Goal: Feedback & Contribution: Submit feedback/report problem

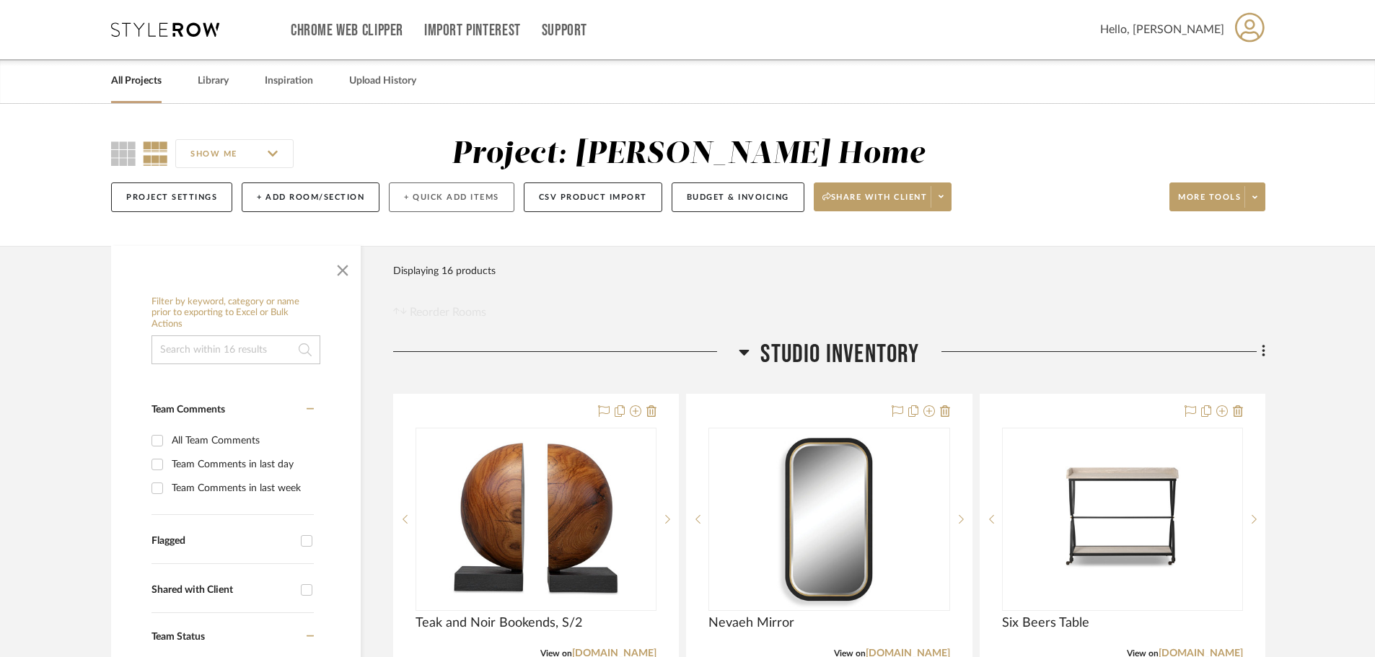
click at [408, 198] on button "+ Quick Add Items" at bounding box center [452, 198] width 126 height 30
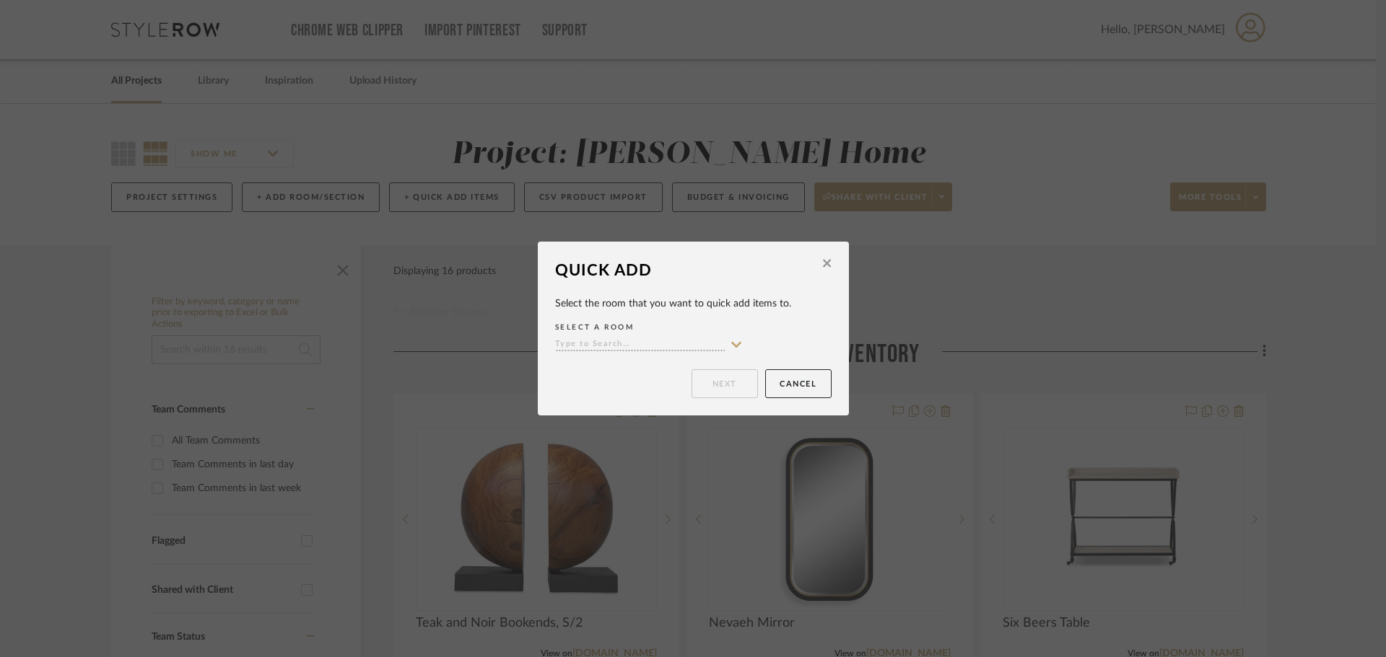
click at [642, 341] on input at bounding box center [640, 345] width 170 height 14
click at [825, 271] on fa-icon at bounding box center [827, 264] width 8 height 13
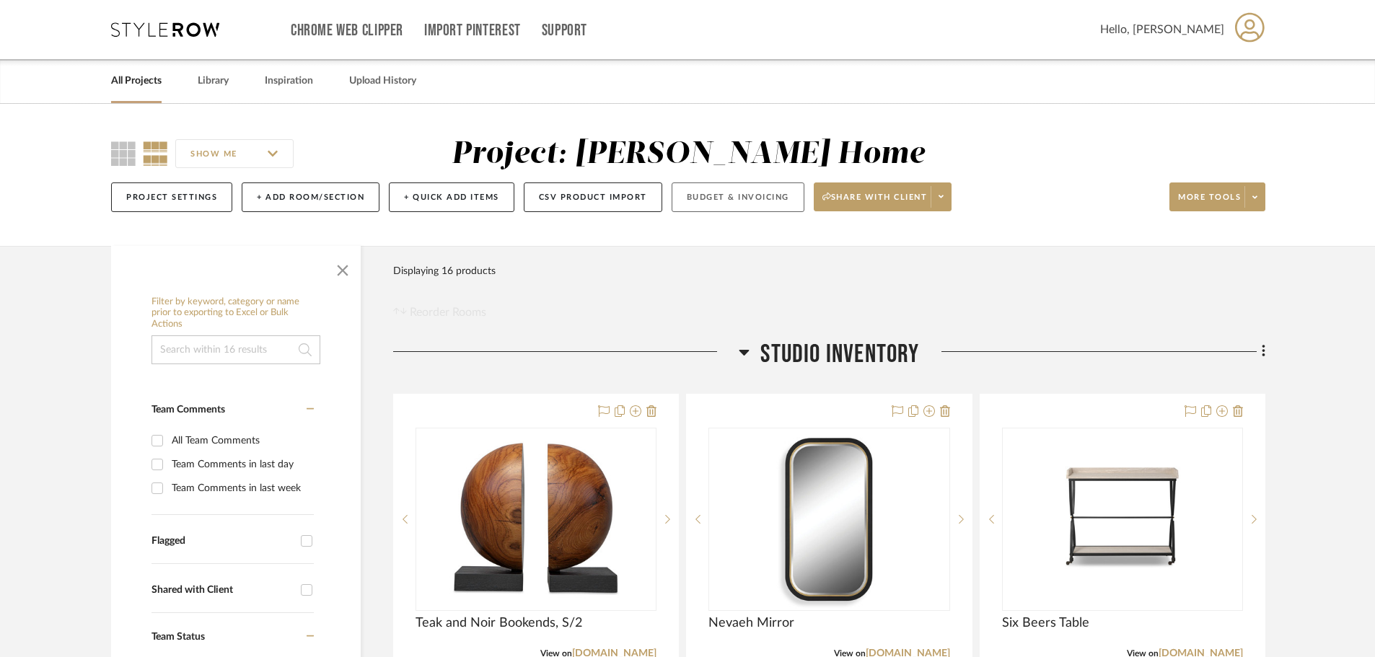
click at [707, 193] on button "Budget & Invoicing" at bounding box center [738, 198] width 133 height 30
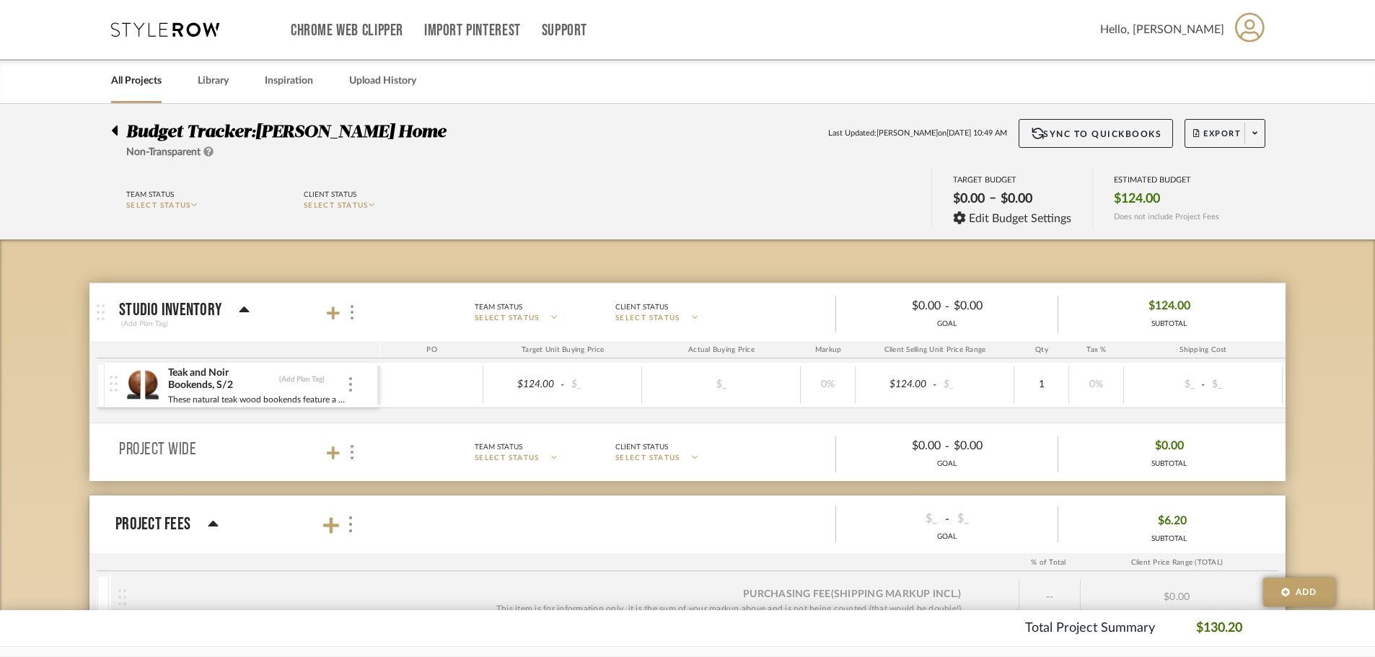
click at [439, 401] on div at bounding box center [431, 386] width 103 height 38
click at [362, 308] on mat-panel-title "Studio Inventory (Add Plan Tag)" at bounding box center [246, 312] width 254 height 35
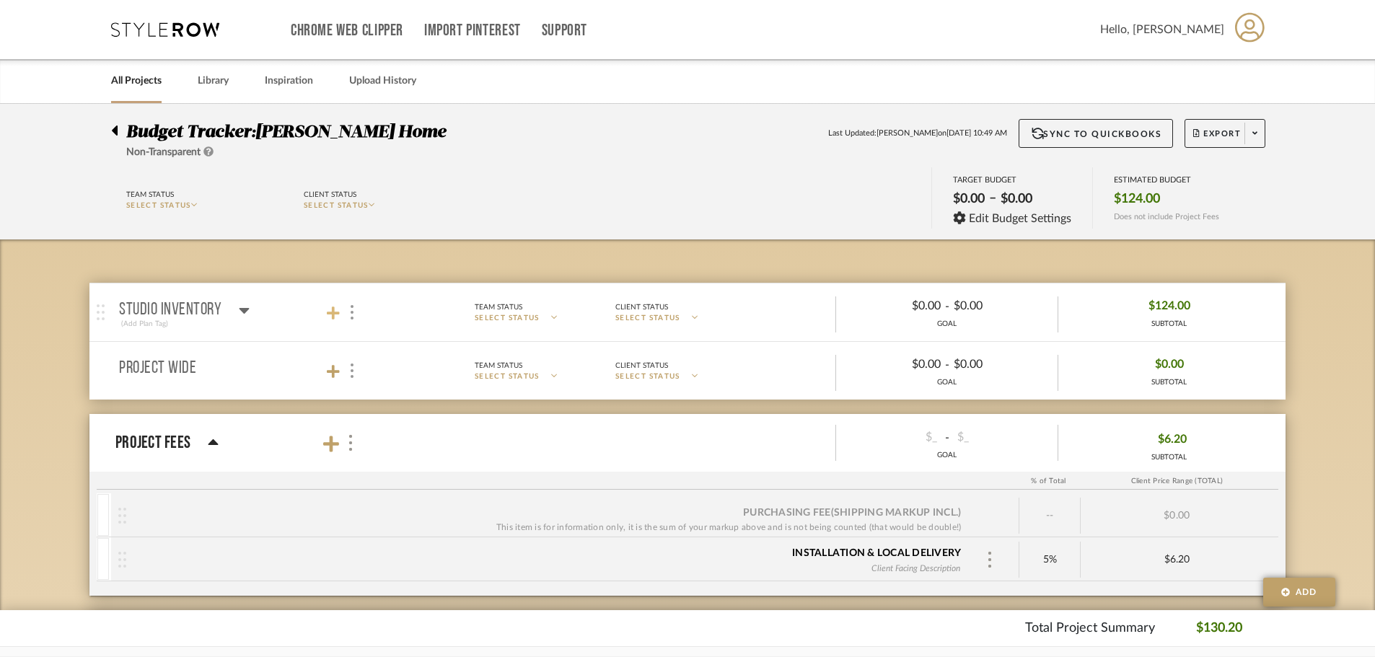
click at [328, 311] on icon at bounding box center [333, 313] width 13 height 14
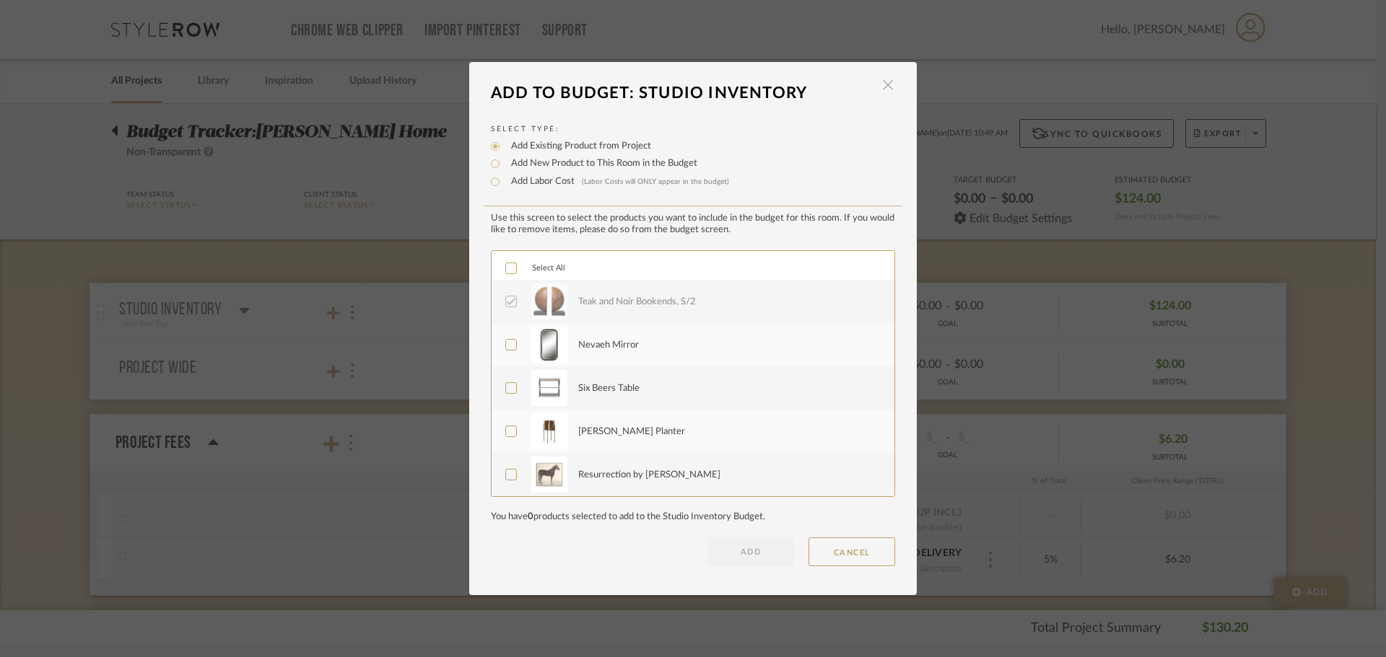
click at [879, 86] on span "button" at bounding box center [887, 85] width 29 height 29
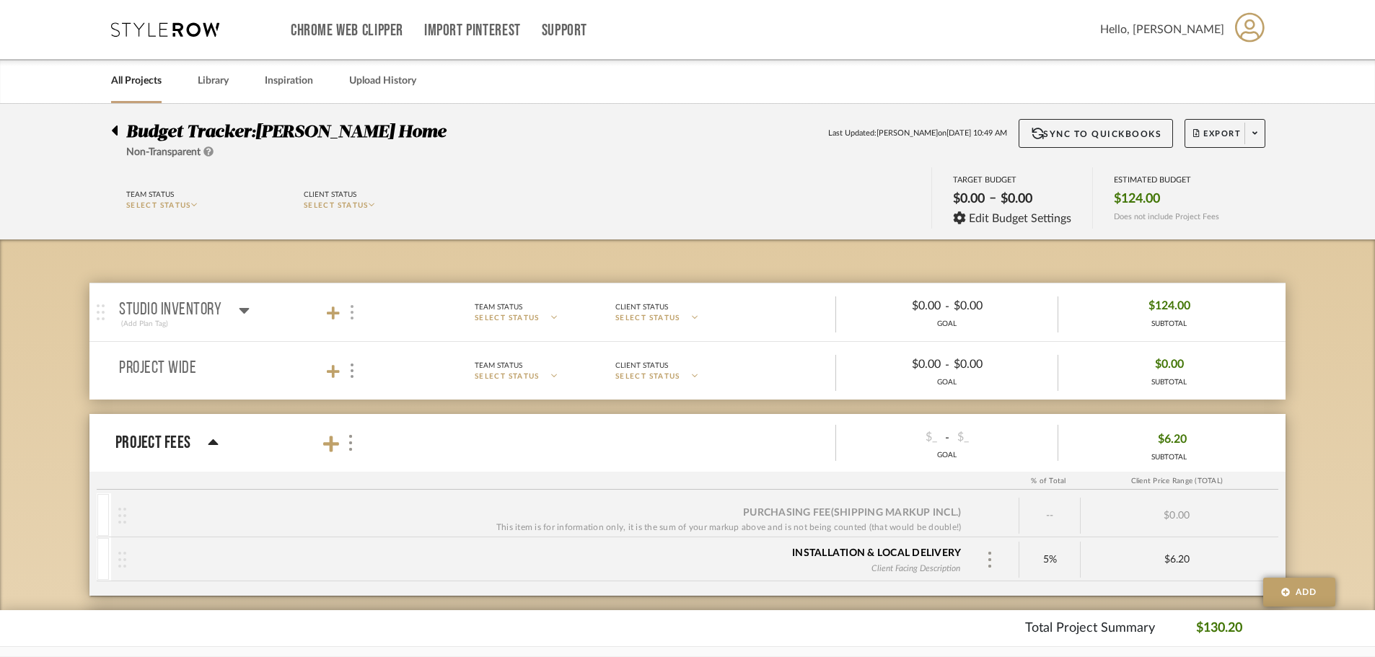
click at [344, 316] on div at bounding box center [351, 312] width 15 height 19
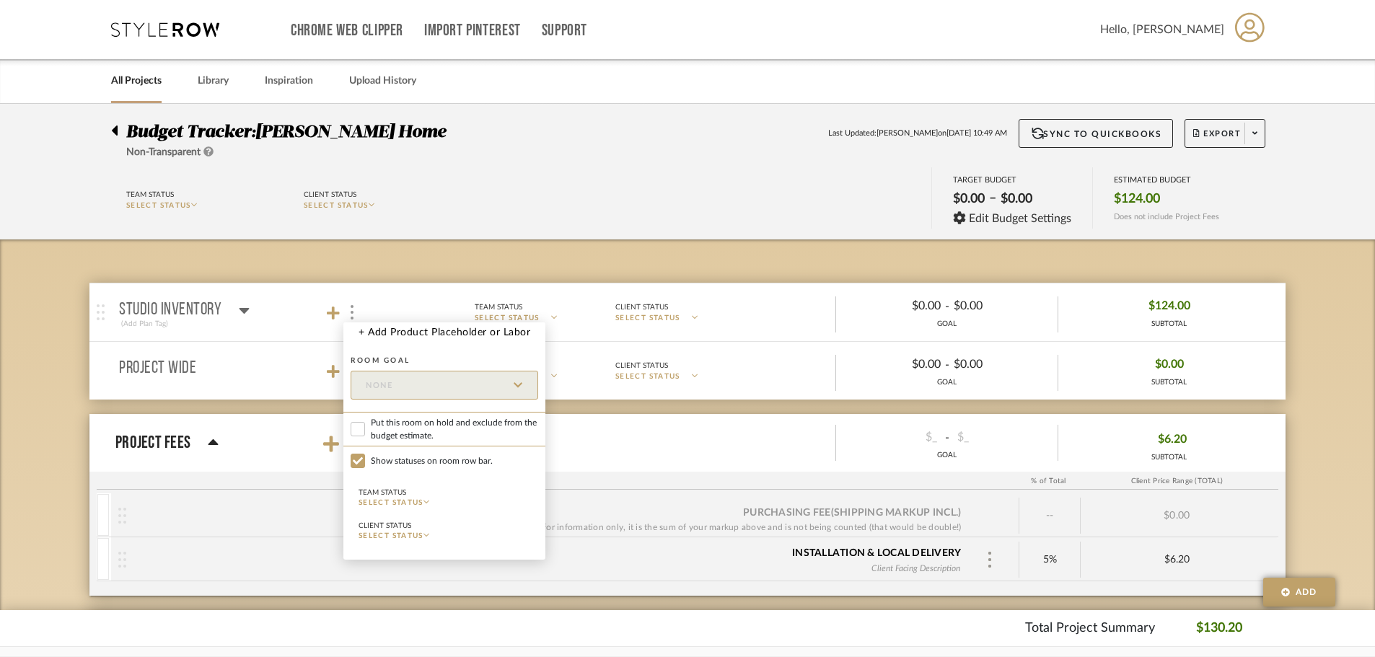
click at [547, 226] on div at bounding box center [687, 328] width 1375 height 657
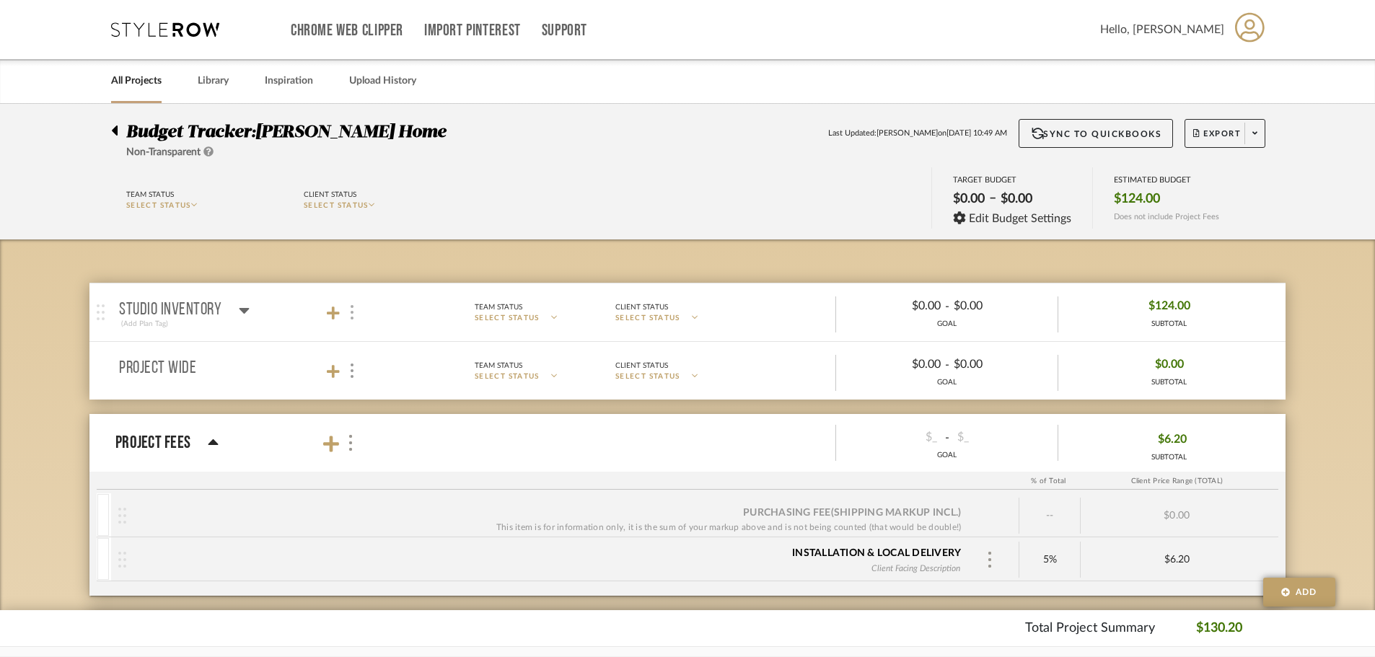
click at [347, 320] on div at bounding box center [351, 312] width 15 height 19
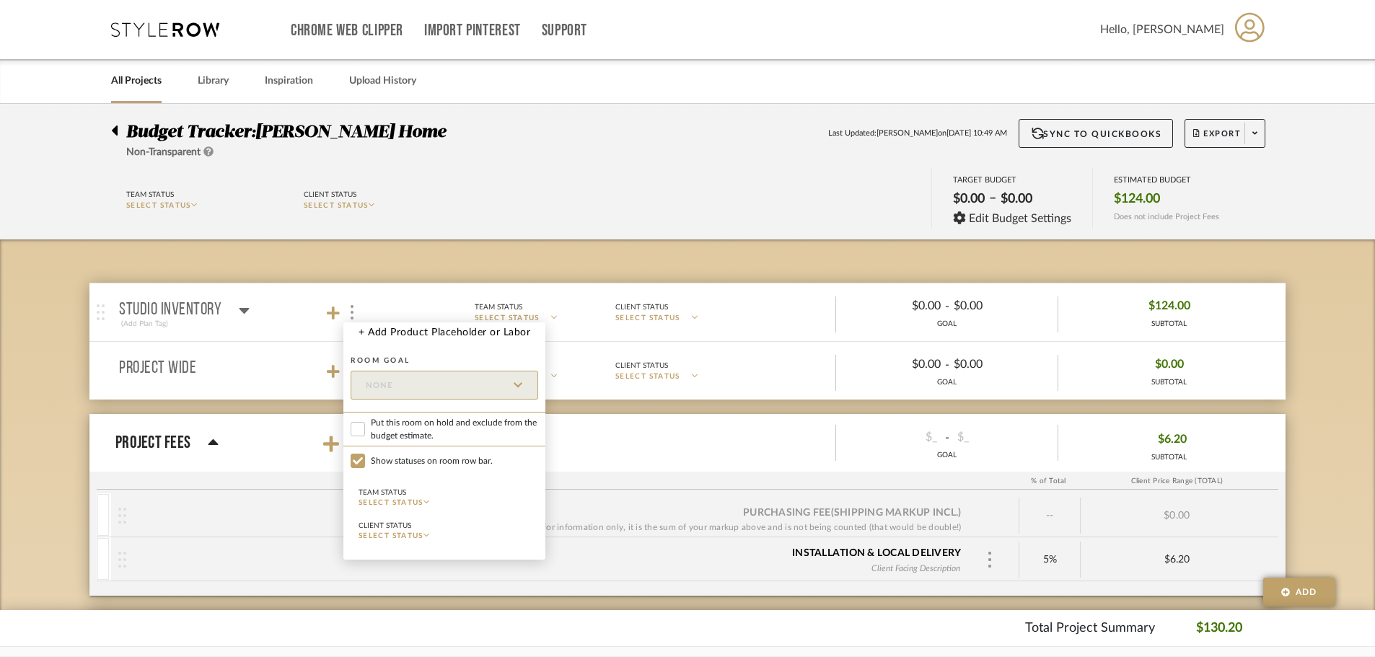
click at [512, 237] on div at bounding box center [687, 328] width 1375 height 657
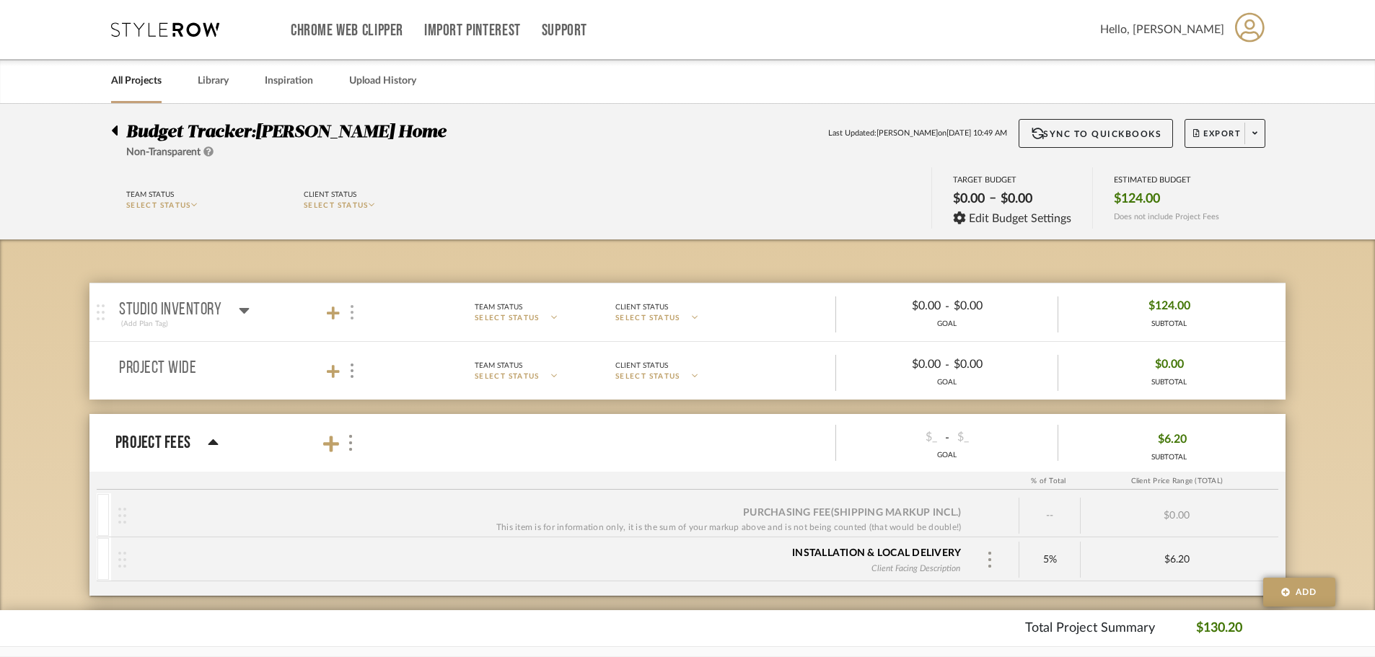
click at [346, 320] on div at bounding box center [351, 312] width 15 height 19
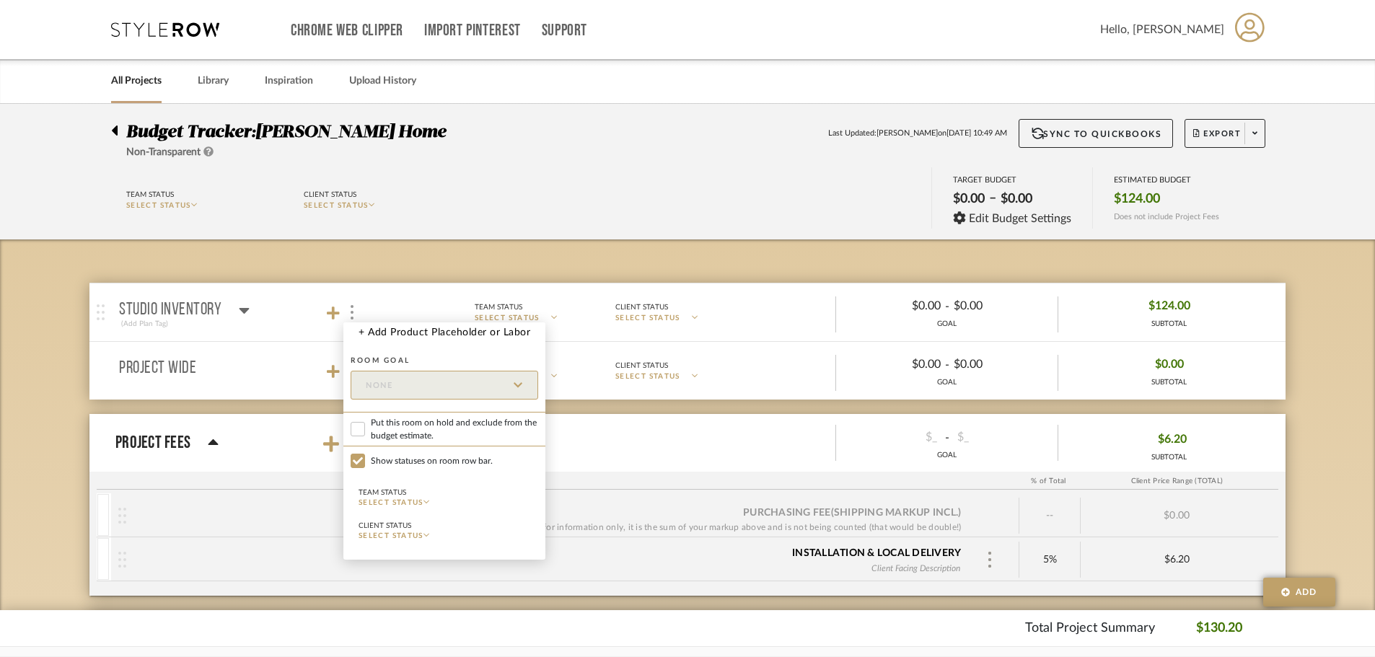
click at [372, 243] on div at bounding box center [687, 328] width 1375 height 657
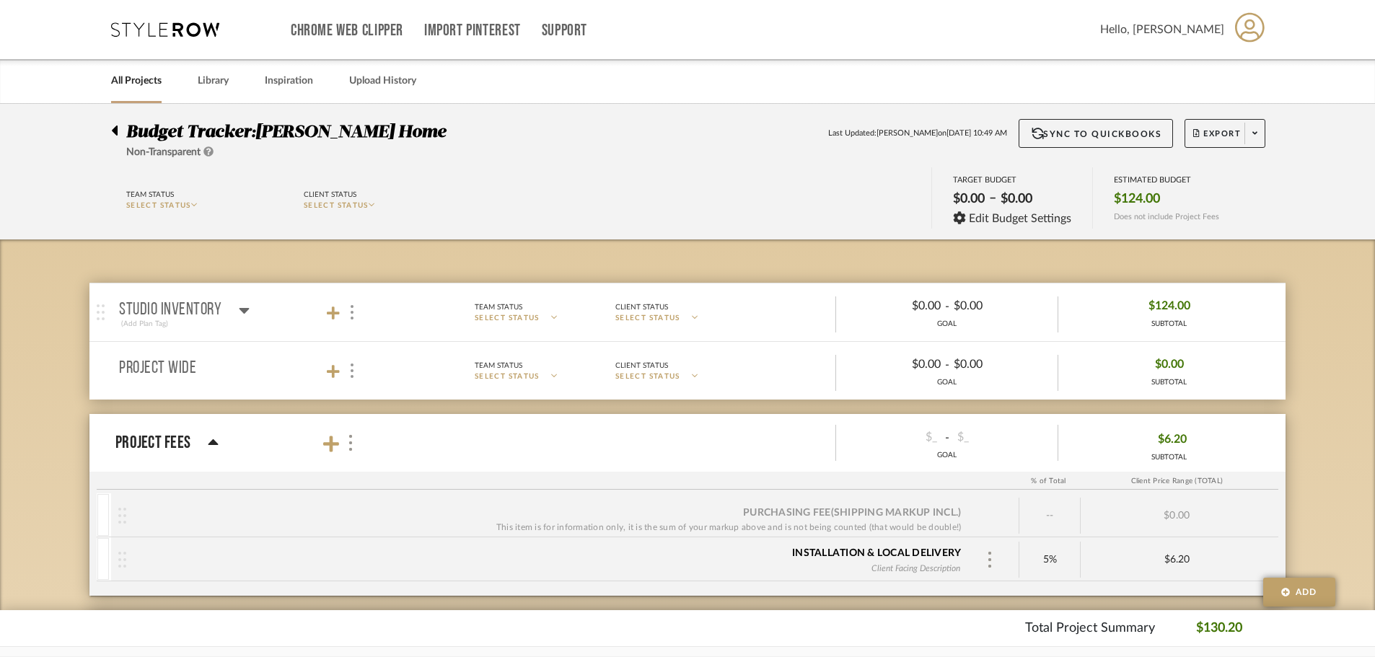
click at [342, 320] on div at bounding box center [343, 312] width 32 height 19
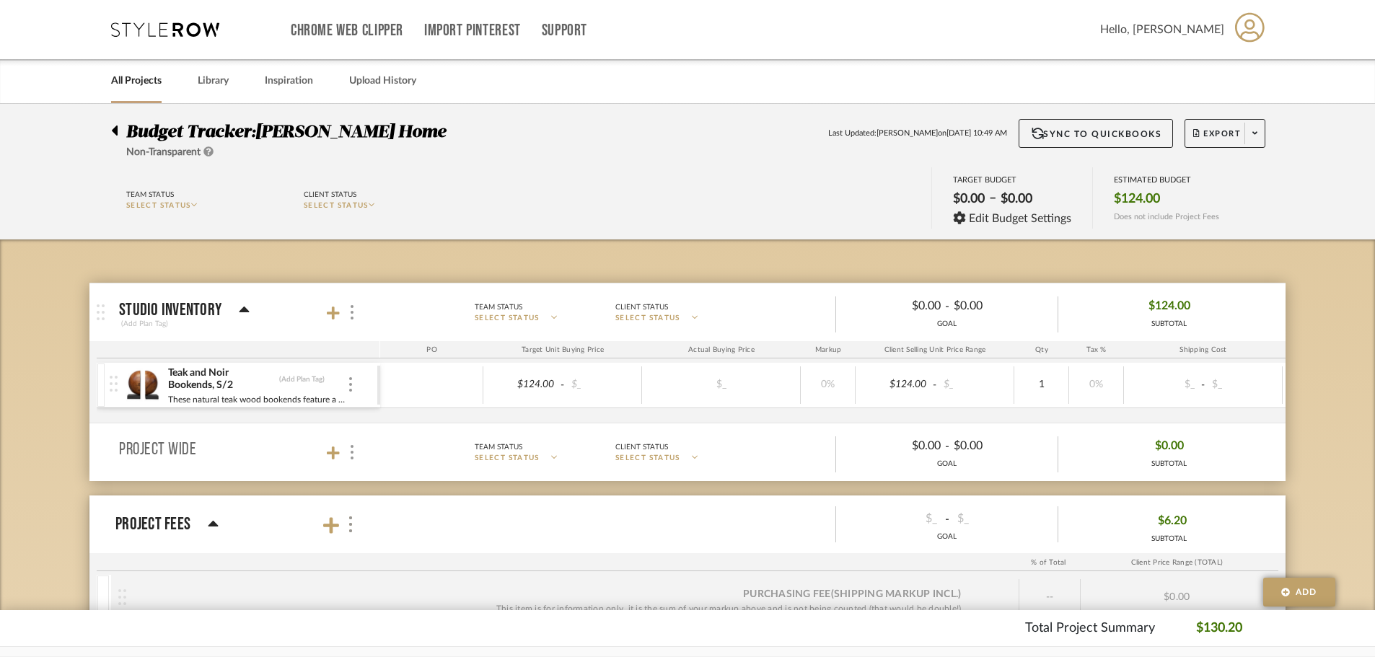
click at [349, 377] on div "Teak and Noir Bookends, S/2 (Add Plan Tag) These natural teak wood bookends fea…" at bounding box center [244, 385] width 268 height 45
click at [471, 383] on div at bounding box center [431, 386] width 103 height 38
click at [293, 388] on div "Teak and Noir Bookends, S/2 (Add Plan Tag)" at bounding box center [257, 380] width 180 height 26
click at [356, 307] on div at bounding box center [351, 312] width 15 height 19
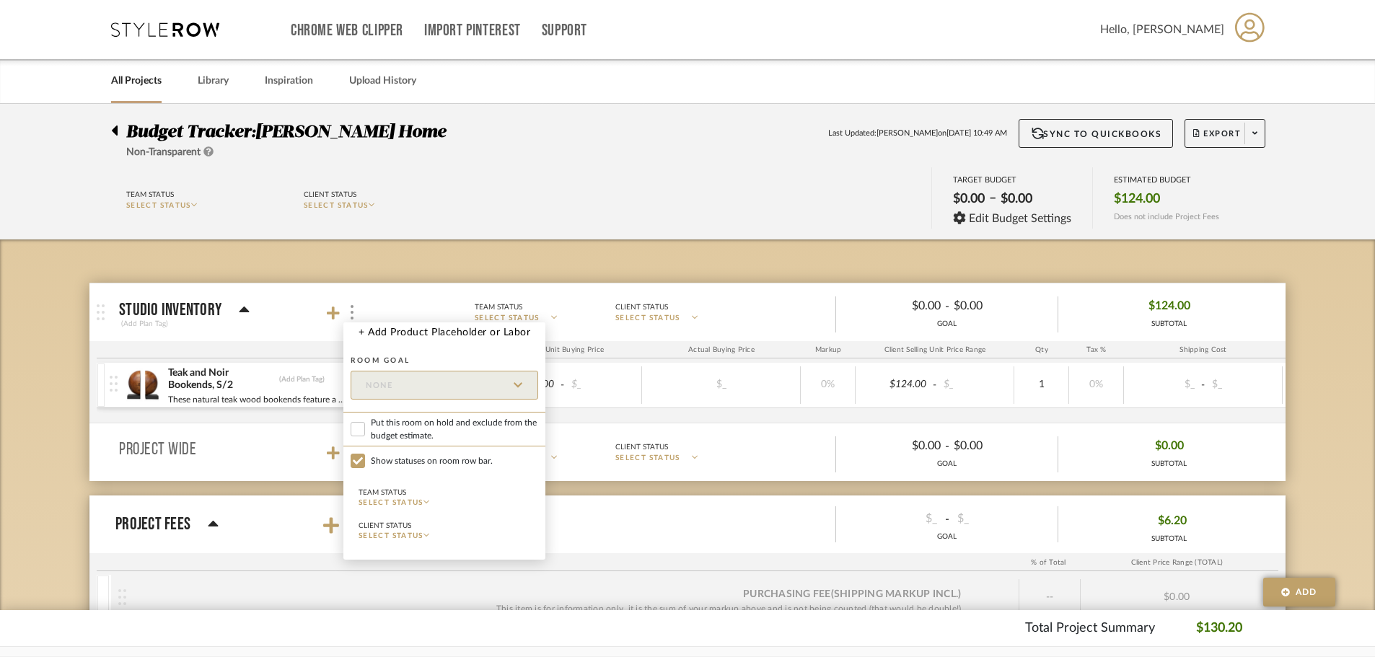
click at [629, 229] on div at bounding box center [687, 328] width 1375 height 657
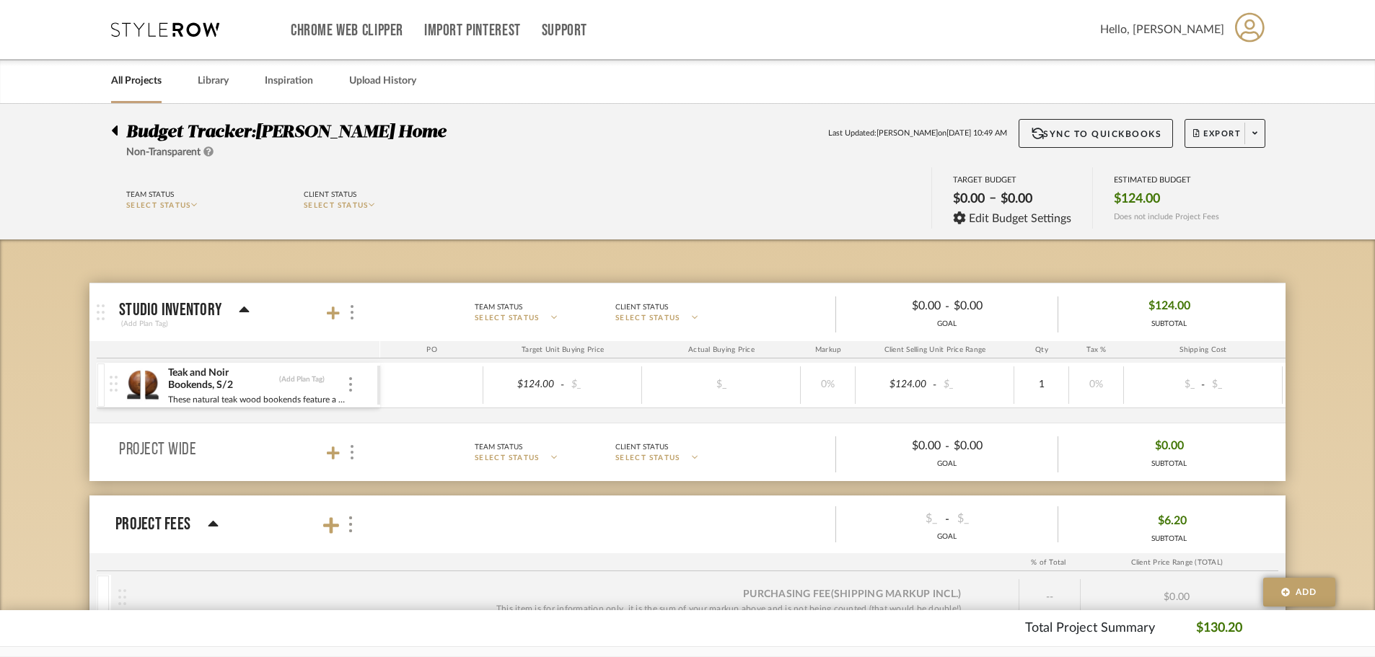
click at [333, 378] on div "Teak and Noir Bookends, S/2 (Add Plan Tag)" at bounding box center [257, 380] width 180 height 26
click at [352, 391] on div at bounding box center [350, 385] width 7 height 16
click at [373, 414] on span "Manage Item" at bounding box center [412, 417] width 107 height 14
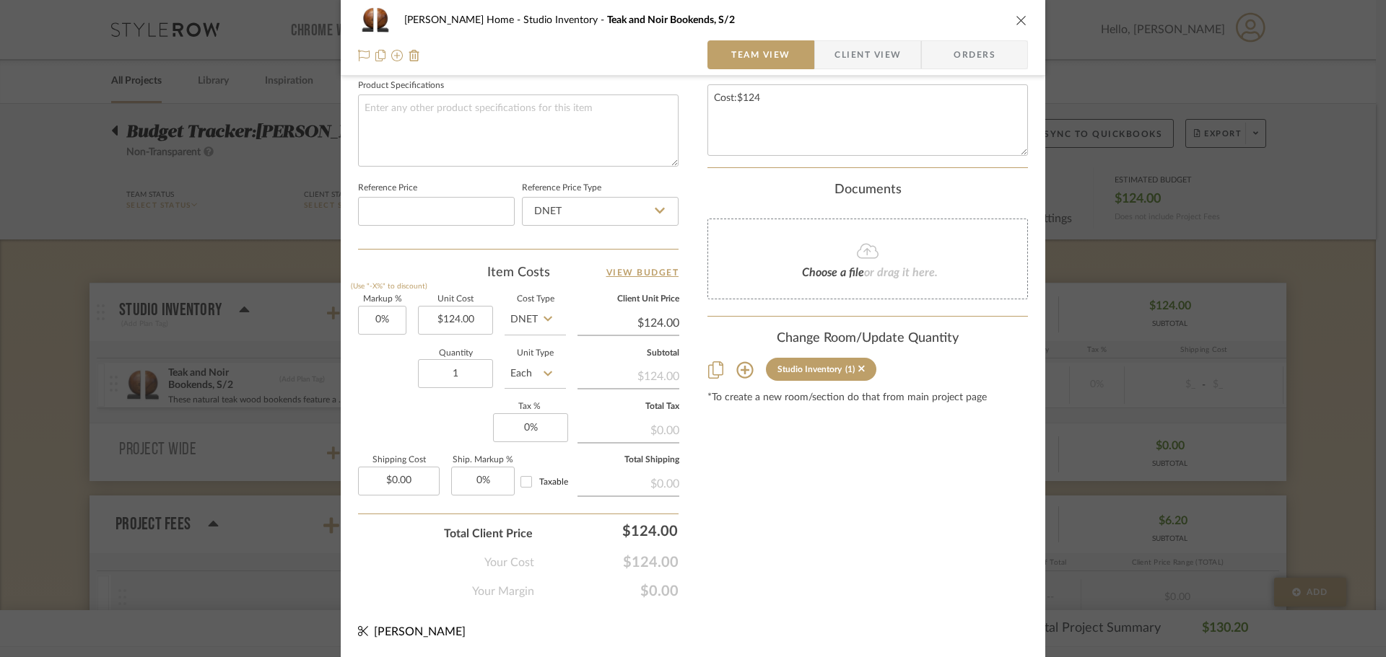
scroll to position [686, 0]
type input "124.00"
click at [452, 319] on input "124.00" at bounding box center [455, 319] width 75 height 29
type input "0"
type input "$124.00"
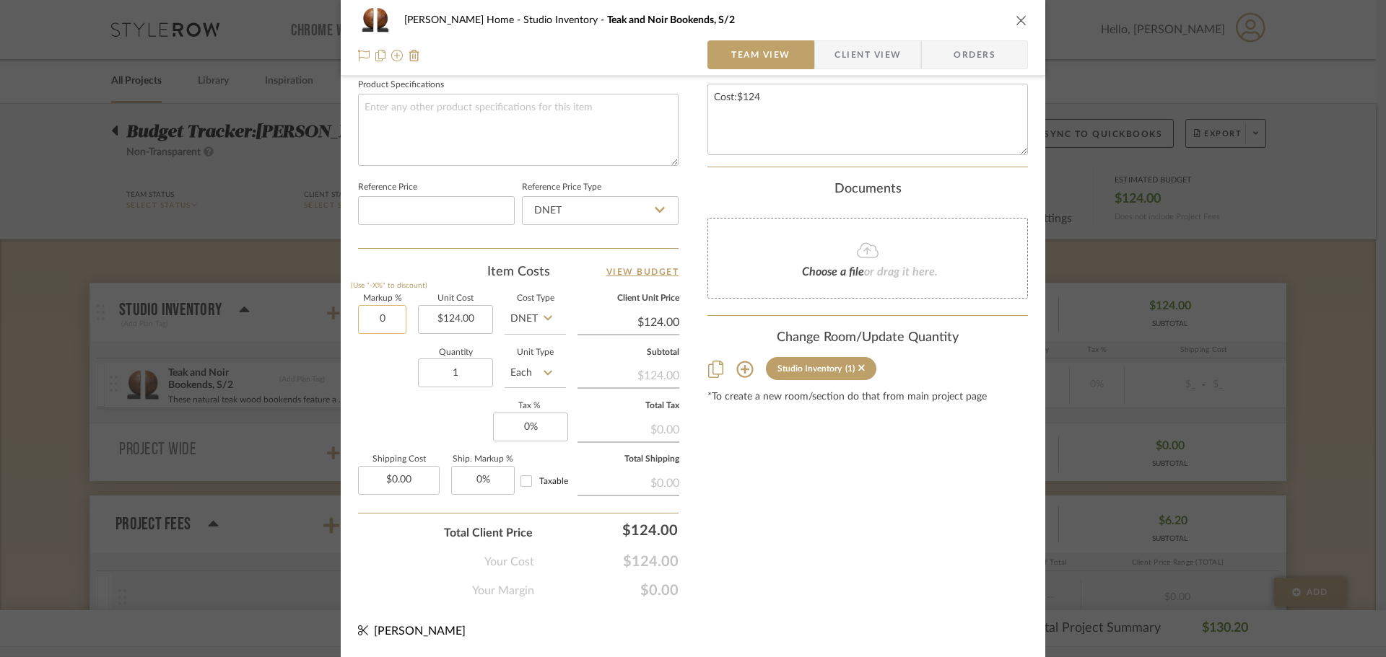
click at [368, 322] on input "0" at bounding box center [382, 319] width 48 height 29
type input "20%"
click at [885, 582] on div "Content here copies to Client View - confirm visibility there. Show in Client D…" at bounding box center [867, 6] width 320 height 1188
type input "$148.80"
type input "20"
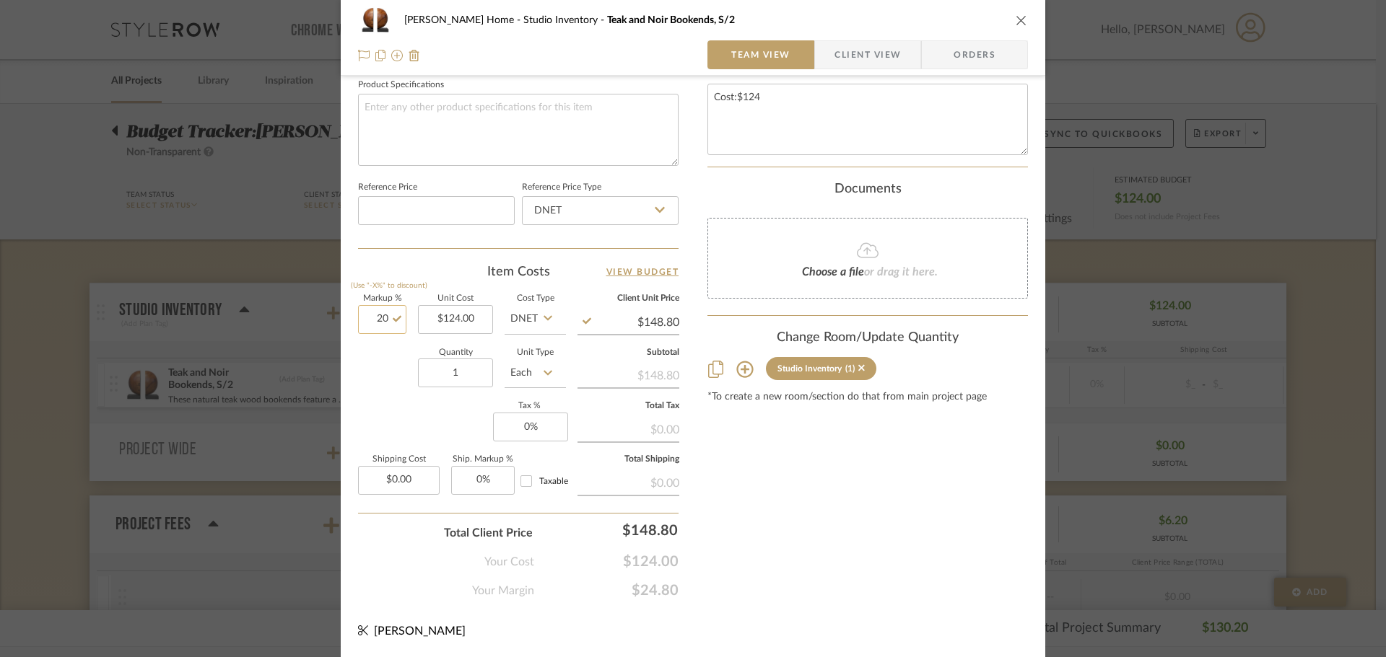
click at [385, 329] on input "20" at bounding box center [382, 319] width 48 height 29
type input "0%"
type input "$124.00"
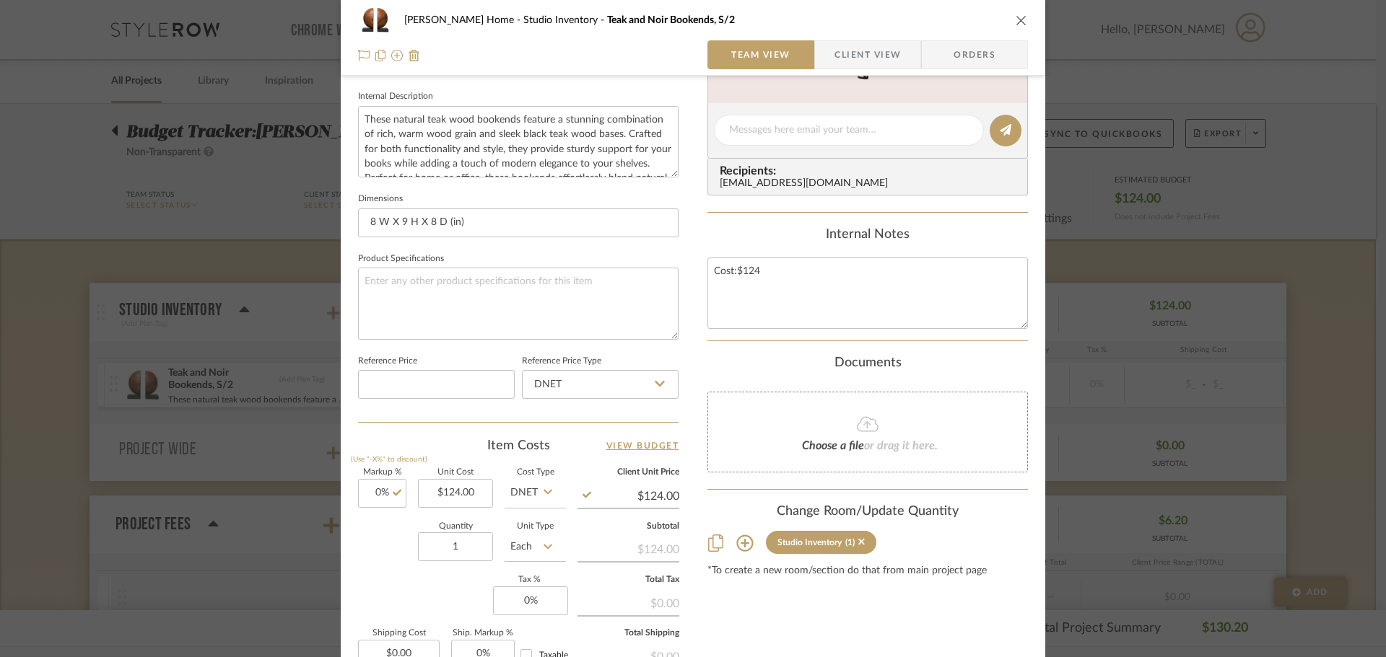
scroll to position [470, 0]
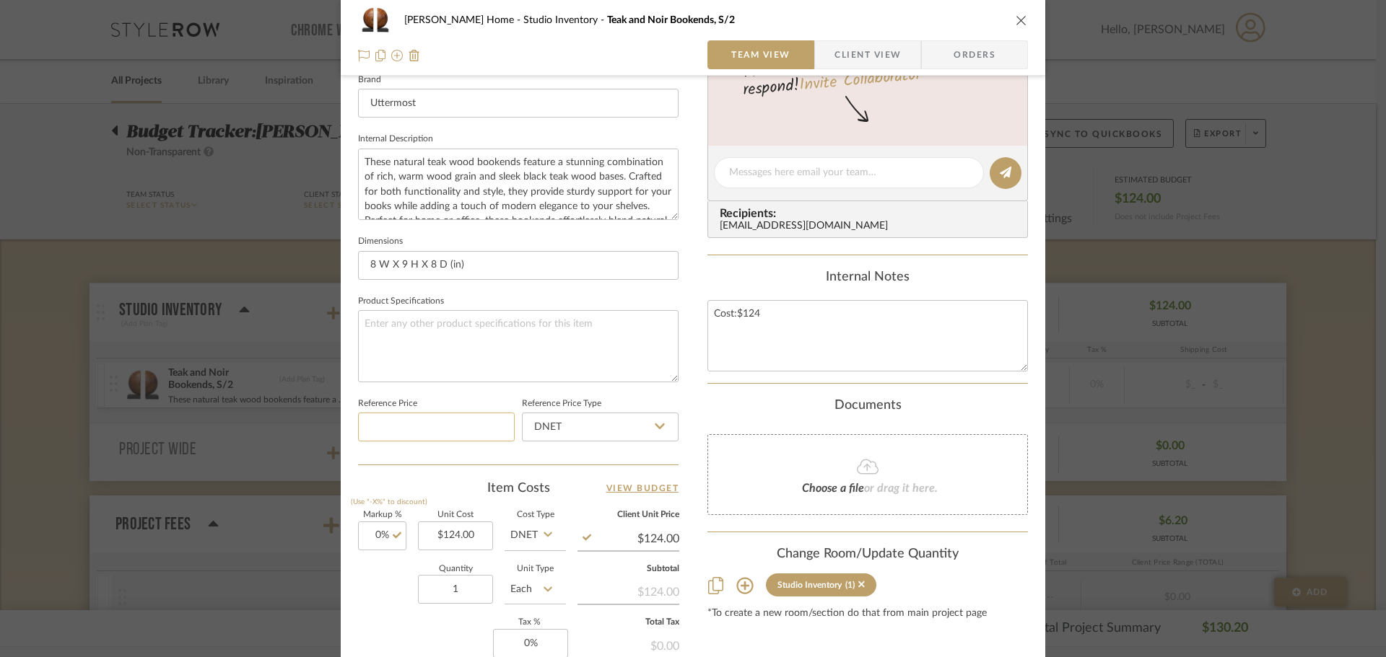
click at [420, 424] on input at bounding box center [436, 427] width 157 height 29
type input "$140.00"
click at [434, 471] on div "1 / 5 Team-Facing Details Item Name Teak and Noir Bookends, S/2 Brand Uttermost…" at bounding box center [518, 222] width 320 height 1188
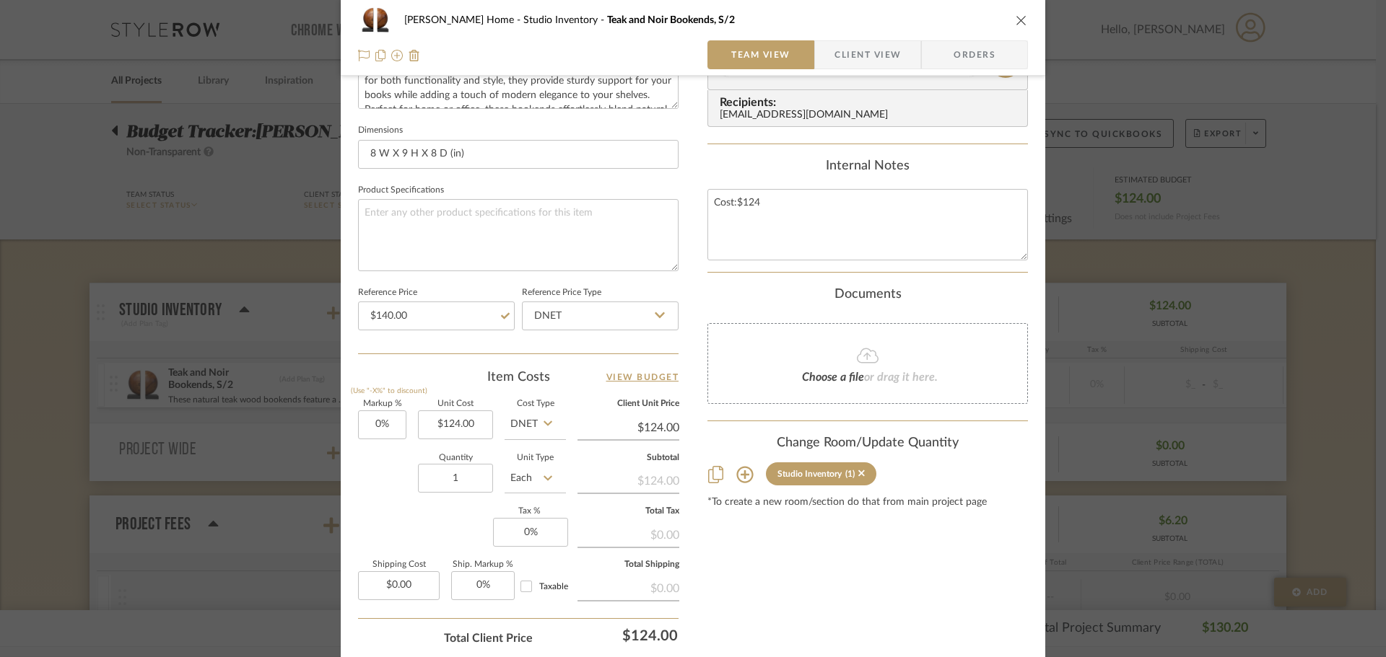
scroll to position [614, 0]
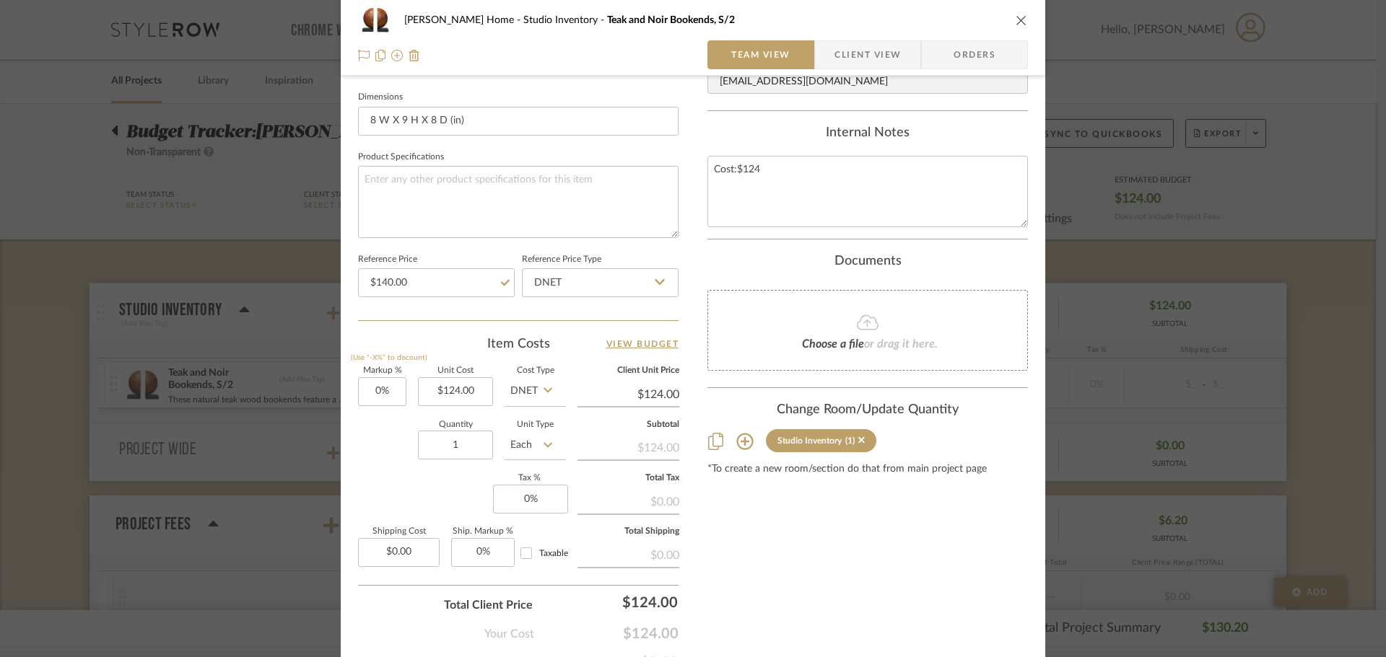
click at [1214, 195] on div "[PERSON_NAME] Home Studio Inventory Teak and Noir Bookends, S/2 Team View Clien…" at bounding box center [693, 328] width 1386 height 657
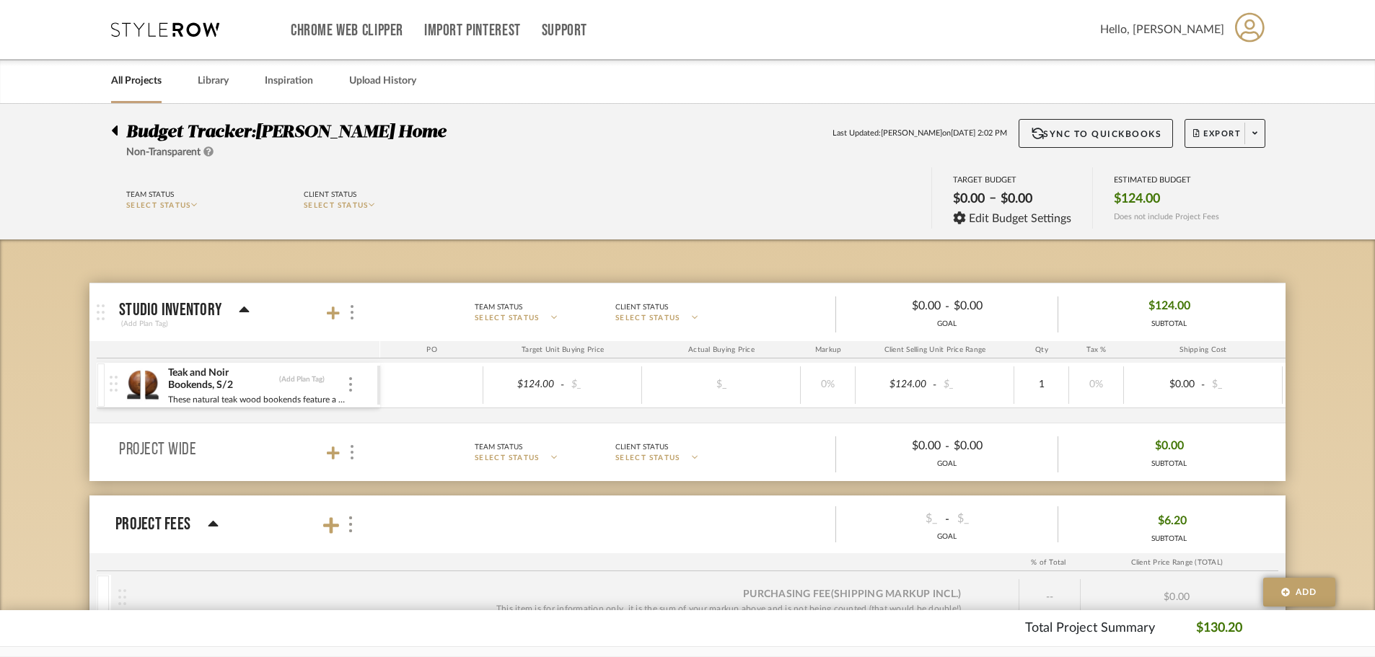
click at [345, 388] on div "Teak and Noir Bookends, S/2 (Add Plan Tag)" at bounding box center [257, 380] width 180 height 26
click at [345, 383] on div "Teak and Noir Bookends, S/2 (Add Plan Tag)" at bounding box center [257, 380] width 180 height 26
click at [356, 385] on div "Teak and Noir Bookends, S/2 (Add Plan Tag) These natural teak wood bookends fea…" at bounding box center [244, 385] width 268 height 45
click at [348, 382] on div at bounding box center [350, 385] width 7 height 16
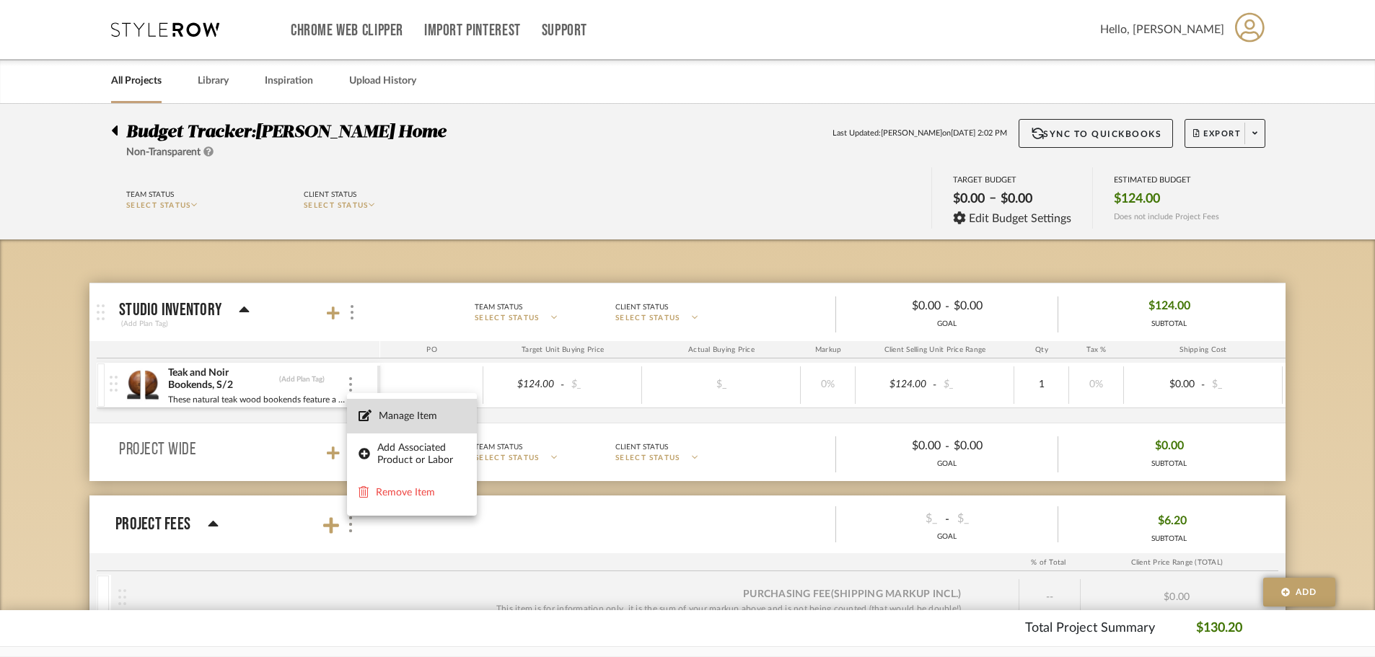
click at [354, 411] on button "Manage Item" at bounding box center [412, 416] width 130 height 35
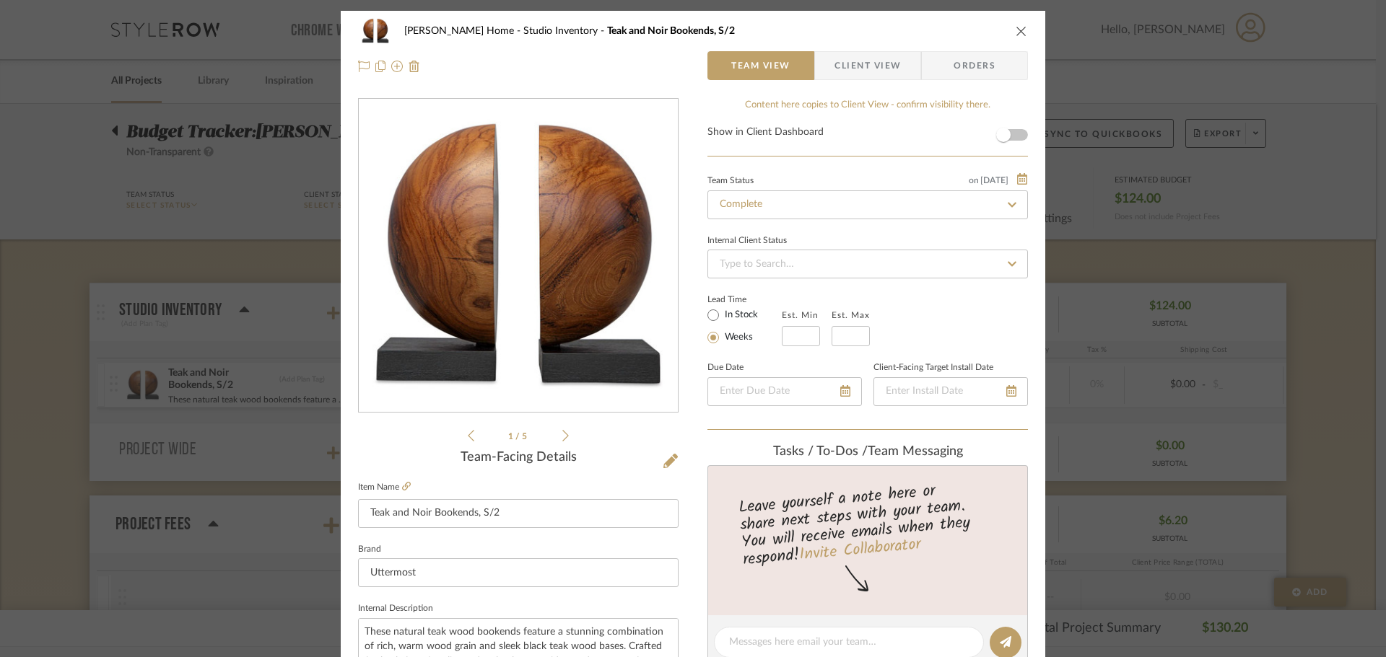
click at [815, 63] on span "button" at bounding box center [824, 65] width 19 height 29
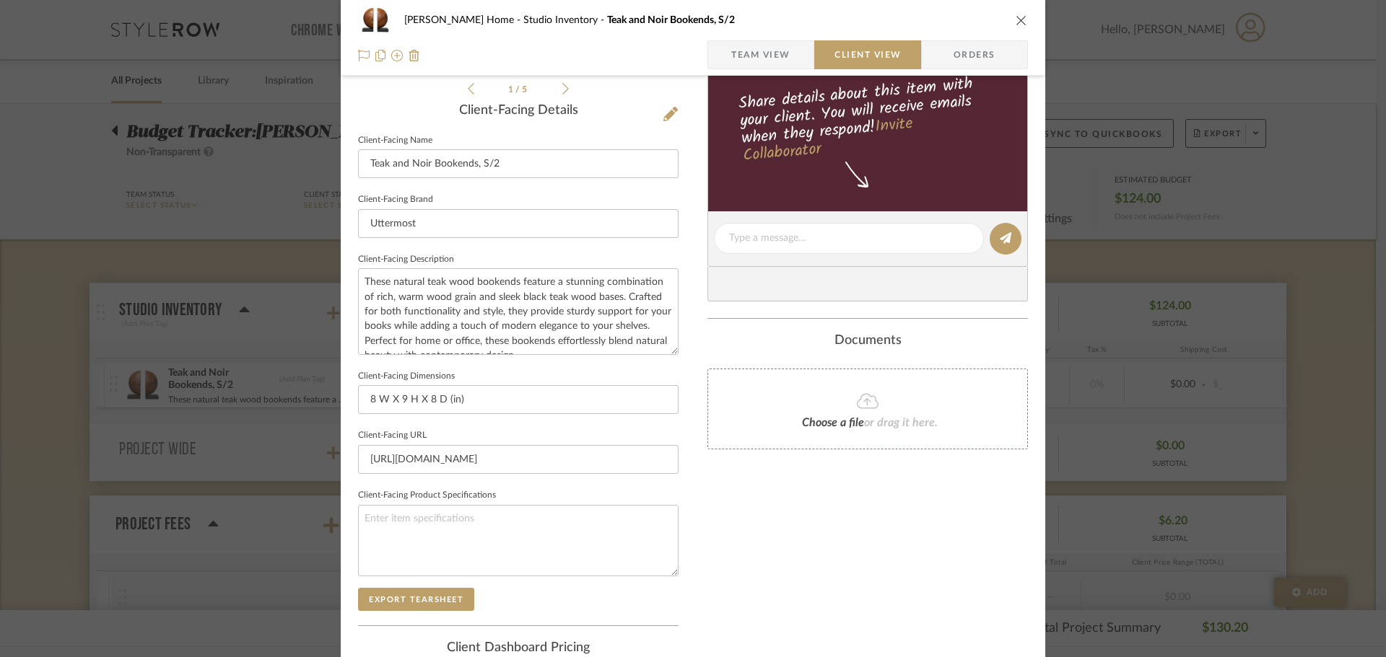
scroll to position [531, 0]
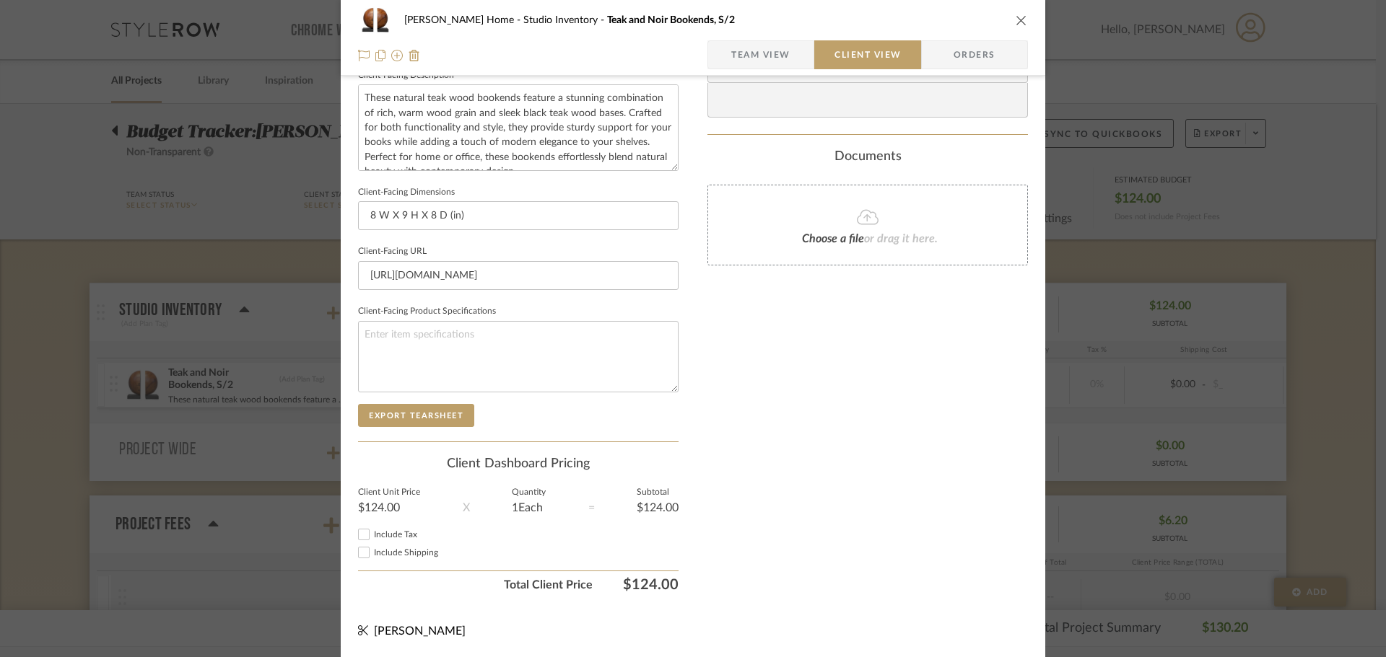
click at [637, 502] on fieldset "Subtotal $124.00" at bounding box center [658, 501] width 42 height 25
click at [344, 497] on div "[PERSON_NAME] Home Studio Inventory Teak and Noir Bookends, S/2 Team View Clien…" at bounding box center [693, 69] width 704 height 1178
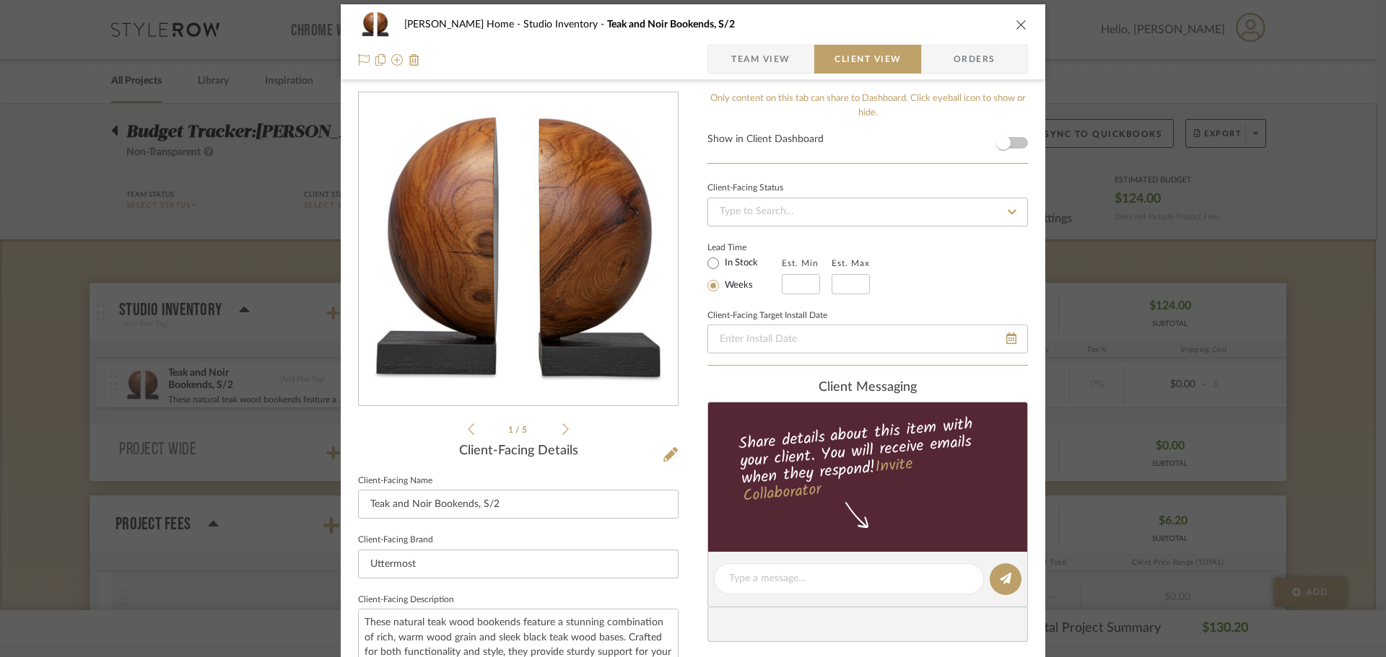
scroll to position [0, 0]
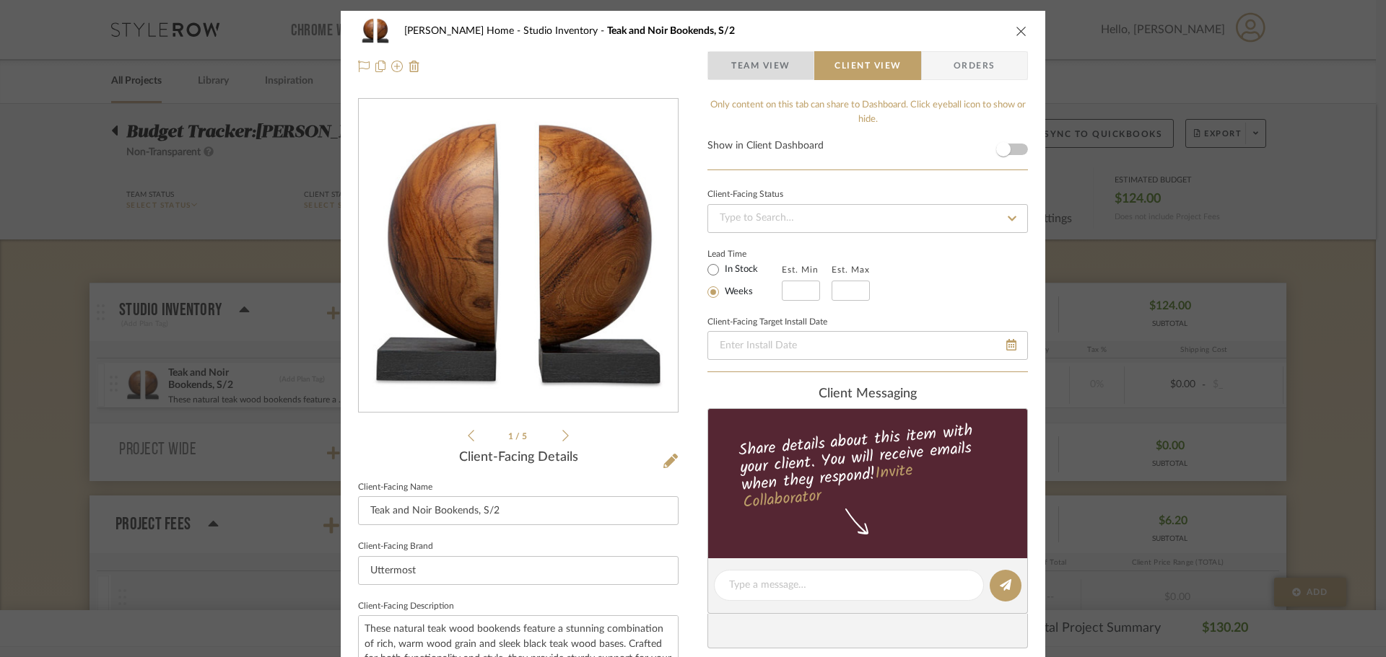
click at [774, 61] on span "Team View" at bounding box center [760, 65] width 59 height 29
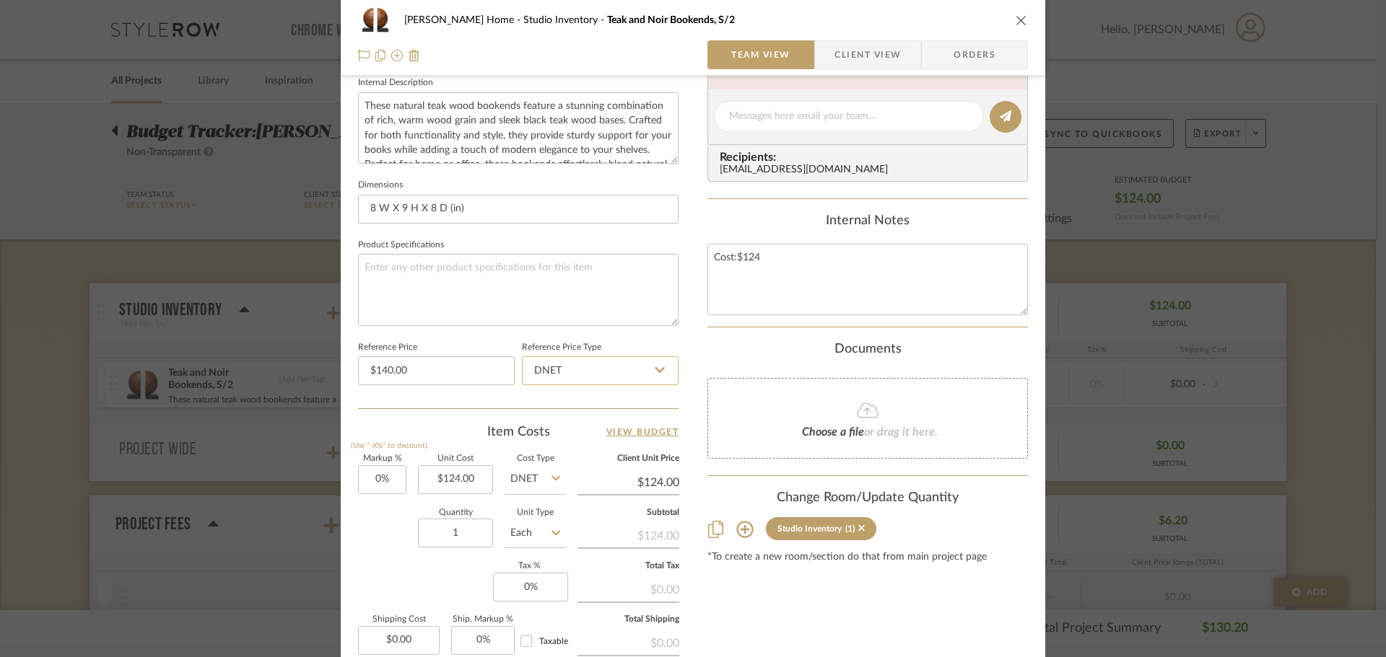
scroll to position [505, 0]
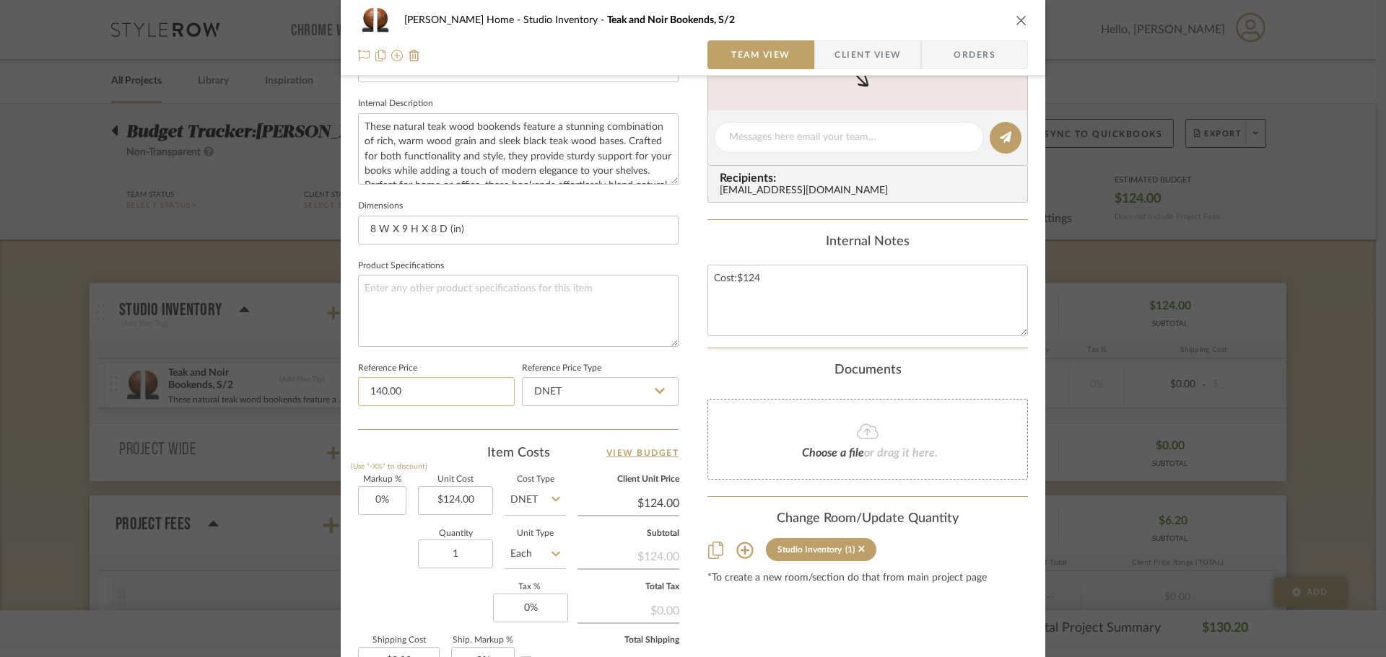
click at [450, 402] on input "140.00" at bounding box center [436, 391] width 157 height 29
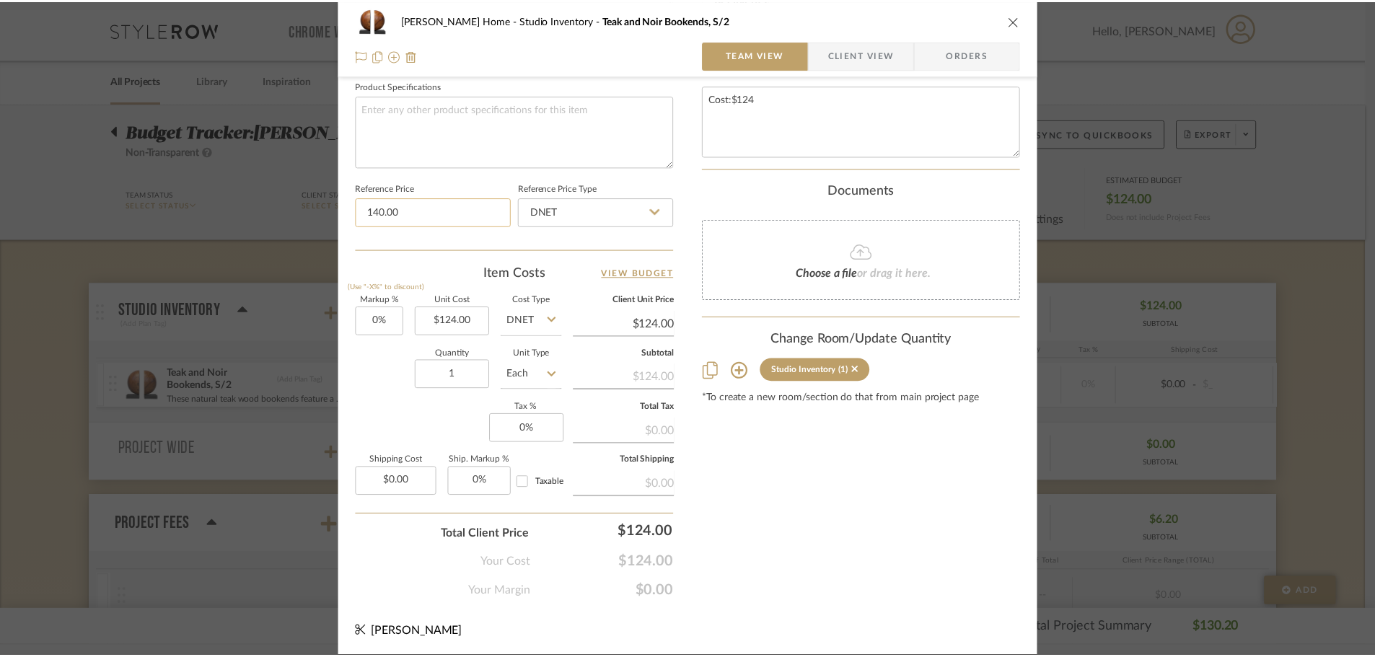
scroll to position [686, 0]
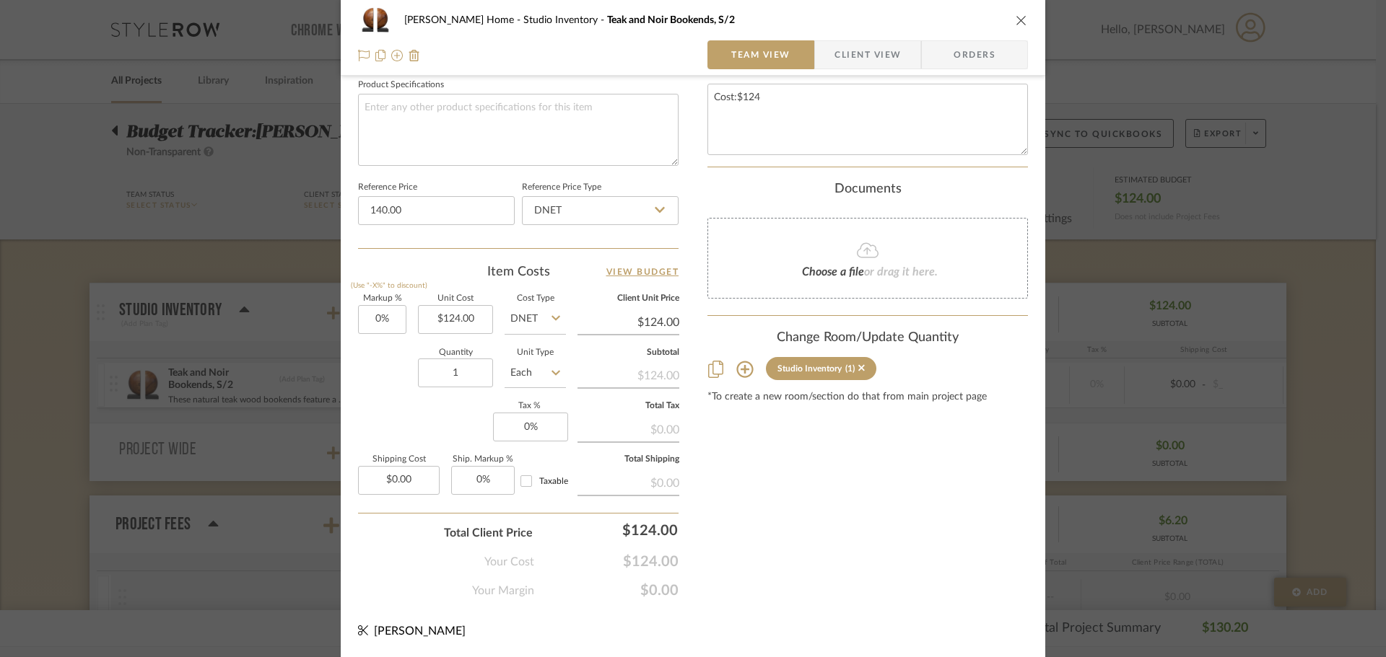
type input "$140.00"
drag, startPoint x: 309, startPoint y: 52, endPoint x: 158, endPoint y: 156, distance: 183.2
click at [158, 156] on div "[PERSON_NAME] Home Studio Inventory Teak and Noir Bookends, S/2 Team View Clien…" at bounding box center [693, 328] width 1386 height 657
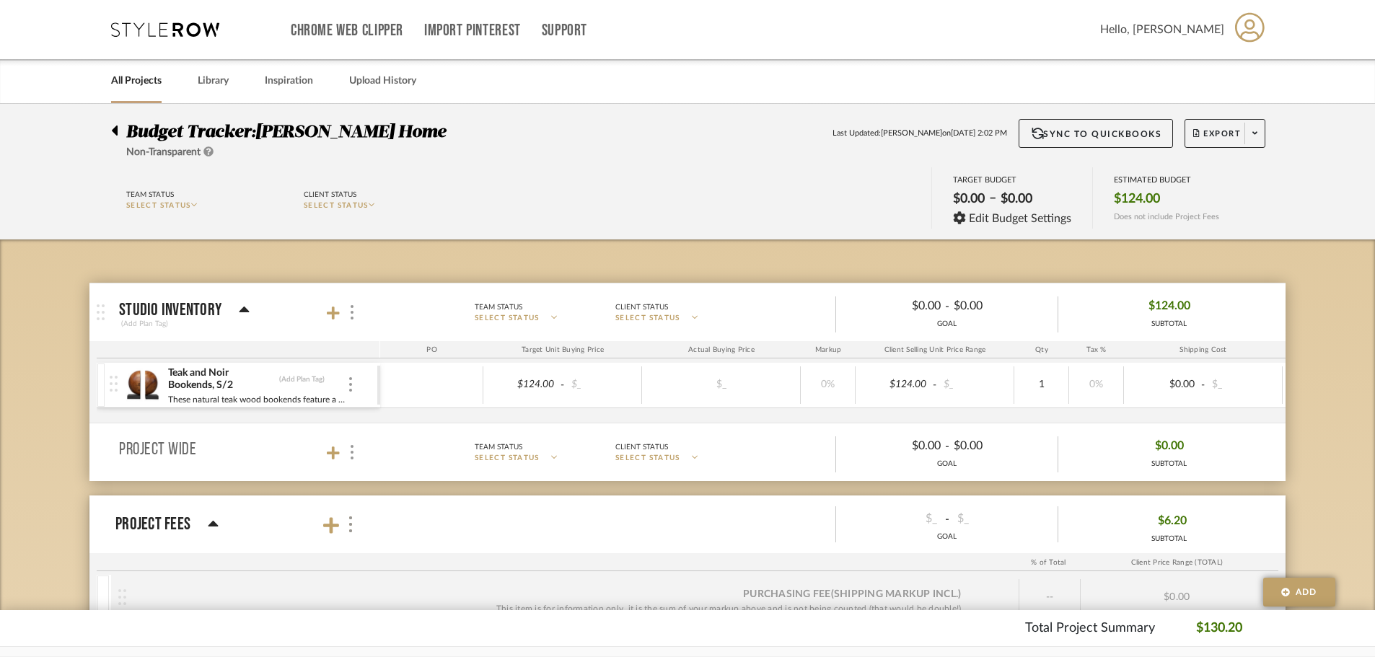
click at [210, 156] on icon at bounding box center [209, 151] width 10 height 10
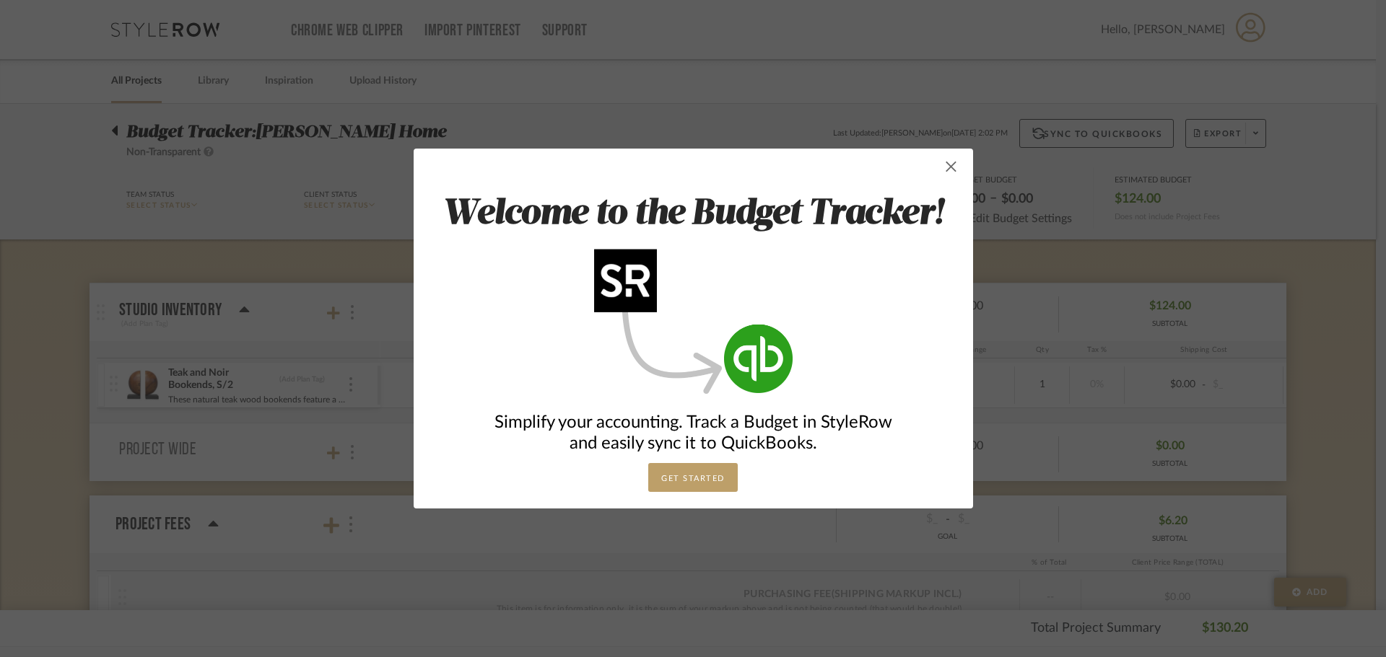
click at [952, 167] on span "button" at bounding box center [951, 166] width 29 height 29
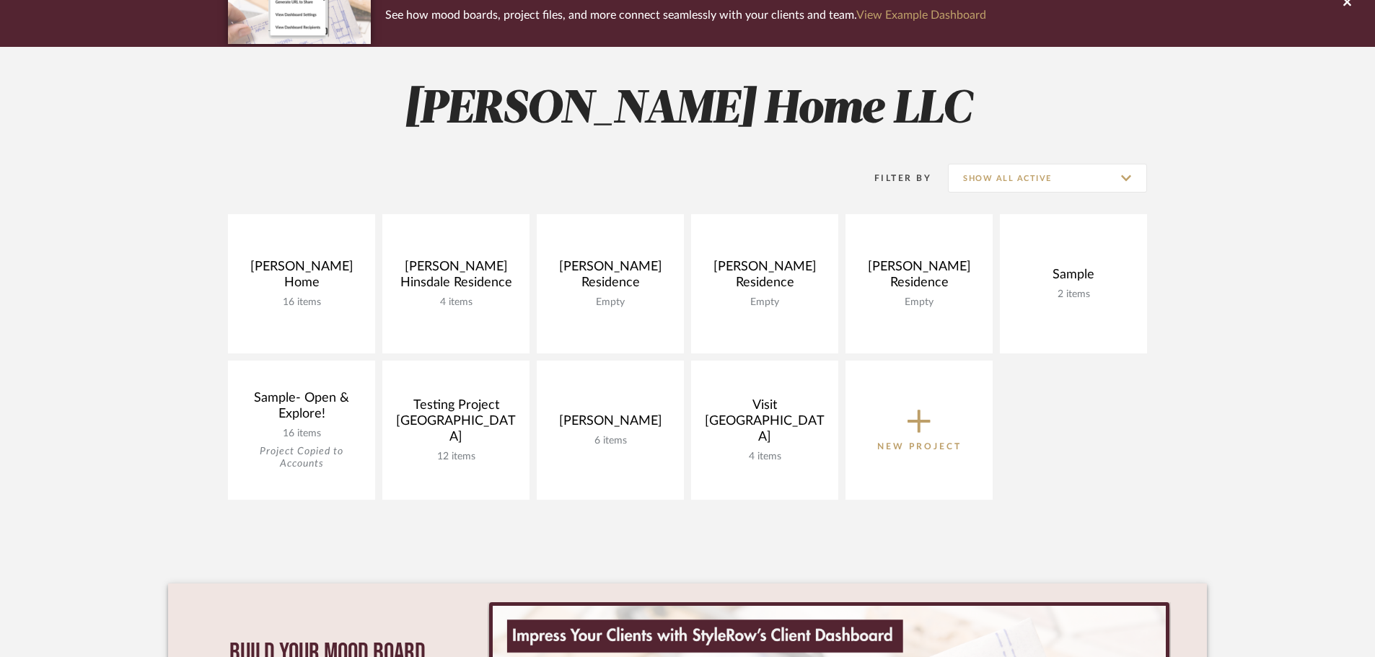
scroll to position [144, 0]
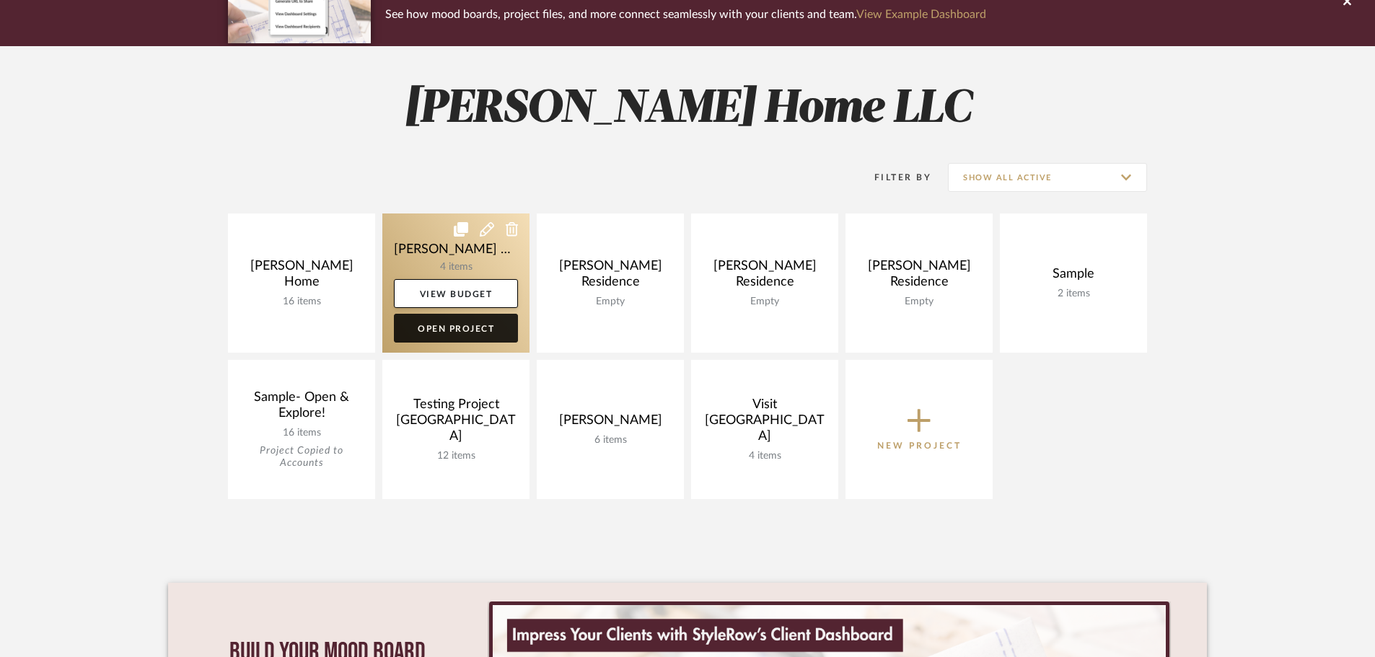
click at [447, 328] on link "Open Project" at bounding box center [456, 328] width 124 height 29
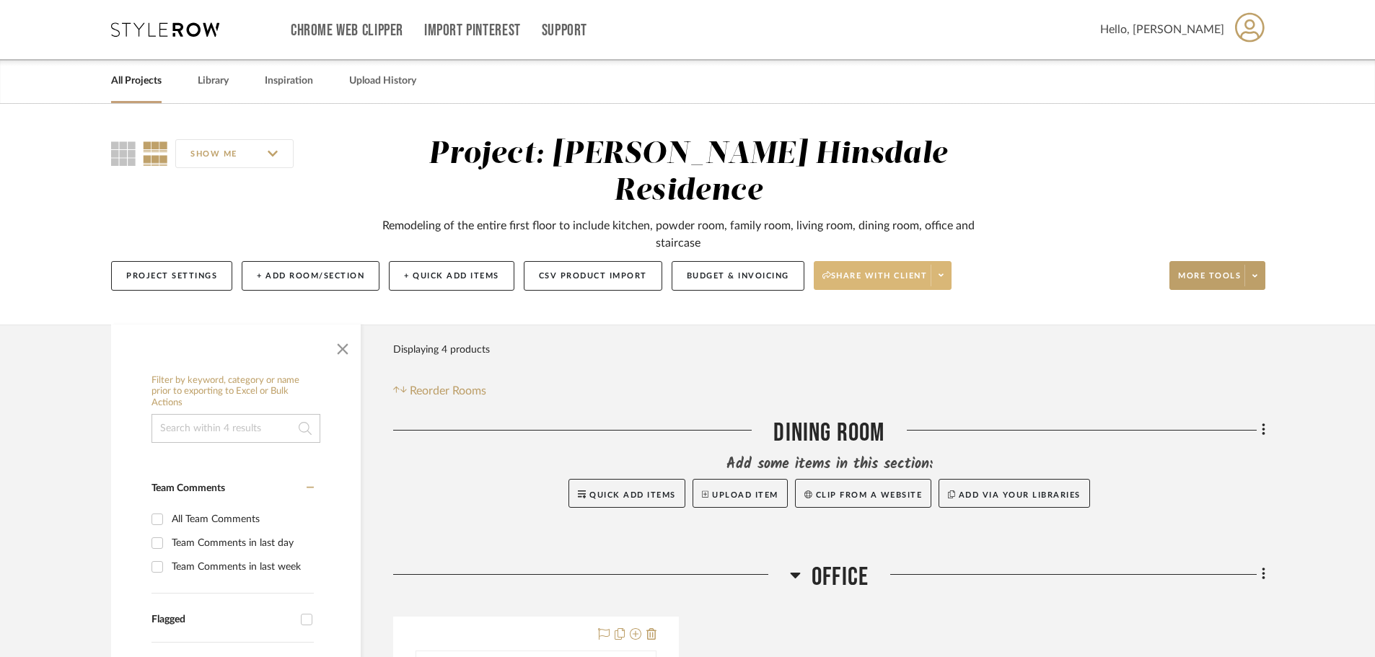
click at [936, 265] on span at bounding box center [941, 276] width 20 height 22
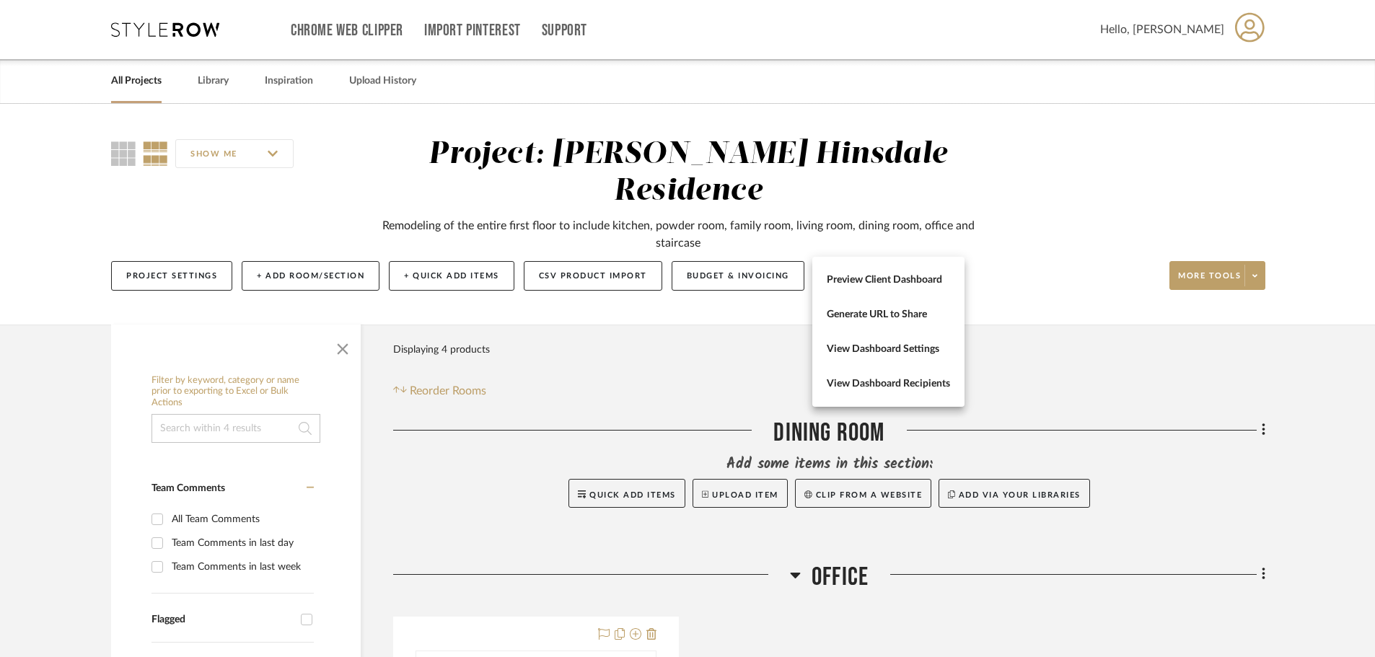
click at [602, 325] on div at bounding box center [687, 328] width 1375 height 657
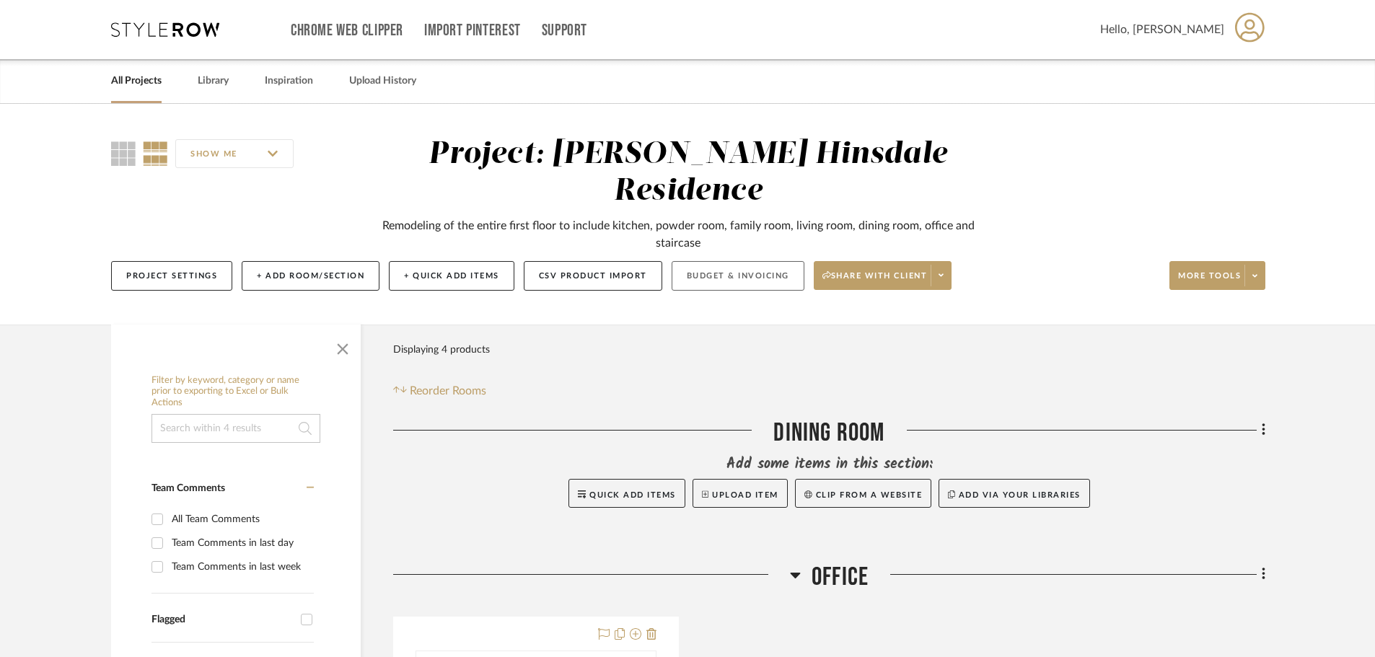
click at [708, 261] on button "Budget & Invoicing" at bounding box center [738, 276] width 133 height 30
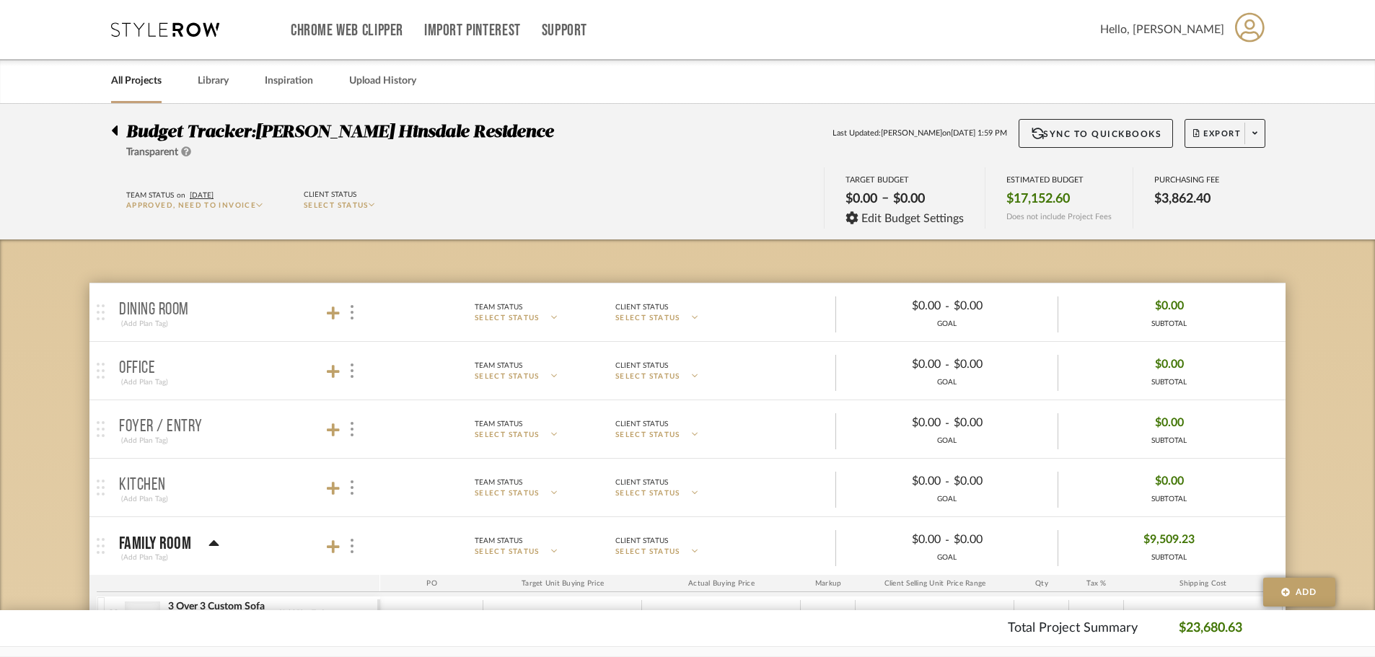
click at [191, 154] on icon at bounding box center [186, 151] width 10 height 10
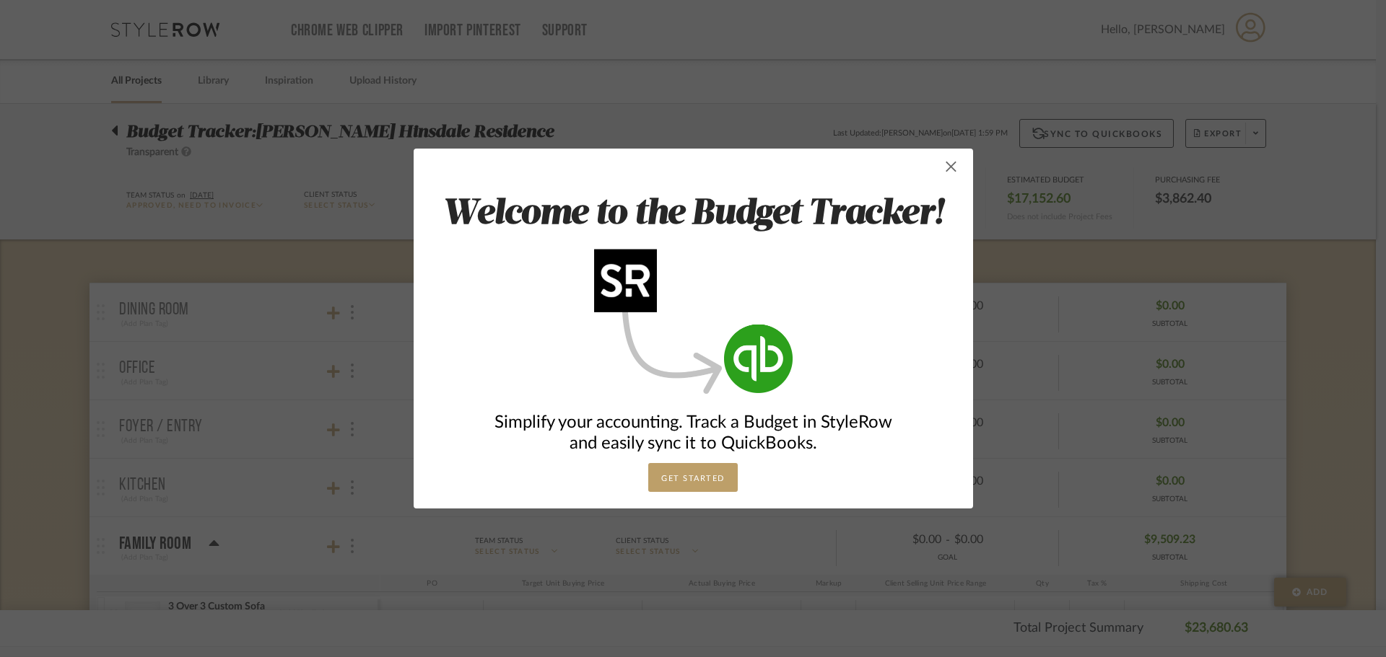
click at [946, 165] on span "button" at bounding box center [951, 166] width 29 height 29
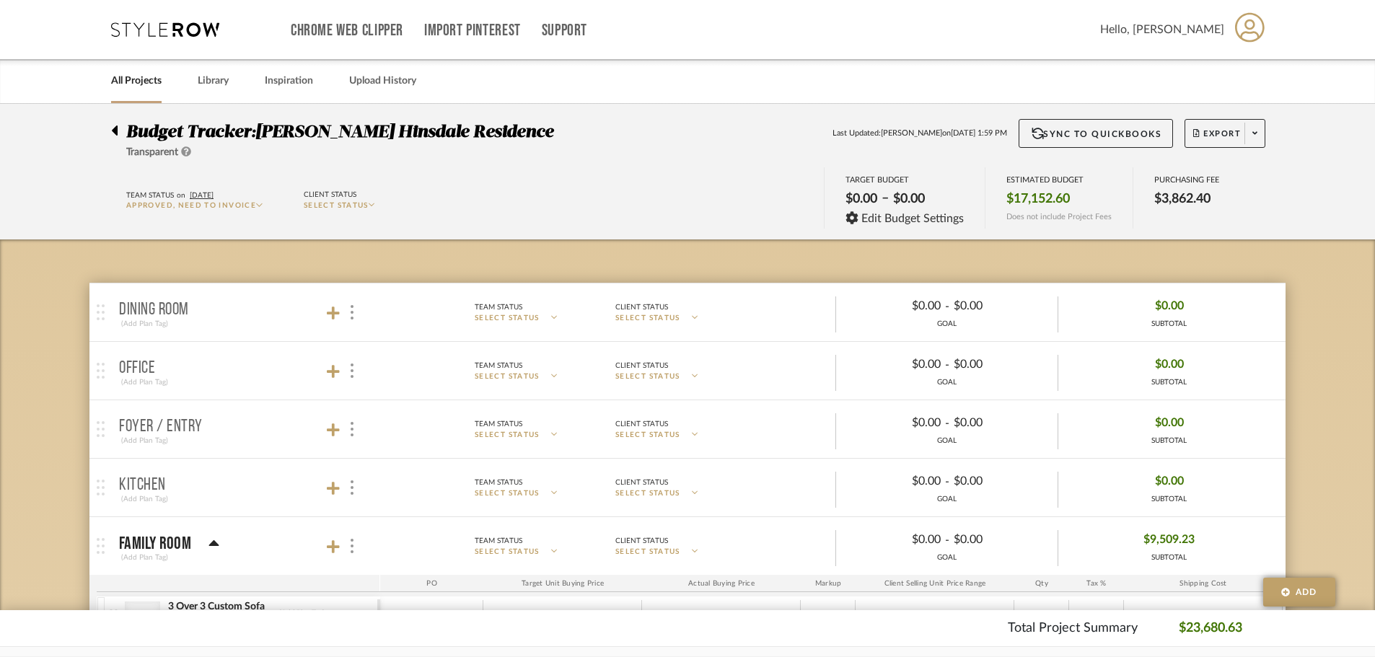
click at [172, 114] on div "Budget Tracker: [PERSON_NAME] Hinsdale Residence Transparent Last Updated: [PER…" at bounding box center [687, 172] width 1375 height 136
click at [134, 165] on budget-dashboard "Team Status on [DATE] Approved, Need to Invoice Client Status SELECT STATUS TAR…" at bounding box center [687, 199] width 1325 height 79
click at [190, 147] on icon at bounding box center [186, 151] width 10 height 10
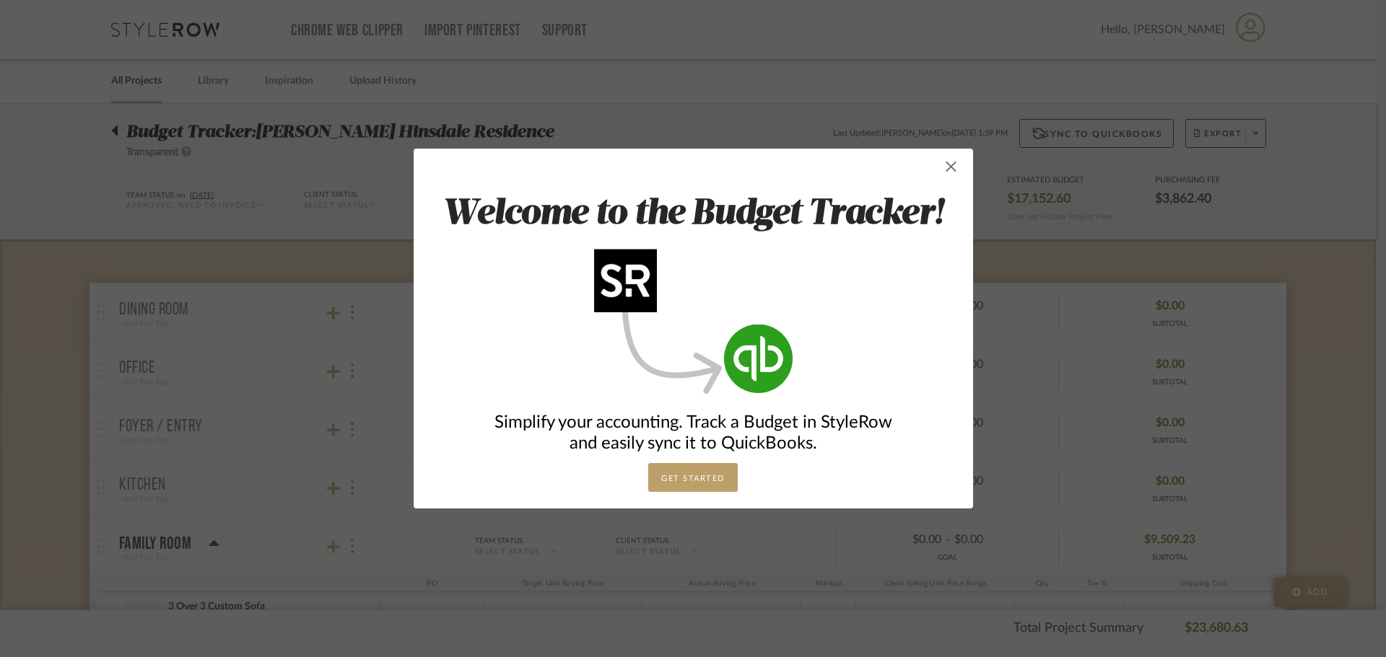
click at [948, 170] on span "button" at bounding box center [951, 166] width 29 height 29
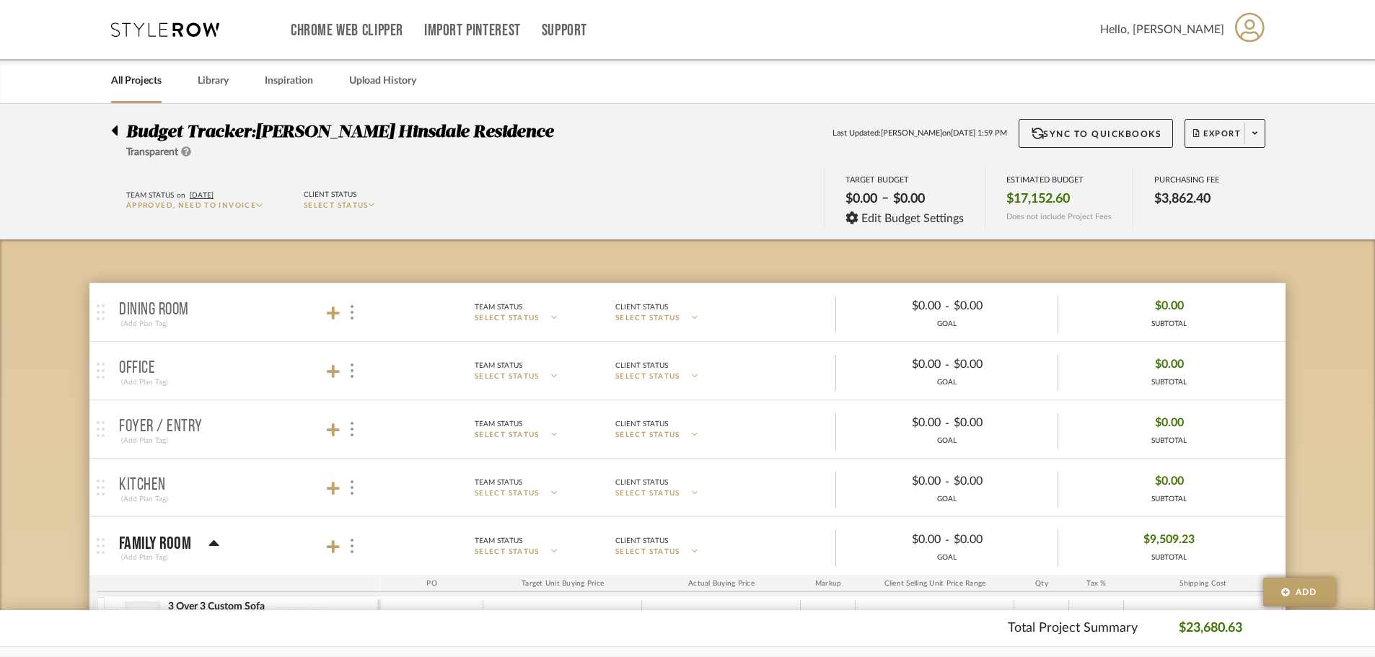
click at [1187, 200] on span "$3,862.40" at bounding box center [1183, 199] width 56 height 16
click at [1256, 153] on div "Budget Tracker: [PERSON_NAME] Hinsdale Residence Transparent Last Updated: [PER…" at bounding box center [687, 139] width 1197 height 41
click at [1253, 136] on icon at bounding box center [1255, 133] width 5 height 8
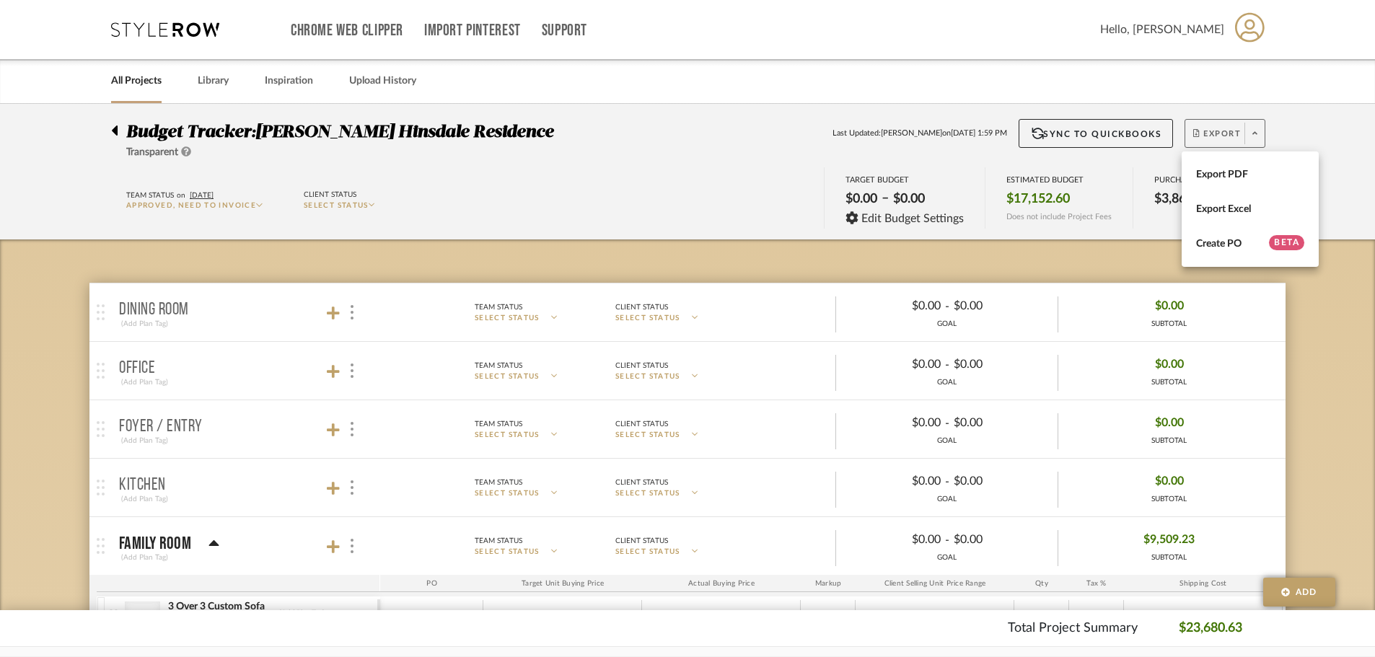
click at [1374, 105] on div at bounding box center [687, 328] width 1375 height 657
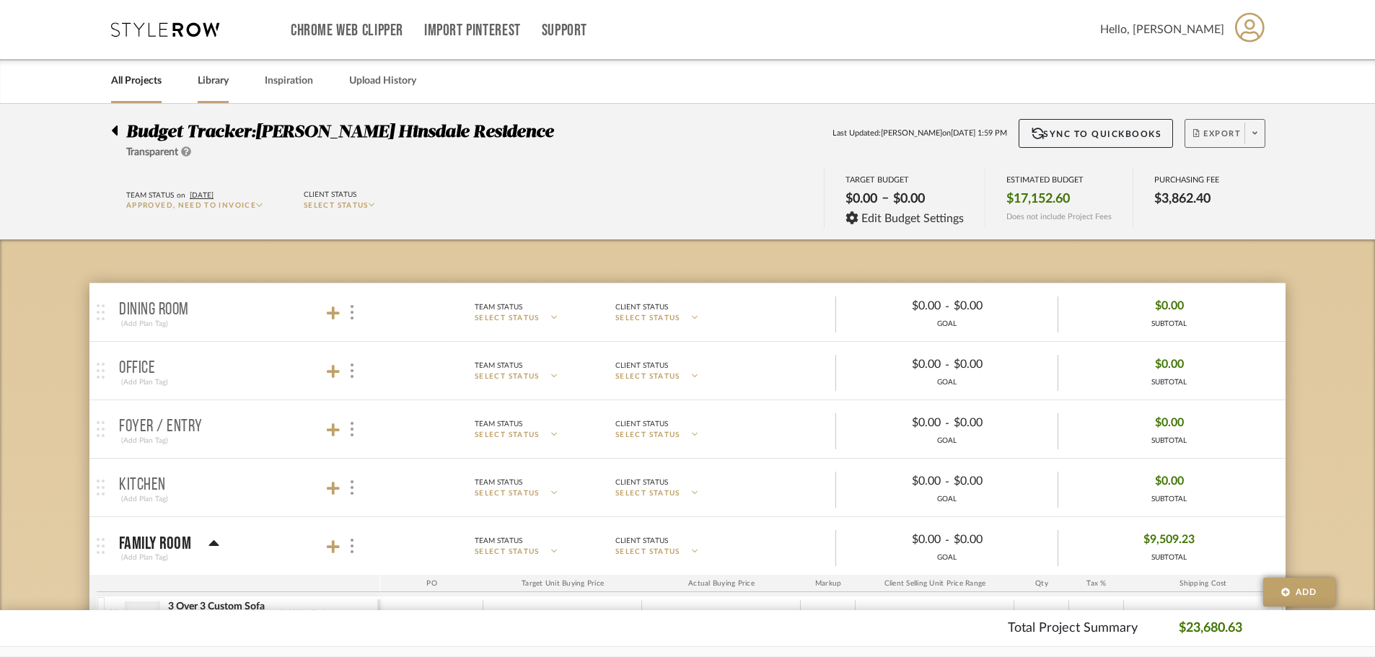
click at [206, 82] on link "Library" at bounding box center [213, 80] width 31 height 19
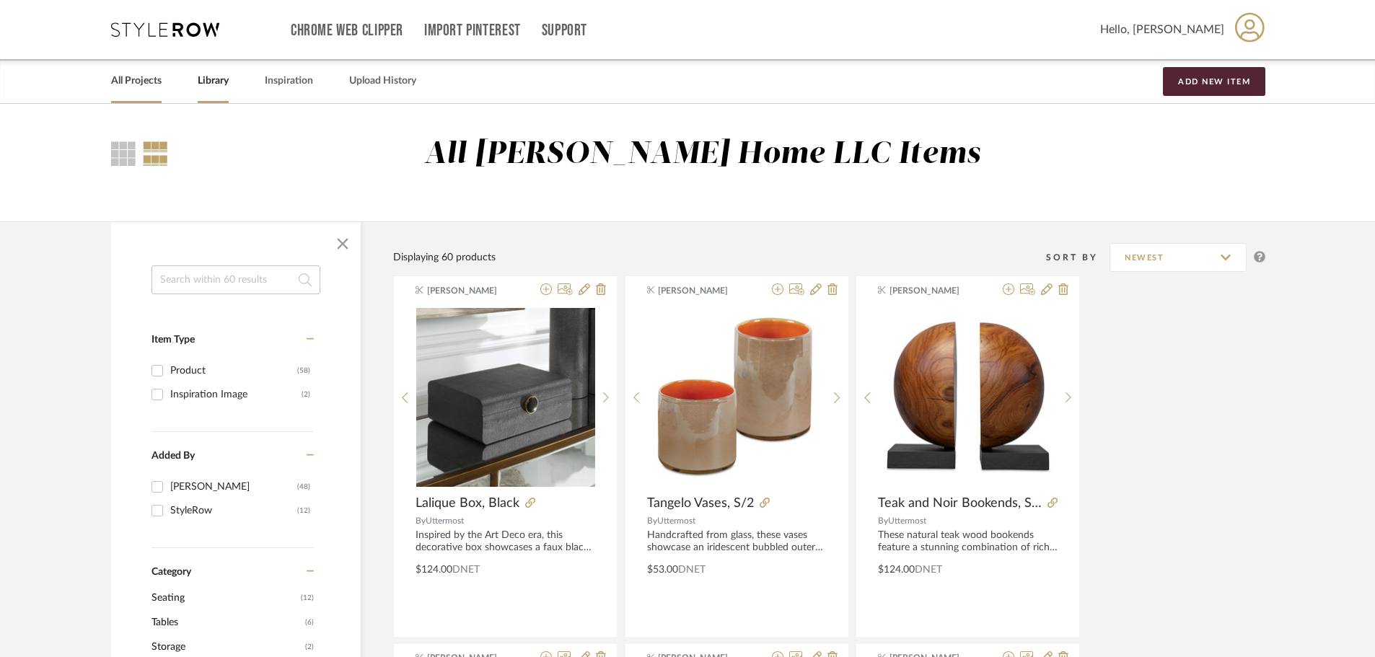
click at [123, 71] on link "All Projects" at bounding box center [136, 80] width 51 height 19
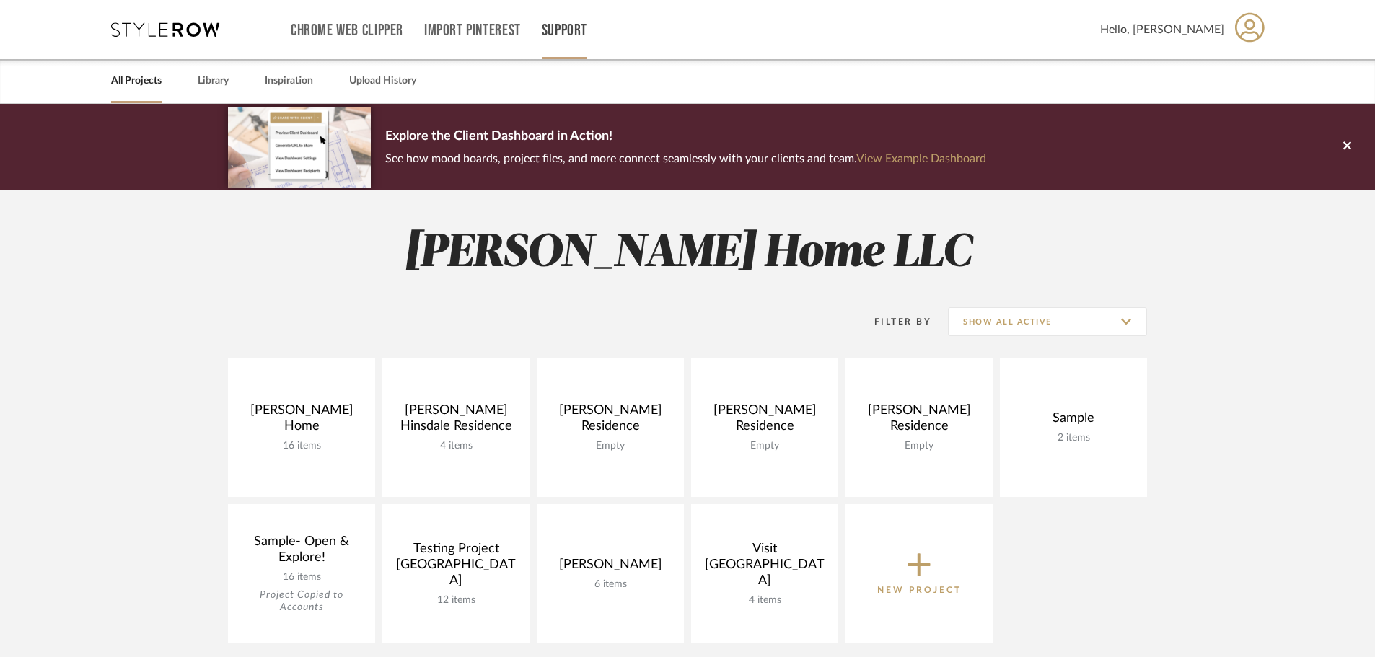
click at [571, 12] on div "Support" at bounding box center [564, 29] width 45 height 59
click at [580, 48] on div "Support" at bounding box center [564, 29] width 45 height 59
click at [571, 53] on div "Support" at bounding box center [564, 29] width 45 height 59
click at [561, 35] on link "Support" at bounding box center [564, 31] width 45 height 12
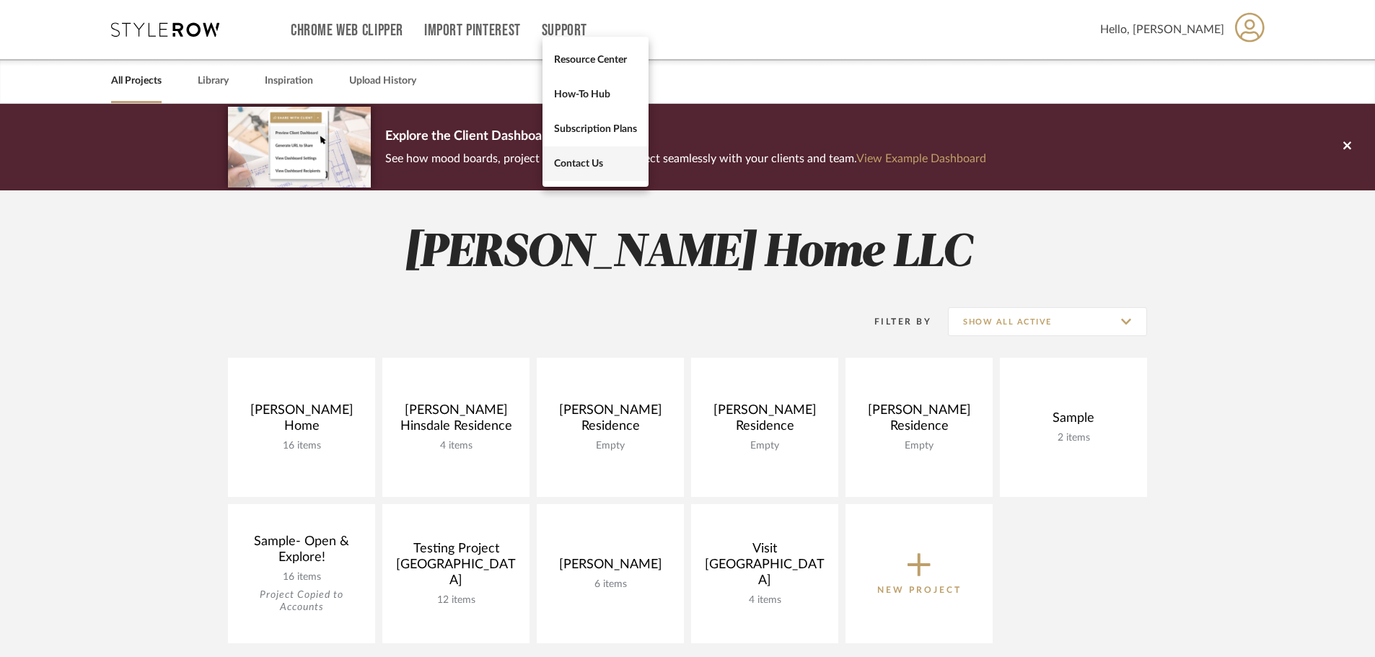
click at [600, 169] on span "Contact Us" at bounding box center [595, 163] width 83 height 12
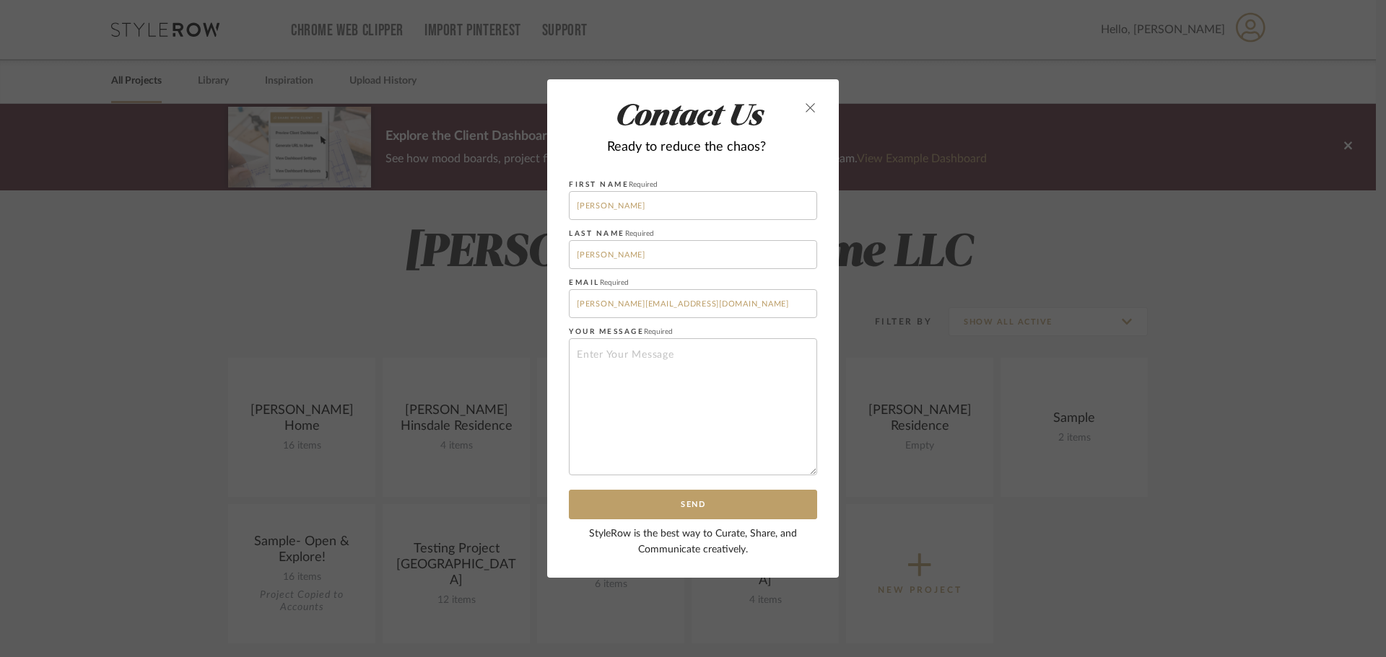
click at [804, 106] on button "close" at bounding box center [810, 107] width 13 height 13
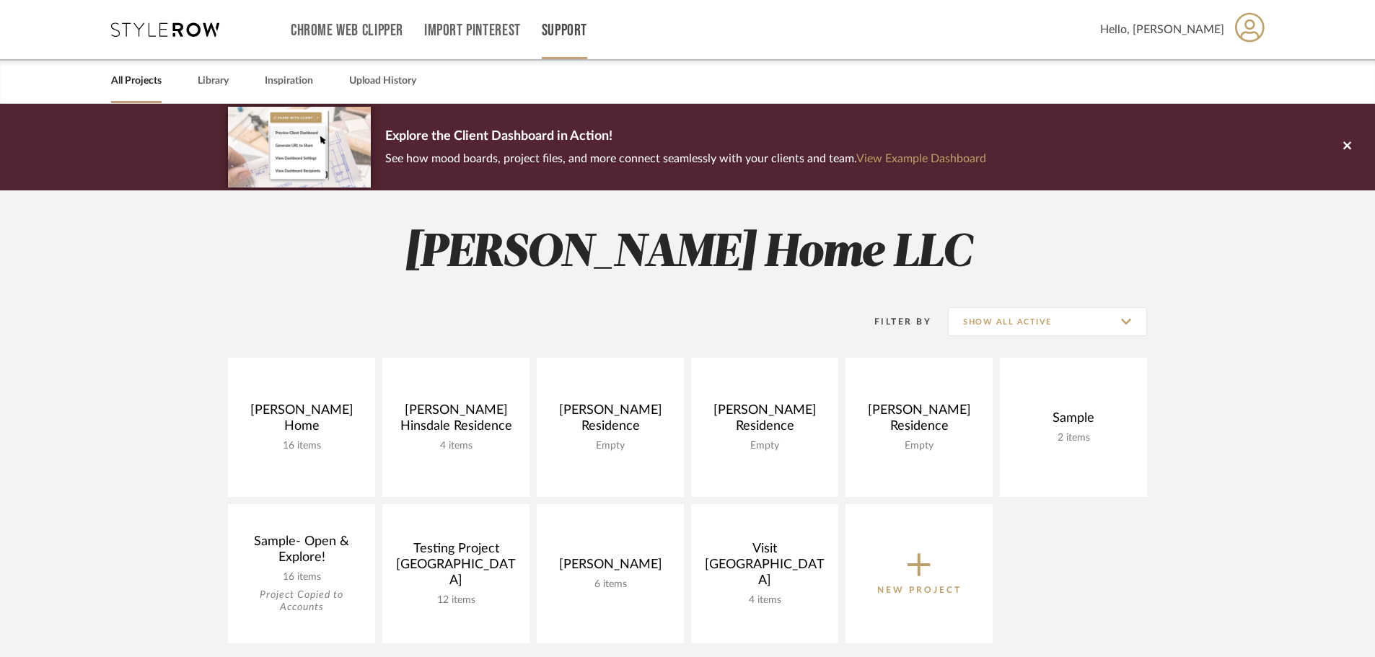
click at [565, 46] on div "Support" at bounding box center [564, 29] width 45 height 59
click at [562, 37] on link "Support" at bounding box center [564, 31] width 45 height 12
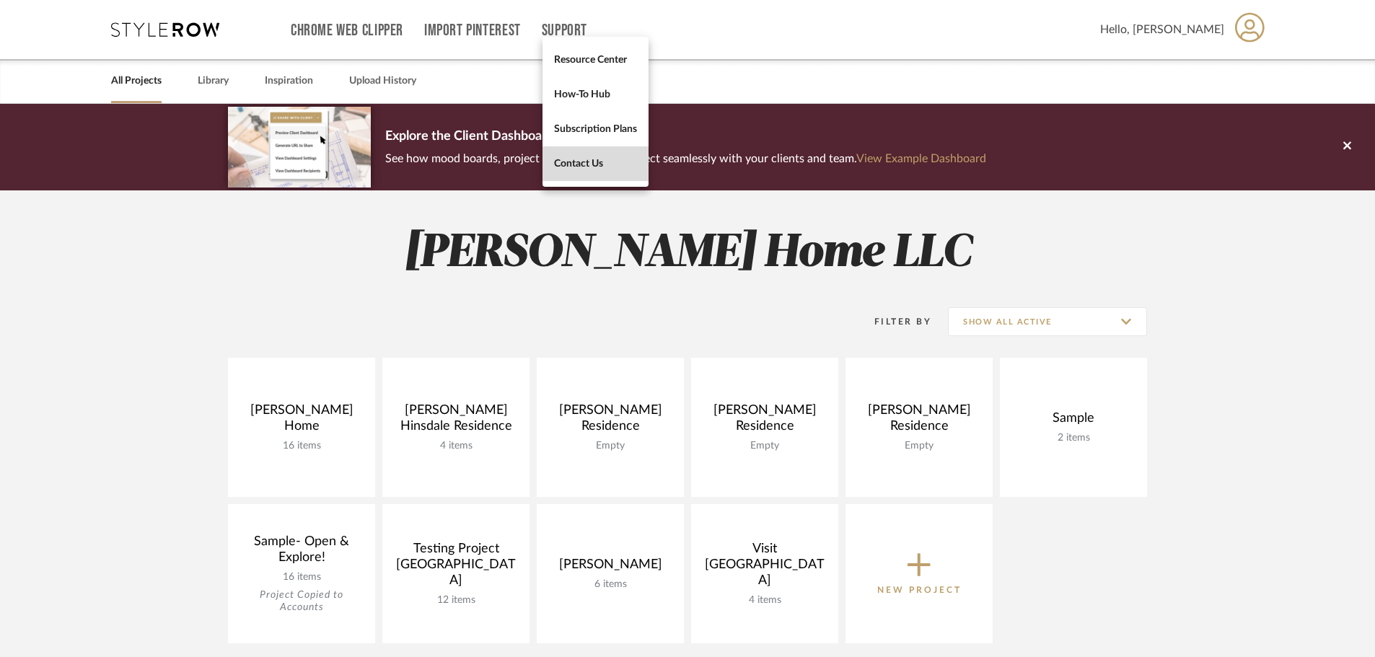
click at [613, 165] on span "Contact Us" at bounding box center [595, 163] width 83 height 12
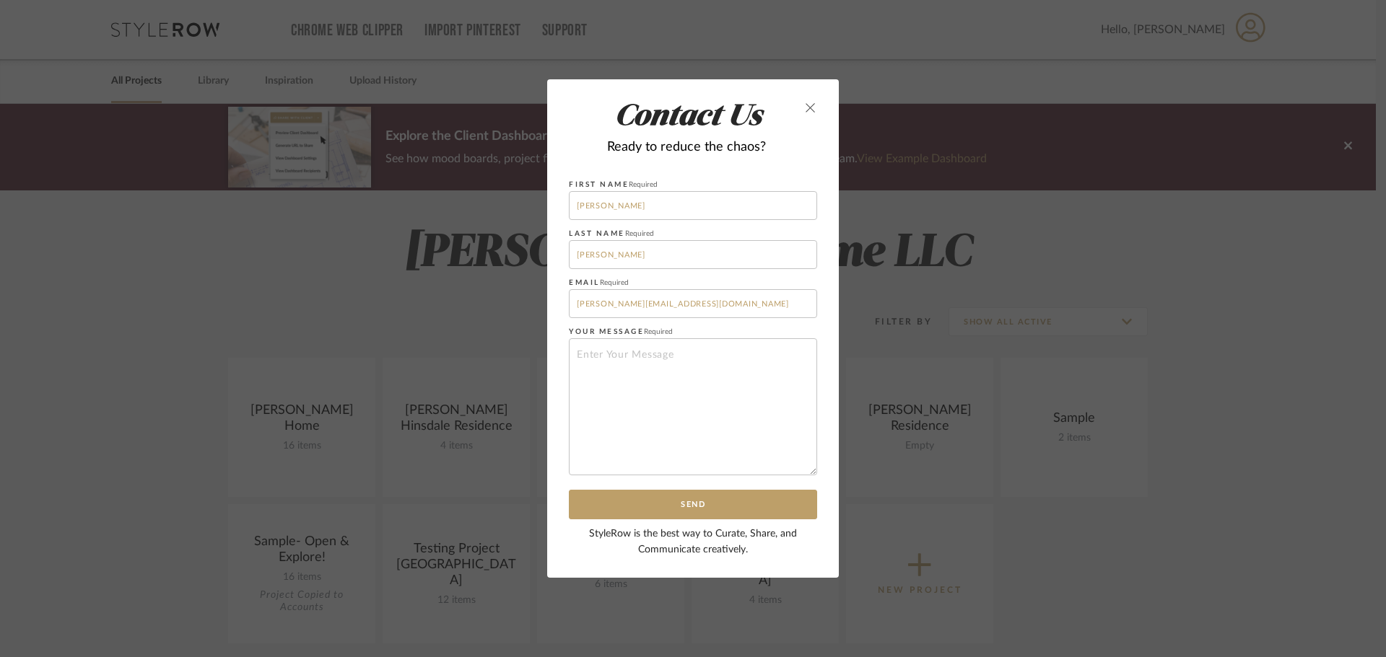
click at [805, 106] on icon "close" at bounding box center [811, 108] width 12 height 12
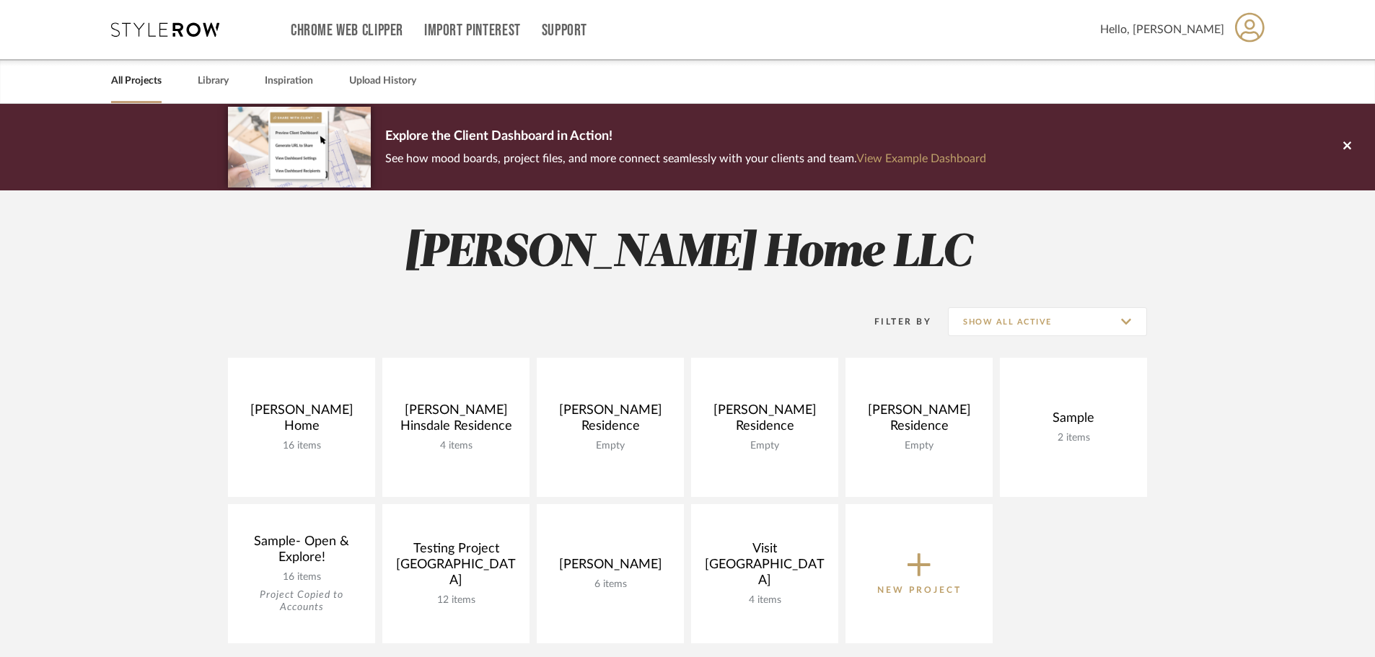
click at [139, 79] on link "All Projects" at bounding box center [136, 80] width 51 height 19
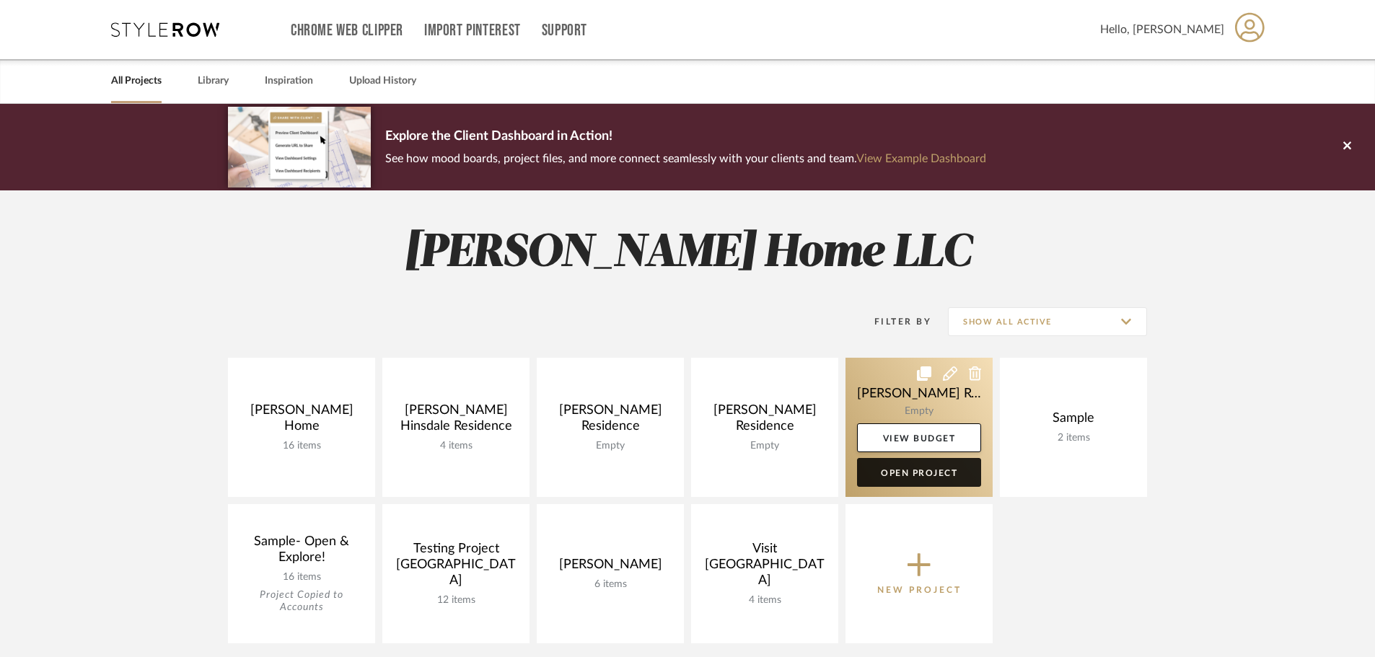
click at [911, 476] on link "Open Project" at bounding box center [919, 472] width 124 height 29
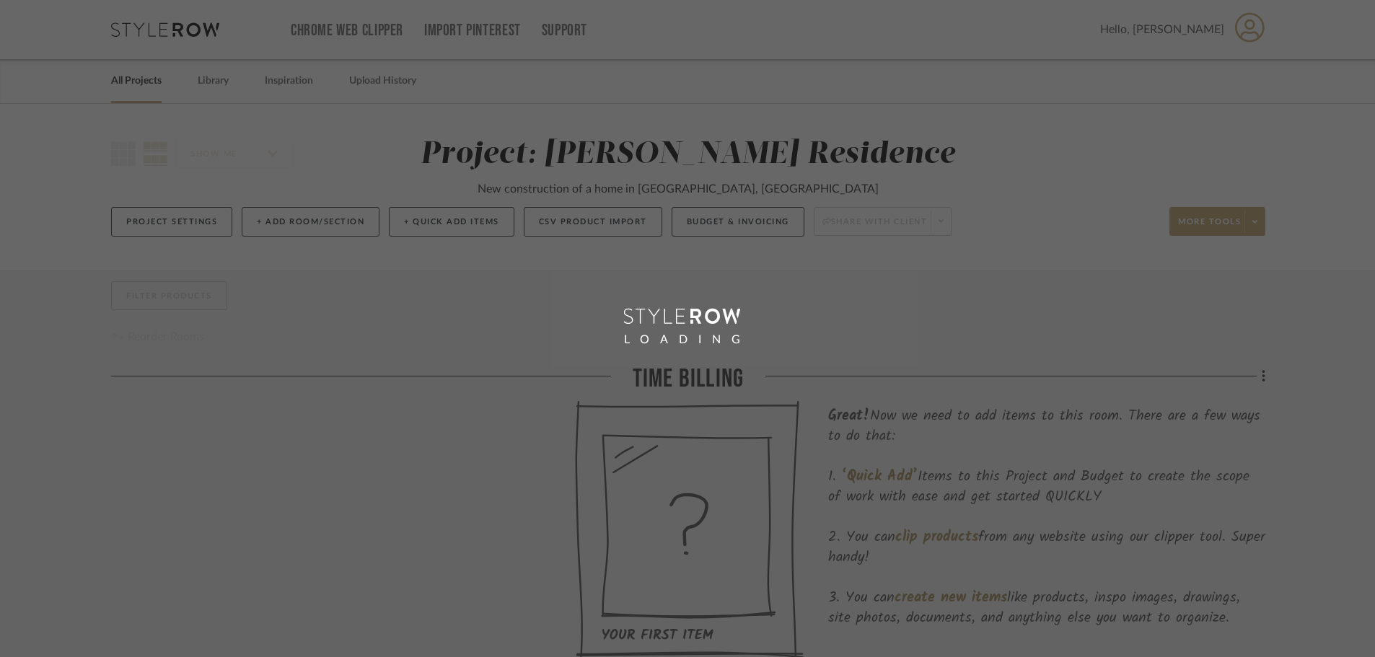
drag, startPoint x: 911, startPoint y: 476, endPoint x: 416, endPoint y: 312, distance: 521.2
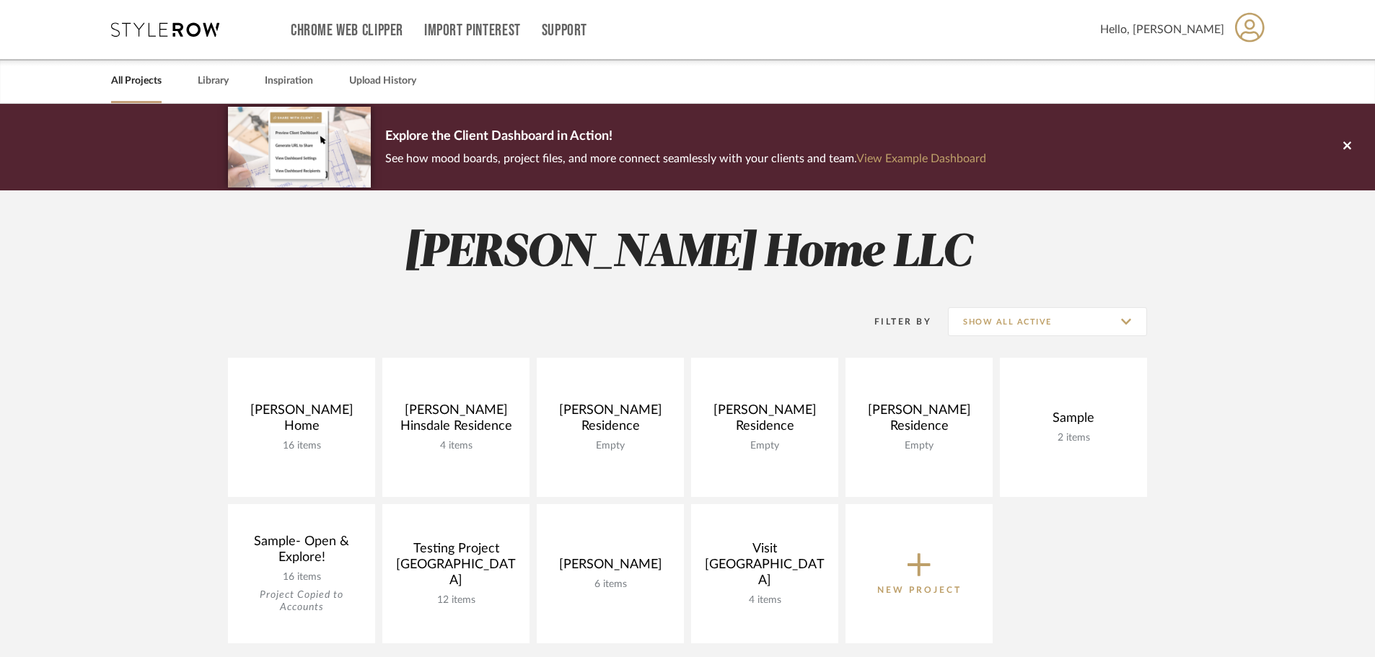
click at [913, 564] on icon at bounding box center [919, 565] width 23 height 30
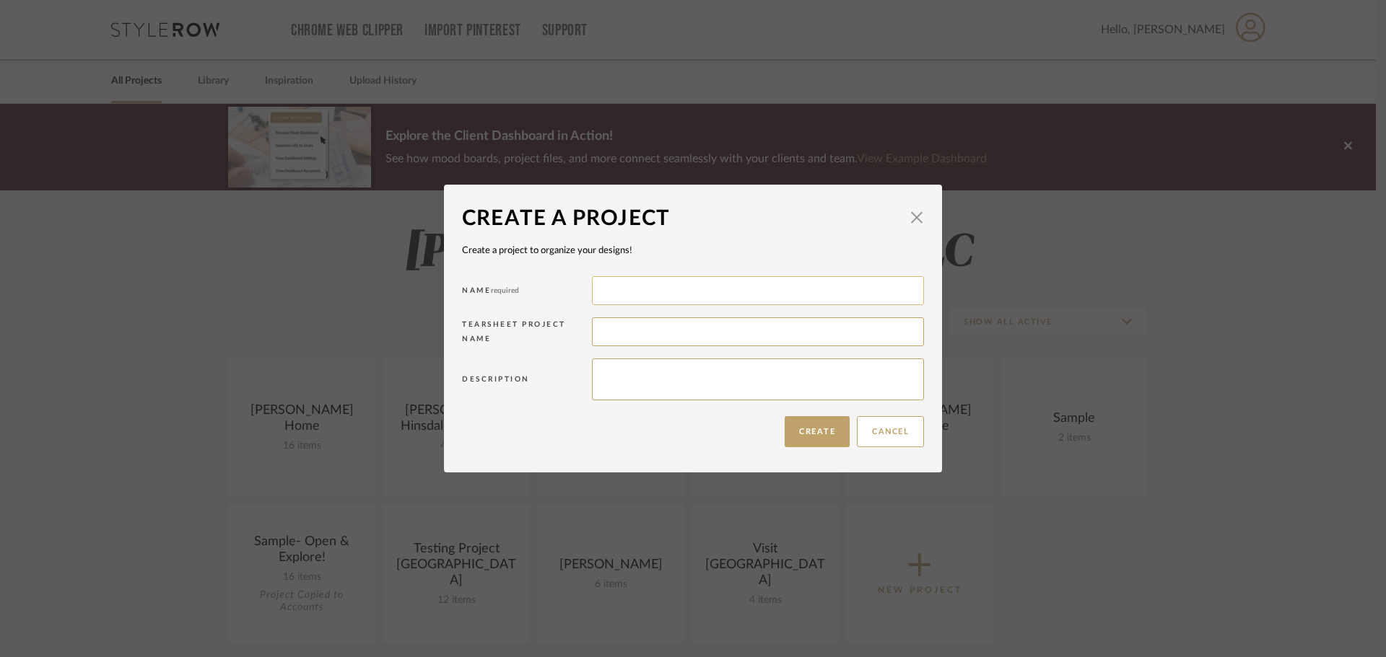
click at [634, 289] on input at bounding box center [758, 290] width 332 height 29
type input "[PERSON_NAME]"
click at [798, 431] on button "Create" at bounding box center [816, 431] width 65 height 31
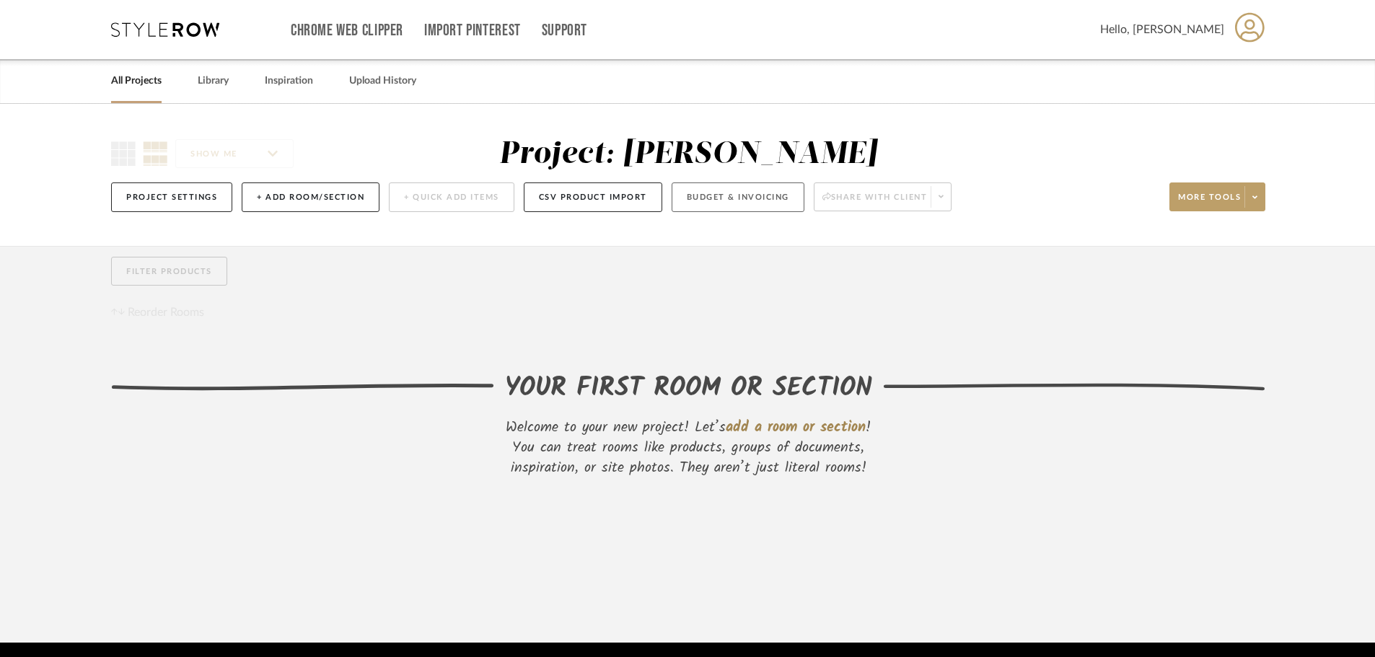
click at [745, 188] on button "Budget & Invoicing" at bounding box center [738, 198] width 133 height 30
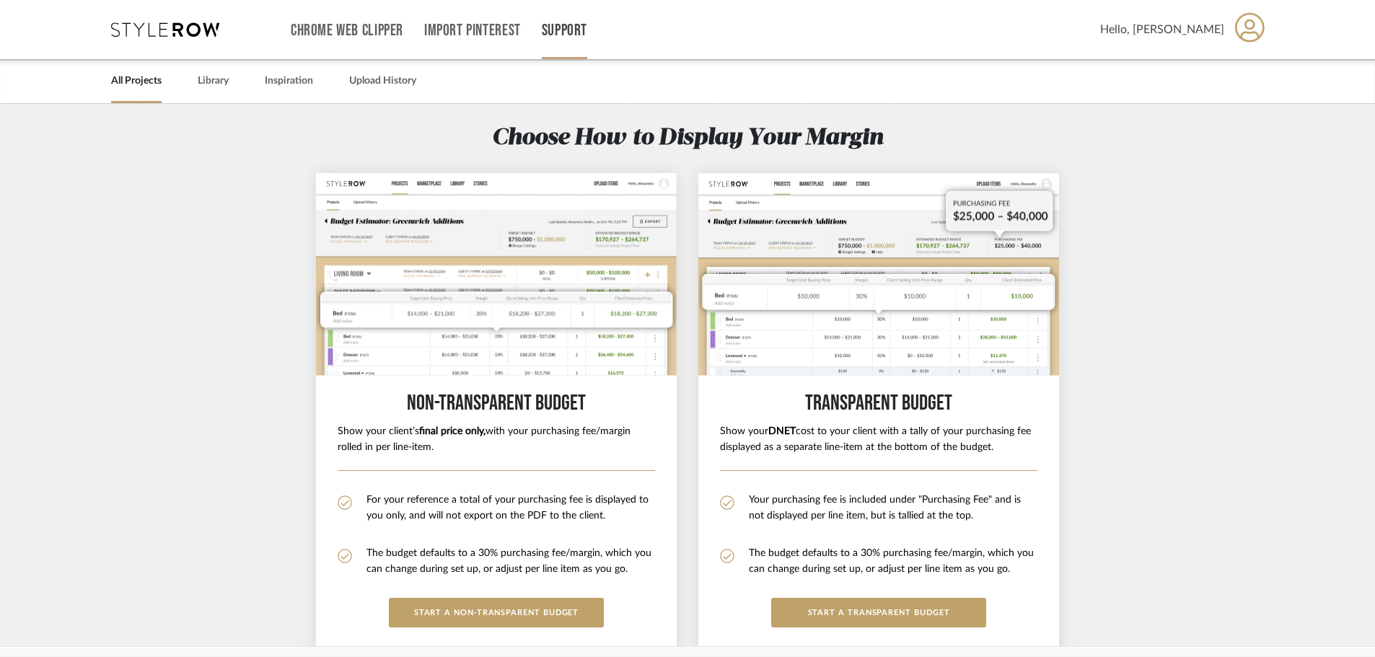
click at [558, 34] on link "Support" at bounding box center [564, 31] width 45 height 12
click at [626, 166] on span "Contact Us" at bounding box center [595, 163] width 83 height 12
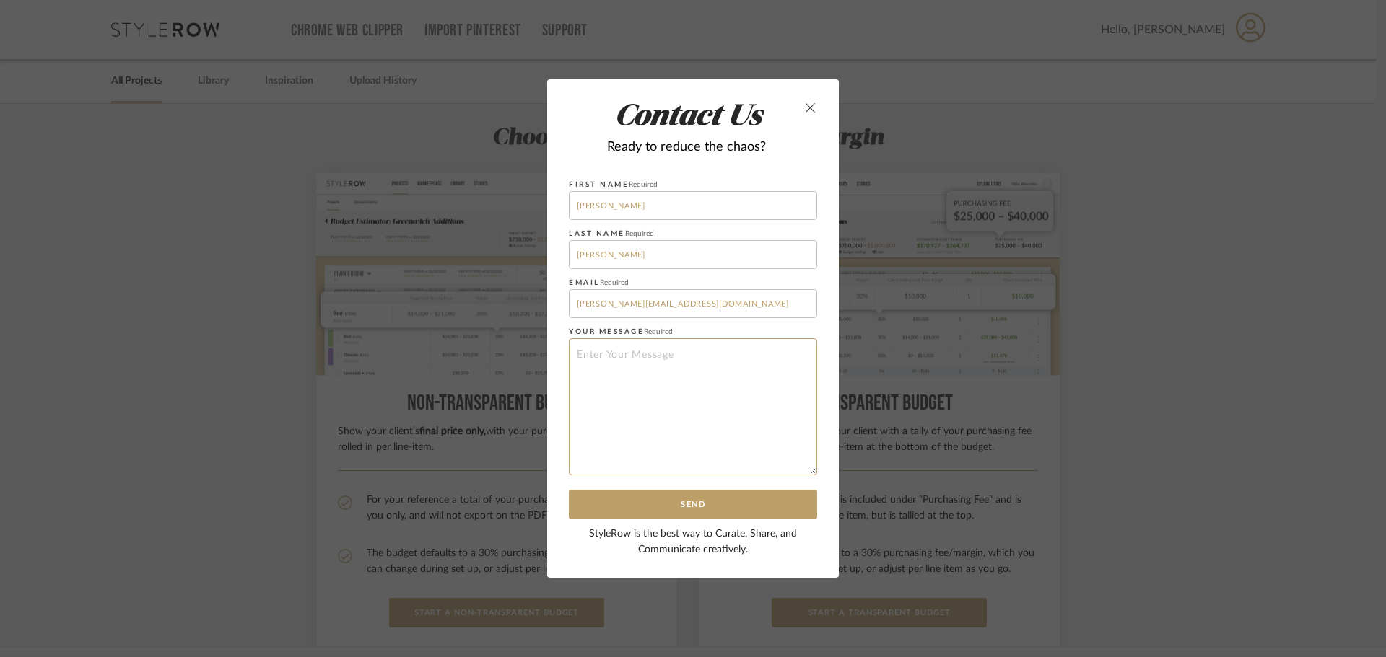
click at [622, 386] on textarea at bounding box center [693, 406] width 248 height 137
type textarea "H"
click at [805, 109] on icon "close" at bounding box center [811, 108] width 12 height 12
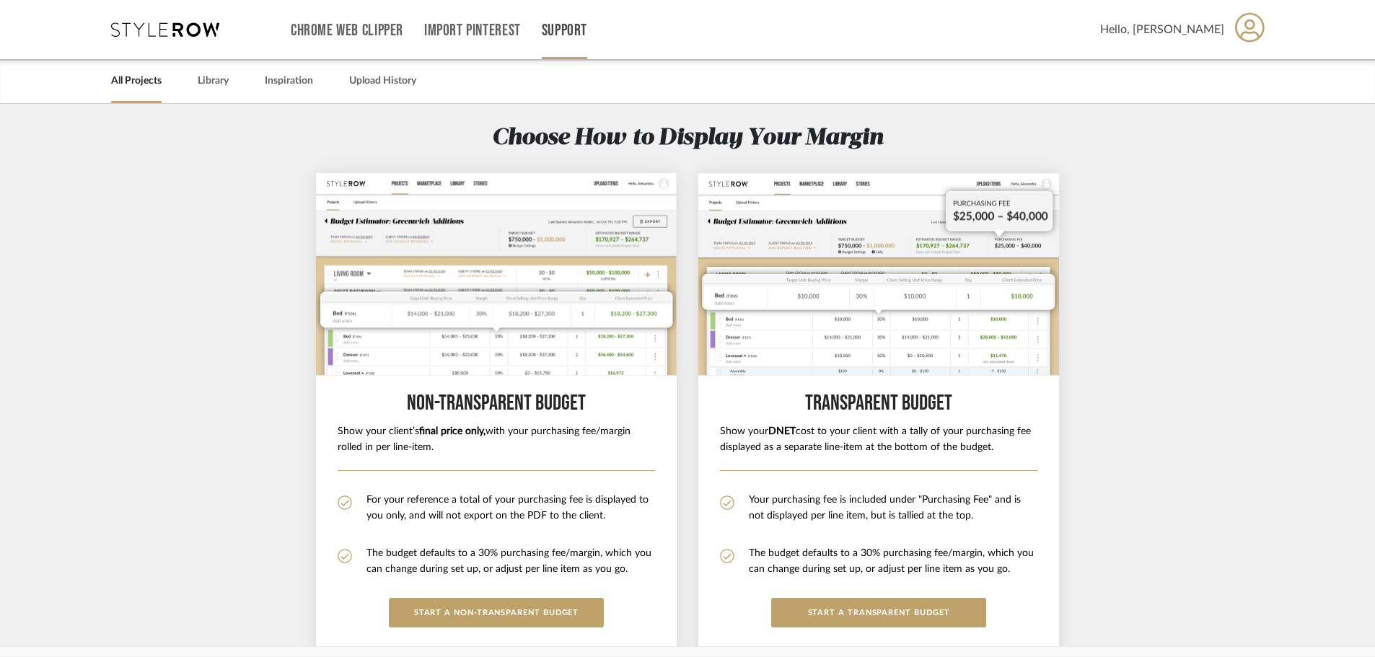
click at [565, 41] on div "Support" at bounding box center [564, 29] width 45 height 59
click at [570, 33] on link "Support" at bounding box center [564, 31] width 45 height 12
click at [608, 162] on span "Contact Us" at bounding box center [595, 163] width 83 height 12
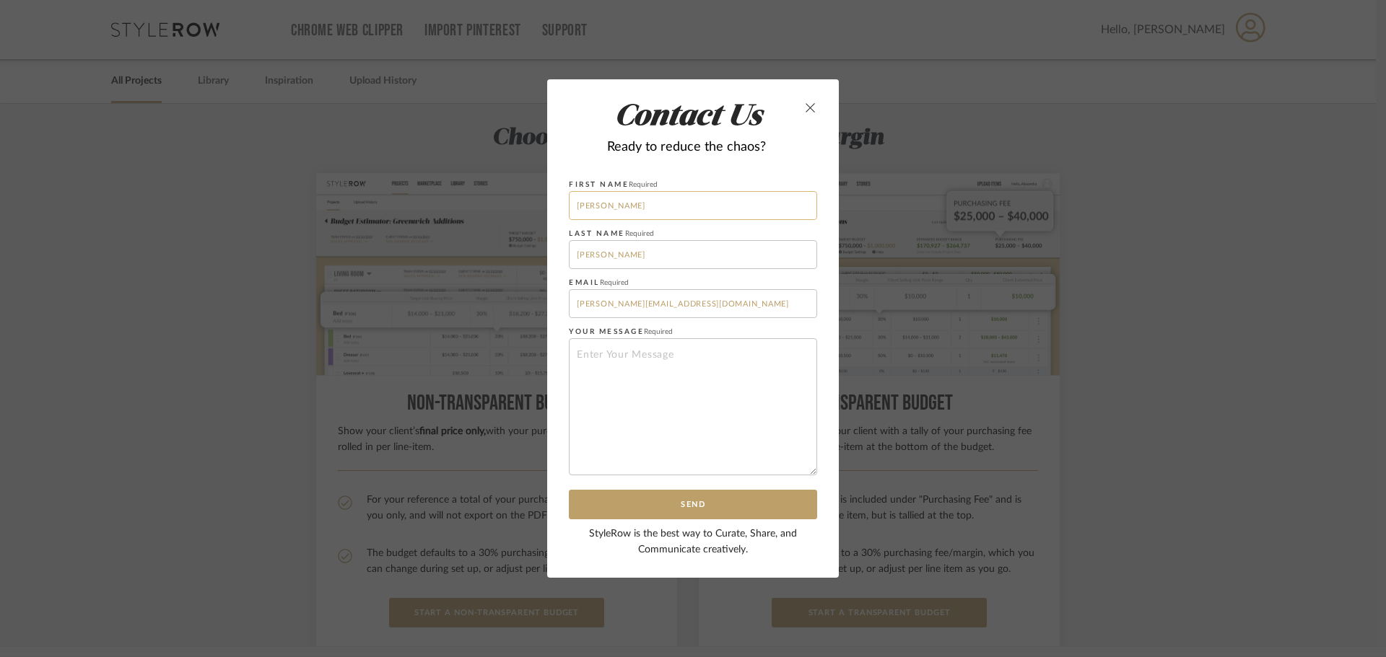
click at [701, 199] on input "[PERSON_NAME]" at bounding box center [693, 205] width 248 height 29
click at [705, 305] on input "[PERSON_NAME][EMAIL_ADDRESS][DOMAIN_NAME]" at bounding box center [693, 303] width 248 height 29
drag, startPoint x: 701, startPoint y: 316, endPoint x: 285, endPoint y: 245, distance: 421.8
click at [356, 273] on div "Contact Us Ready to reduce the chaos? First Name Required [PERSON_NAME] Last Na…" at bounding box center [693, 328] width 1386 height 657
type input "[PERSON_NAME][EMAIL_ADDRESS][DOMAIN_NAME]"
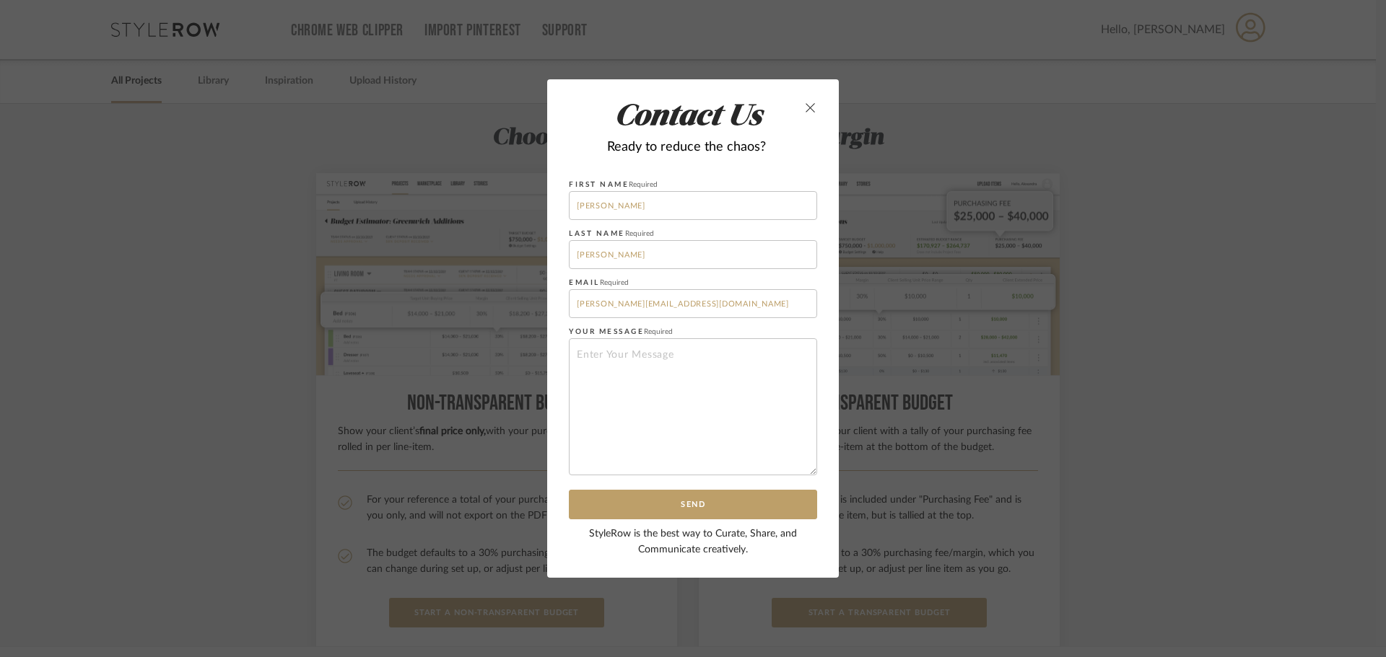
click at [834, 367] on div "Contact Us Ready to reduce the chaos? First Name Required [PERSON_NAME] Last Na…" at bounding box center [693, 328] width 1386 height 657
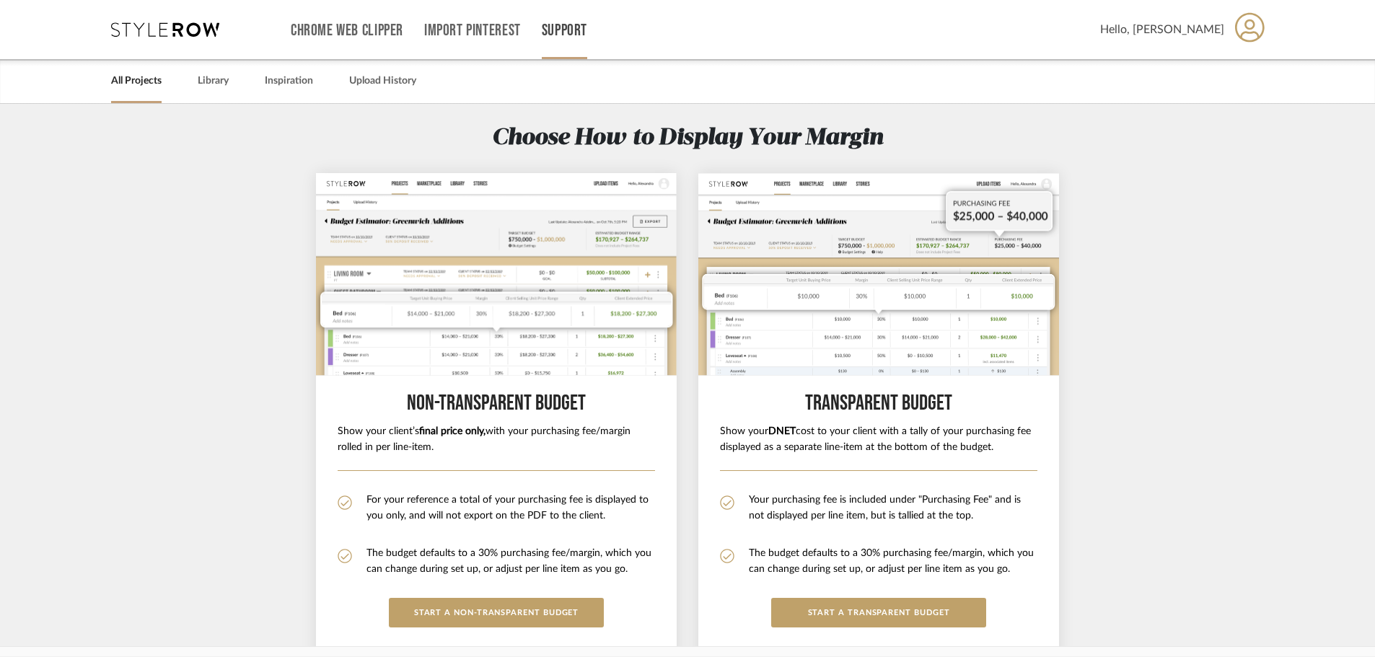
click at [556, 30] on link "Support" at bounding box center [564, 31] width 45 height 12
click at [593, 161] on span "Contact Us" at bounding box center [595, 163] width 83 height 12
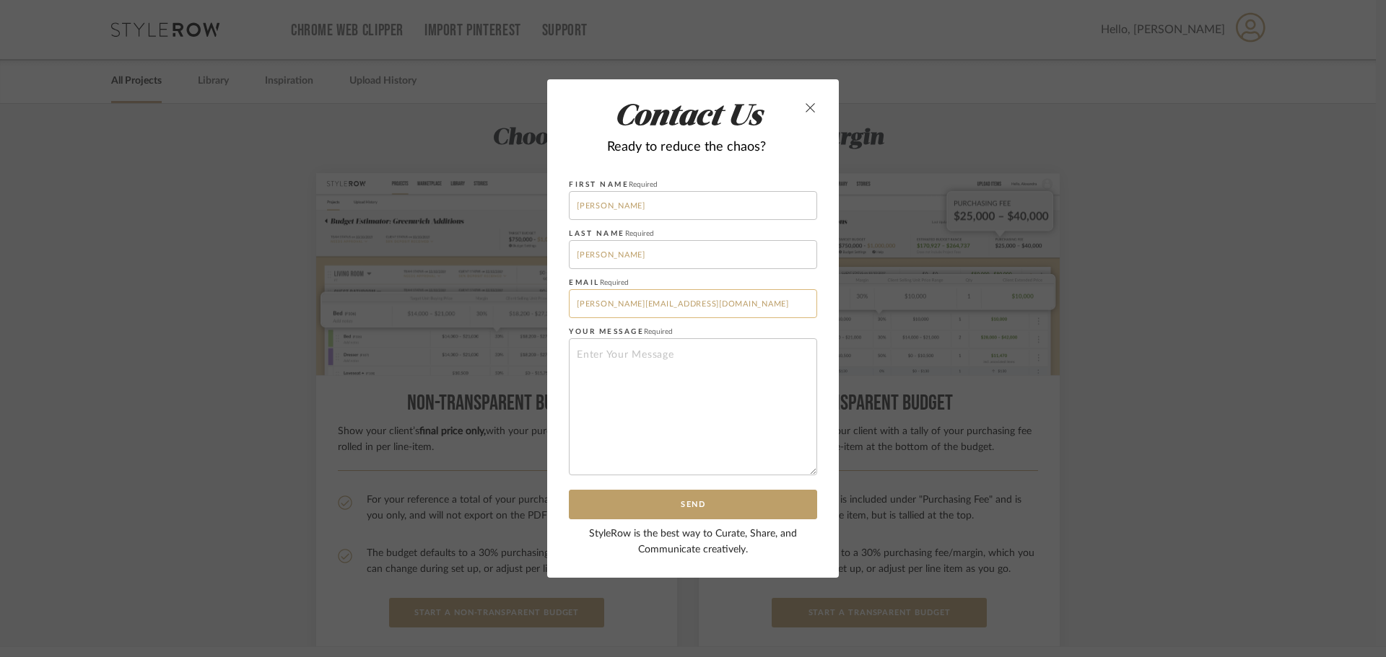
click at [769, 301] on input "[PERSON_NAME][EMAIL_ADDRESS][DOMAIN_NAME]" at bounding box center [693, 303] width 248 height 29
drag, startPoint x: 612, startPoint y: 317, endPoint x: 323, endPoint y: 268, distance: 293.5
click at [367, 302] on div "Contact Us Ready to reduce the chaos? First Name Required [PERSON_NAME] Last Na…" at bounding box center [693, 328] width 1386 height 657
type input "L"
type input "[PERSON_NAME][EMAIL_ADDRESS][DOMAIN_NAME]"
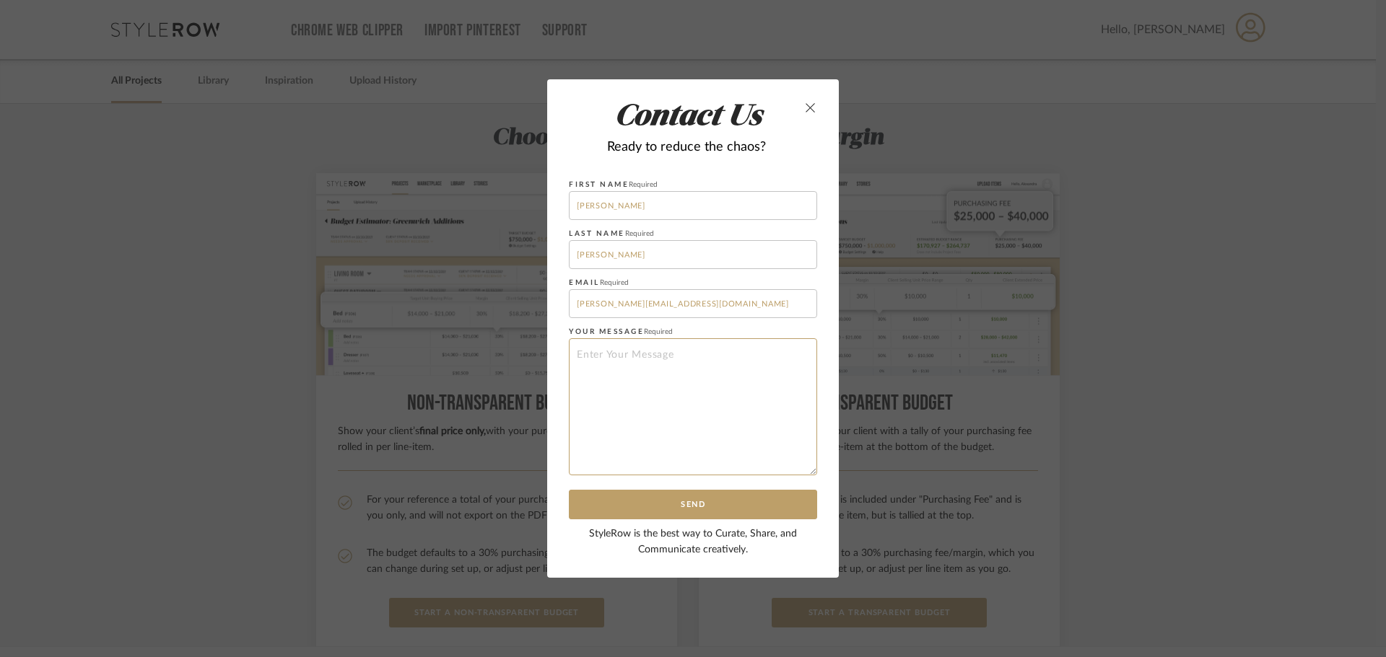
click at [591, 413] on textarea at bounding box center [693, 406] width 248 height 137
drag, startPoint x: 357, startPoint y: 375, endPoint x: 558, endPoint y: 493, distance: 232.9
click at [556, 491] on div "Contact Us Ready to reduce the chaos? First Name Required [PERSON_NAME] Last Na…" at bounding box center [693, 328] width 1386 height 657
drag, startPoint x: 615, startPoint y: 391, endPoint x: 615, endPoint y: 379, distance: 12.3
click at [615, 390] on textarea "Hi- Could we please change" at bounding box center [693, 406] width 248 height 137
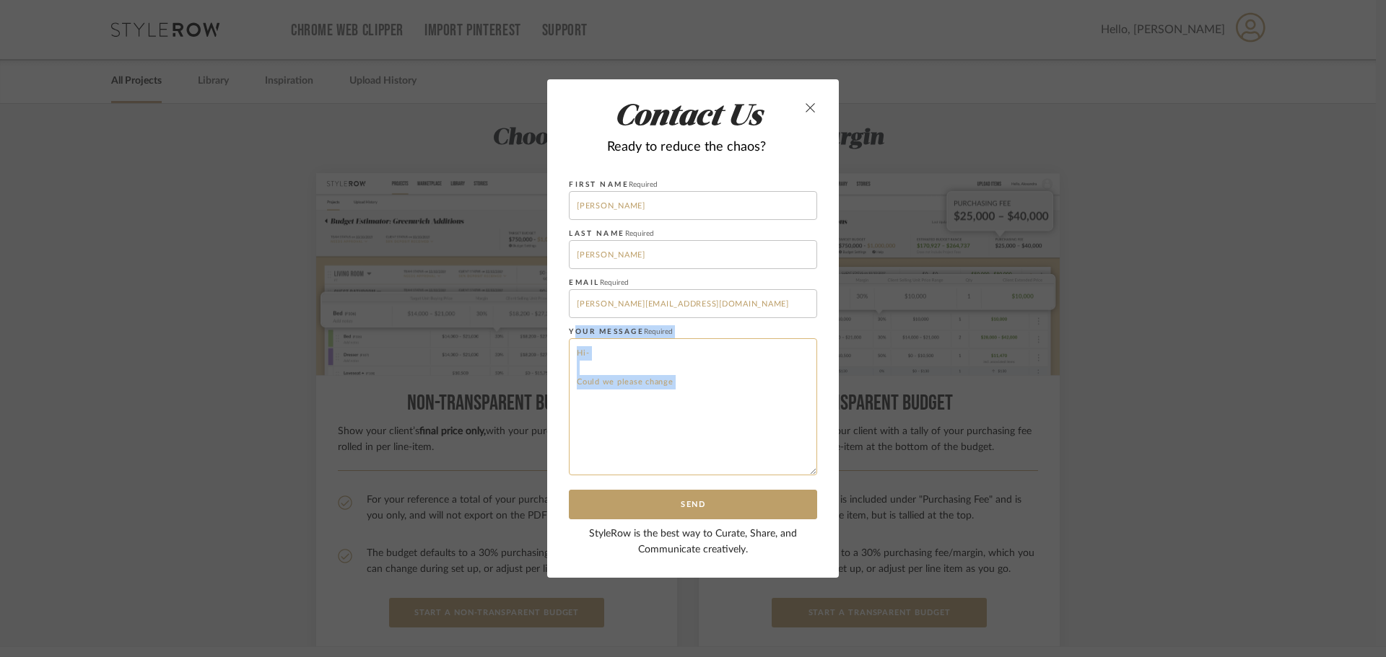
click at [605, 354] on textarea "Hi- Could we please change" at bounding box center [693, 406] width 248 height 137
click at [582, 364] on textarea "Hi- Could we please change" at bounding box center [693, 406] width 248 height 137
drag, startPoint x: 682, startPoint y: 374, endPoint x: 1080, endPoint y: 382, distance: 398.5
click at [682, 373] on textarea "Hi- Could we please change" at bounding box center [693, 406] width 248 height 137
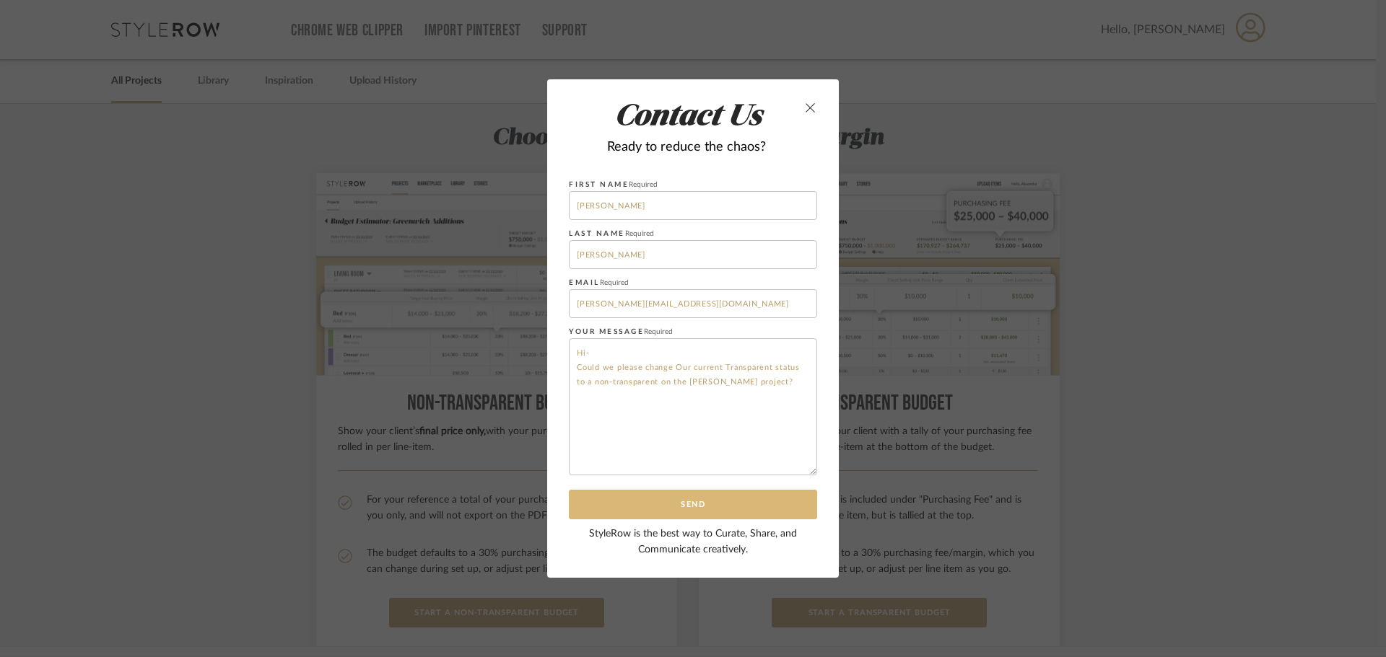
type textarea "Hi- Could we please change Our current Transparent status to a non-transparent …"
click at [581, 507] on button "Send" at bounding box center [693, 505] width 248 height 30
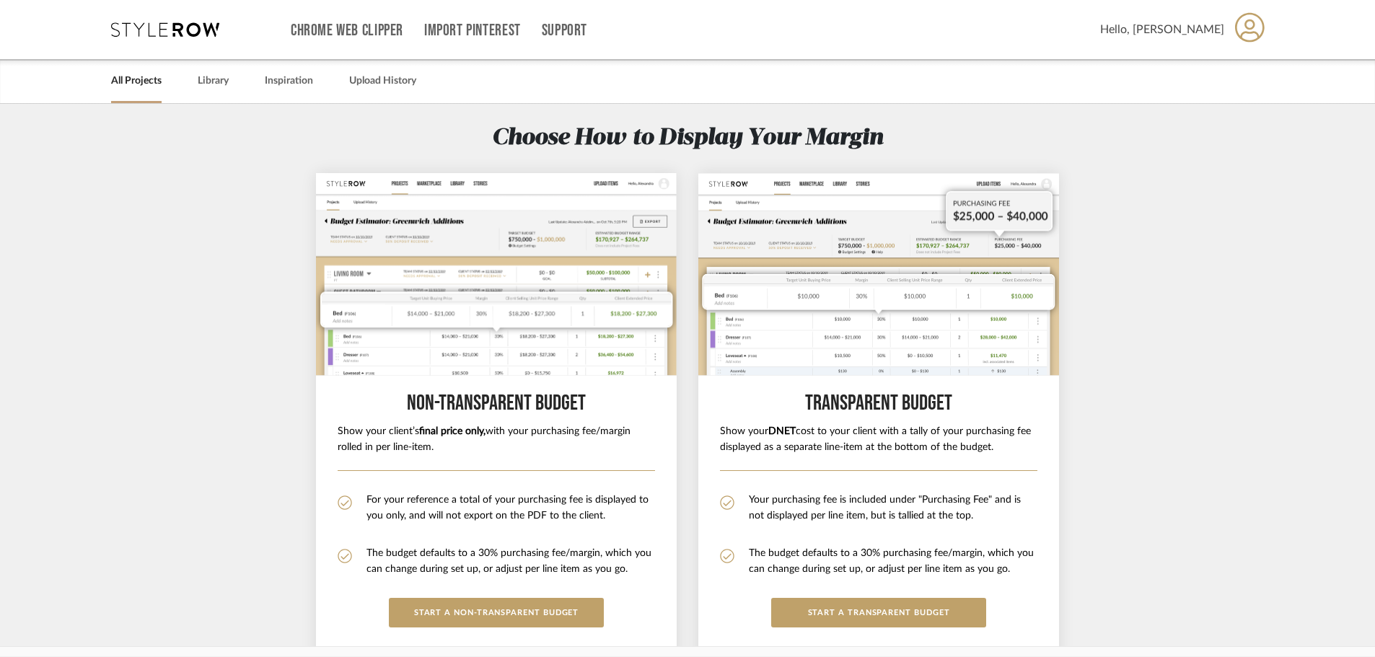
click at [136, 17] on div "Chrome Web Clipper Import Pinterest Support All Projects Library Inspiration Up…" at bounding box center [688, 29] width 1155 height 59
click at [134, 27] on icon at bounding box center [165, 29] width 108 height 14
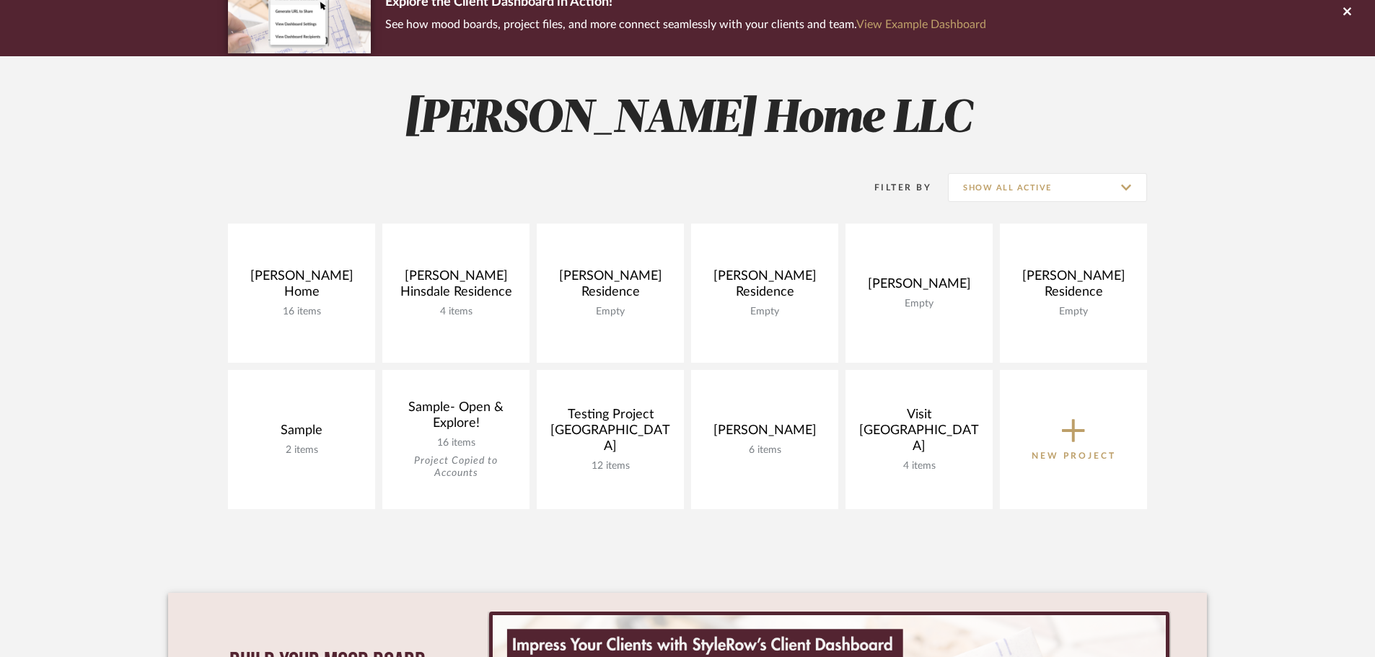
scroll to position [289, 0]
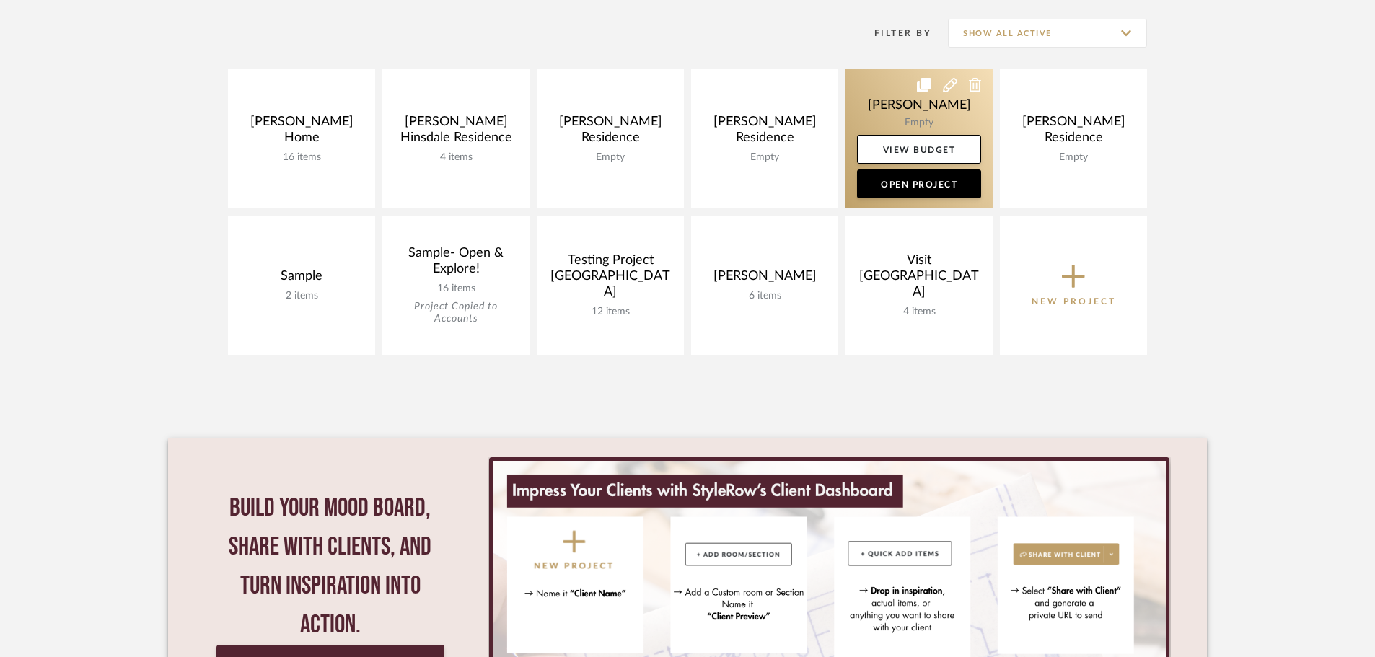
click at [954, 102] on link at bounding box center [919, 138] width 147 height 139
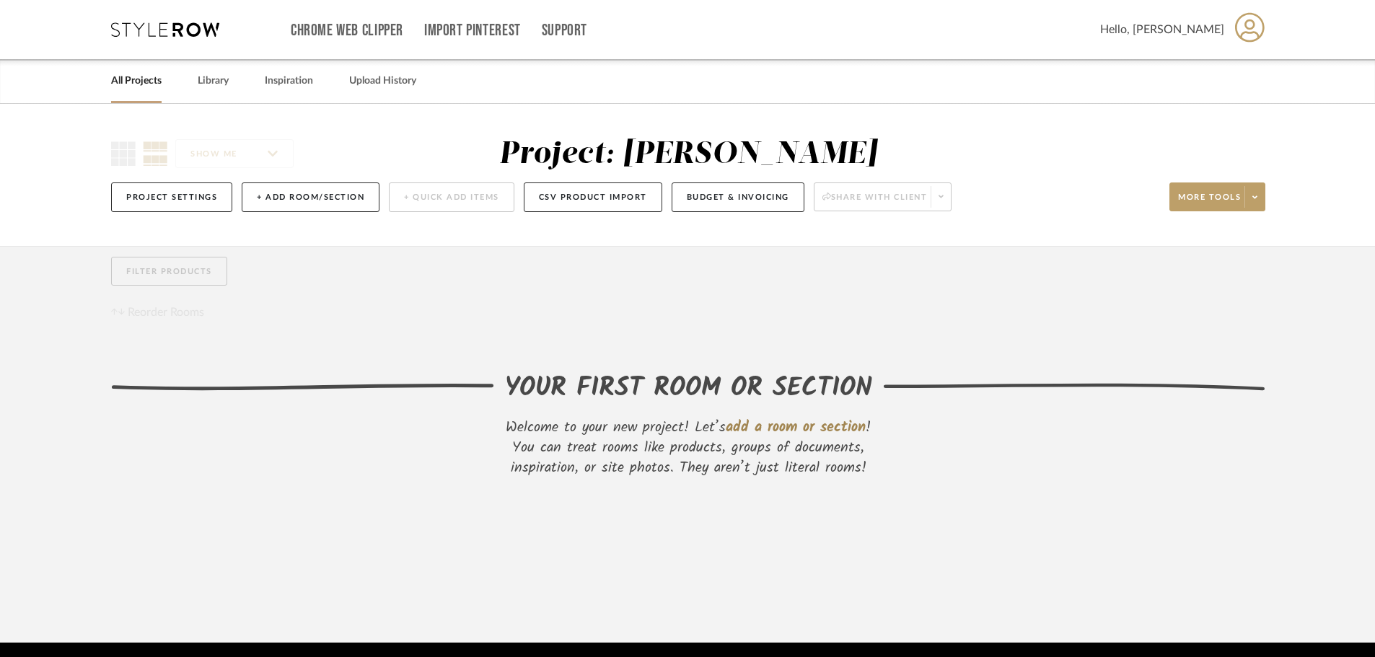
scroll to position [52, 0]
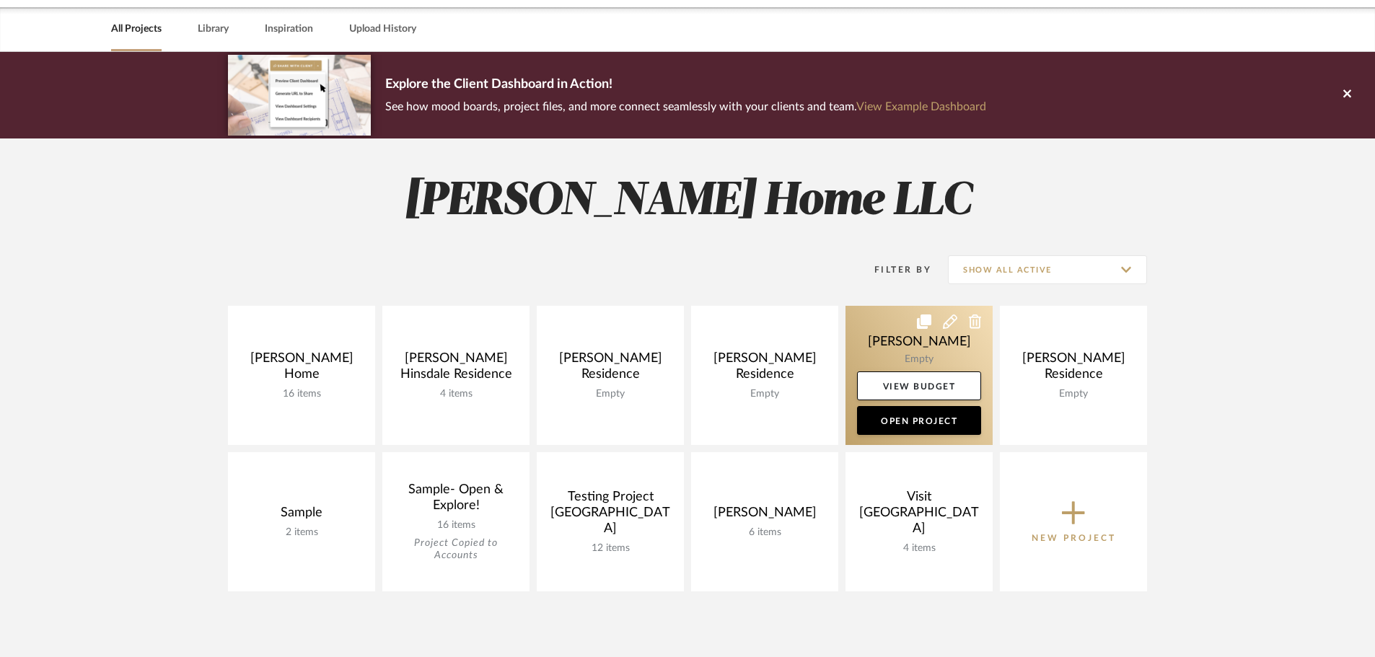
click at [928, 341] on link at bounding box center [919, 375] width 147 height 139
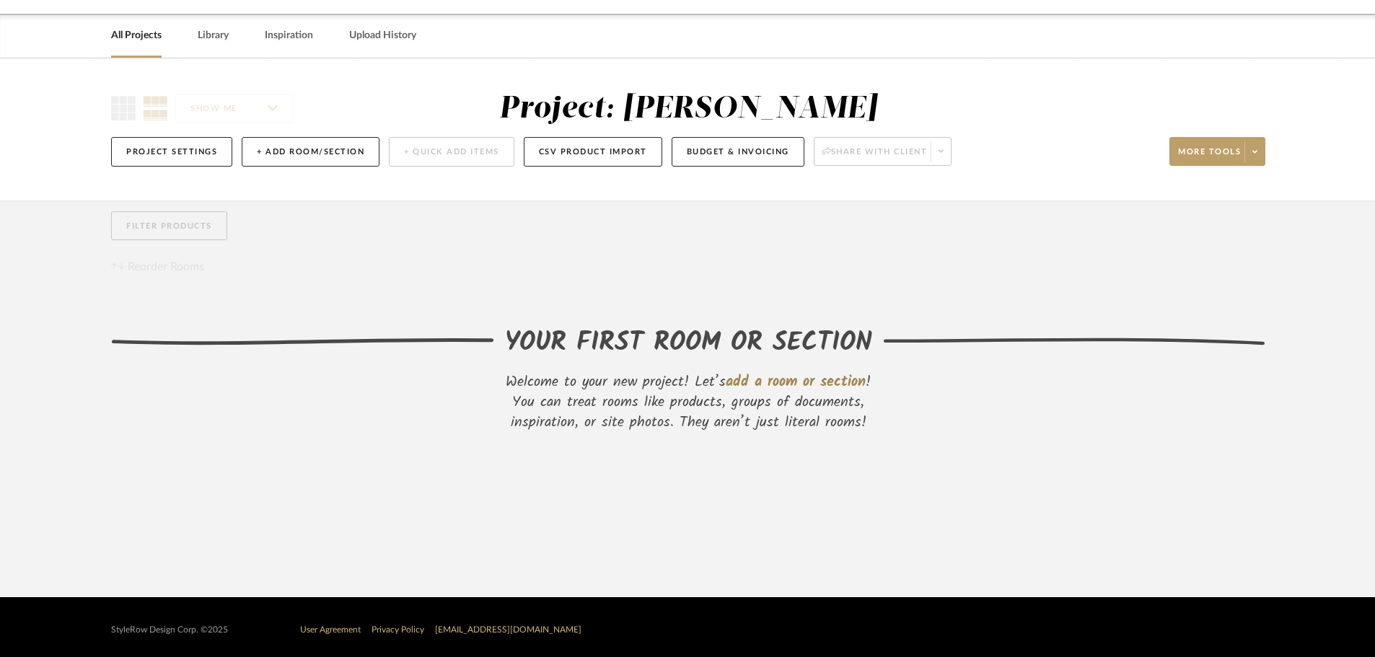
scroll to position [52, 0]
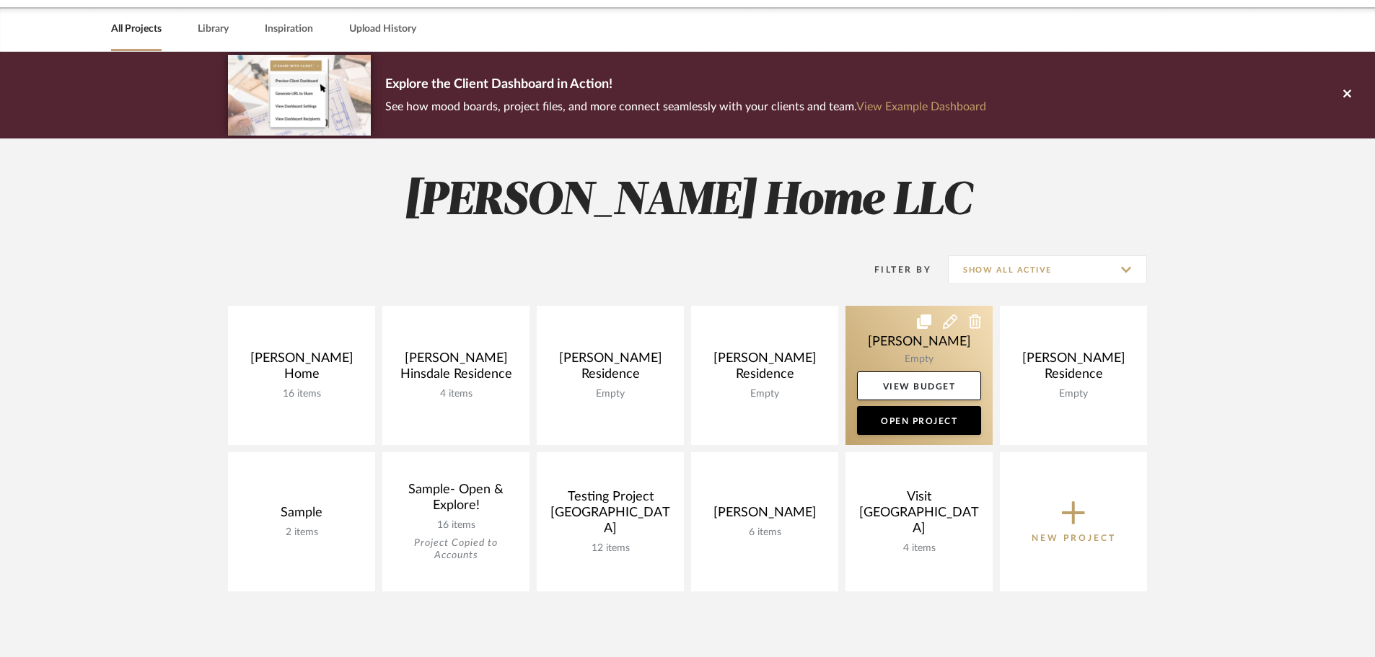
click at [974, 319] on icon at bounding box center [975, 322] width 13 height 14
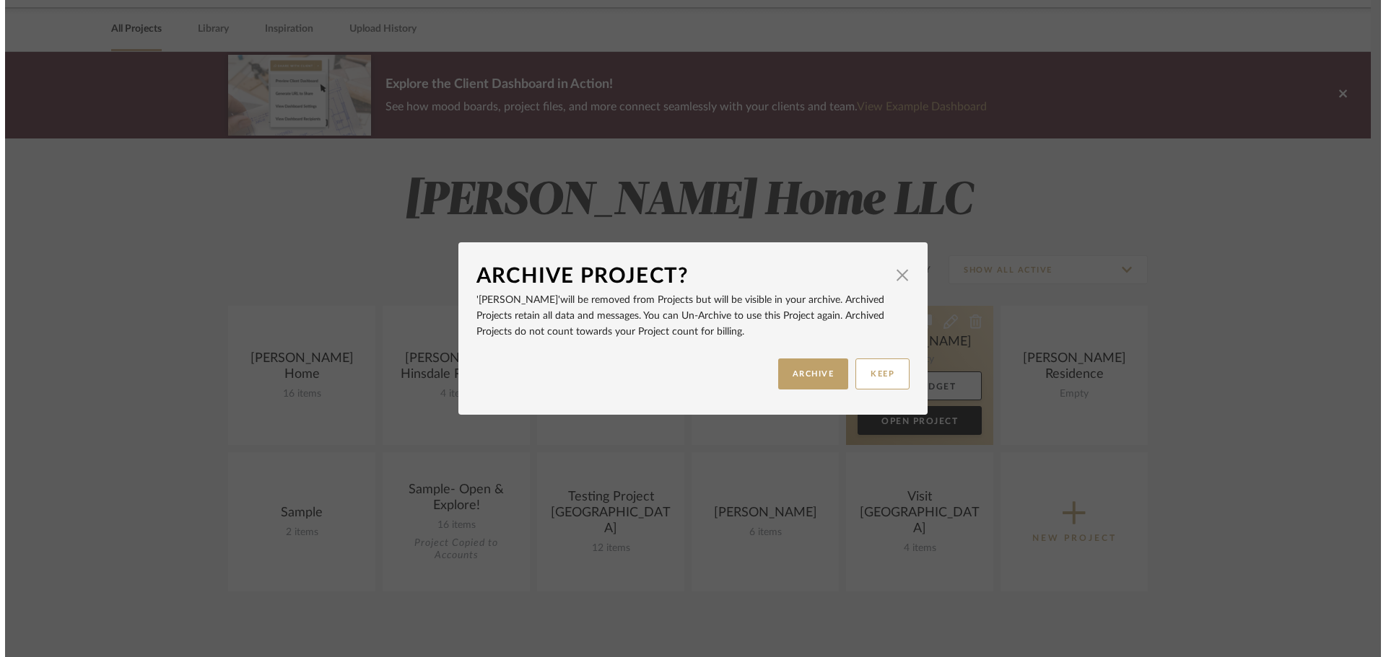
scroll to position [0, 0]
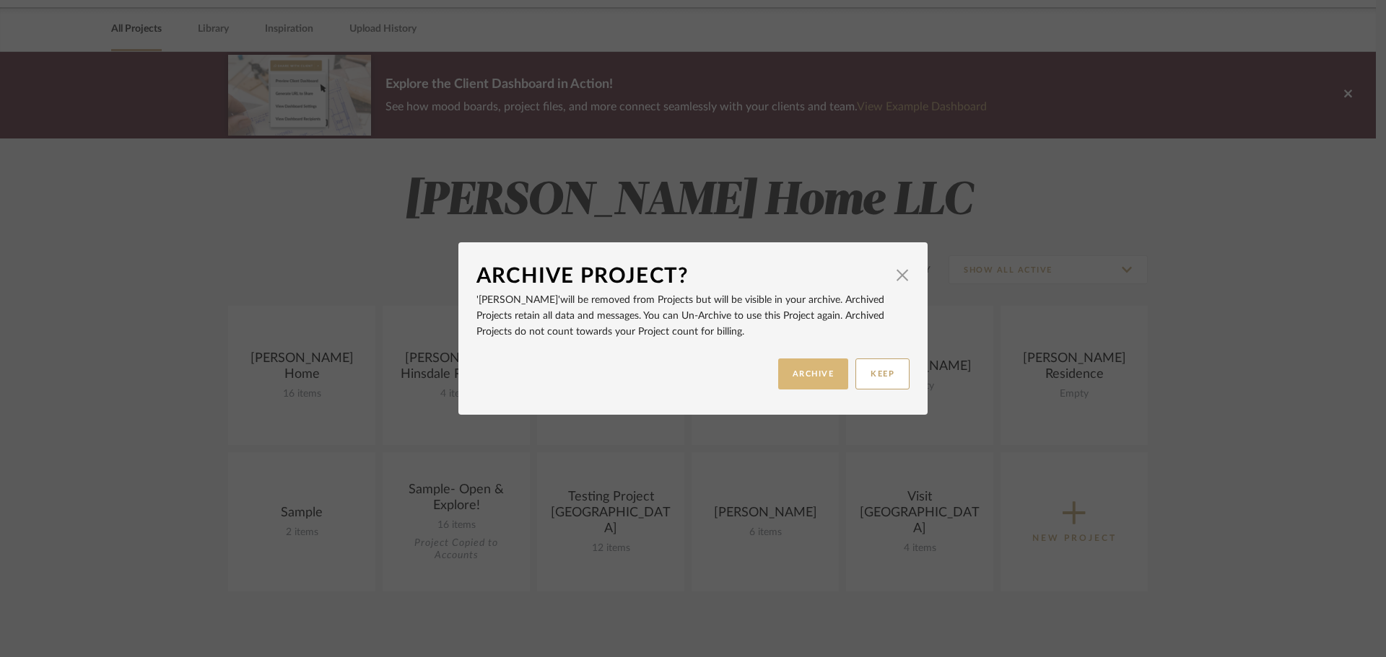
click at [819, 377] on button "ARCHIVE" at bounding box center [813, 374] width 71 height 31
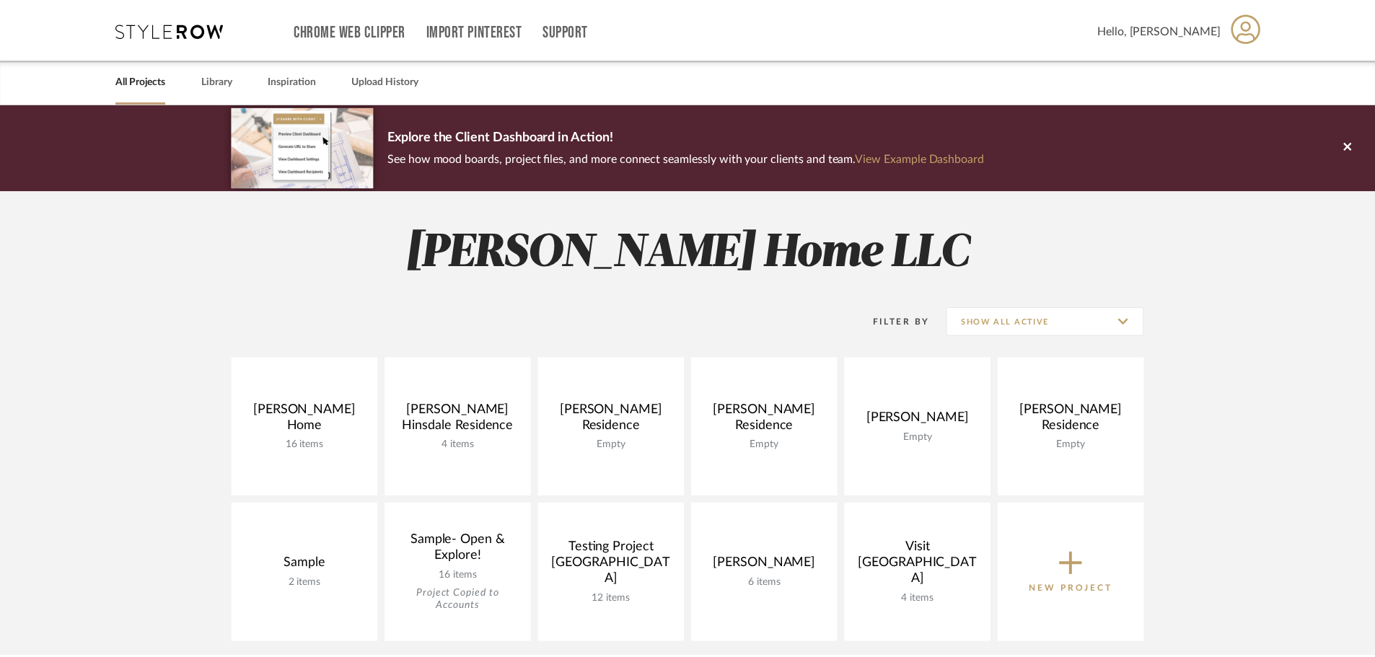
scroll to position [52, 0]
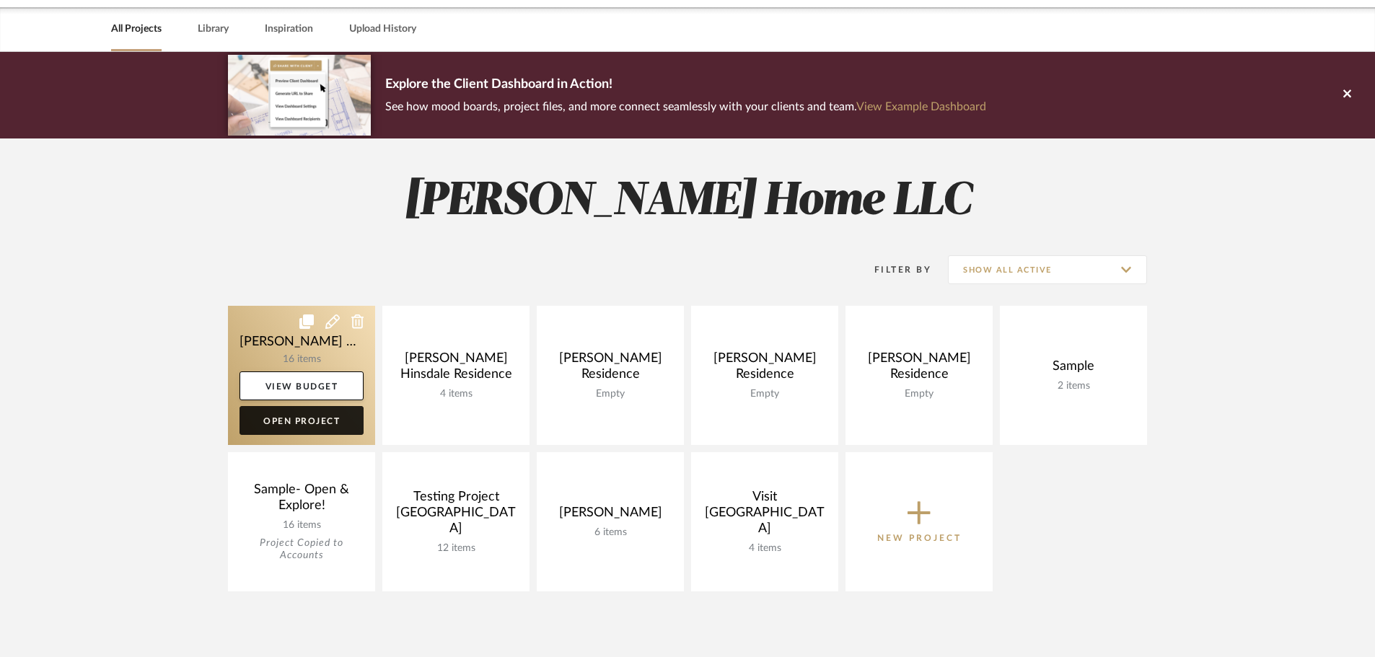
click at [248, 423] on link "Open Project" at bounding box center [302, 420] width 124 height 29
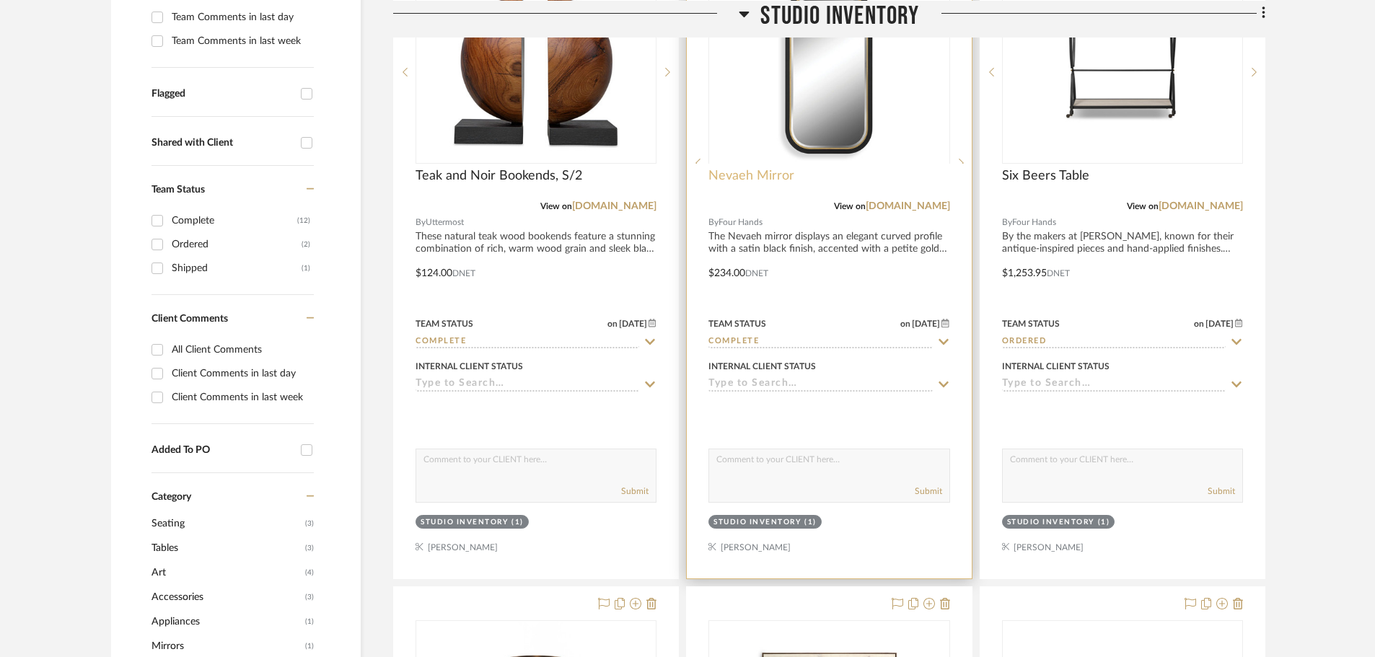
scroll to position [505, 0]
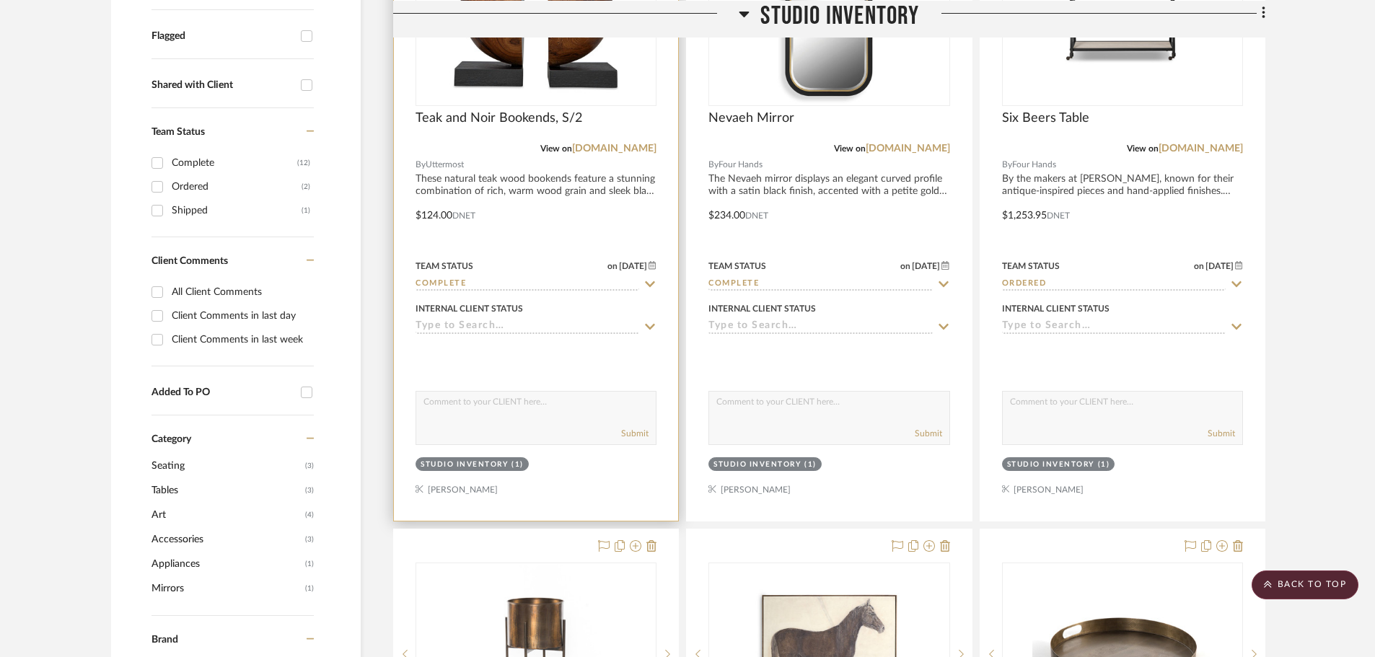
click at [537, 323] on input at bounding box center [528, 327] width 224 height 14
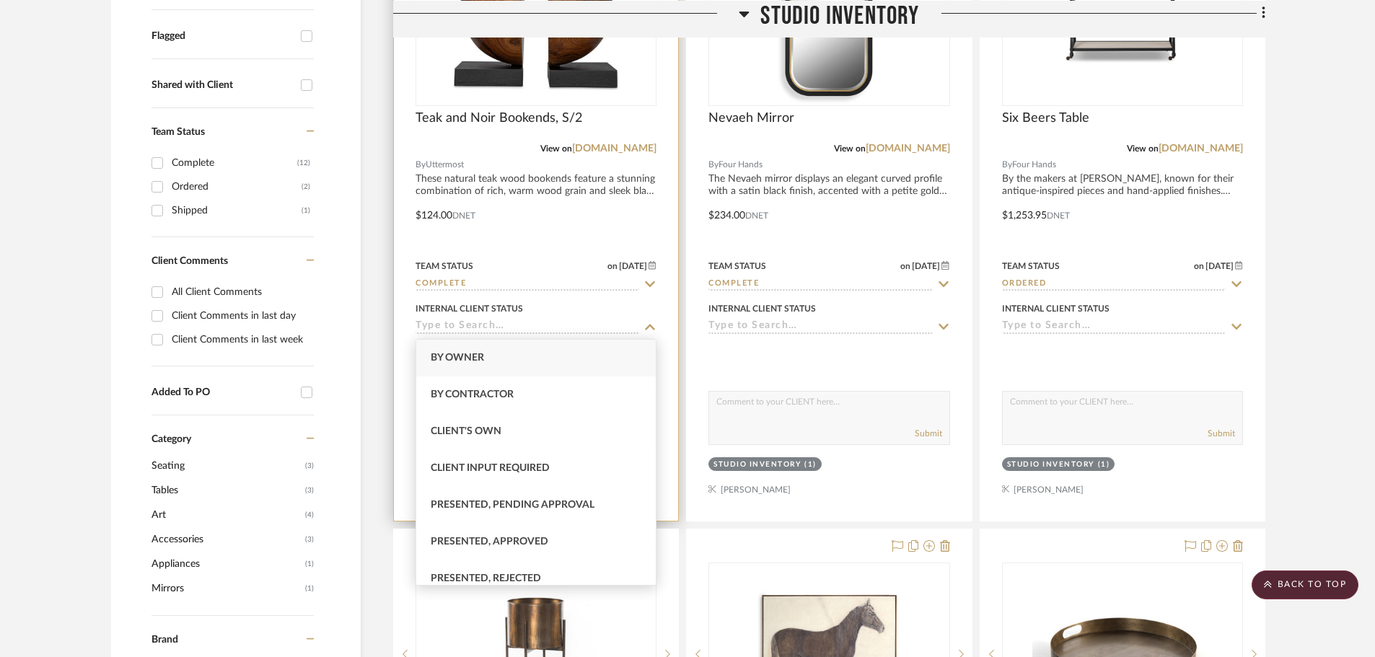
click at [557, 316] on div "Internal Client Status" at bounding box center [536, 316] width 241 height 35
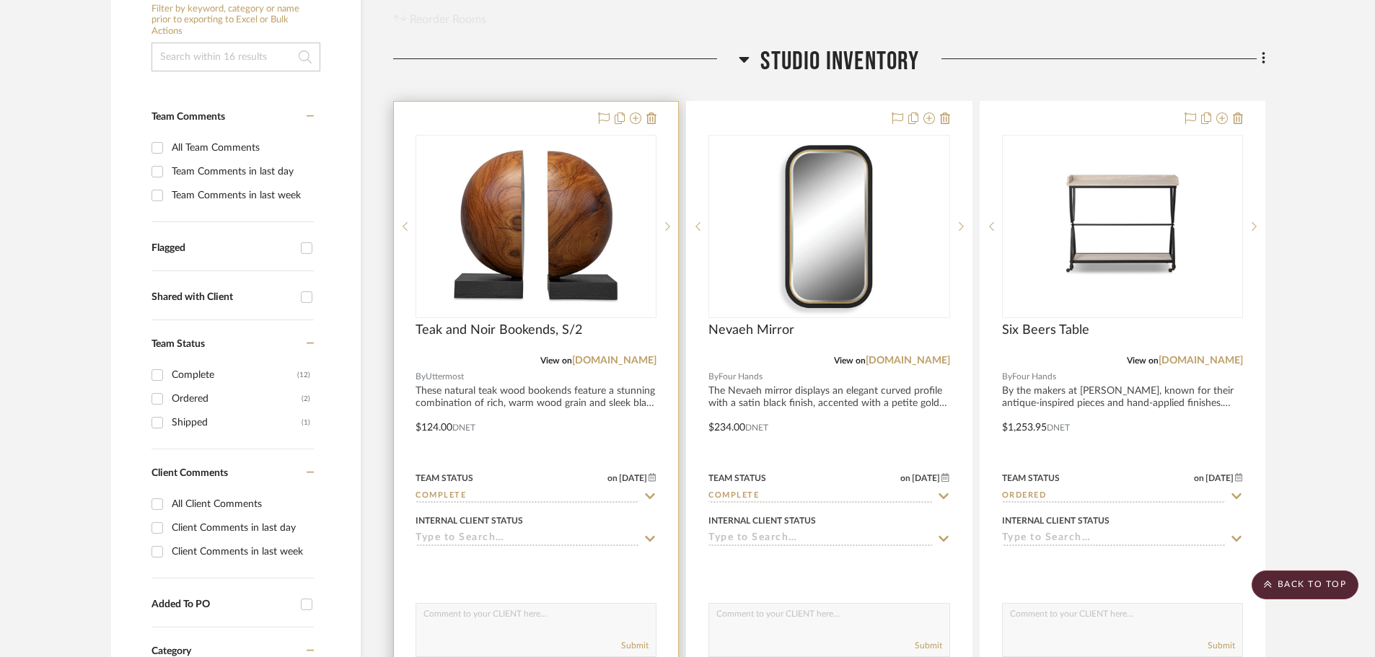
scroll to position [289, 0]
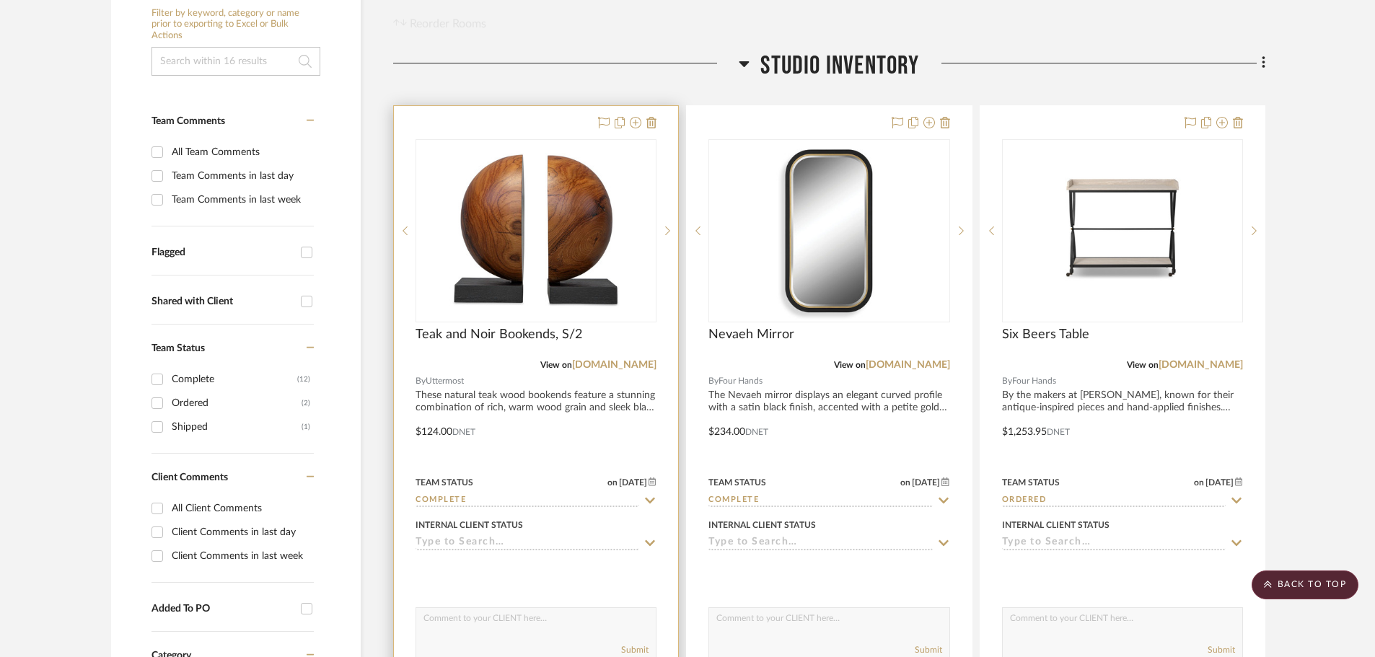
click at [616, 434] on div at bounding box center [536, 421] width 284 height 631
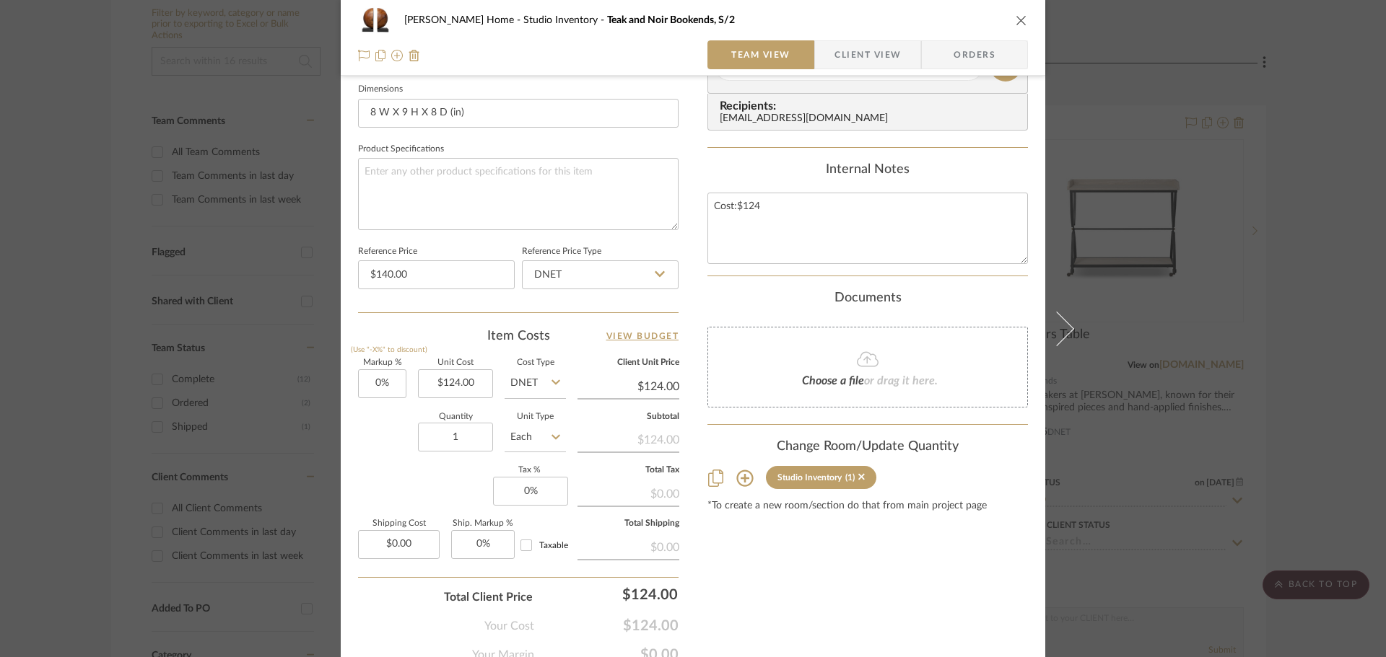
scroll to position [686, 0]
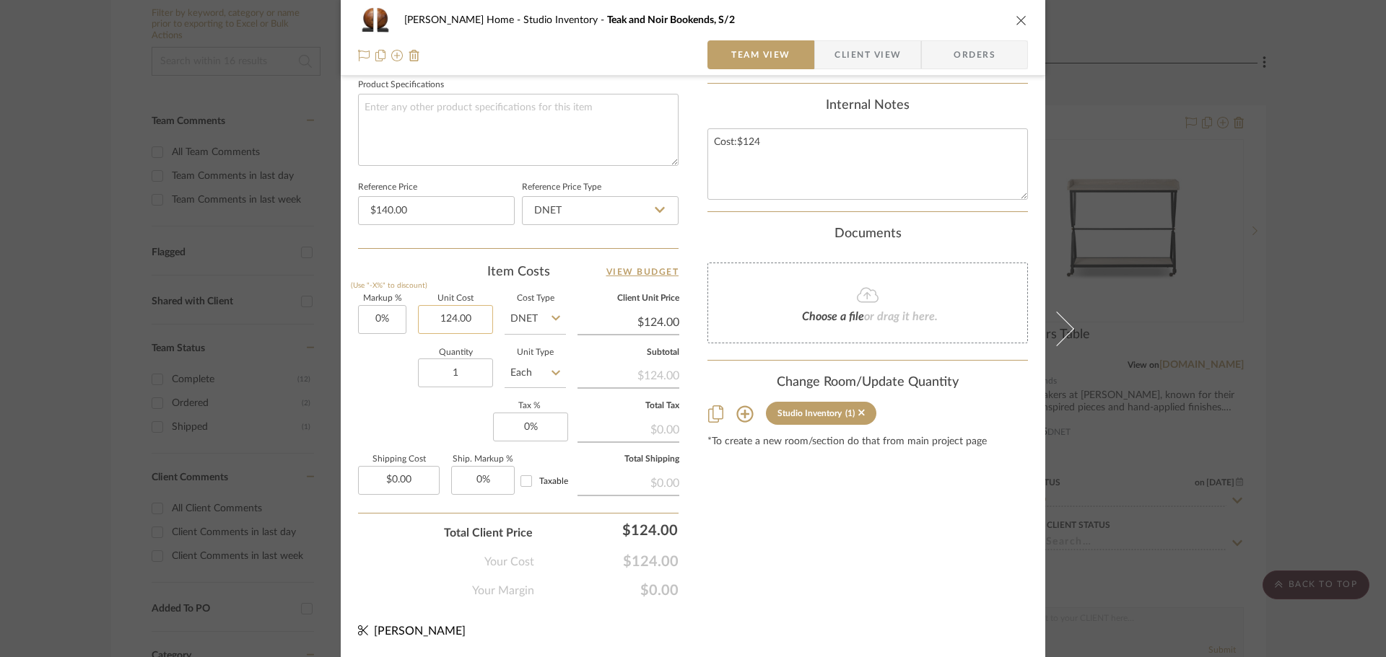
click at [463, 319] on input "124.00" at bounding box center [455, 319] width 75 height 29
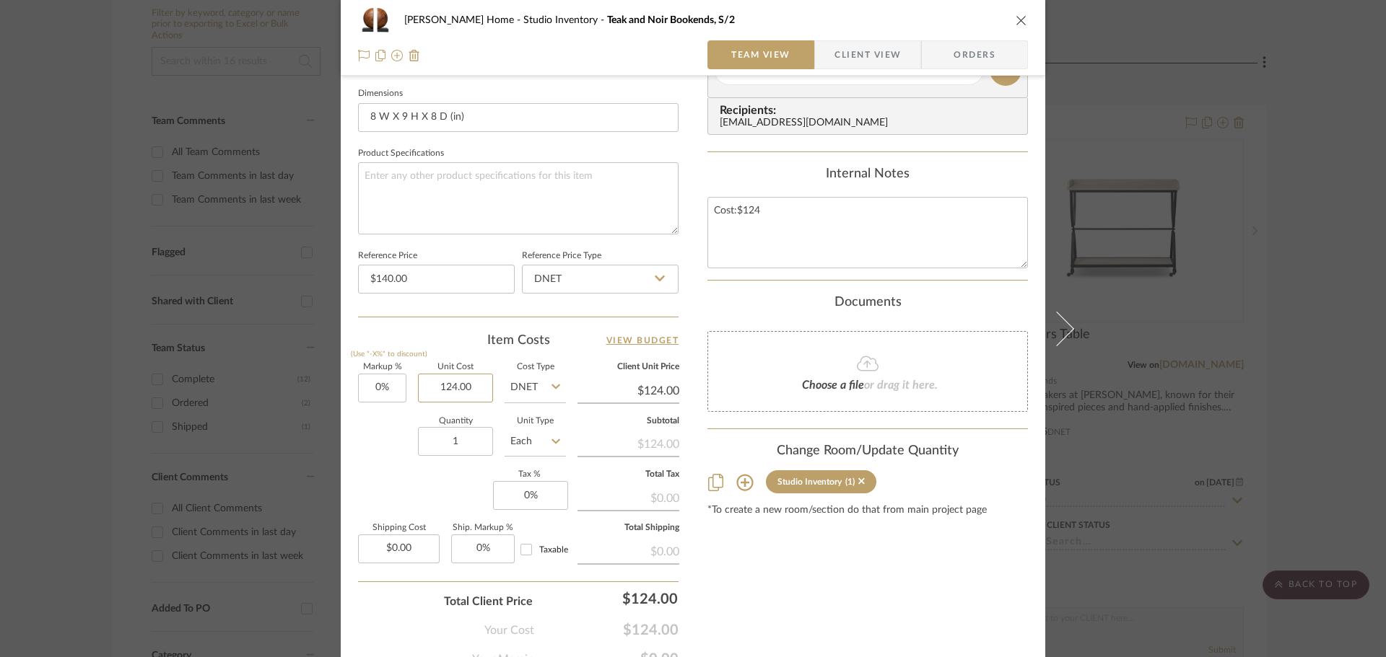
scroll to position [649, 0]
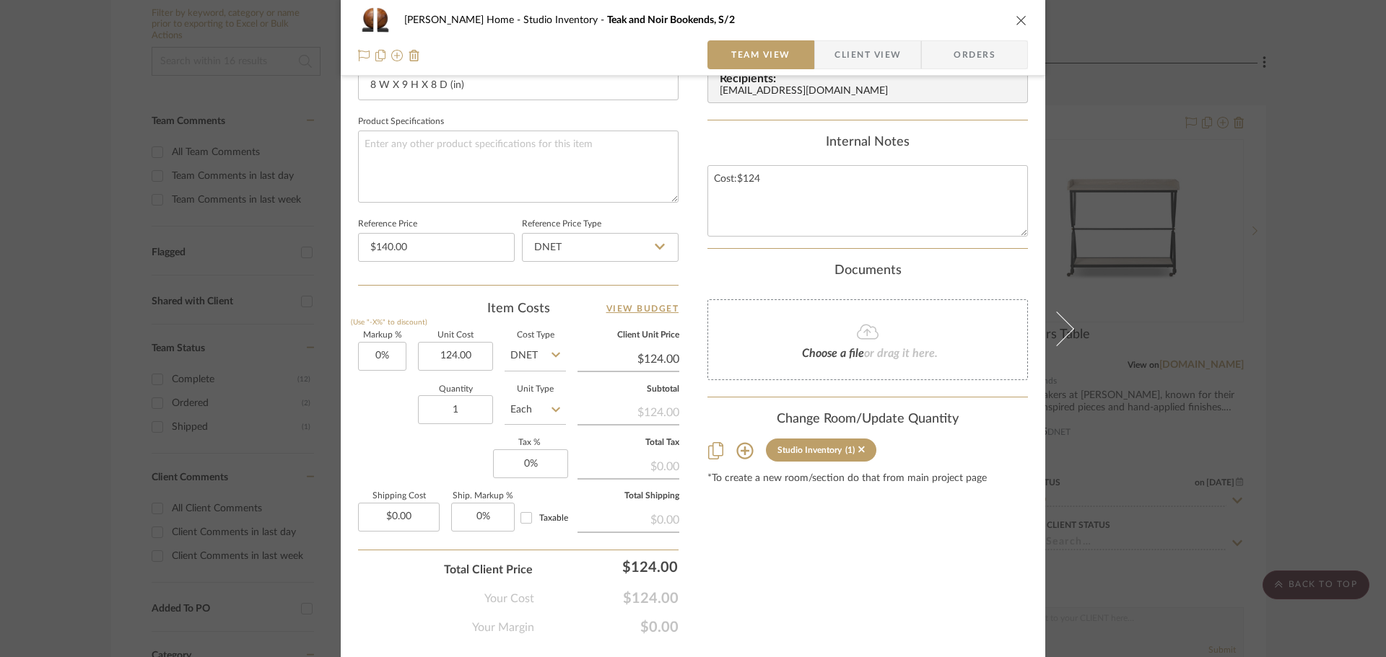
type input "$124.00"
click at [824, 579] on div "Content here copies to Client View - confirm visibility there. Show in Client D…" at bounding box center [867, 43] width 320 height 1188
click at [650, 376] on sr-form-field "Client Unit Price $124.00" at bounding box center [628, 357] width 102 height 51
type input "124.00"
click at [649, 363] on input "124.00" at bounding box center [628, 360] width 102 height 22
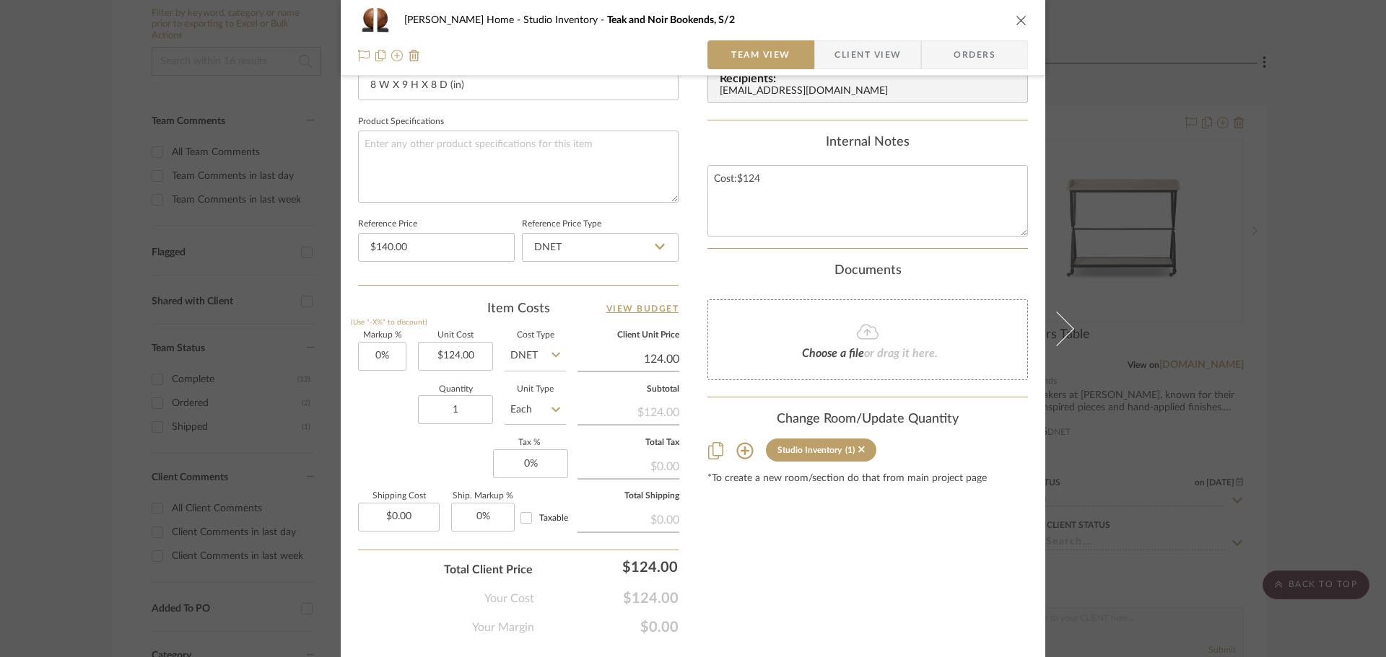
click at [649, 363] on input "124.00" at bounding box center [628, 360] width 102 height 22
type input "140"
type input "12.9%"
type input "$140.00"
click at [904, 598] on div "Content here copies to Client View - confirm visibility there. Show in Client D…" at bounding box center [867, 43] width 320 height 1188
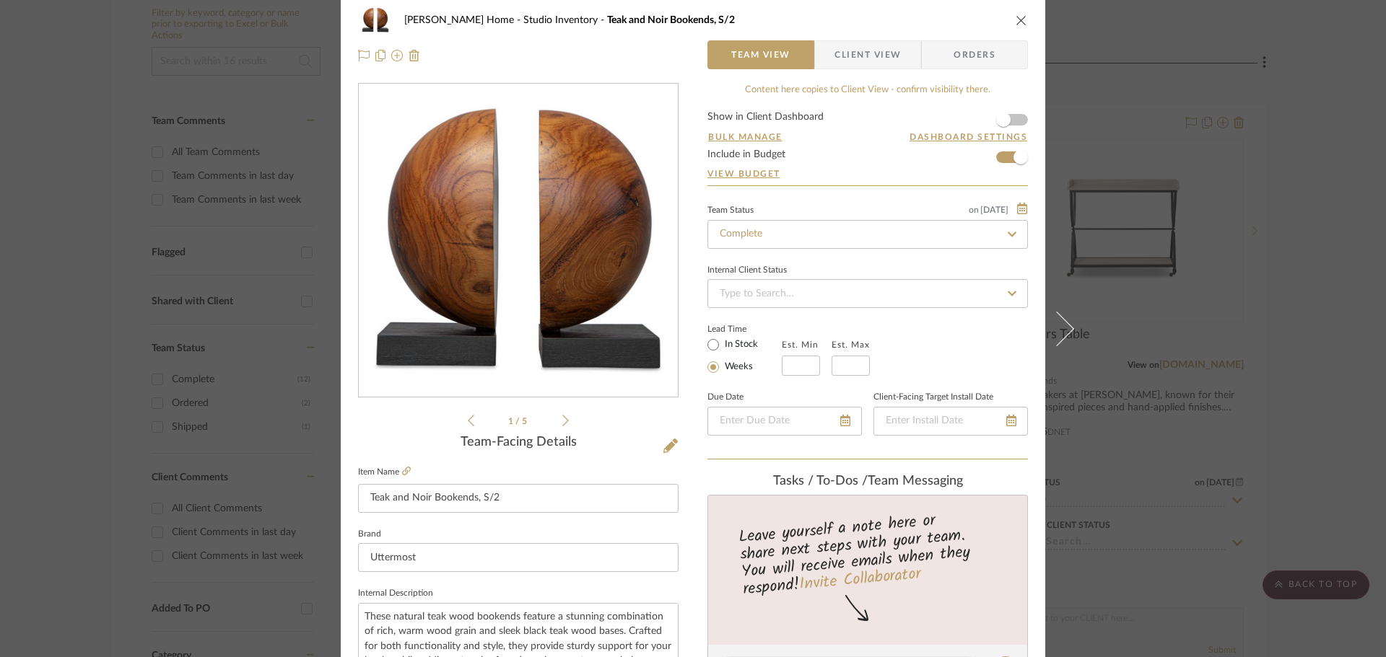
scroll to position [0, 0]
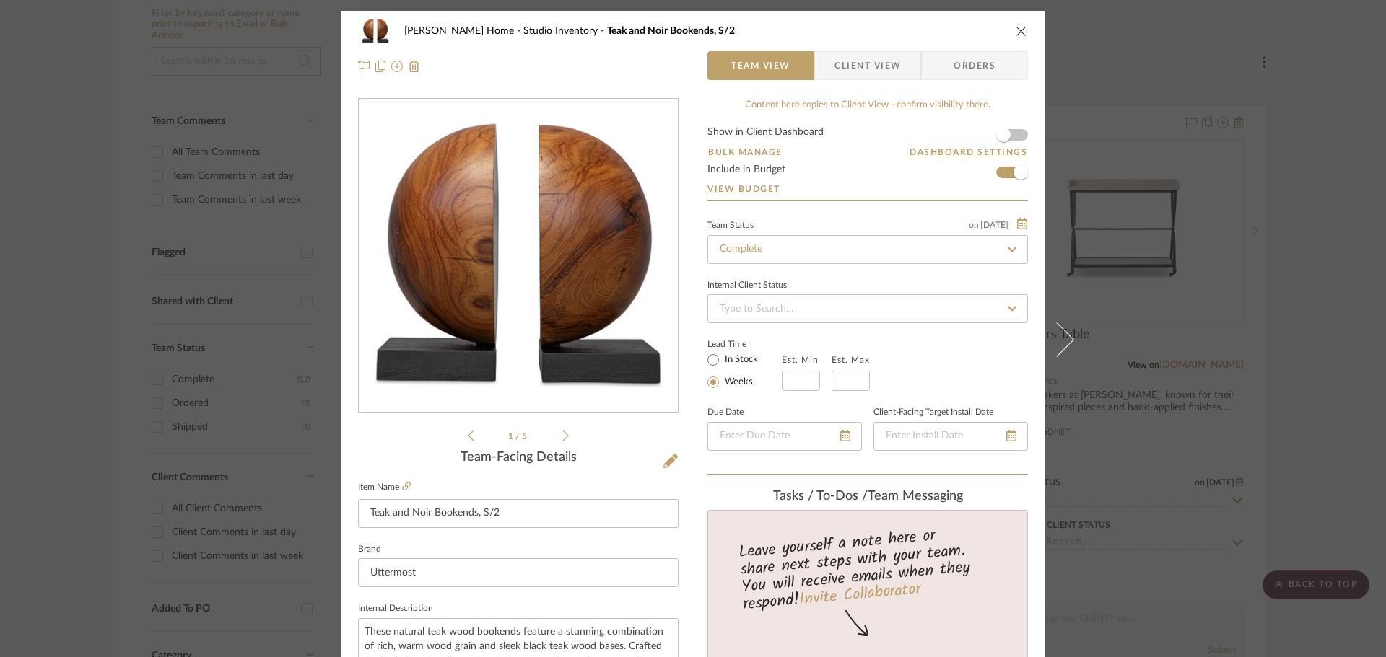
click at [1375, 110] on div "[PERSON_NAME] Home Studio Inventory Teak and Noir Bookends, S/2 Team View Clien…" at bounding box center [693, 328] width 1386 height 657
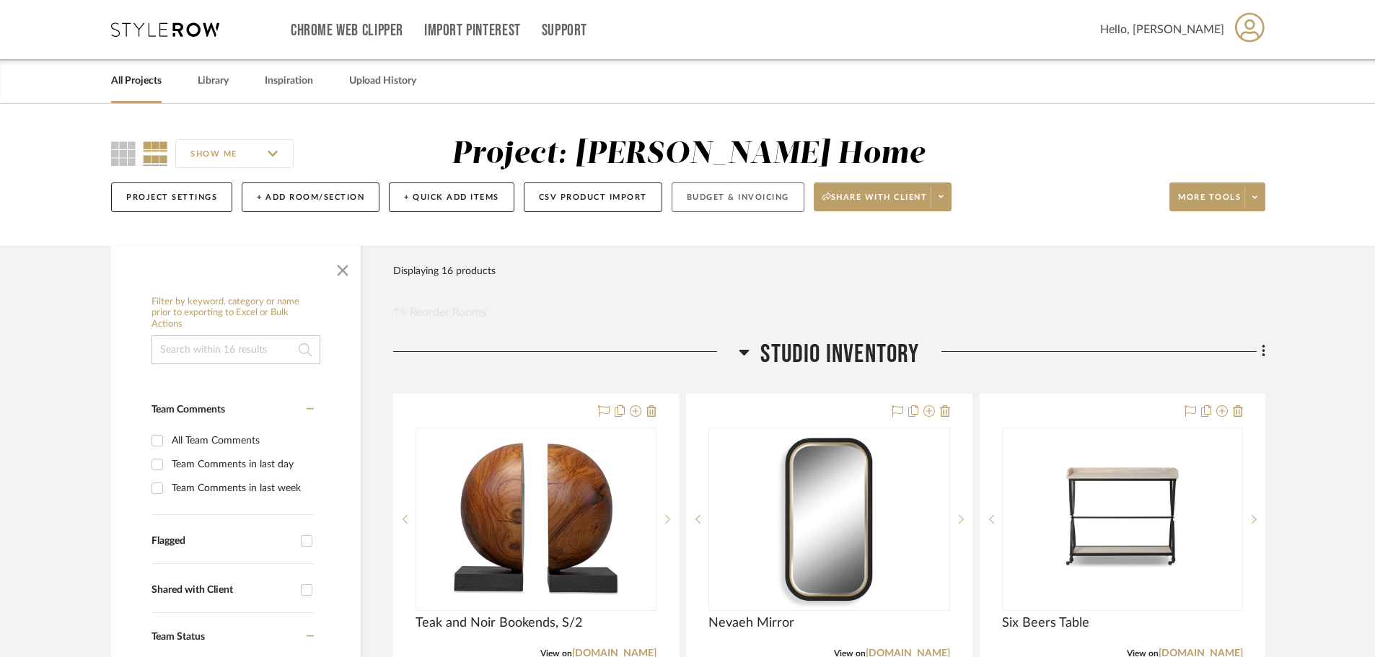
click at [740, 194] on button "Budget & Invoicing" at bounding box center [738, 198] width 133 height 30
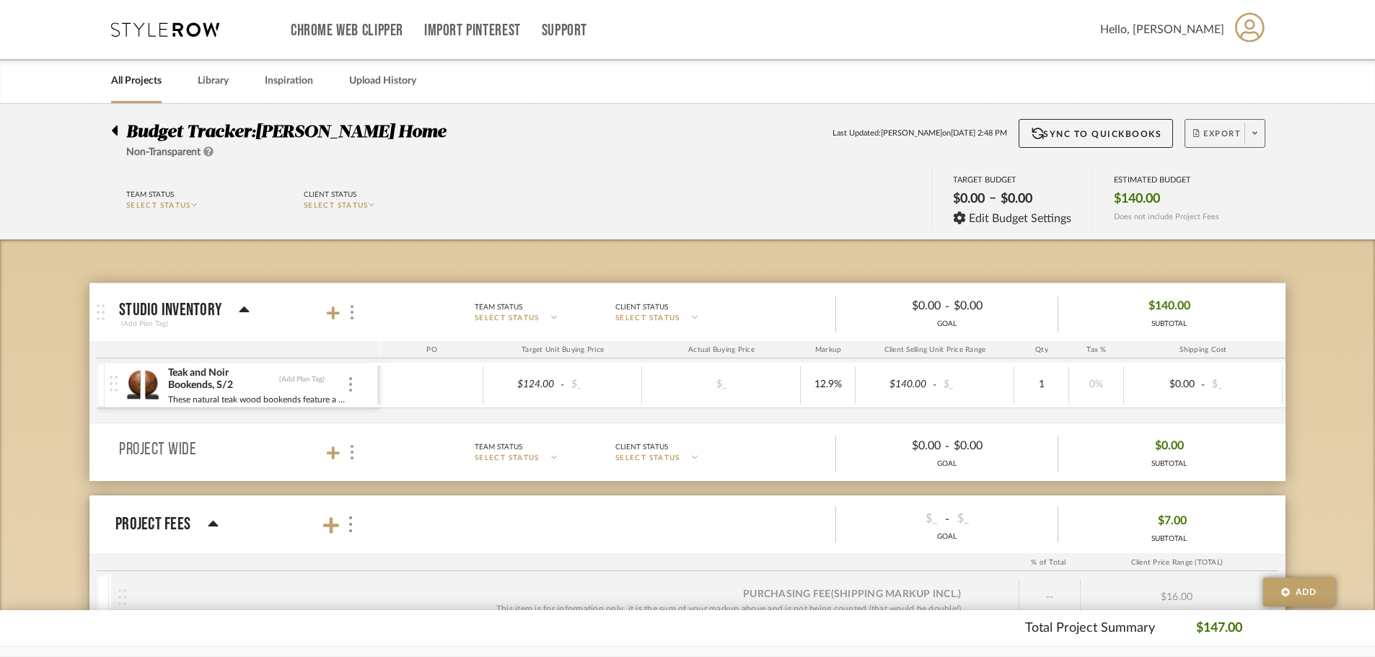
click at [1237, 137] on span "Export" at bounding box center [1218, 139] width 48 height 22
click at [1274, 166] on button "Export PDF" at bounding box center [1250, 174] width 137 height 35
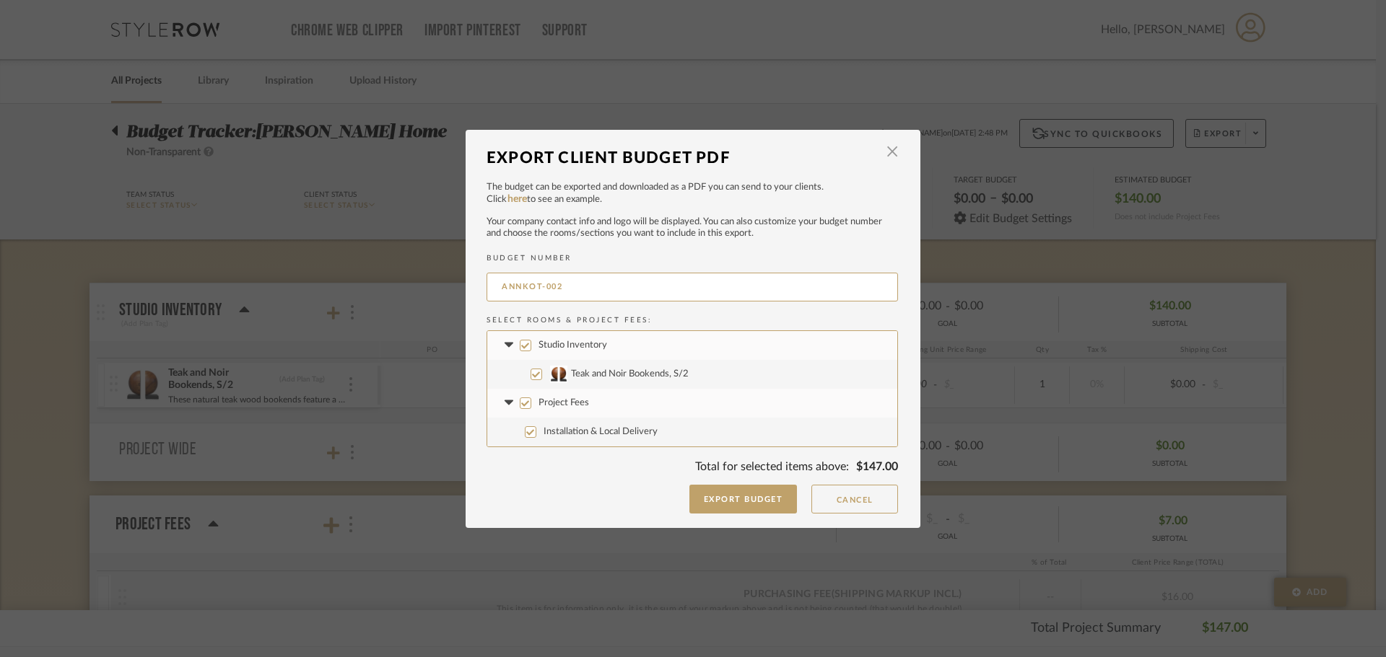
click at [520, 404] on input "Project Fees" at bounding box center [526, 404] width 12 height 12
checkbox input "false"
click at [724, 509] on button "Export Budget" at bounding box center [743, 499] width 108 height 29
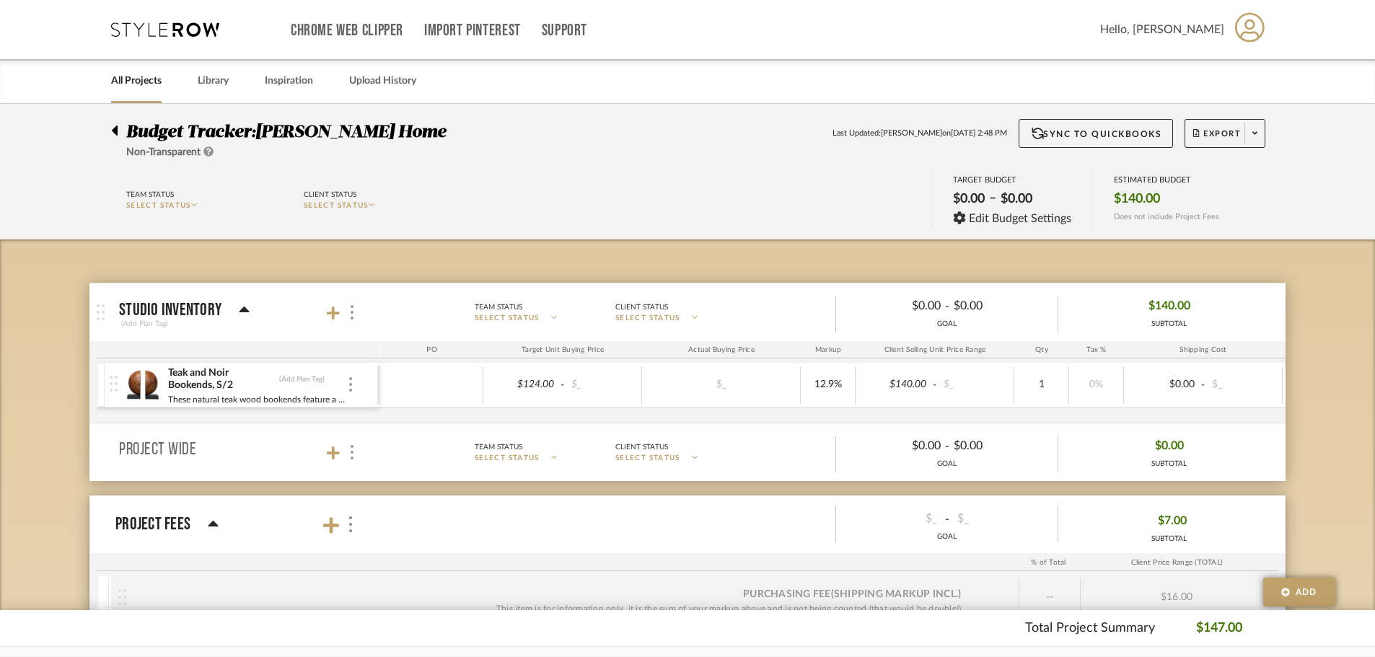
click at [680, 166] on budget-dashboard "Team Status SELECT STATUS Client Status SELECT STATUS TARGET BUDGET $0.00 – $0.…" at bounding box center [687, 199] width 1325 height 79
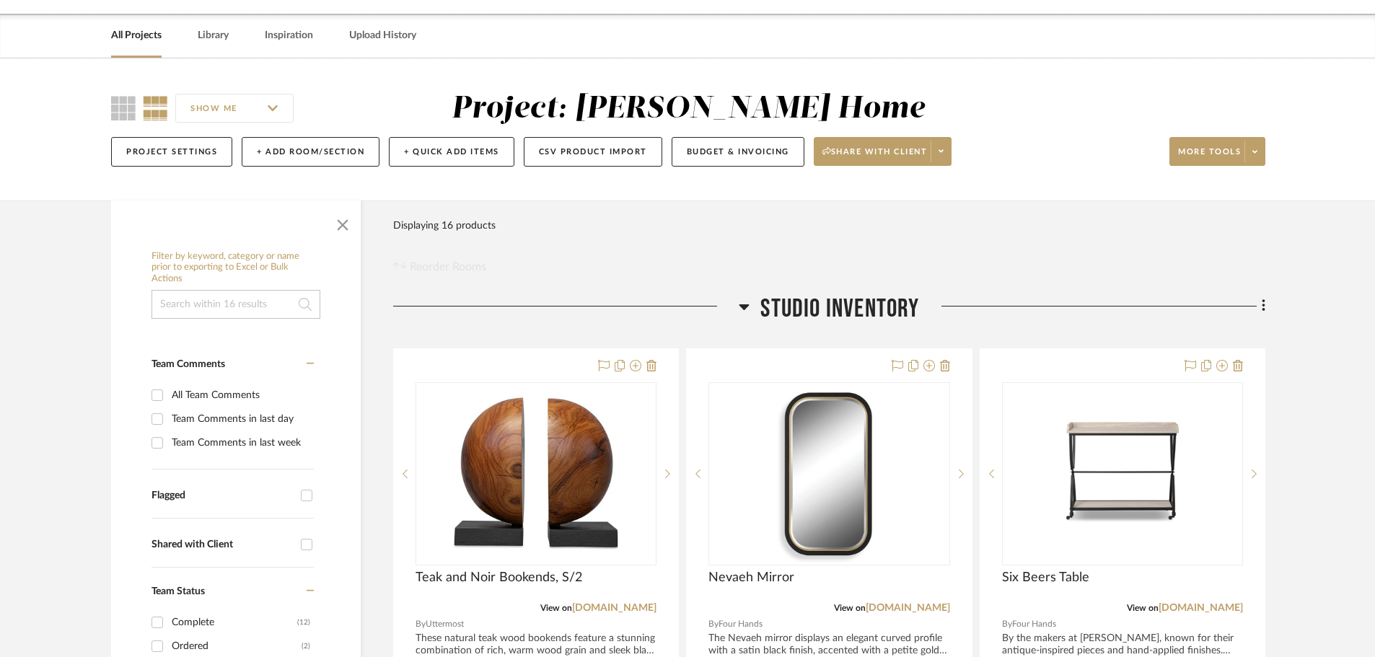
scroll to position [52, 0]
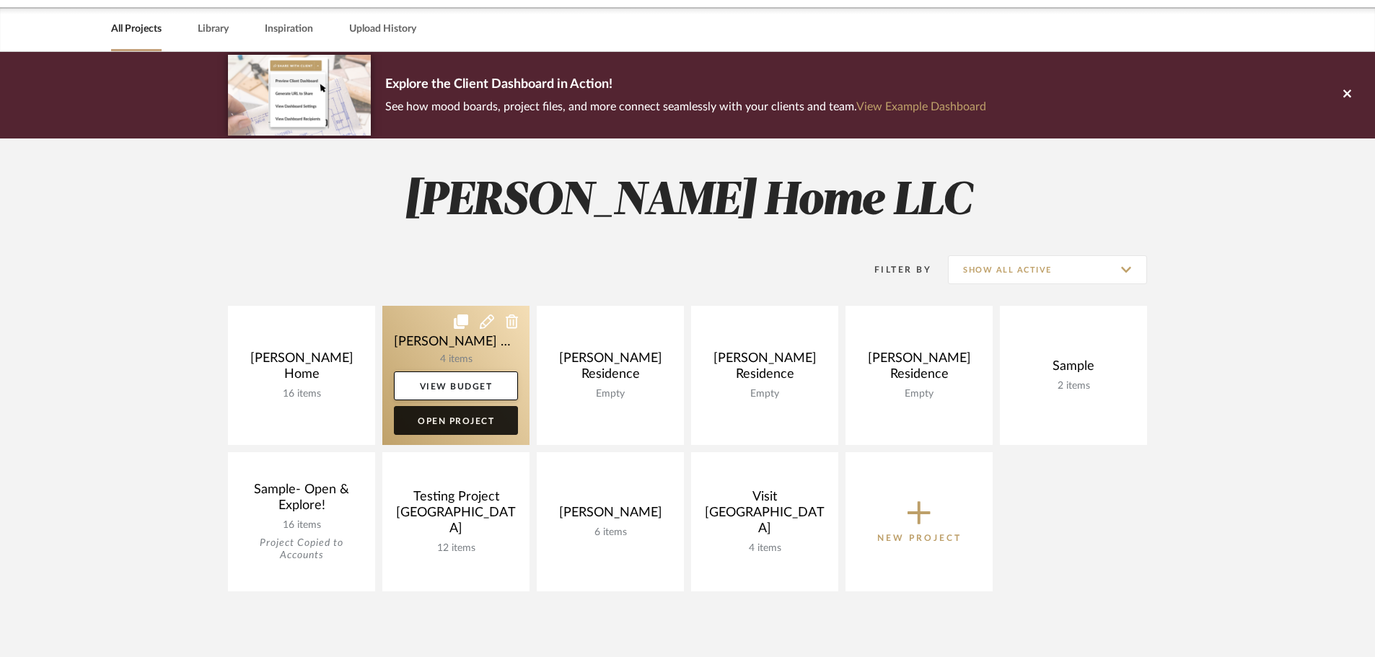
click at [473, 423] on link "Open Project" at bounding box center [456, 420] width 124 height 29
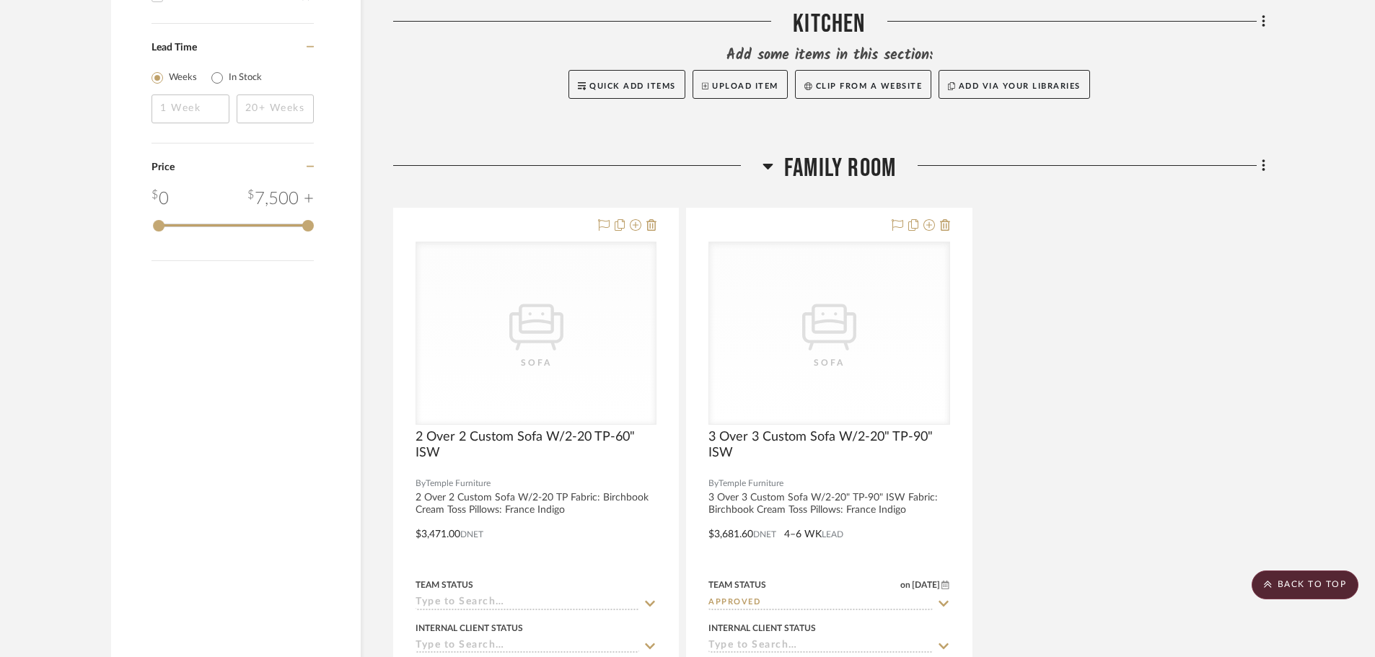
scroll to position [1443, 0]
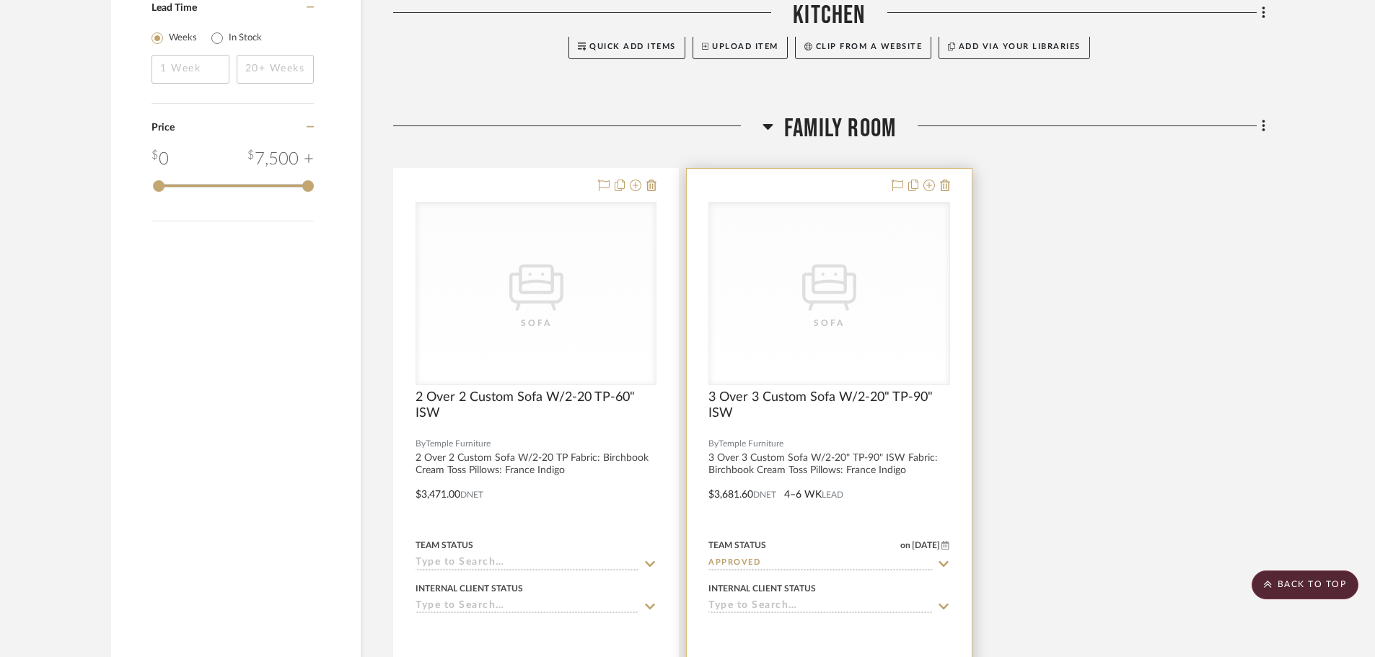
click at [828, 498] on div at bounding box center [829, 484] width 284 height 631
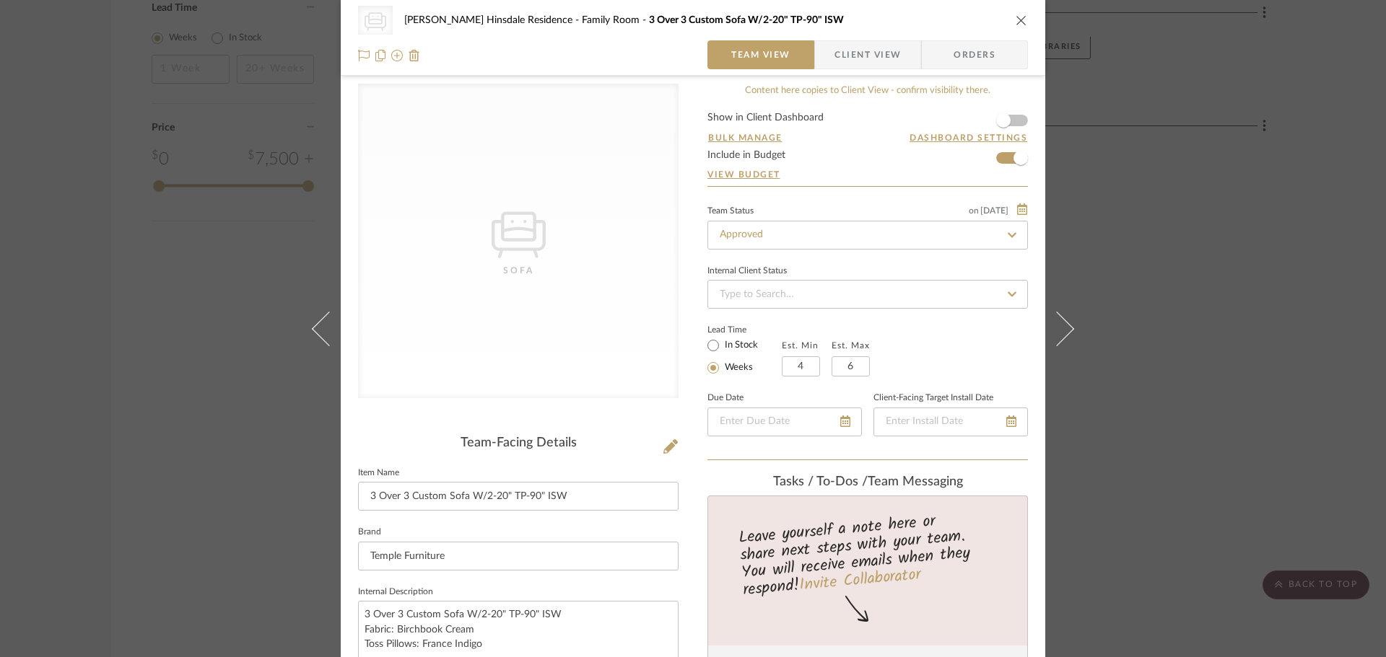
scroll to position [0, 0]
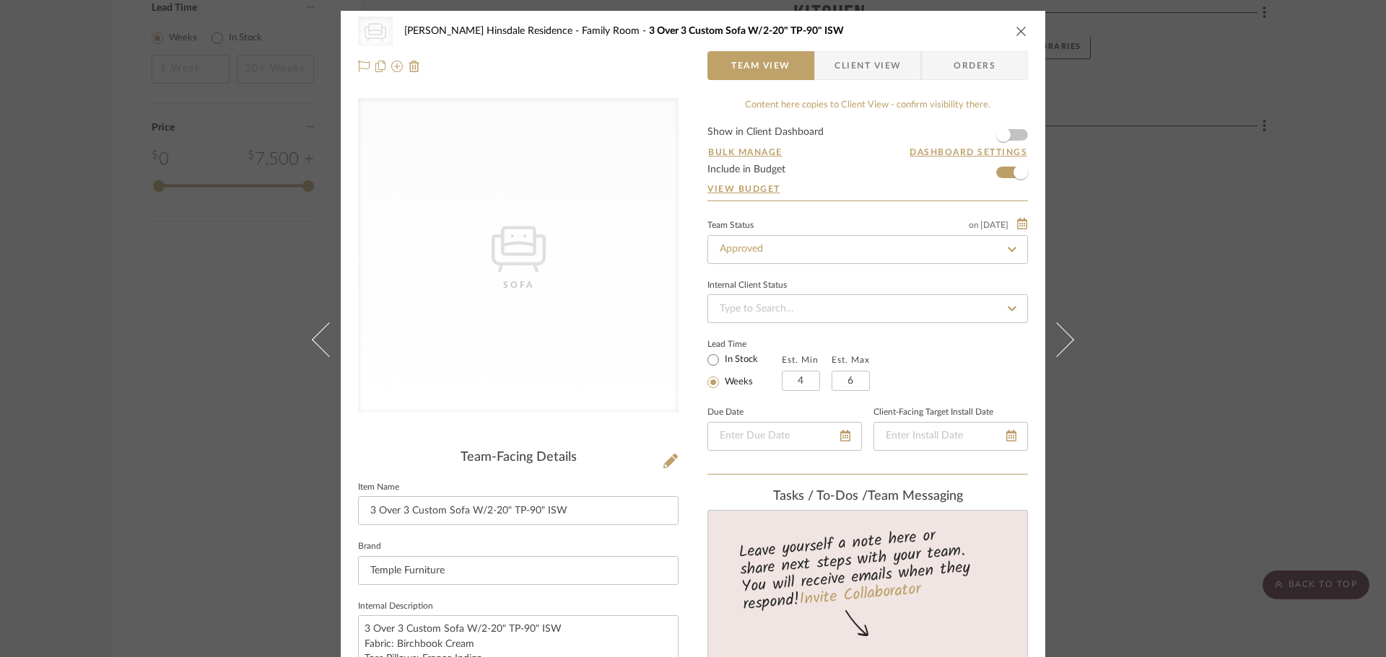
click at [1012, 24] on div "CategoryIconSeating Created with Sketch. Sofa [PERSON_NAME] Hinsdale Residence …" at bounding box center [693, 31] width 670 height 29
click at [1015, 27] on icon "close" at bounding box center [1021, 31] width 12 height 12
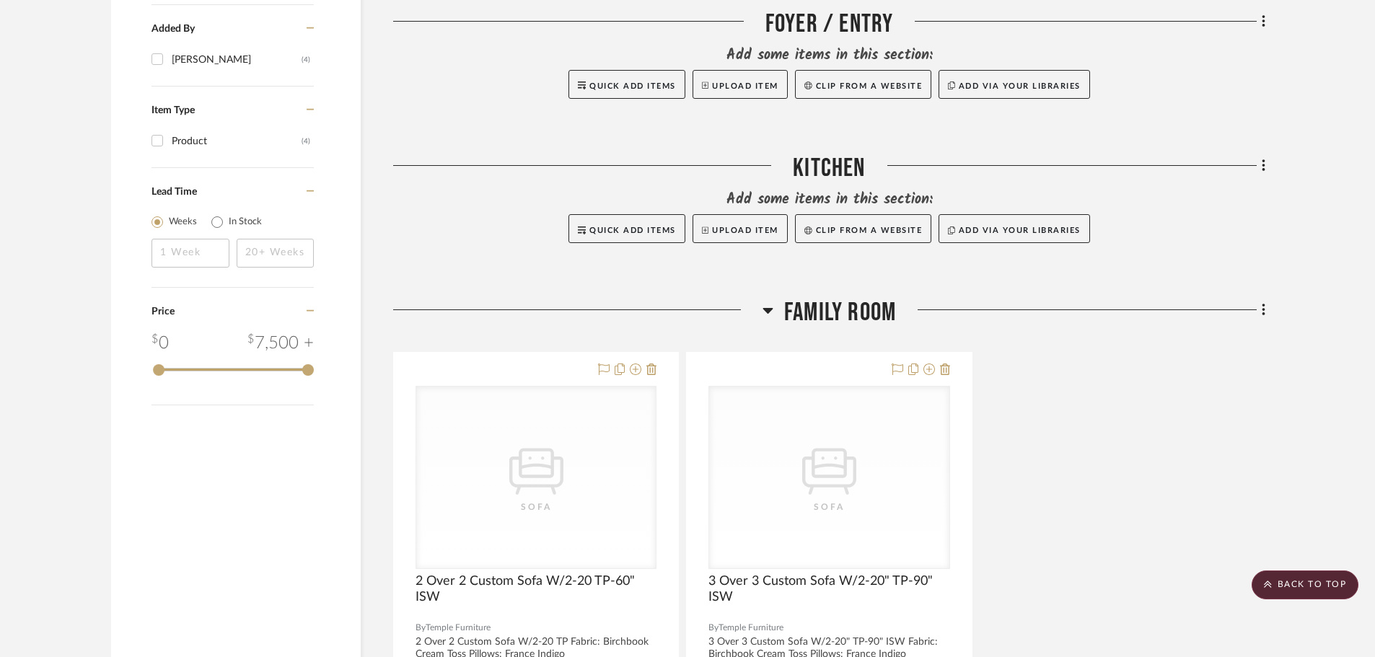
scroll to position [1299, 0]
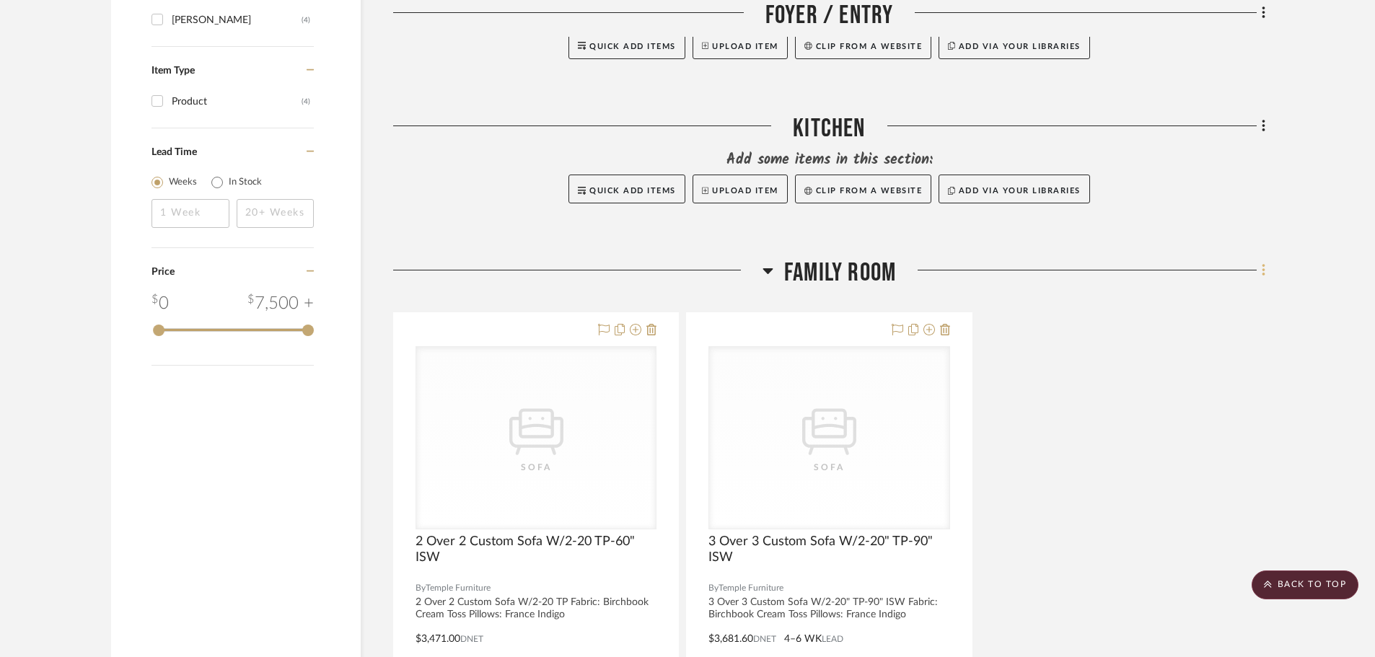
click at [1265, 263] on icon at bounding box center [1264, 271] width 4 height 16
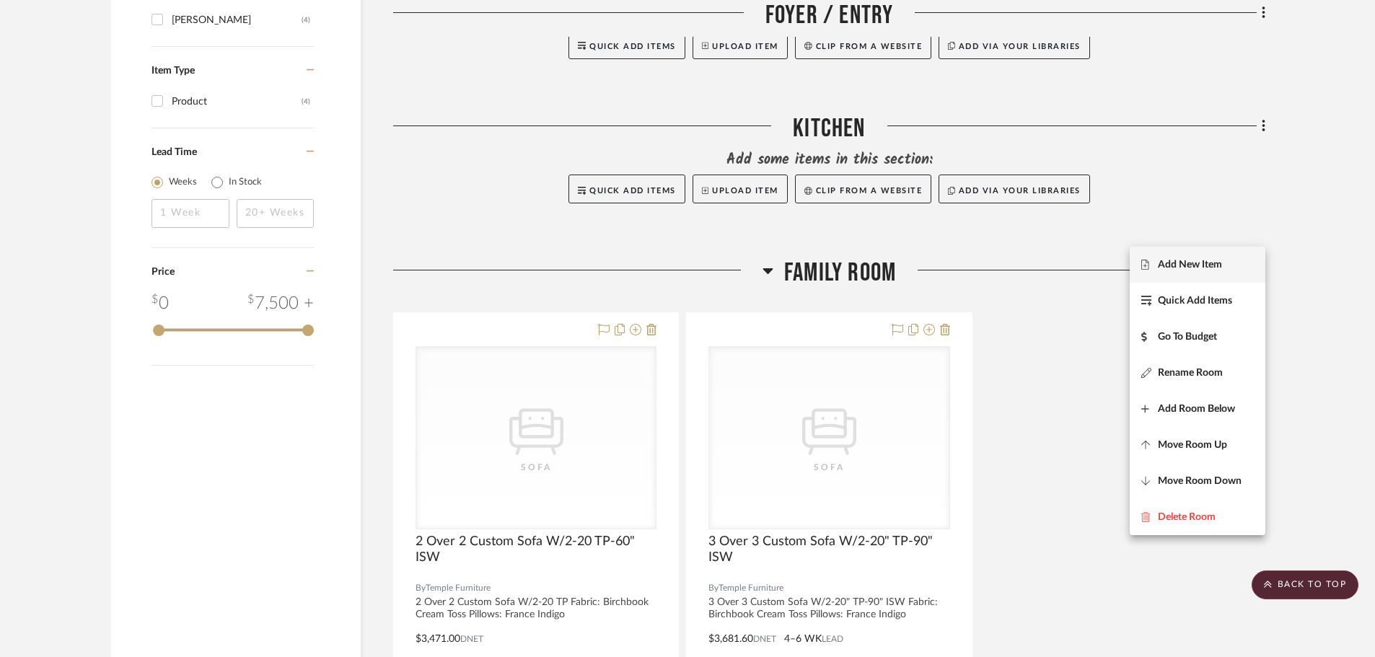
click at [1247, 274] on button "Add New Item" at bounding box center [1198, 265] width 136 height 36
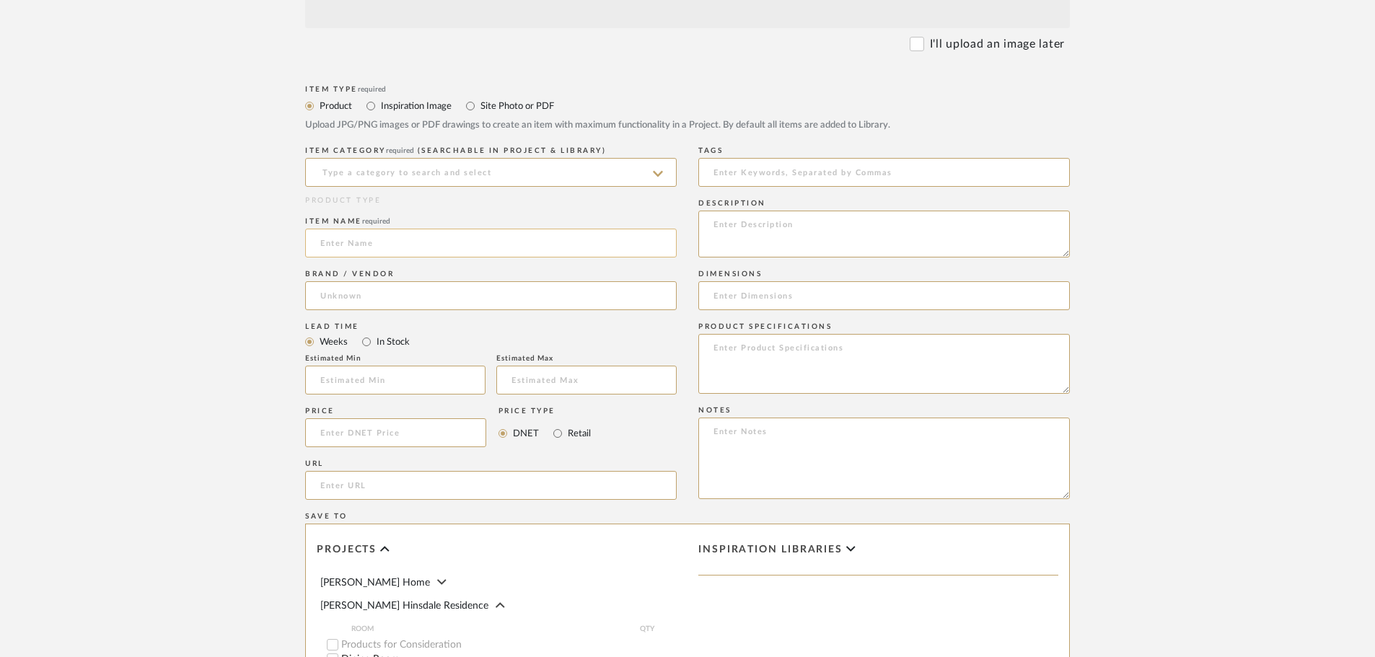
scroll to position [505, 0]
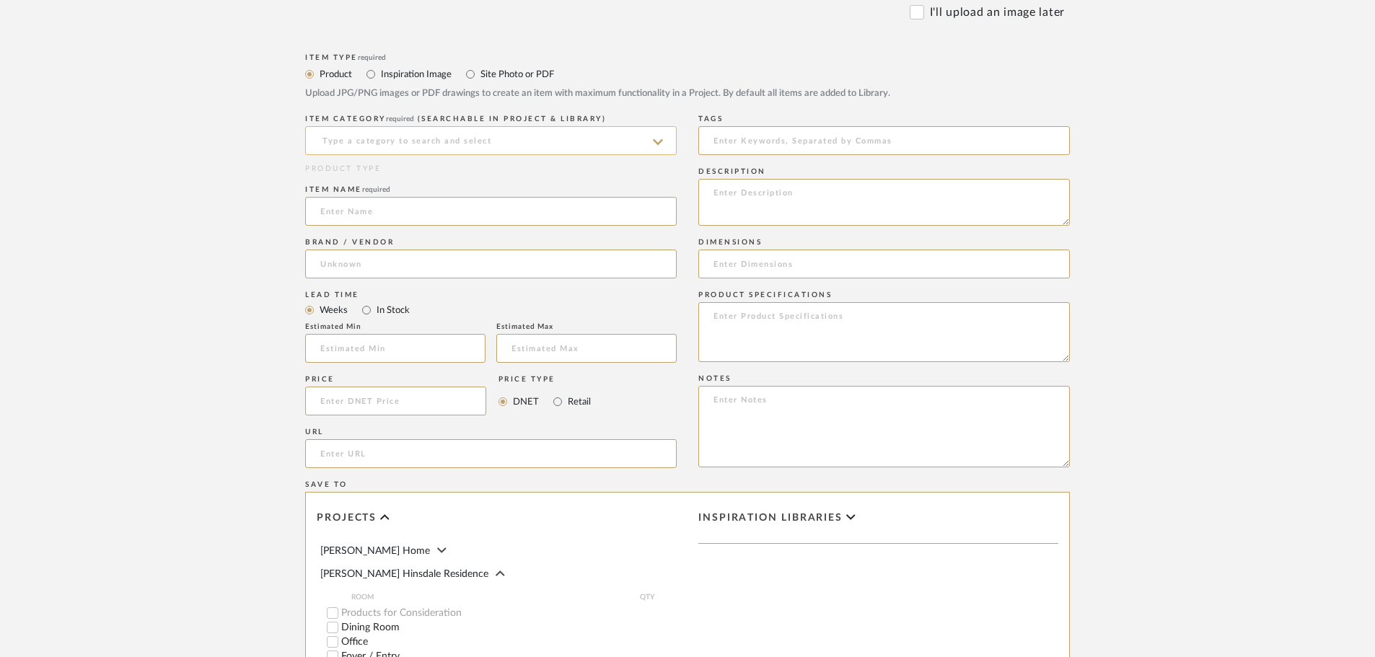
click at [501, 149] on input at bounding box center [491, 140] width 372 height 29
drag, startPoint x: 484, startPoint y: 183, endPoint x: 484, endPoint y: 174, distance: 8.7
click at [484, 174] on div "Paint" at bounding box center [491, 177] width 370 height 37
type input "Paint"
click at [449, 217] on input at bounding box center [491, 211] width 372 height 29
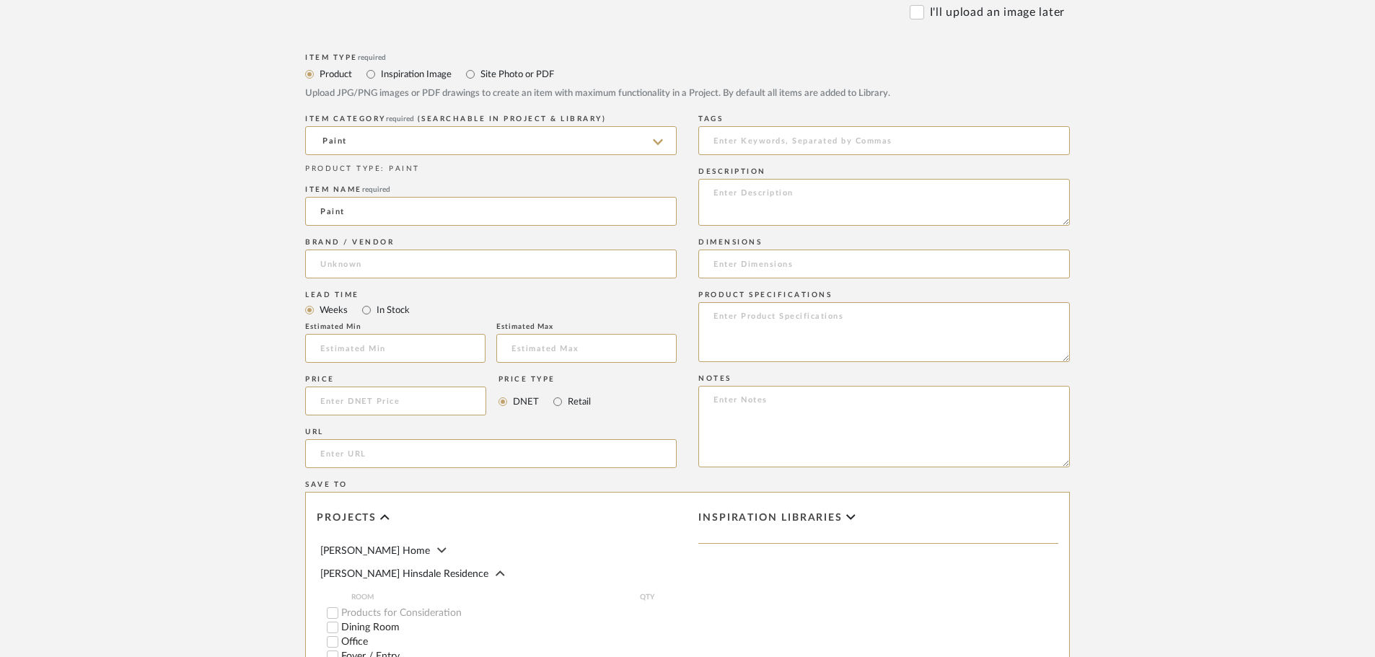
type input "Paint"
click at [1300, 249] on upload-items "Create new item in [PERSON_NAME] Hinsdale Residence Upload photos, documents or…" at bounding box center [687, 264] width 1375 height 1330
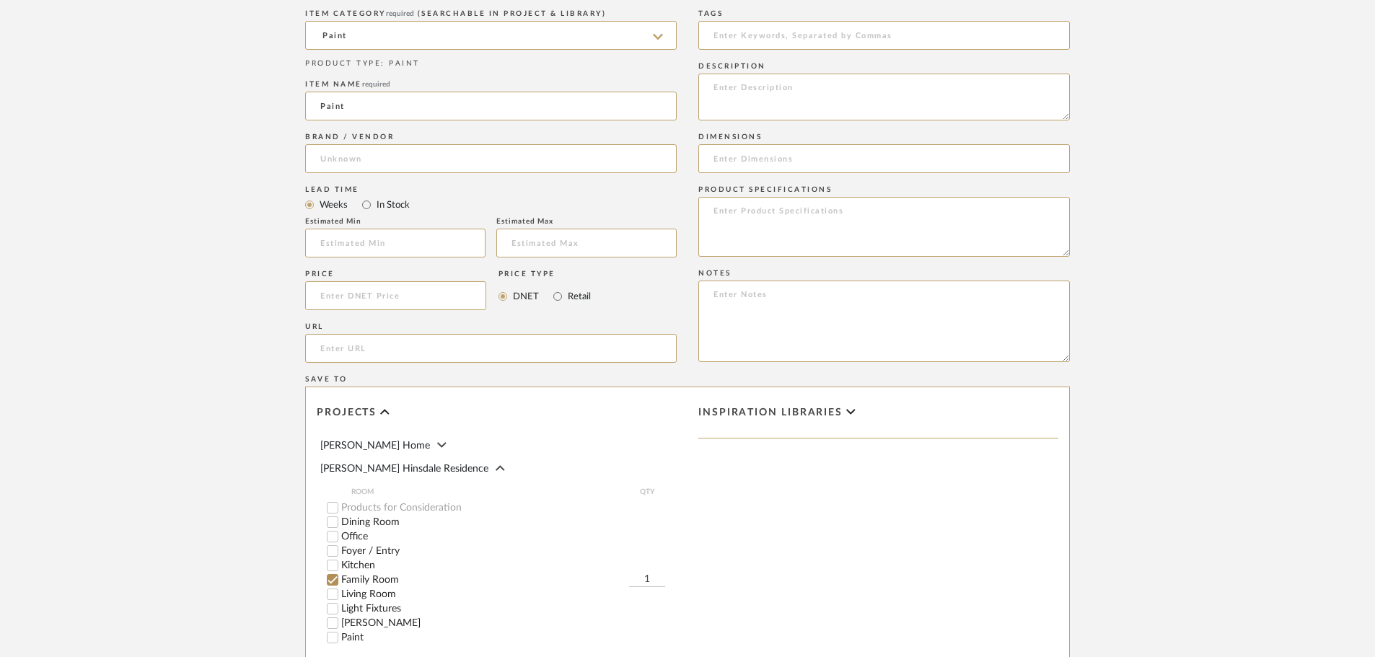
scroll to position [843, 0]
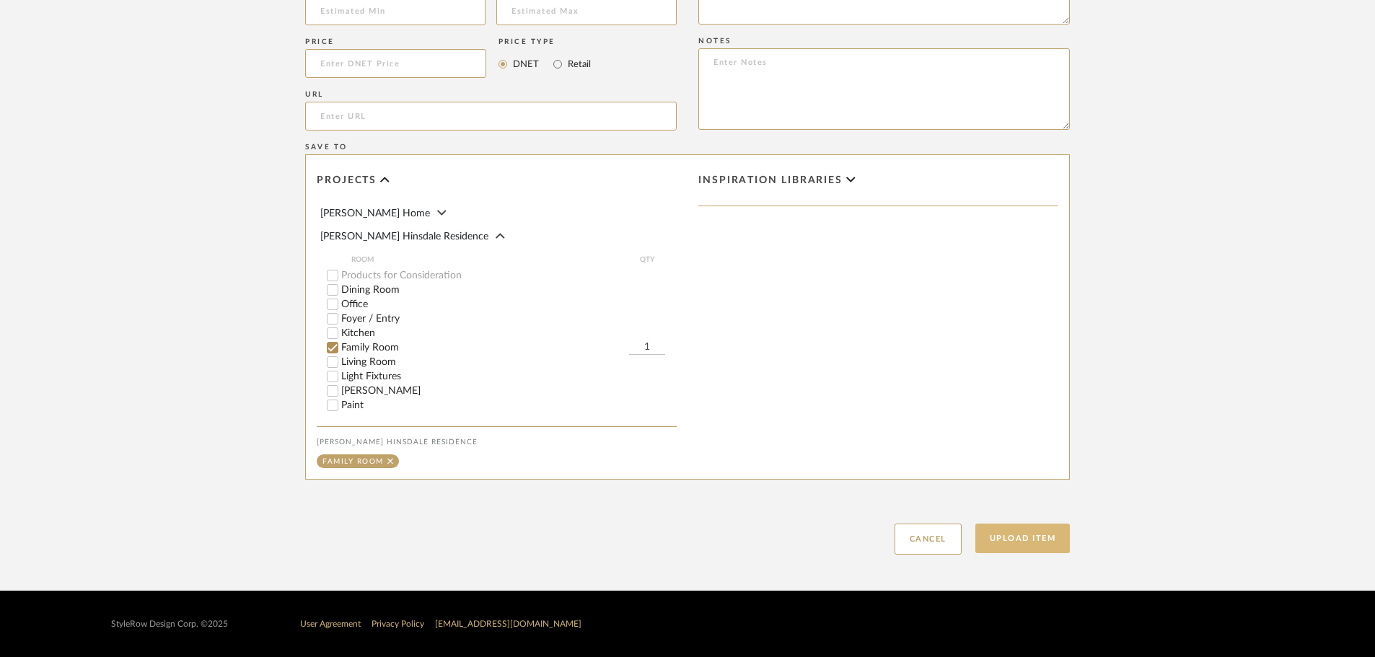
click at [1010, 533] on button "Upload Item" at bounding box center [1023, 539] width 95 height 30
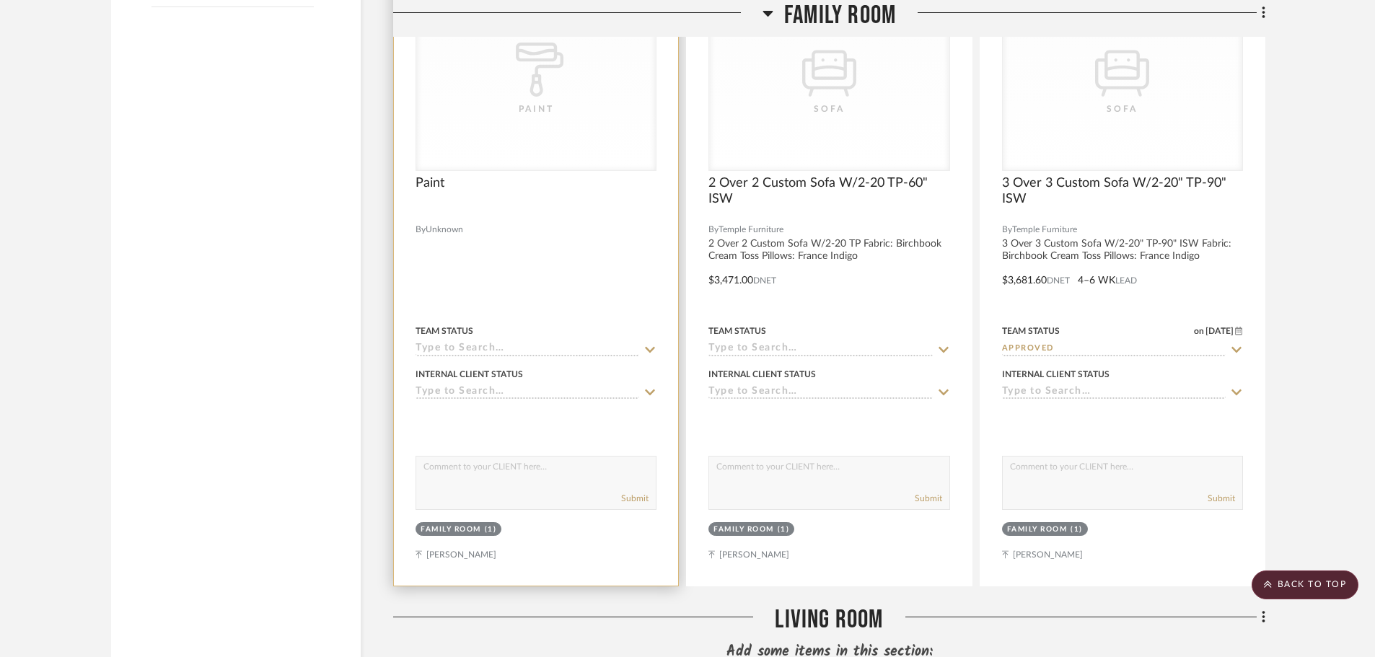
scroll to position [1664, 0]
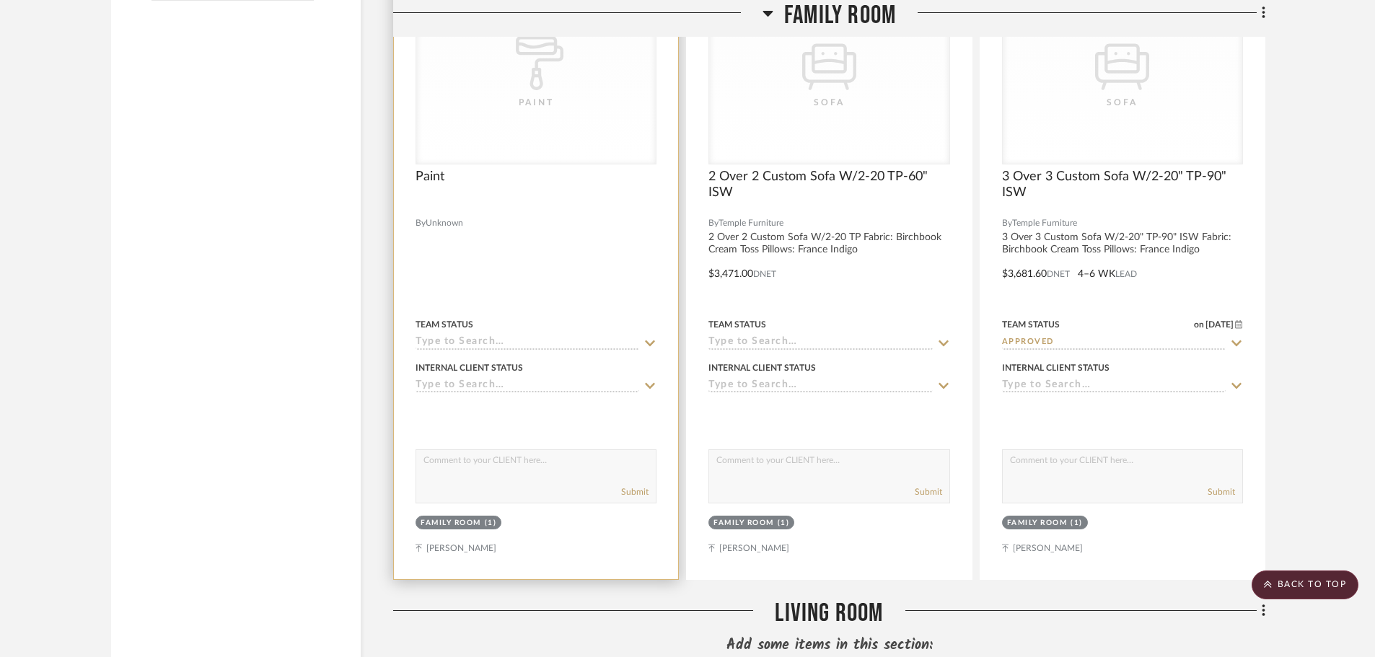
click at [652, 341] on icon at bounding box center [651, 344] width 10 height 6
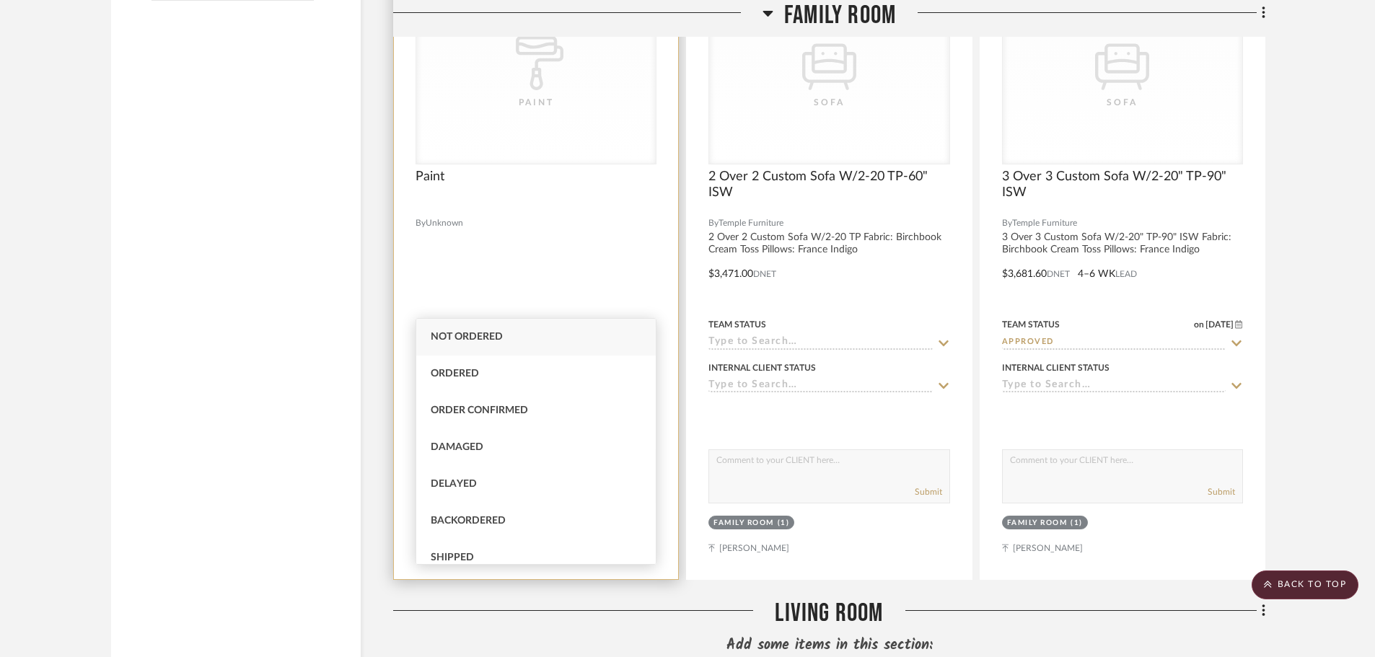
click at [630, 244] on div at bounding box center [536, 263] width 284 height 631
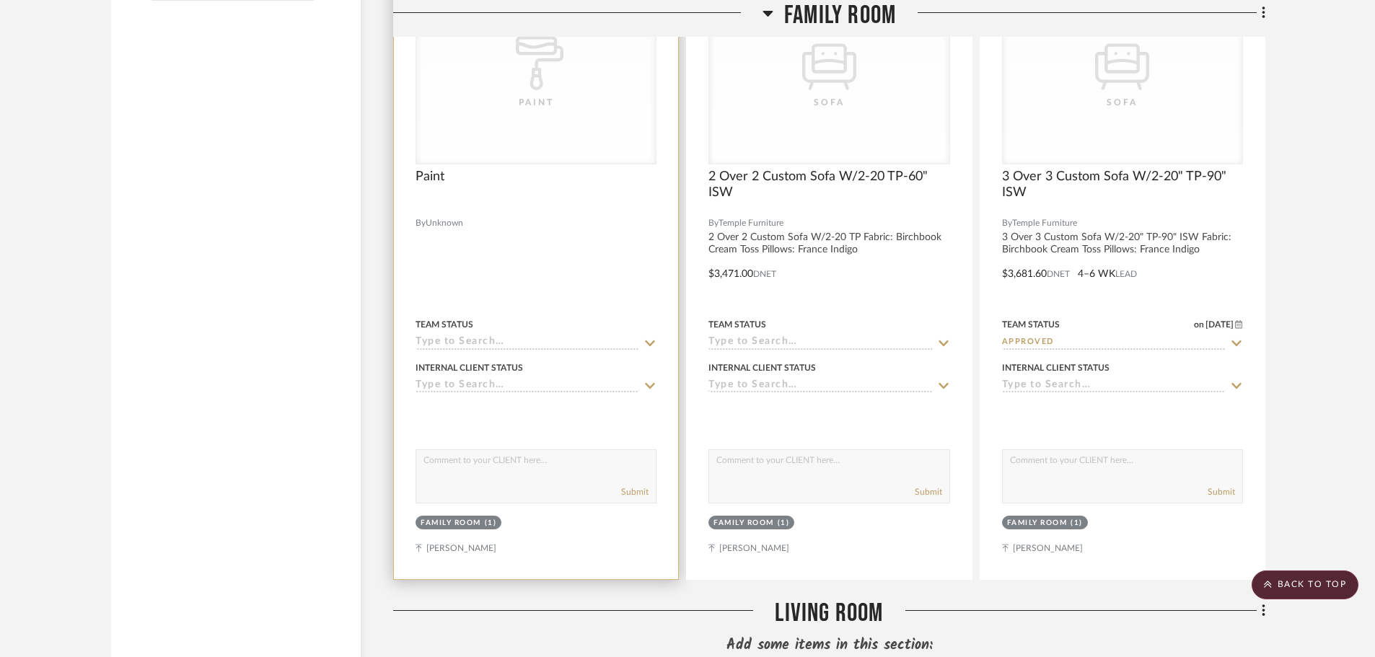
click at [645, 198] on div at bounding box center [536, 263] width 284 height 631
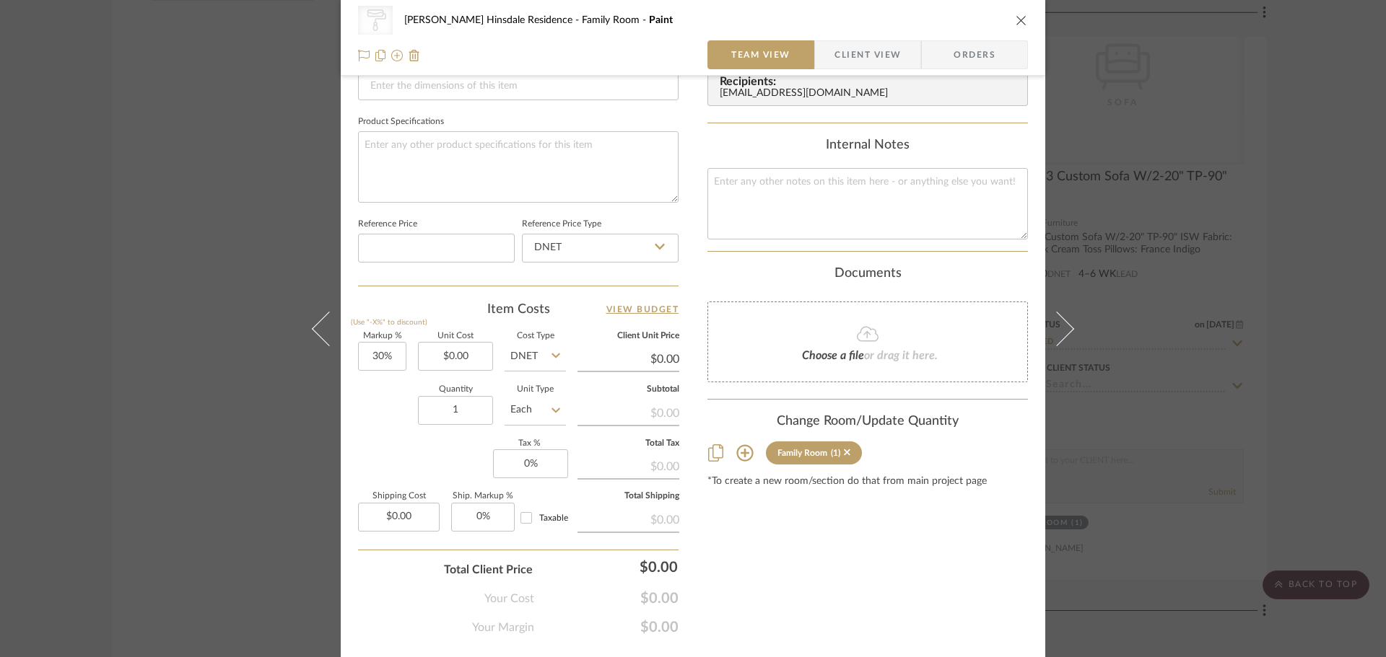
scroll to position [649, 0]
type input "0.00"
drag, startPoint x: 451, startPoint y: 345, endPoint x: 468, endPoint y: 331, distance: 22.0
click at [451, 344] on input "0.00" at bounding box center [455, 353] width 75 height 29
type input "30"
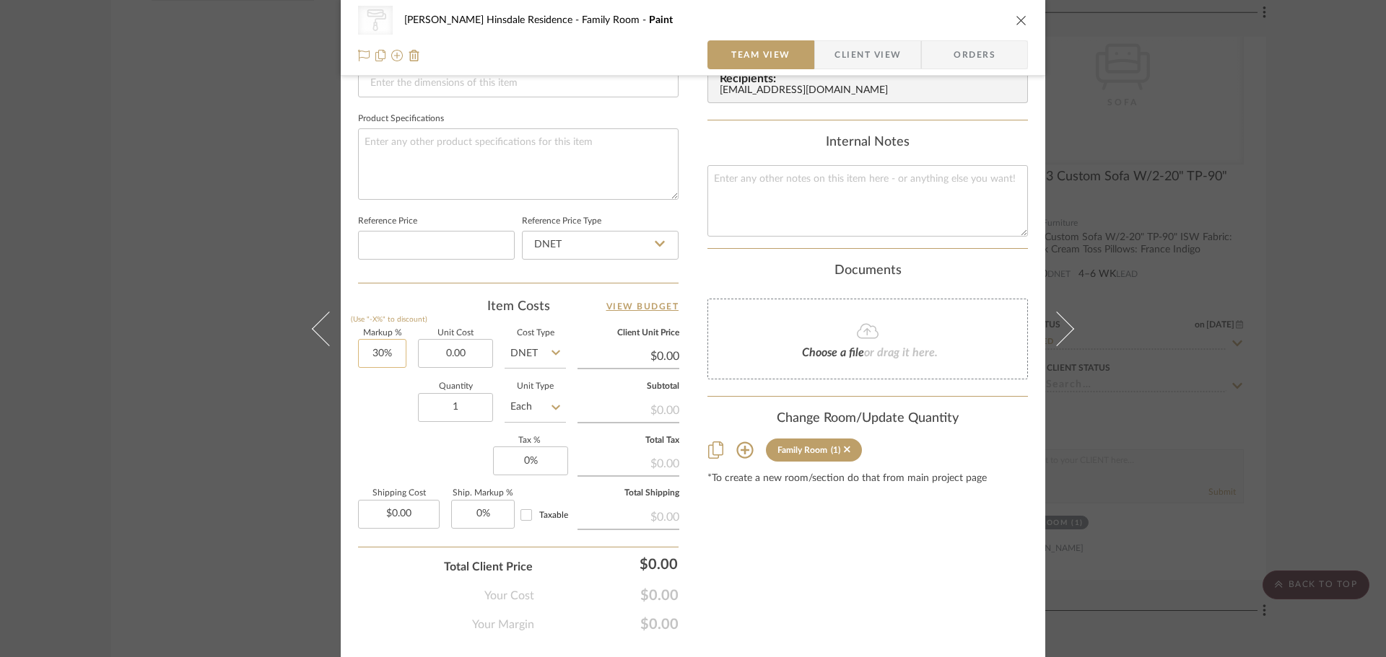
type input "$0.00"
click at [390, 352] on input "30" at bounding box center [382, 353] width 48 height 29
type input "0.00"
click at [419, 359] on input "0.00" at bounding box center [455, 353] width 75 height 29
type input "0%"
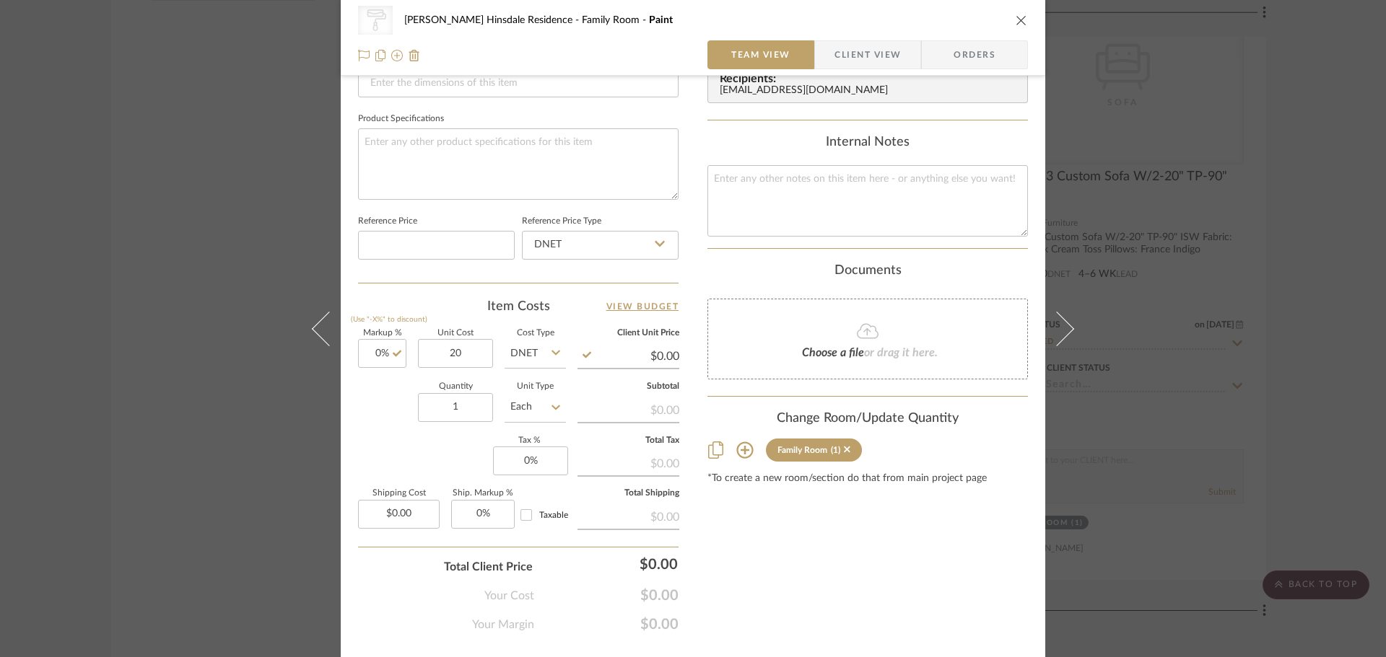
type input "$20.00"
click at [377, 414] on div "Quantity 1 Unit Type Each" at bounding box center [462, 408] width 208 height 51
type input "$20.00"
type input "20.00"
click at [648, 357] on input "20.00" at bounding box center [628, 357] width 102 height 22
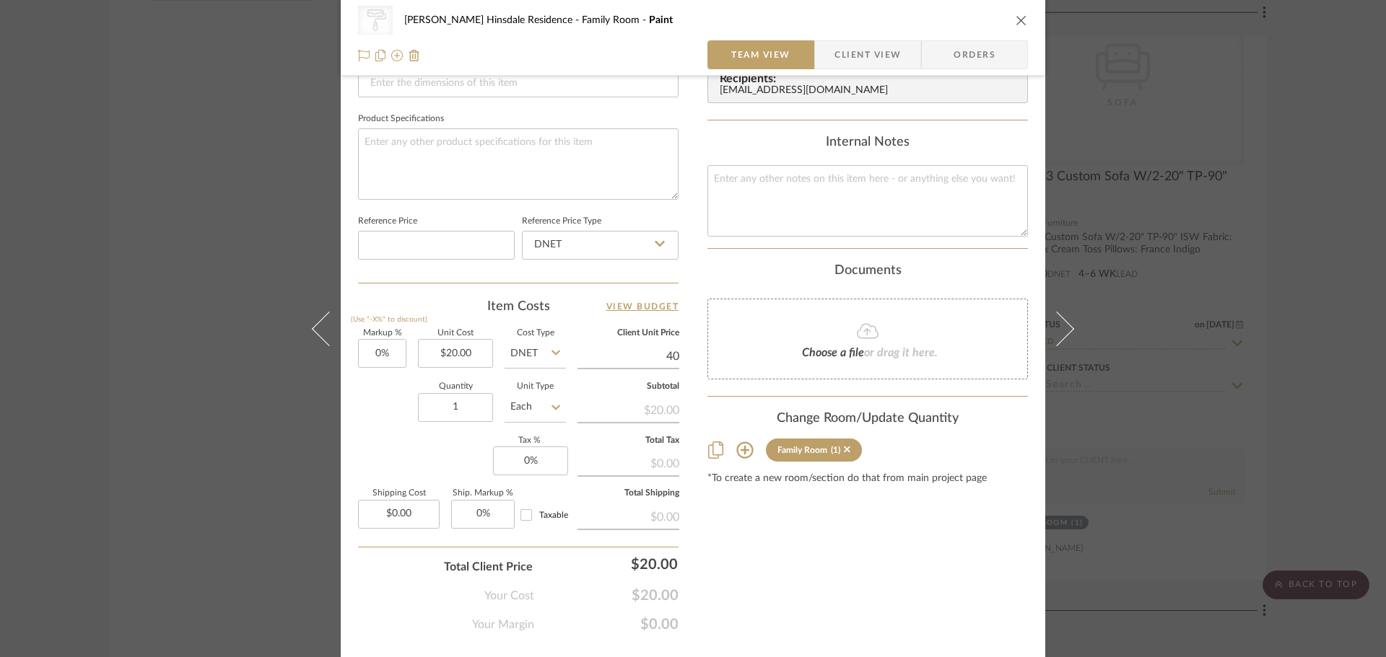
type input "40"
type input "100%"
type input "$40.00"
click at [377, 438] on div "Markup % (Use "-X%" to discount) 100% Unit Cost $20.00 Cost Type DNET Client Un…" at bounding box center [518, 435] width 320 height 211
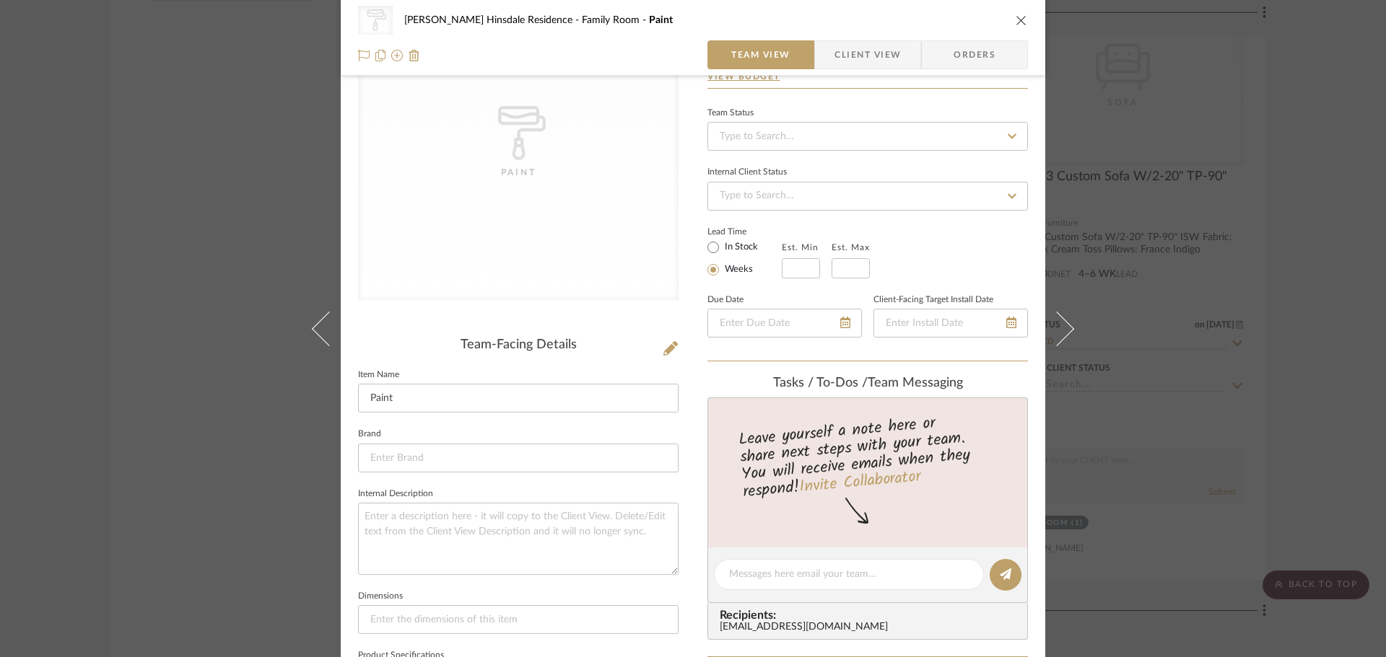
scroll to position [0, 0]
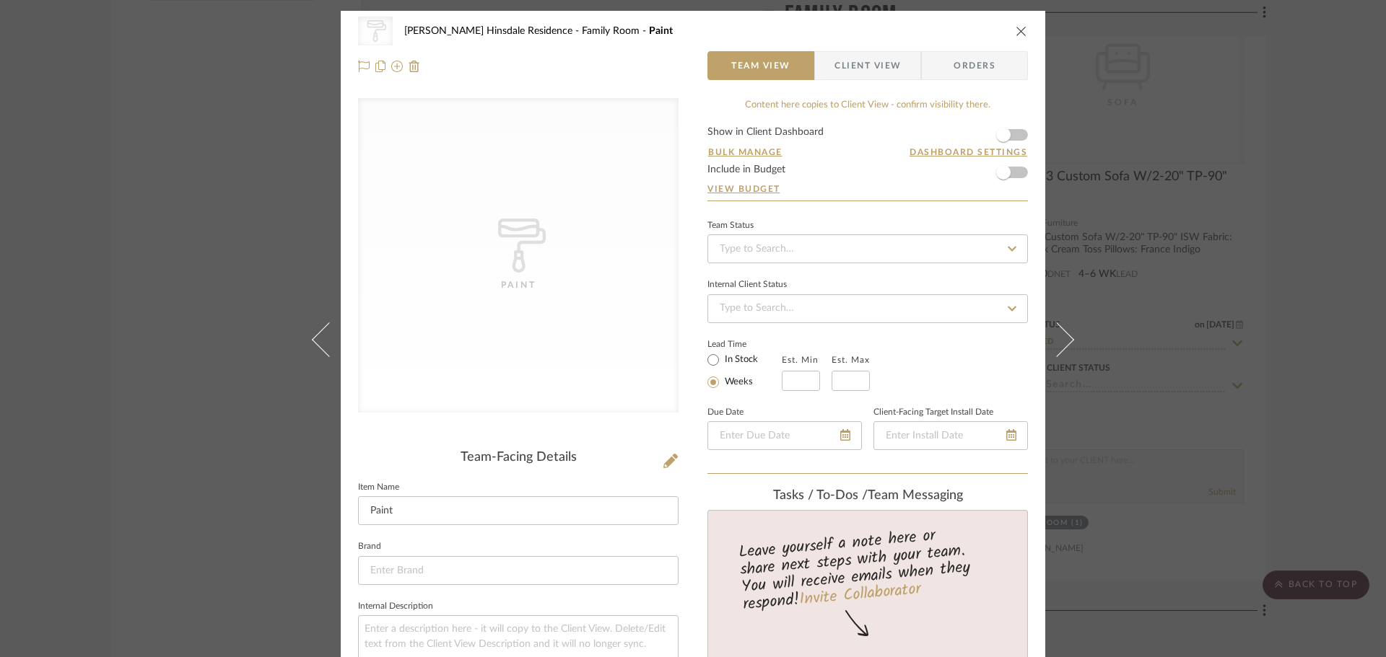
click at [852, 77] on span "Client View" at bounding box center [867, 65] width 66 height 29
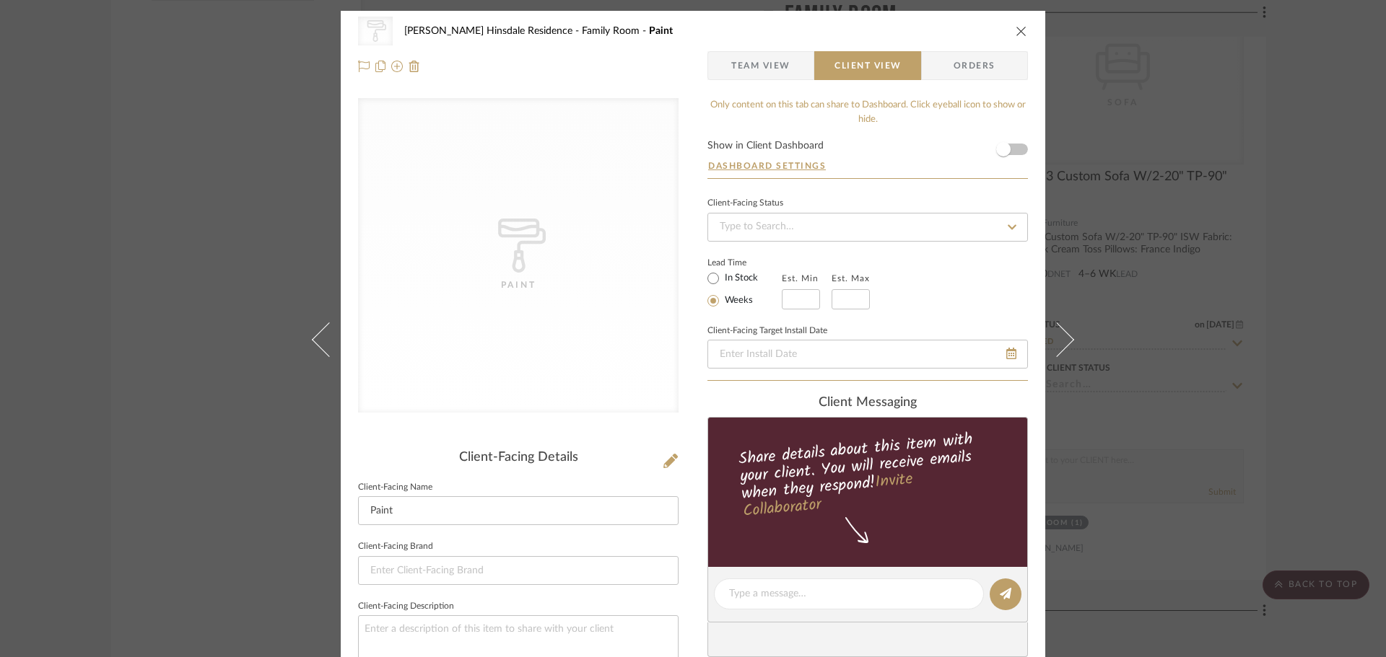
click at [1016, 30] on icon "close" at bounding box center [1021, 31] width 12 height 12
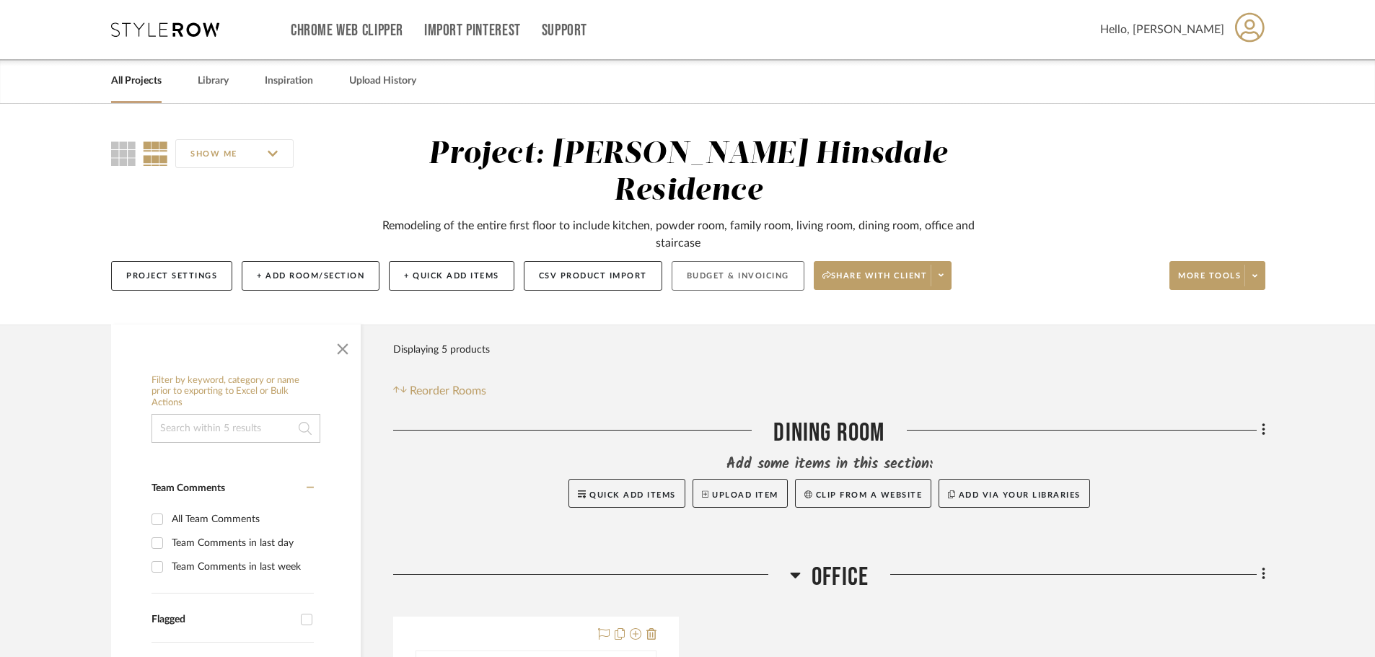
click at [750, 261] on button "Budget & Invoicing" at bounding box center [738, 276] width 133 height 30
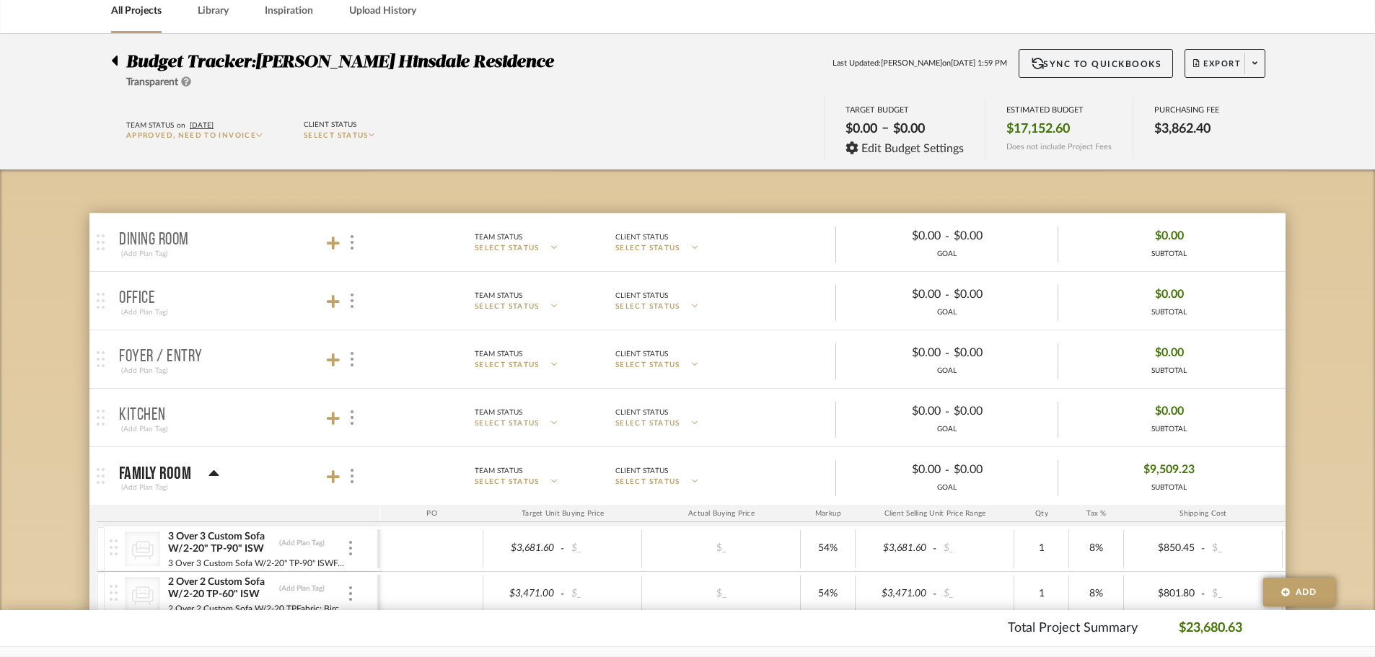
scroll to position [72, 0]
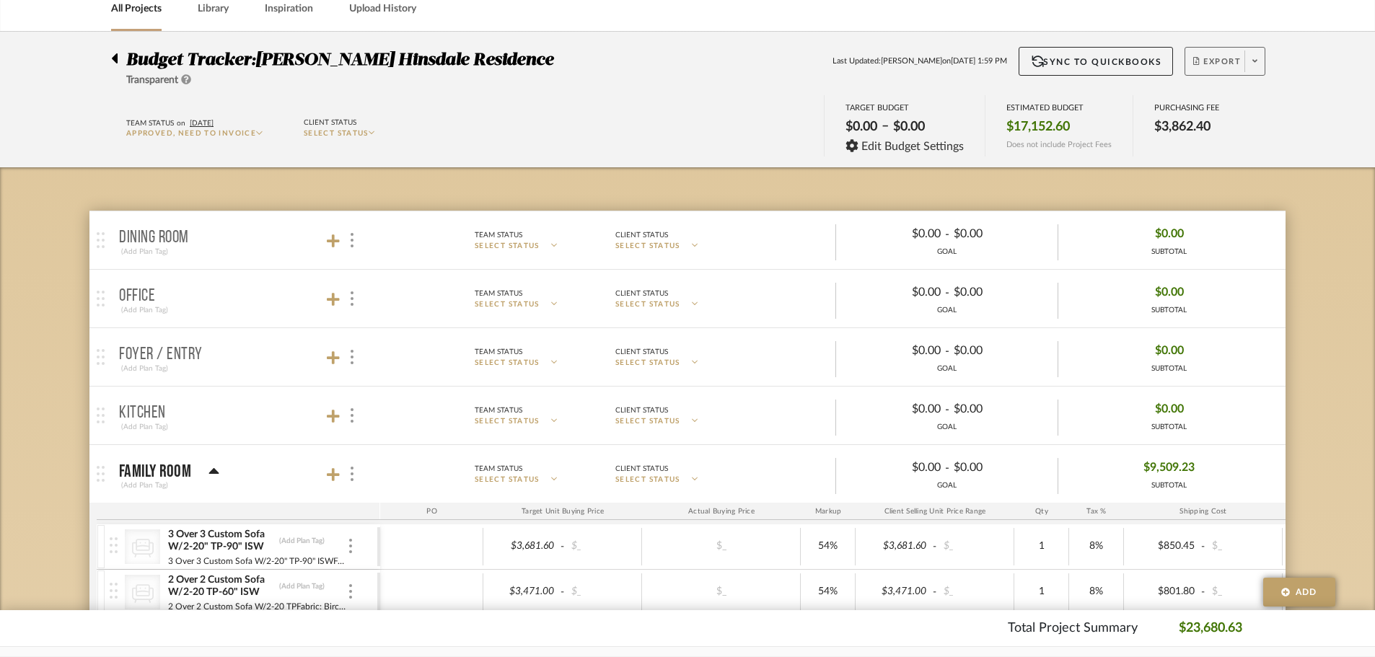
click at [1203, 62] on span "Export" at bounding box center [1218, 67] width 48 height 22
click at [1242, 107] on span "Export PDF" at bounding box center [1251, 103] width 108 height 12
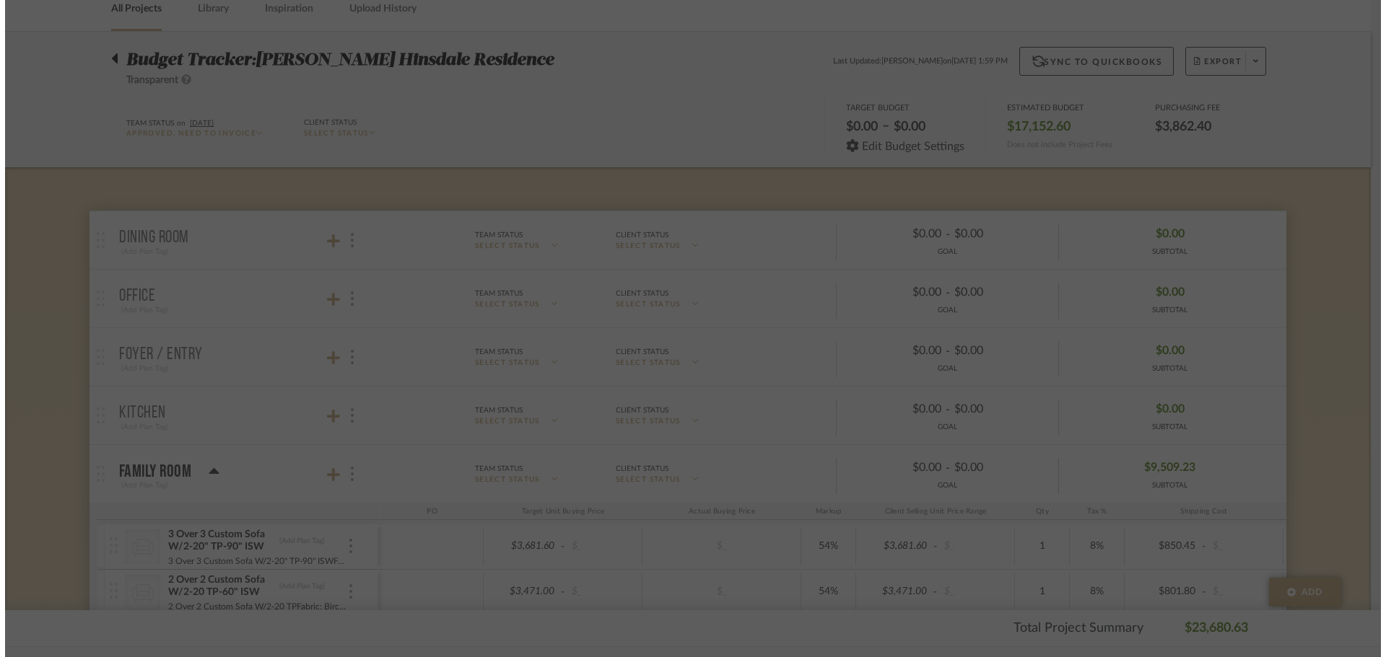
scroll to position [0, 0]
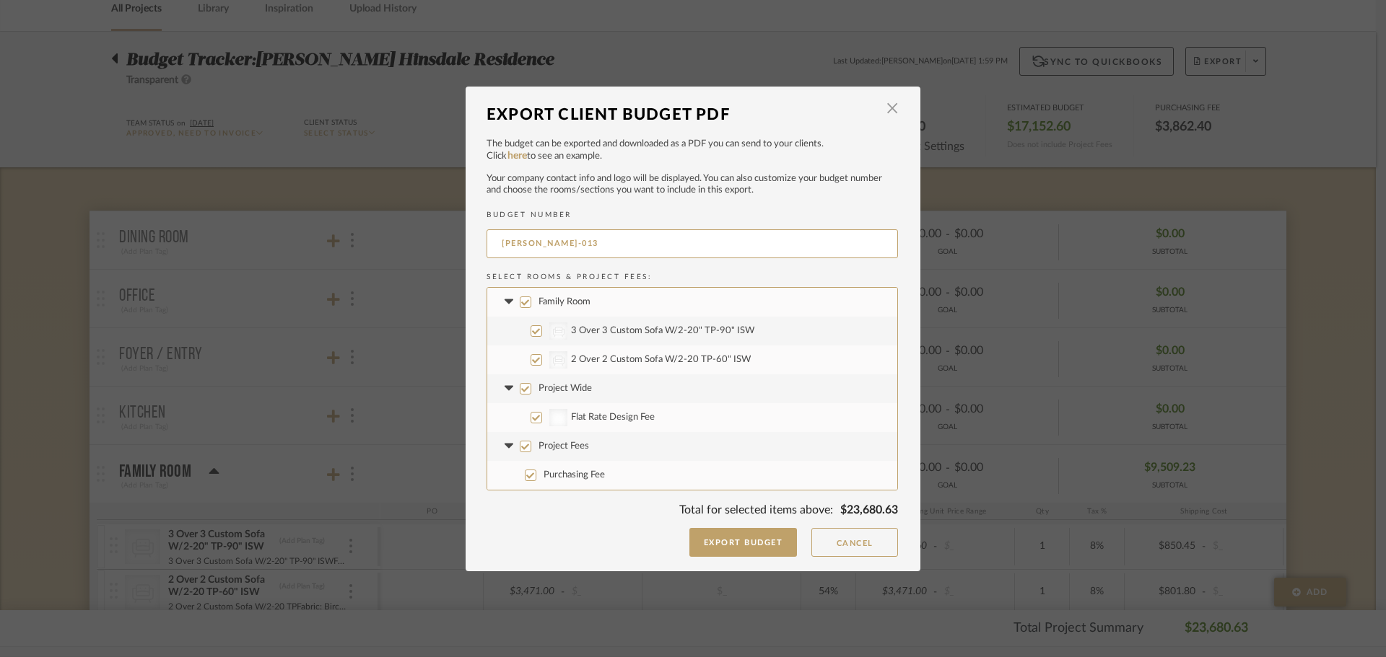
click at [520, 302] on input "Family Room" at bounding box center [526, 303] width 12 height 12
checkbox input "false"
click at [525, 434] on label "Project Fees" at bounding box center [692, 446] width 410 height 29
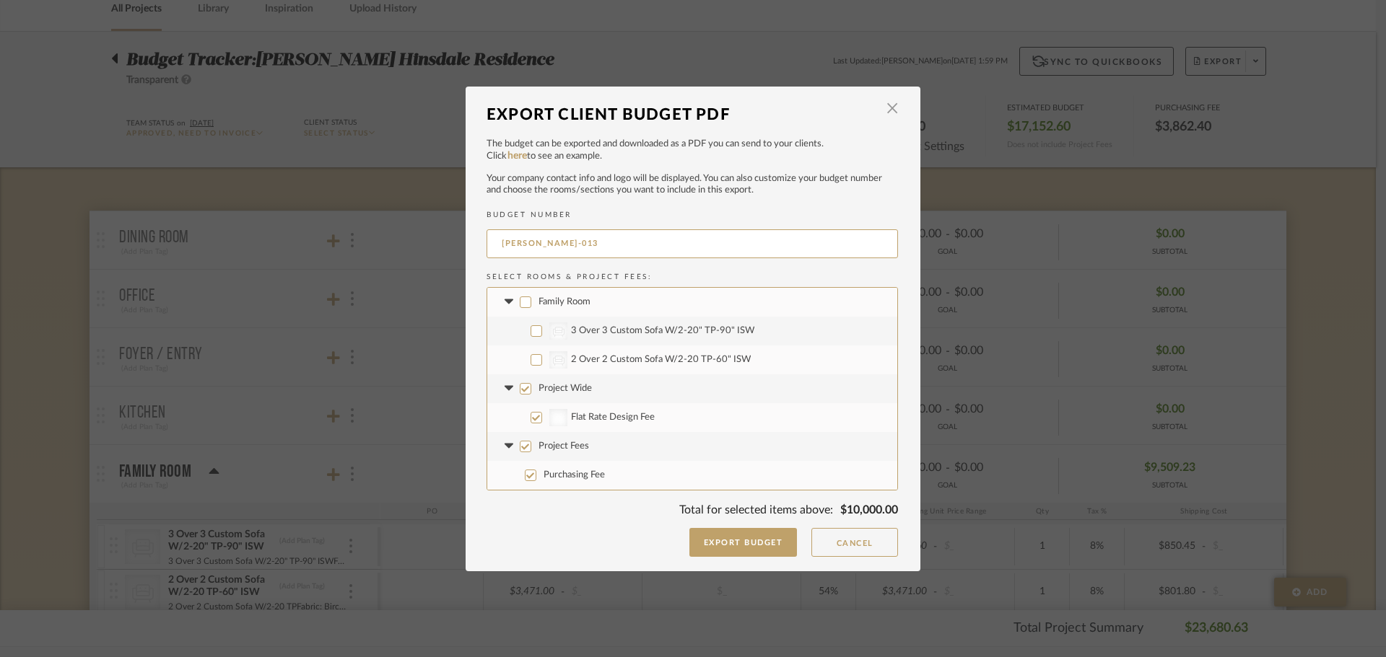
click at [525, 441] on input "Project Fees" at bounding box center [526, 447] width 12 height 12
checkbox input "false"
drag, startPoint x: 751, startPoint y: 545, endPoint x: 748, endPoint y: 534, distance: 11.2
click at [751, 543] on button "Export Budget" at bounding box center [743, 542] width 108 height 29
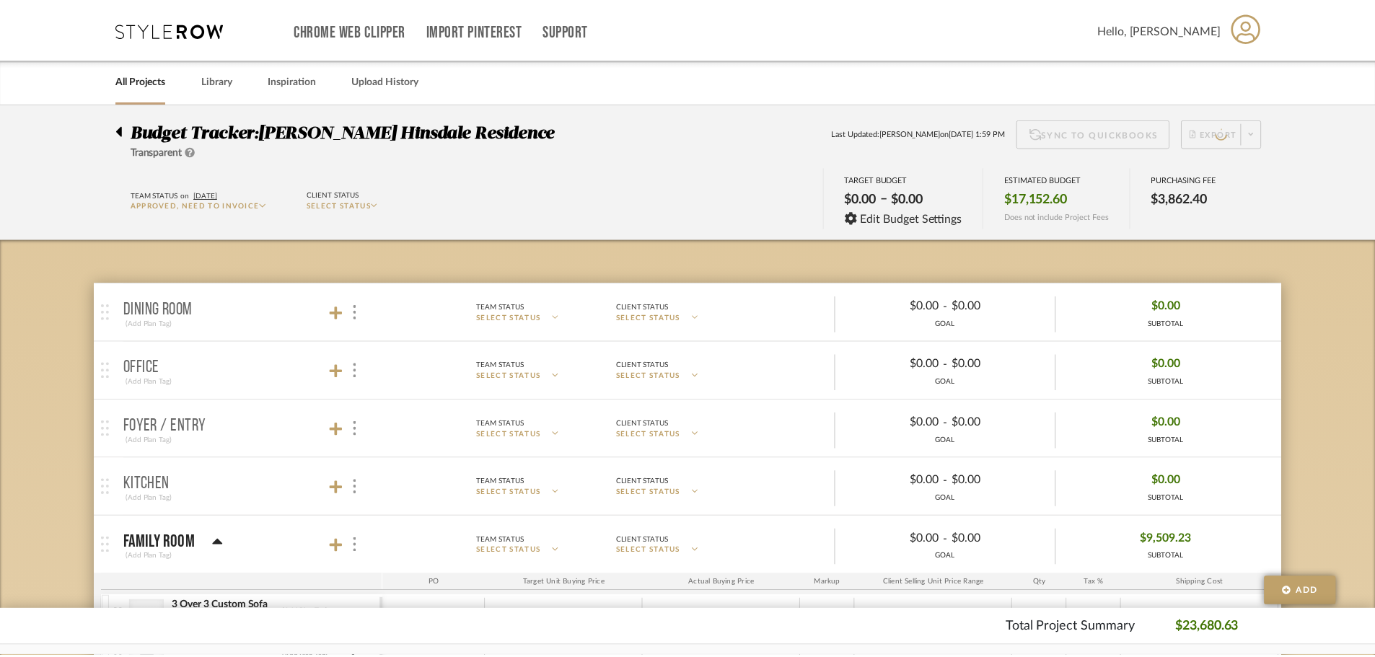
scroll to position [72, 0]
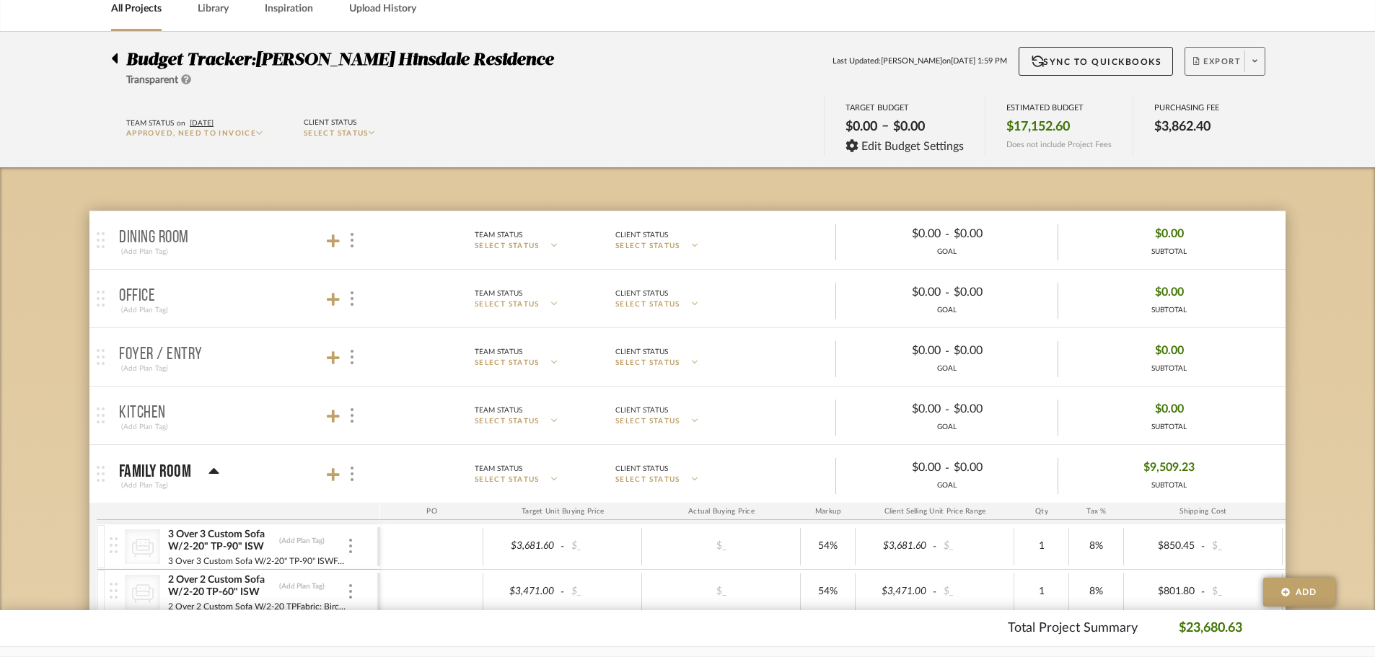
click at [1220, 64] on span "Export" at bounding box center [1218, 67] width 48 height 22
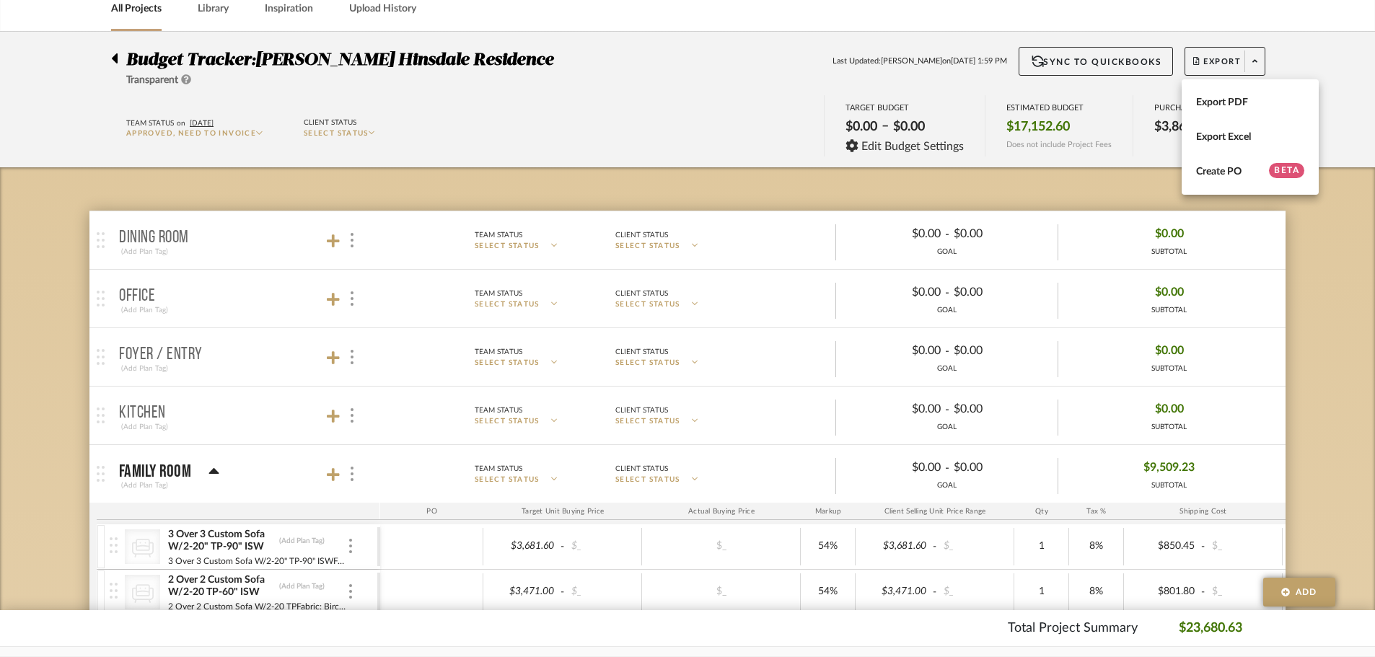
click at [1290, 83] on div "Export PDF Export Excel Create PO BETA" at bounding box center [1250, 136] width 137 height 115
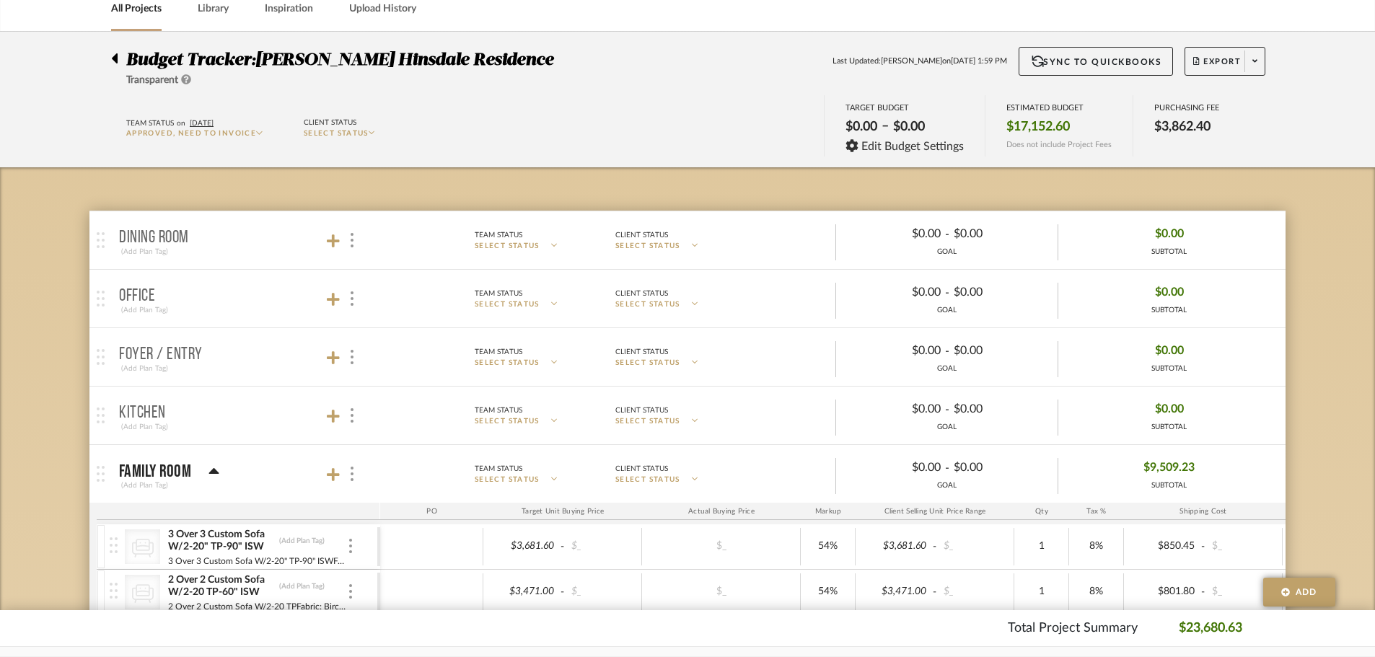
click at [1283, 97] on div "Team Status on [DATE] Approved, Need to Invoice Client Status SELECT STATUS TAR…" at bounding box center [687, 127] width 1197 height 65
click at [1247, 65] on span at bounding box center [1255, 62] width 20 height 22
click at [1254, 97] on span "Export PDF" at bounding box center [1251, 103] width 108 height 12
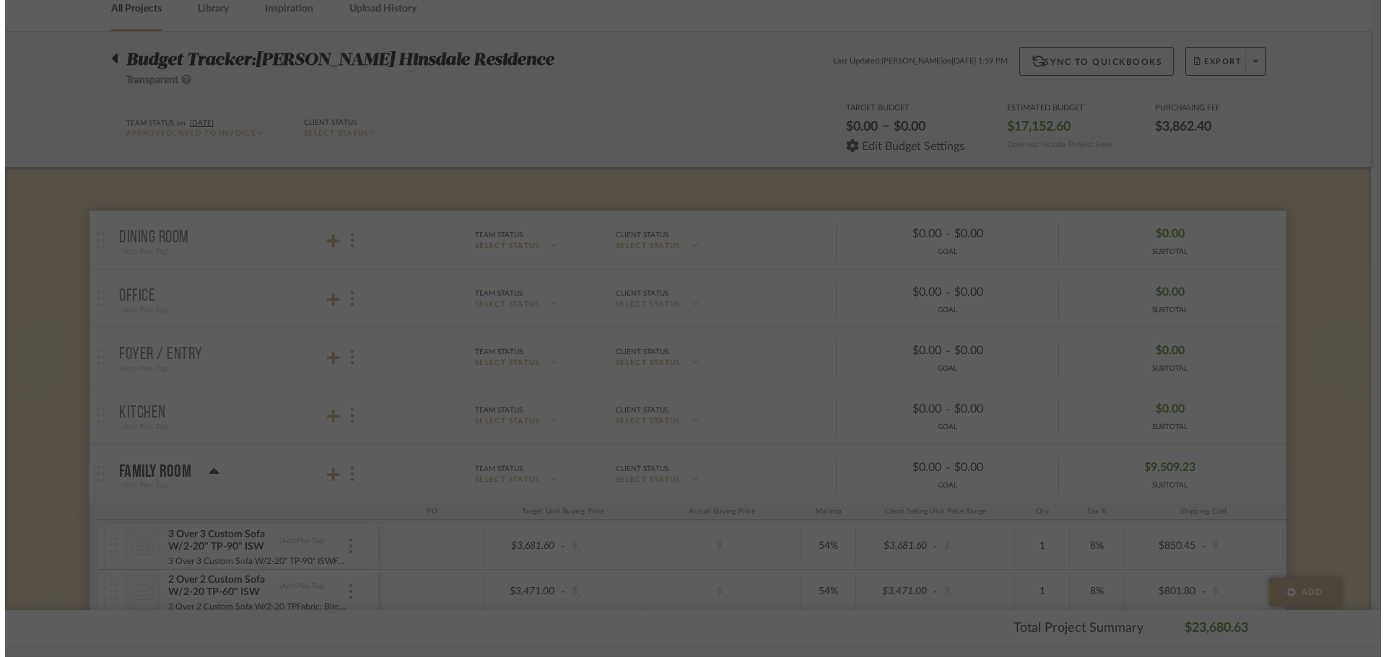
scroll to position [0, 0]
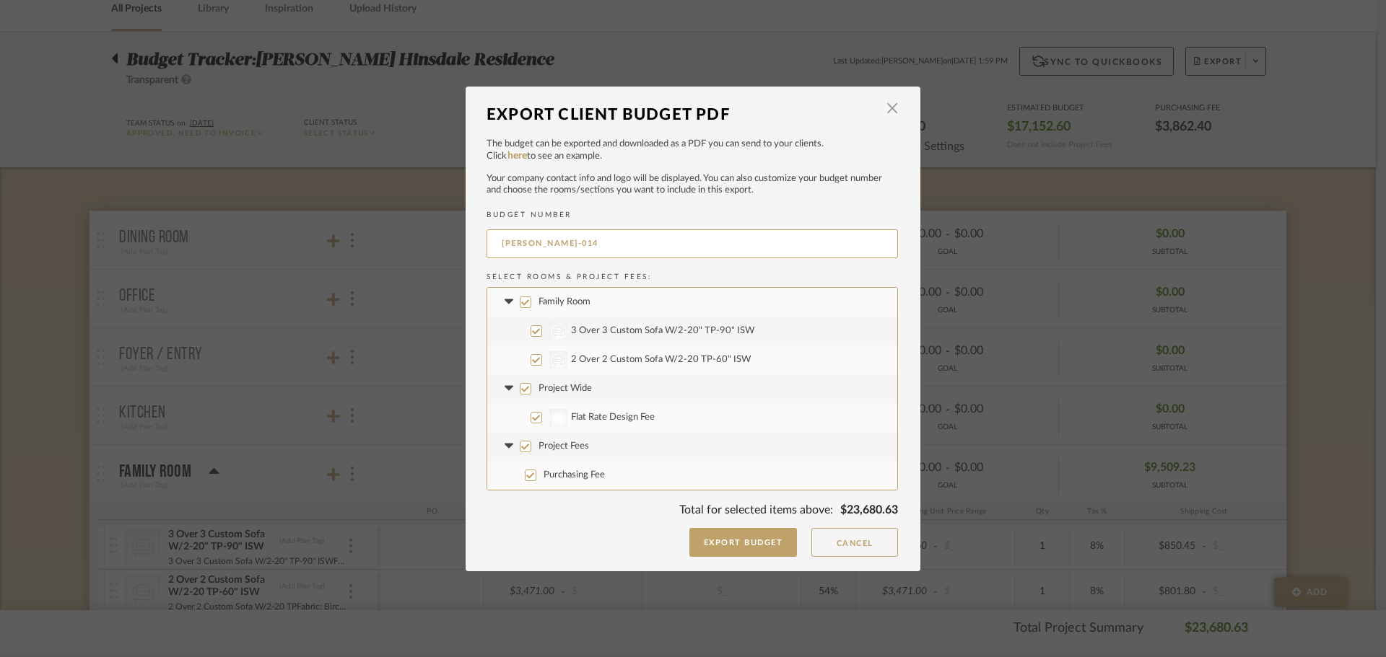
click at [517, 293] on label "Family Room" at bounding box center [692, 302] width 410 height 29
click at [520, 297] on input "Family Room" at bounding box center [526, 303] width 12 height 12
checkbox input "false"
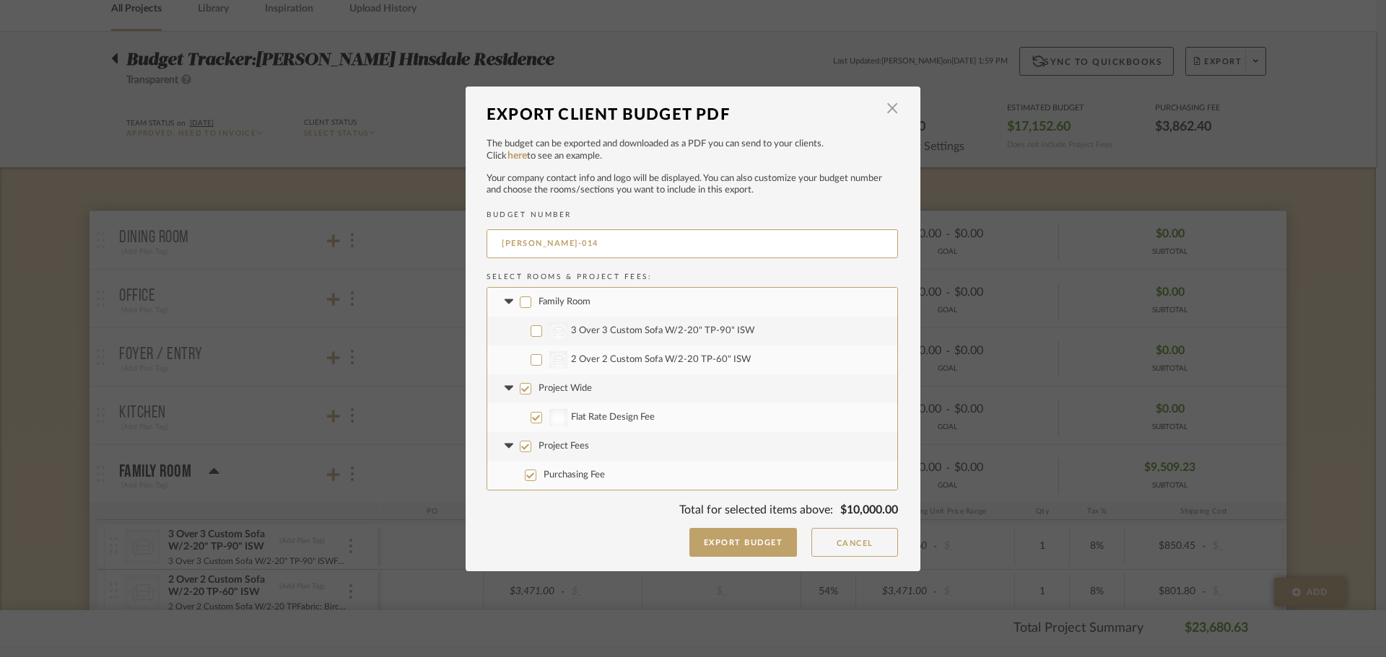
click at [534, 461] on label "Purchasing Fee" at bounding box center [692, 475] width 410 height 29
click at [534, 470] on input "Purchasing Fee" at bounding box center [531, 476] width 12 height 12
checkbox input "false"
click at [561, 416] on div at bounding box center [558, 417] width 18 height 17
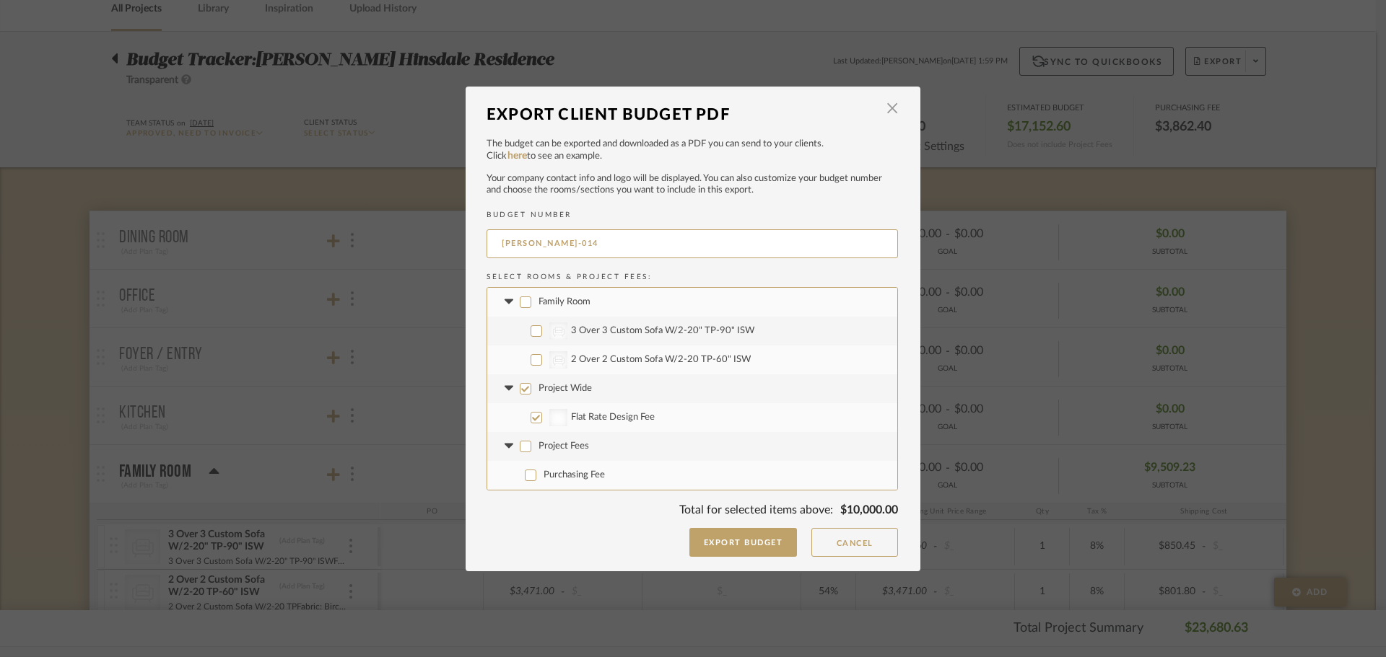
click at [542, 416] on input "Flat Rate Design Fee" at bounding box center [536, 418] width 12 height 12
checkbox input "false"
click at [561, 416] on div at bounding box center [558, 417] width 18 height 17
click at [542, 416] on input "Flat Rate Design Fee" at bounding box center [536, 418] width 12 height 12
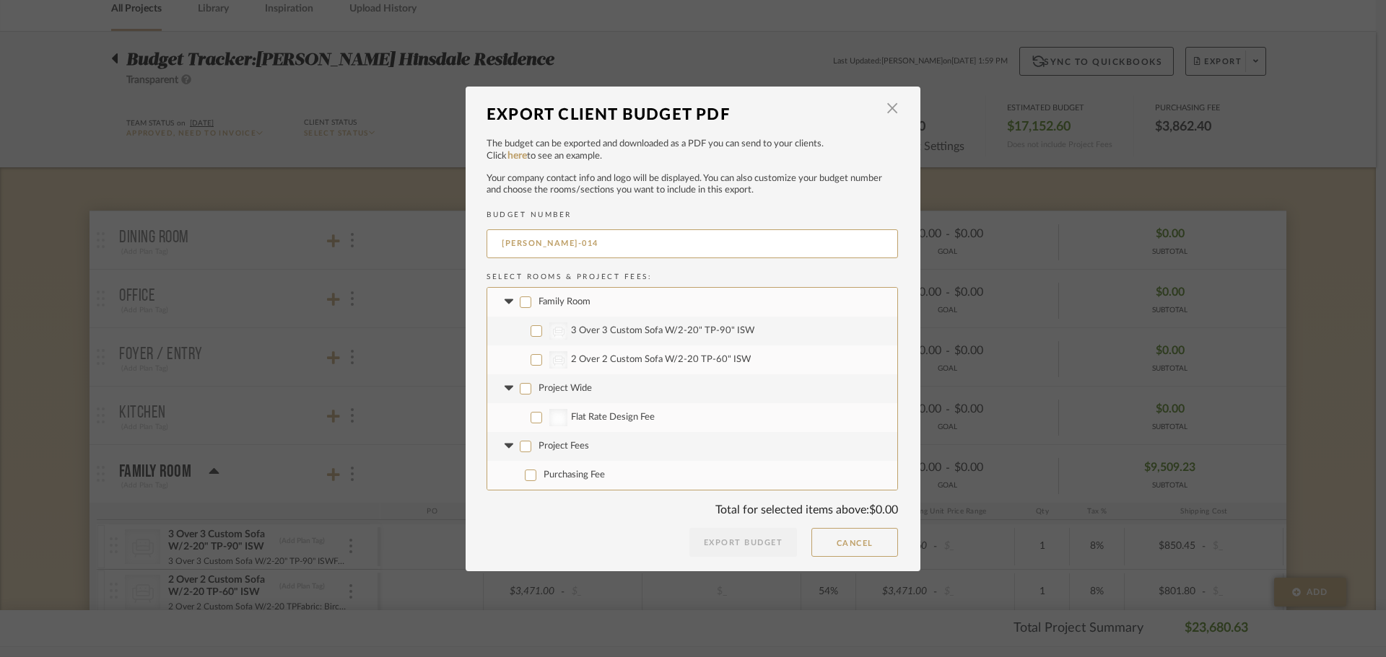
checkbox input "true"
click at [561, 414] on div at bounding box center [558, 417] width 18 height 17
click at [542, 414] on input "Flat Rate Design Fee" at bounding box center [536, 418] width 12 height 12
checkbox input "false"
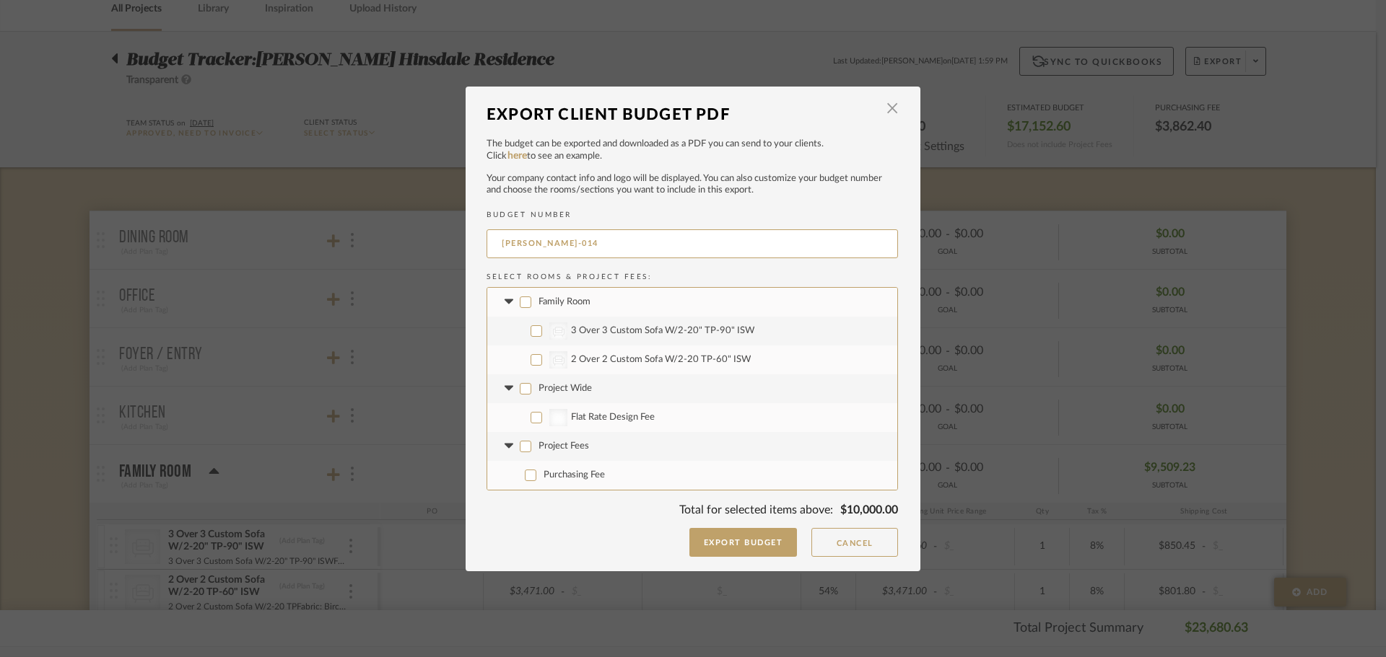
checkbox input "false"
click at [891, 111] on span "button" at bounding box center [892, 109] width 29 height 29
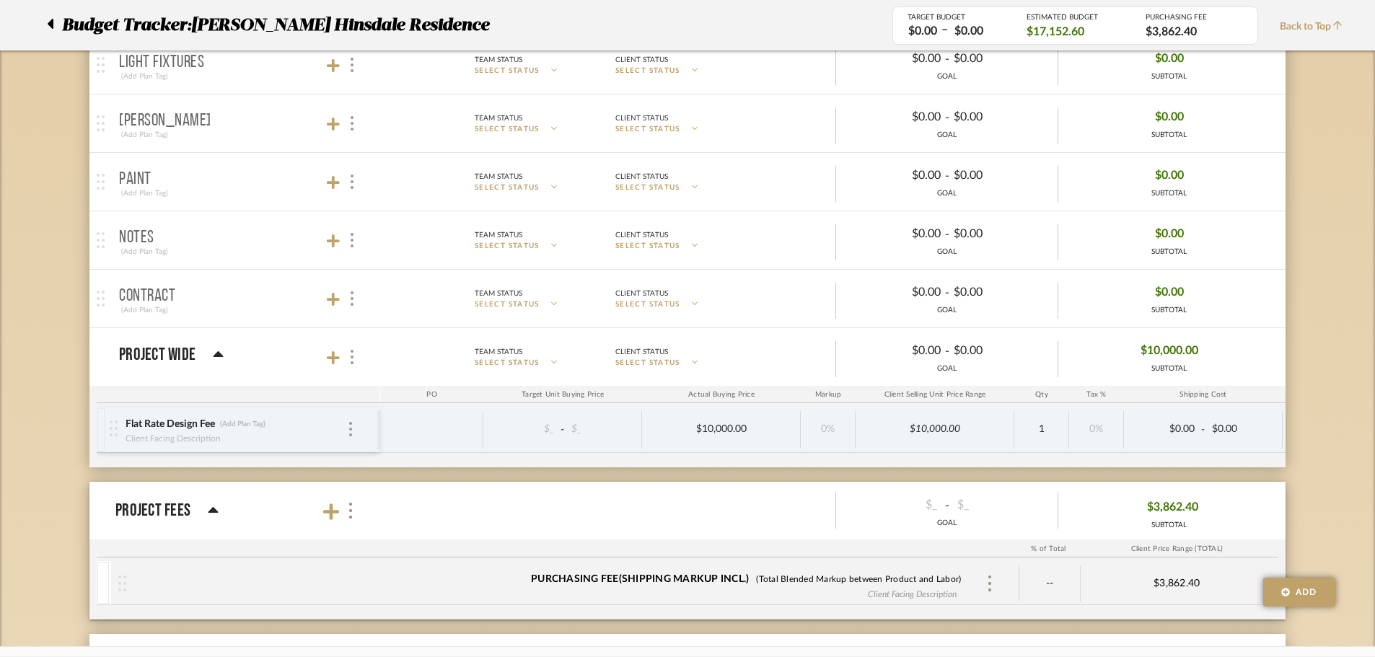
scroll to position [720, 0]
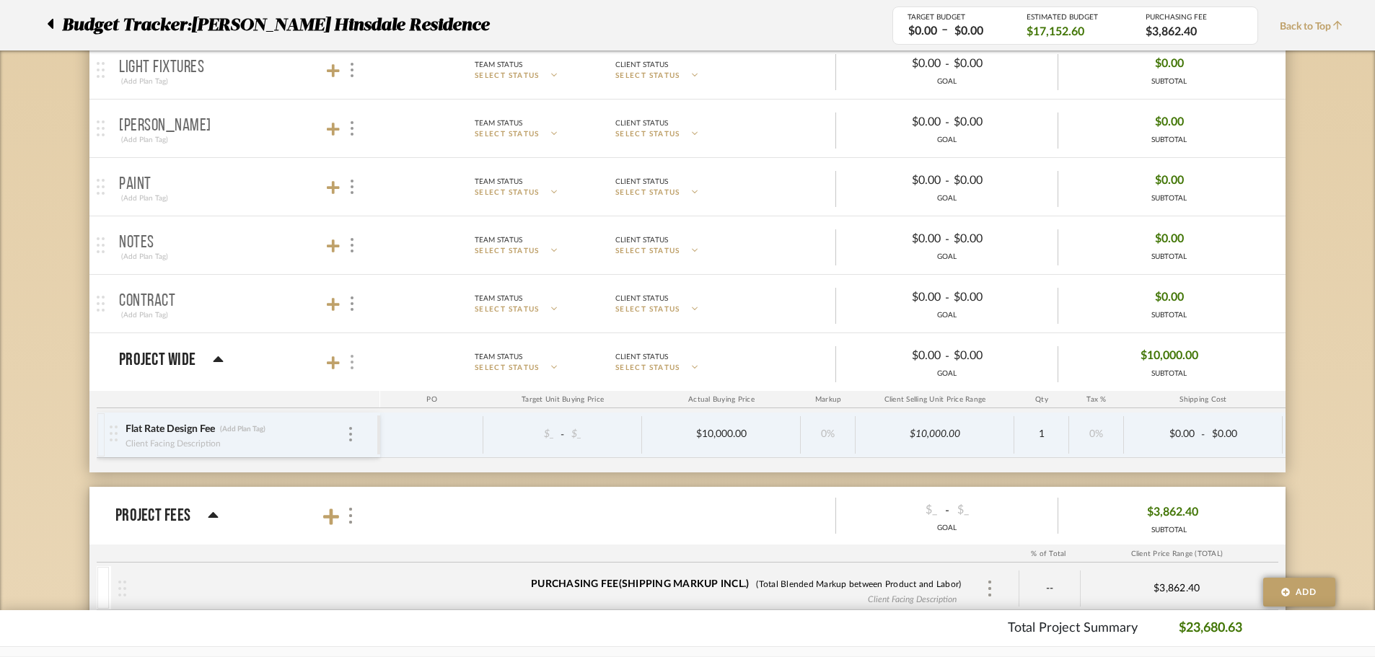
click at [348, 362] on div at bounding box center [351, 362] width 15 height 19
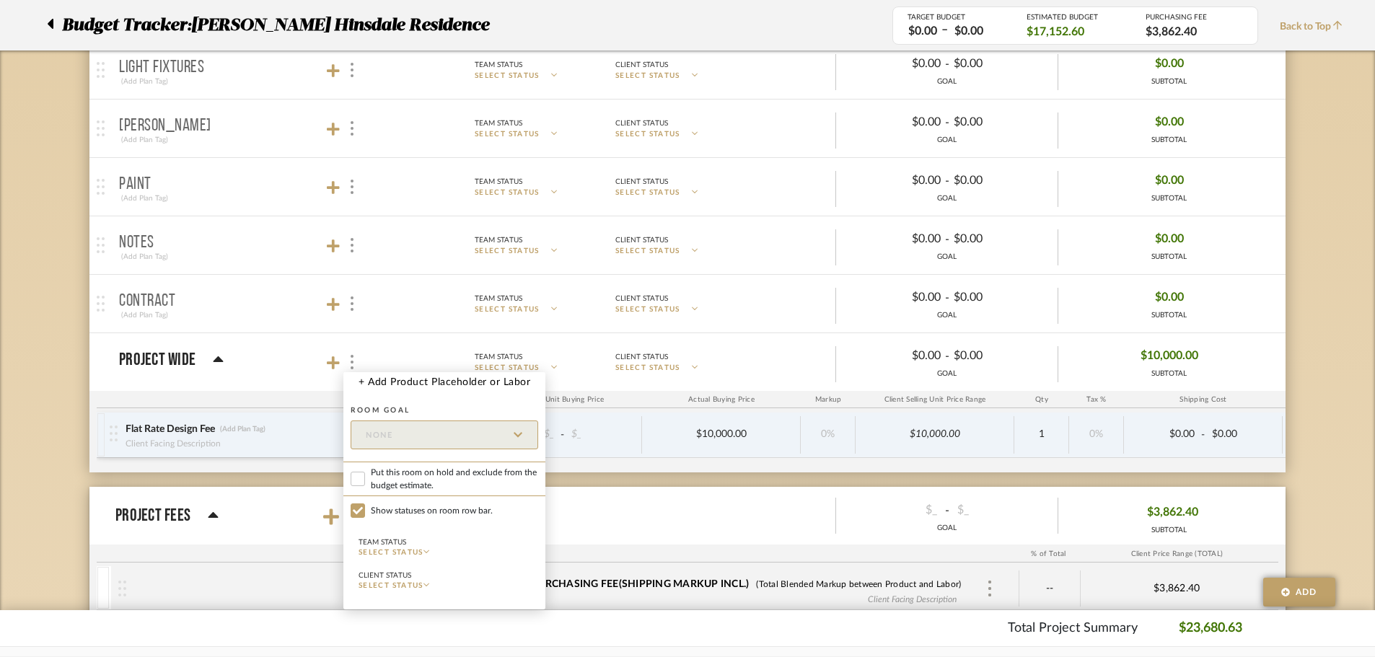
click at [344, 362] on div at bounding box center [687, 328] width 1375 height 657
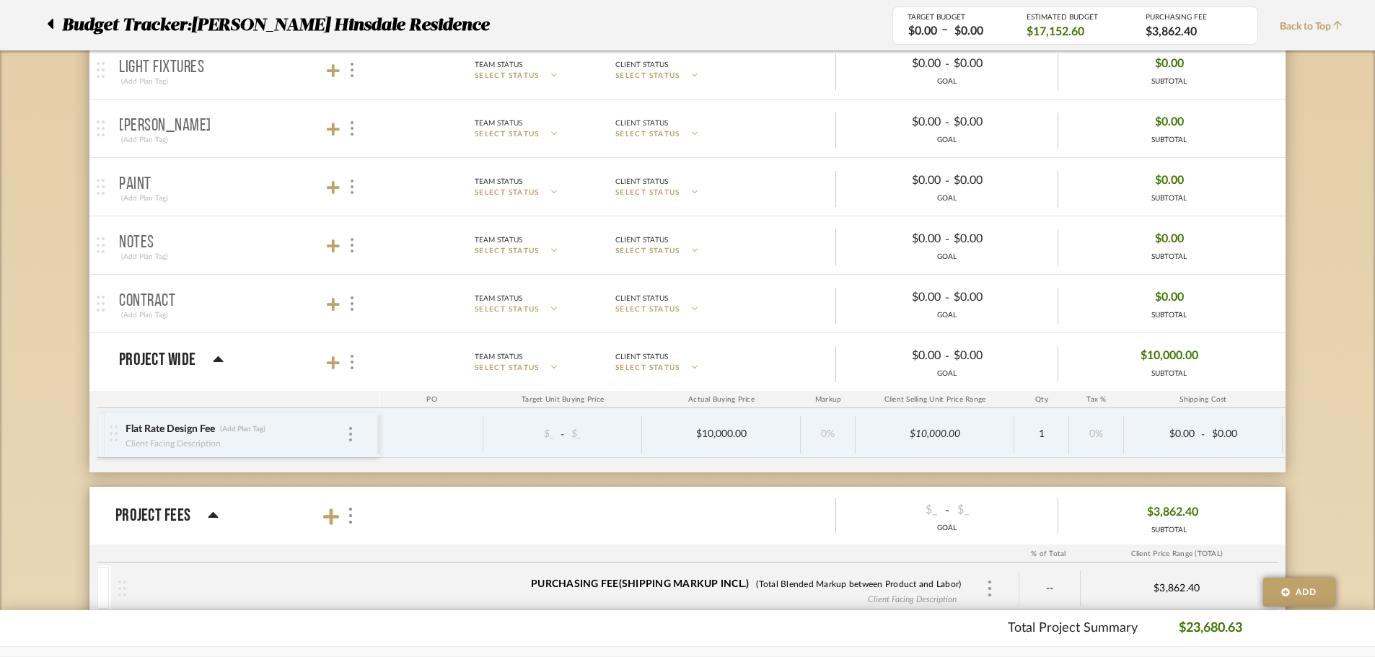
click at [351, 423] on div "Flat Rate Design Fee (Add Plan Tag) Client Facing Description" at bounding box center [244, 435] width 268 height 45
click at [351, 439] on img at bounding box center [350, 434] width 3 height 14
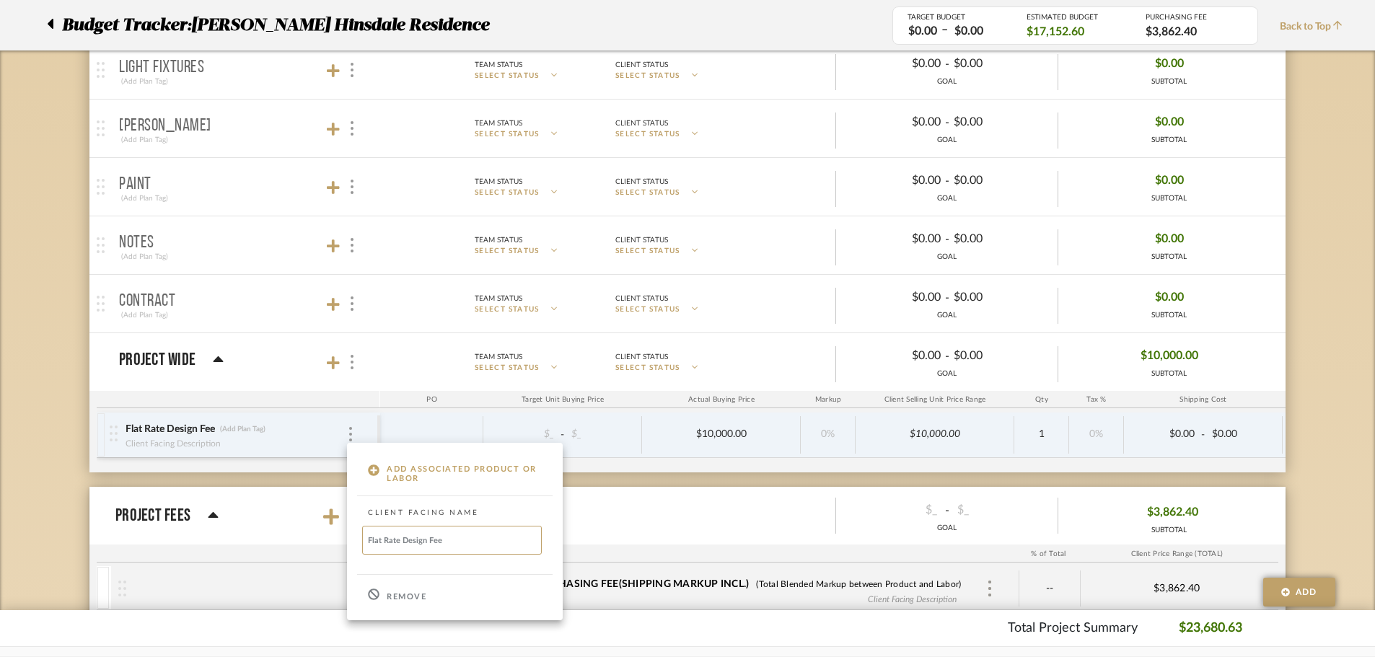
click at [397, 598] on p "Remove" at bounding box center [407, 597] width 40 height 10
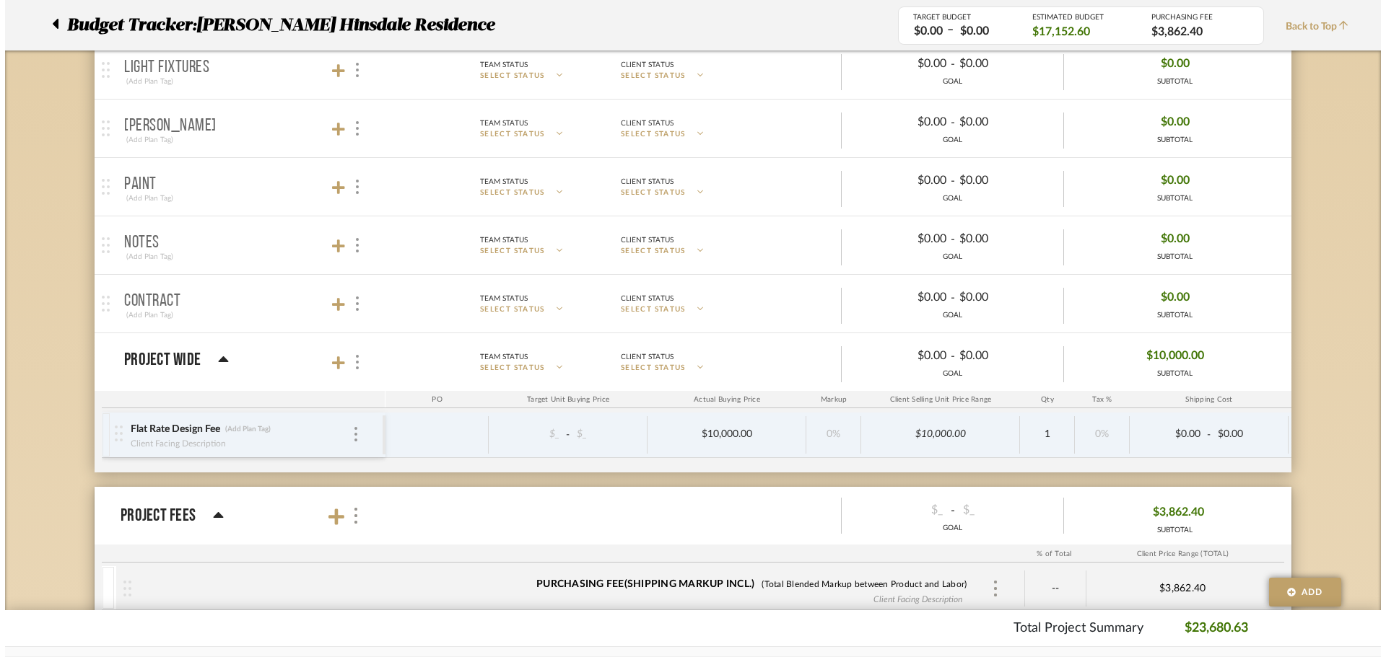
scroll to position [0, 0]
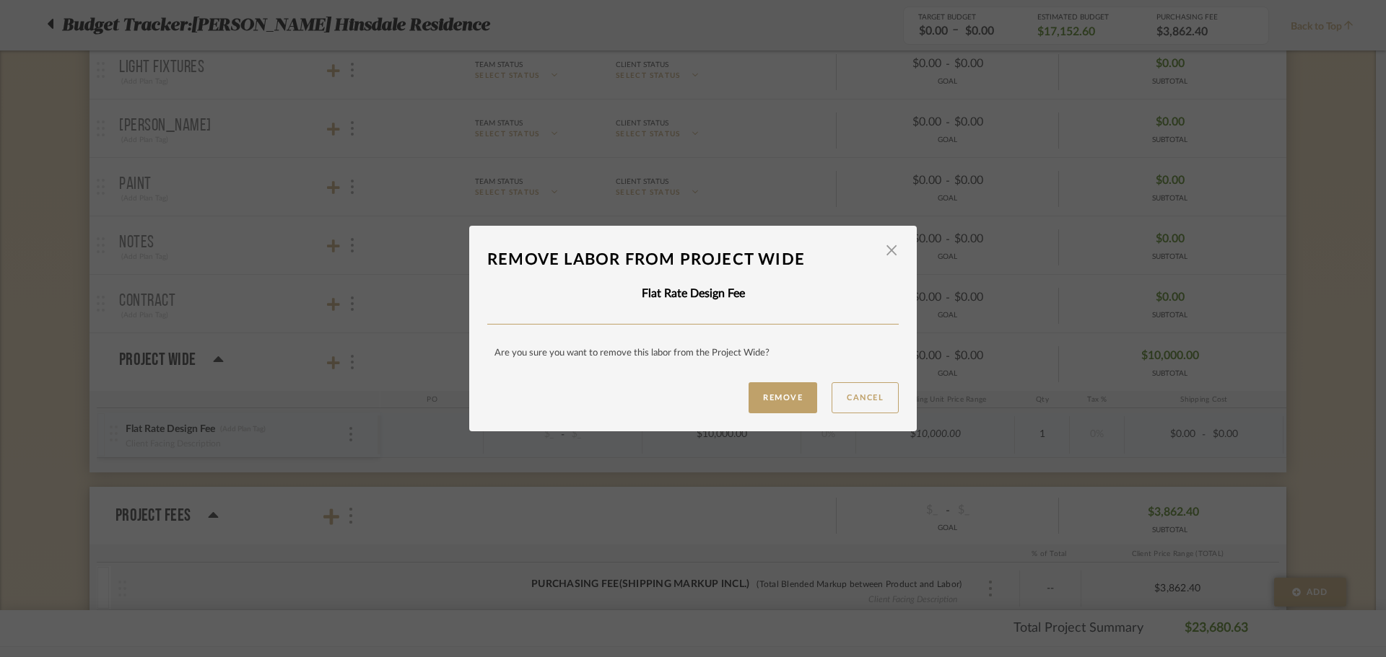
drag, startPoint x: 765, startPoint y: 406, endPoint x: 897, endPoint y: 398, distance: 132.3
click at [906, 399] on dialog-content "Remove labor From Project Wide × Flat Rate Design Fee Are you sure you want to …" at bounding box center [692, 329] width 447 height 206
click at [847, 397] on button "Cancel" at bounding box center [864, 397] width 67 height 31
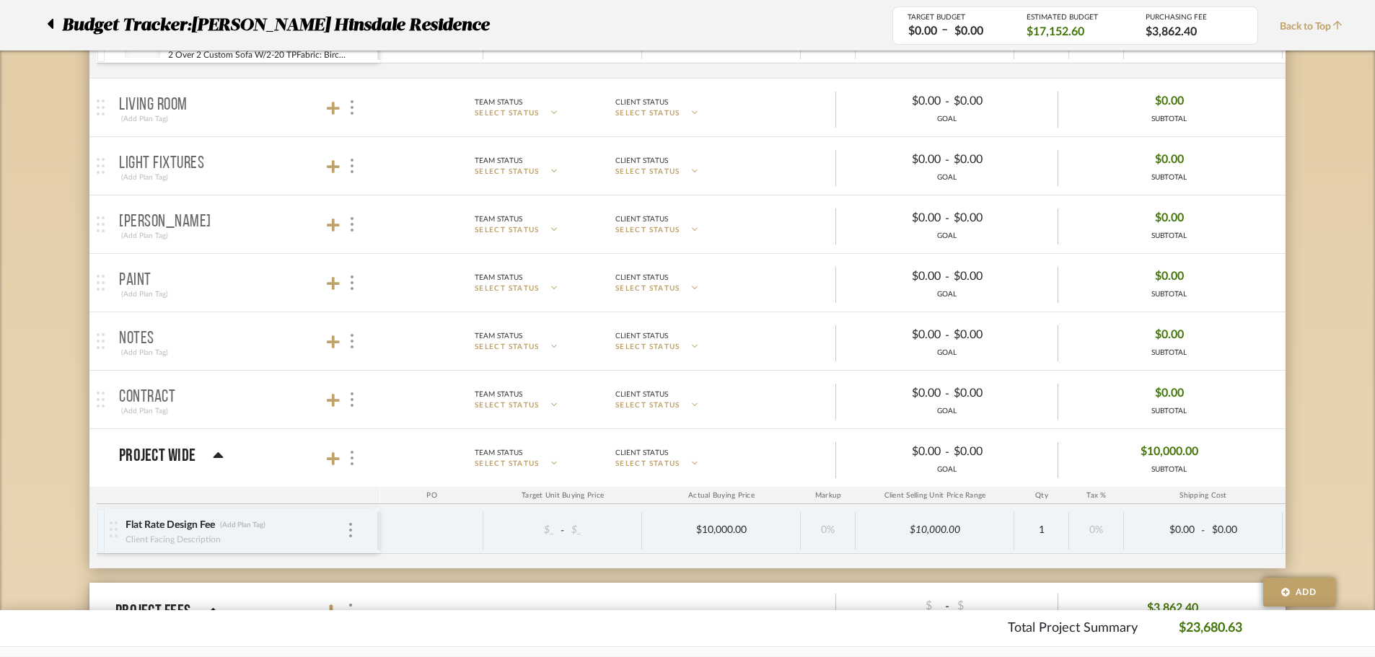
scroll to position [576, 0]
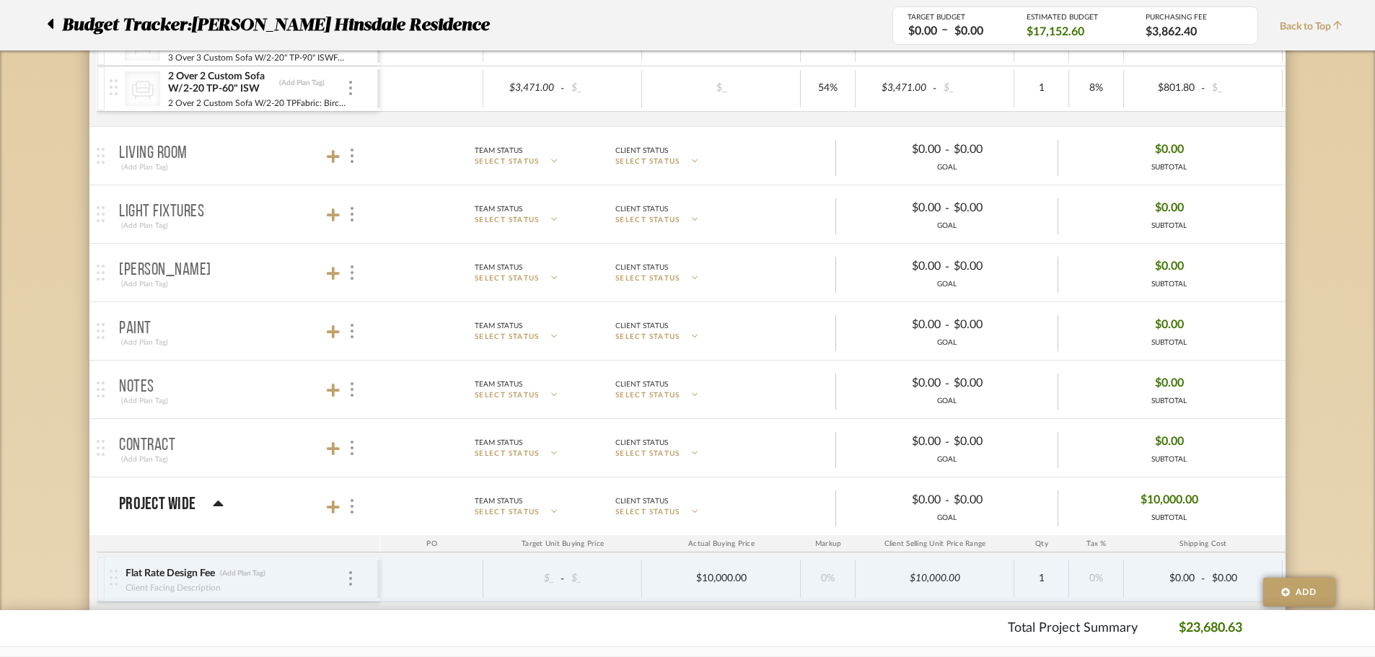
click at [377, 331] on mat-panel-description "Team Status SELECT STATUS Client Status SELECT STATUS $0.00 - $0.00 GOAL $0.00 …" at bounding box center [826, 332] width 907 height 40
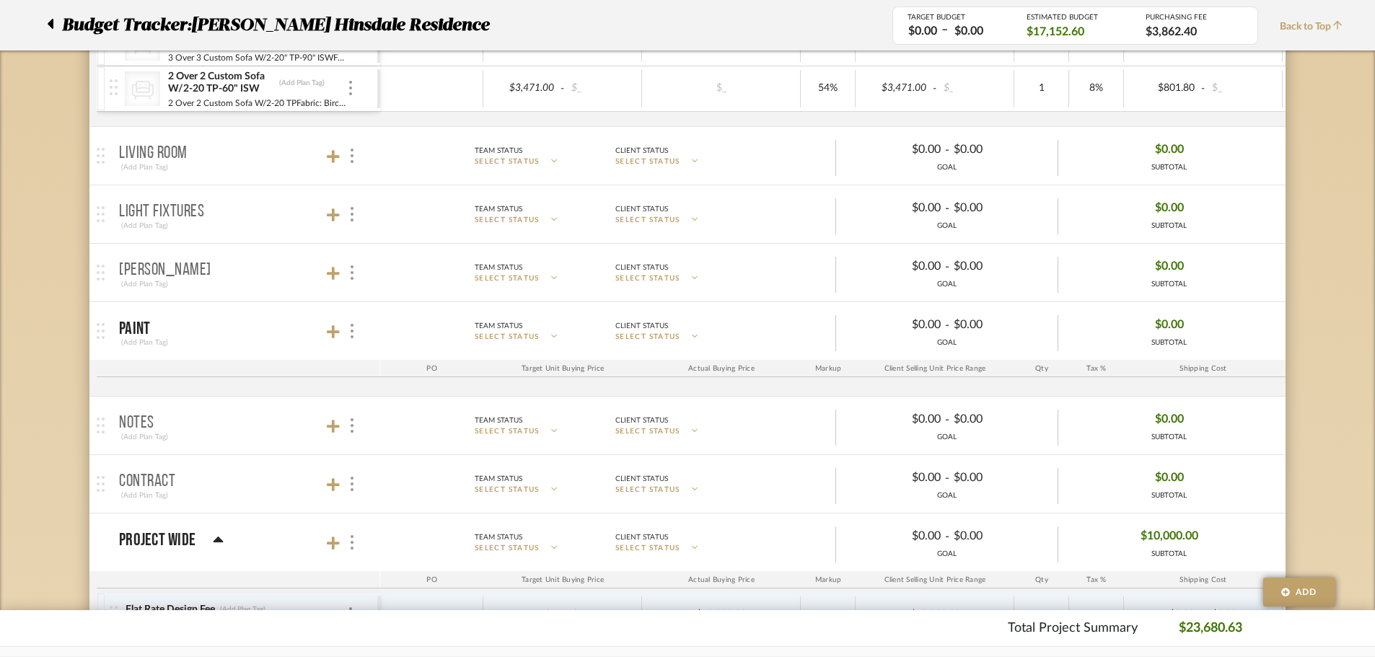
click at [399, 310] on mat-expansion-panel-header "Paint (Add Plan Tag) Team Status SELECT STATUS Client Status SELECT STATUS $0.0…" at bounding box center [687, 331] width 1197 height 58
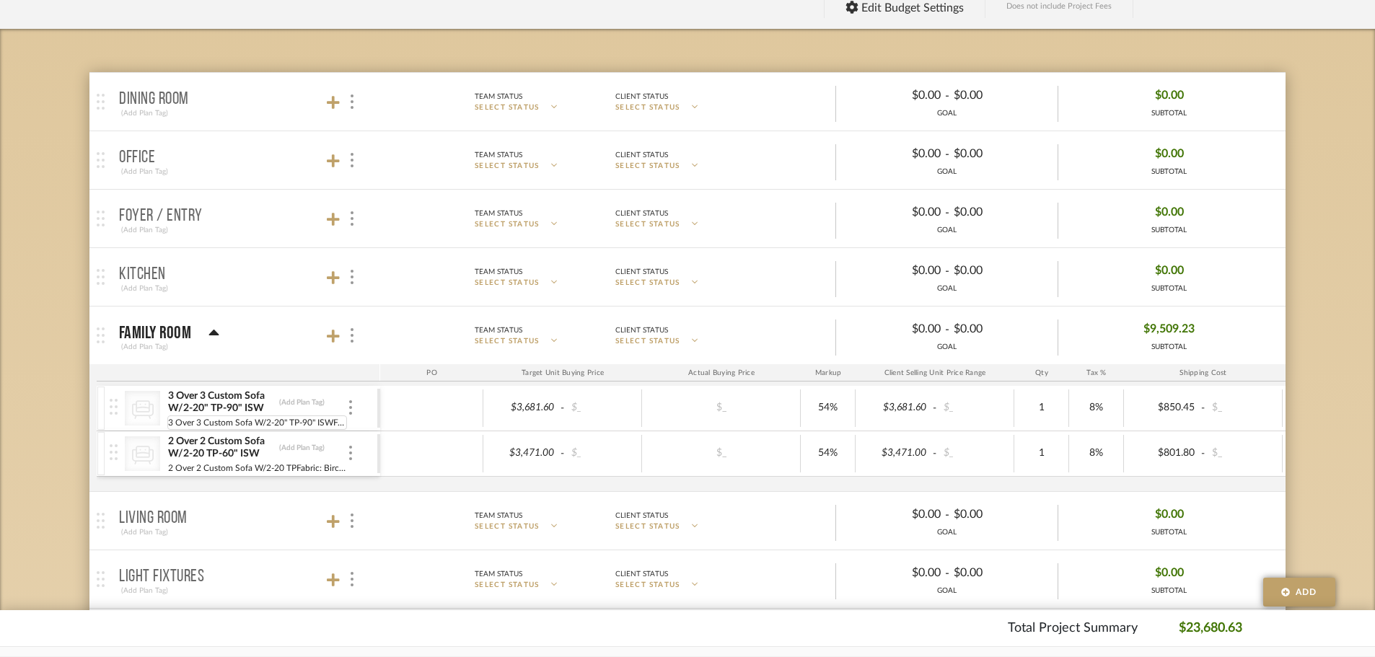
scroll to position [216, 0]
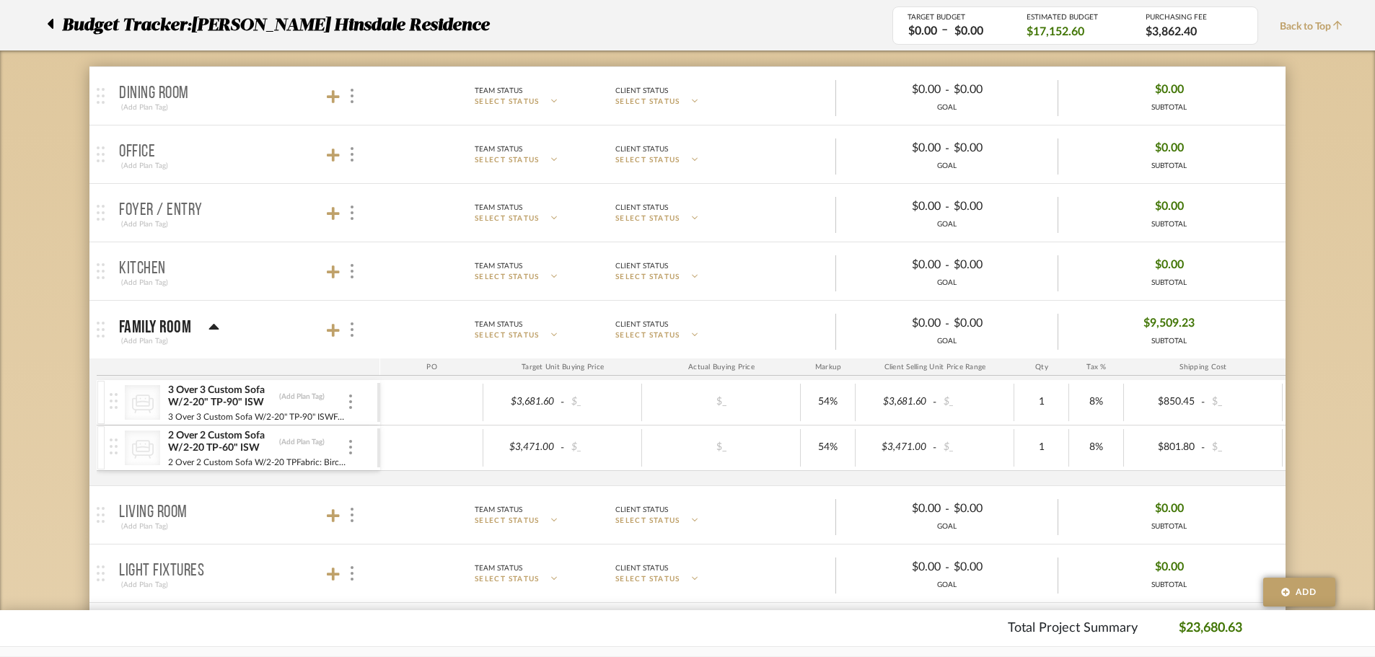
click at [253, 319] on mat-panel-title "Family Room (Add Plan Tag)" at bounding box center [246, 329] width 254 height 35
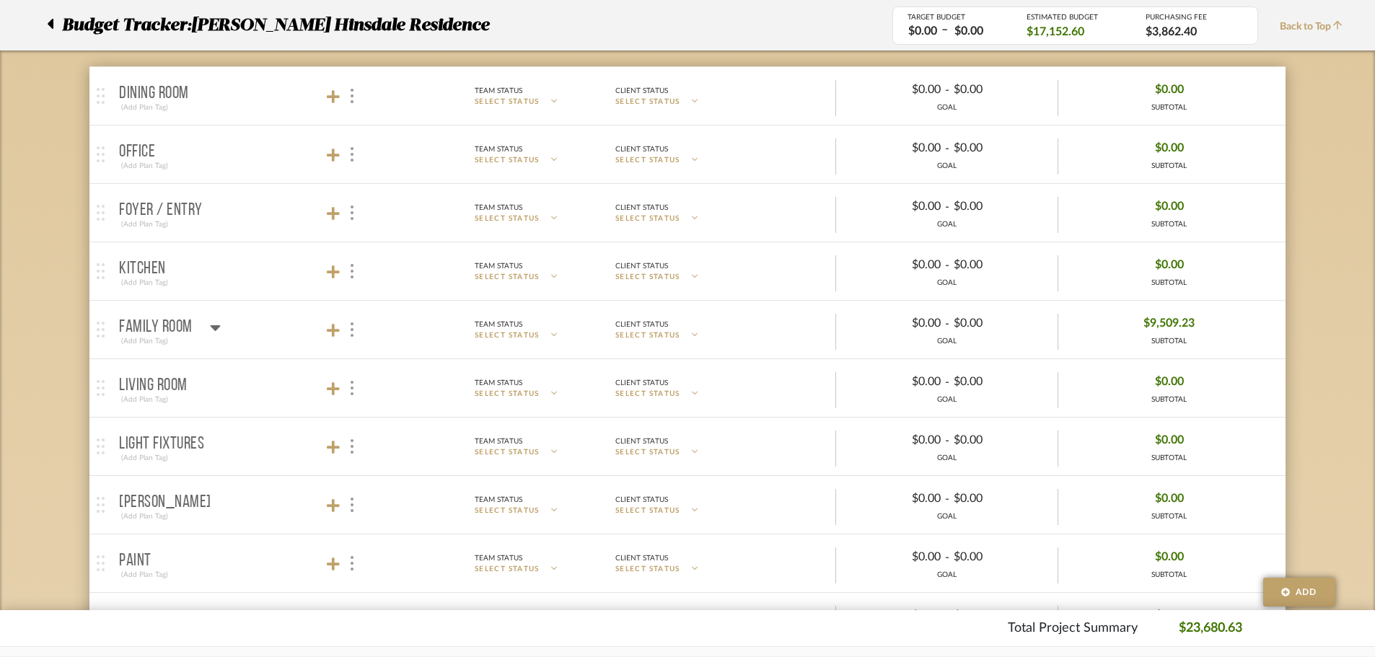
click at [253, 319] on mat-panel-title "Family Room (Add Plan Tag)" at bounding box center [246, 329] width 254 height 35
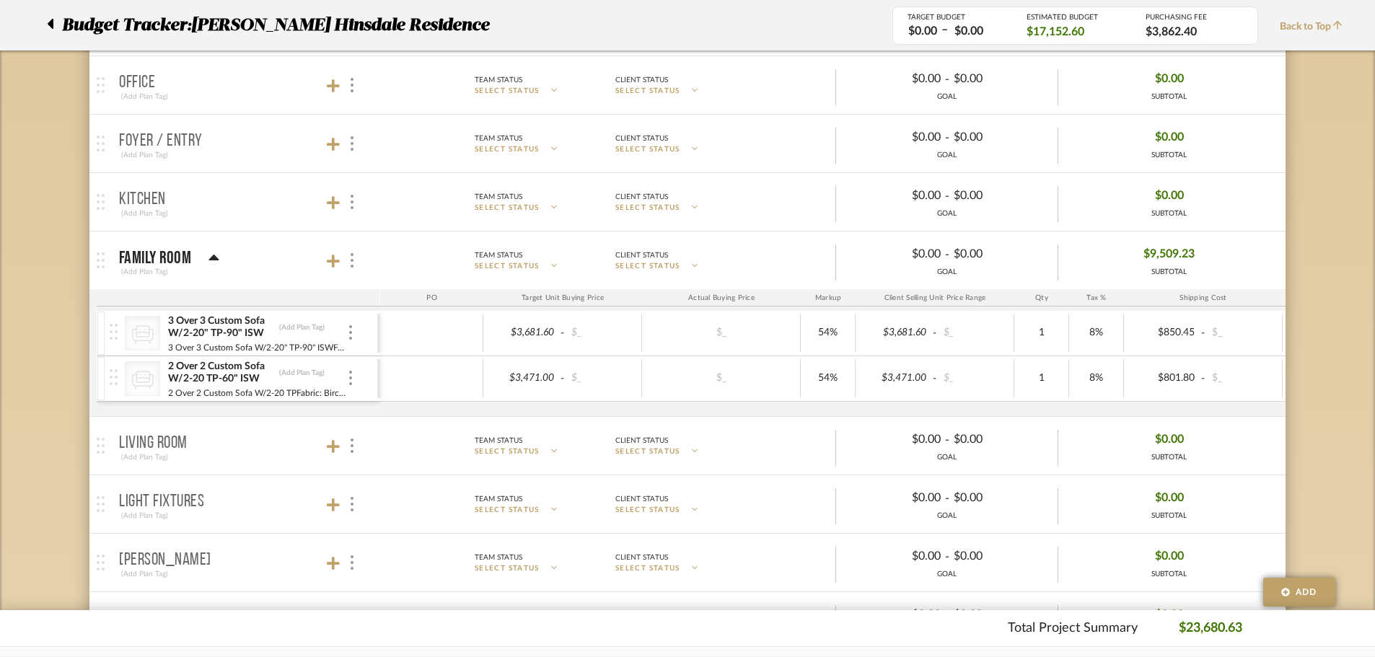
scroll to position [433, 0]
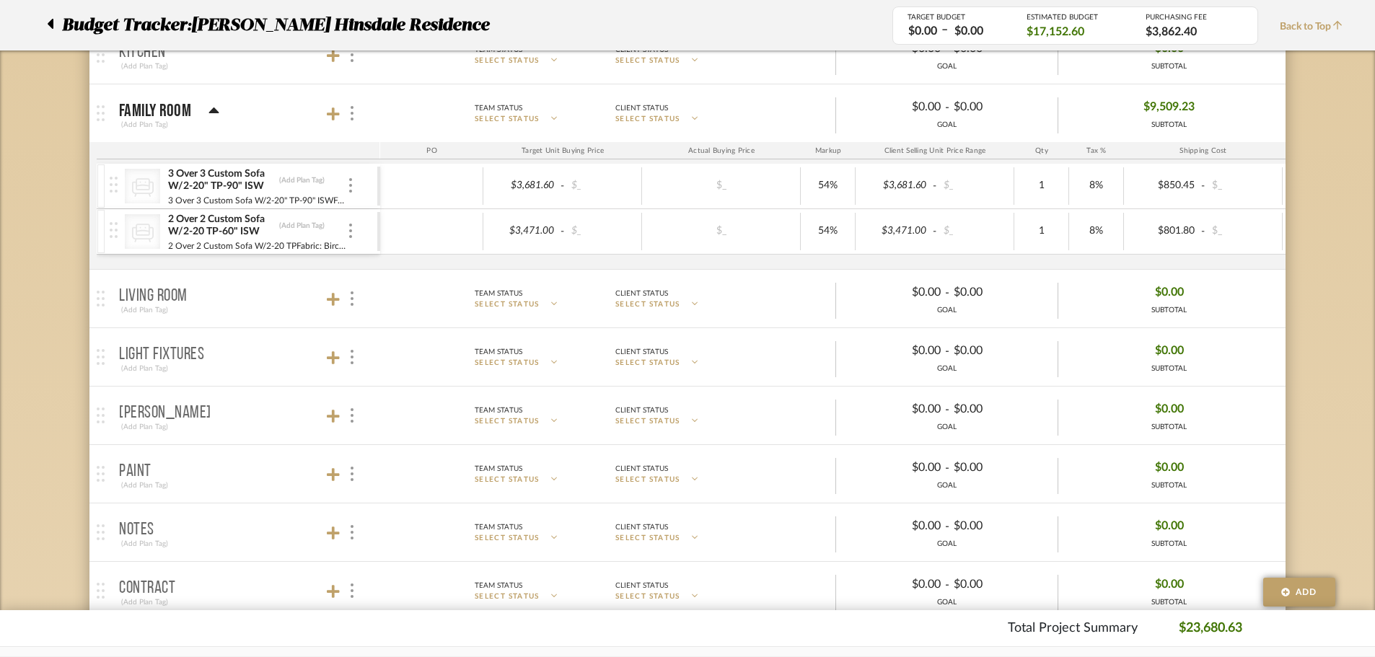
click at [220, 300] on mat-panel-title "Living Room (Add Plan Tag)" at bounding box center [246, 298] width 254 height 35
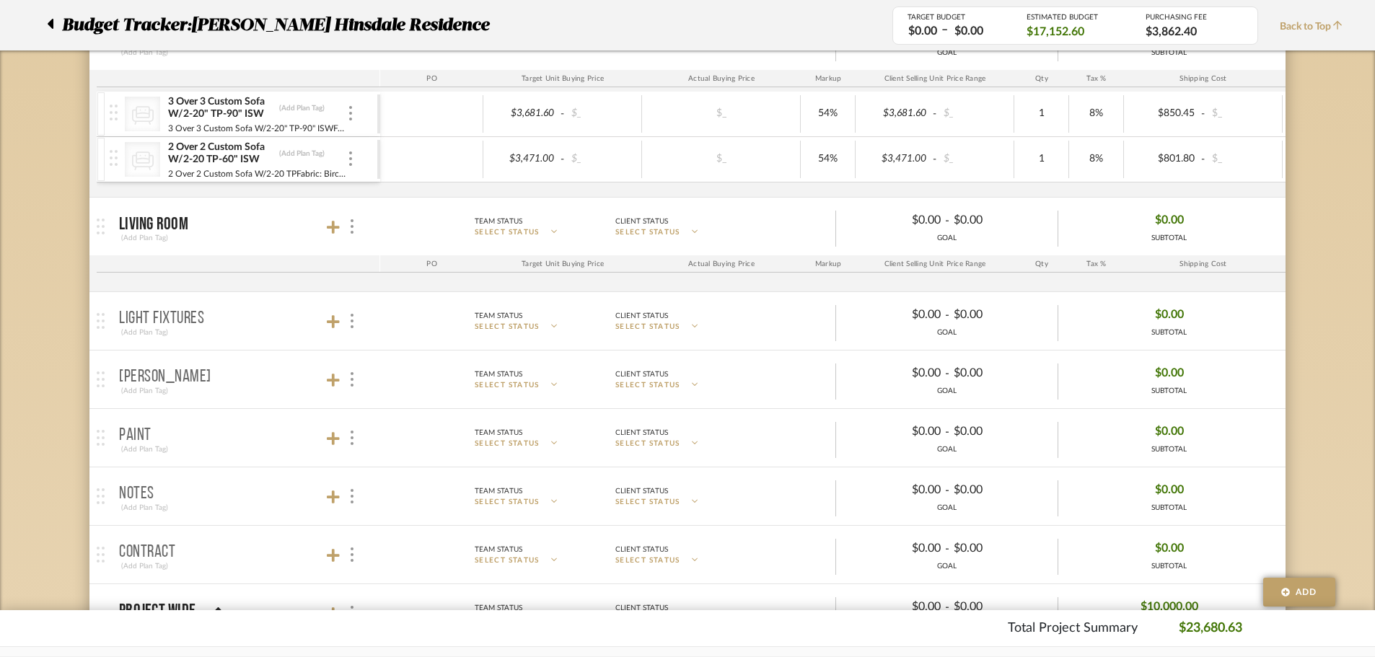
click at [211, 313] on mat-panel-title "Light Fixtures (Add Plan Tag)" at bounding box center [246, 321] width 254 height 35
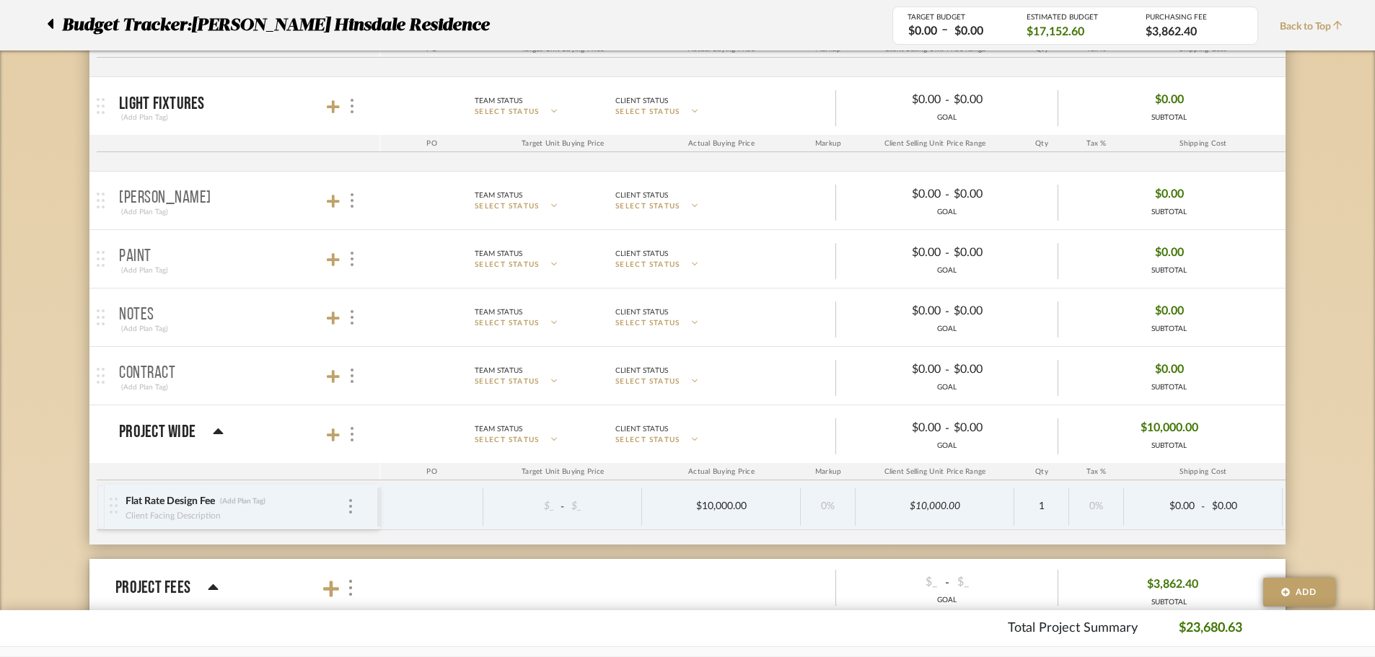
scroll to position [722, 0]
click at [235, 197] on mat-panel-title "[PERSON_NAME] (Add Plan Tag)" at bounding box center [246, 199] width 254 height 35
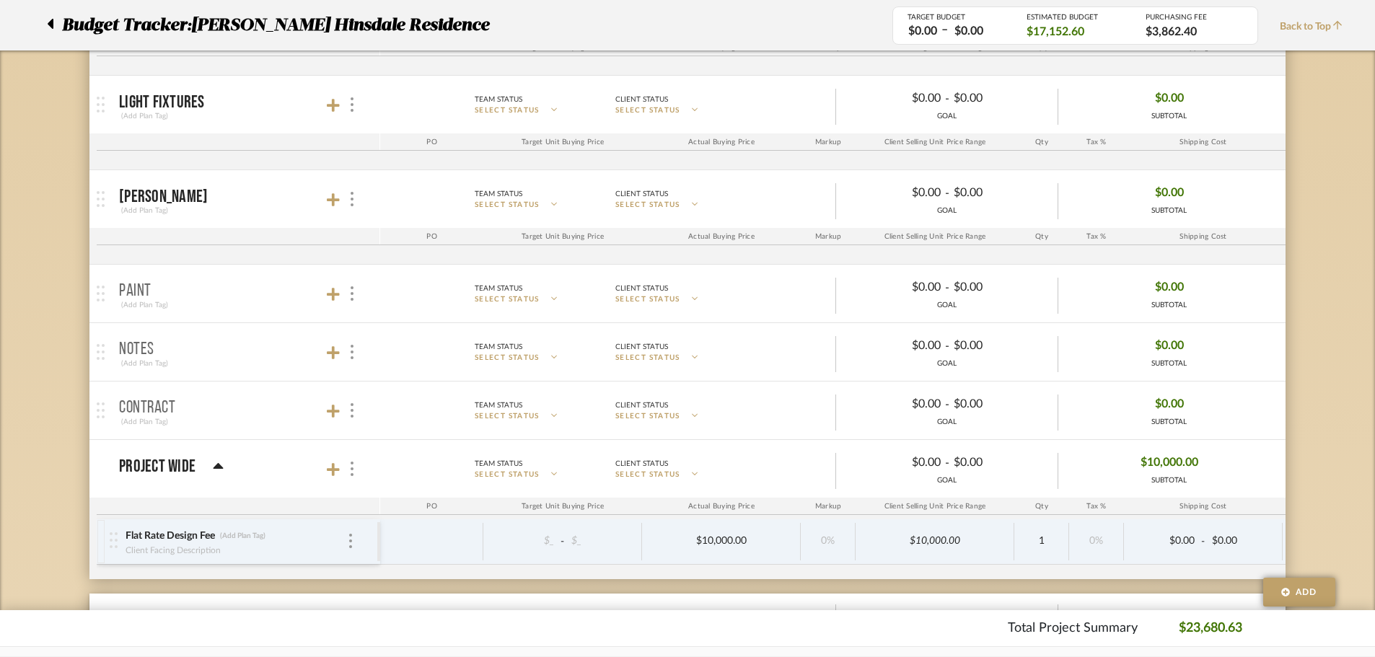
click at [234, 281] on mat-panel-title "Paint (Add Plan Tag)" at bounding box center [246, 293] width 254 height 35
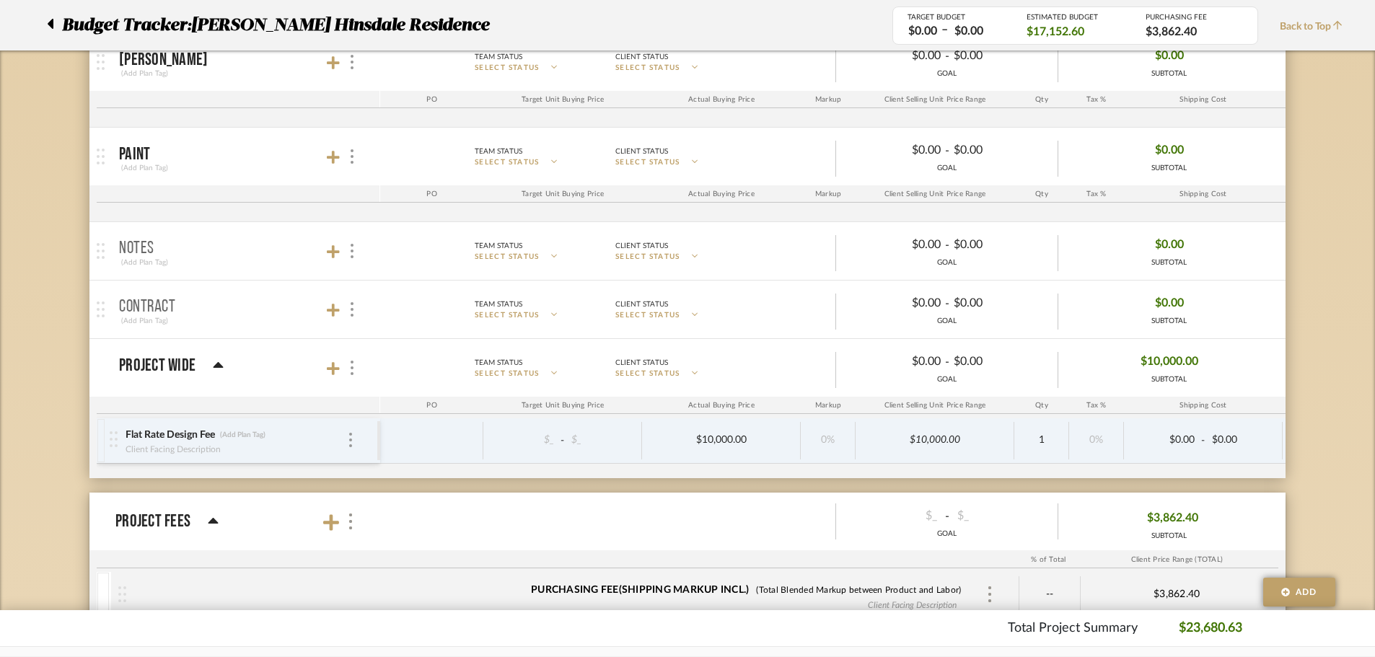
scroll to position [866, 0]
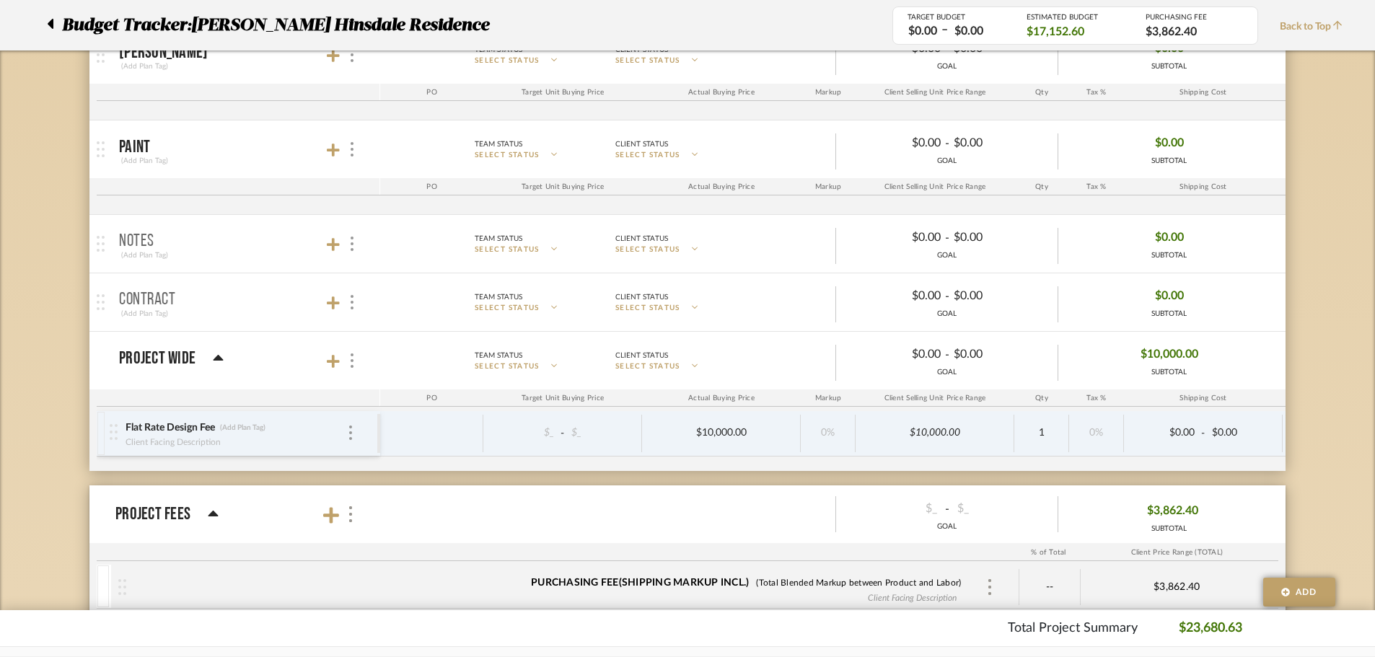
click at [225, 266] on mat-expansion-panel-header "Notes (Add Plan Tag) Team Status SELECT STATUS Client Status SELECT STATUS $0.0…" at bounding box center [687, 244] width 1197 height 58
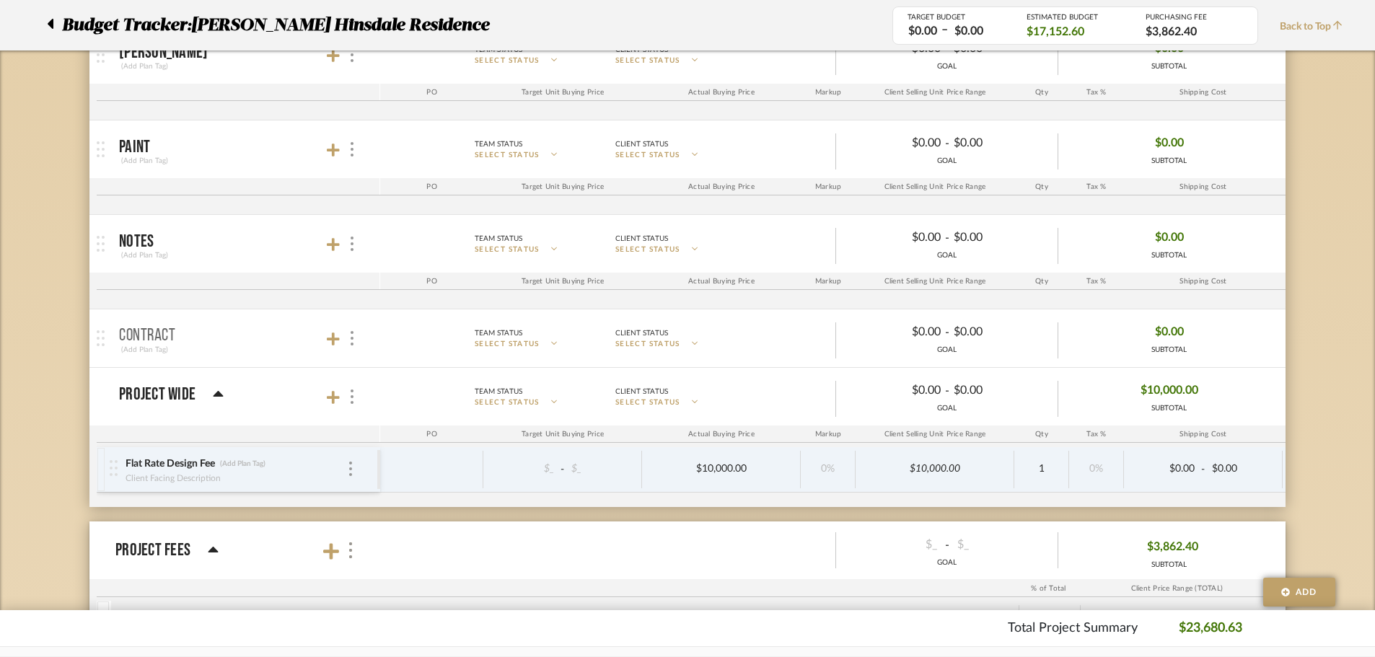
click at [229, 351] on mat-panel-title "Contract (Add Plan Tag)" at bounding box center [246, 338] width 254 height 35
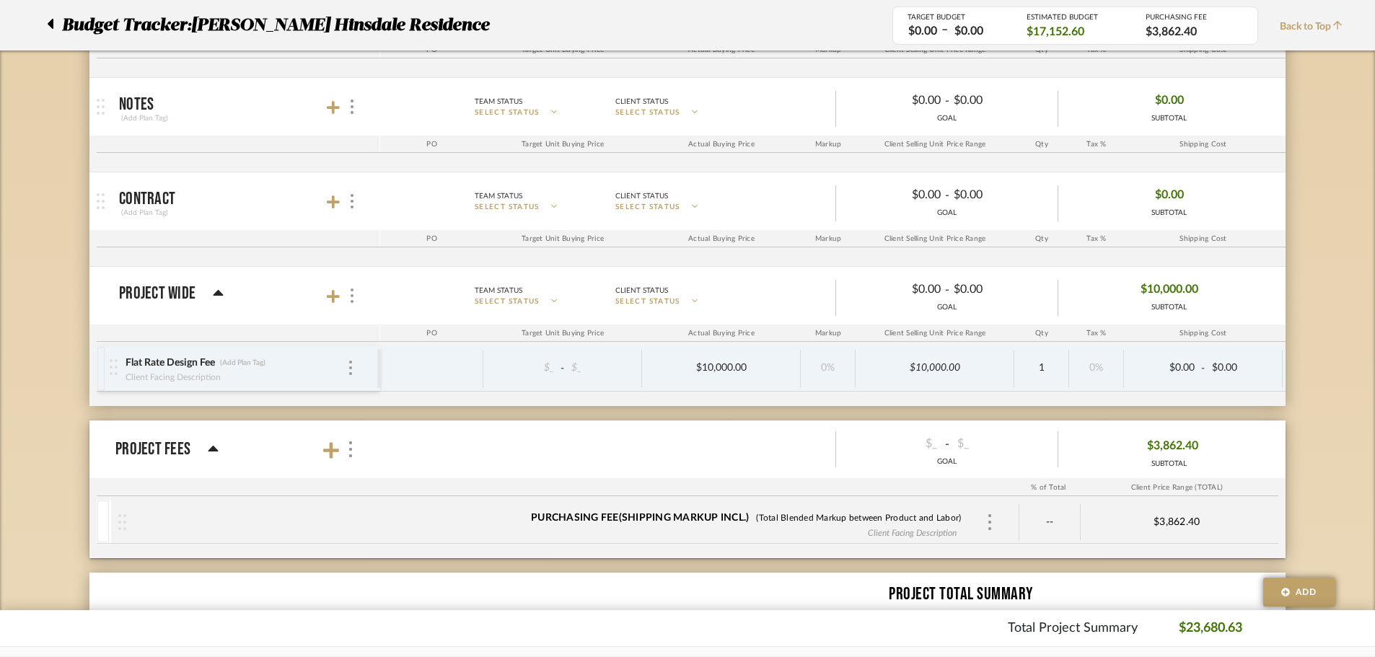
scroll to position [1010, 0]
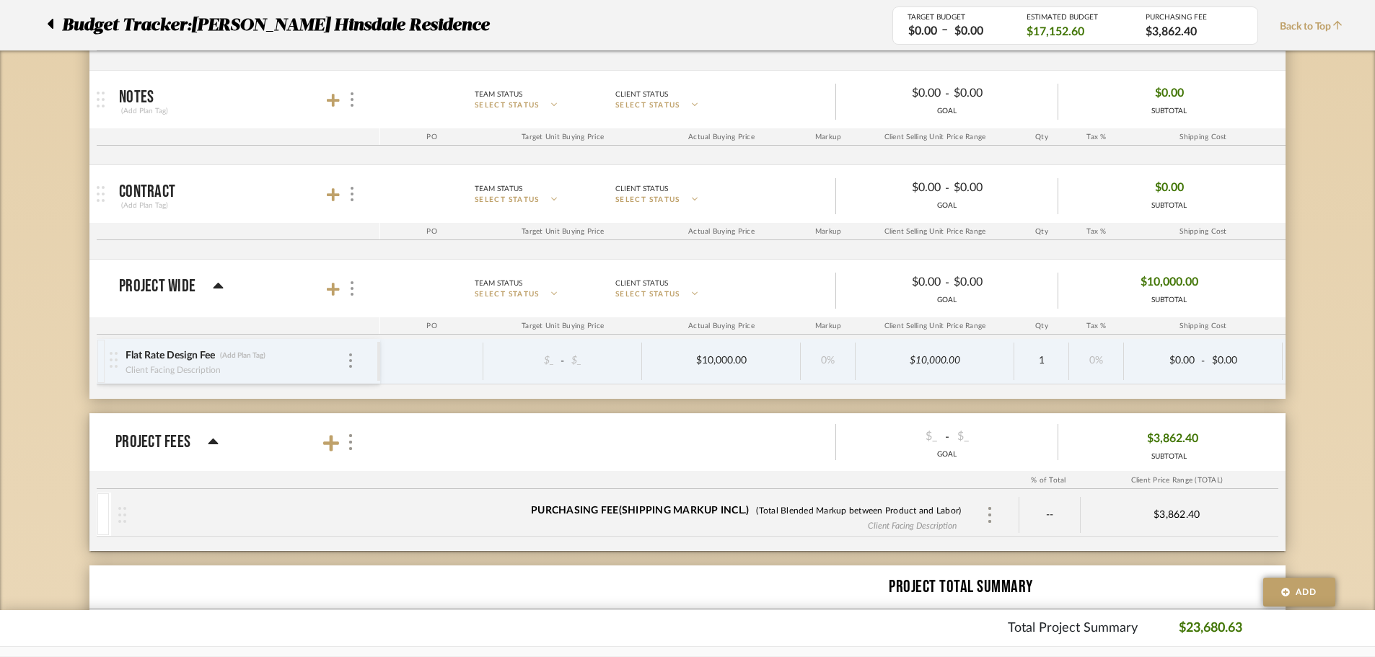
click at [216, 301] on span "Project Wide Team Status SELECT STATUS Client Status SELECT STATUS $0.00 - $0.0…" at bounding box center [699, 289] width 1161 height 40
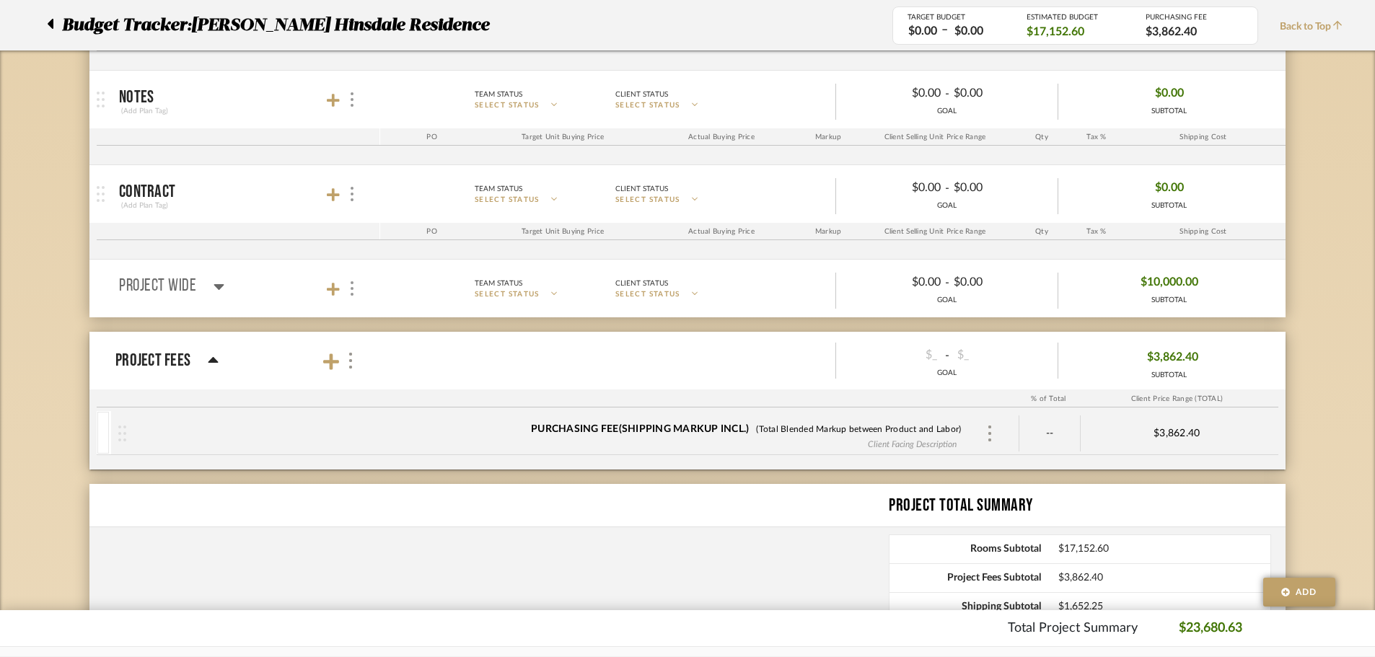
click at [216, 301] on span "Project Wide Team Status SELECT STATUS Client Status SELECT STATUS $0.00 - $0.0…" at bounding box center [699, 289] width 1161 height 40
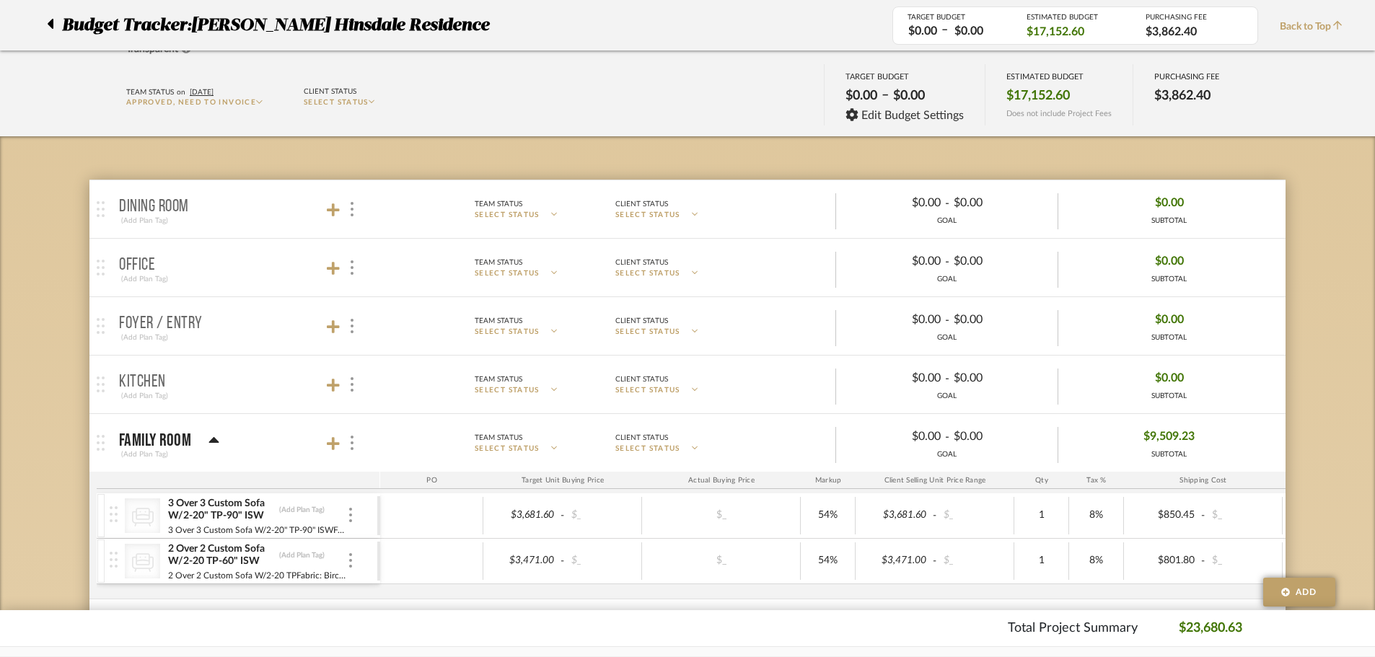
scroll to position [0, 0]
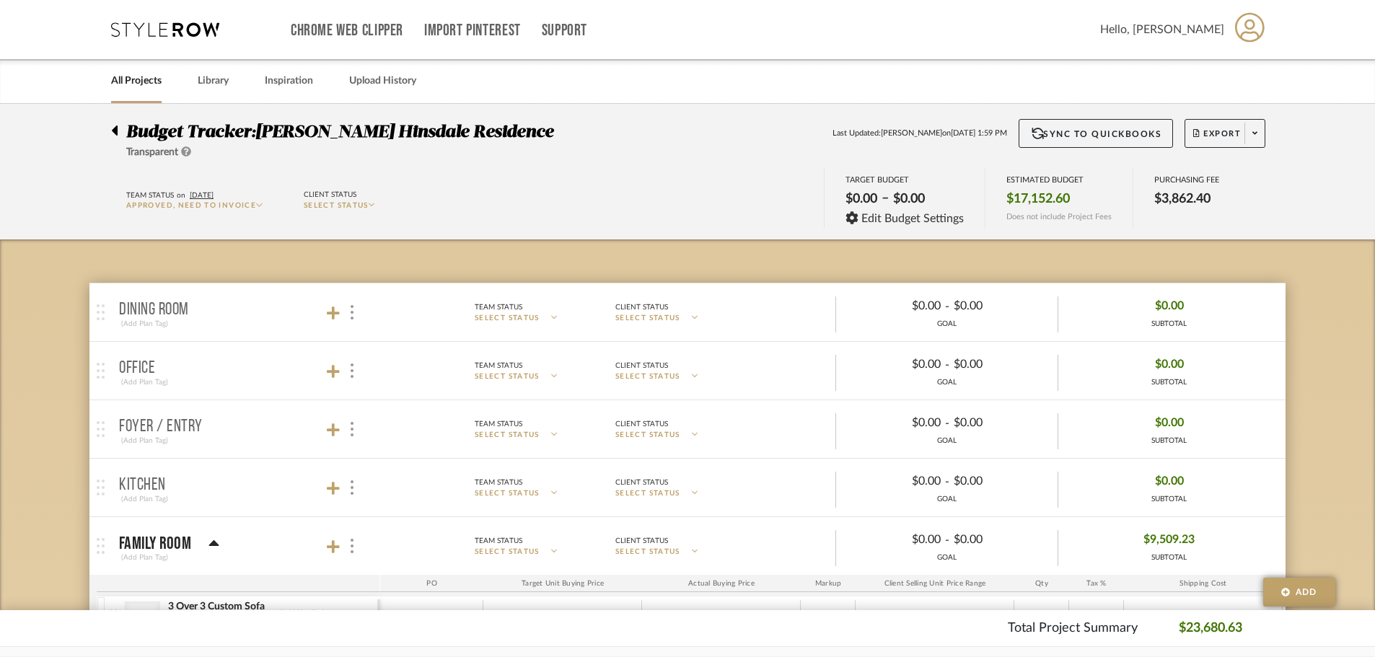
click at [215, 301] on mat-panel-title "Dining Room (Add Plan Tag)" at bounding box center [246, 312] width 254 height 35
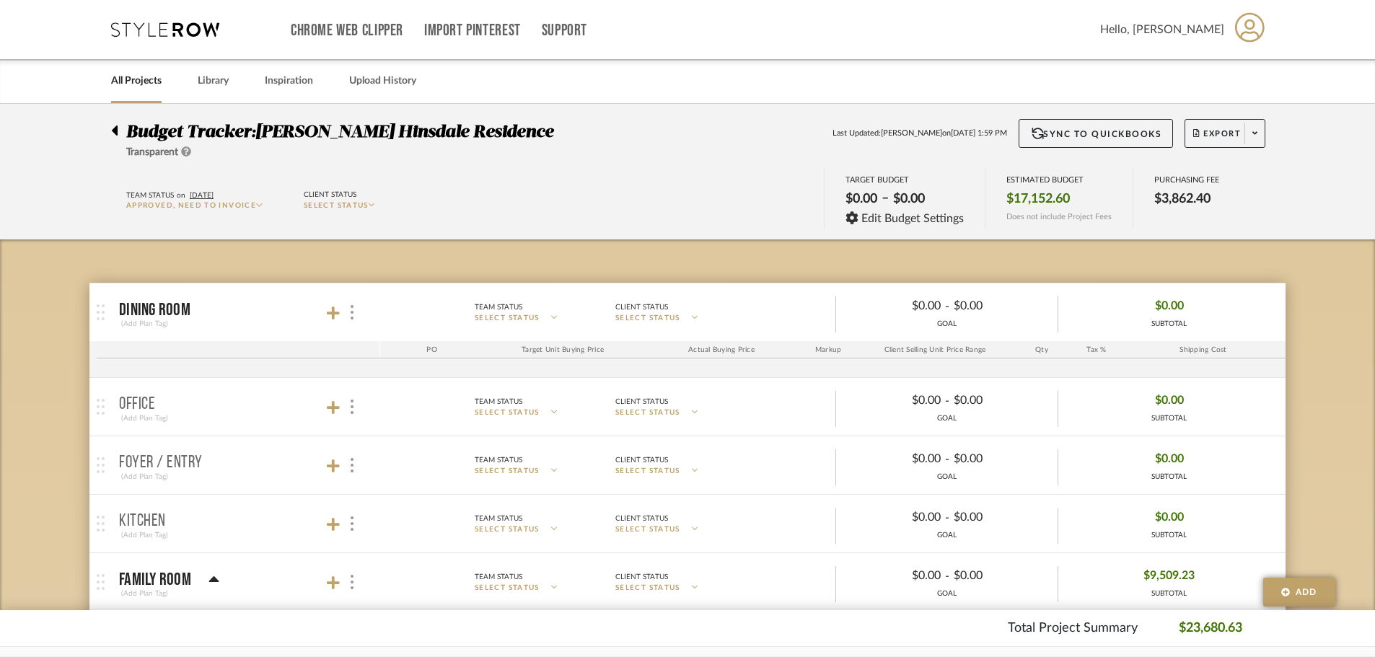
scroll to position [144, 0]
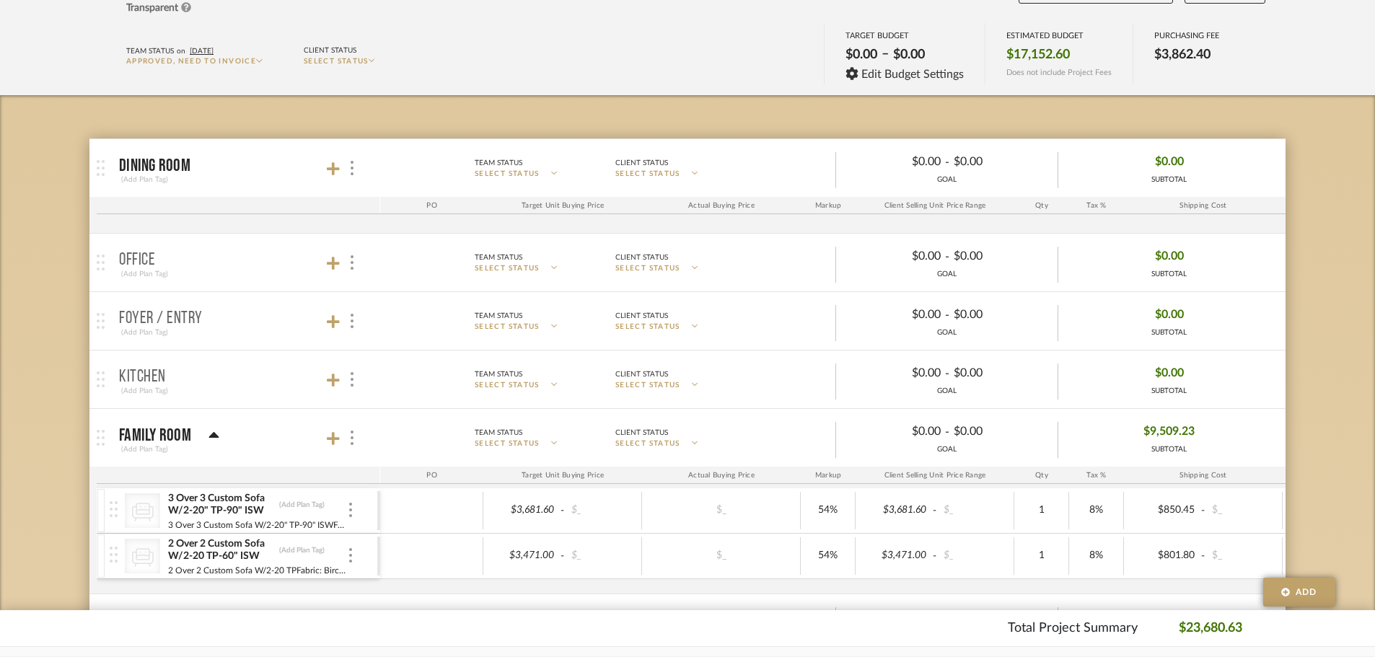
click at [232, 274] on mat-panel-title "Office (Add Plan Tag)" at bounding box center [246, 262] width 254 height 35
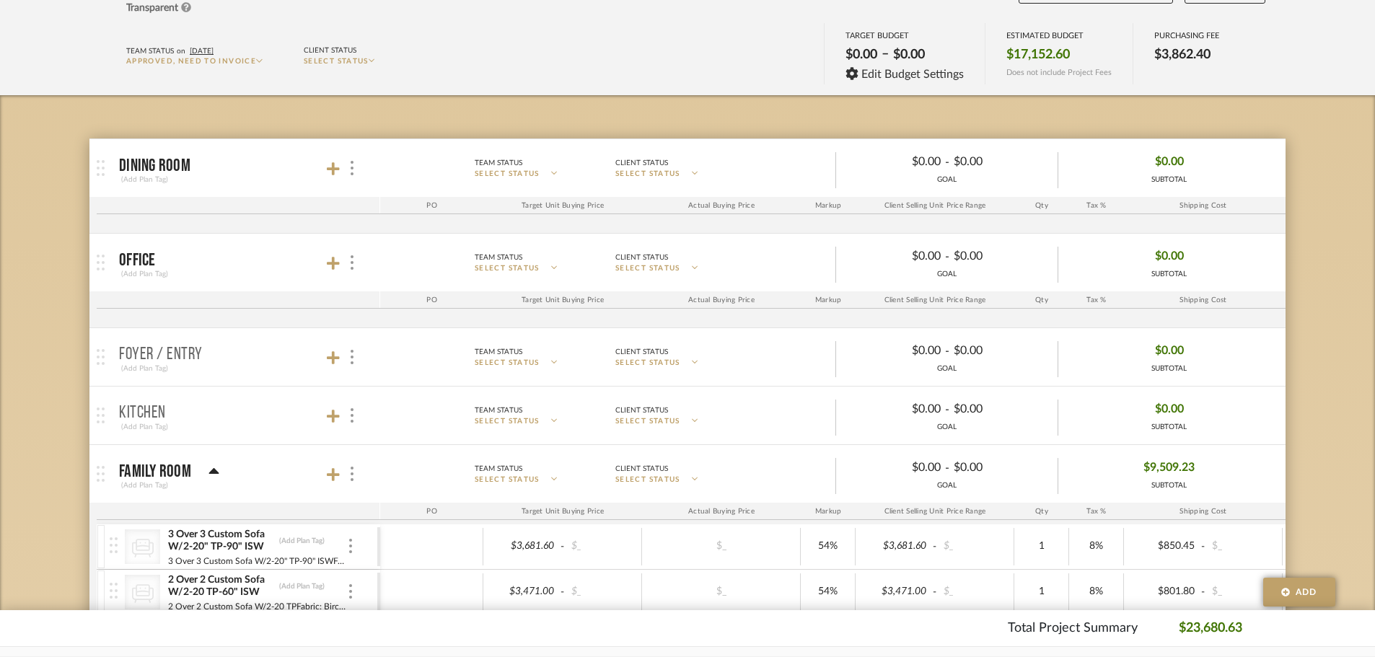
click at [245, 362] on mat-panel-title "Foyer / Entry (Add Plan Tag)" at bounding box center [246, 357] width 254 height 35
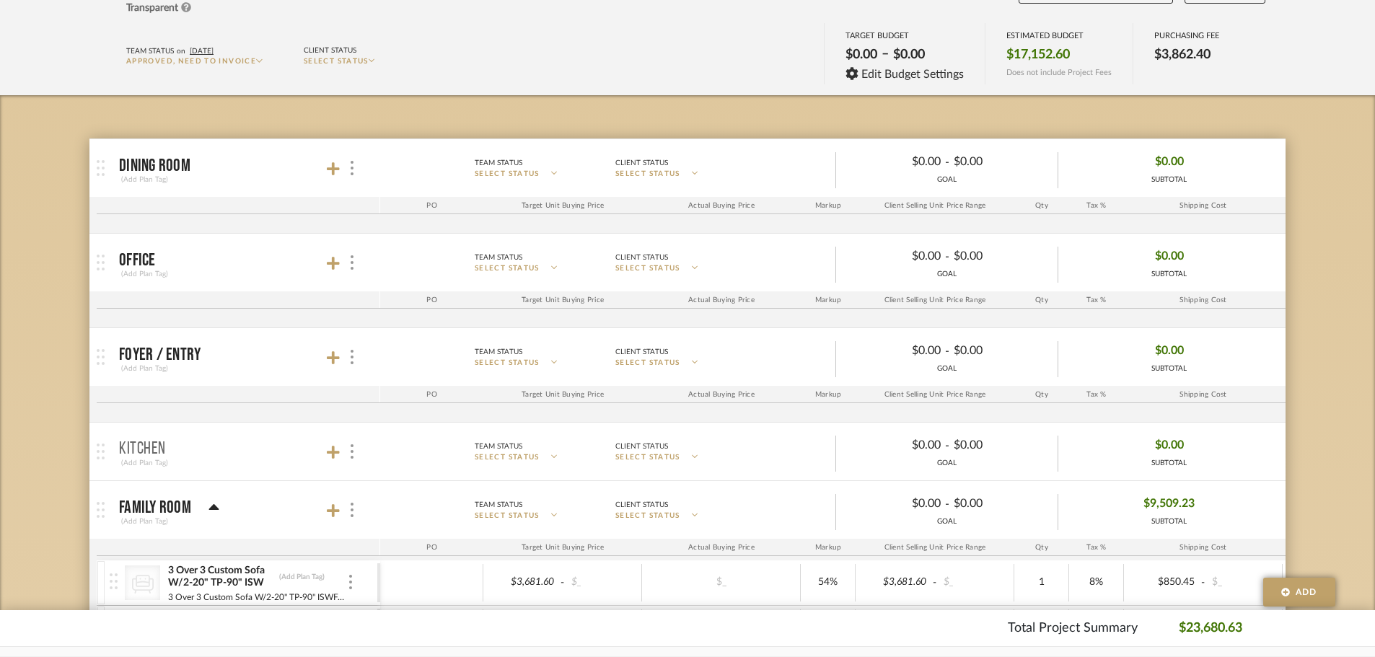
click at [263, 468] on mat-panel-title "Kitchen (Add Plan Tag)" at bounding box center [246, 451] width 254 height 35
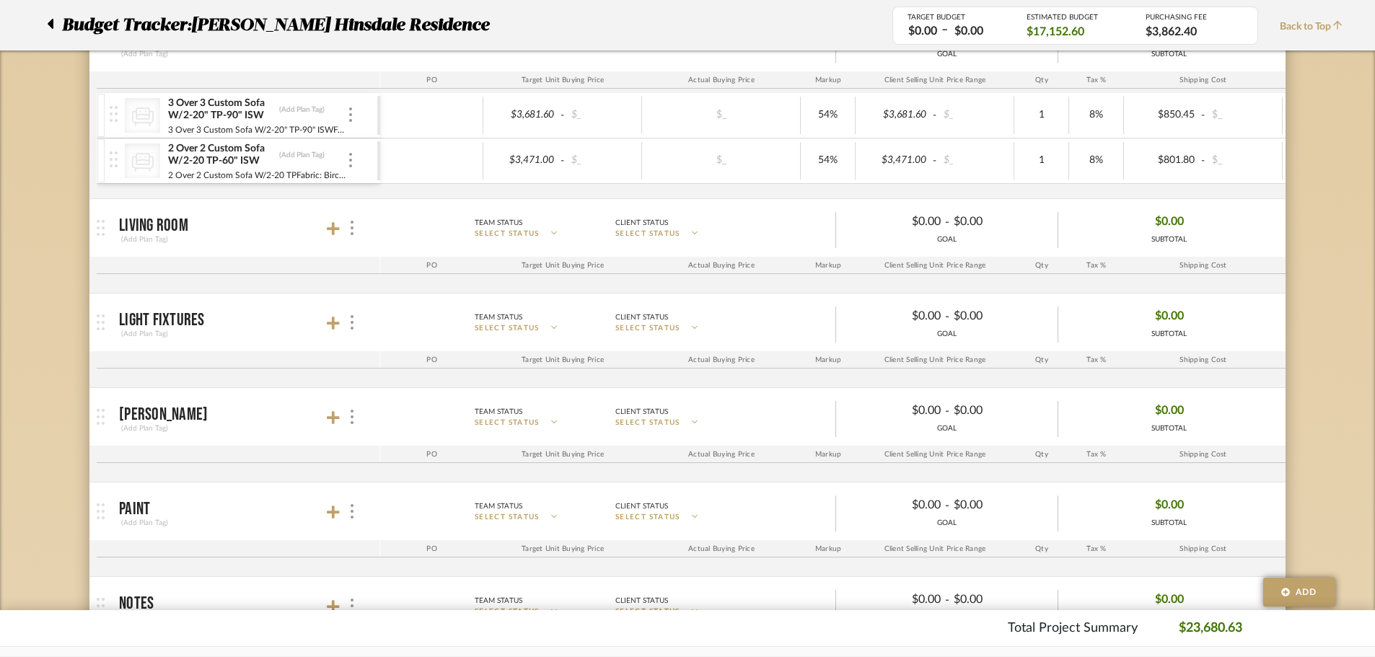
scroll to position [649, 0]
click at [246, 226] on mat-panel-title "Living Room (Add Plan Tag)" at bounding box center [246, 226] width 254 height 35
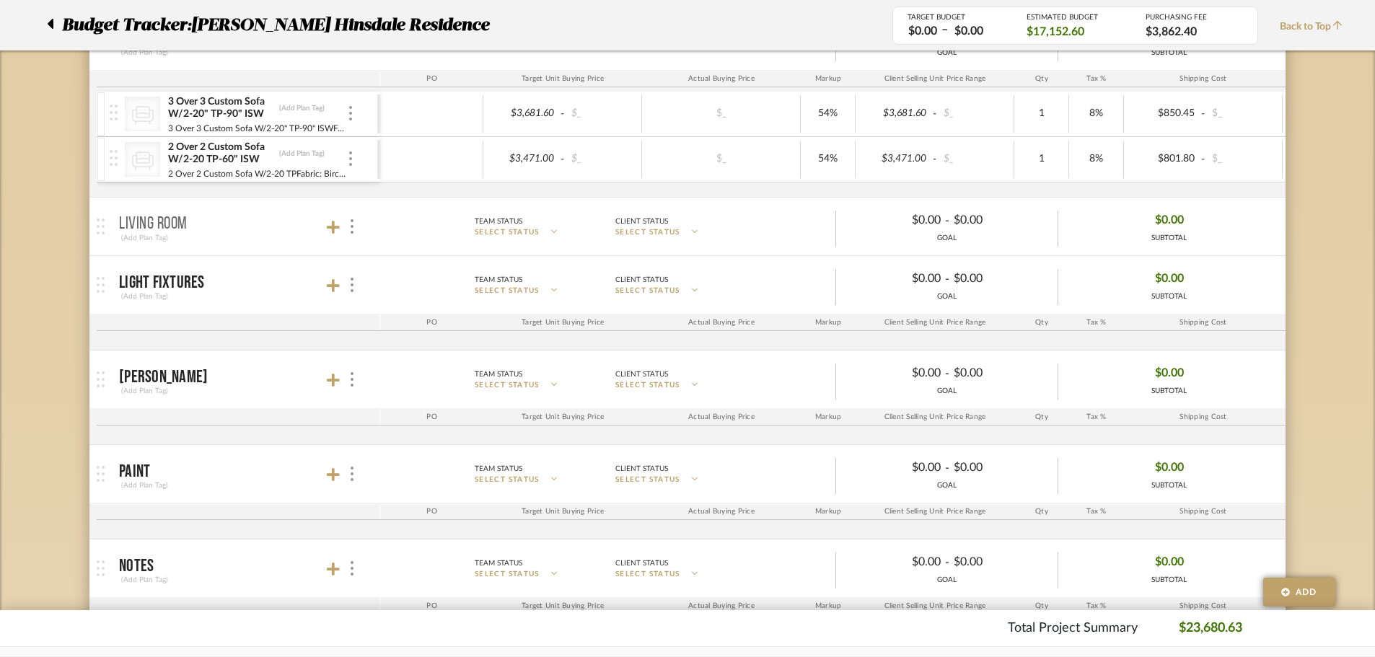
click at [246, 226] on mat-panel-title "Living Room (Add Plan Tag)" at bounding box center [246, 226] width 254 height 35
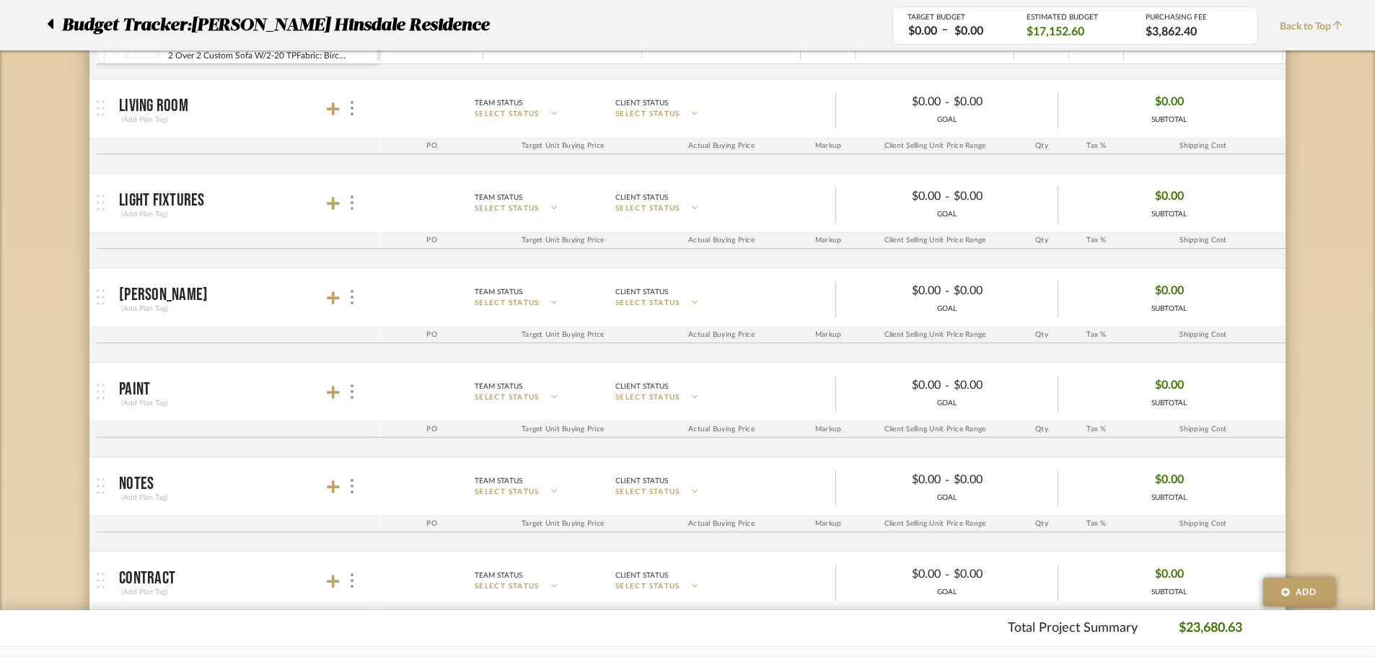
scroll to position [794, 0]
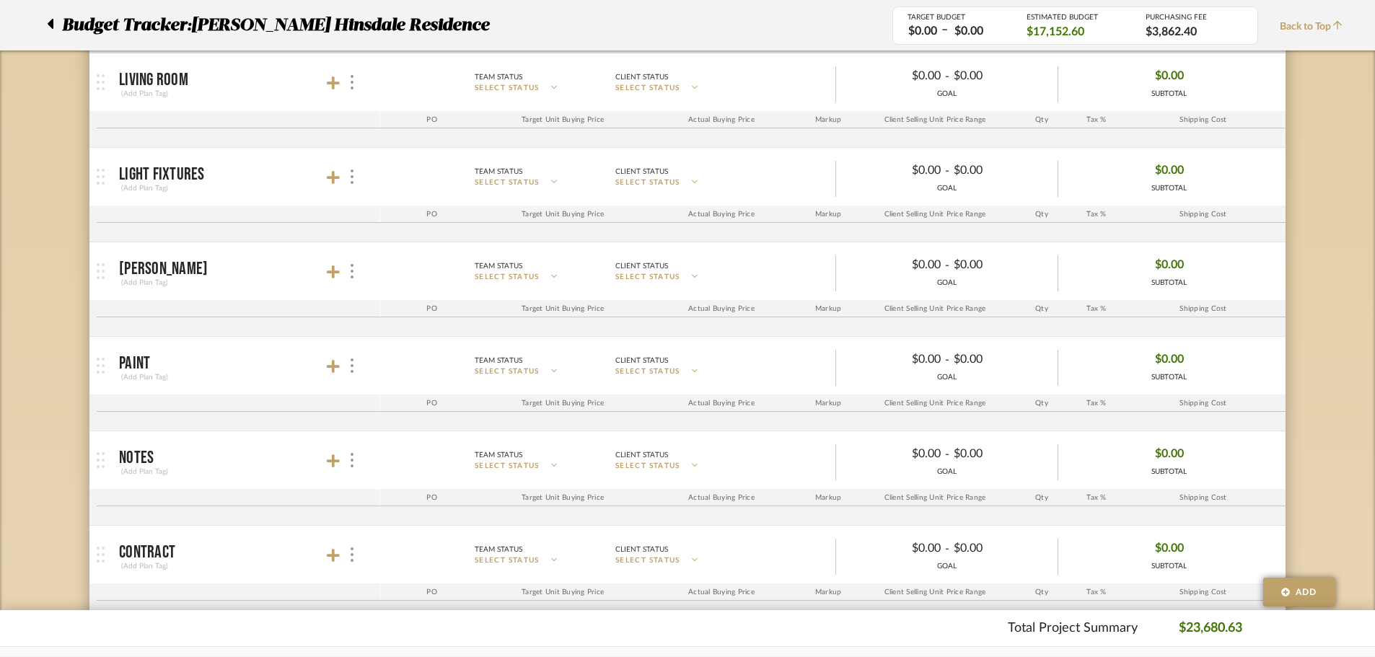
click at [249, 175] on mat-panel-title "Light Fixtures (Add Plan Tag)" at bounding box center [246, 176] width 254 height 35
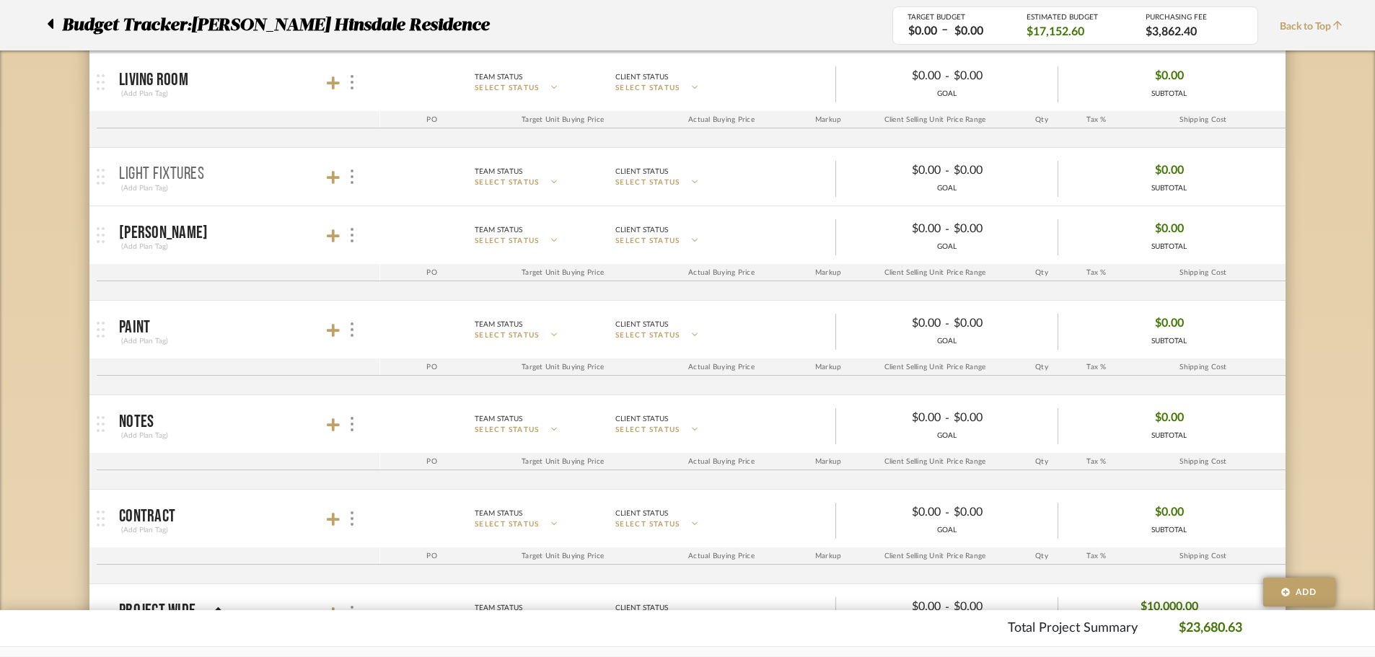
click at [249, 175] on mat-panel-title "Light Fixtures (Add Plan Tag)" at bounding box center [246, 176] width 254 height 35
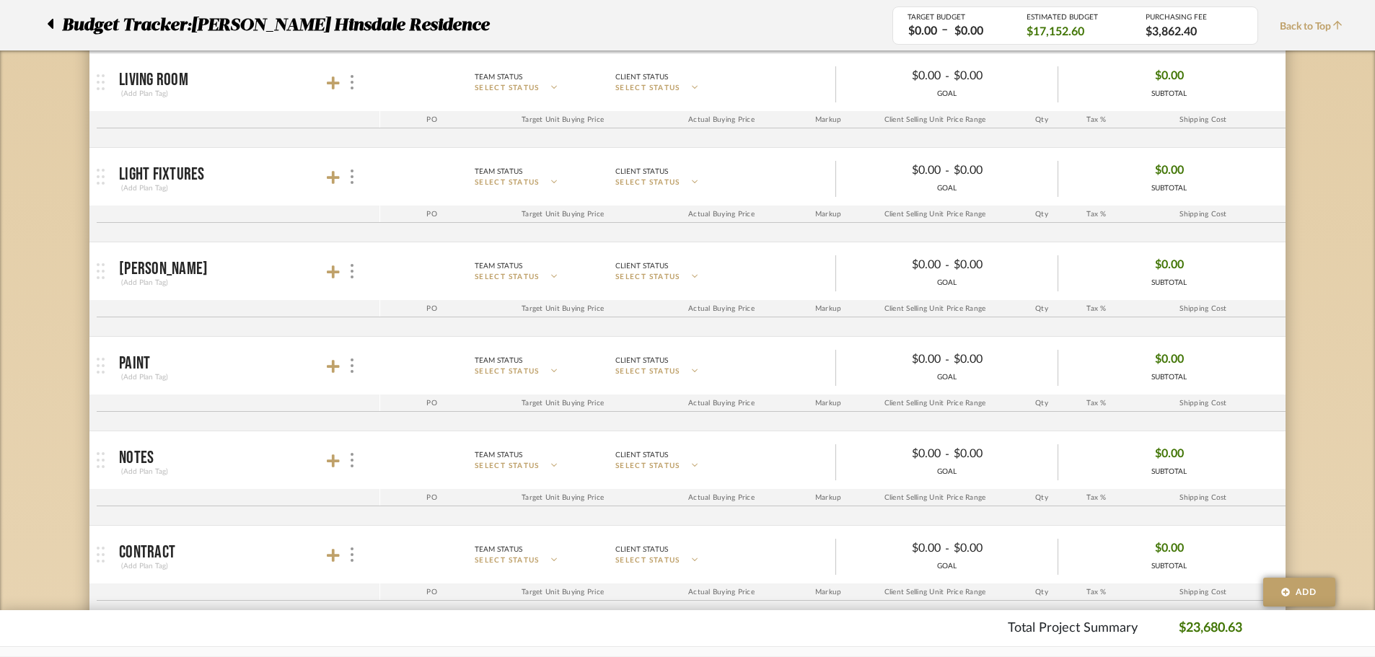
click at [259, 268] on mat-panel-title "[PERSON_NAME] (Add Plan Tag)" at bounding box center [246, 271] width 254 height 35
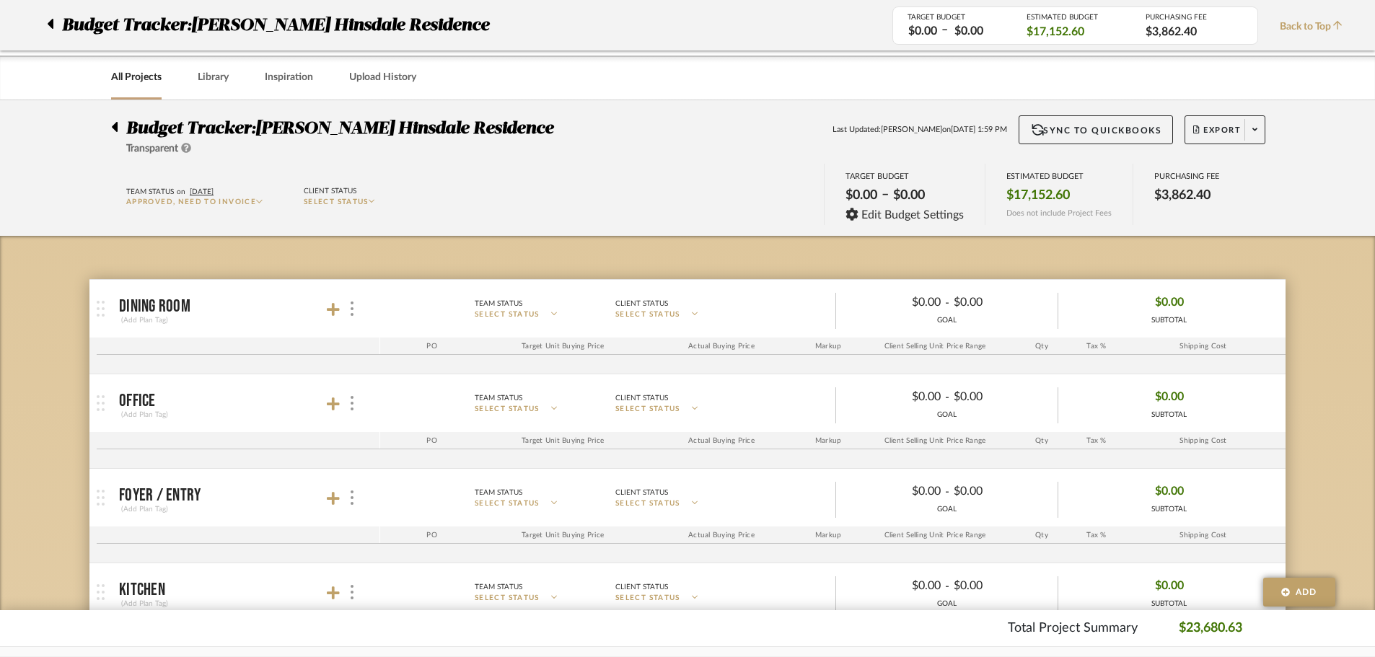
scroll to position [0, 0]
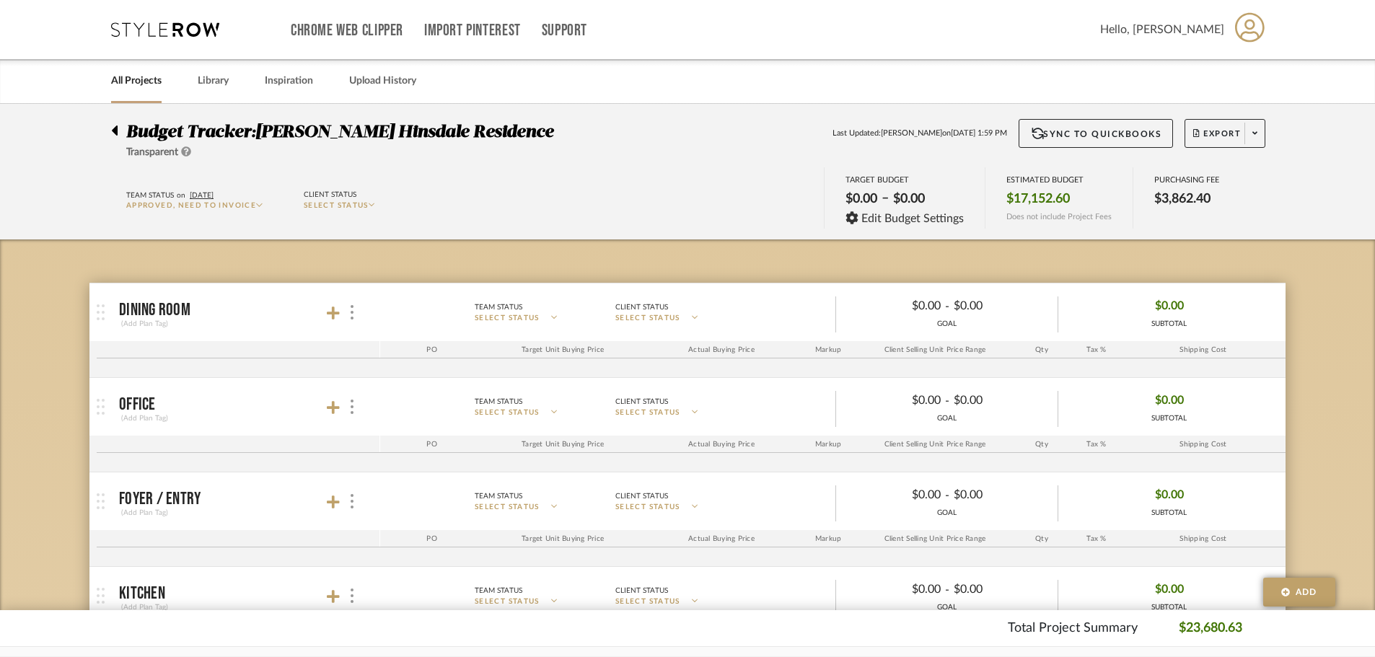
click at [159, 87] on link "All Projects" at bounding box center [136, 80] width 51 height 19
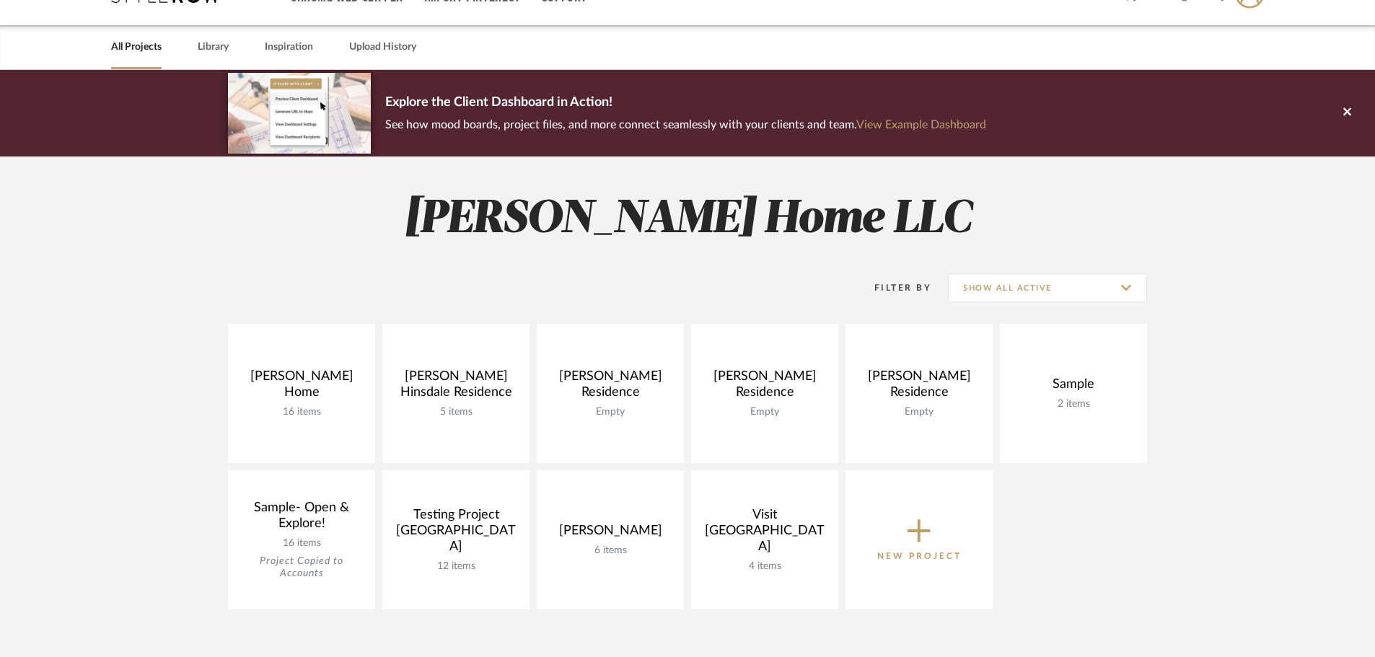
scroll to position [72, 0]
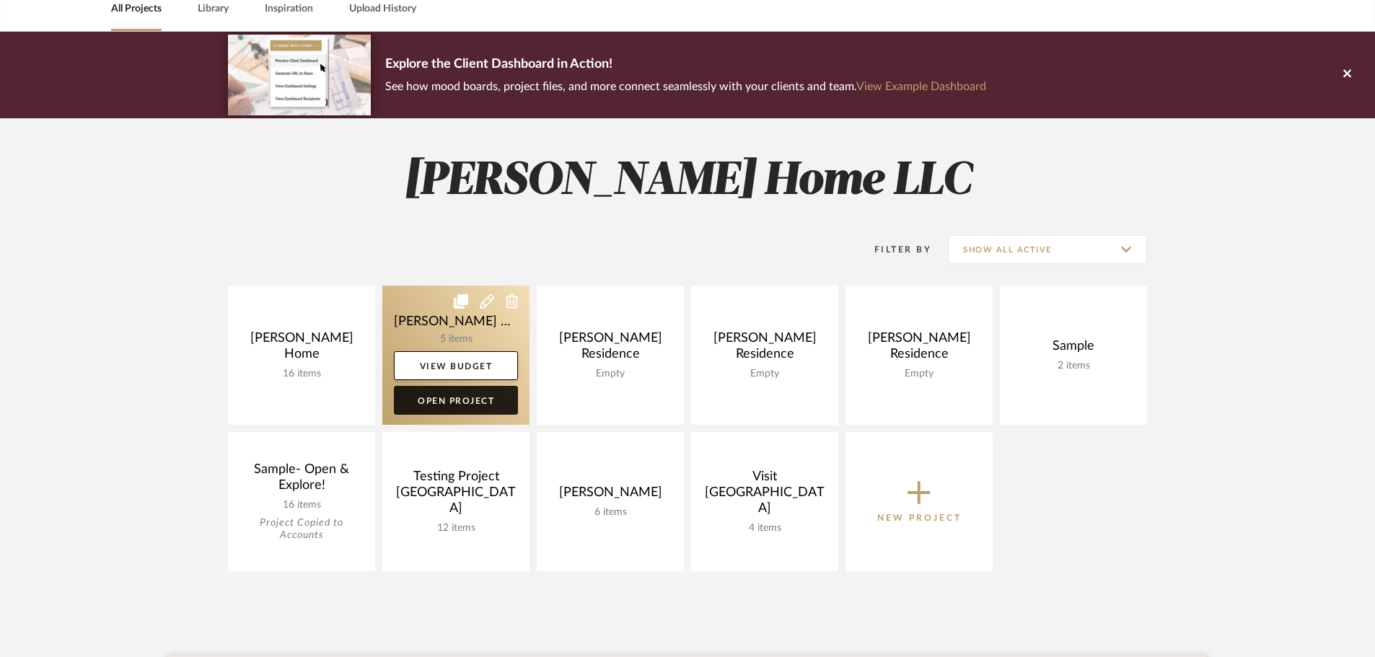
click at [446, 407] on link "Open Project" at bounding box center [456, 400] width 124 height 29
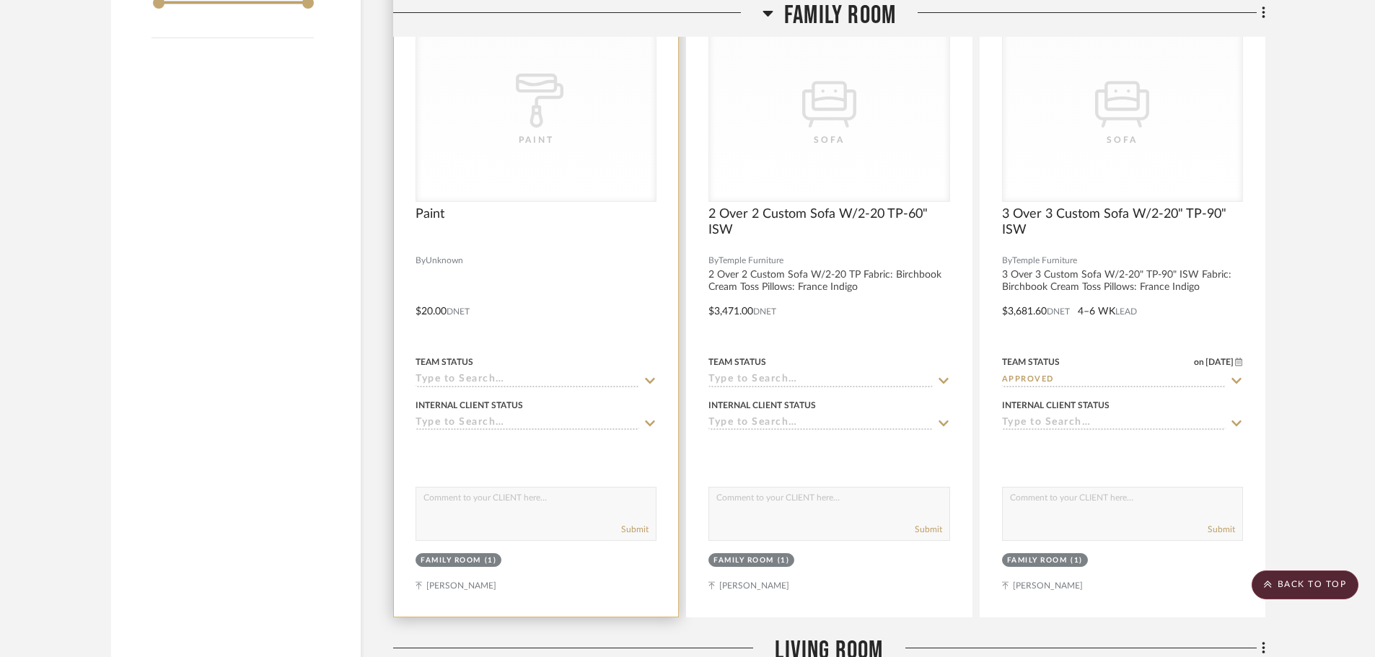
scroll to position [1588, 0]
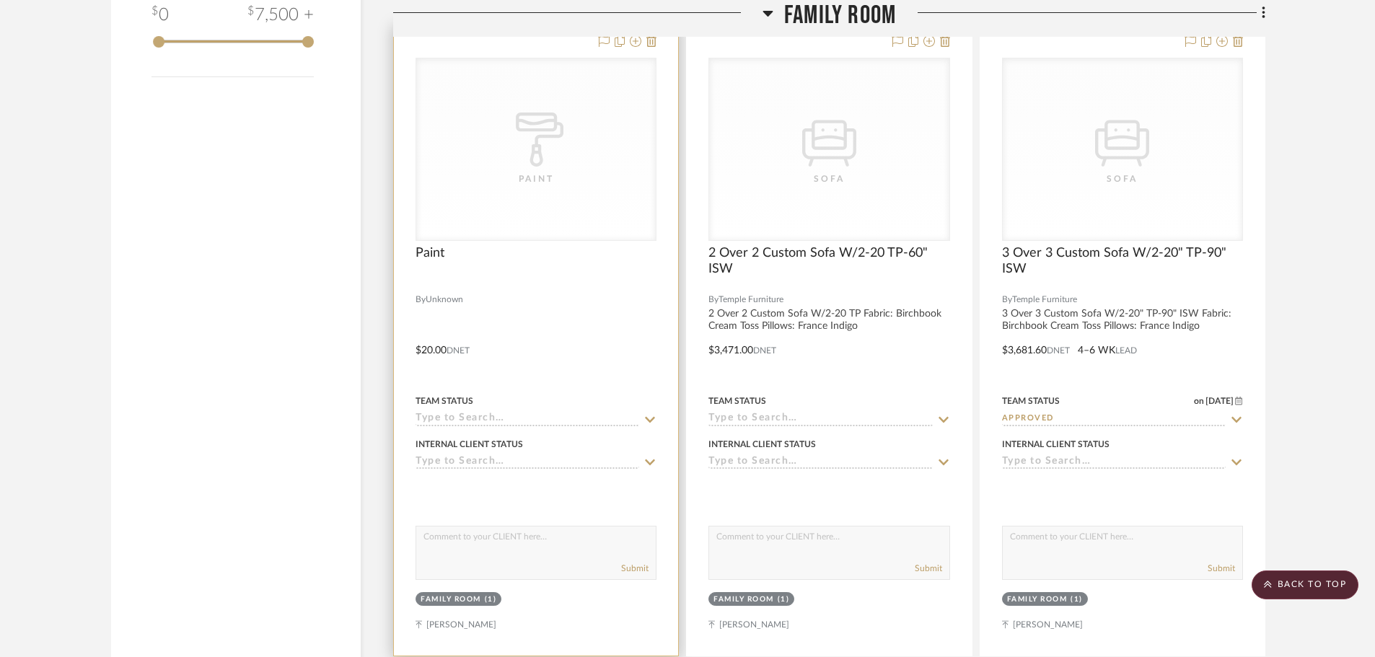
click at [604, 282] on div at bounding box center [536, 340] width 284 height 631
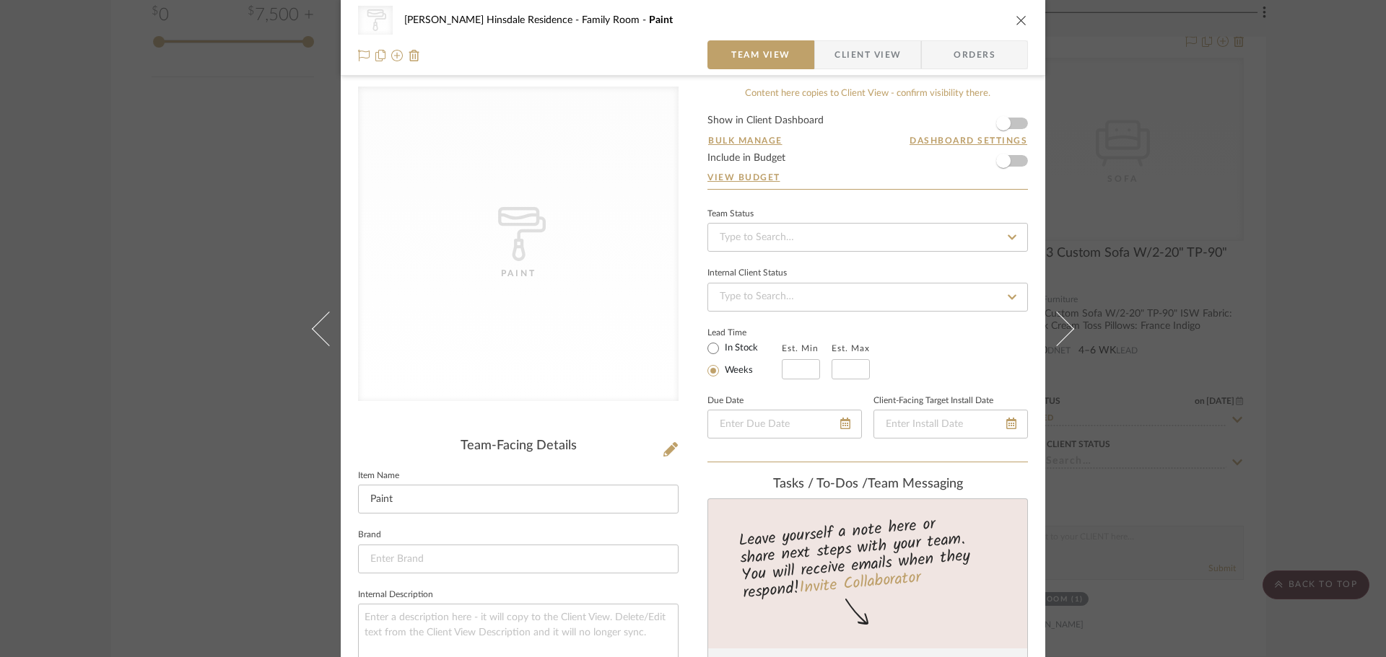
scroll to position [0, 0]
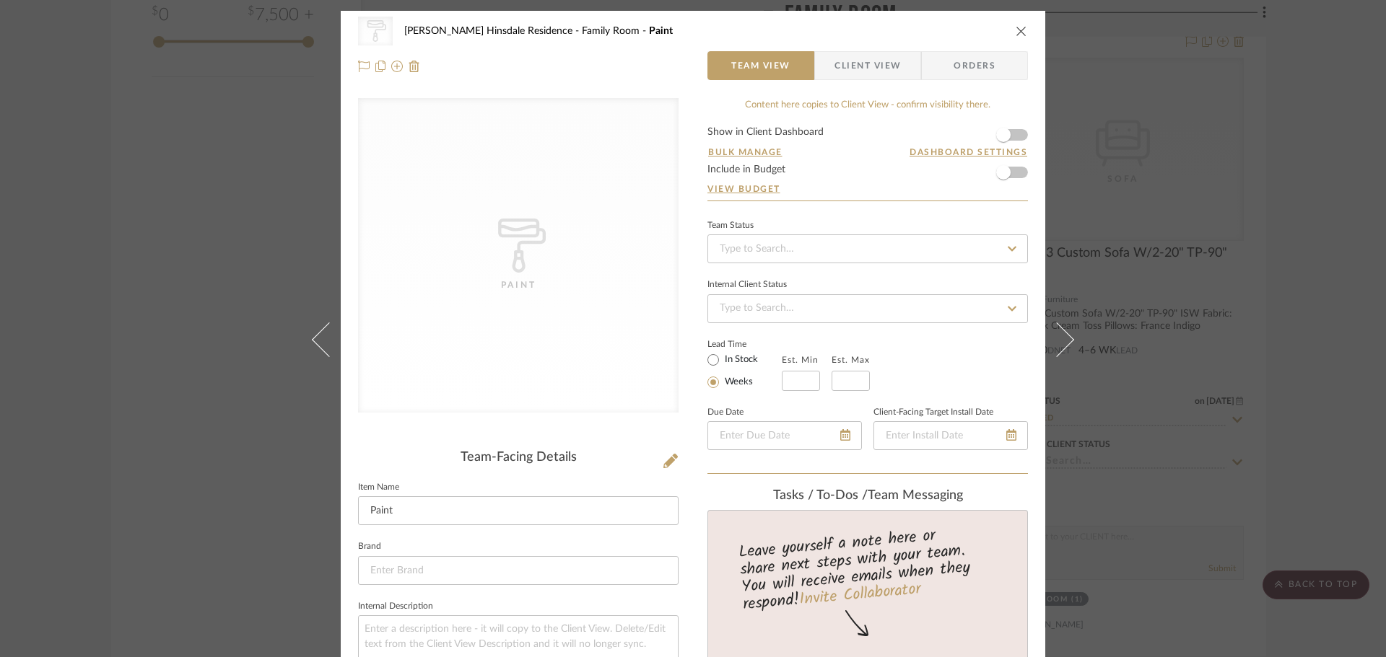
click at [851, 77] on span "Client View" at bounding box center [867, 65] width 66 height 29
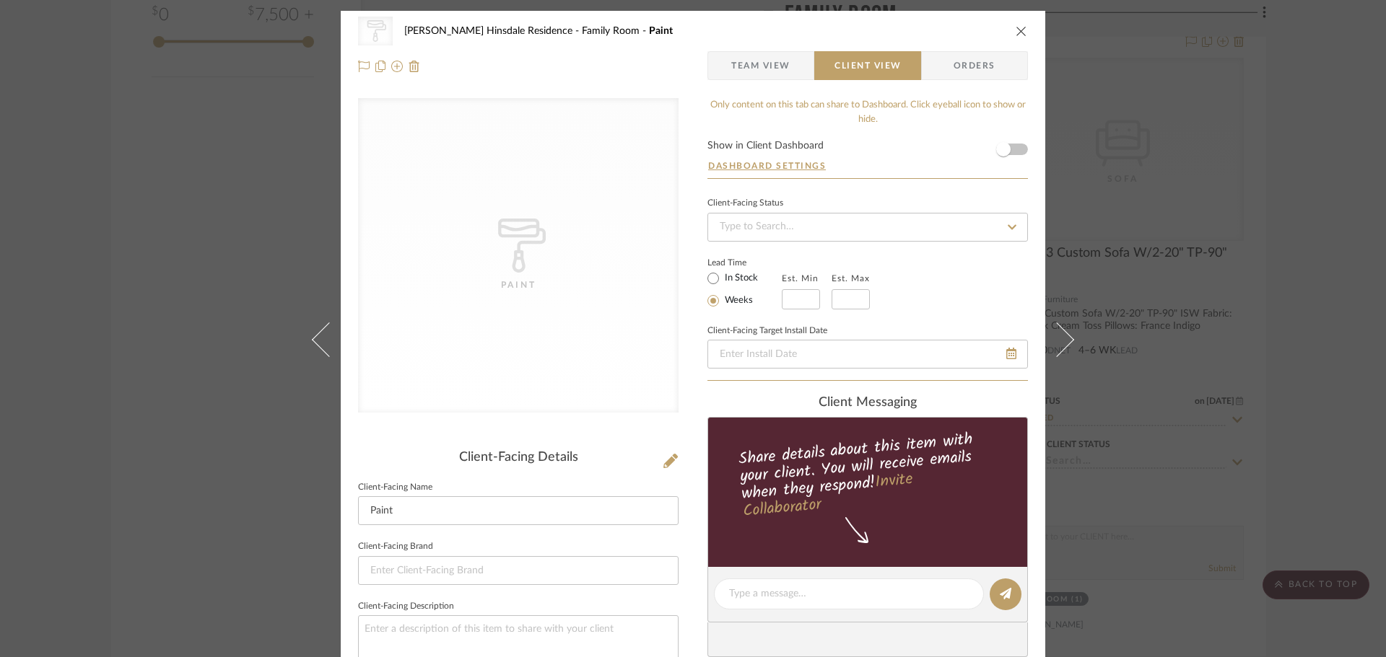
click at [1034, 11] on div "CategoryIconPaint Created with Sketch. Paint [PERSON_NAME] Hinsdale Residence F…" at bounding box center [693, 49] width 704 height 76
click at [1010, 39] on div "CategoryIconPaint Created with Sketch. Paint [PERSON_NAME] Hinsdale Residence F…" at bounding box center [693, 31] width 670 height 29
click at [1017, 30] on icon "close" at bounding box center [1021, 31] width 12 height 12
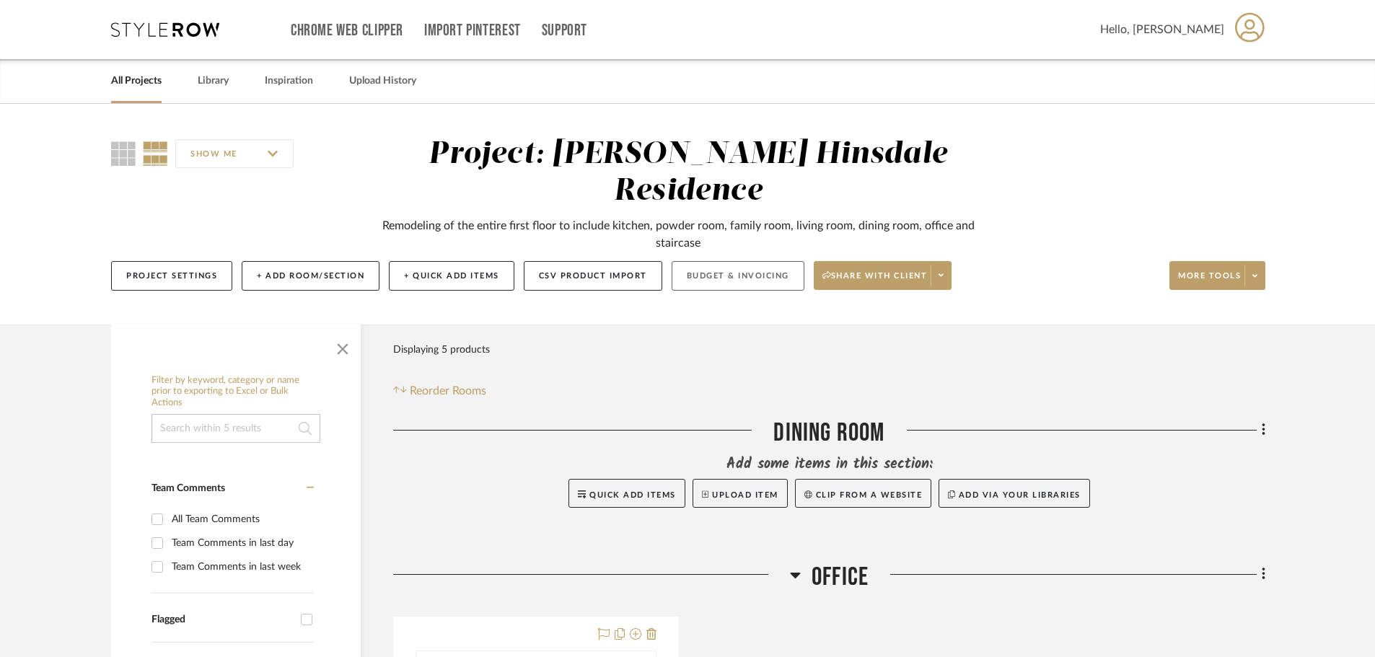
click at [709, 261] on button "Budget & Invoicing" at bounding box center [738, 276] width 133 height 30
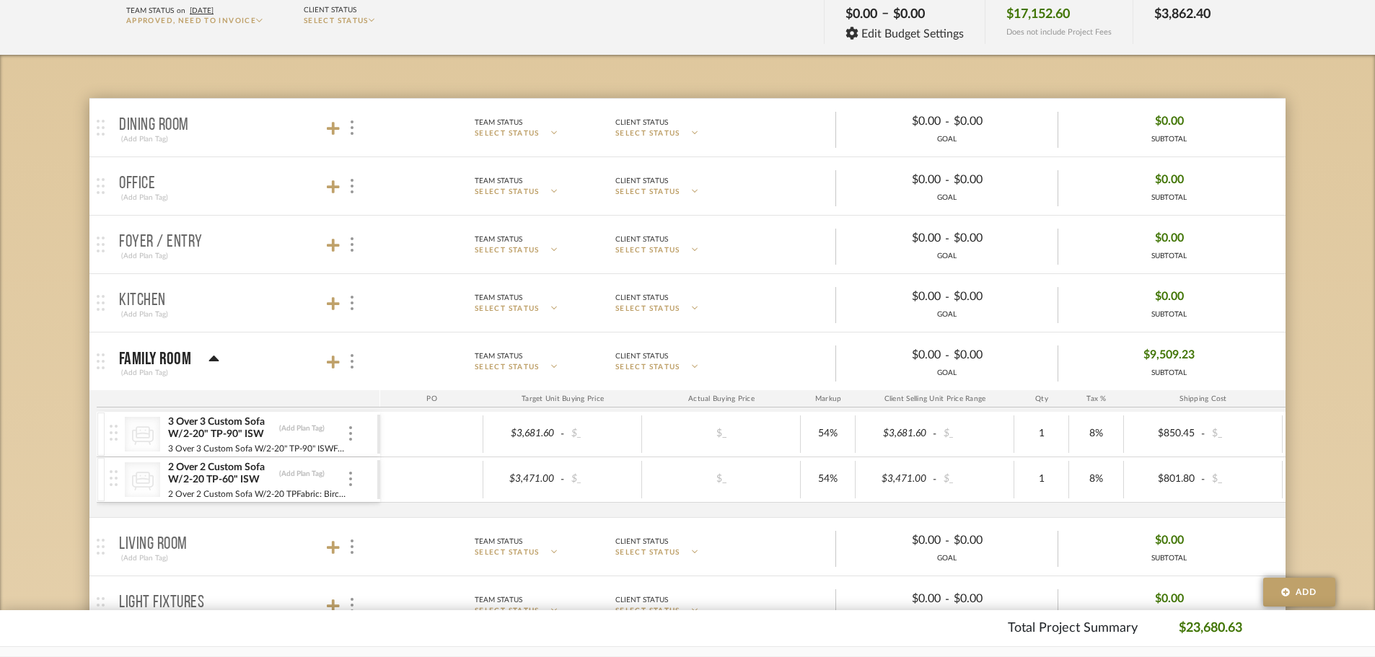
scroll to position [216, 0]
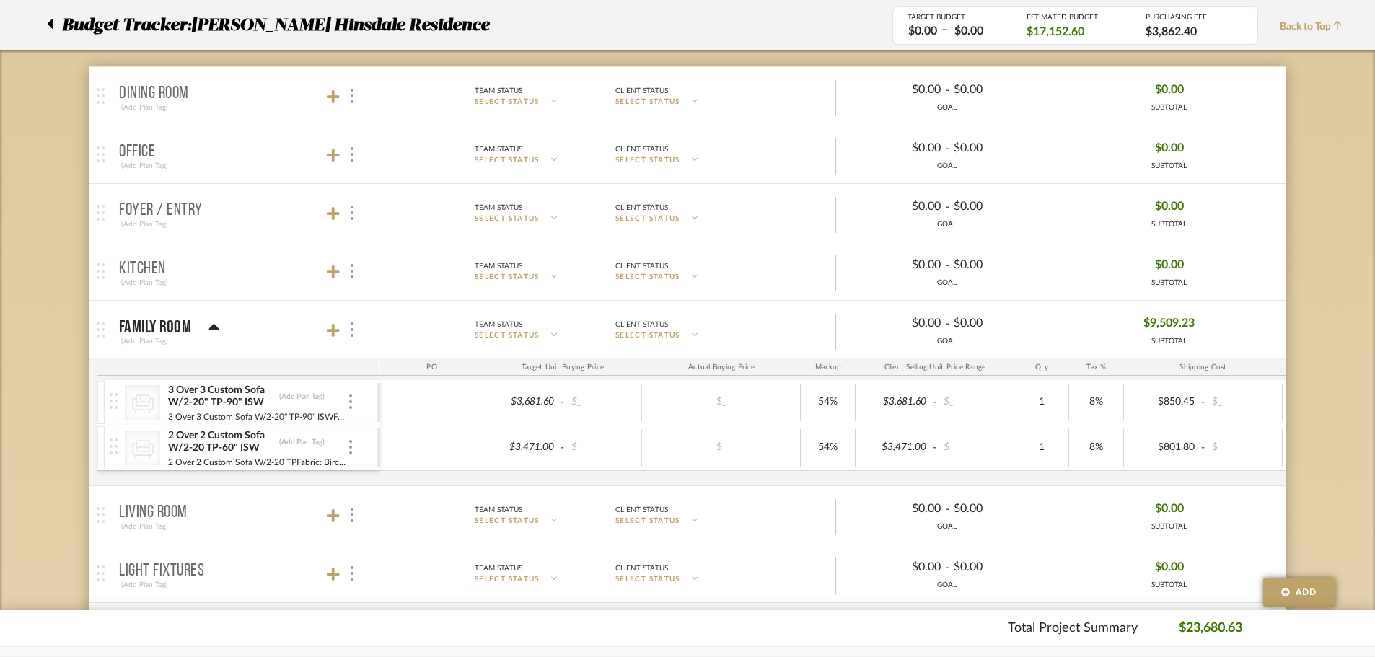
click at [223, 321] on mat-panel-title "Family Room (Add Plan Tag)" at bounding box center [246, 329] width 254 height 35
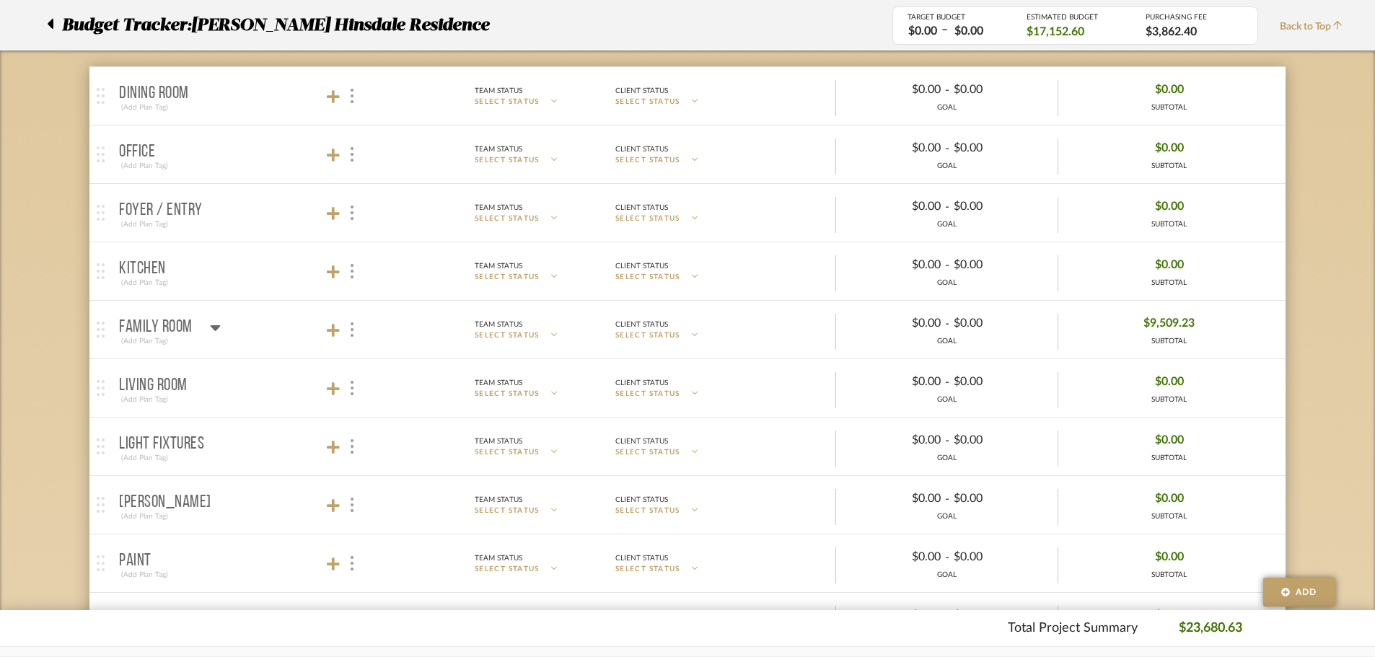
click at [223, 321] on mat-panel-title "Family Room (Add Plan Tag)" at bounding box center [246, 329] width 254 height 35
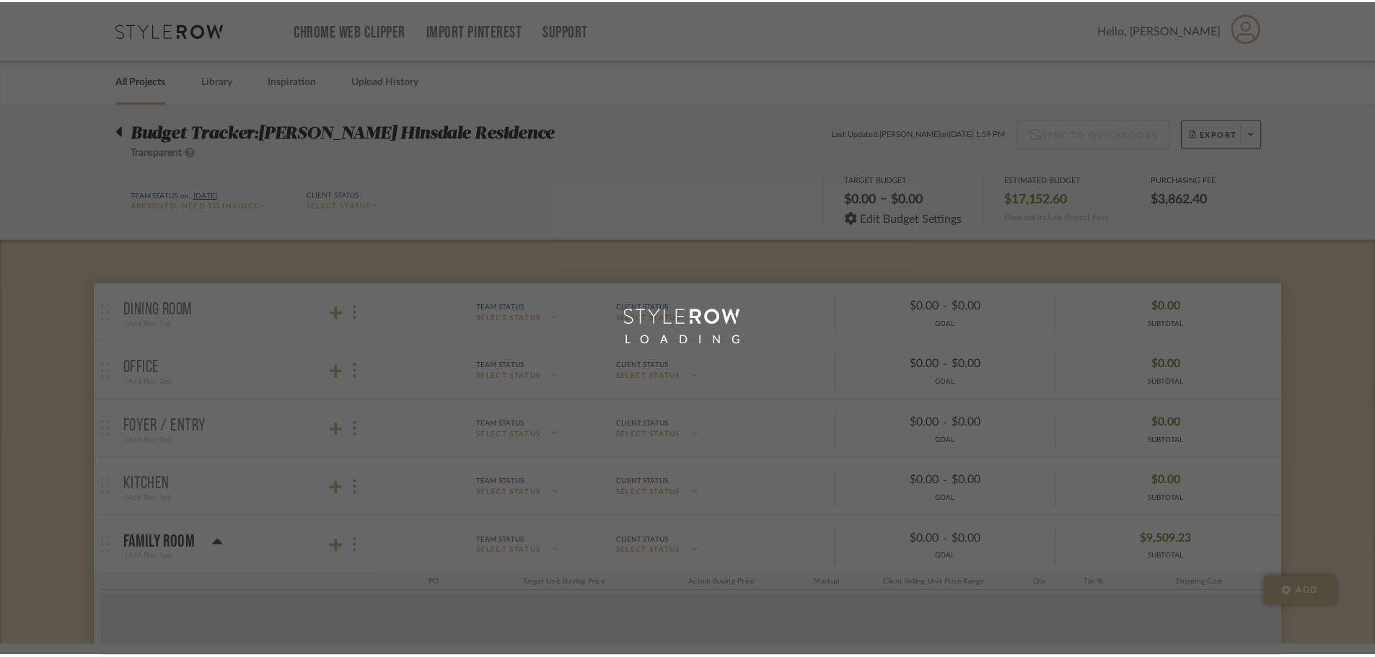
scroll to position [216, 0]
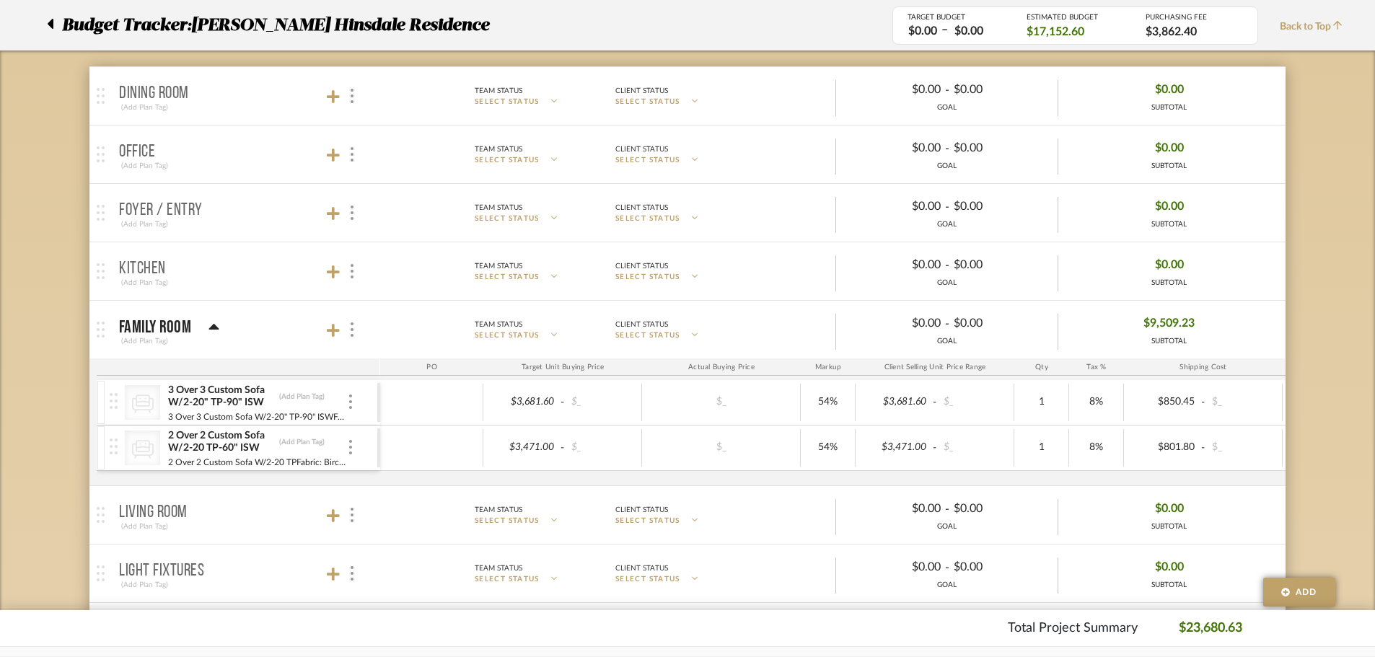
click at [216, 325] on icon at bounding box center [214, 327] width 11 height 17
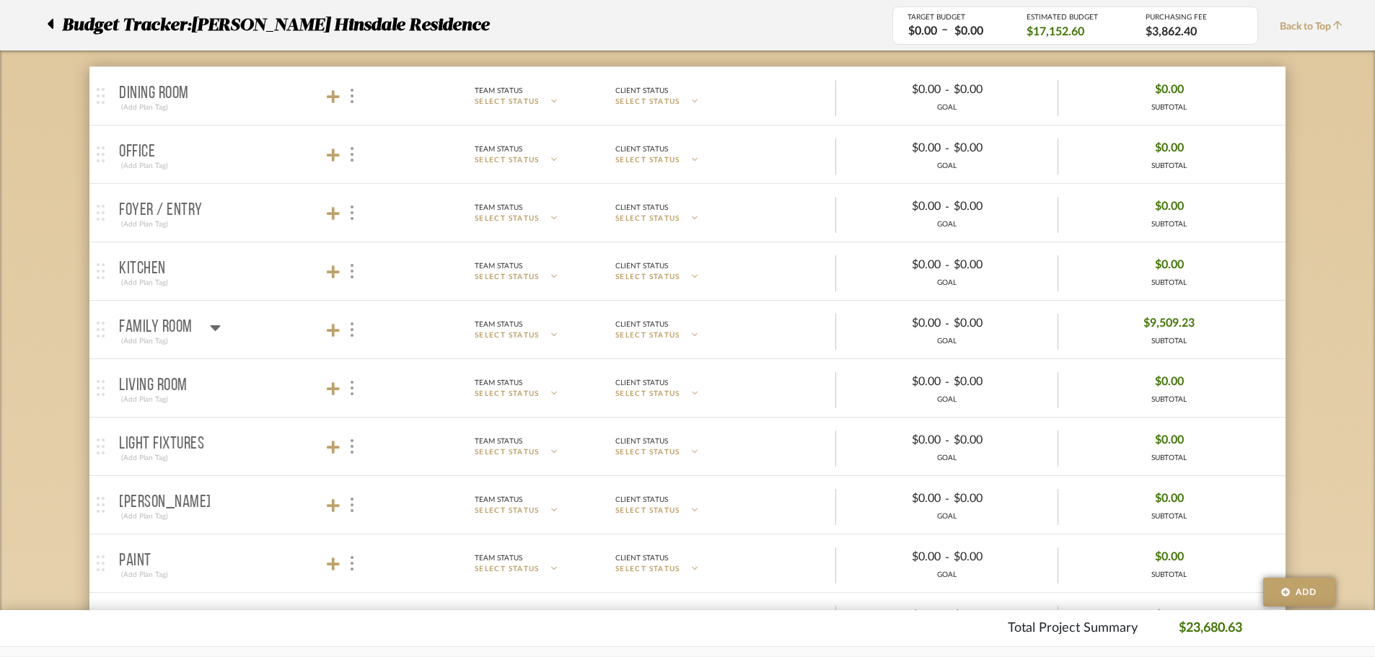
scroll to position [289, 0]
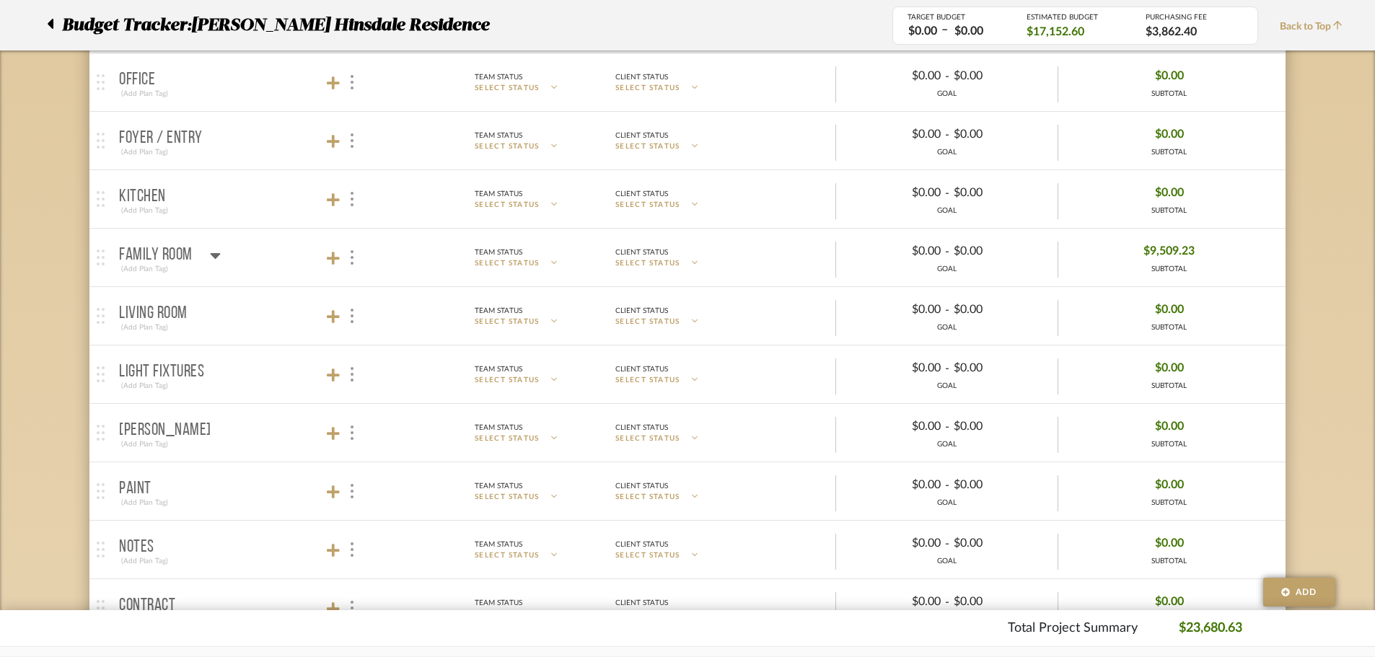
click at [299, 289] on mat-expansion-panel-header "Living Room (Add Plan Tag) Team Status SELECT STATUS Client Status SELECT STATU…" at bounding box center [687, 316] width 1197 height 58
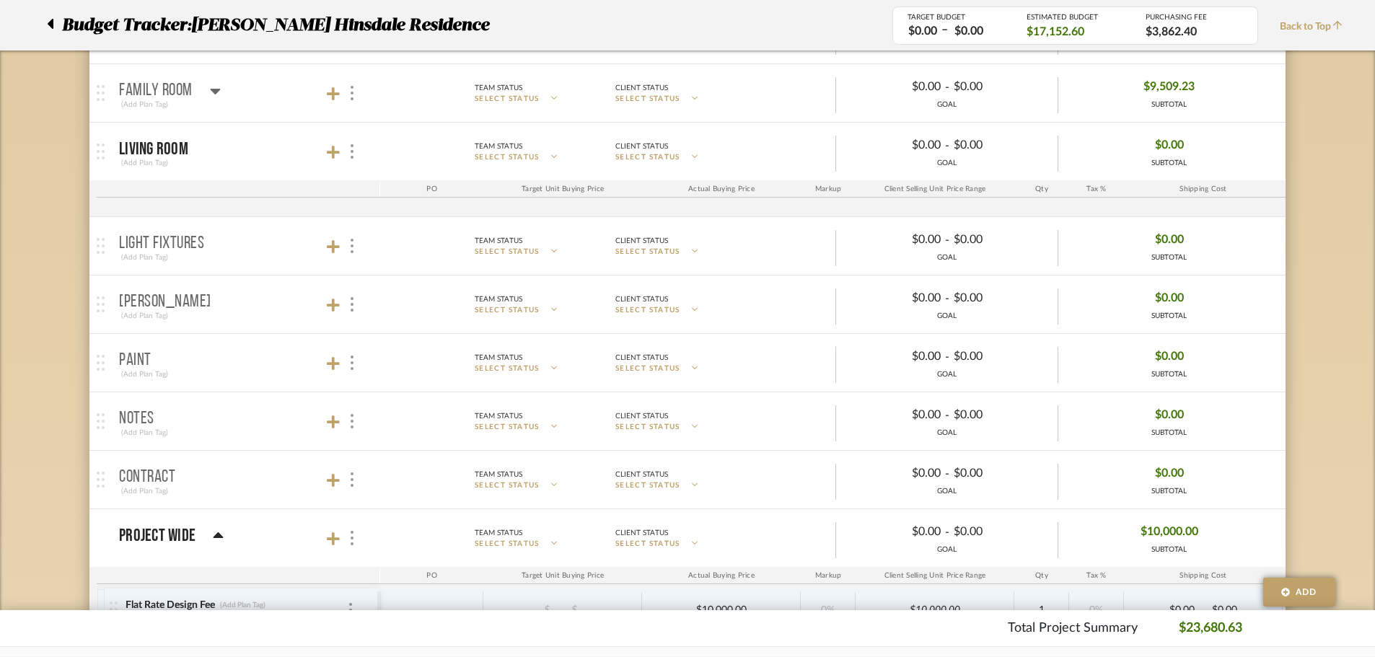
scroll to position [413, 0]
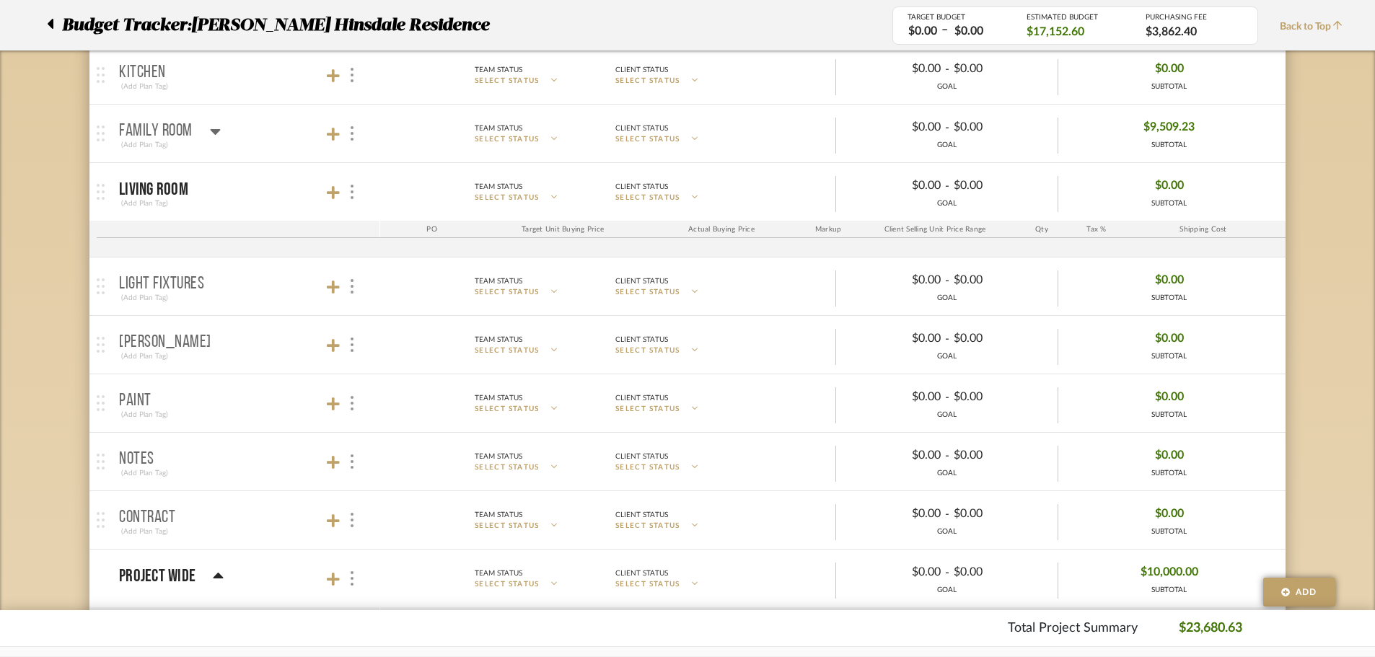
click at [266, 400] on mat-panel-title "Paint (Add Plan Tag)" at bounding box center [246, 403] width 254 height 35
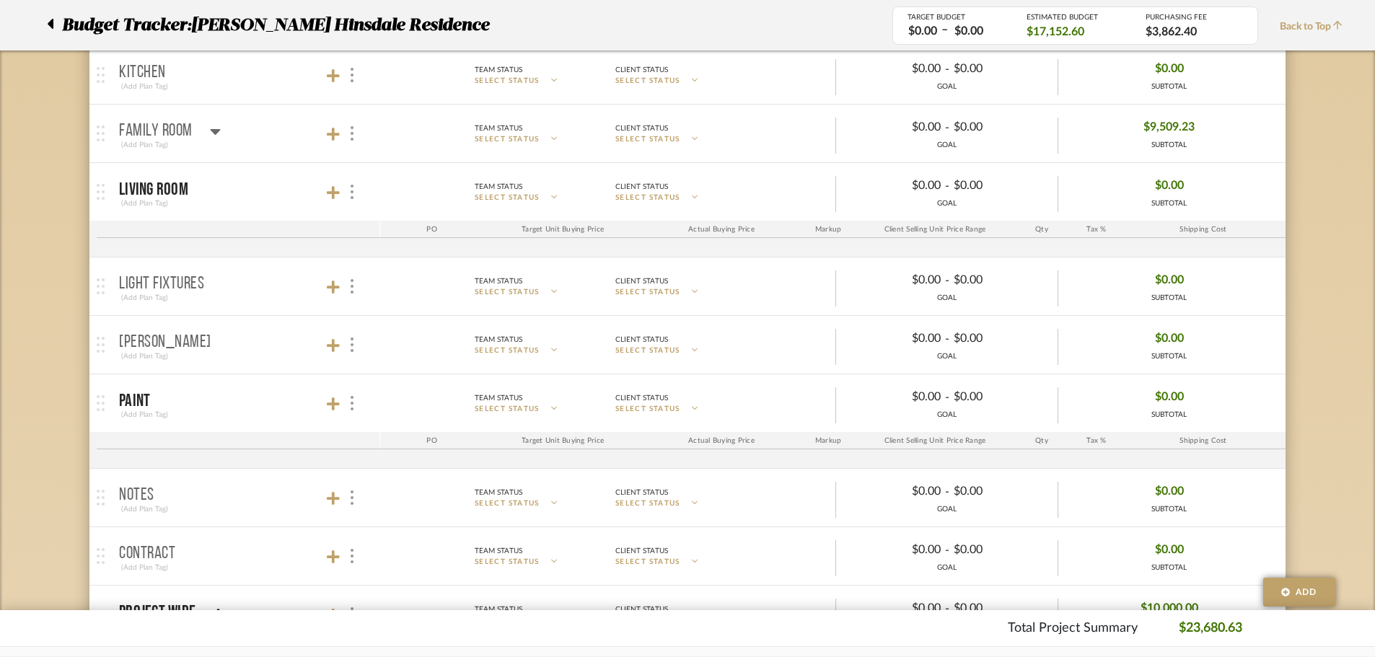
click at [298, 340] on mat-panel-title "[PERSON_NAME] (Add Plan Tag)" at bounding box center [246, 345] width 254 height 35
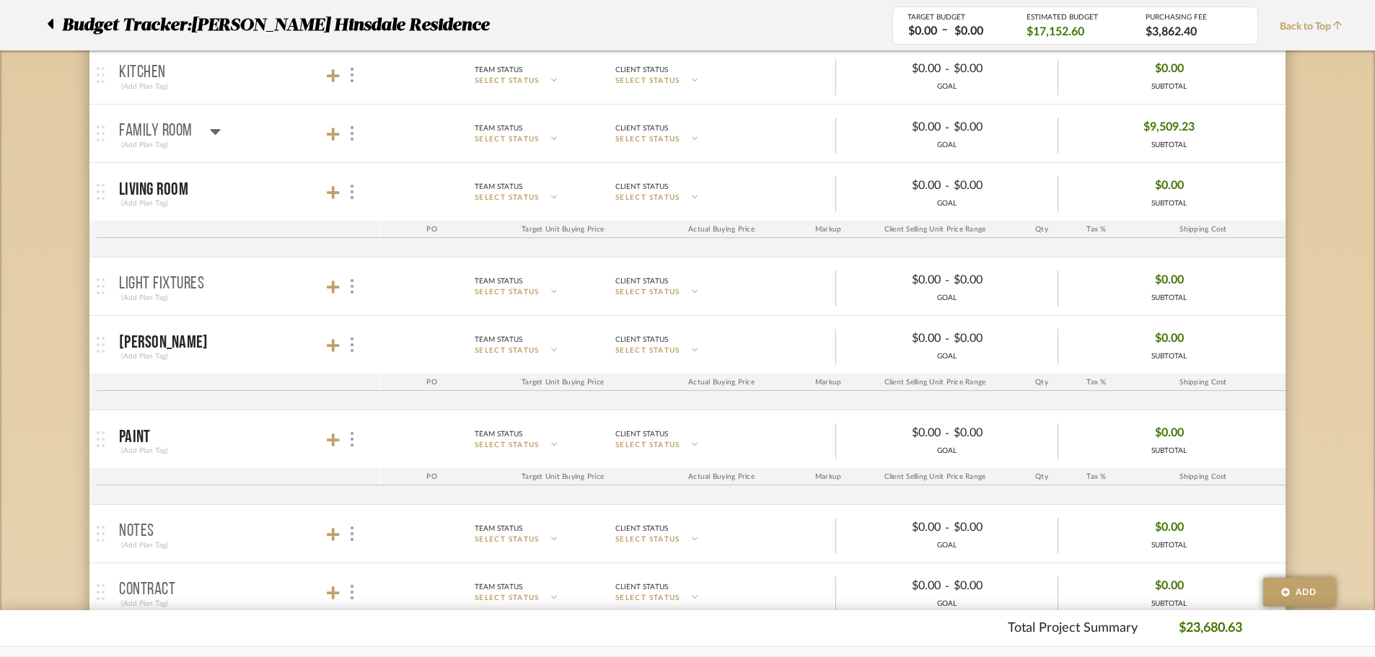
click at [279, 284] on mat-panel-title "Light Fixtures (Add Plan Tag)" at bounding box center [246, 286] width 254 height 35
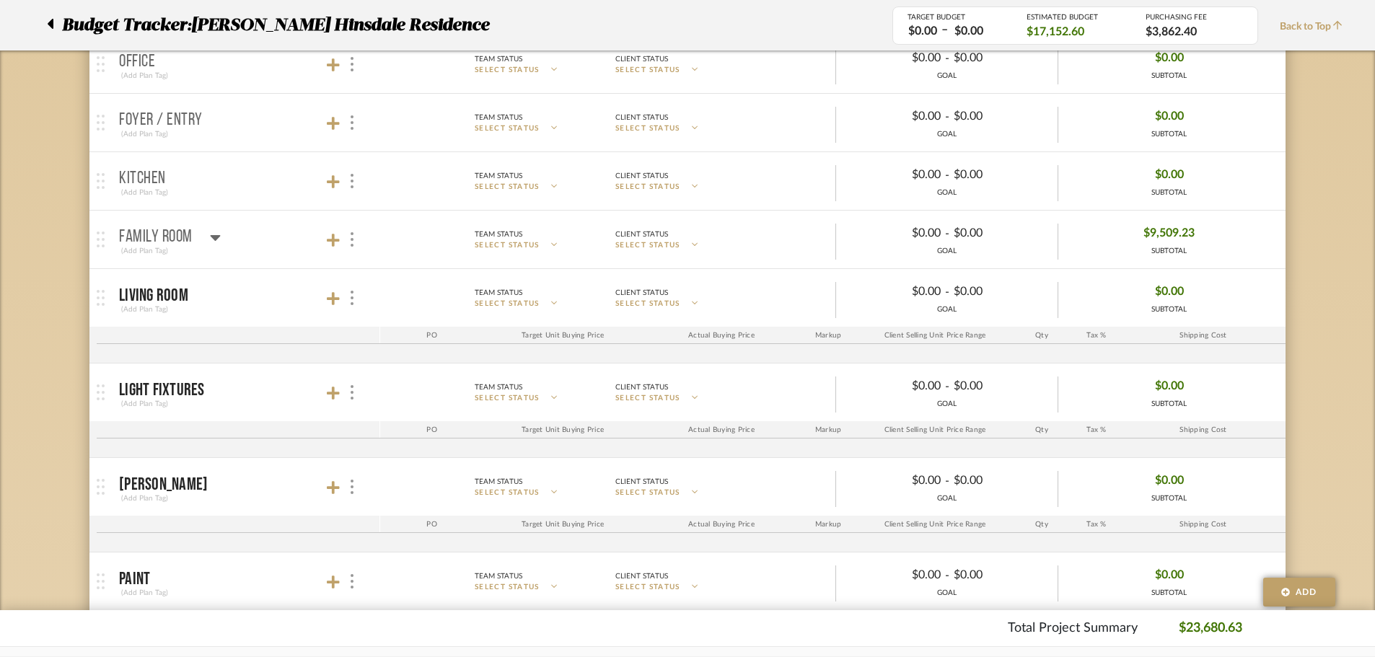
scroll to position [0, 0]
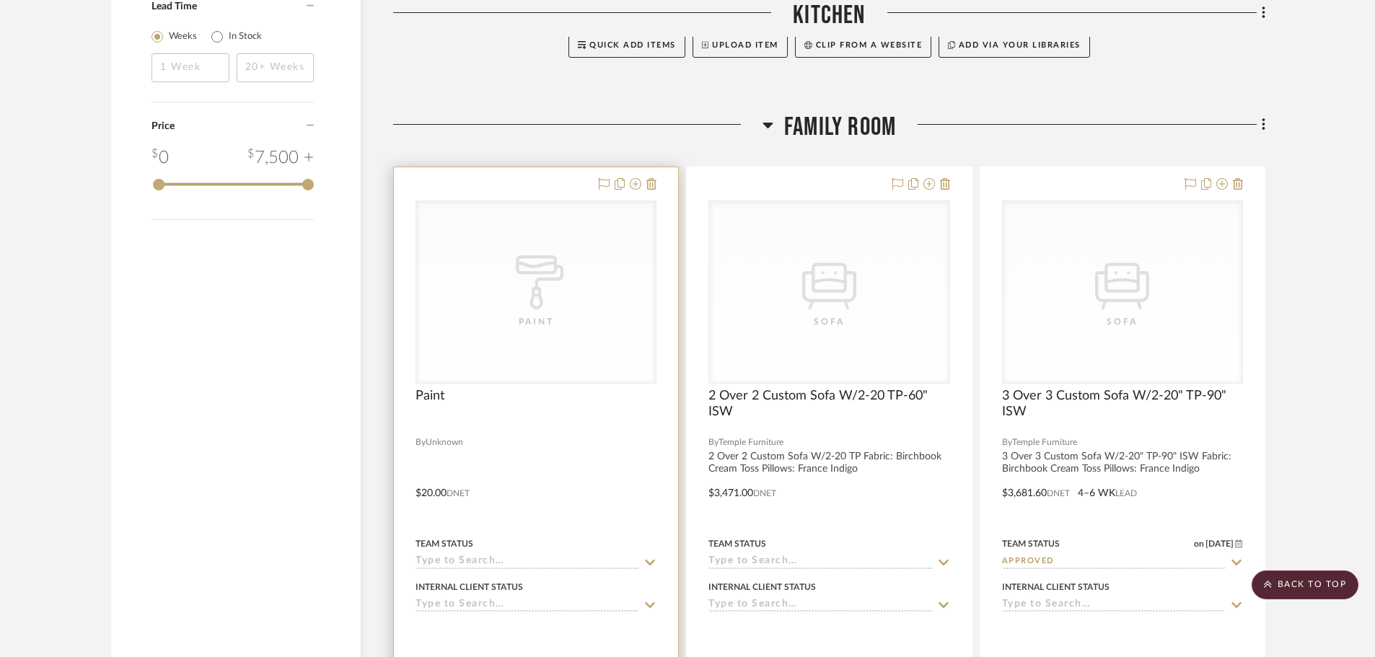
scroll to position [1443, 0]
click at [494, 439] on div at bounding box center [536, 484] width 284 height 631
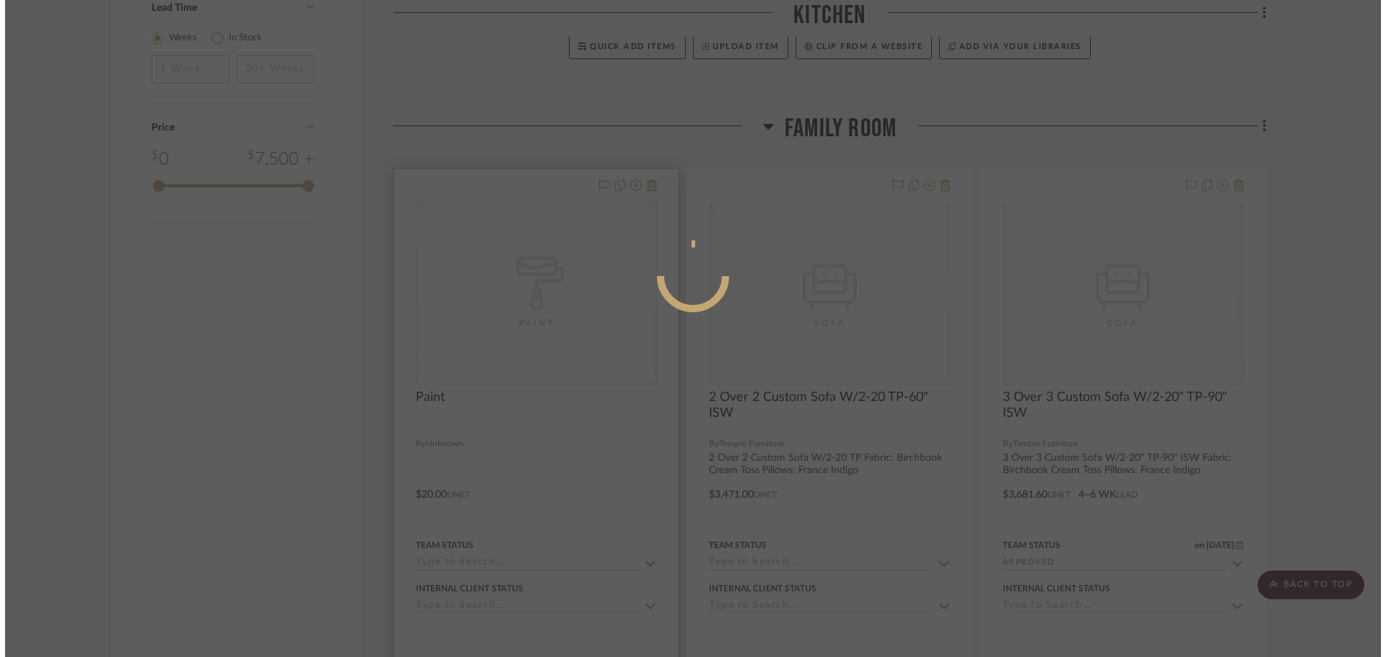
scroll to position [0, 0]
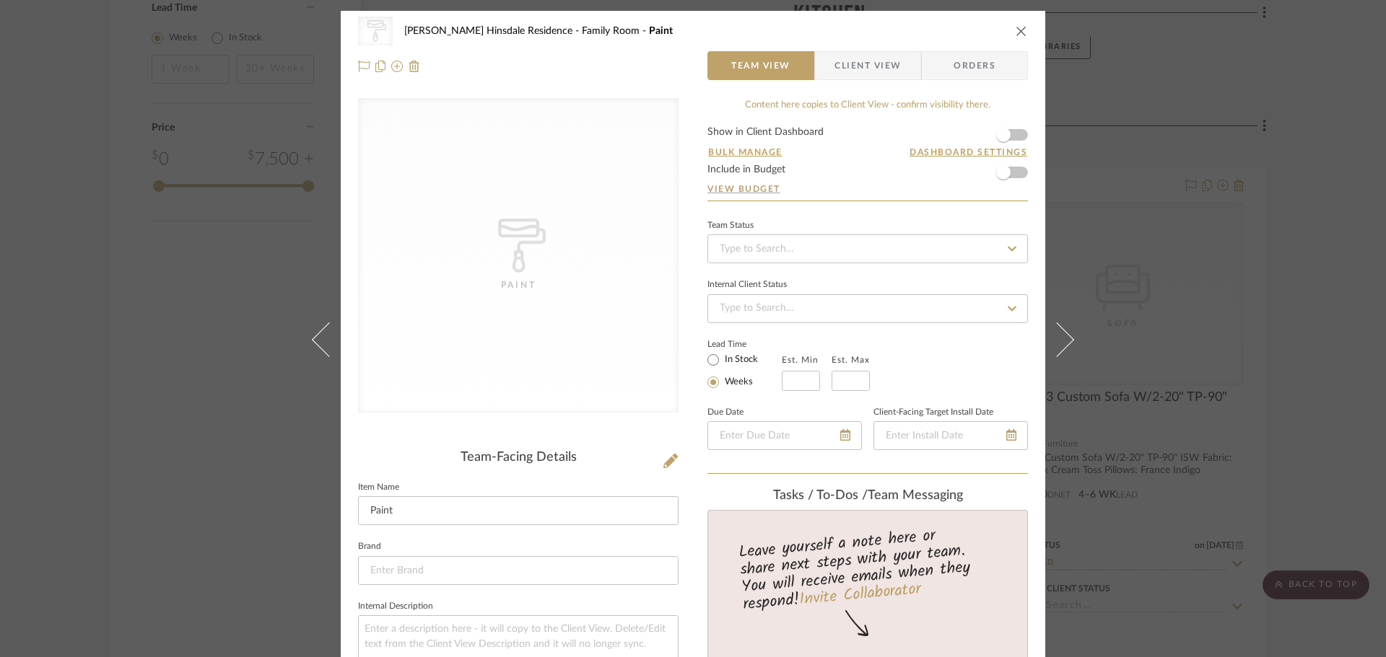
click at [850, 61] on span "Client View" at bounding box center [867, 65] width 66 height 29
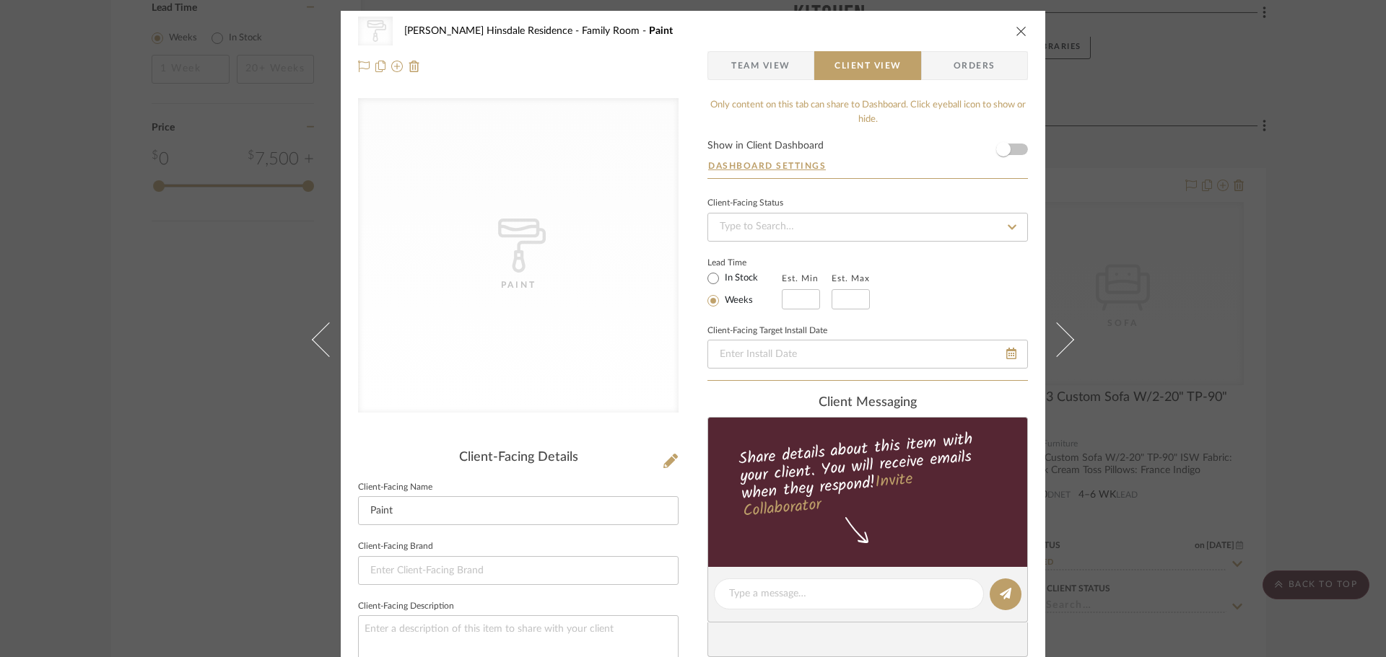
click at [961, 69] on span "Orders" at bounding box center [974, 65] width 74 height 29
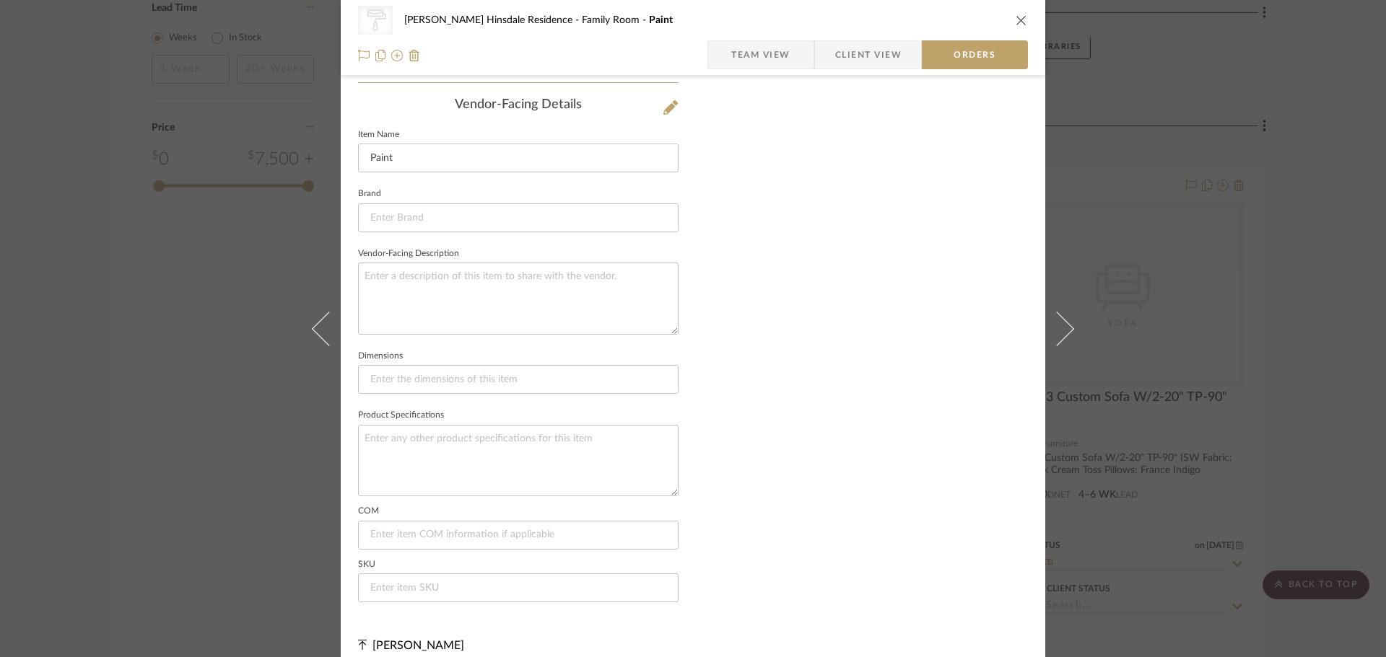
scroll to position [875, 0]
click at [852, 41] on span "Client View" at bounding box center [868, 54] width 66 height 29
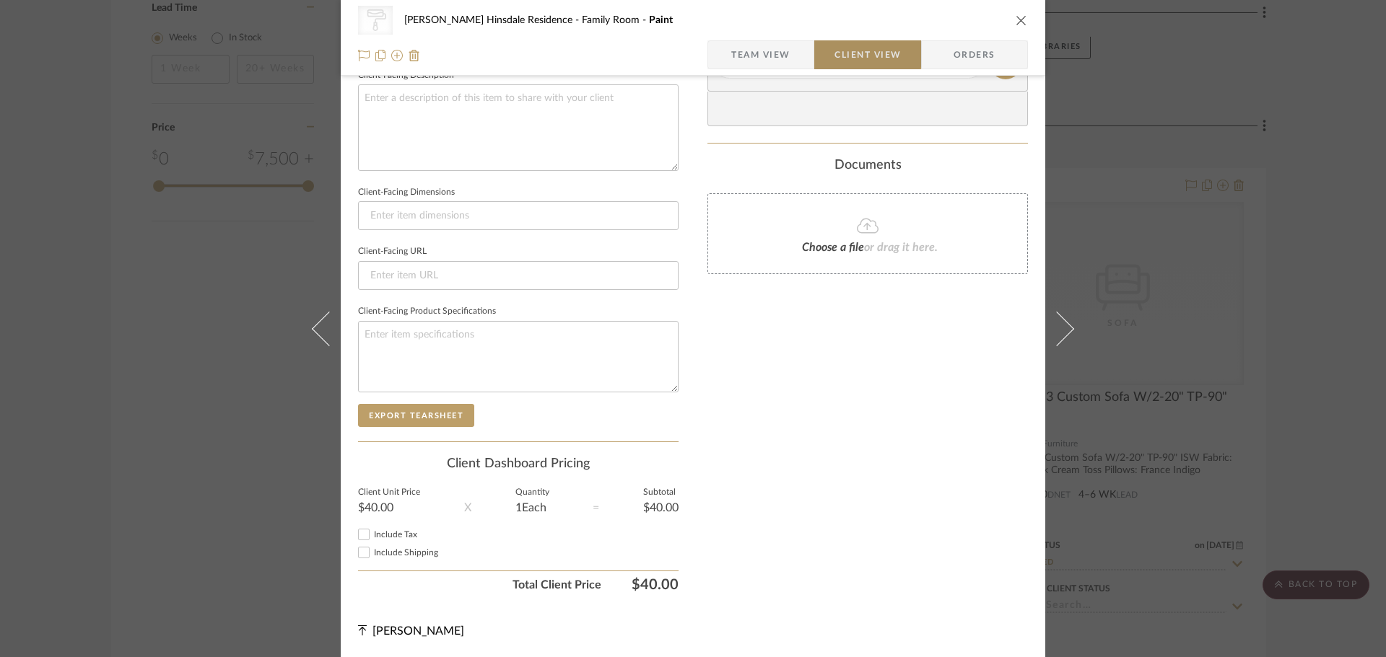
scroll to position [531, 0]
click at [744, 55] on span "Team View" at bounding box center [760, 54] width 59 height 29
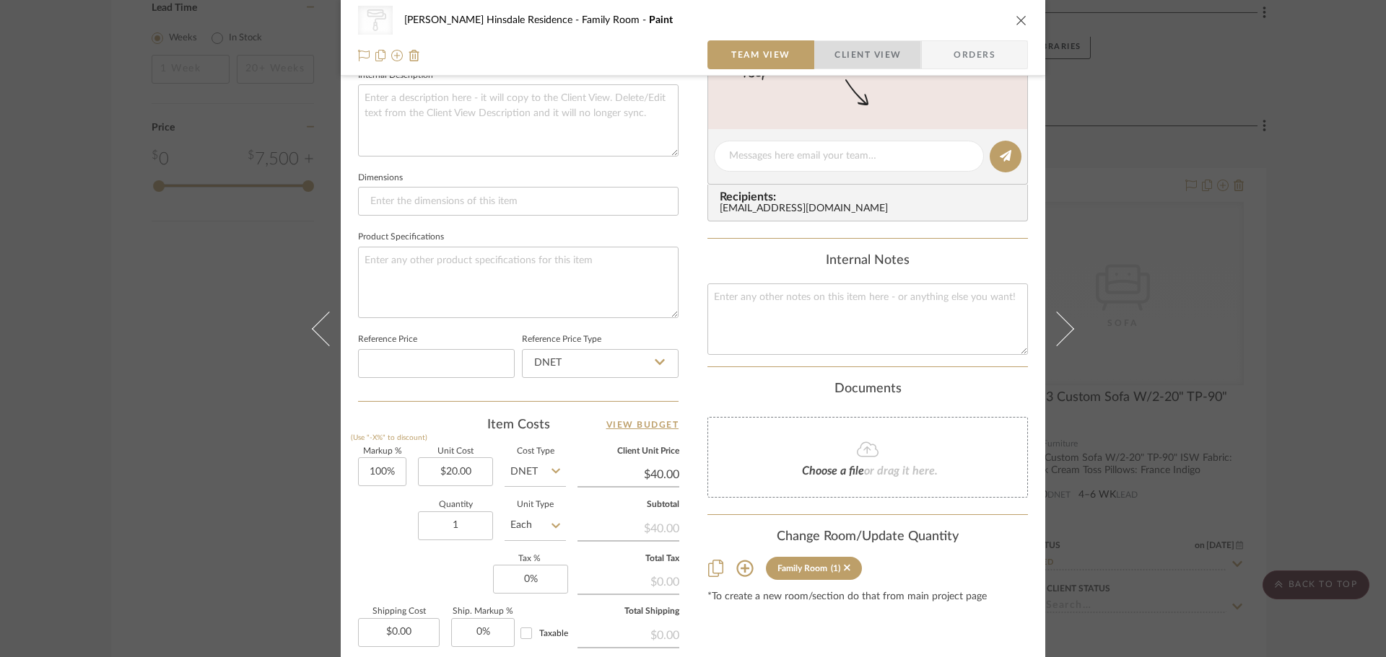
click at [863, 47] on span "Client View" at bounding box center [867, 54] width 66 height 29
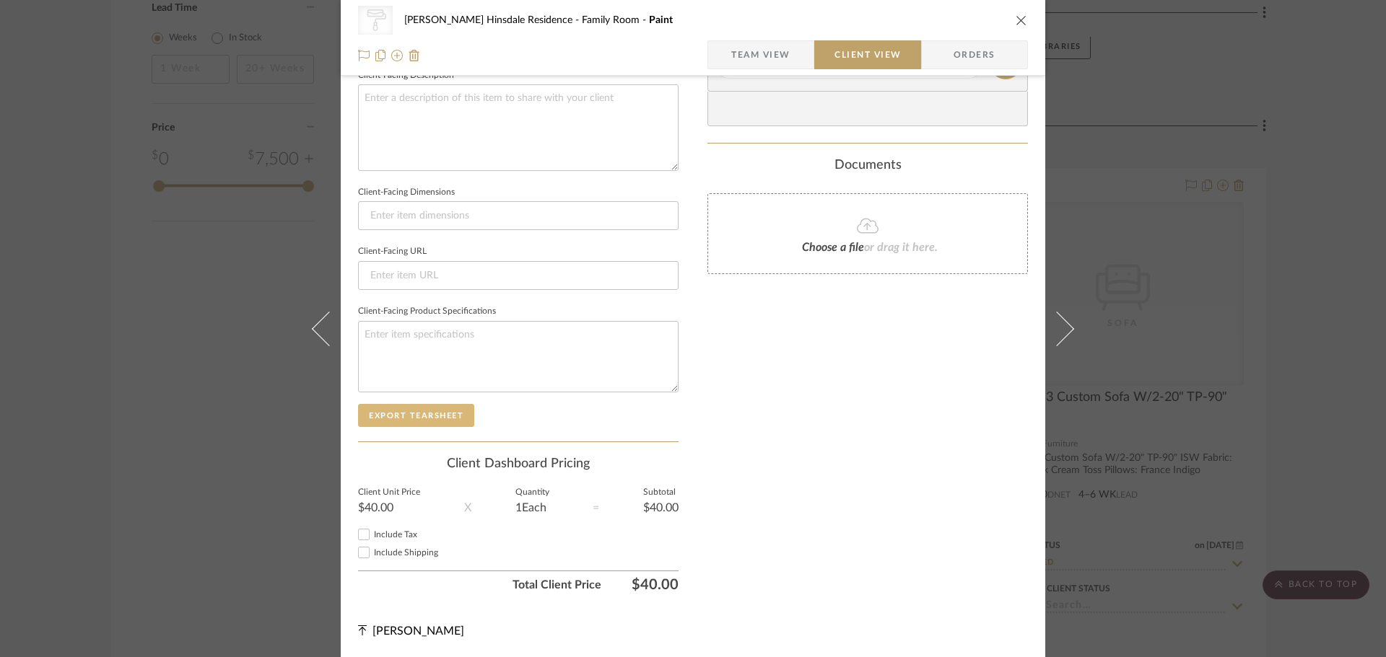
click at [429, 408] on button "Export Tearsheet" at bounding box center [416, 415] width 116 height 23
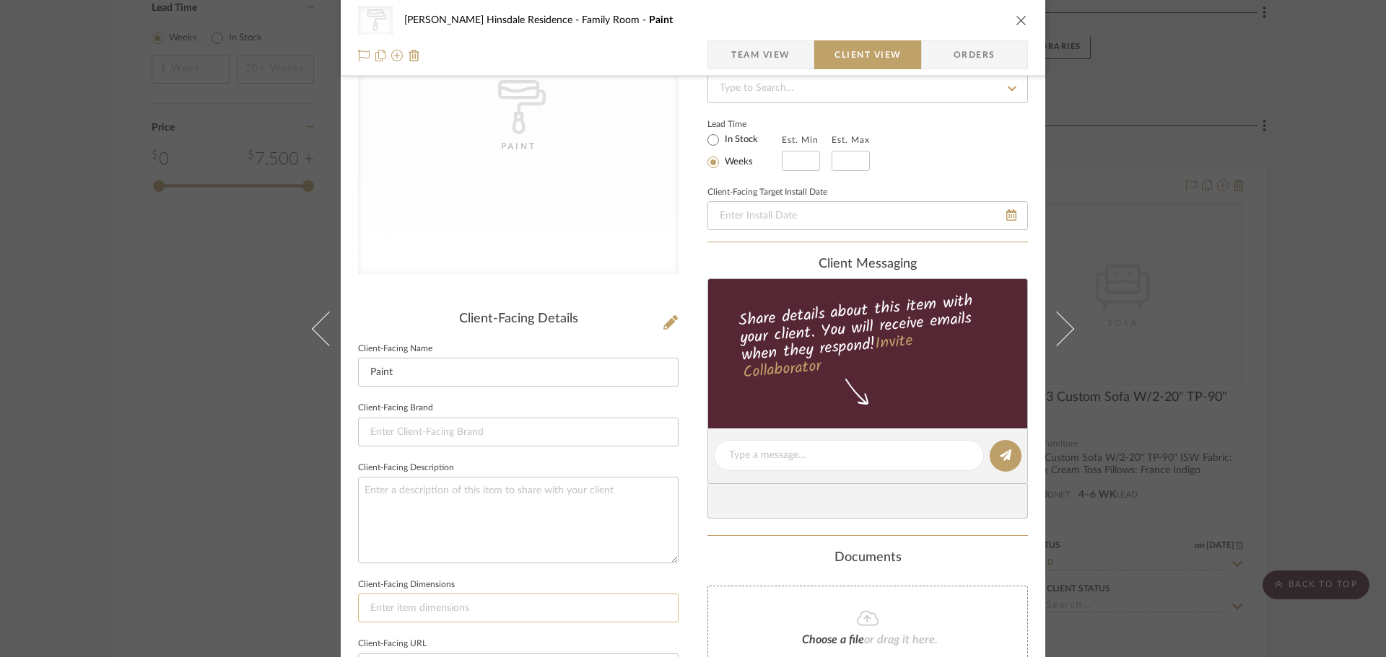
scroll to position [0, 0]
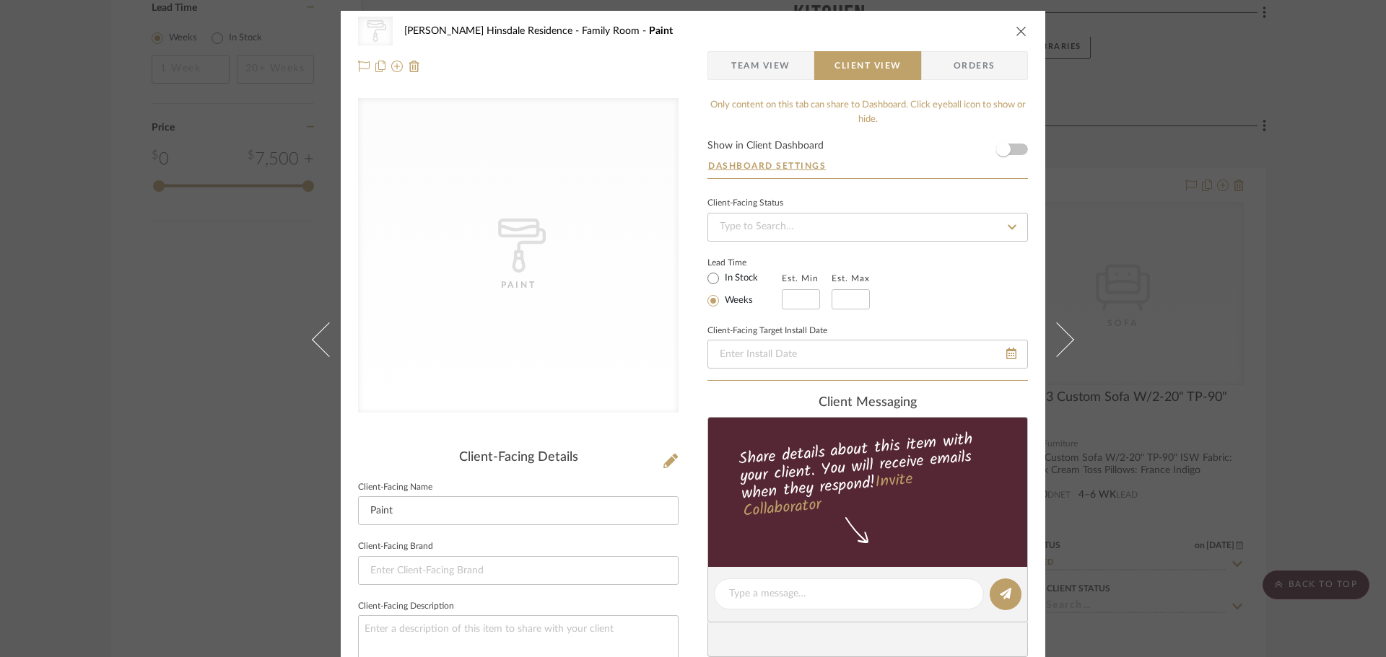
click at [1023, 23] on div "CategoryIconPaint Created with Sketch. Paint [PERSON_NAME] Hinsdale Residence F…" at bounding box center [693, 49] width 704 height 76
click at [1018, 25] on button "close" at bounding box center [1021, 31] width 13 height 13
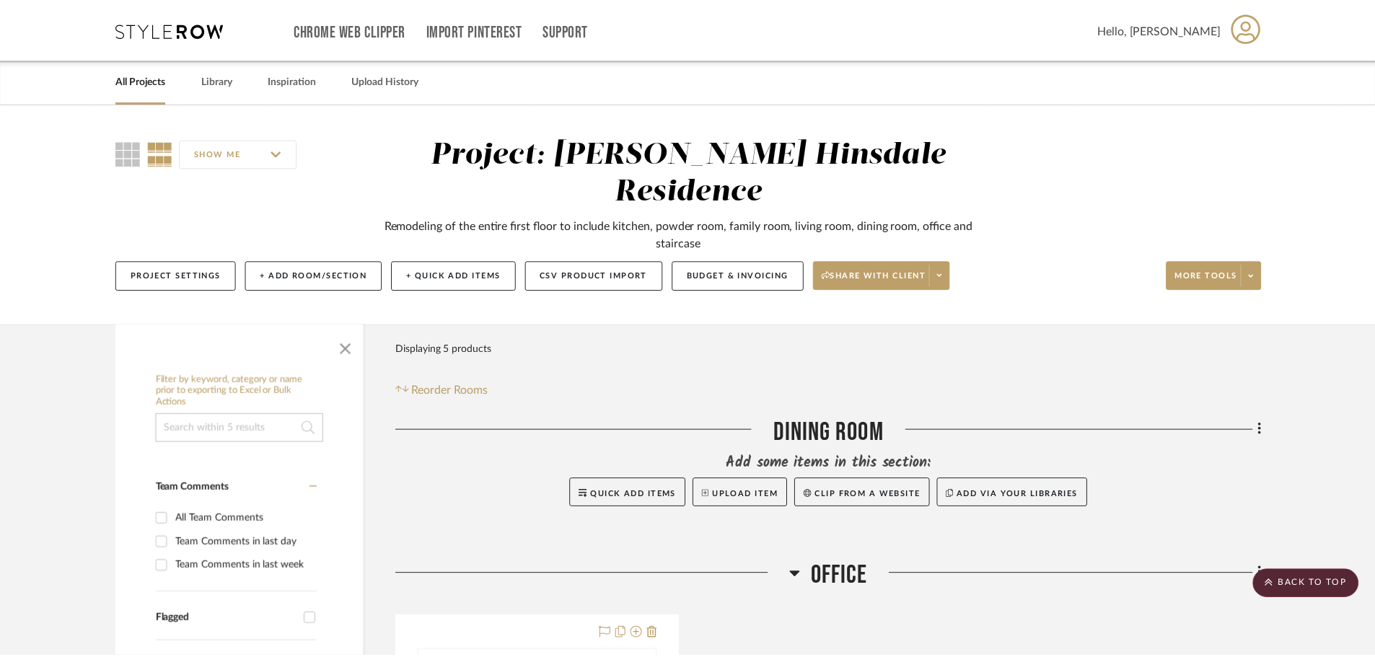
scroll to position [1443, 0]
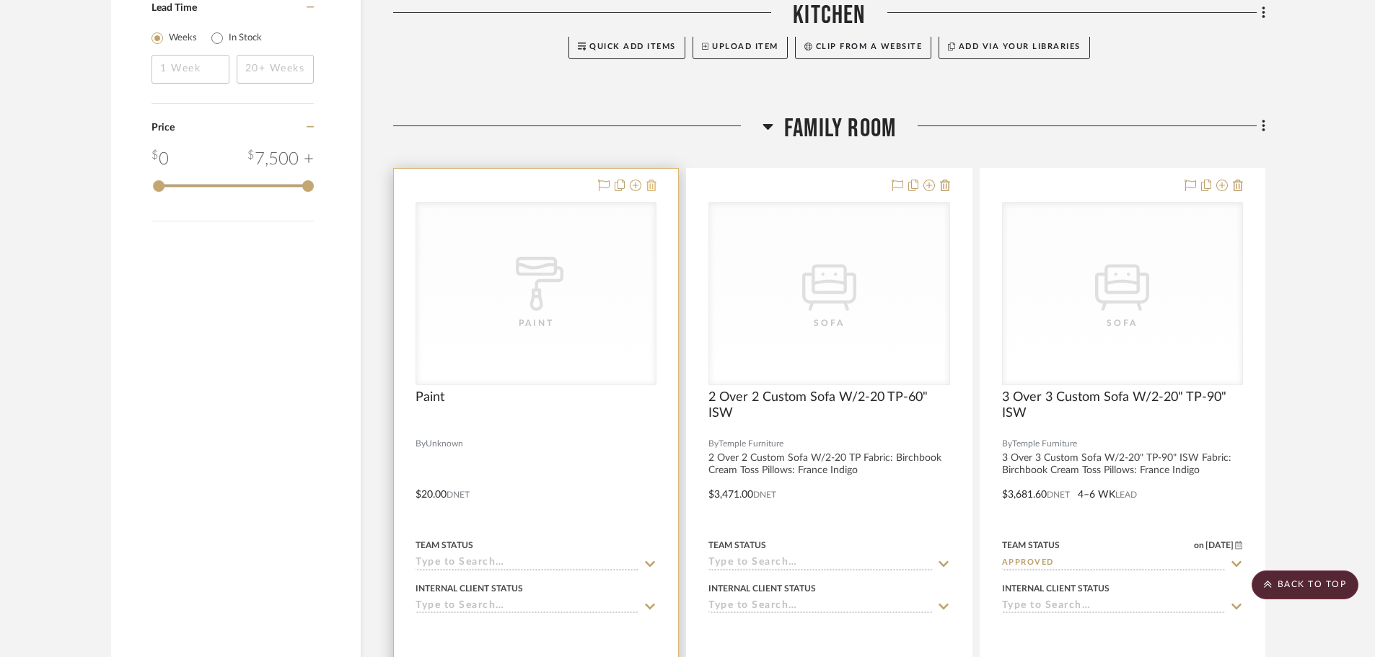
click at [656, 178] on button at bounding box center [652, 186] width 10 height 17
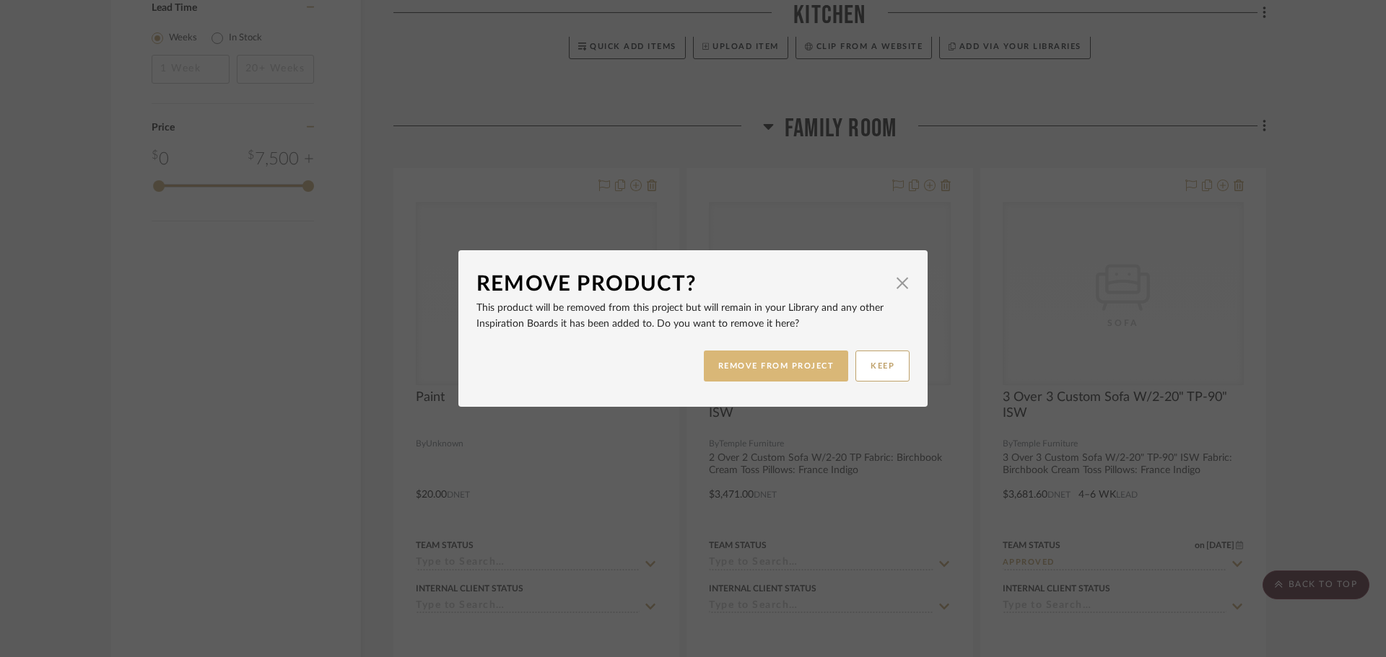
click at [773, 367] on button "REMOVE FROM PROJECT" at bounding box center [776, 366] width 145 height 31
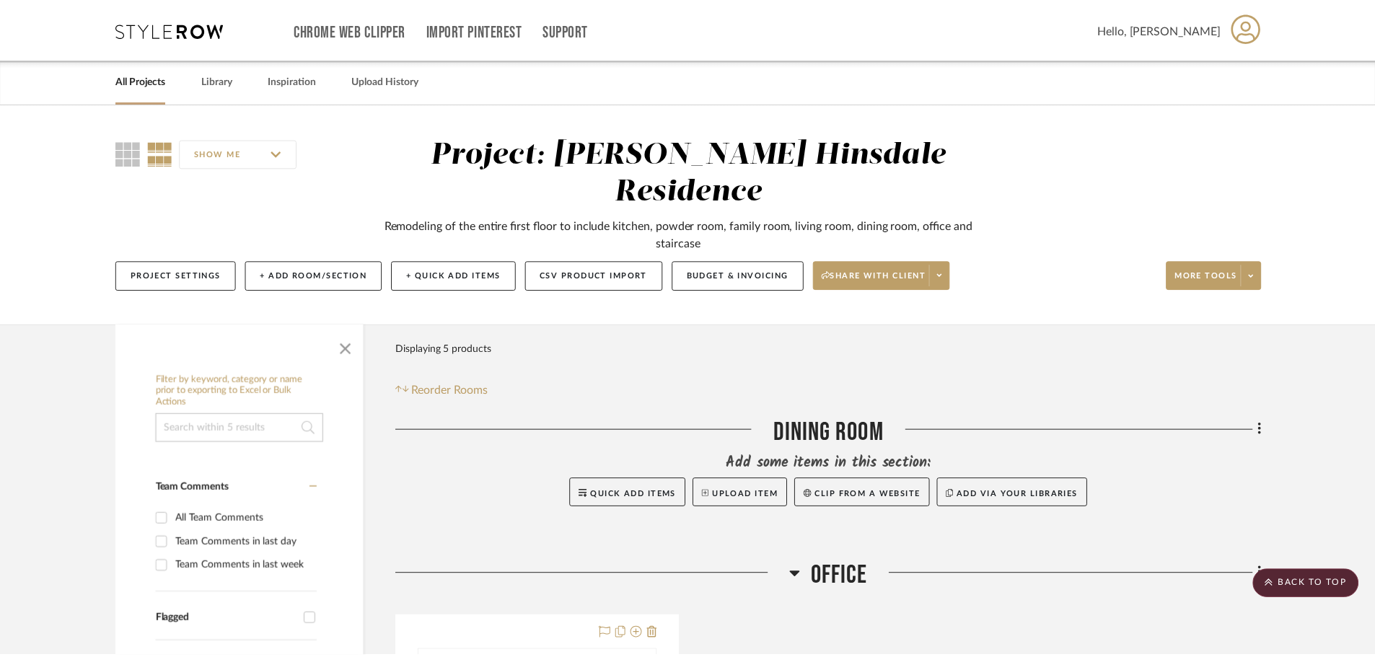
scroll to position [1443, 0]
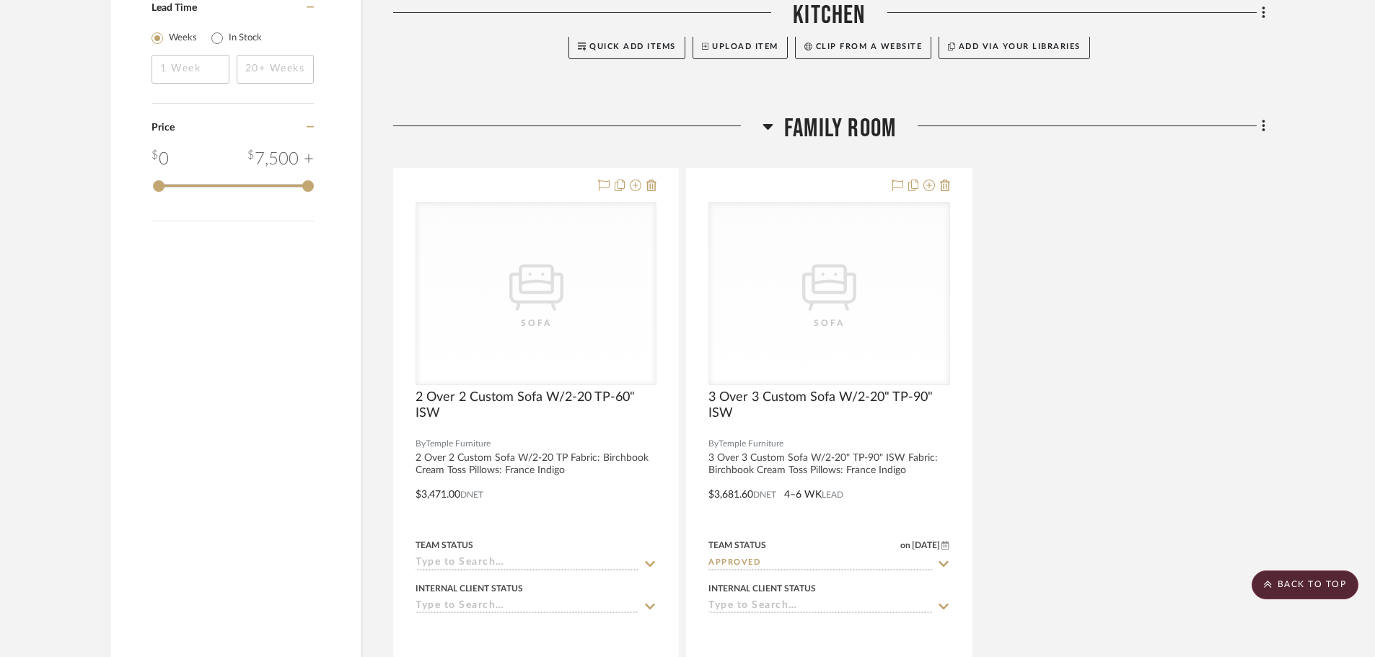
click at [1268, 92] on div "Filter by keyword, category or name prior to exporting to Excel or Bulk Actions…" at bounding box center [687, 569] width 1197 height 3377
click at [1262, 118] on icon at bounding box center [1264, 126] width 4 height 16
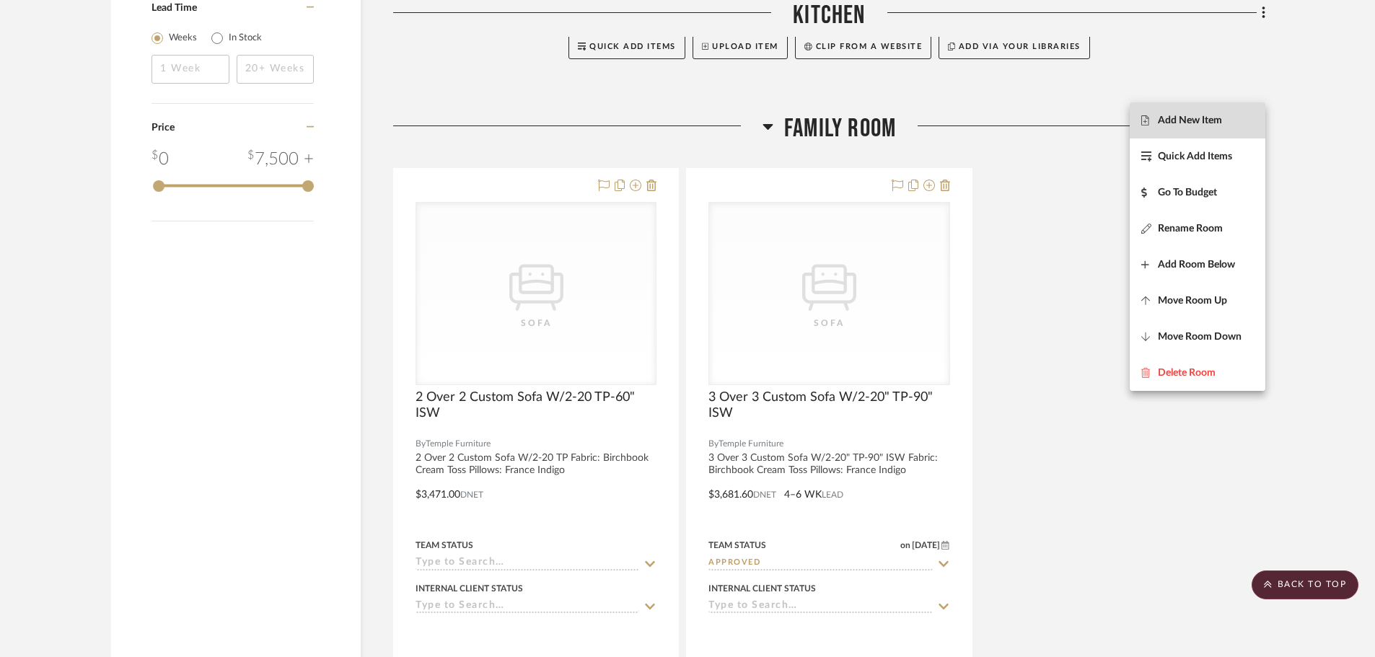
click at [1207, 117] on span "Add New Item" at bounding box center [1190, 121] width 64 height 12
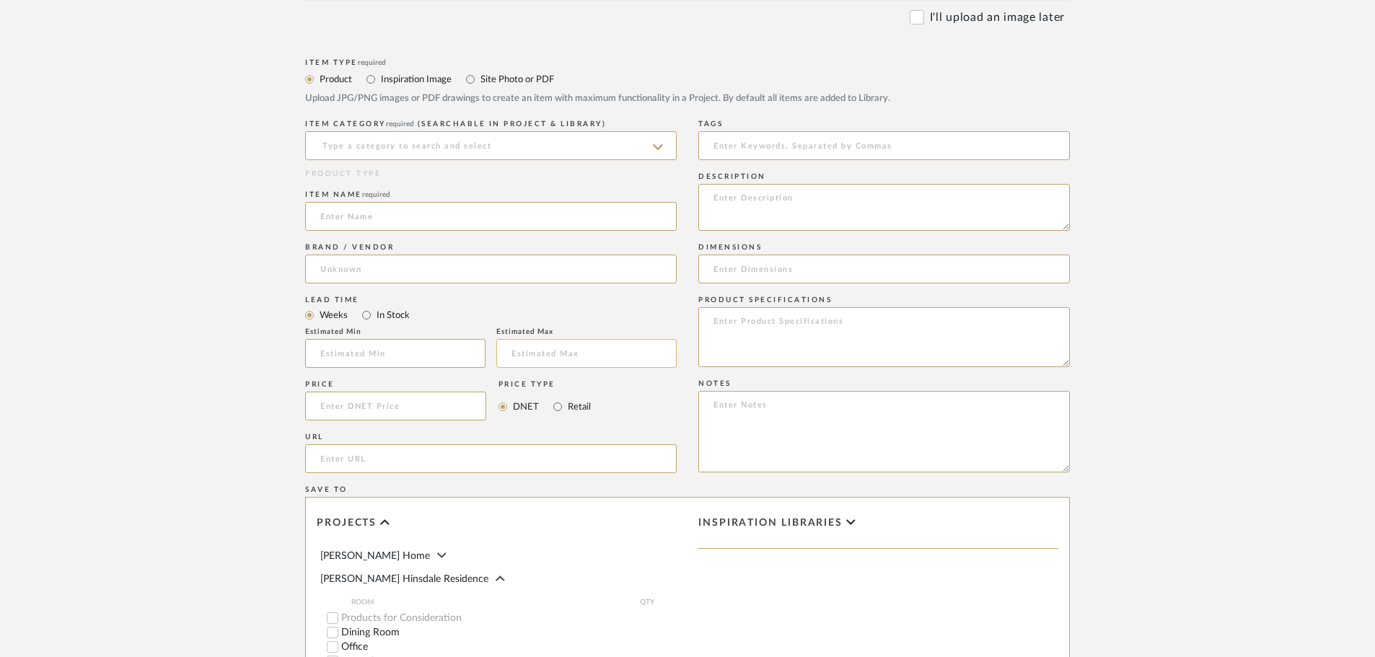
scroll to position [505, 0]
click at [549, 134] on input at bounding box center [491, 140] width 372 height 29
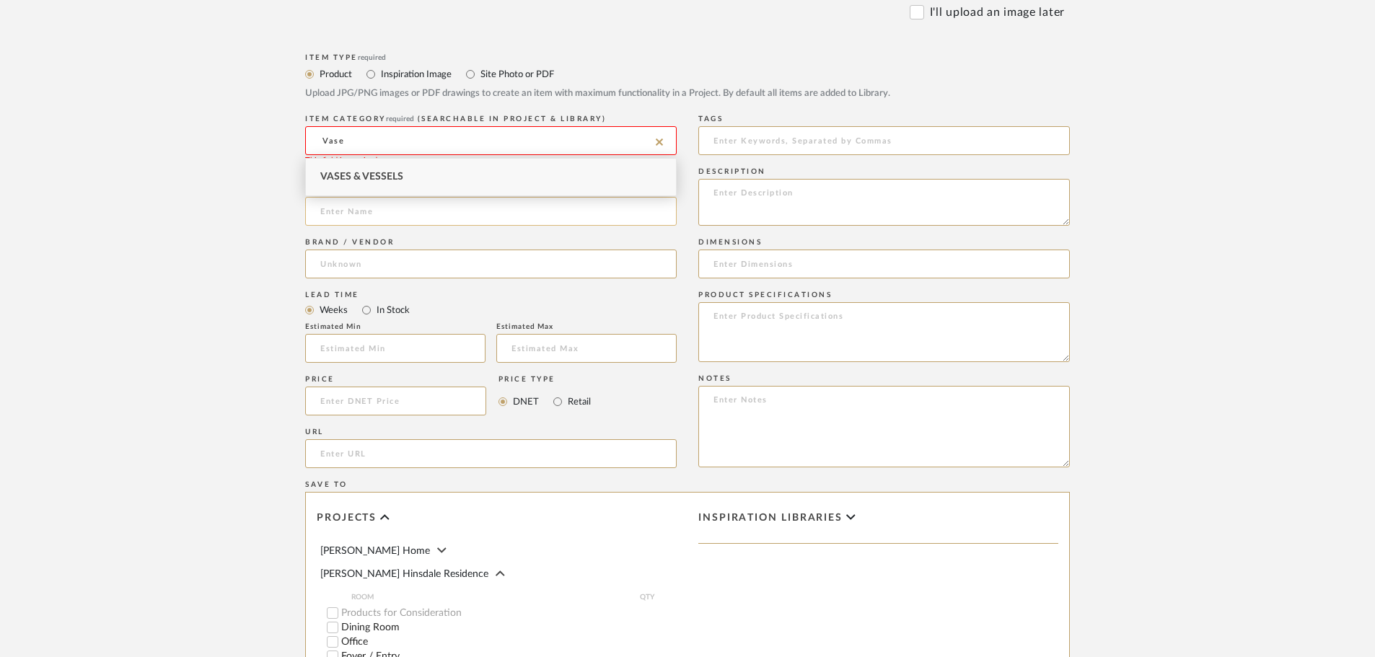
type input "Vase"
click at [438, 215] on input at bounding box center [491, 211] width 372 height 29
click at [470, 143] on input at bounding box center [491, 140] width 372 height 29
click at [520, 172] on div "Vases & Vessels" at bounding box center [491, 177] width 370 height 37
type input "Vases & Vessels"
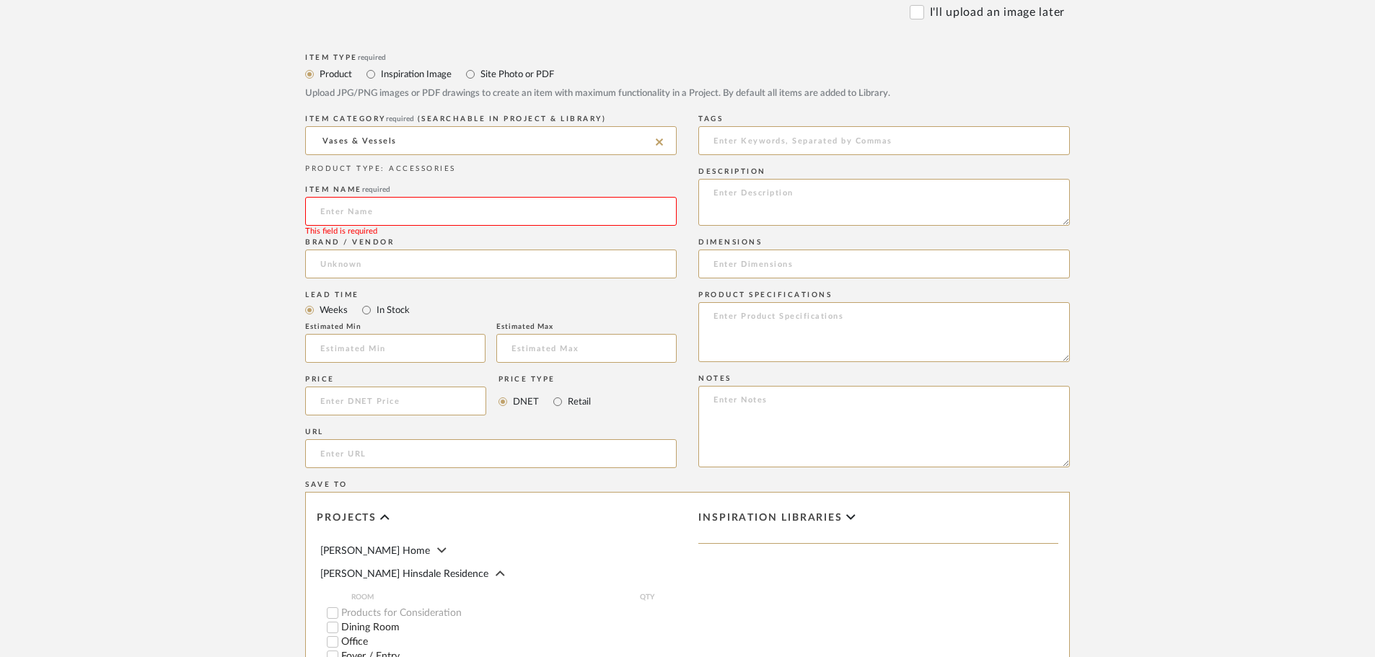
click at [429, 219] on input at bounding box center [491, 211] width 372 height 29
type input "black vase"
click at [515, 272] on input at bounding box center [491, 264] width 372 height 29
type input "four hands"
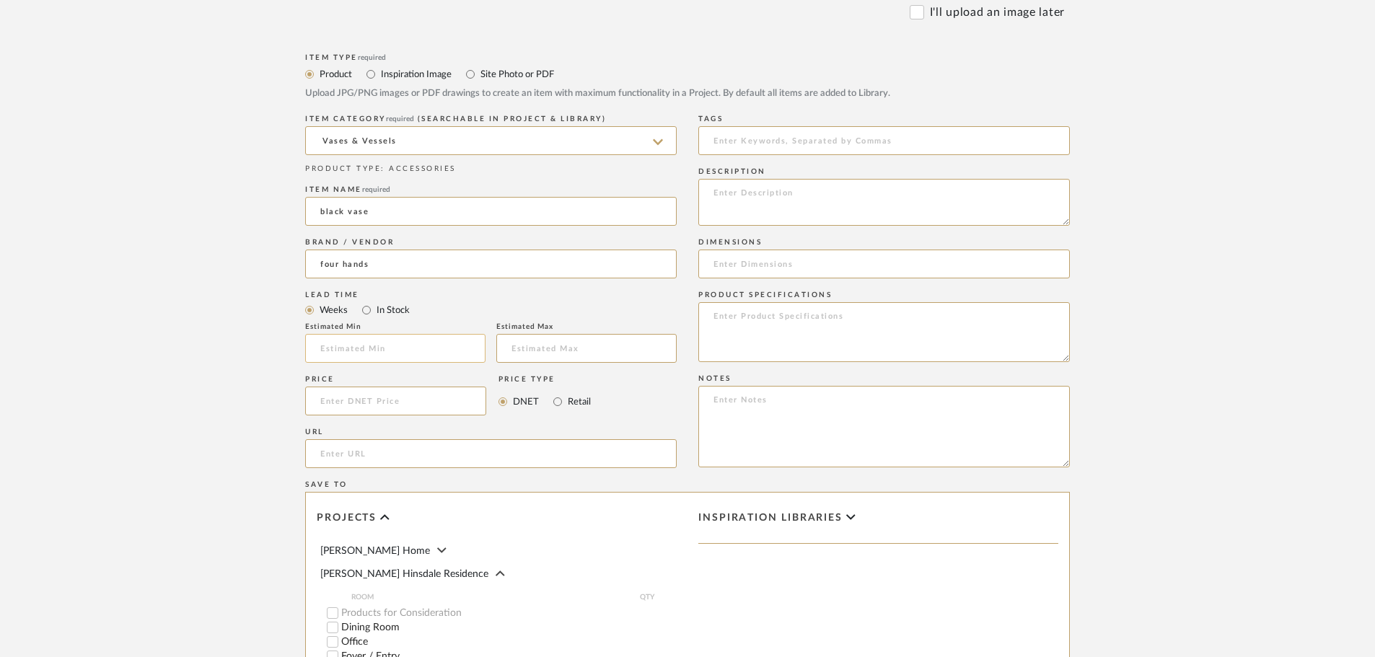
click at [331, 357] on input at bounding box center [395, 348] width 180 height 29
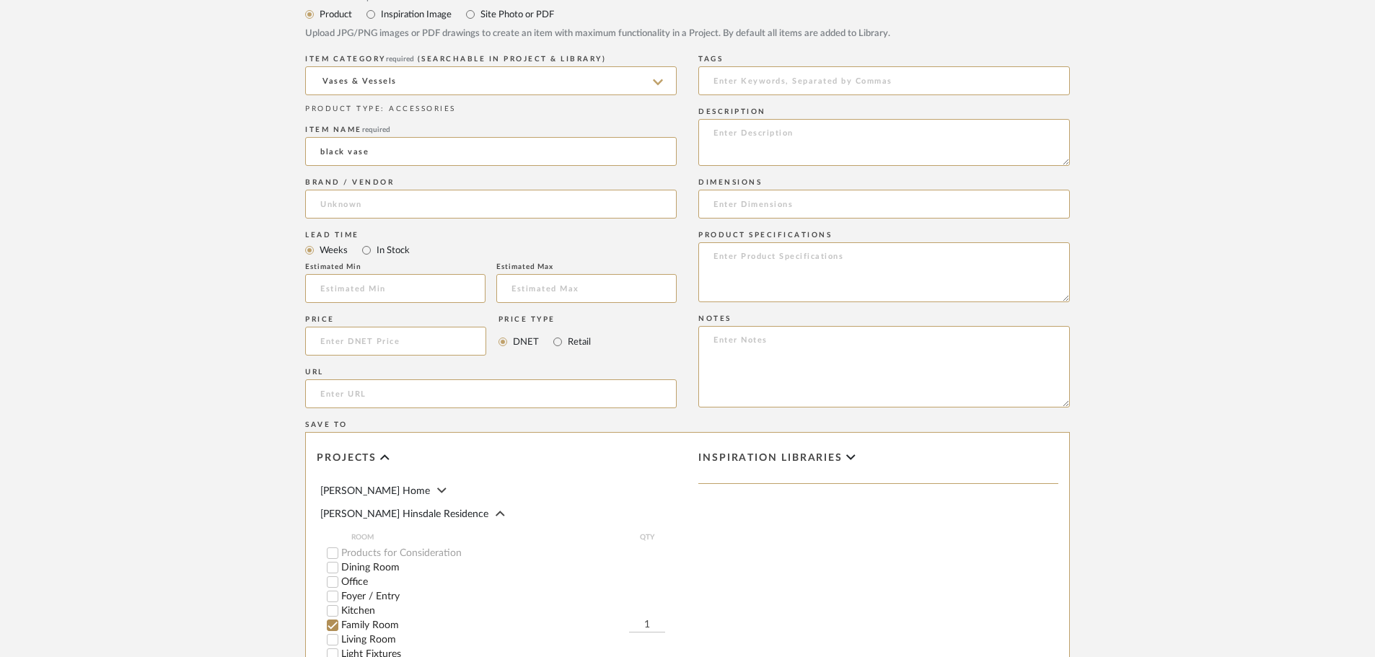
scroll to position [843, 0]
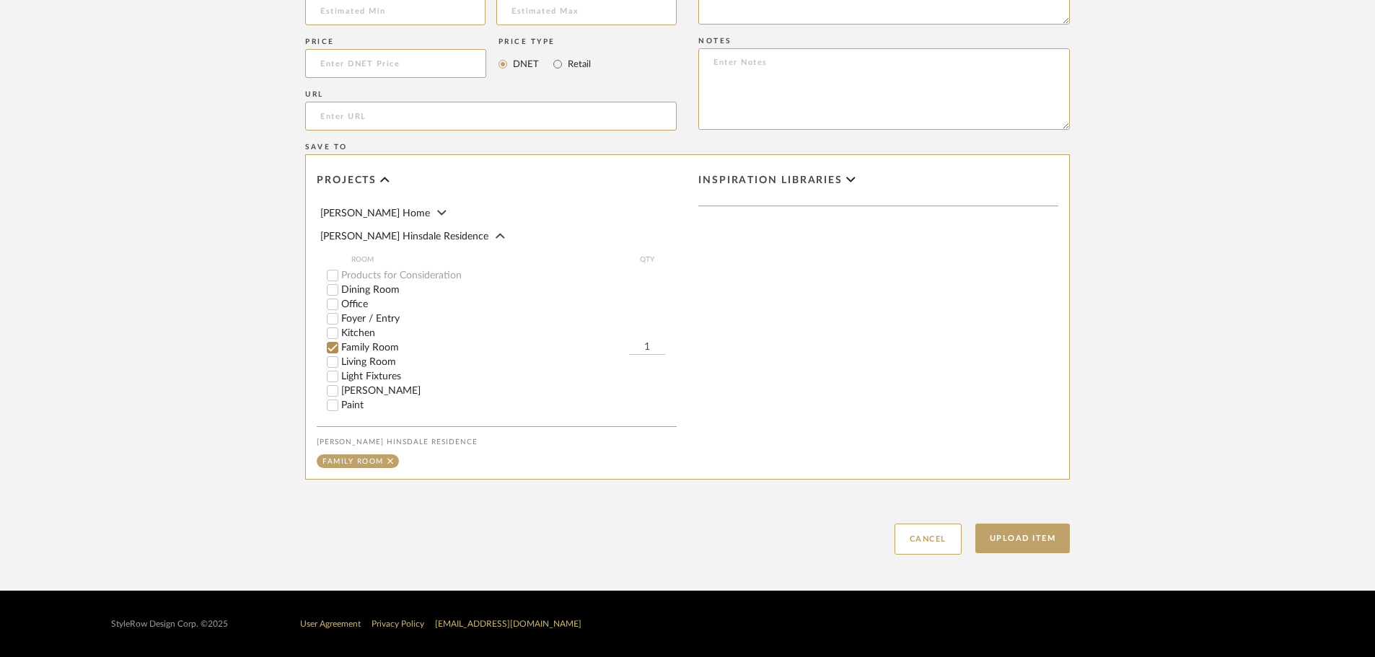
click at [357, 303] on label "Office" at bounding box center [509, 304] width 336 height 10
click at [340, 303] on input "Office" at bounding box center [332, 304] width 14 height 14
click at [336, 347] on input "Family Room" at bounding box center [332, 348] width 14 height 14
click at [1031, 530] on button "Upload Item" at bounding box center [1023, 539] width 95 height 30
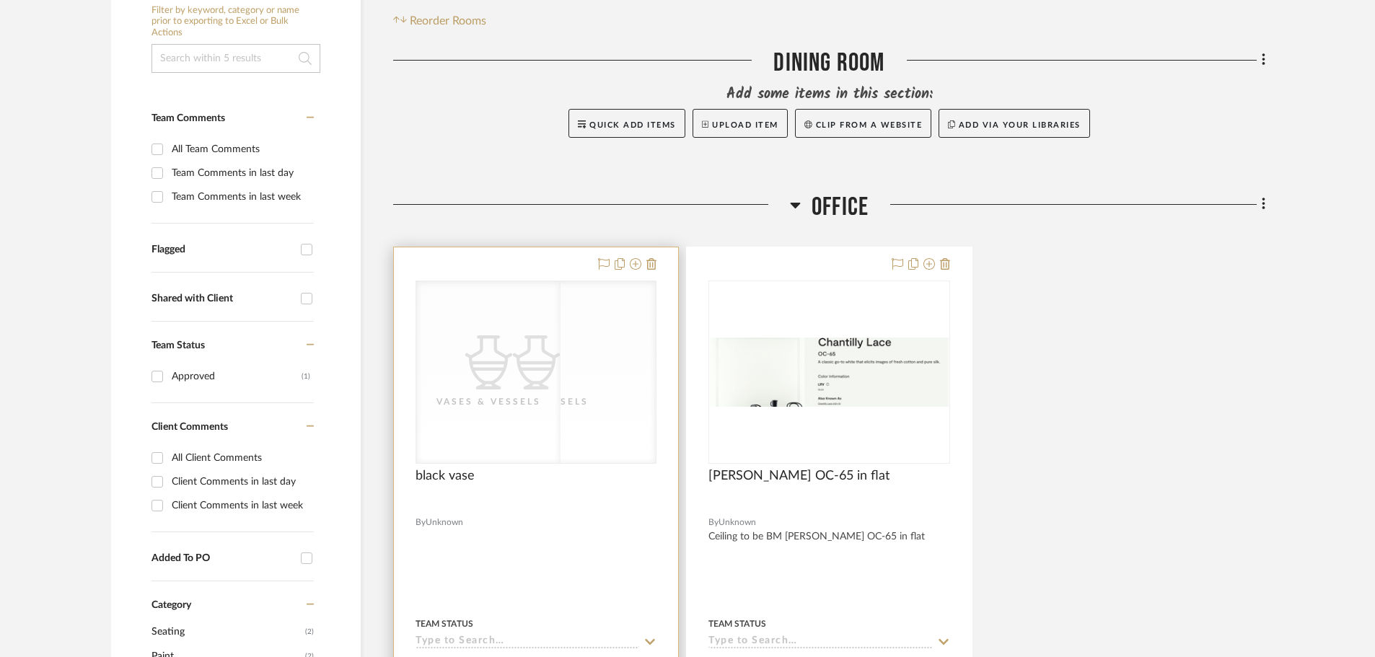
scroll to position [525, 0]
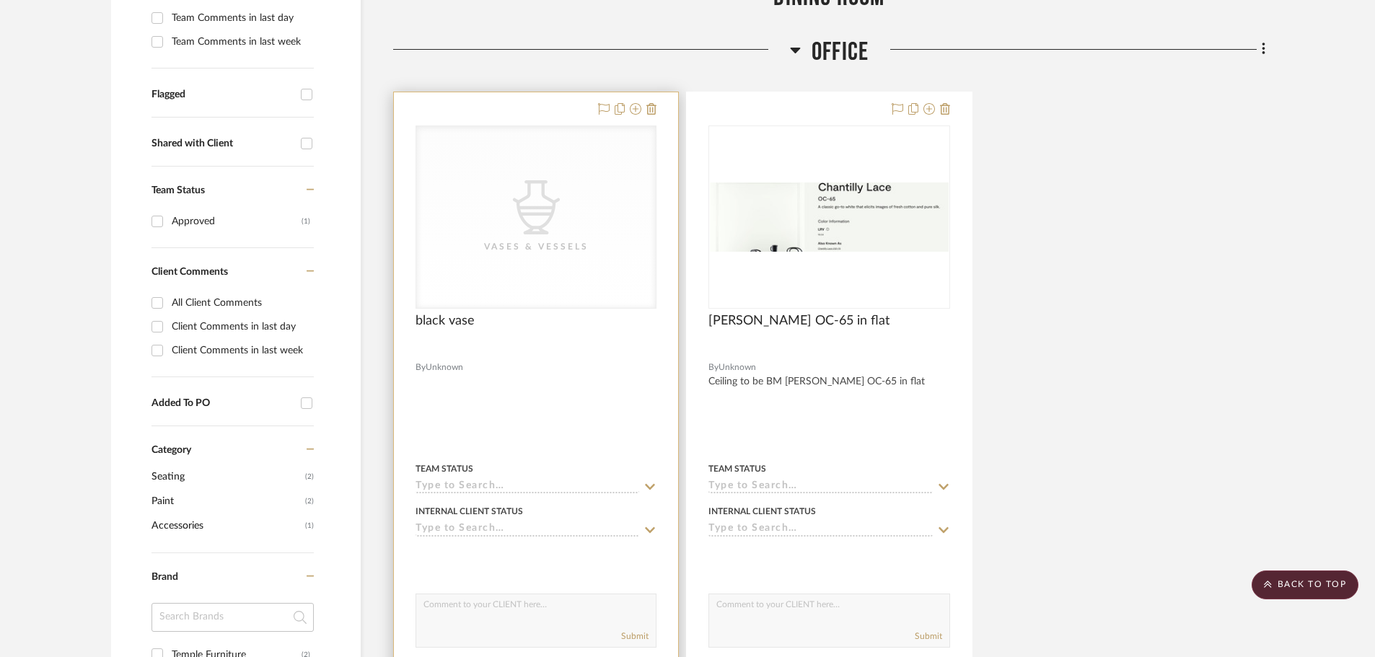
click at [480, 376] on div at bounding box center [536, 407] width 284 height 631
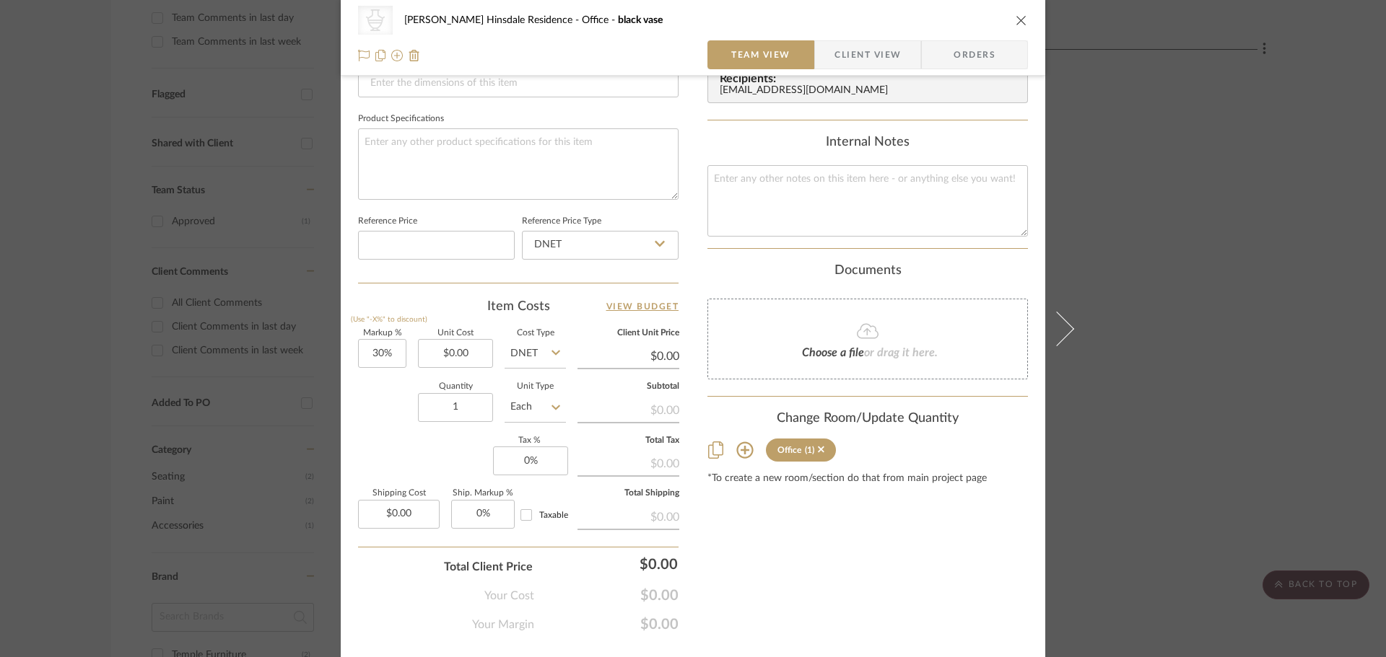
scroll to position [683, 0]
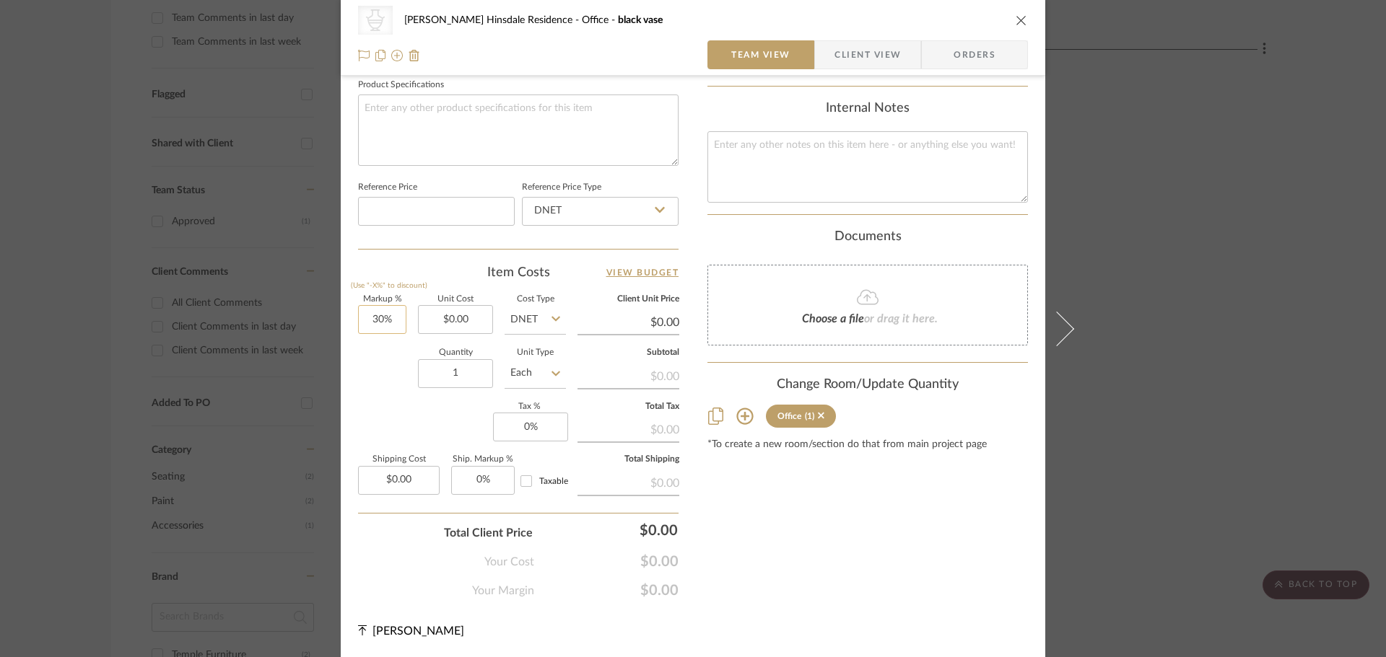
type input "30"
click at [376, 322] on input "30" at bounding box center [382, 319] width 48 height 29
type input "0%"
type input "0.00"
click at [450, 329] on input "0.00" at bounding box center [455, 319] width 75 height 29
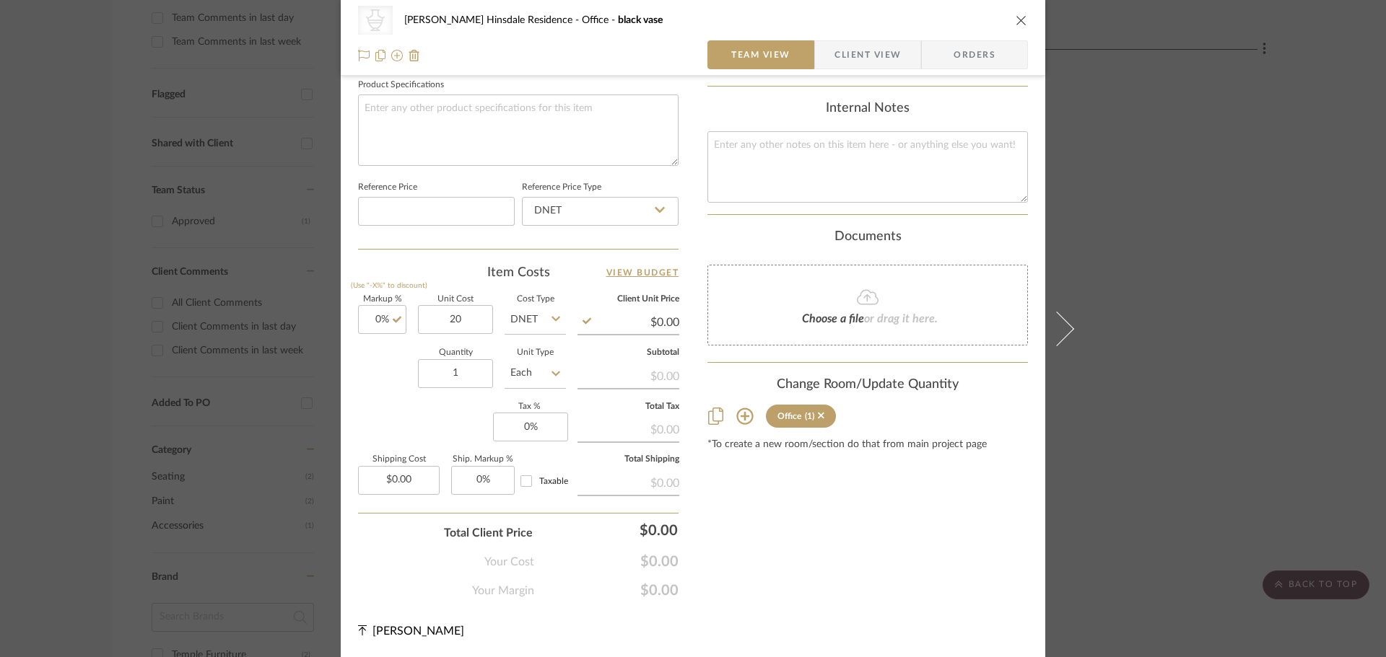
type input "$20.00"
type input "0.00"
click at [631, 325] on input "0.00" at bounding box center [628, 323] width 102 height 22
type input "40"
type input "100%"
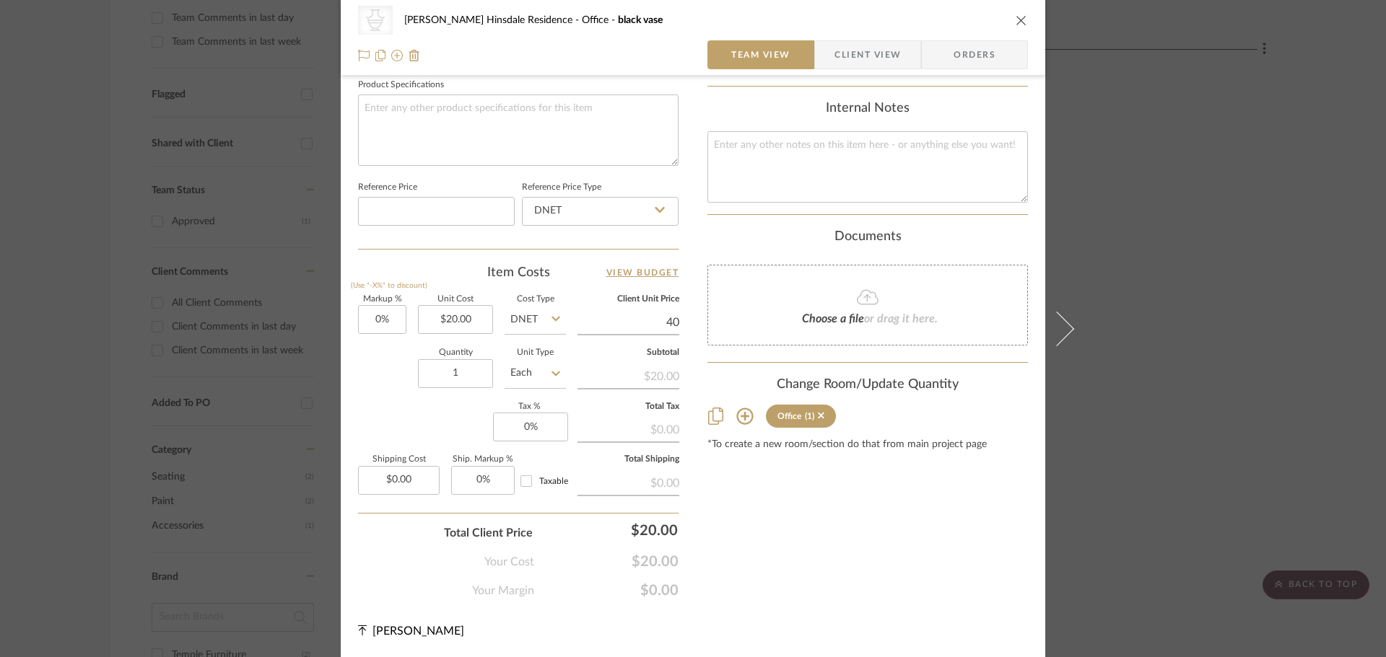
type input "$40.00"
drag, startPoint x: 792, startPoint y: 577, endPoint x: 804, endPoint y: 559, distance: 22.4
click at [794, 569] on div "Content here copies to Client View - confirm visibility there. Show in Client D…" at bounding box center [867, 7] width 320 height 1185
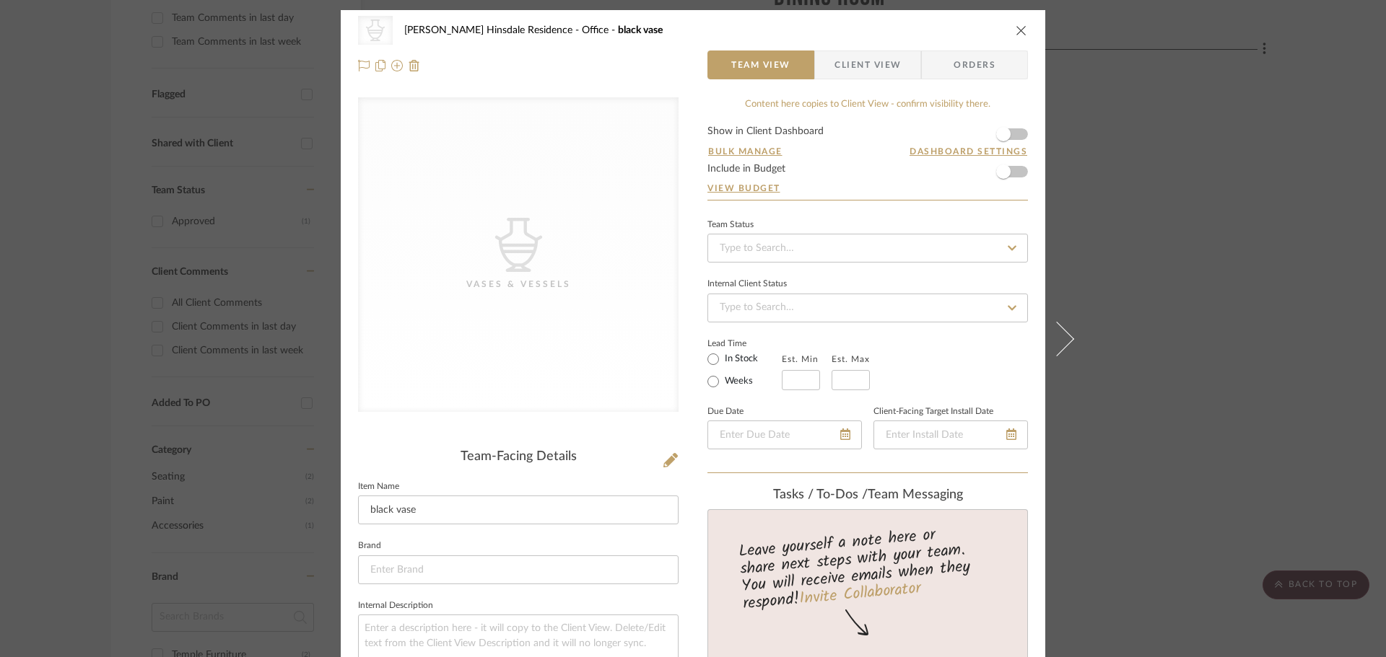
scroll to position [0, 0]
click at [841, 68] on span "Client View" at bounding box center [867, 65] width 66 height 29
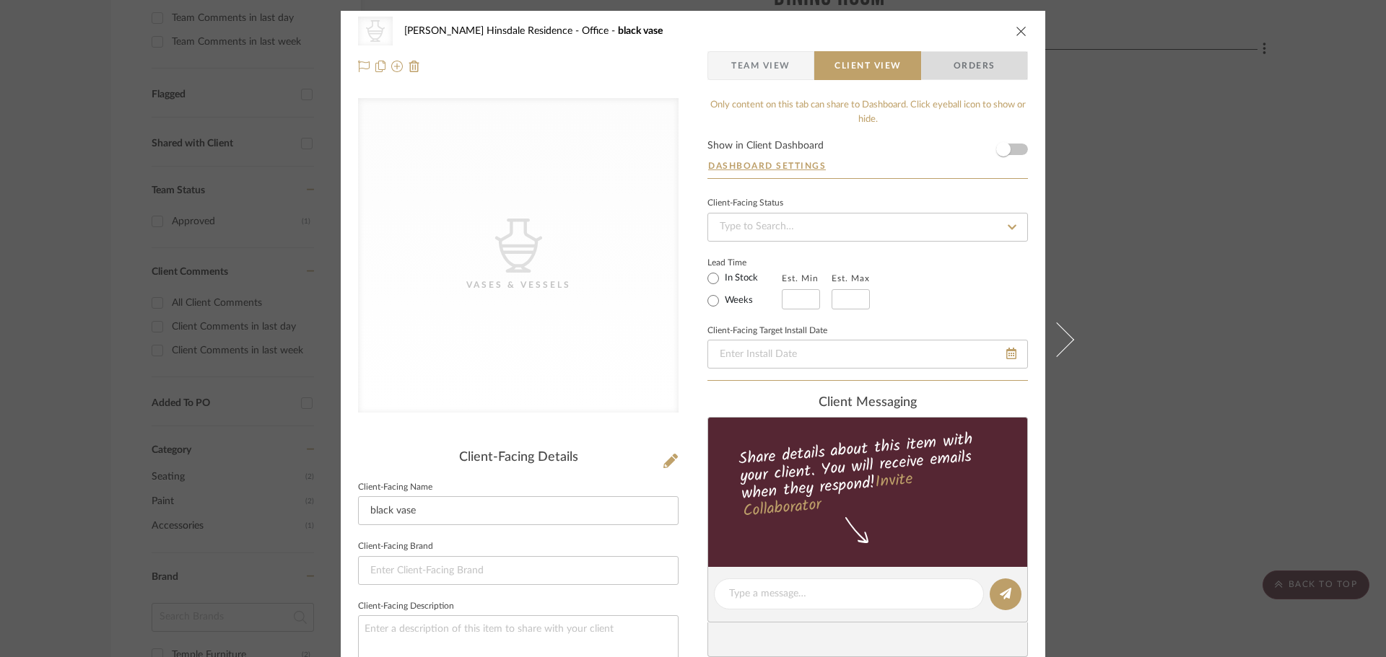
drag, startPoint x: 947, startPoint y: 69, endPoint x: 919, endPoint y: 99, distance: 40.9
click at [946, 69] on span "Orders" at bounding box center [974, 65] width 74 height 29
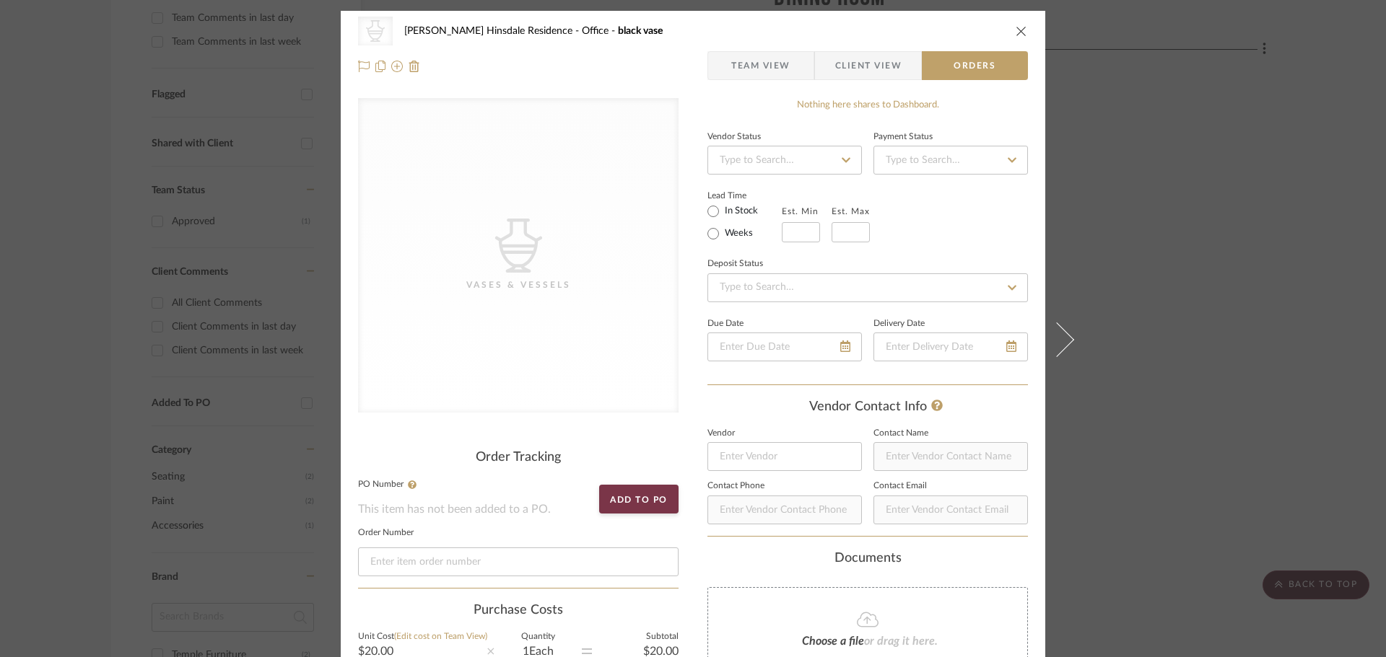
click at [893, 69] on span "Client View" at bounding box center [868, 65] width 66 height 29
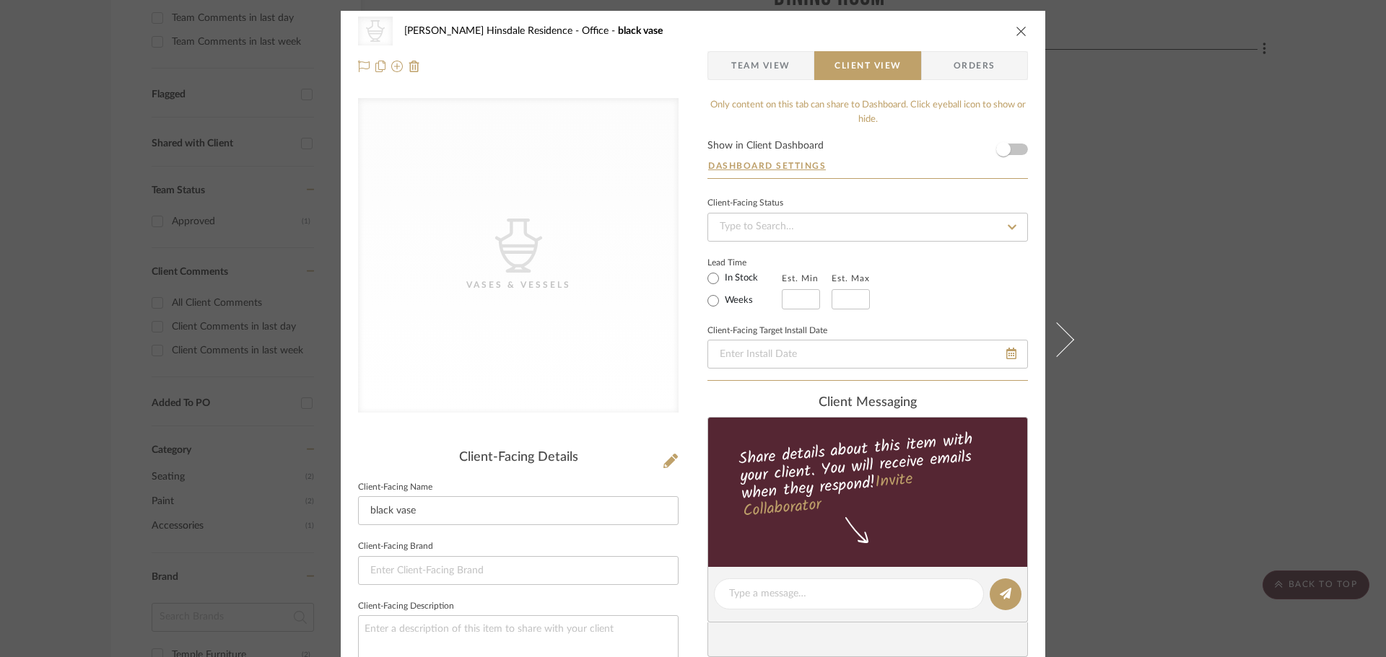
click at [760, 69] on span "Team View" at bounding box center [760, 65] width 59 height 29
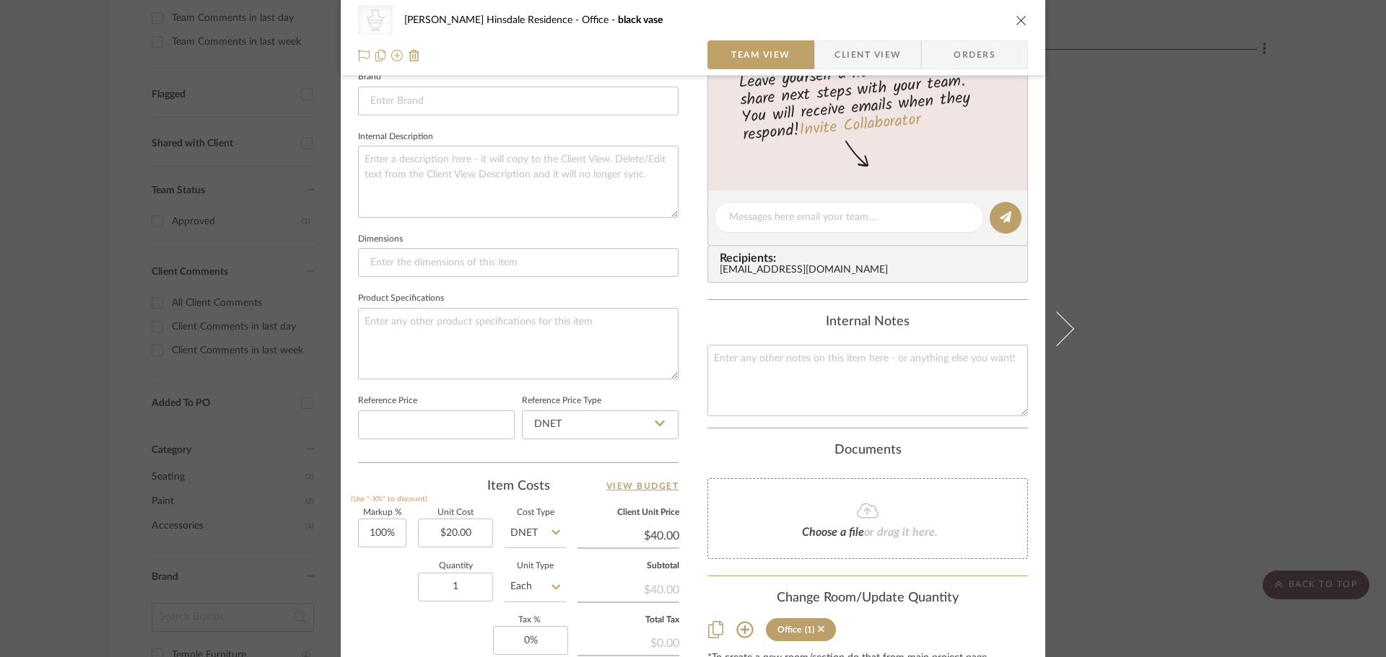
scroll to position [467, 0]
click at [845, 59] on span "Client View" at bounding box center [867, 54] width 66 height 29
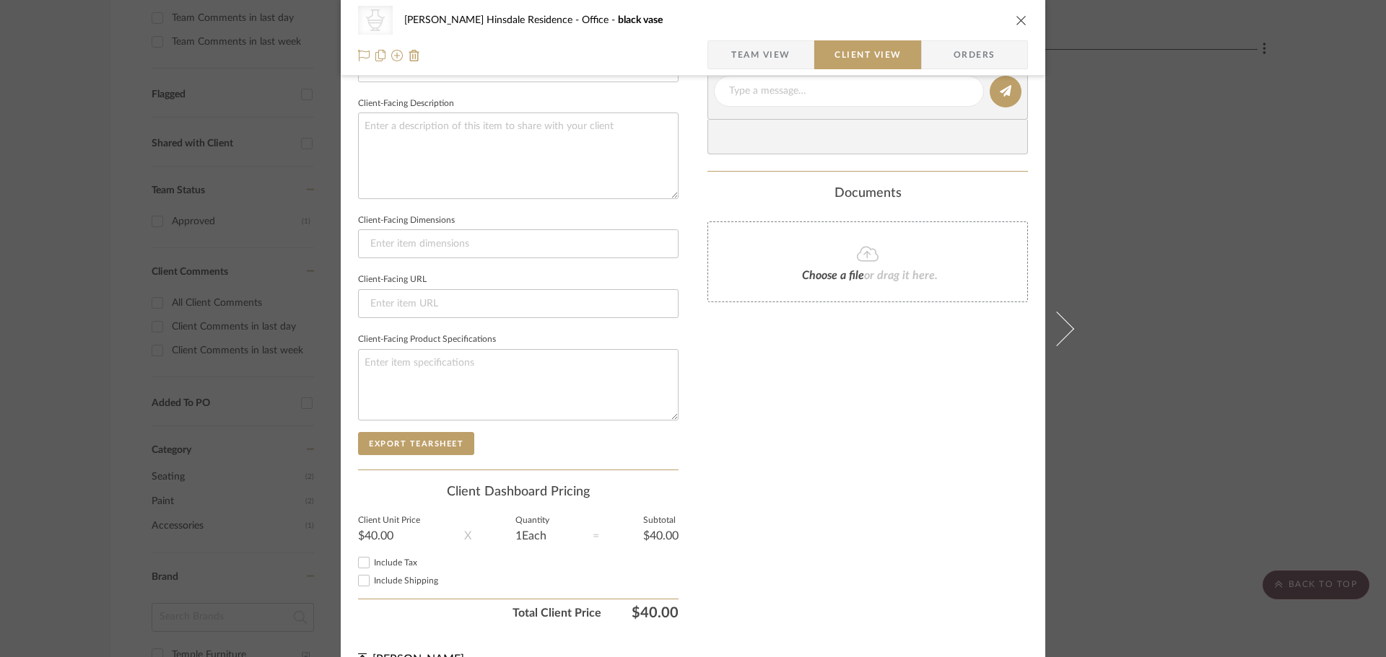
scroll to position [531, 0]
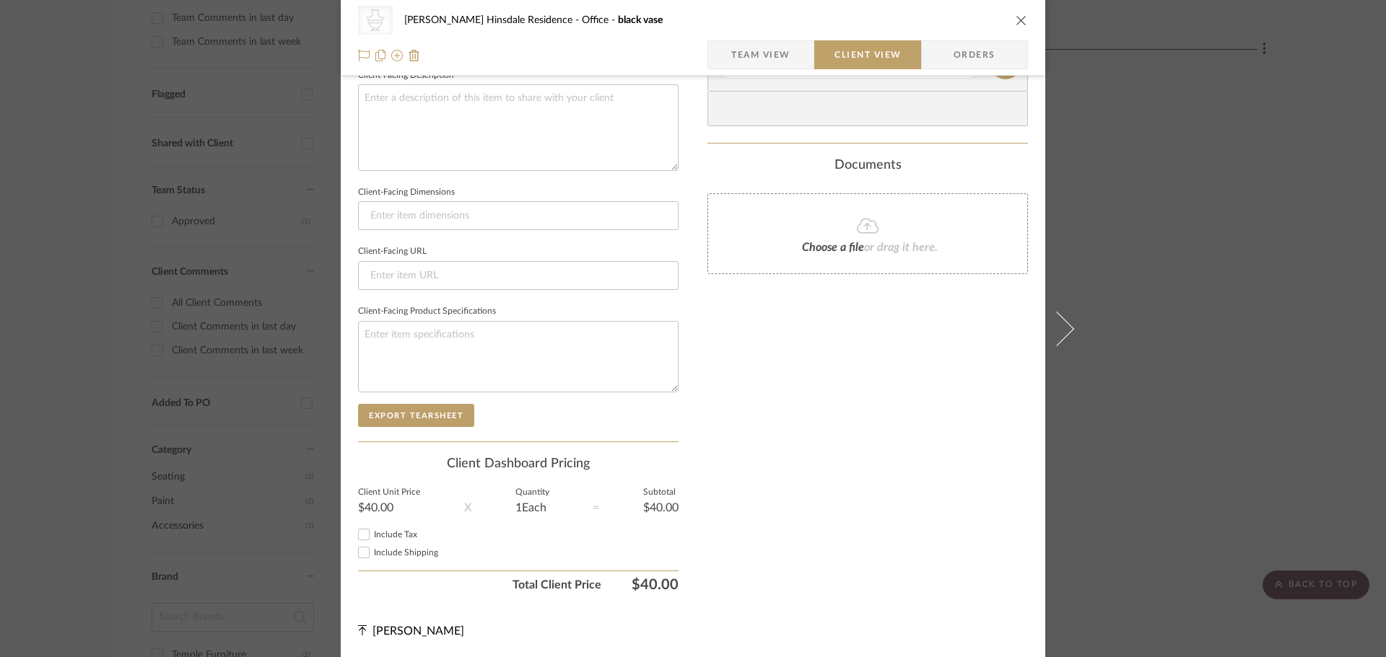
drag, startPoint x: 759, startPoint y: 74, endPoint x: 759, endPoint y: 64, distance: 10.1
click at [759, 73] on div "CategoryIconAccessories Created with Sketch. Vases & Vessels Conte Hinsdale Res…" at bounding box center [693, 38] width 704 height 76
click at [758, 61] on span "Team View" at bounding box center [760, 54] width 59 height 29
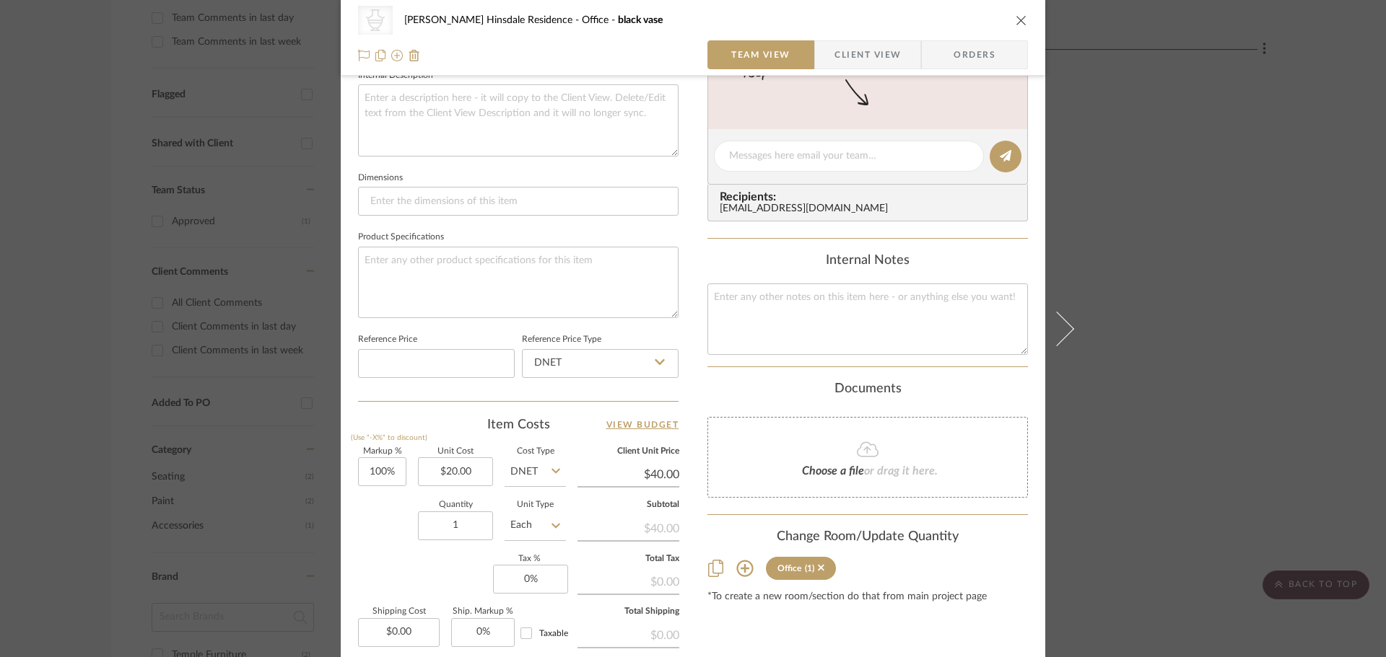
click at [875, 54] on span "Client View" at bounding box center [867, 54] width 66 height 29
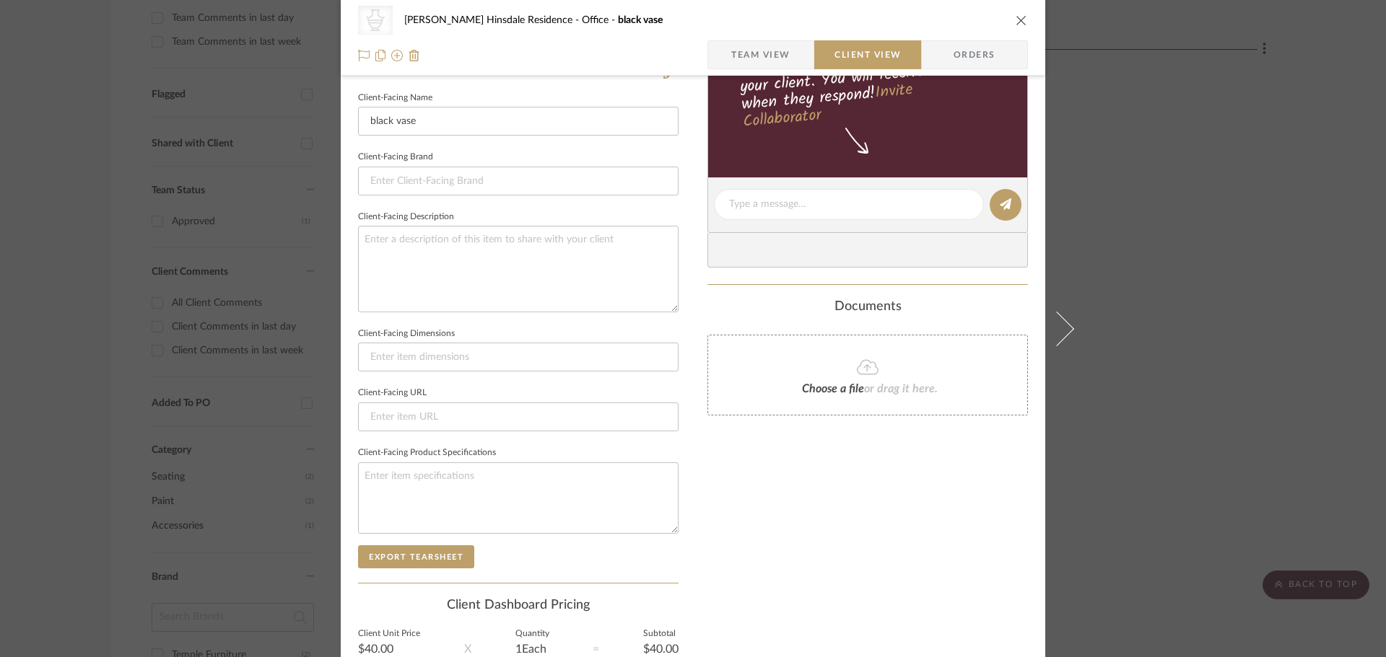
scroll to position [0, 0]
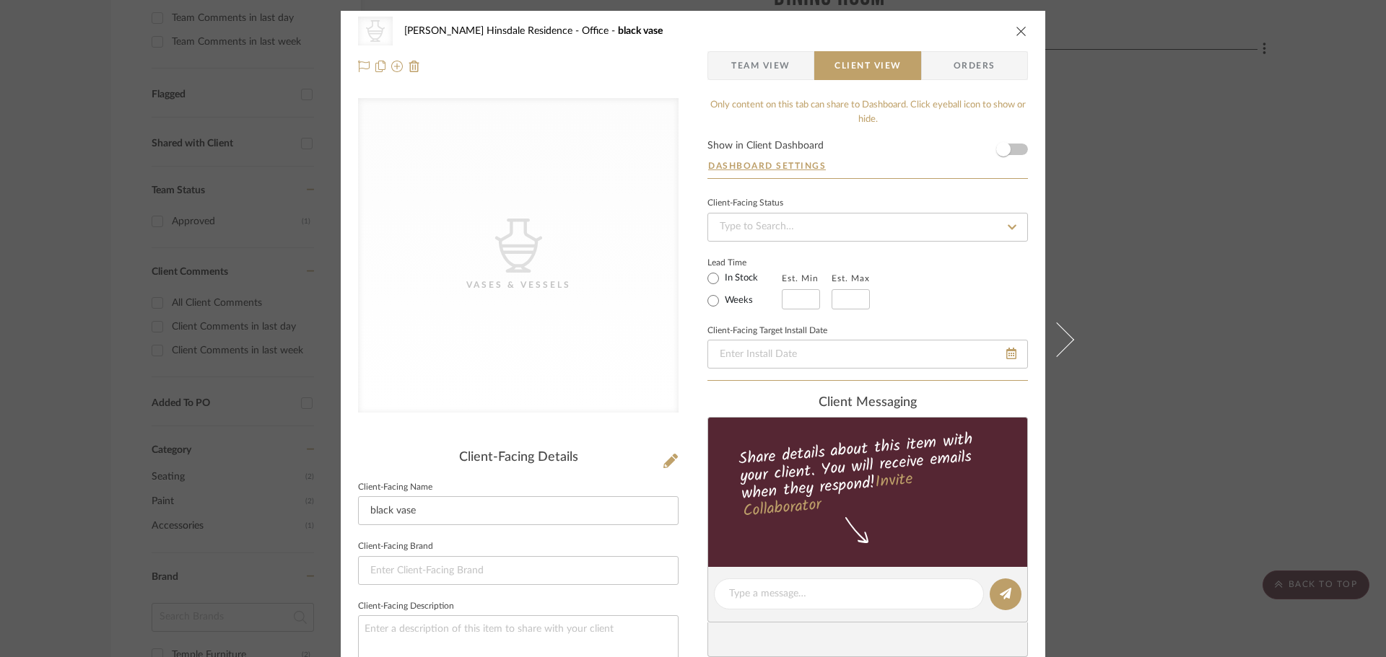
click at [1009, 41] on div "CategoryIconAccessories Created with Sketch. Vases & Vessels Conte Hinsdale Res…" at bounding box center [693, 31] width 670 height 29
click at [981, 29] on div "Conte Hinsdale Residence Office black vase" at bounding box center [703, 31] width 599 height 10
click at [1015, 32] on icon "close" at bounding box center [1021, 31] width 12 height 12
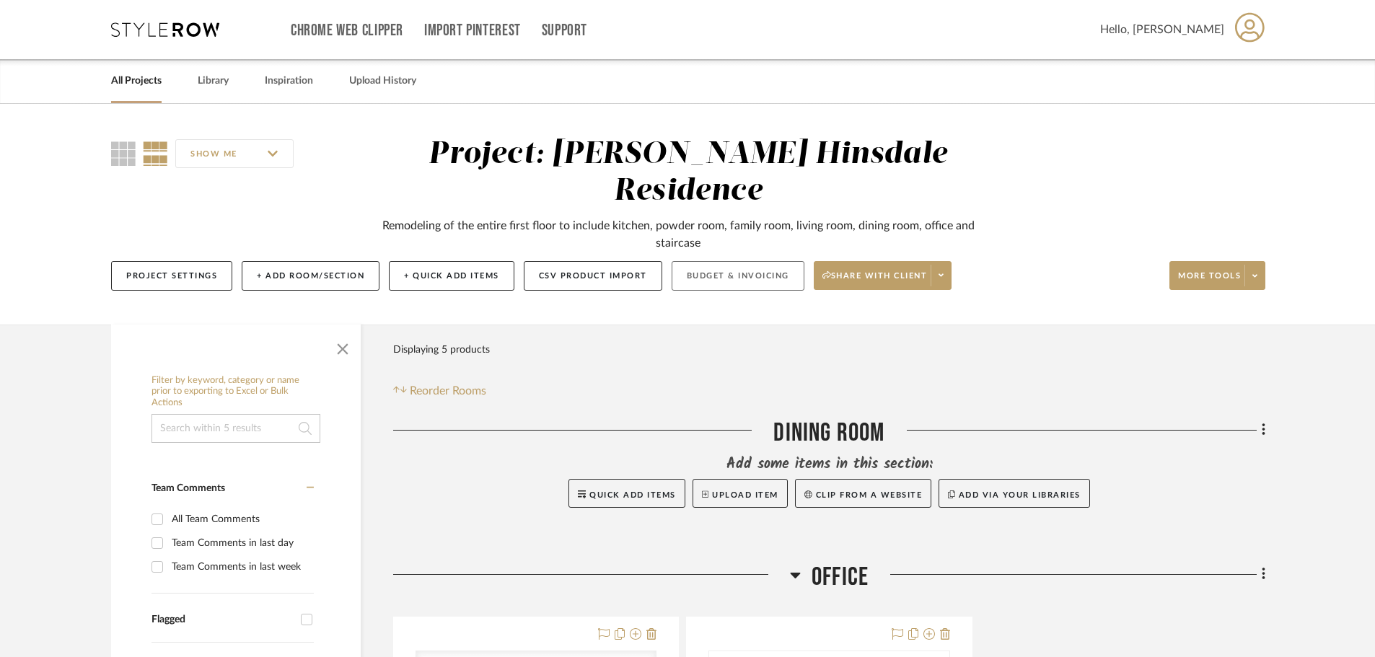
click at [735, 261] on button "Budget & Invoicing" at bounding box center [738, 276] width 133 height 30
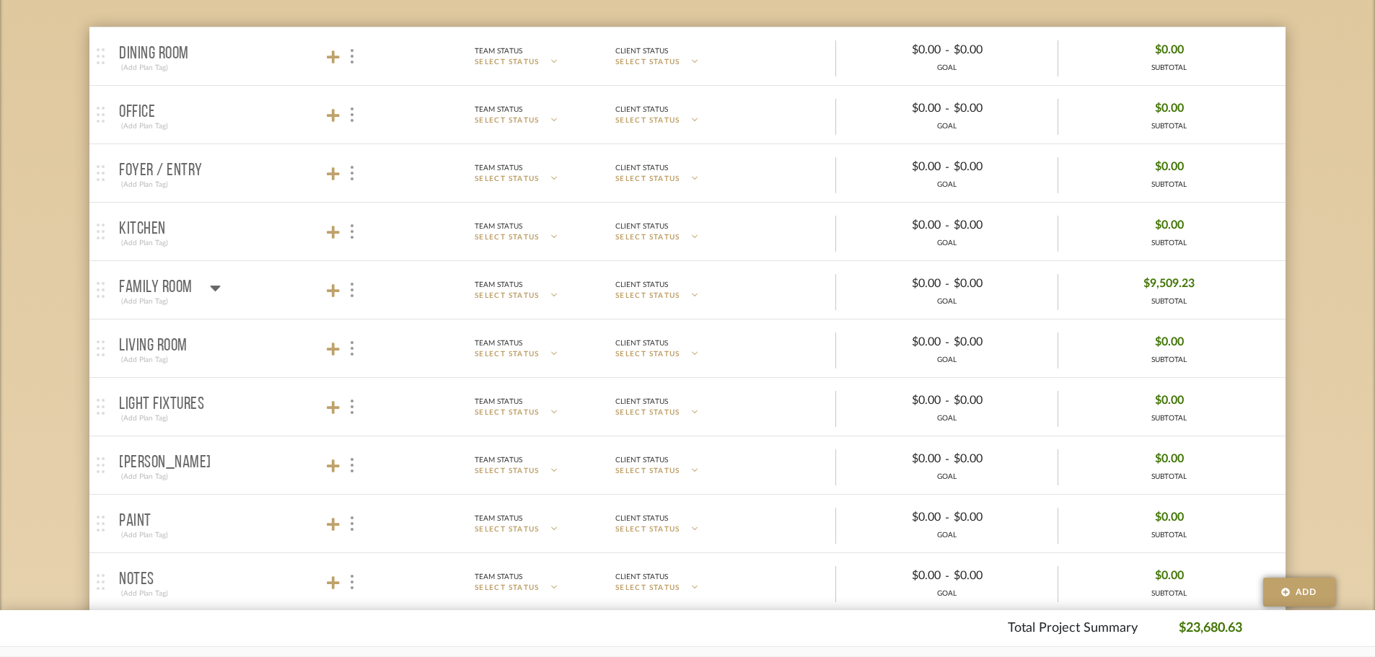
scroll to position [289, 0]
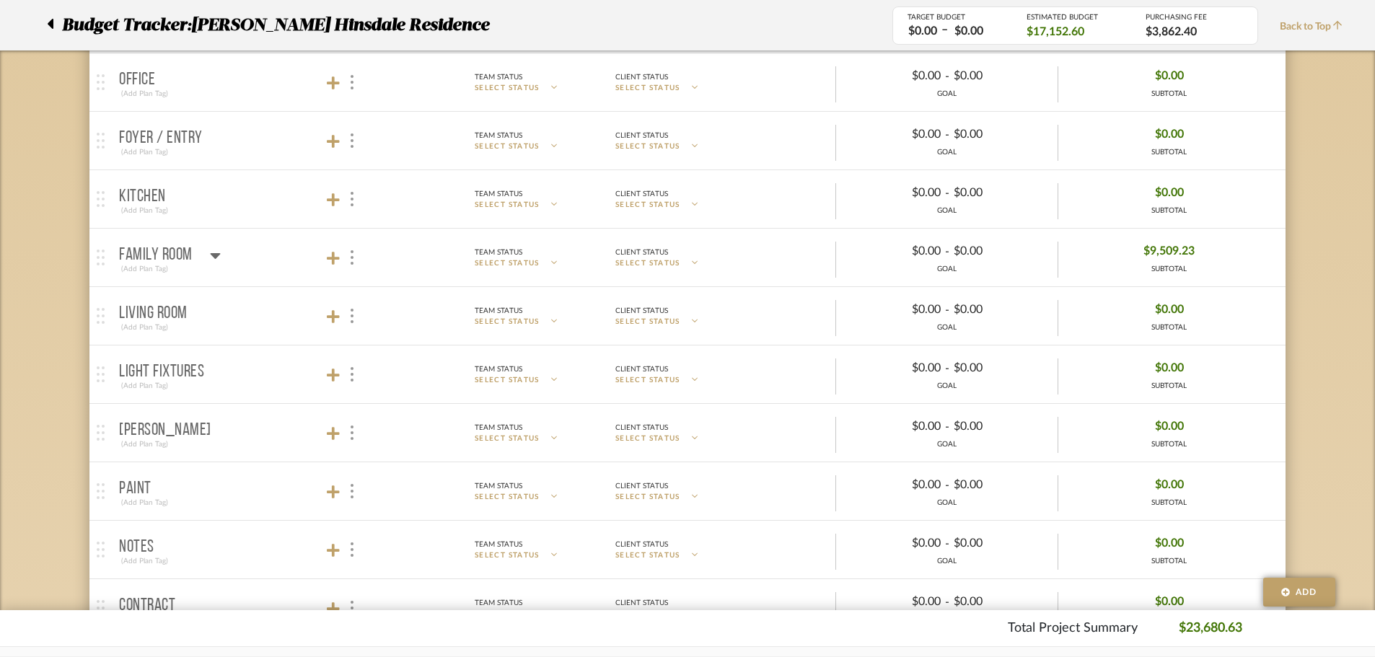
click at [327, 74] on div at bounding box center [343, 82] width 32 height 19
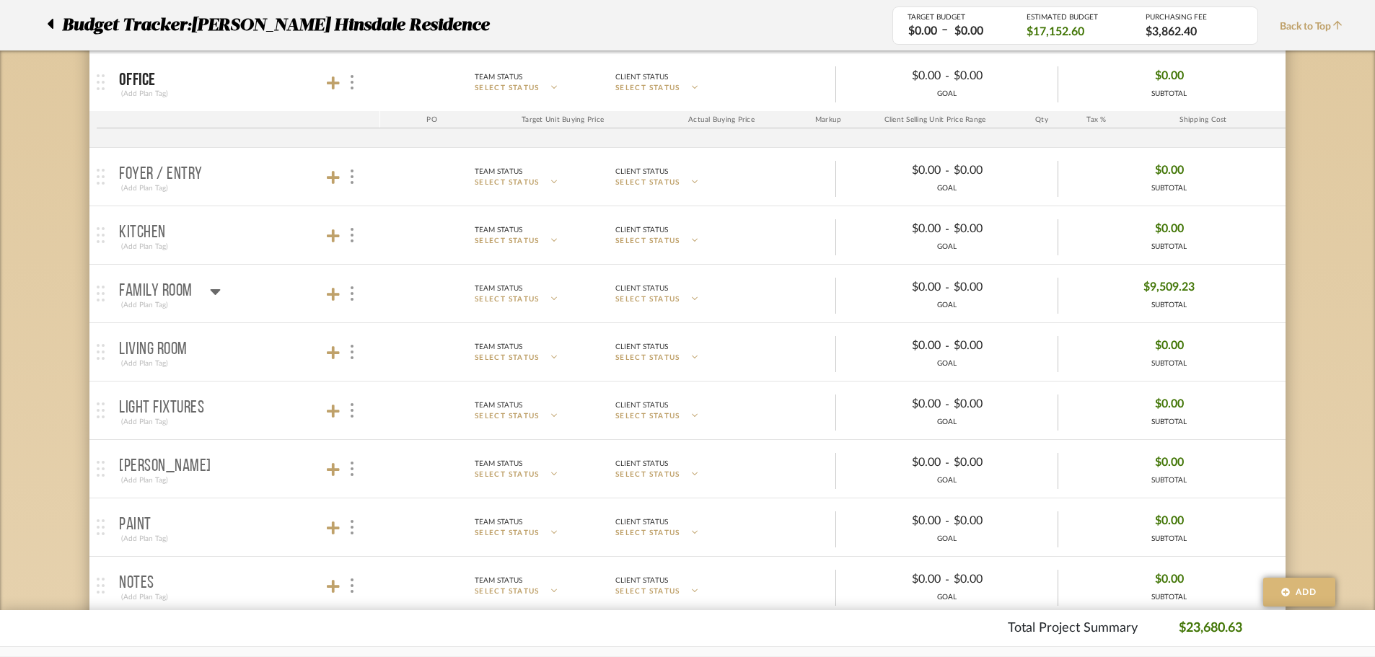
click at [1333, 587] on button "Add" at bounding box center [1300, 592] width 72 height 29
click at [1301, 533] on span "Add Rooms" at bounding box center [1293, 532] width 48 height 9
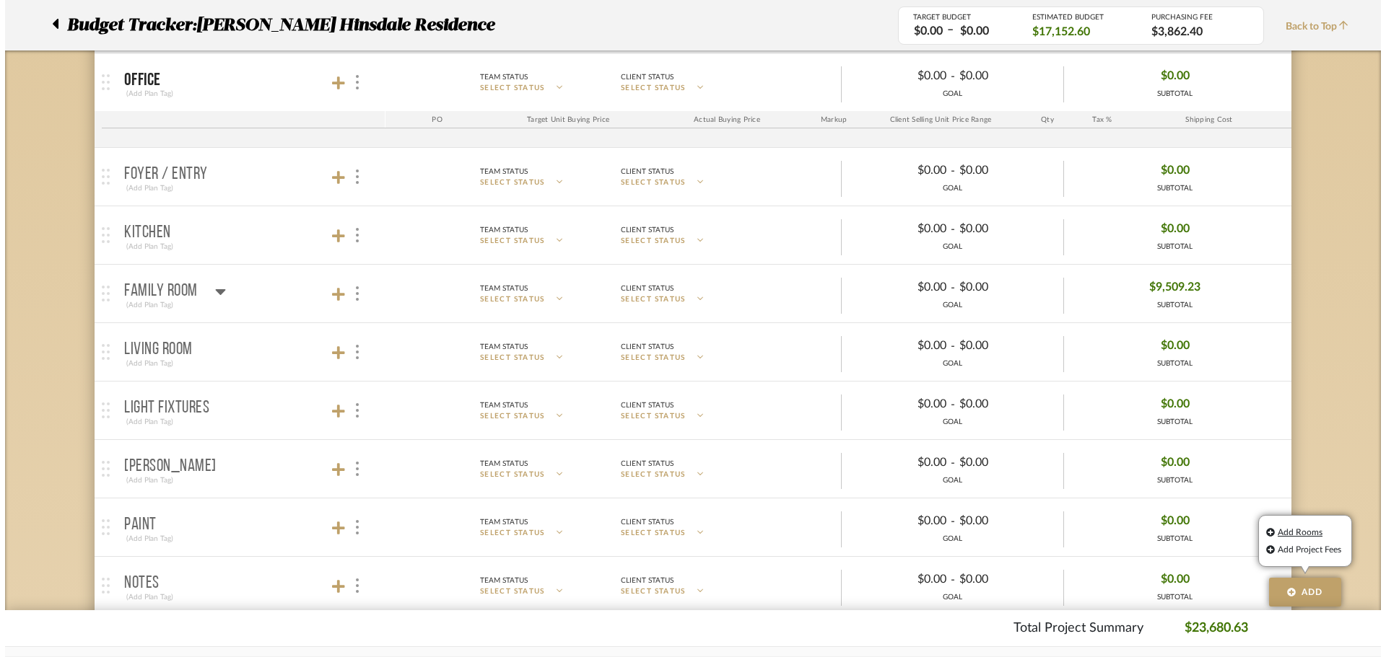
scroll to position [0, 0]
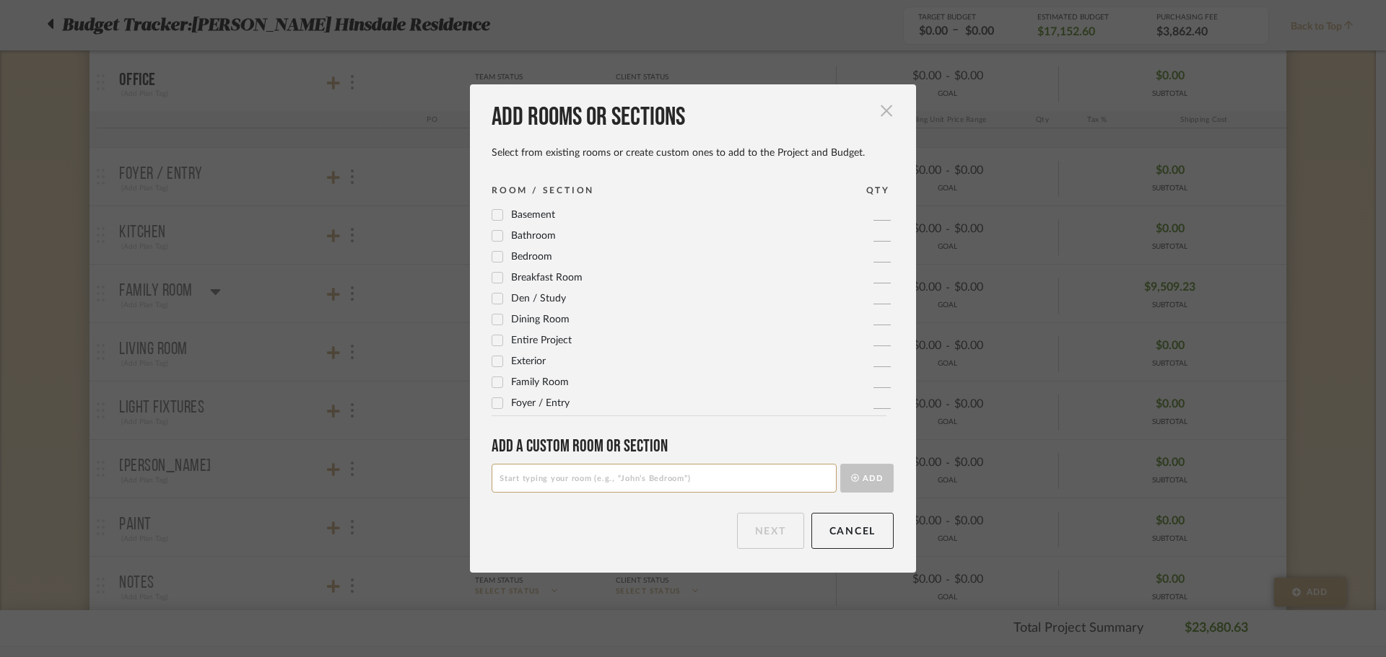
click at [884, 116] on span "button" at bounding box center [886, 110] width 29 height 29
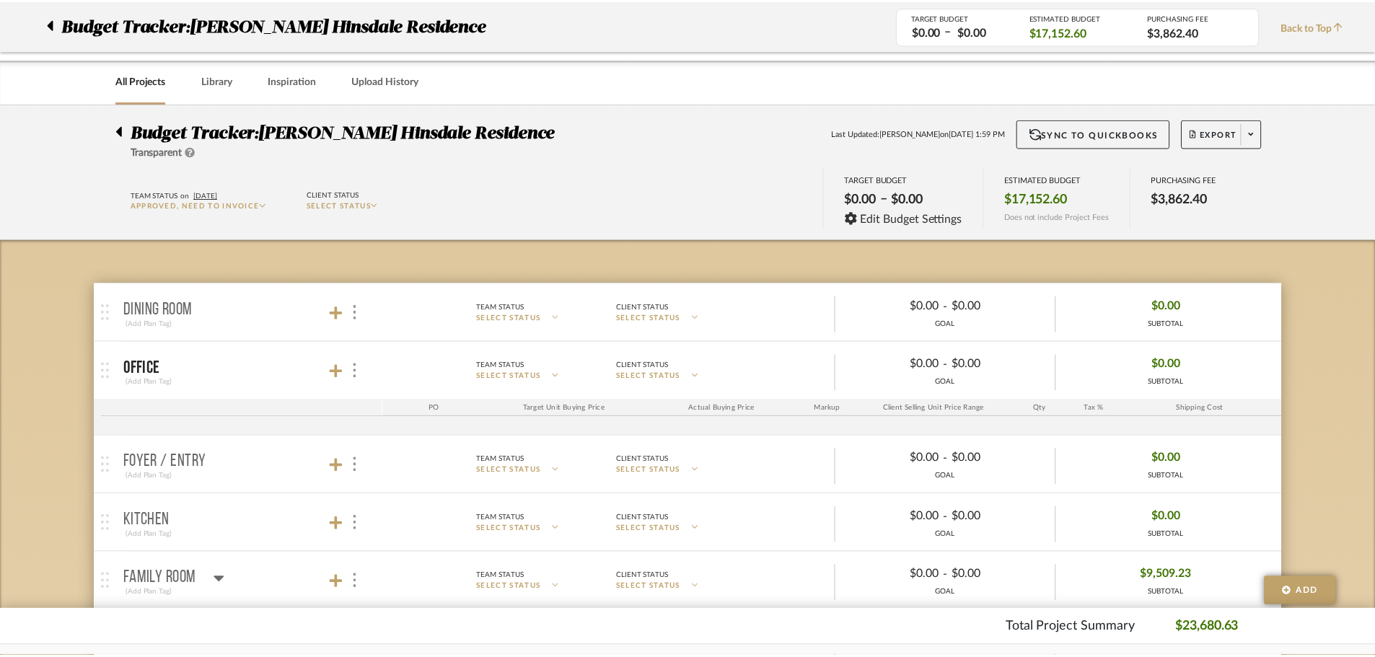
scroll to position [289, 0]
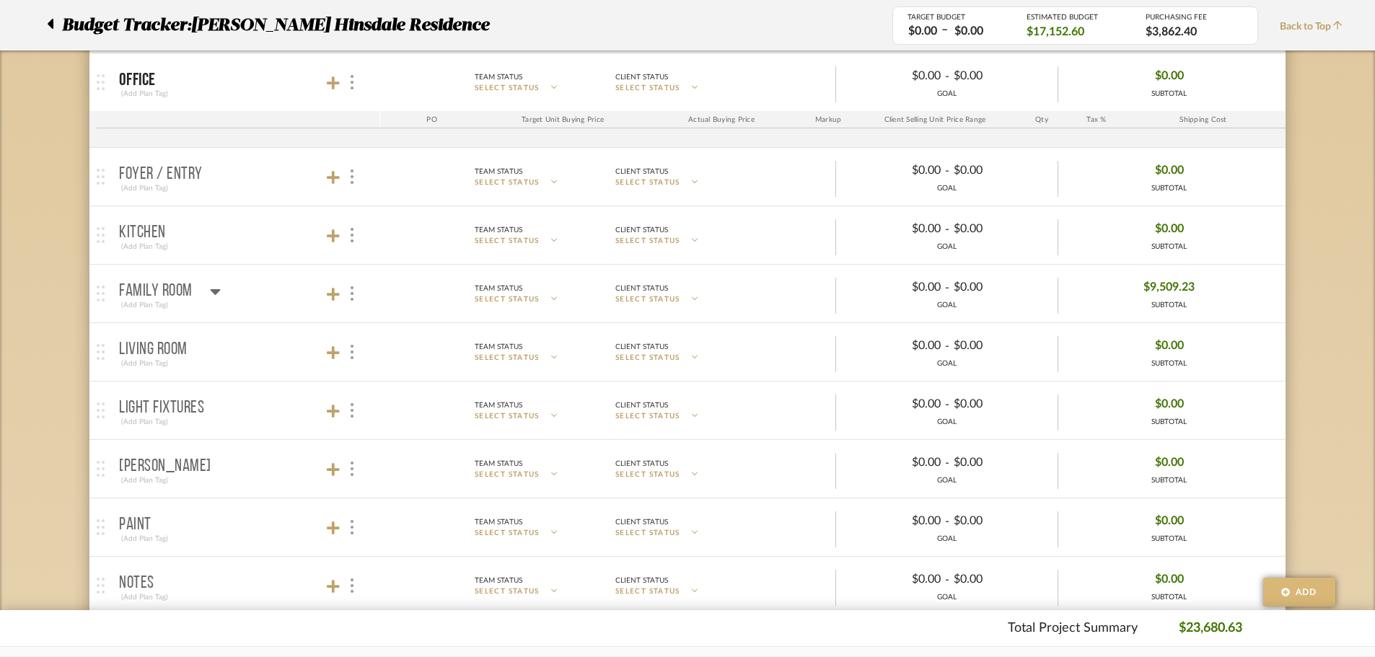
click at [1297, 595] on span "Add" at bounding box center [1307, 592] width 22 height 13
click at [1291, 548] on span "Add Project Fees" at bounding box center [1302, 550] width 66 height 9
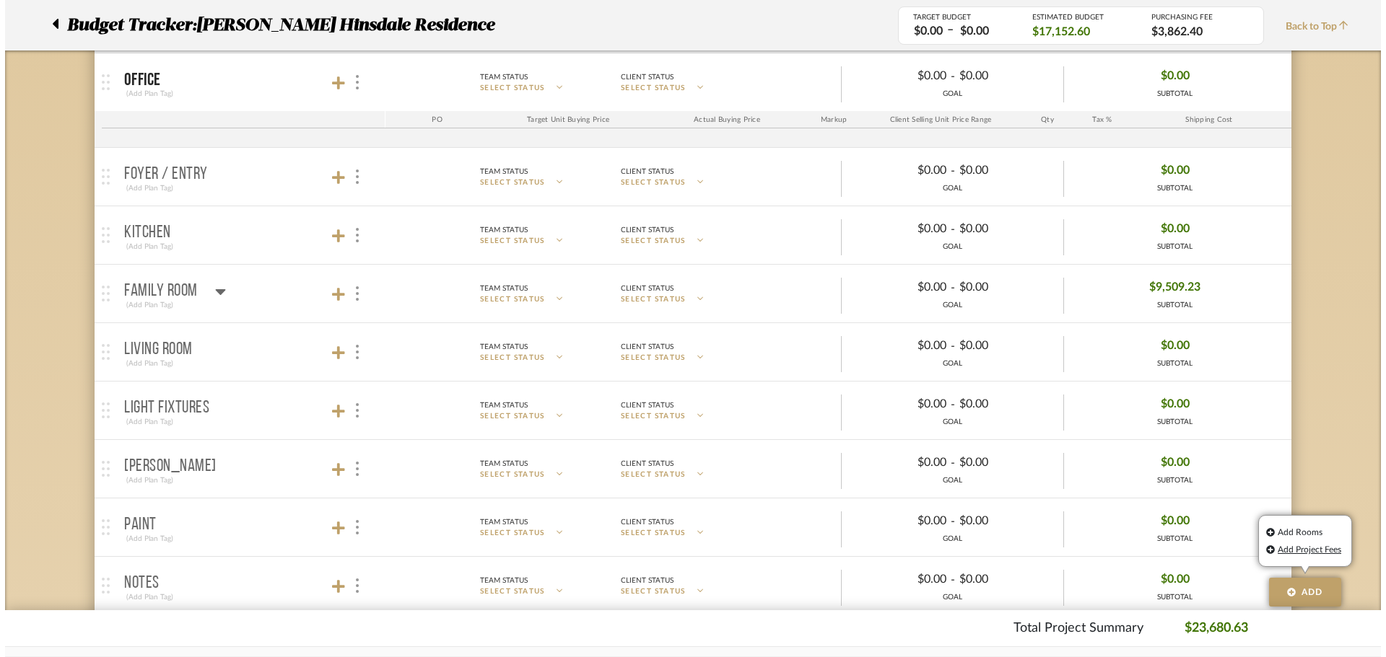
scroll to position [0, 0]
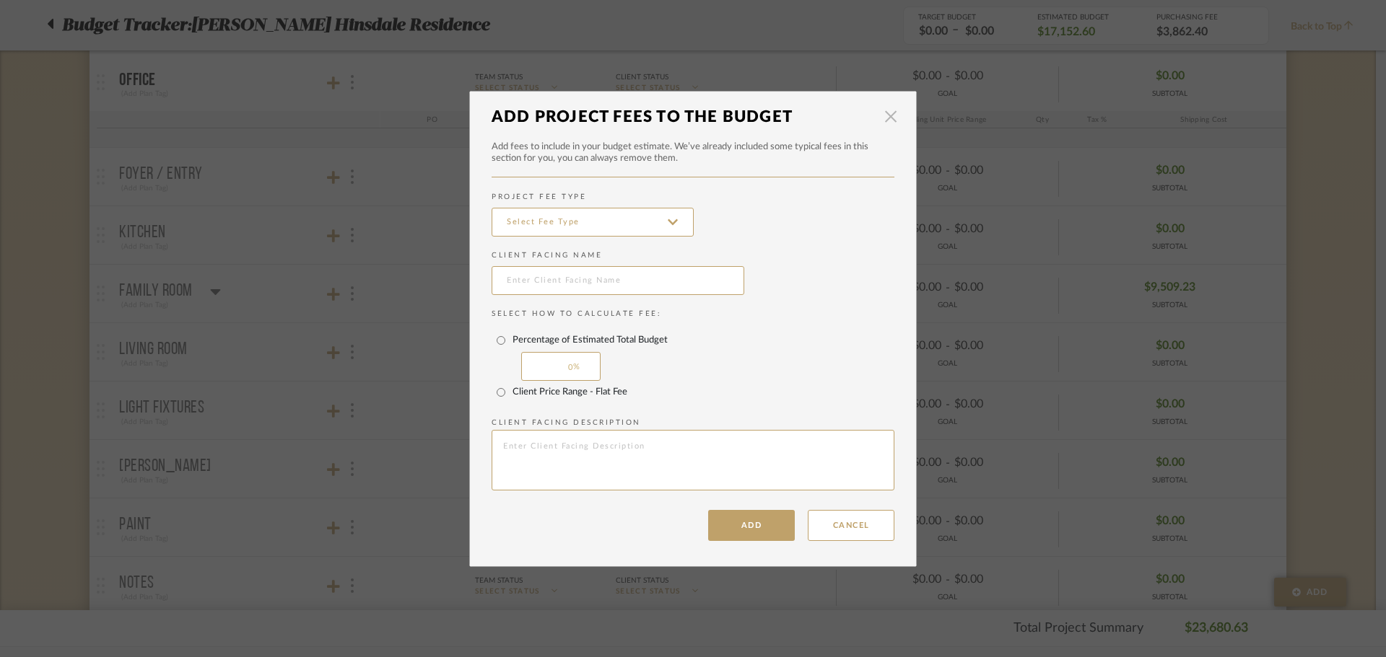
click at [876, 112] on span "button" at bounding box center [890, 116] width 29 height 29
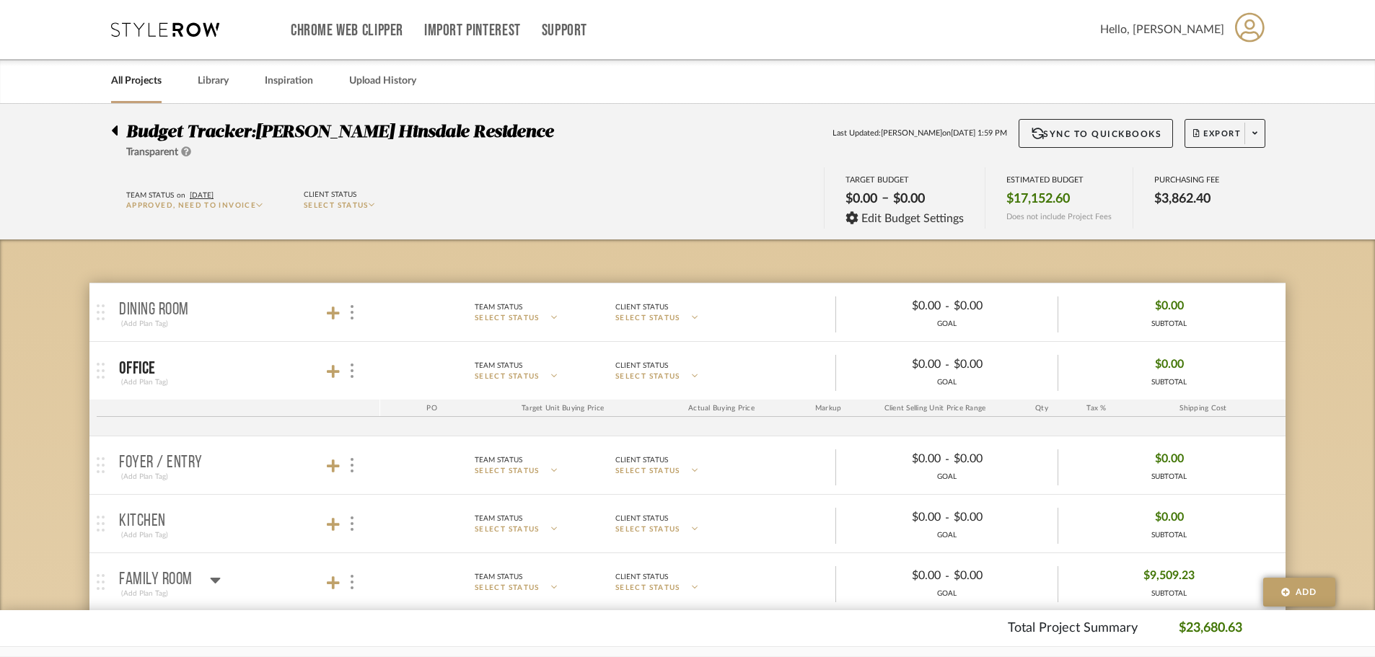
click at [325, 365] on mat-panel-title "Office (Add Plan Tag)" at bounding box center [246, 371] width 254 height 35
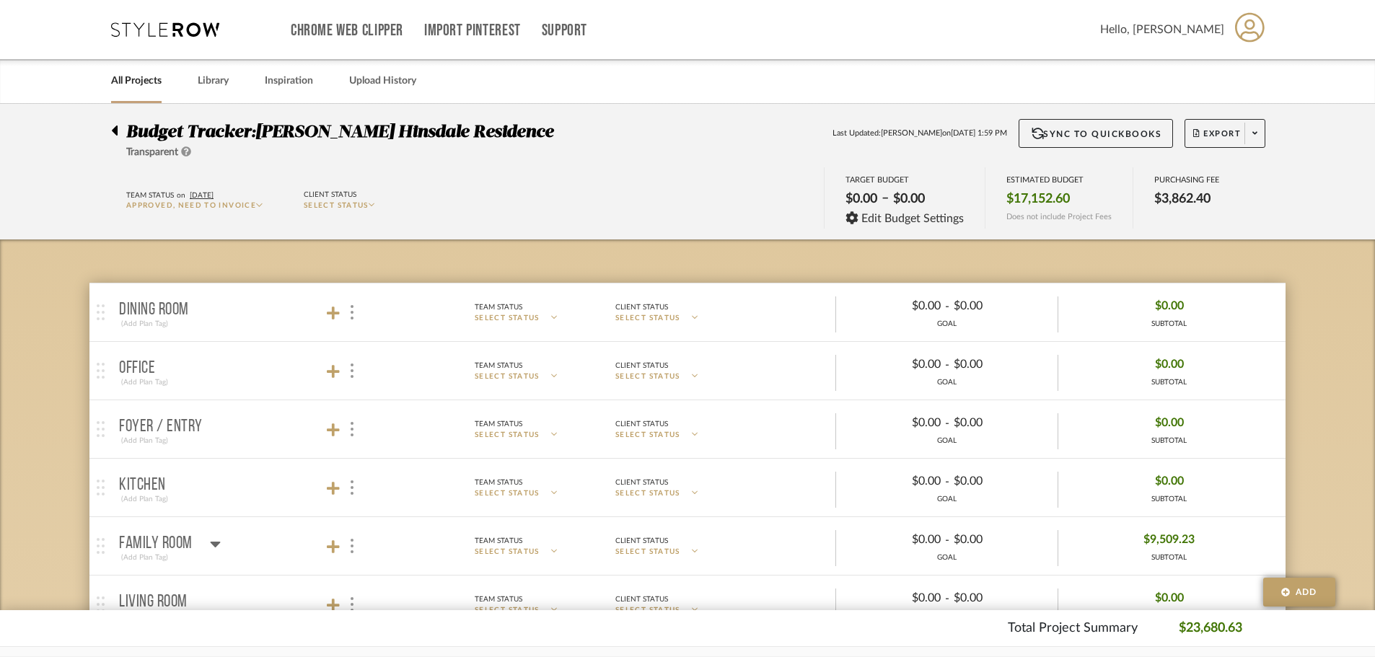
click at [323, 365] on mat-panel-title "Office (Add Plan Tag)" at bounding box center [246, 371] width 254 height 35
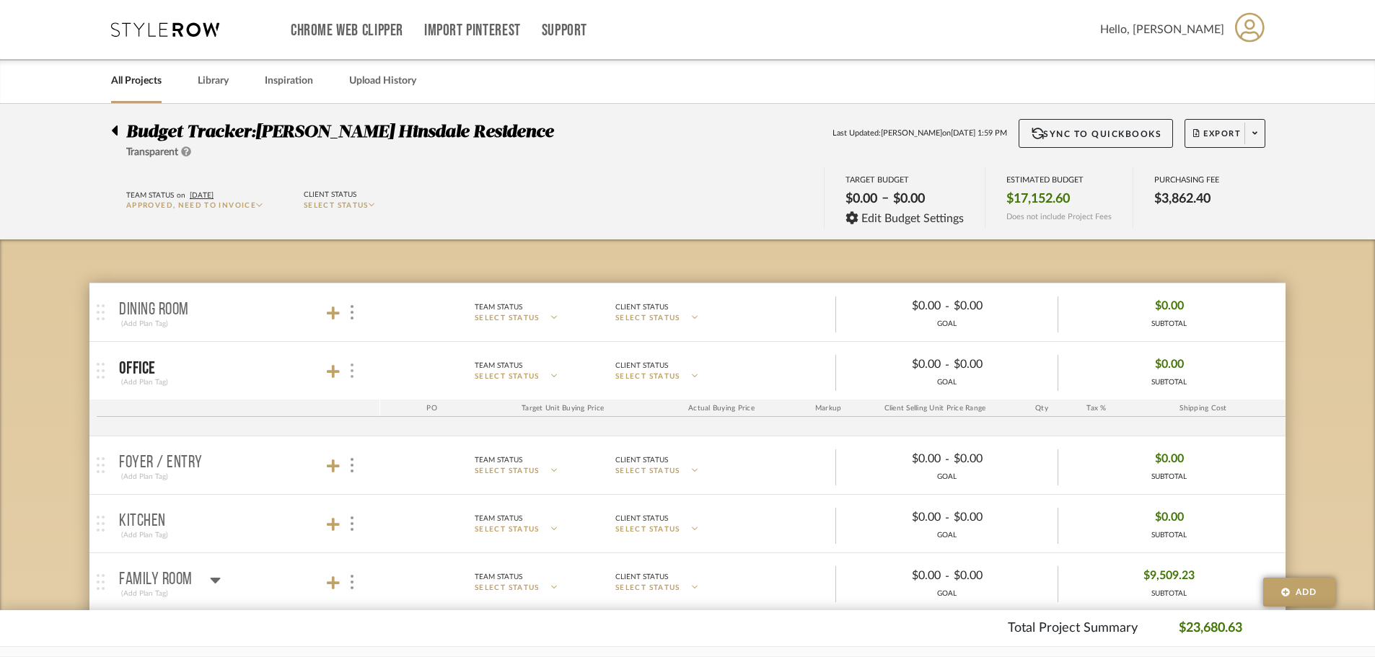
click at [344, 367] on div at bounding box center [351, 371] width 15 height 19
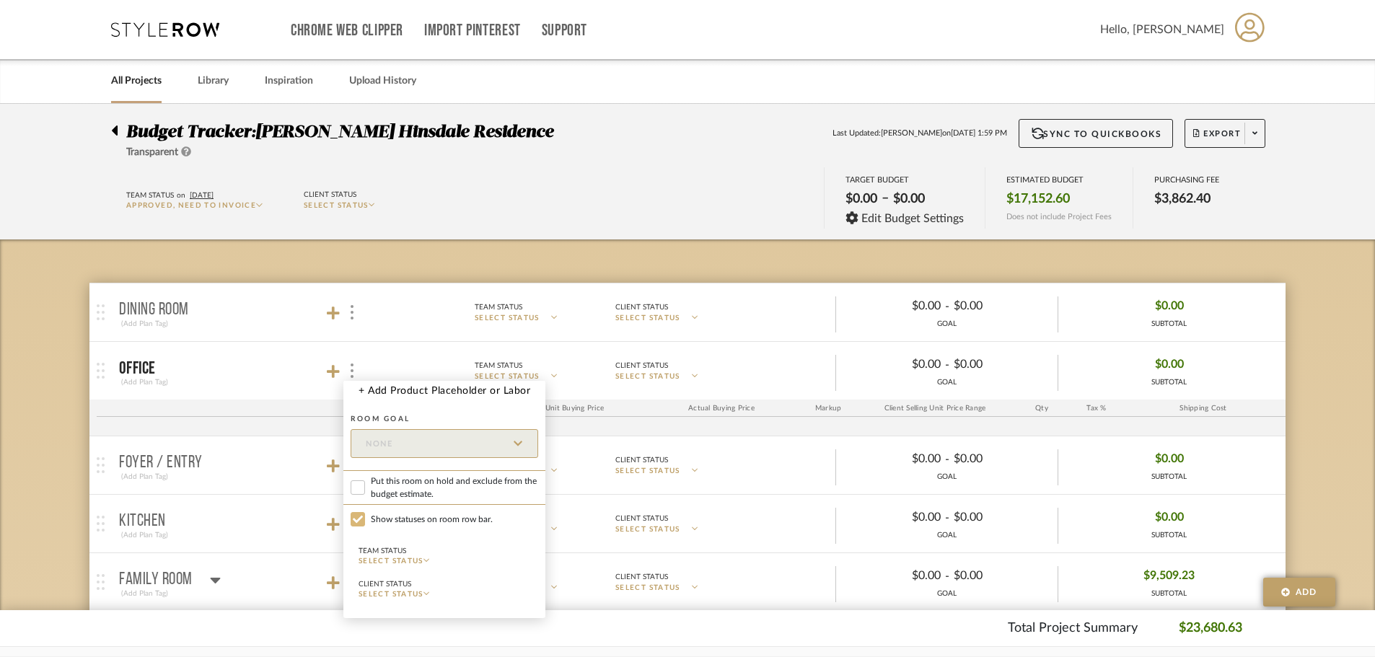
click at [364, 523] on input "Show statuses on room row bar." at bounding box center [358, 519] width 14 height 14
checkbox input "false"
click at [106, 405] on div at bounding box center [687, 328] width 1375 height 657
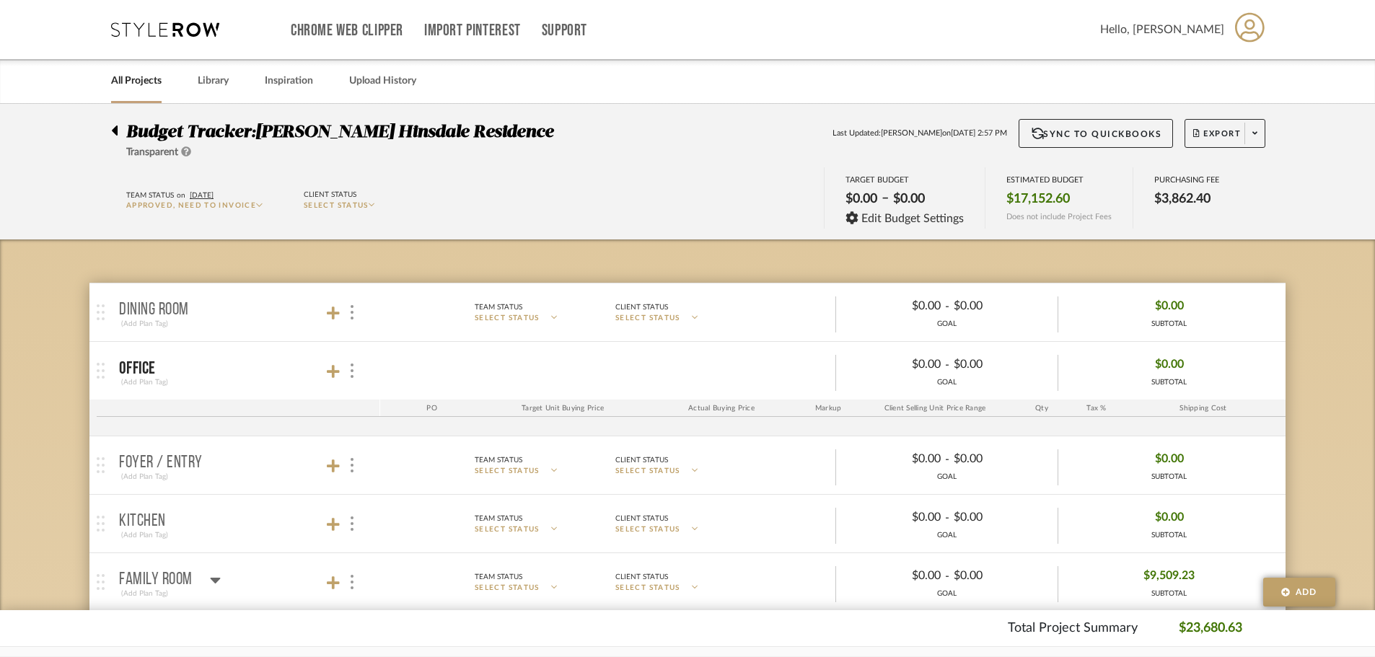
click at [1184, 385] on div "SUBTOTAL" at bounding box center [1169, 382] width 35 height 11
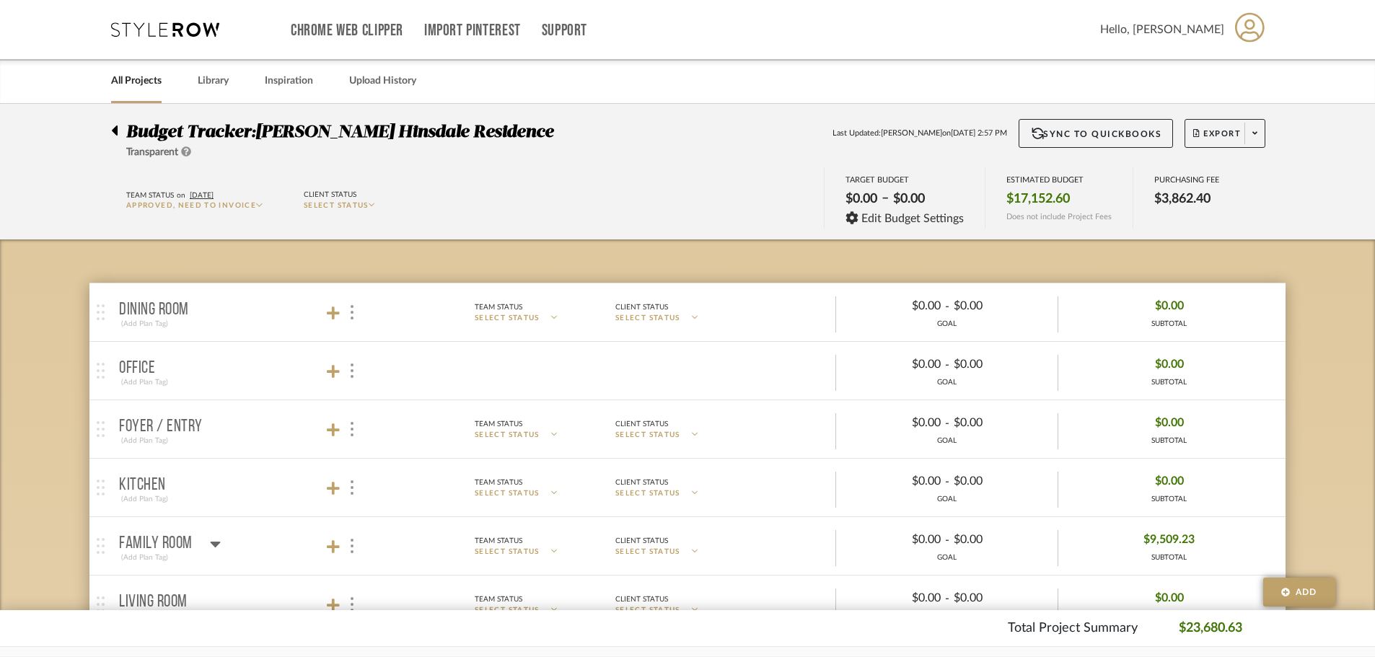
click at [1166, 383] on div "SUBTOTAL" at bounding box center [1169, 382] width 35 height 11
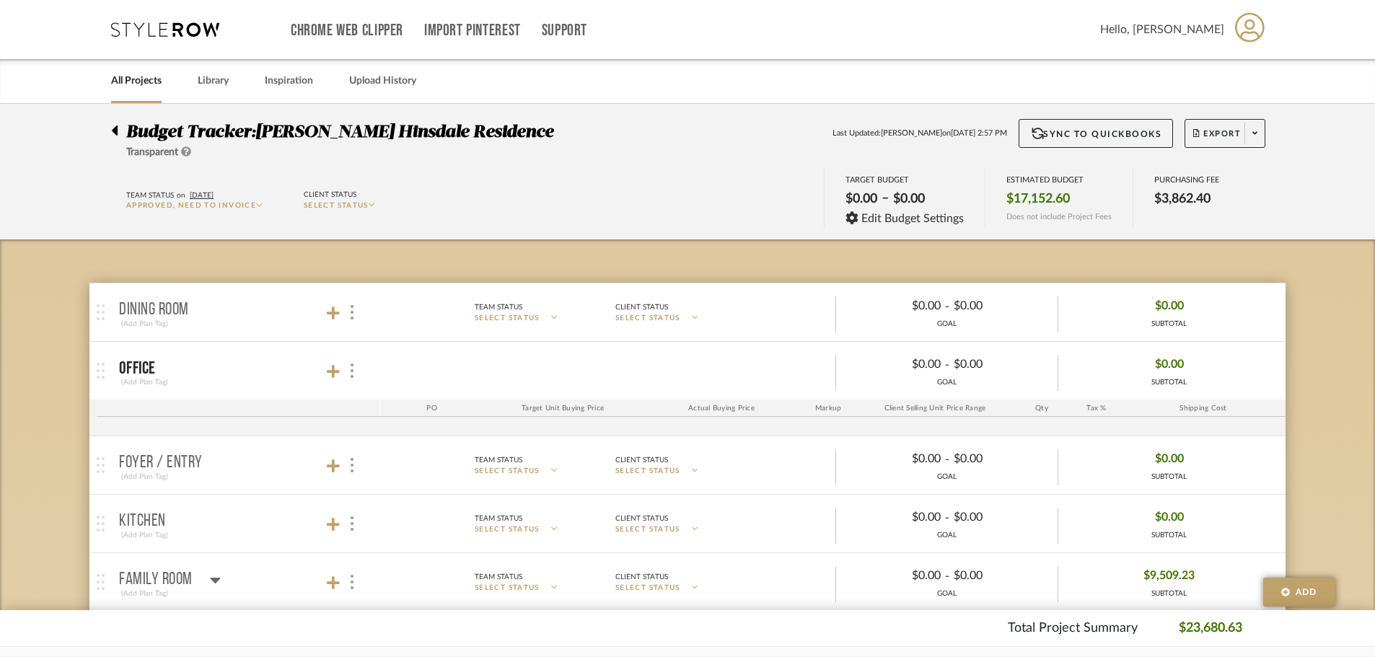
click at [1165, 383] on div "SUBTOTAL" at bounding box center [1169, 382] width 35 height 11
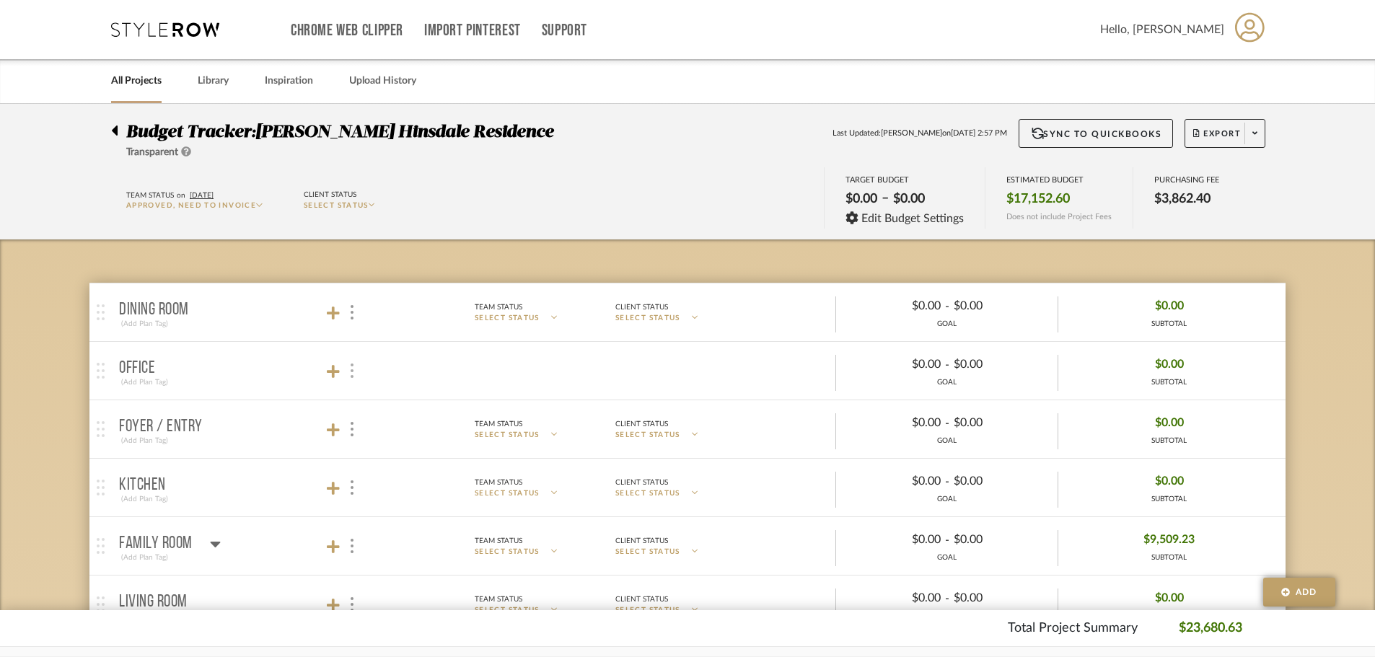
click at [354, 380] on div at bounding box center [351, 371] width 15 height 19
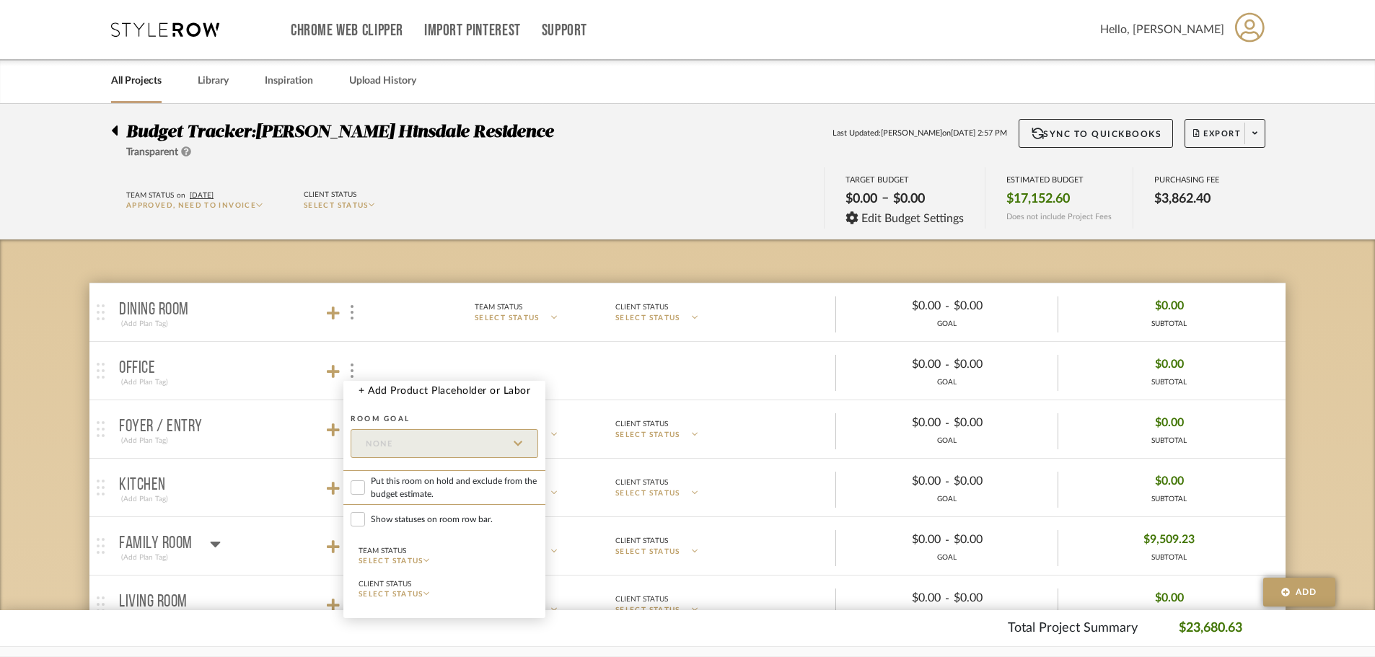
click at [615, 426] on div at bounding box center [687, 328] width 1375 height 657
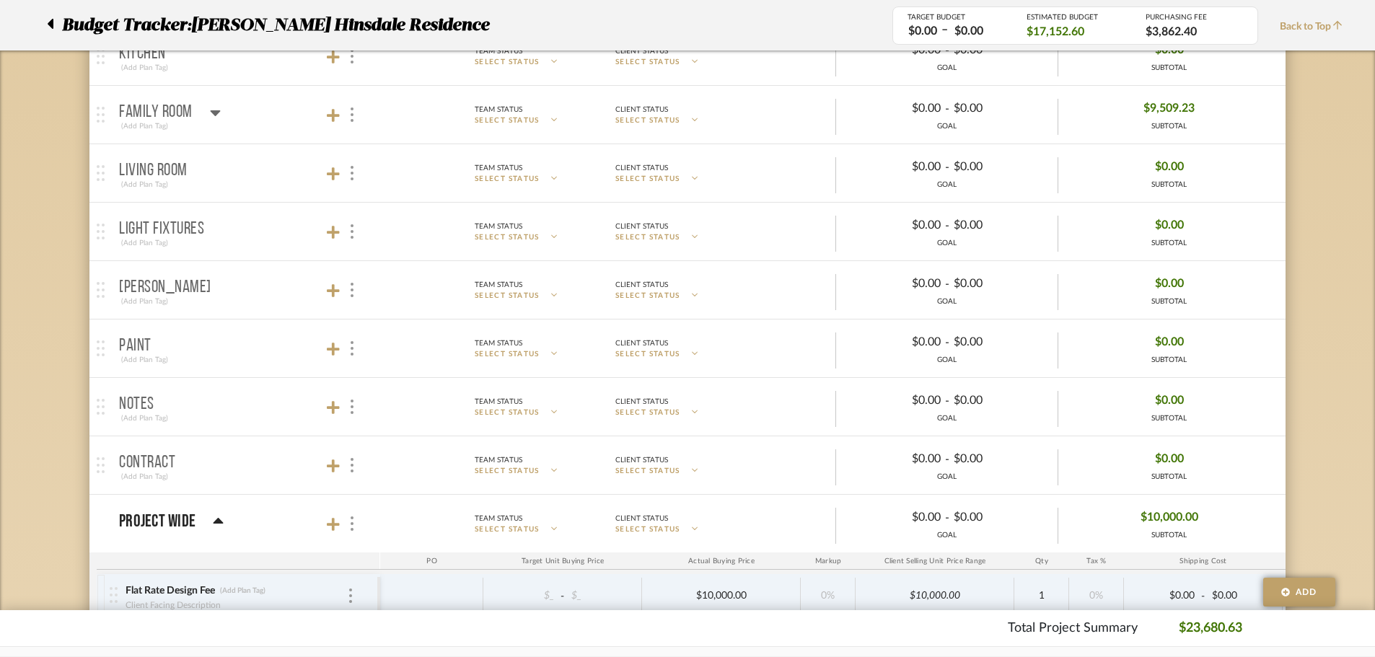
scroll to position [433, 0]
click at [325, 403] on mat-panel-title "Notes (Add Plan Tag)" at bounding box center [246, 405] width 254 height 35
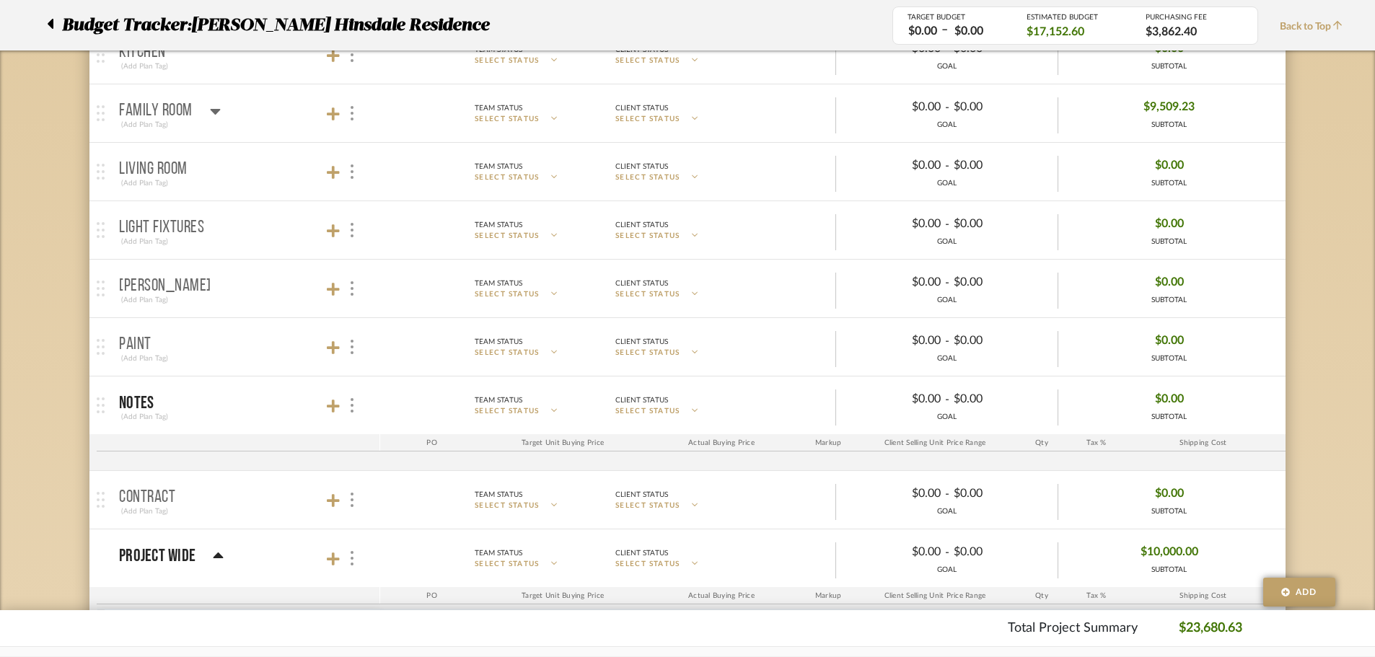
click at [325, 360] on mat-panel-title "Paint (Add Plan Tag)" at bounding box center [246, 347] width 254 height 35
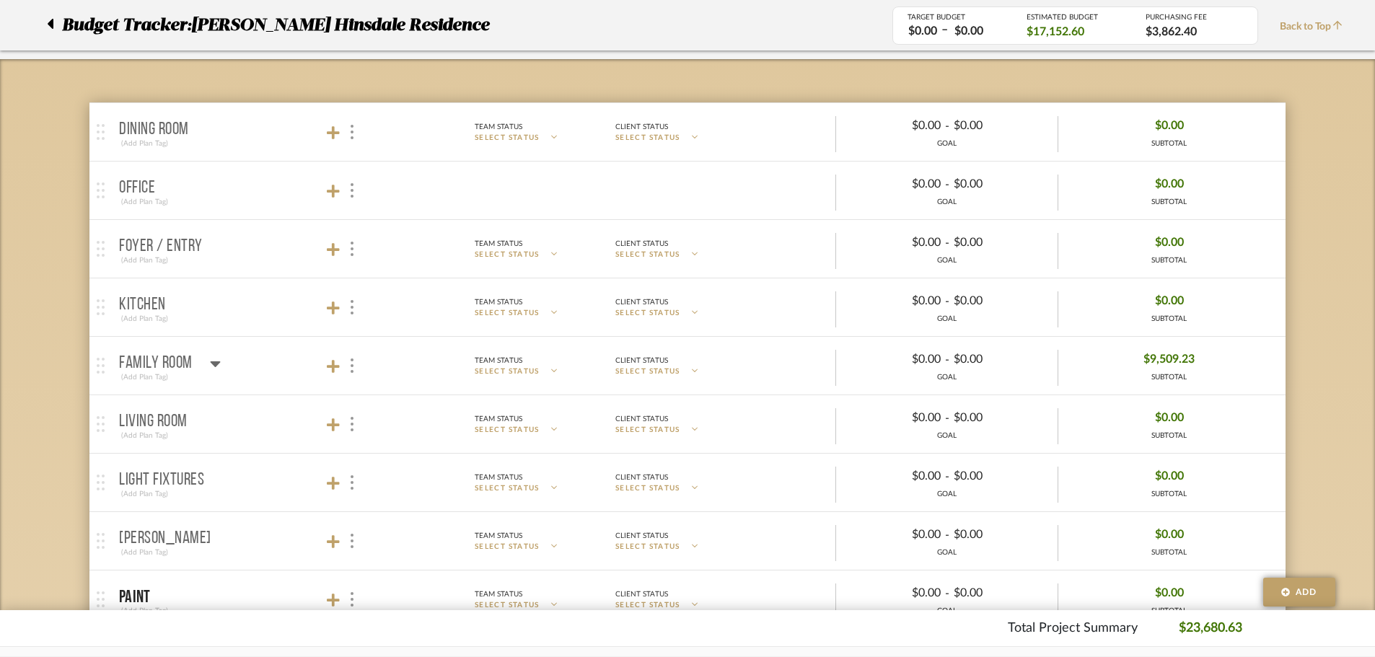
scroll to position [72, 0]
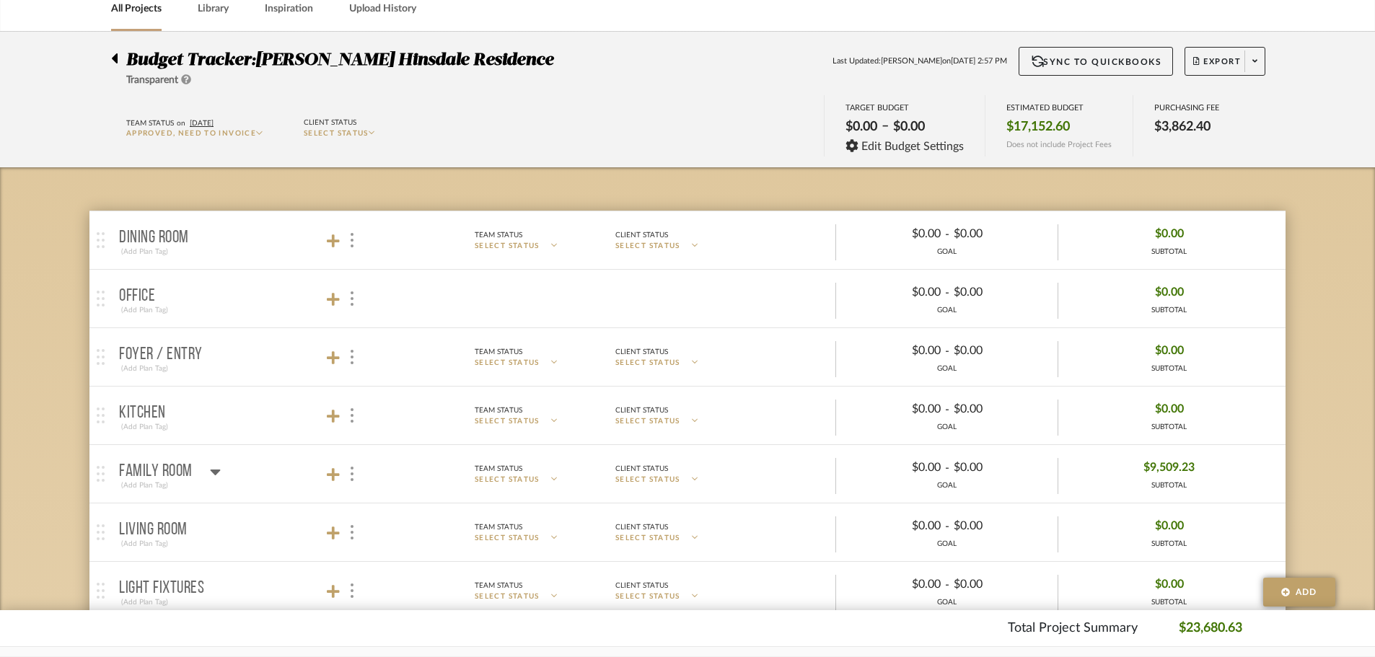
click at [375, 305] on mat-panel-description "Team Status SELECT STATUS Client Status SELECT STATUS $0.00 - $0.00 GOAL $0.00 …" at bounding box center [826, 299] width 907 height 40
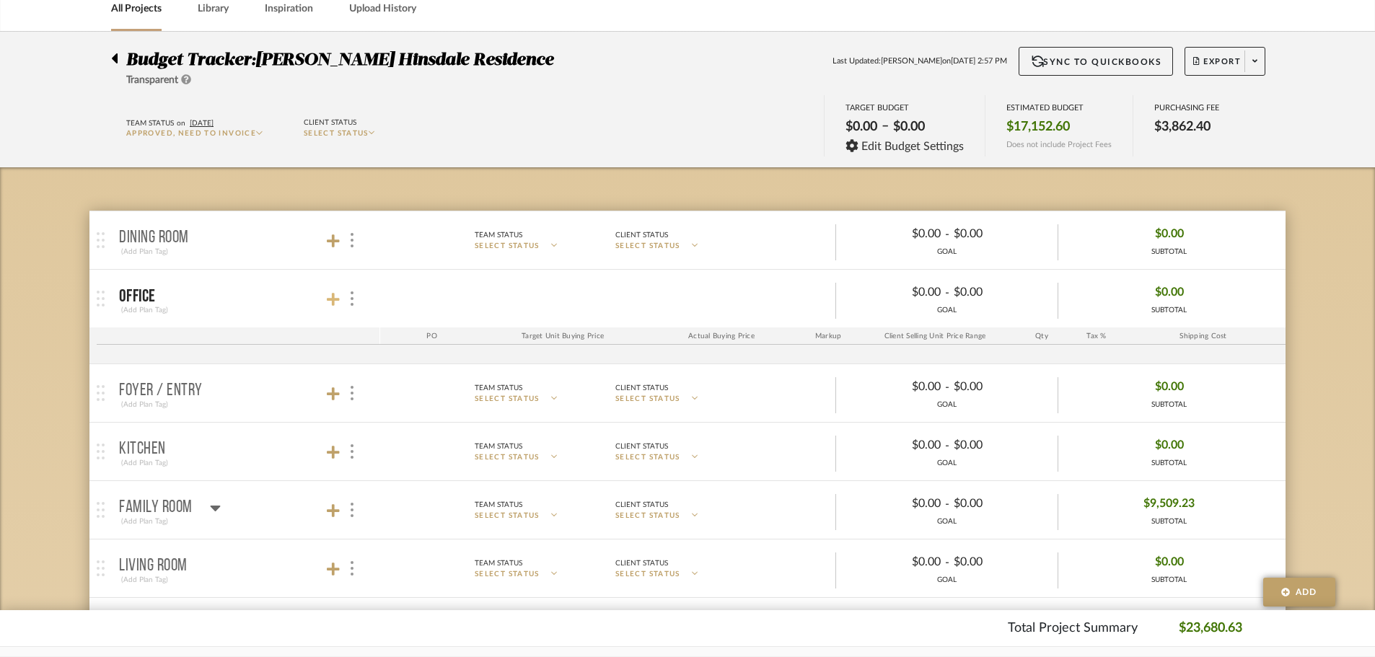
click at [329, 293] on icon at bounding box center [333, 299] width 13 height 14
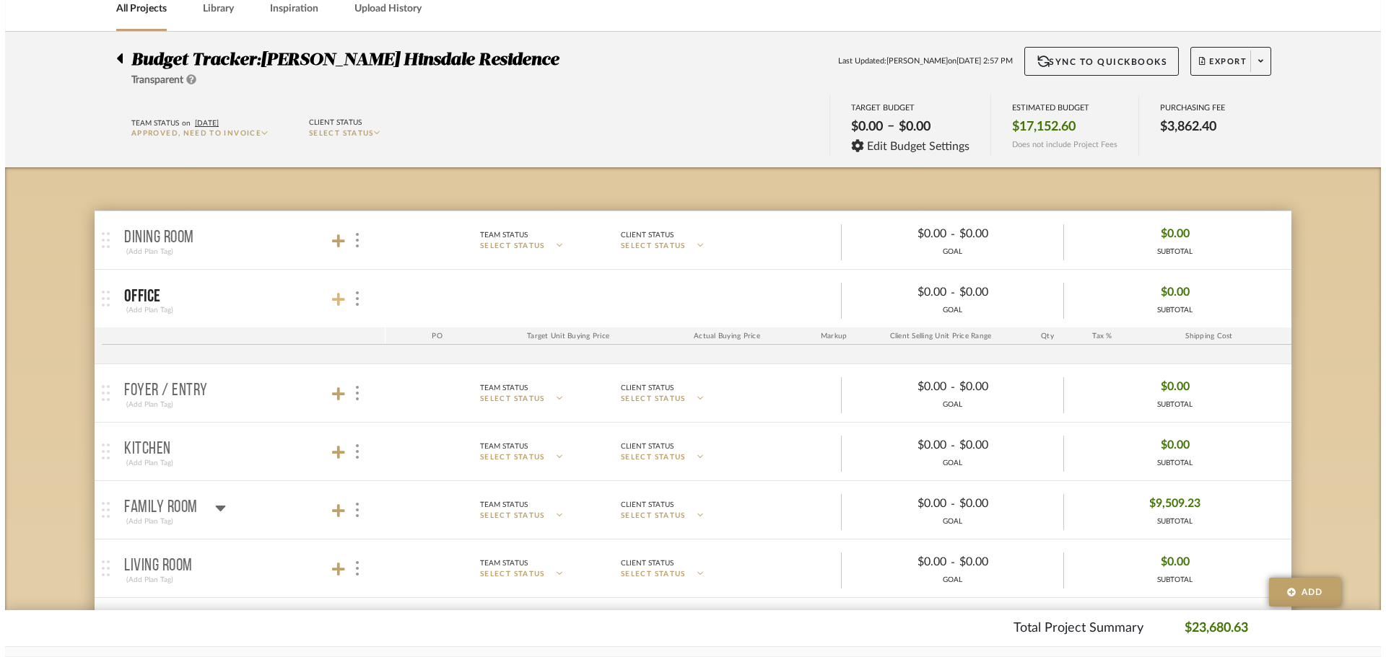
scroll to position [0, 0]
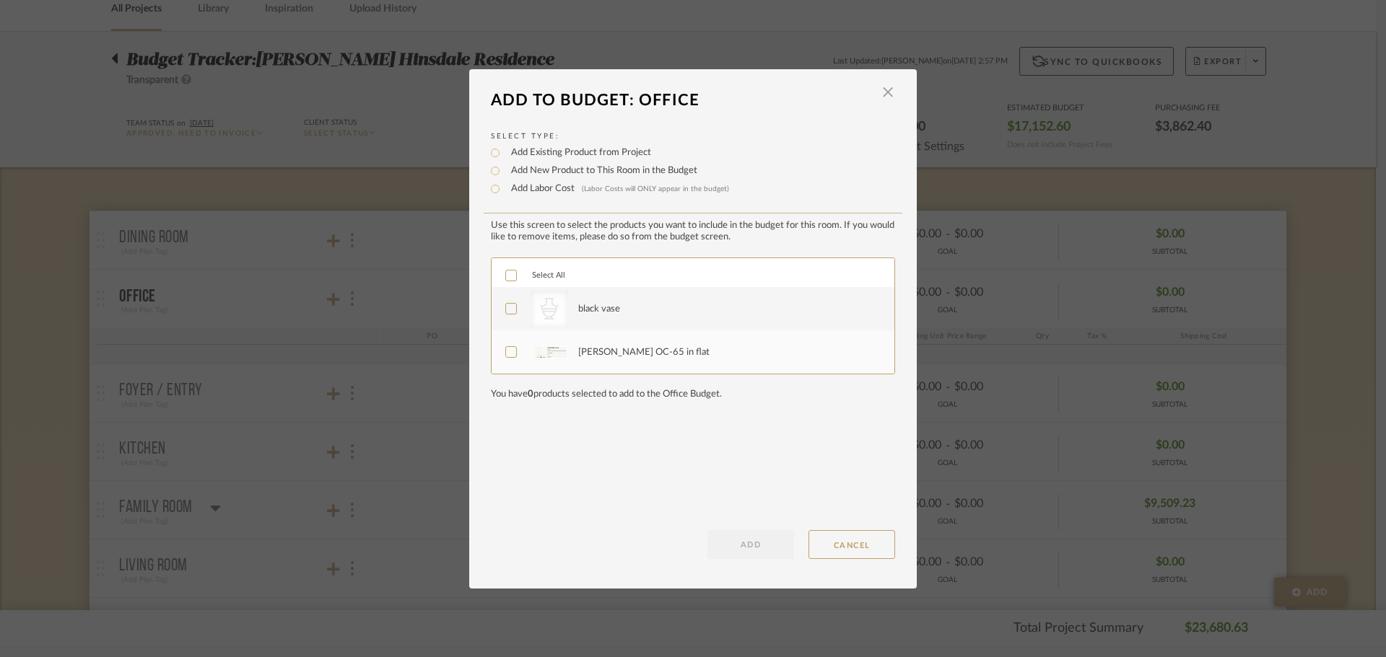
click at [517, 312] on label "CategoryIconAccessories Created with Sketch. black vase" at bounding box center [691, 309] width 372 height 36
click at [876, 100] on span "button" at bounding box center [887, 92] width 29 height 29
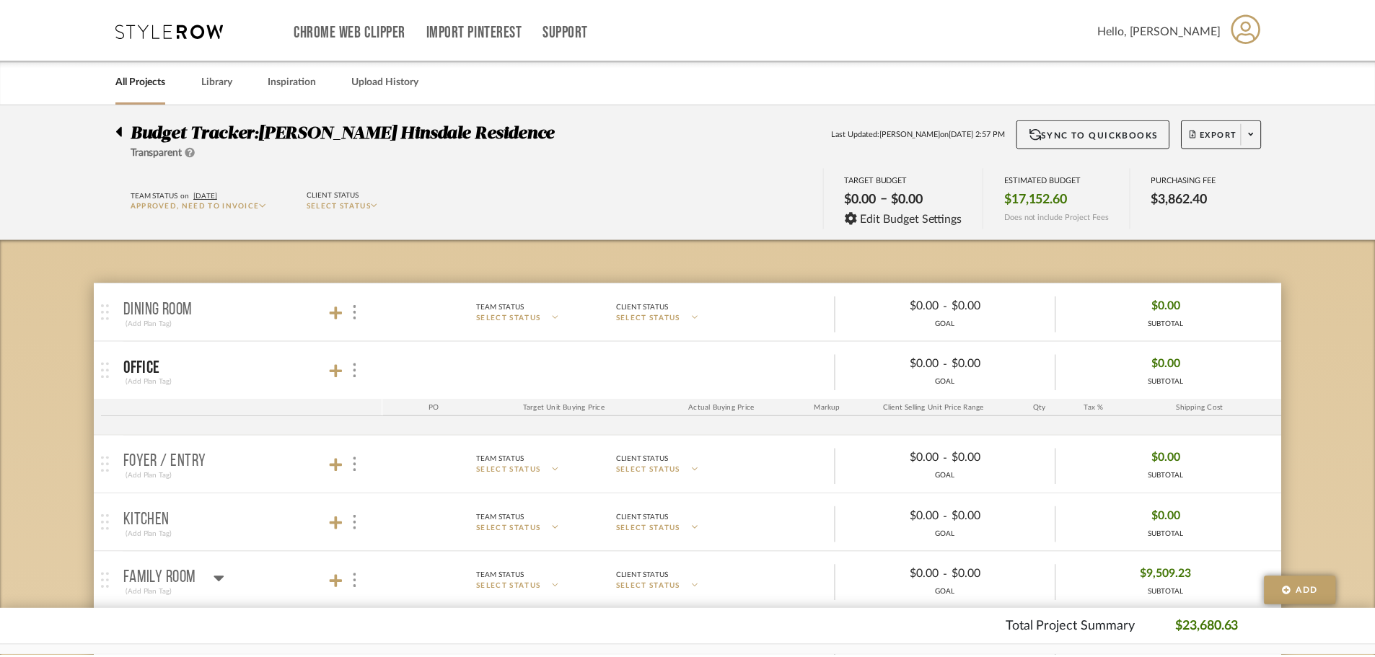
scroll to position [72, 0]
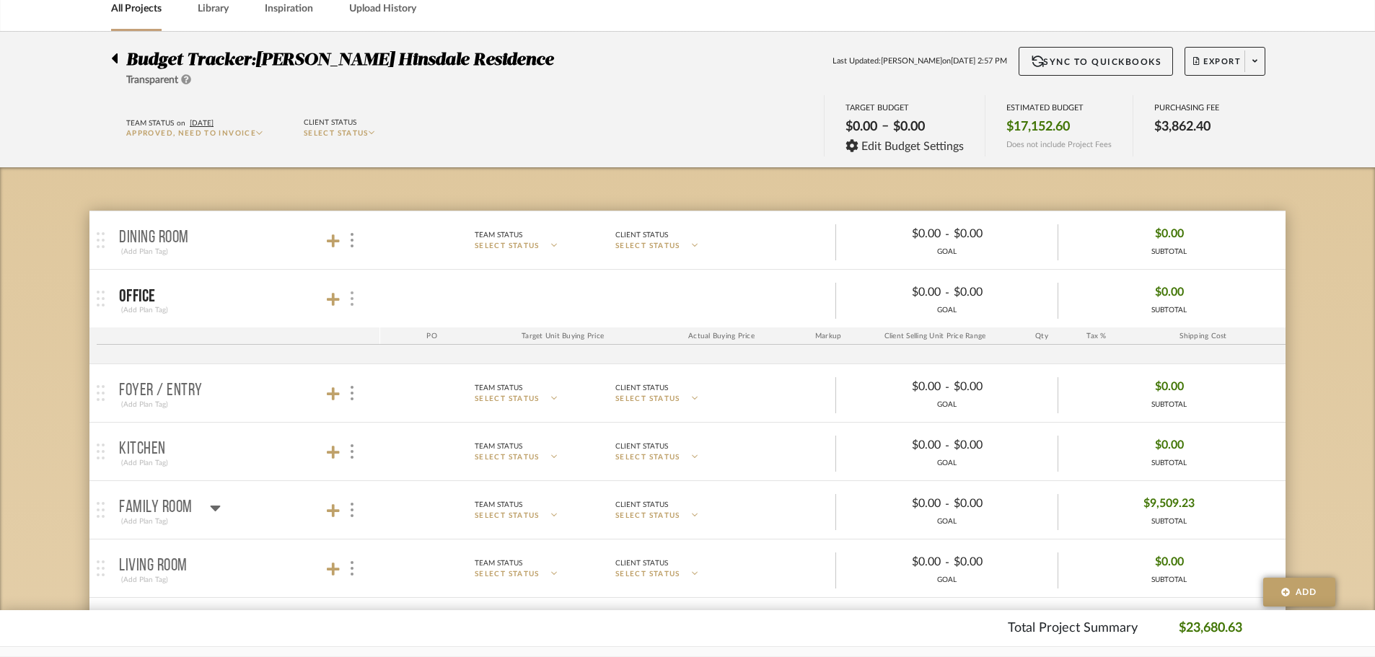
click at [349, 302] on div at bounding box center [351, 298] width 15 height 19
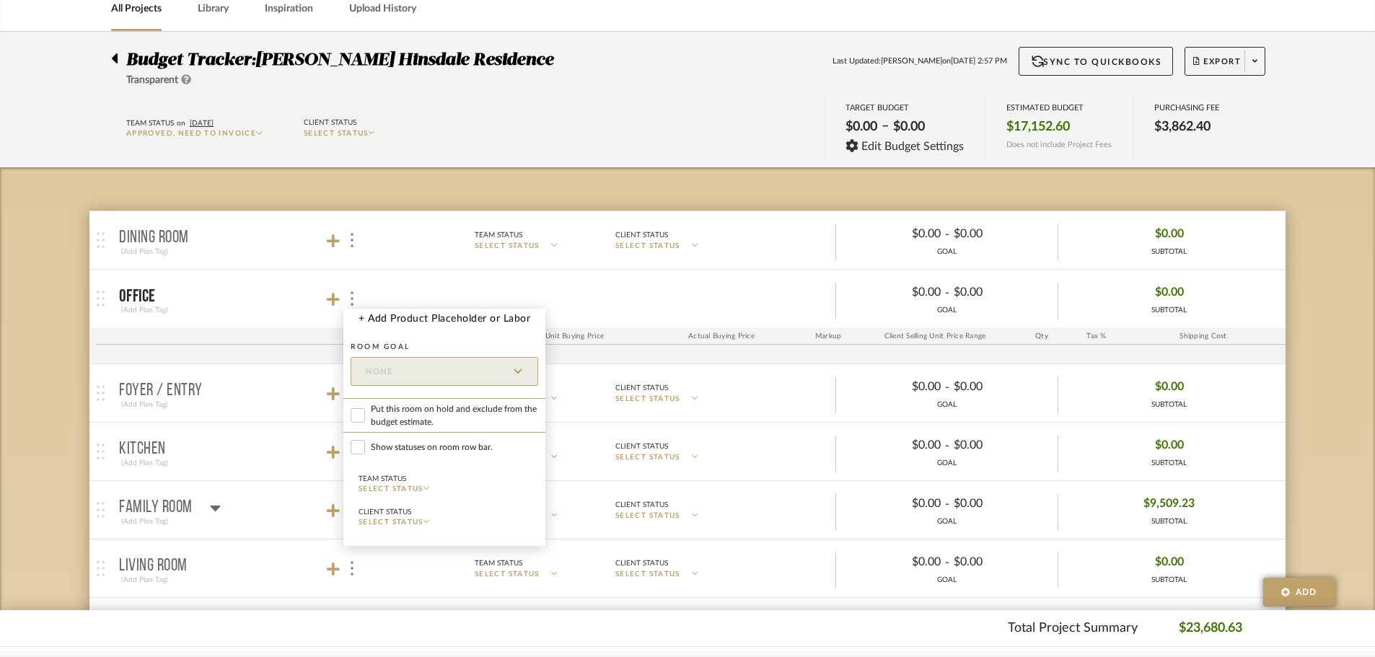
click at [332, 315] on div at bounding box center [687, 328] width 1375 height 657
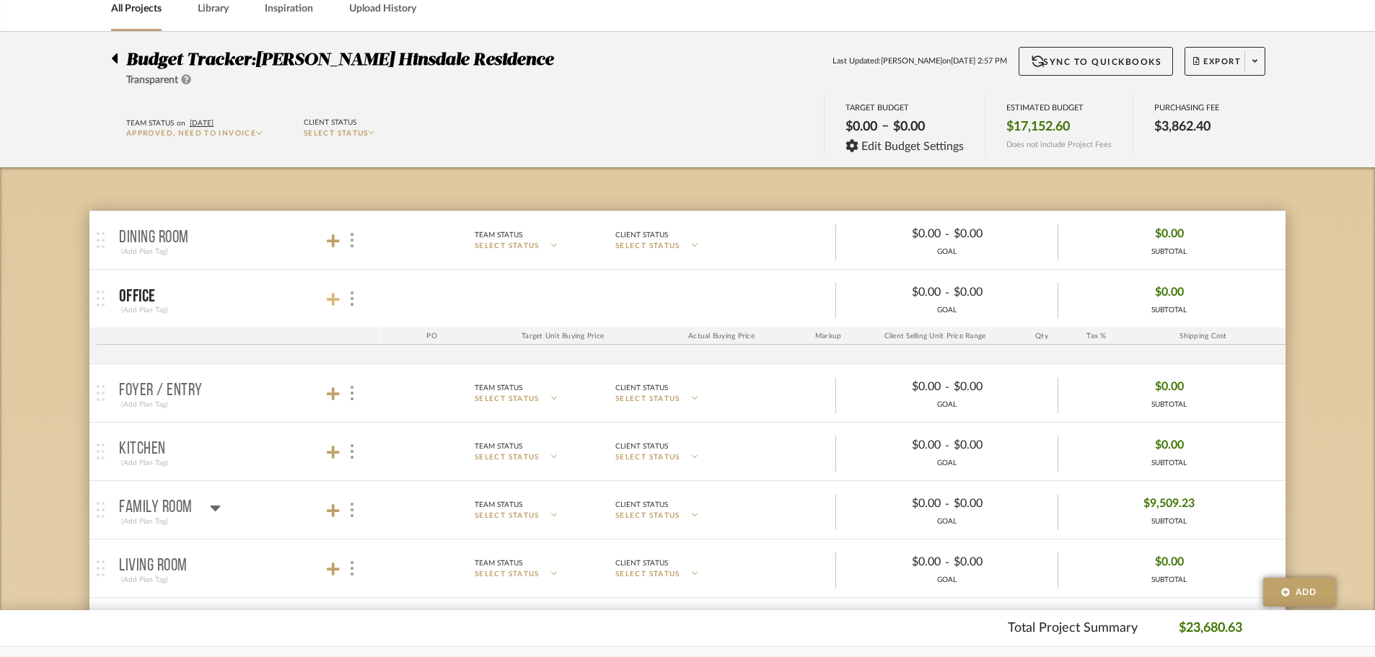
click at [333, 302] on icon at bounding box center [333, 299] width 13 height 13
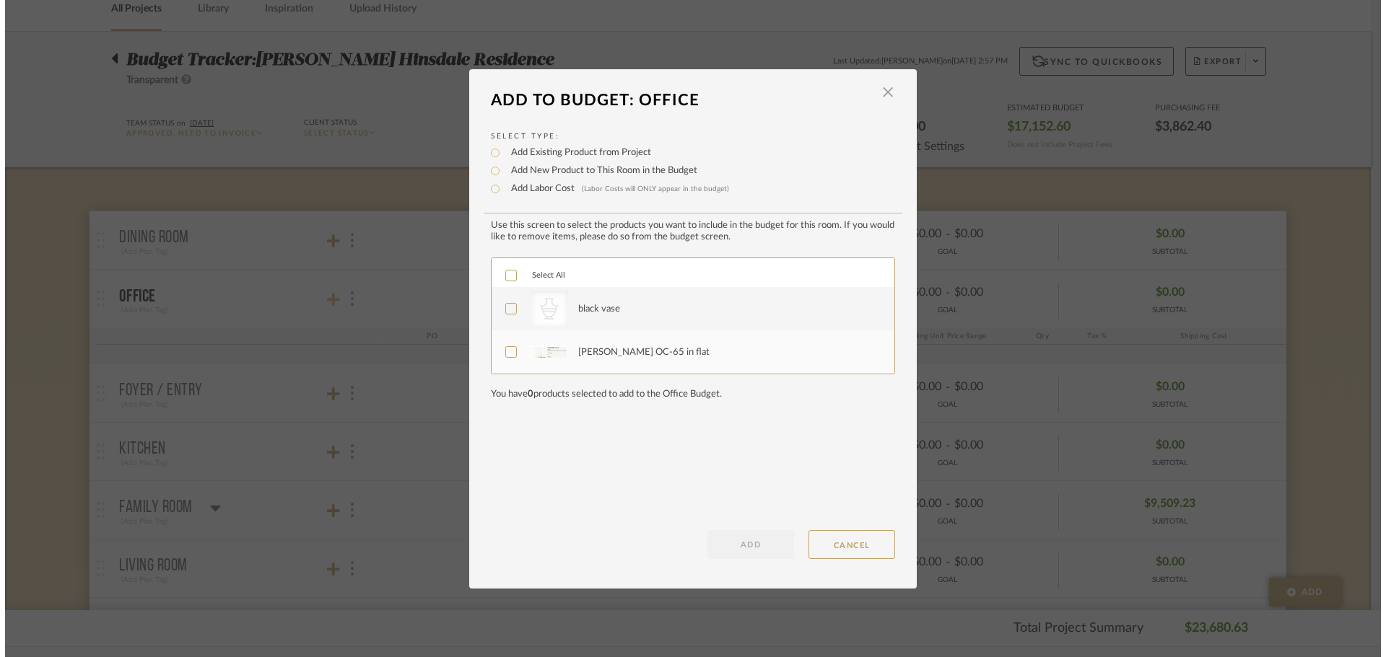
scroll to position [0, 0]
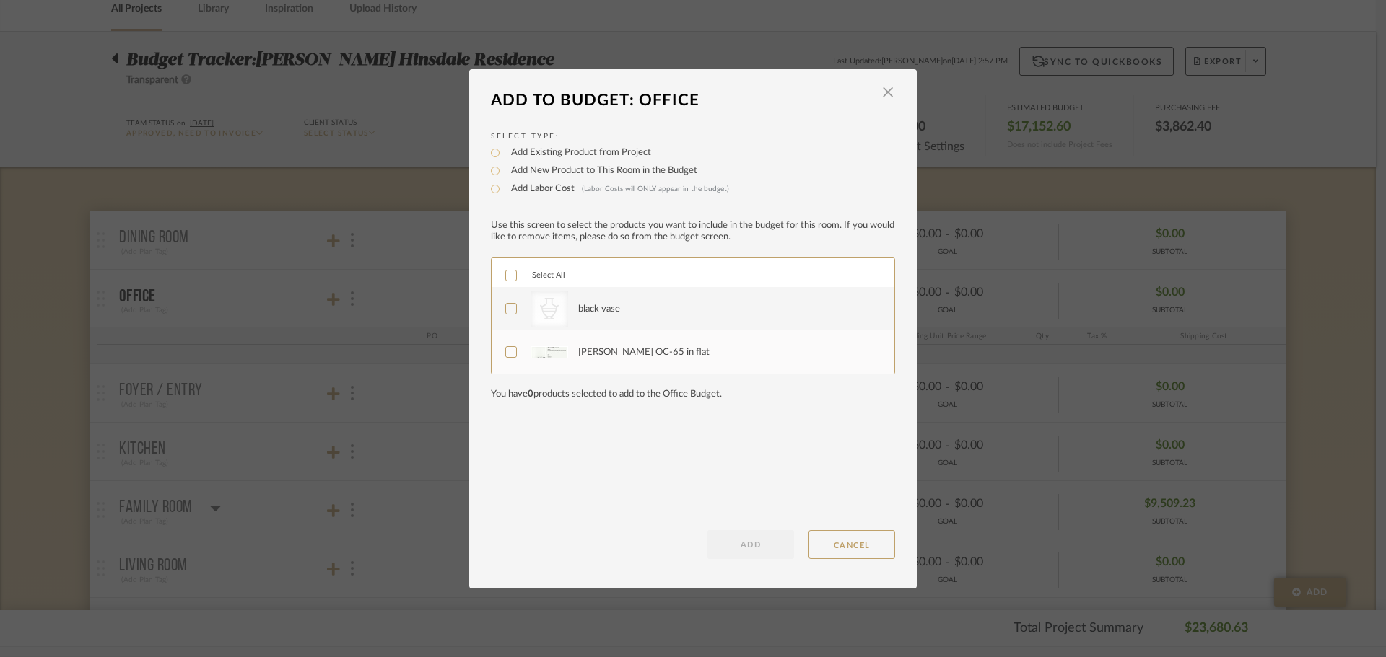
click at [530, 314] on div "CategoryIconAccessories Created with Sketch." at bounding box center [549, 309] width 38 height 36
click at [756, 555] on button "ADD" at bounding box center [750, 544] width 87 height 29
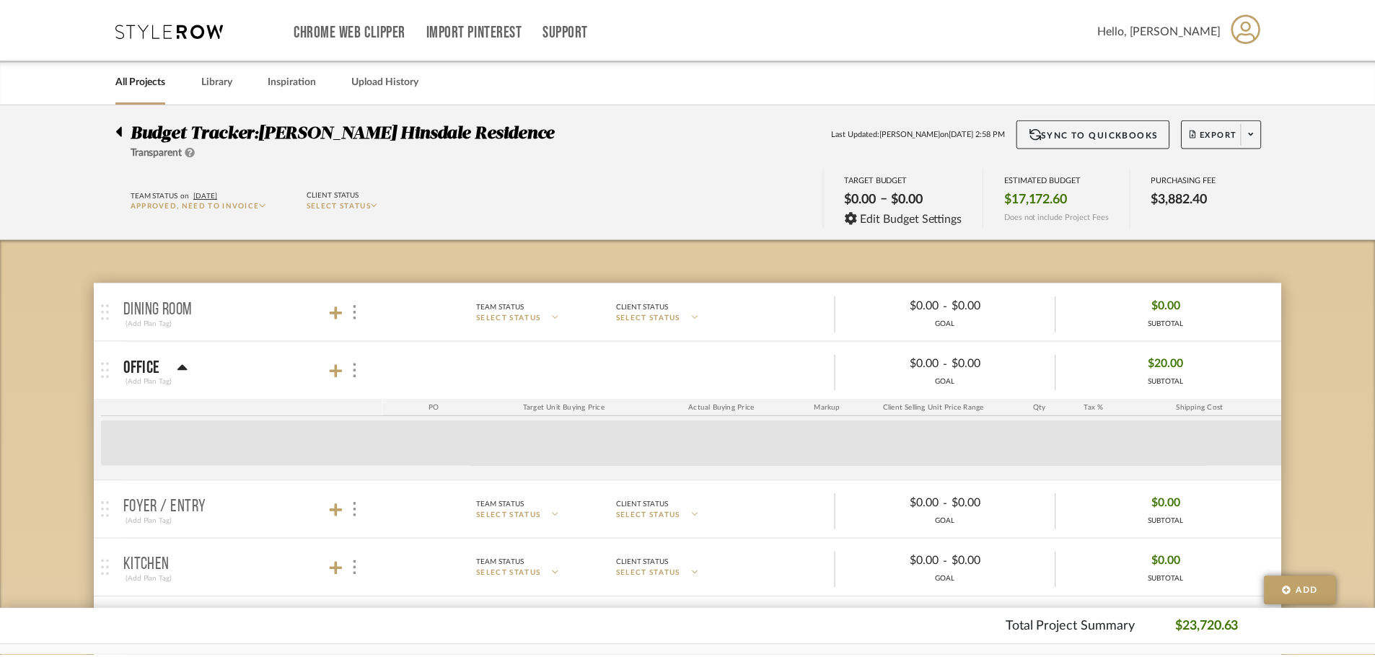
scroll to position [72, 0]
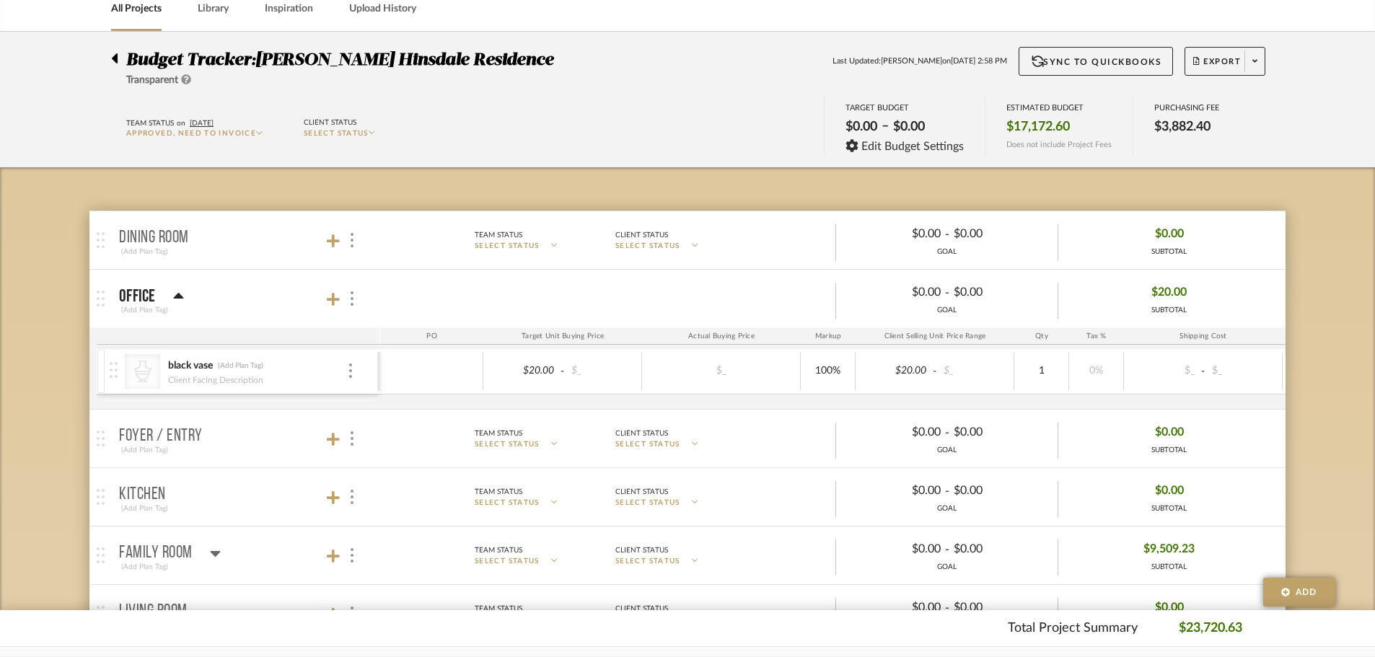
drag, startPoint x: 349, startPoint y: 377, endPoint x: 340, endPoint y: 364, distance: 15.6
click at [346, 376] on div "CategoryIconAccessories Created with Sketch. black vase (Add Plan Tag) Client F…" at bounding box center [244, 371] width 268 height 45
click at [351, 371] on img at bounding box center [350, 371] width 3 height 14
click at [349, 373] on div at bounding box center [687, 328] width 1375 height 657
click at [1238, 70] on span "Export" at bounding box center [1218, 67] width 48 height 22
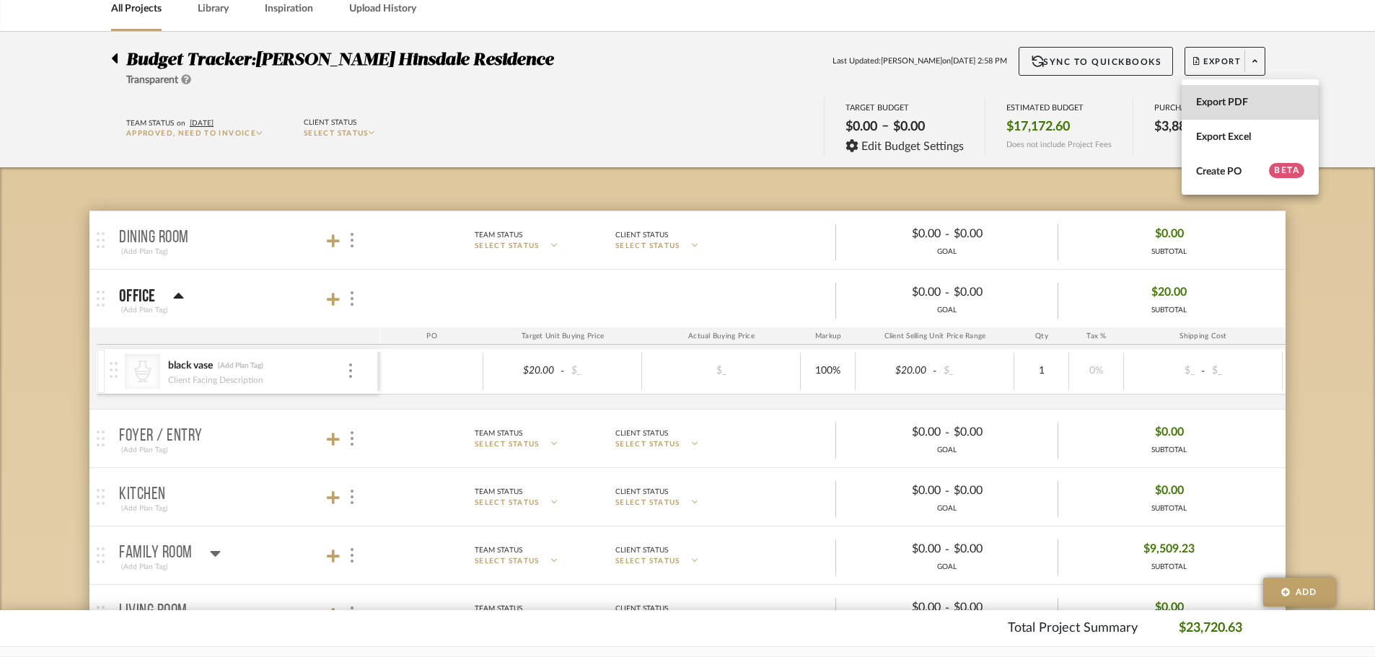
click at [1238, 99] on span "Export PDF" at bounding box center [1251, 103] width 108 height 12
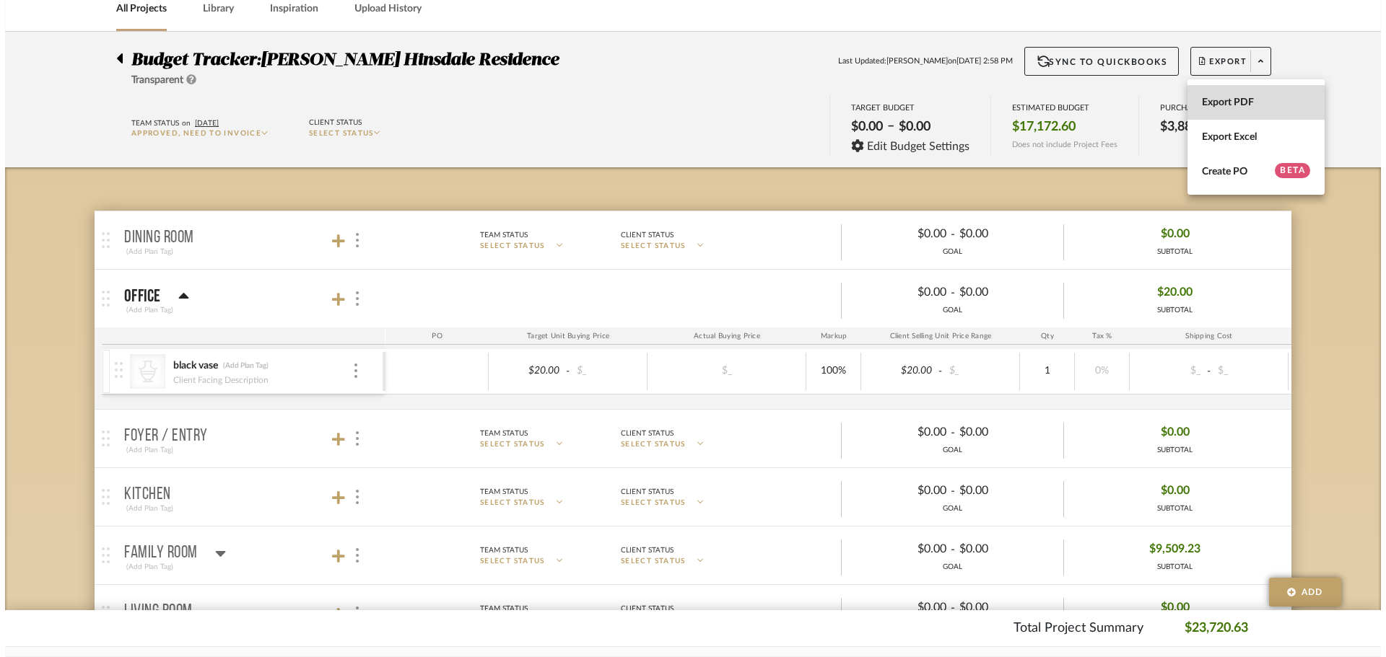
scroll to position [0, 0]
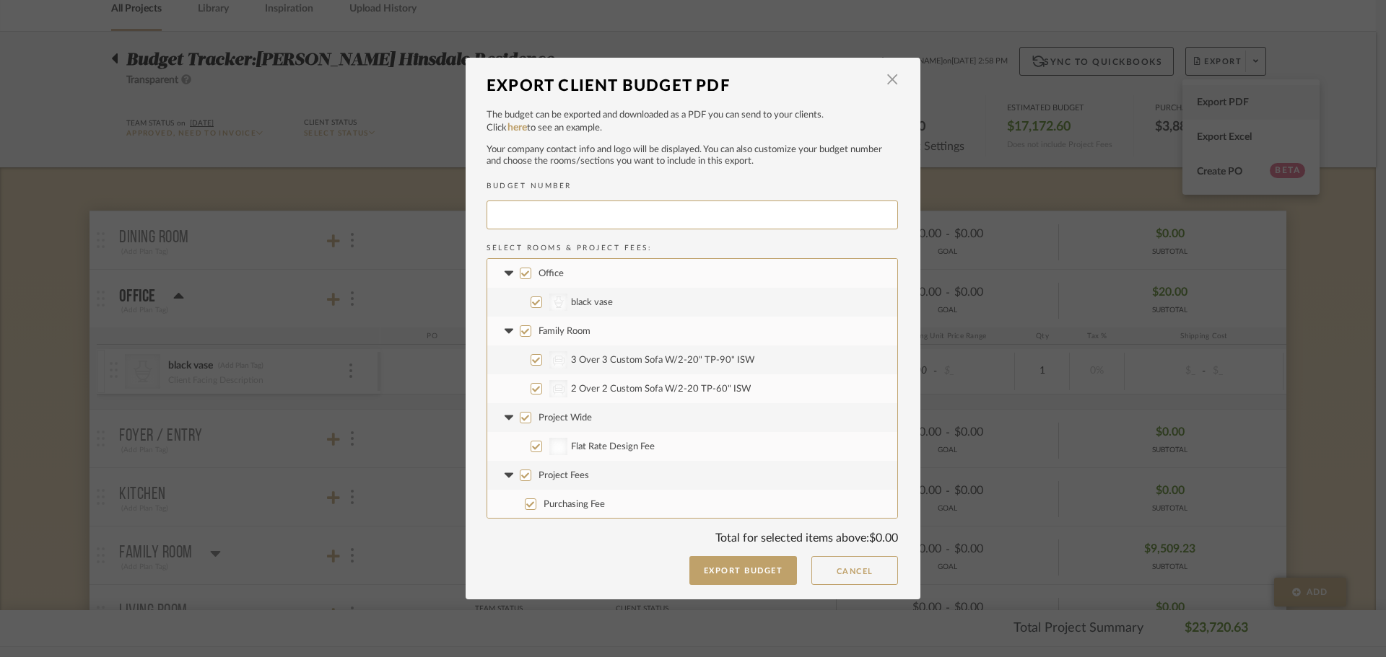
type input "[PERSON_NAME]-014"
drag, startPoint x: 520, startPoint y: 478, endPoint x: 525, endPoint y: 436, distance: 42.2
click at [520, 475] on input "Project Fees" at bounding box center [526, 476] width 12 height 12
checkbox input "false"
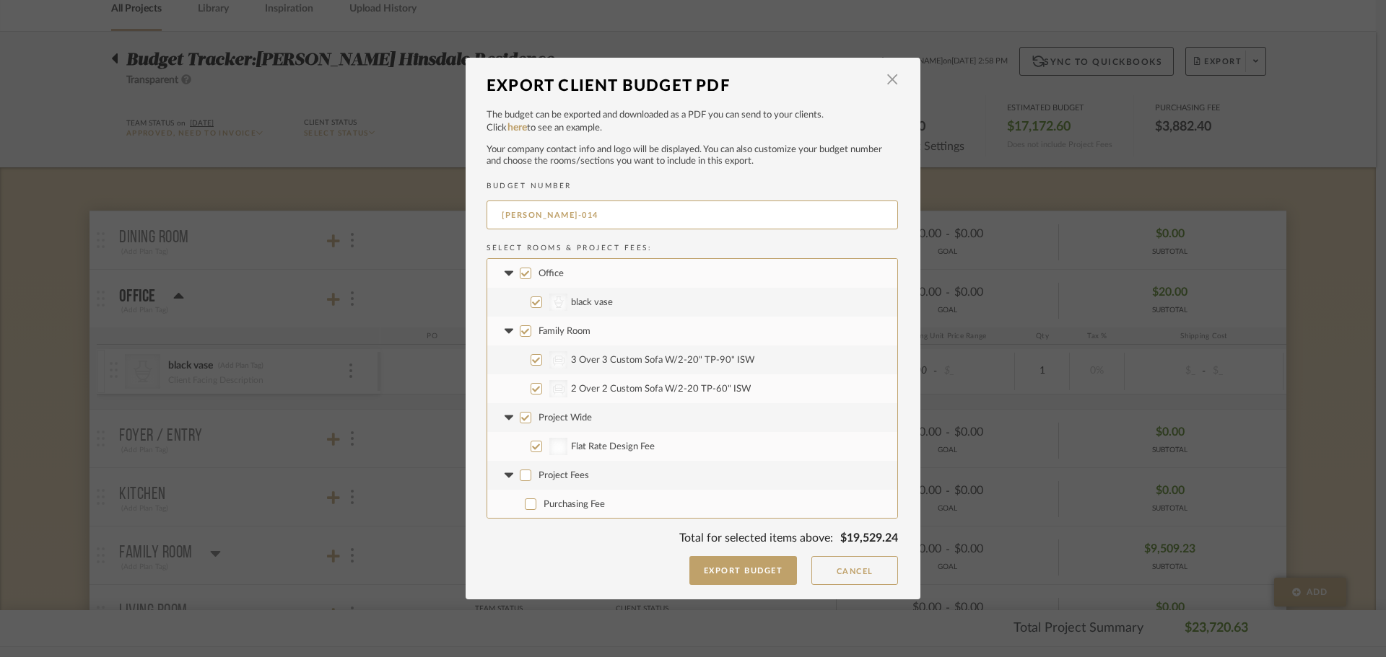
click at [527, 418] on label "Project Wide" at bounding box center [692, 417] width 410 height 29
click at [527, 418] on input "Project Wide" at bounding box center [526, 418] width 12 height 12
checkbox input "false"
click at [541, 338] on label "Family Room" at bounding box center [692, 331] width 410 height 29
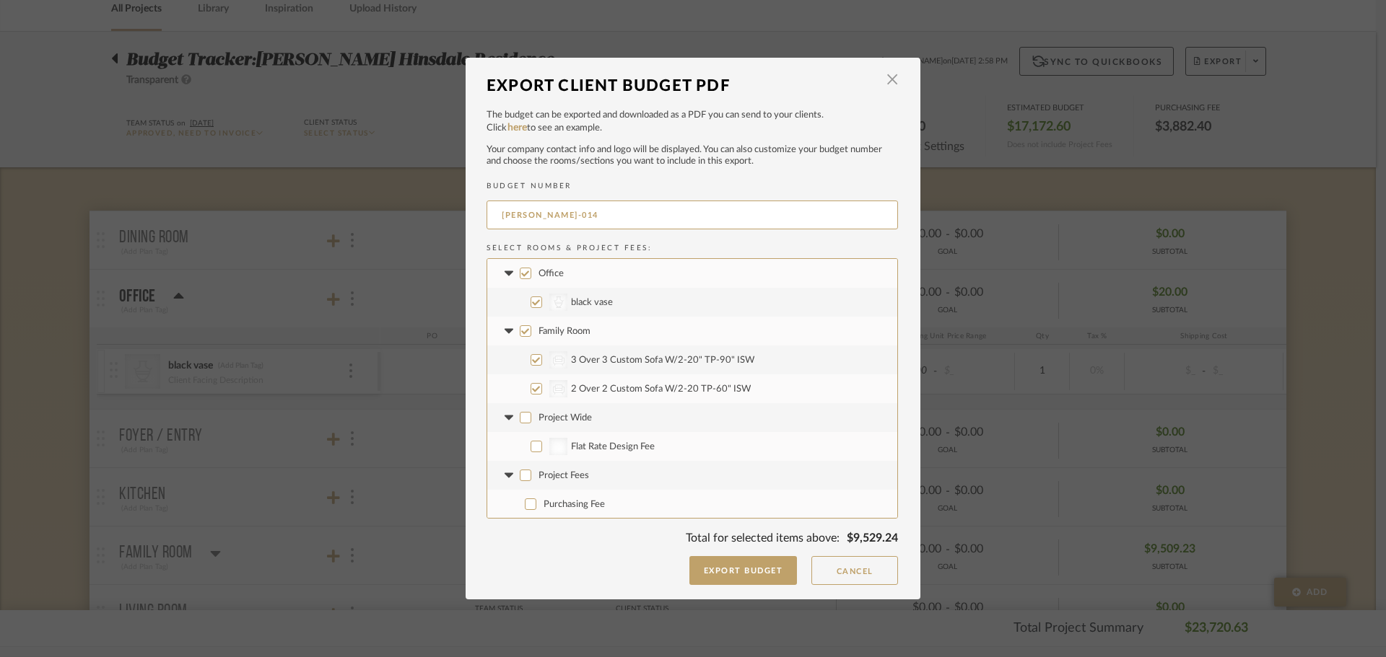
click at [531, 337] on input "Family Room" at bounding box center [526, 331] width 12 height 12
checkbox input "false"
click at [732, 574] on button "Export Budget" at bounding box center [743, 570] width 108 height 29
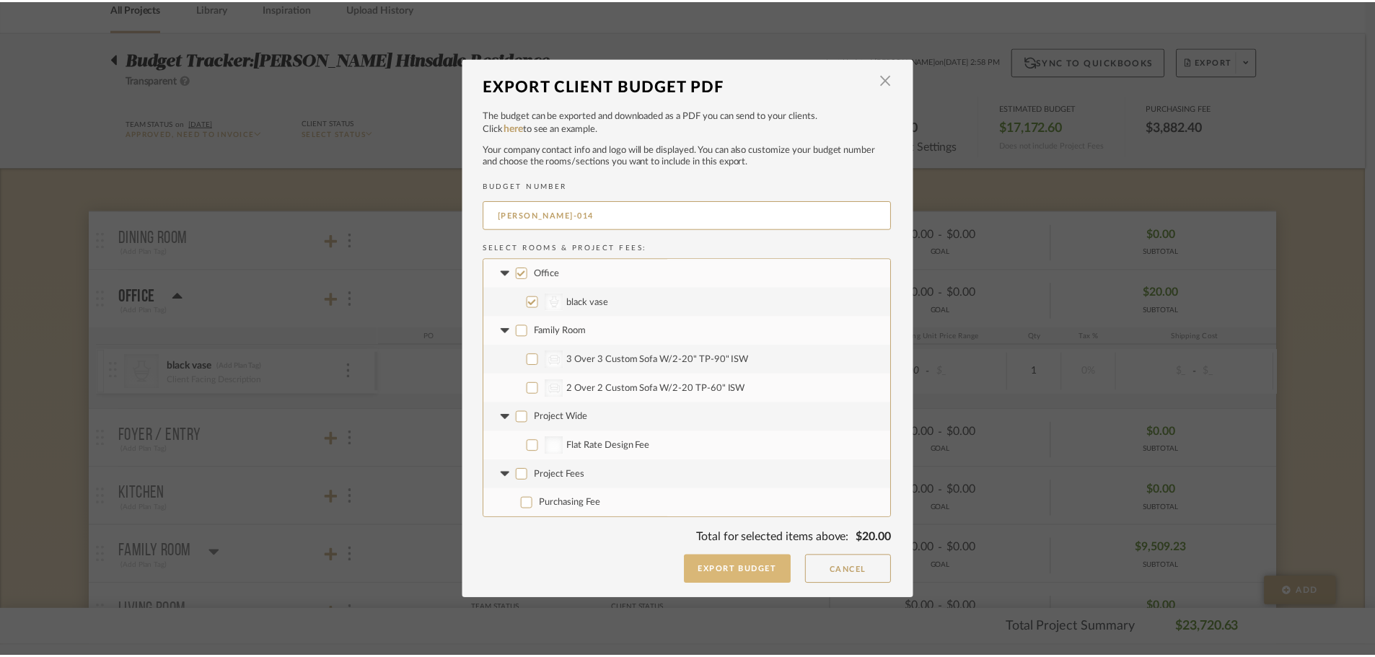
scroll to position [72, 0]
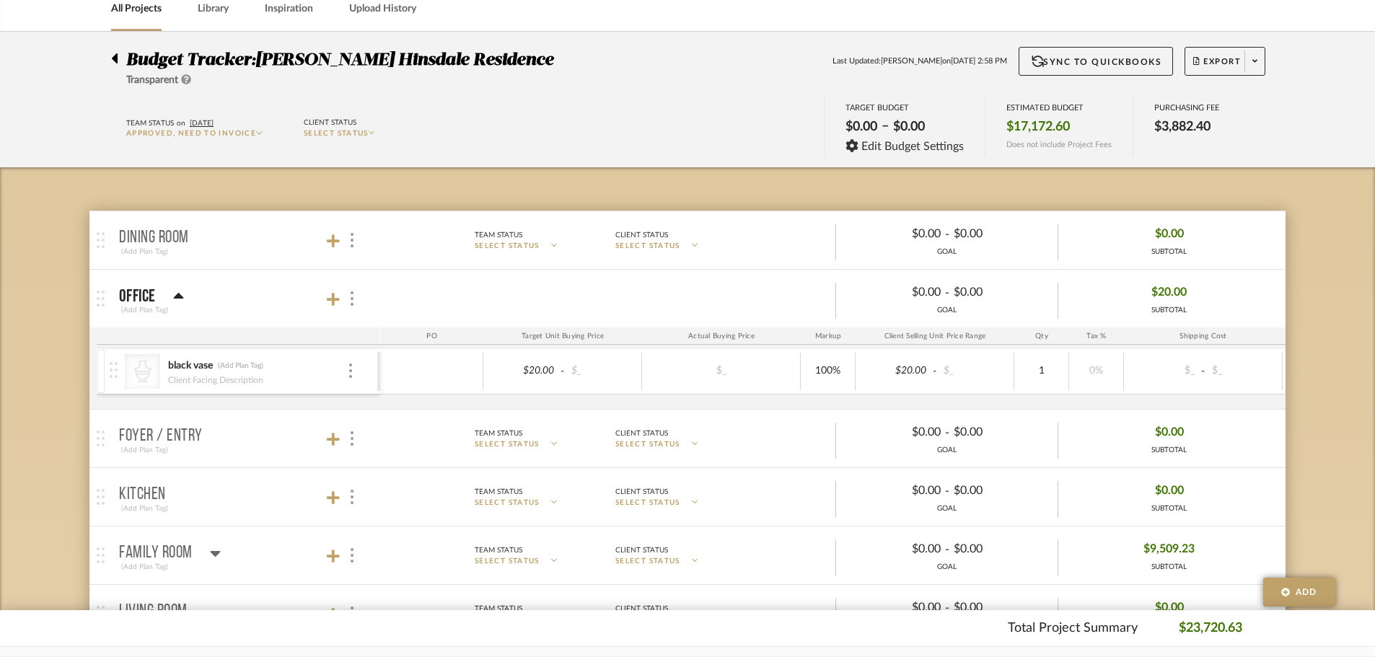
click at [344, 372] on div "black vase (Add Plan Tag)" at bounding box center [257, 366] width 180 height 14
click at [345, 372] on div "black vase (Add Plan Tag)" at bounding box center [257, 366] width 180 height 14
click at [115, 364] on img at bounding box center [114, 370] width 8 height 16
click at [359, 372] on div "CategoryIconAccessories Created with Sketch. black vase (Add Plan Tag) Client F…" at bounding box center [244, 371] width 268 height 45
click at [343, 369] on div "black vase (Add Plan Tag)" at bounding box center [257, 366] width 180 height 14
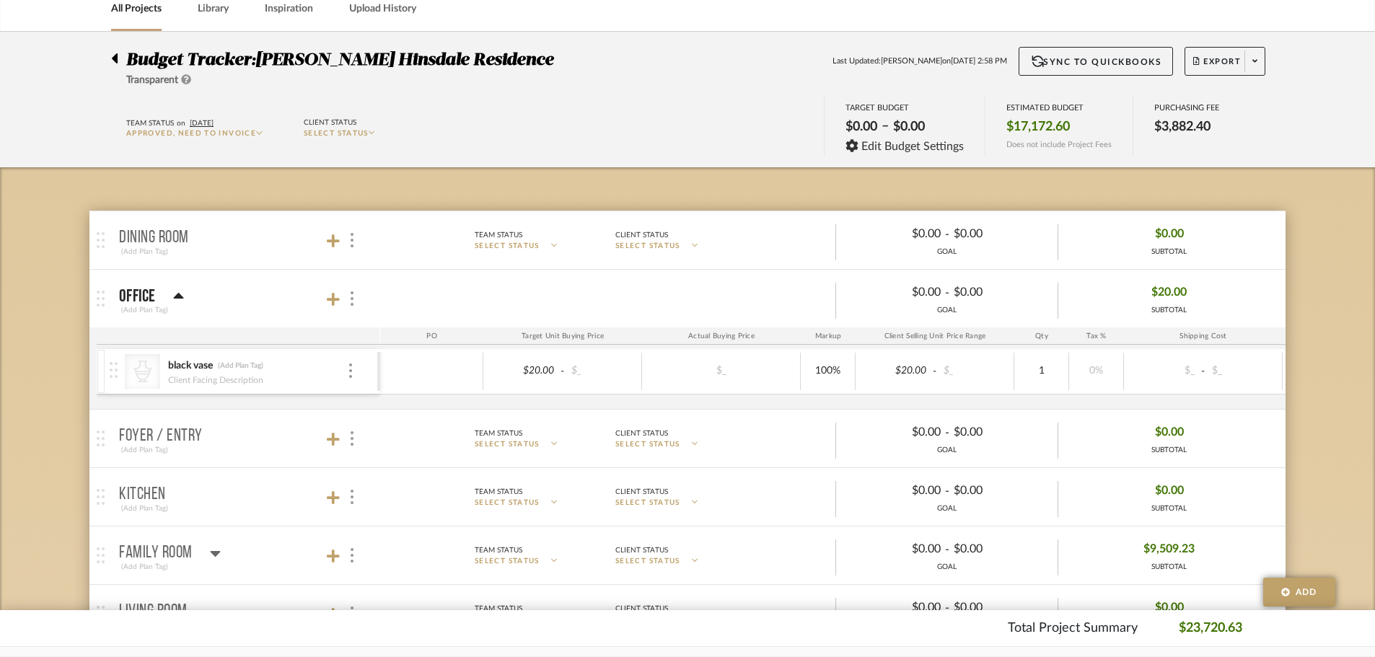
click at [346, 369] on div "black vase (Add Plan Tag)" at bounding box center [257, 366] width 180 height 14
click at [349, 297] on div at bounding box center [351, 298] width 15 height 19
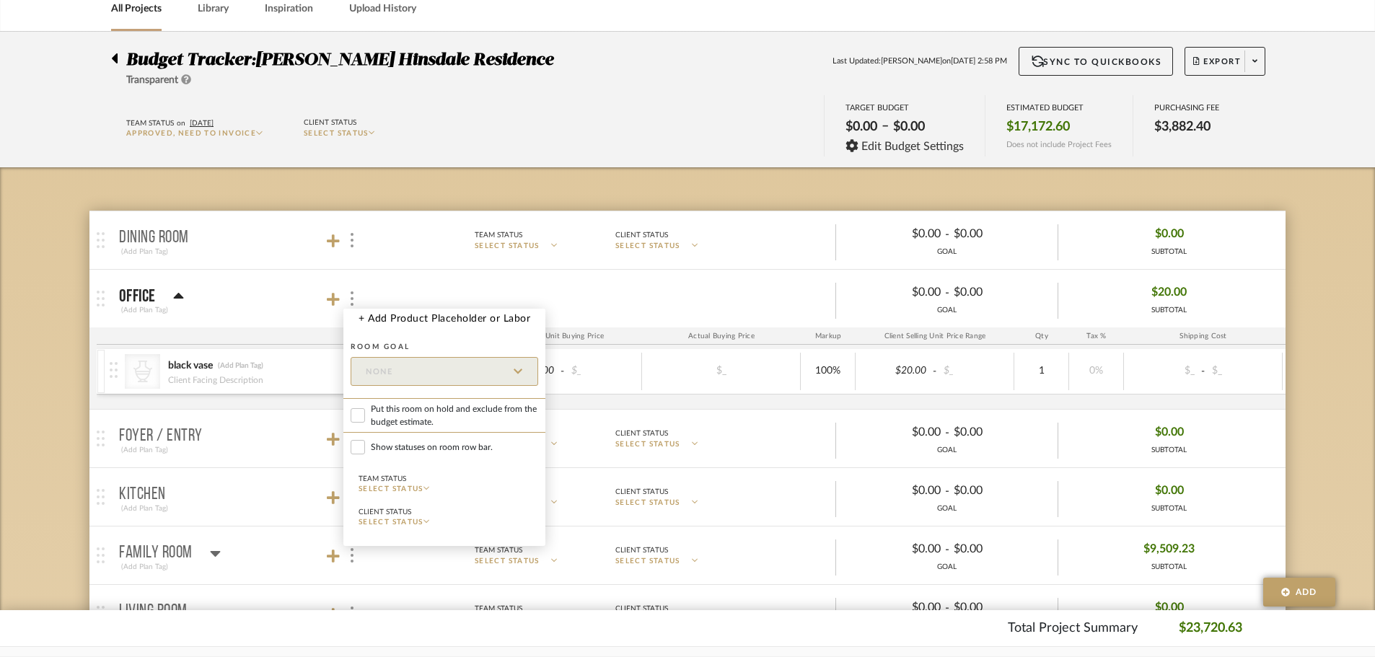
click at [291, 378] on div at bounding box center [687, 328] width 1375 height 657
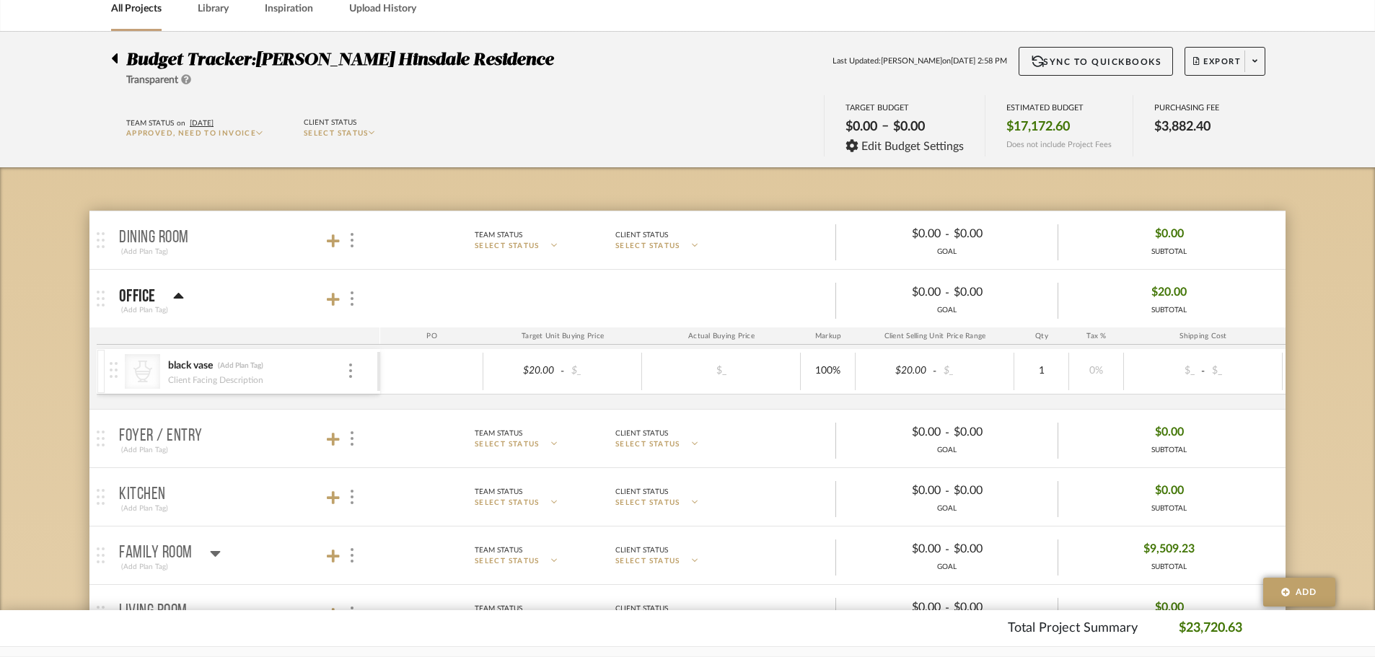
click at [325, 382] on div "Client Facing Description" at bounding box center [257, 379] width 180 height 12
click at [439, 362] on div at bounding box center [431, 372] width 103 height 38
type input "20"
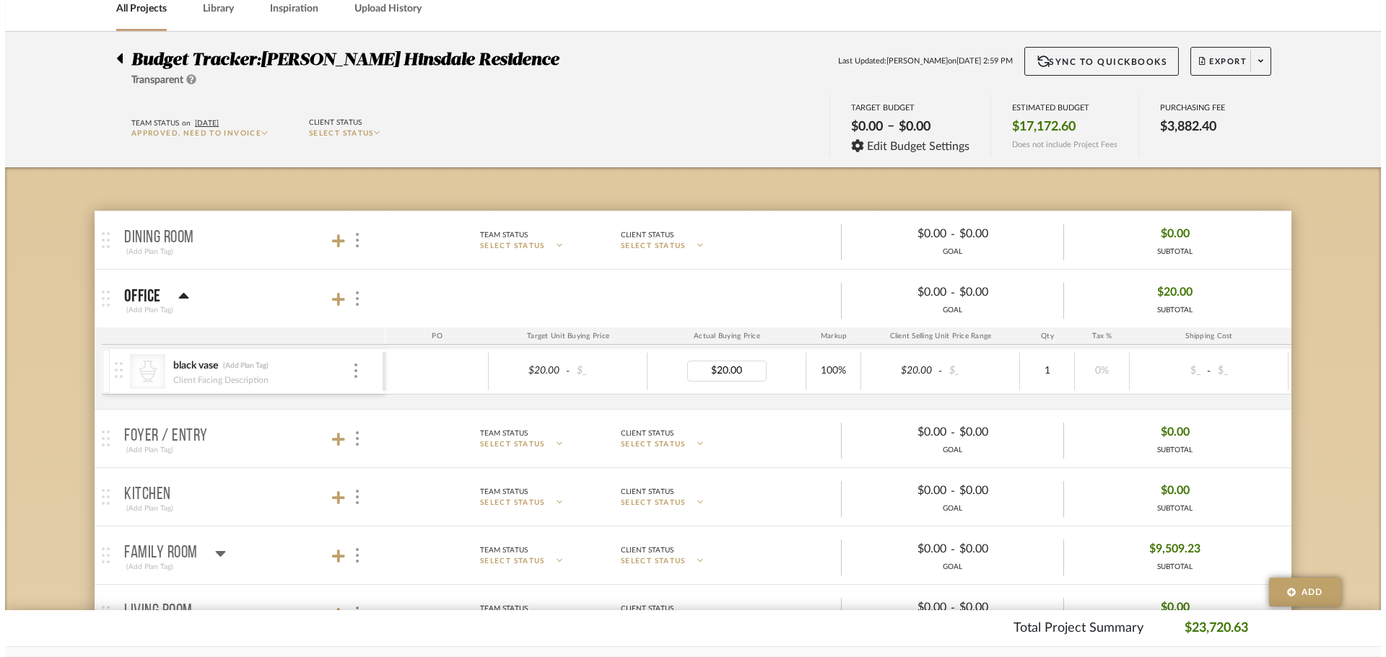
scroll to position [0, 0]
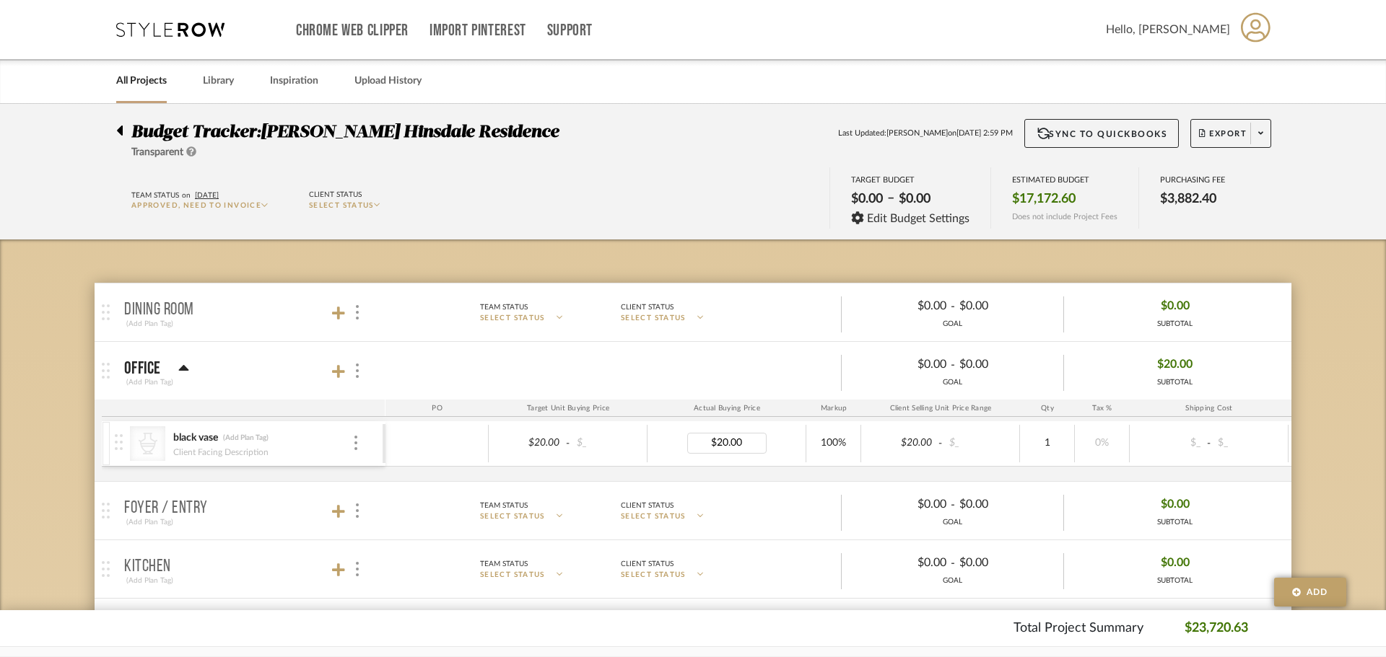
click at [748, 404] on body "Chrome Web Clipper Import Pinterest Support All Projects Library Inspiration Up…" at bounding box center [693, 328] width 1386 height 657
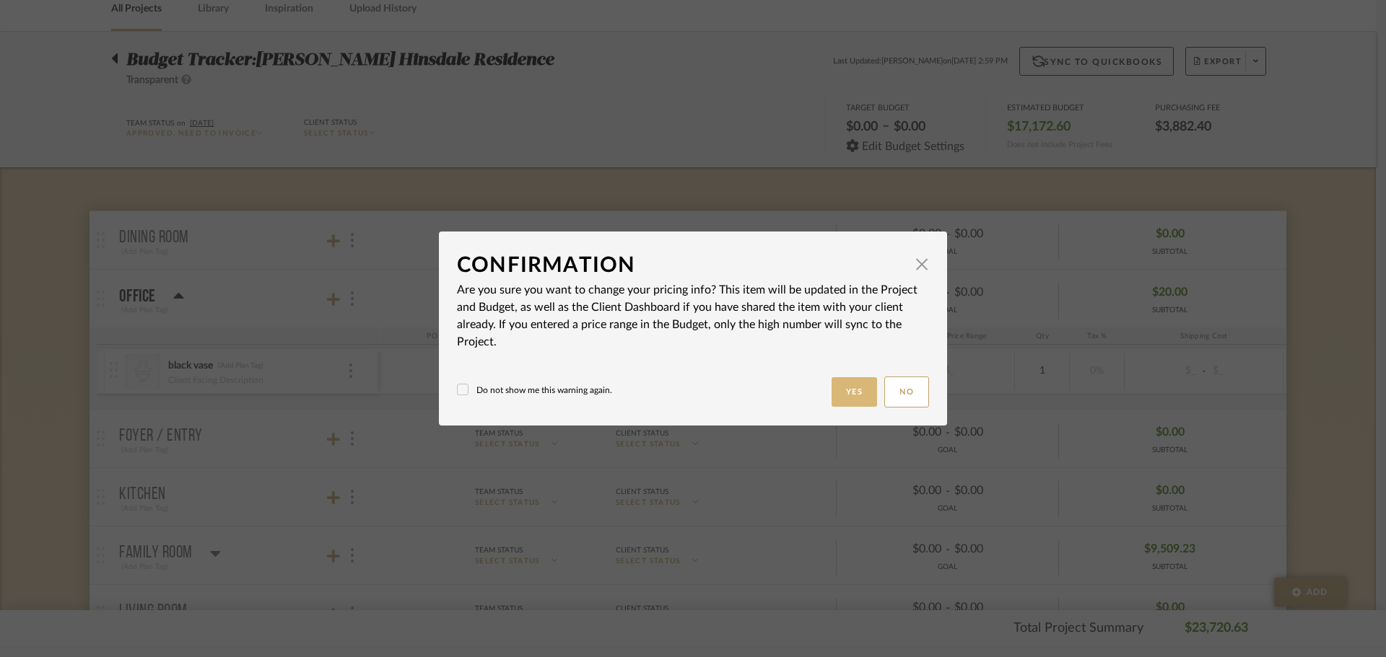
click at [841, 396] on button "Yes" at bounding box center [854, 392] width 46 height 30
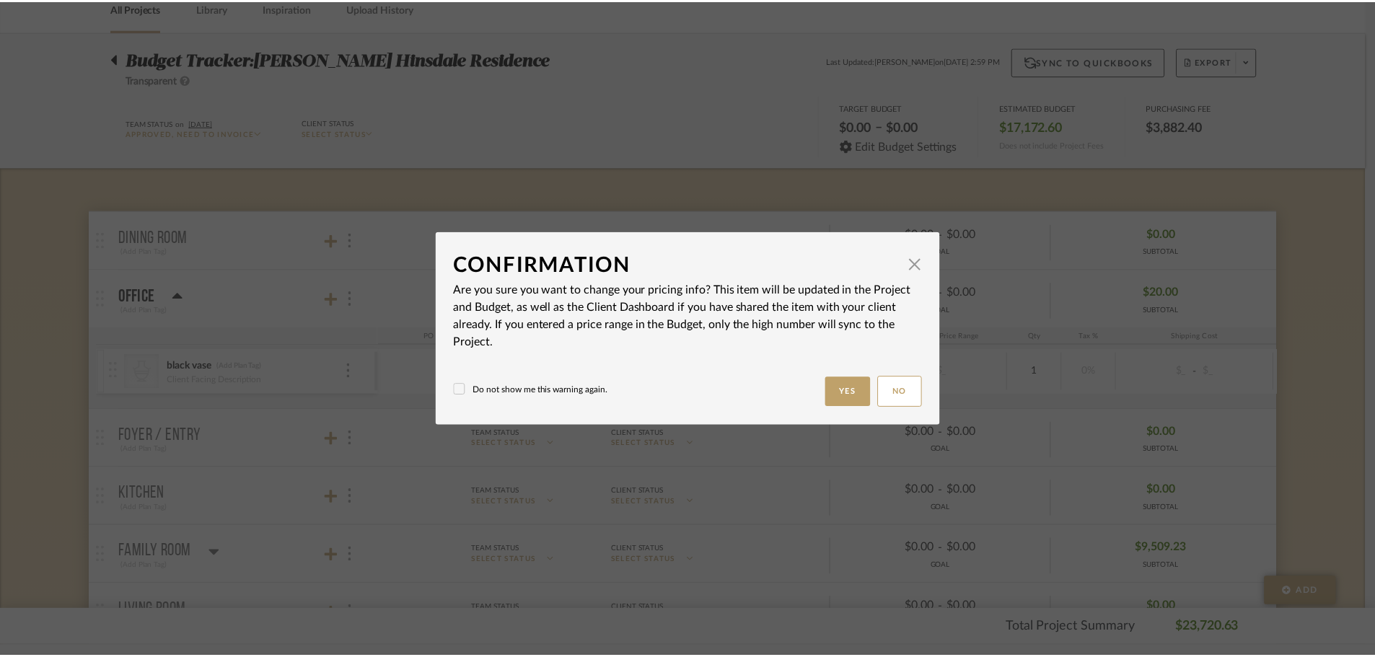
scroll to position [72, 0]
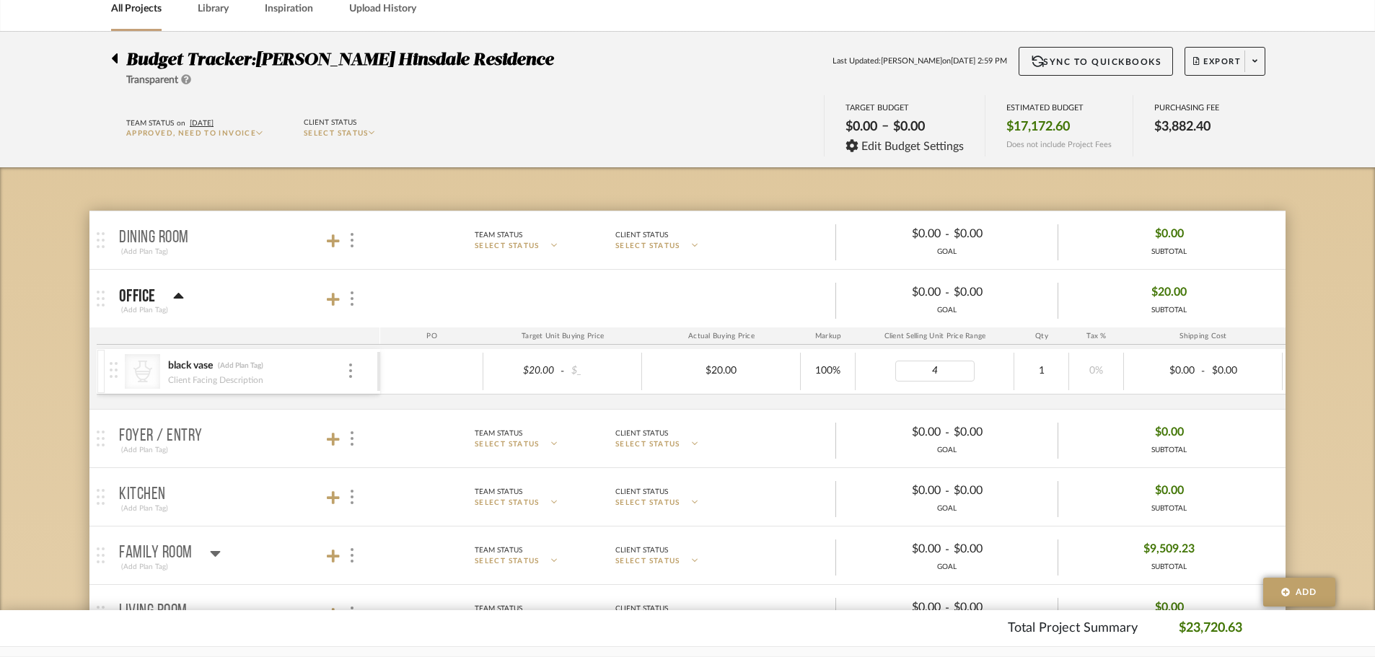
type input "40"
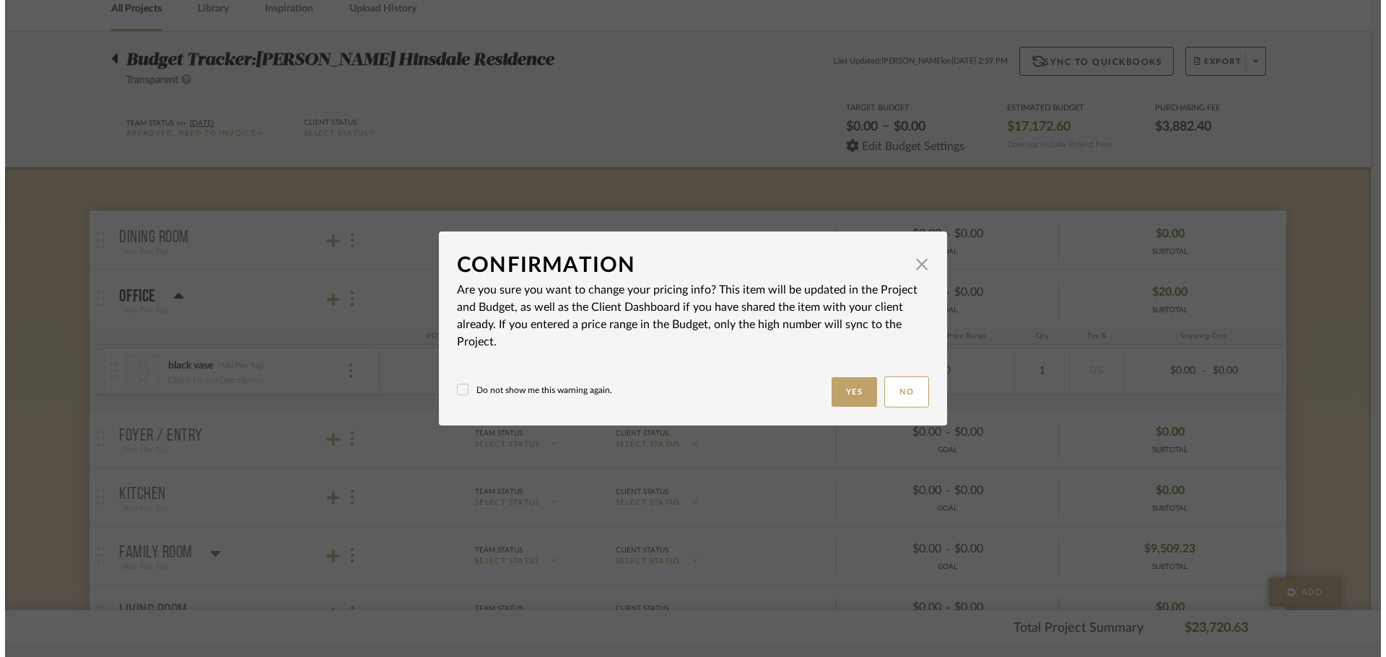
scroll to position [0, 0]
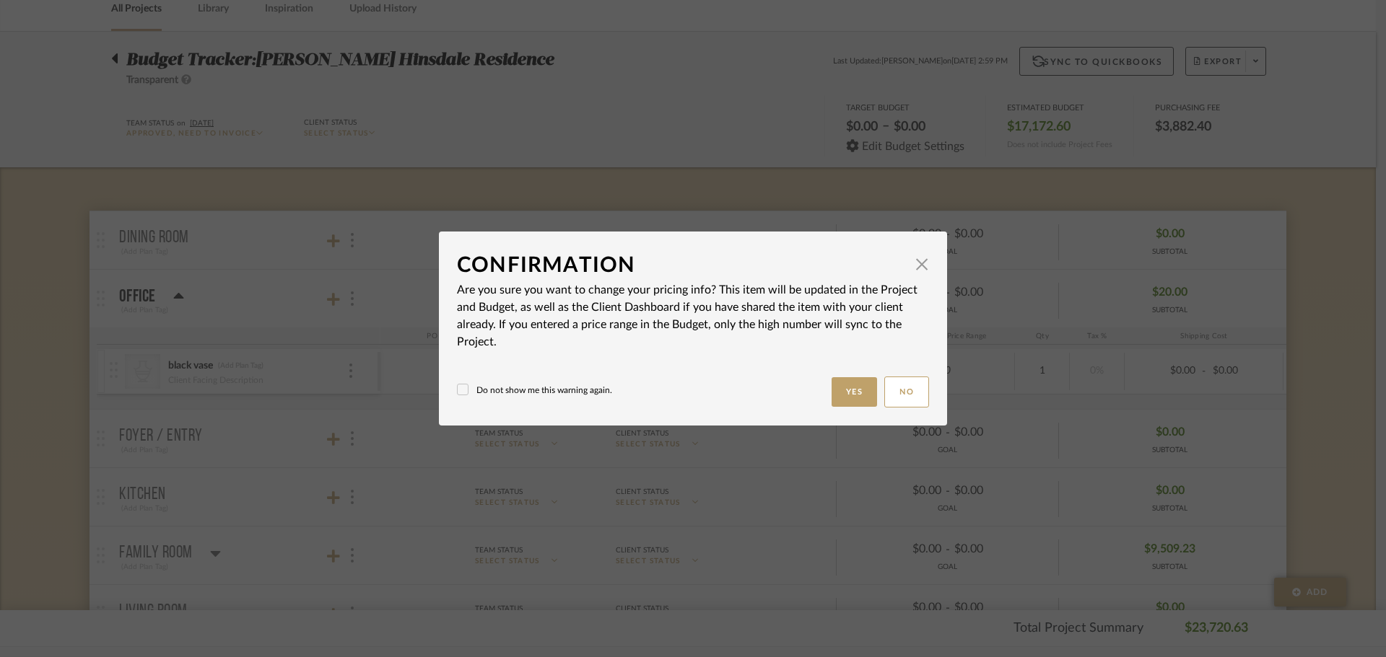
click at [1344, 378] on body "Chrome Web Clipper Import Pinterest Support All Projects Library Inspiration Up…" at bounding box center [687, 256] width 1375 height 657
click at [859, 392] on button "Yes" at bounding box center [854, 392] width 46 height 30
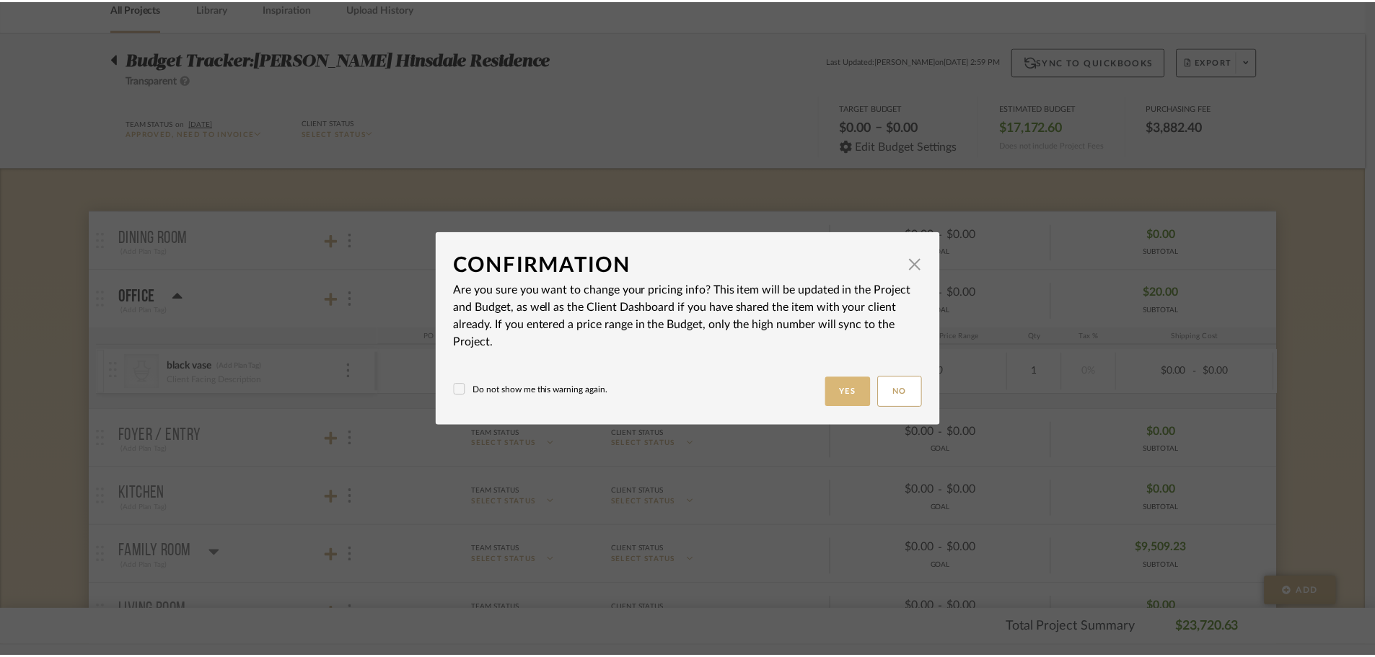
scroll to position [72, 0]
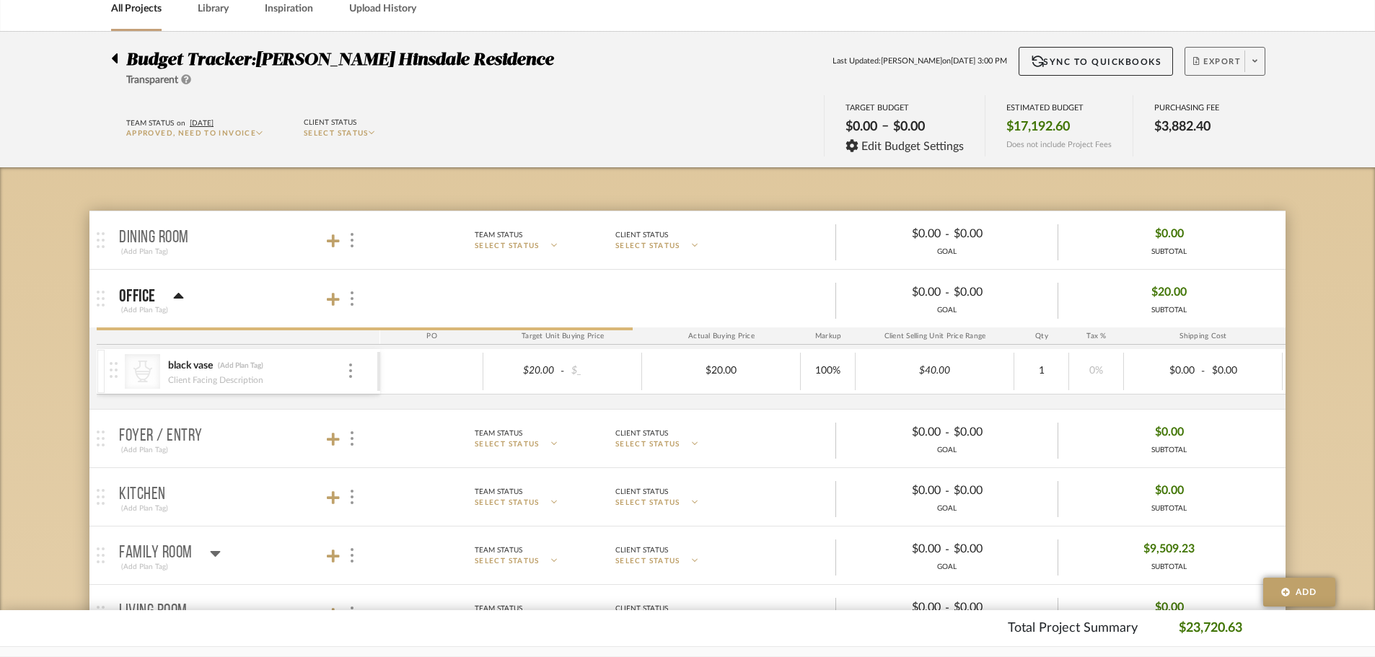
click at [1220, 61] on span "Export" at bounding box center [1218, 67] width 48 height 22
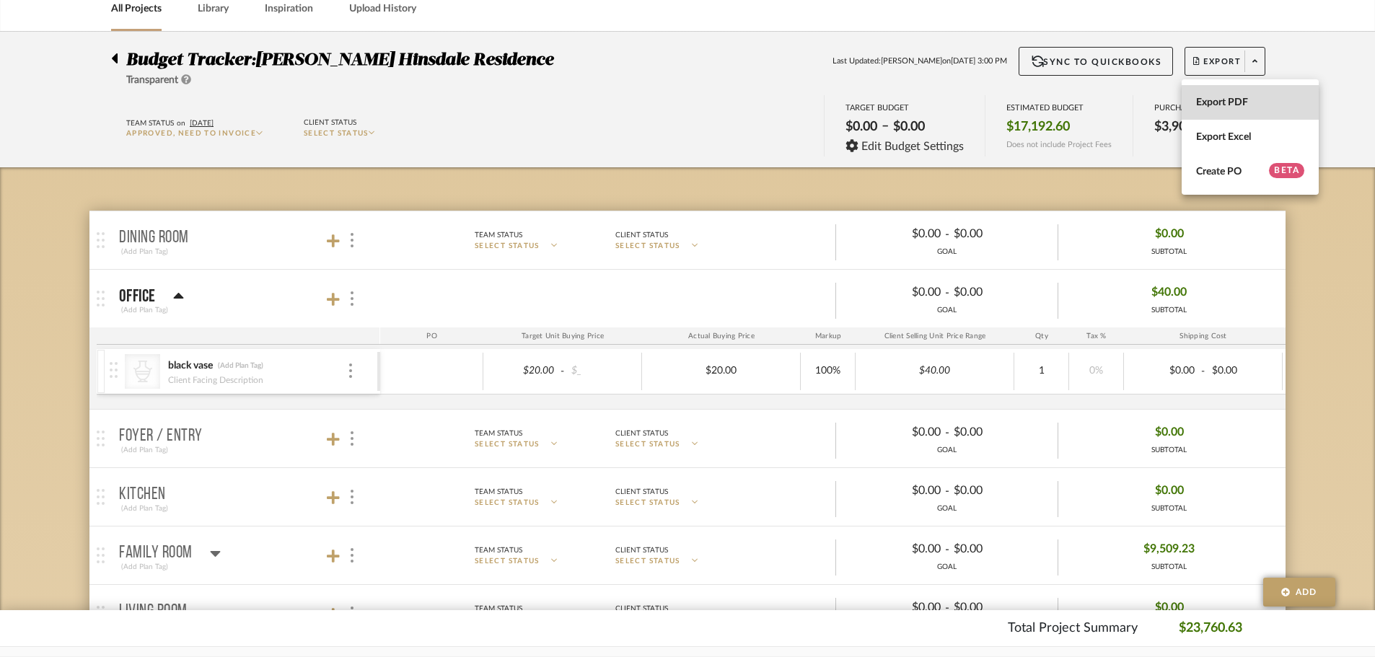
click at [1237, 110] on button "Export PDF" at bounding box center [1250, 102] width 137 height 35
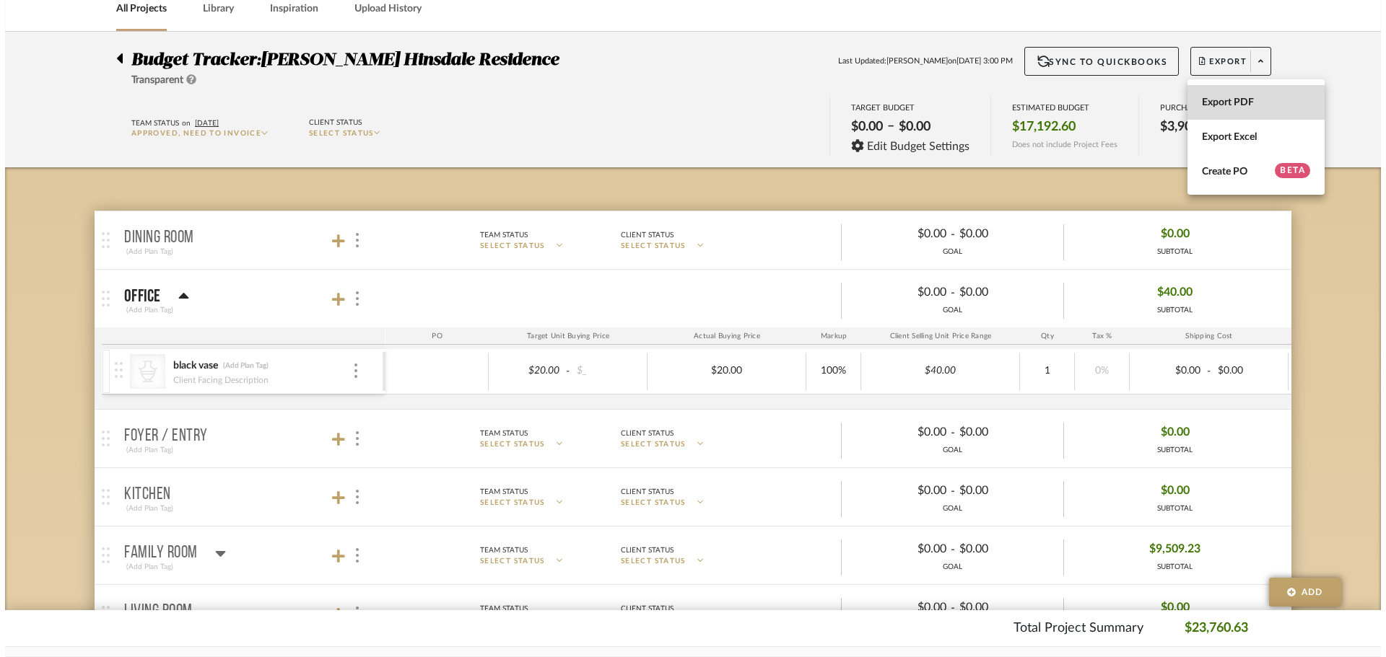
scroll to position [0, 0]
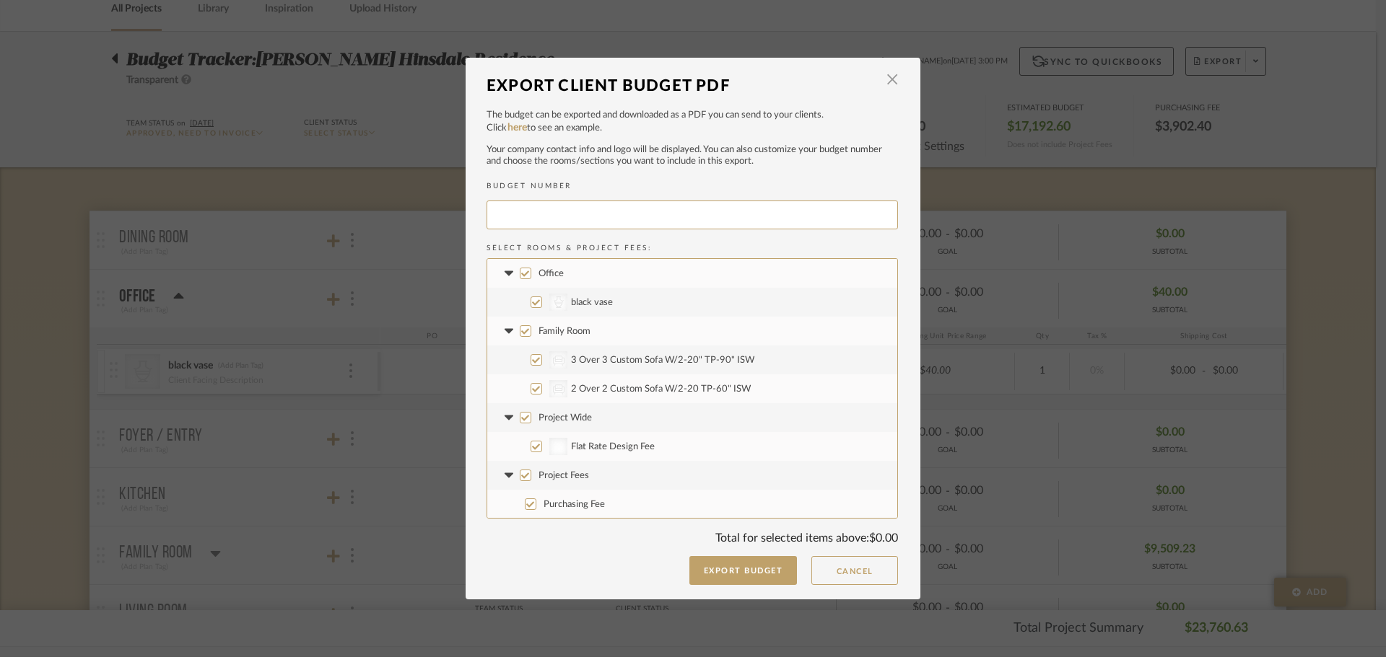
type input "CONTEH-015"
click at [514, 328] on label "Family Room" at bounding box center [692, 331] width 410 height 29
click at [520, 328] on input "Family Room" at bounding box center [526, 331] width 12 height 12
checkbox input "false"
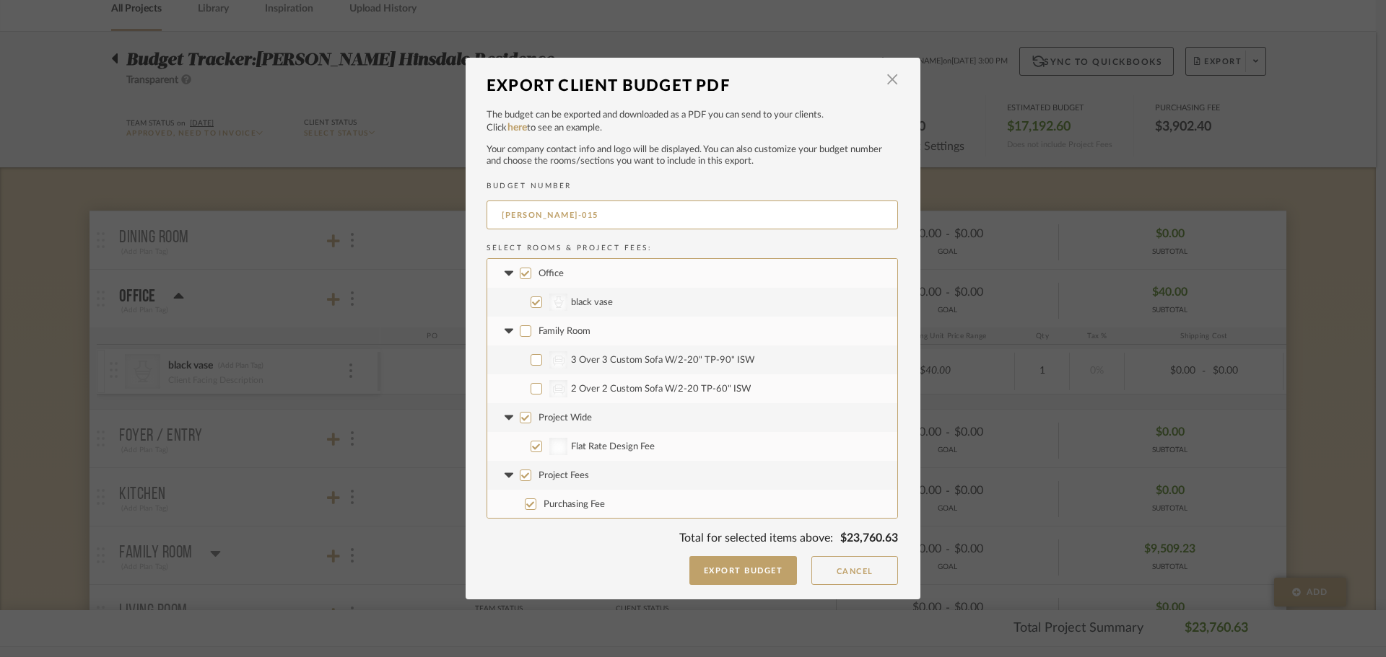
checkbox input "false"
click at [525, 418] on input "Project Wide" at bounding box center [526, 418] width 12 height 12
checkbox input "false"
click at [522, 463] on label "Project Fees" at bounding box center [692, 475] width 410 height 29
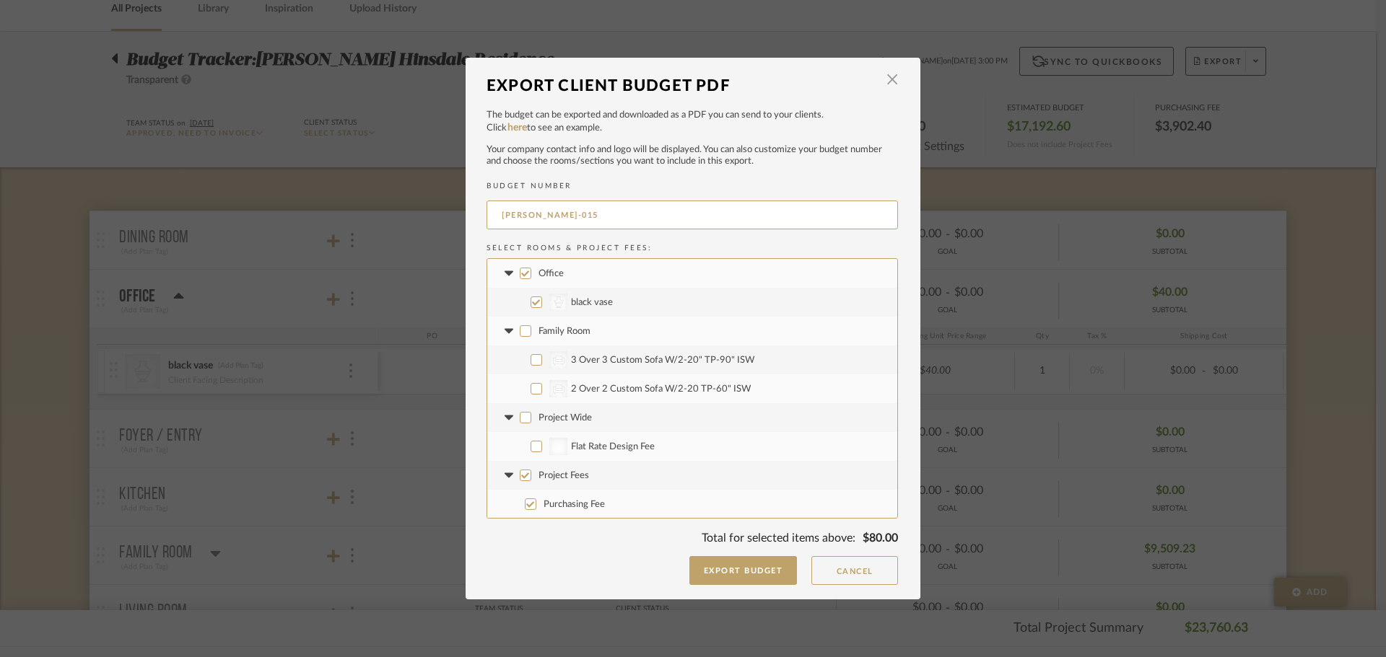
click at [522, 470] on input "Project Fees" at bounding box center [526, 476] width 12 height 12
checkbox input "false"
click at [749, 568] on button "Export Budget" at bounding box center [743, 570] width 108 height 29
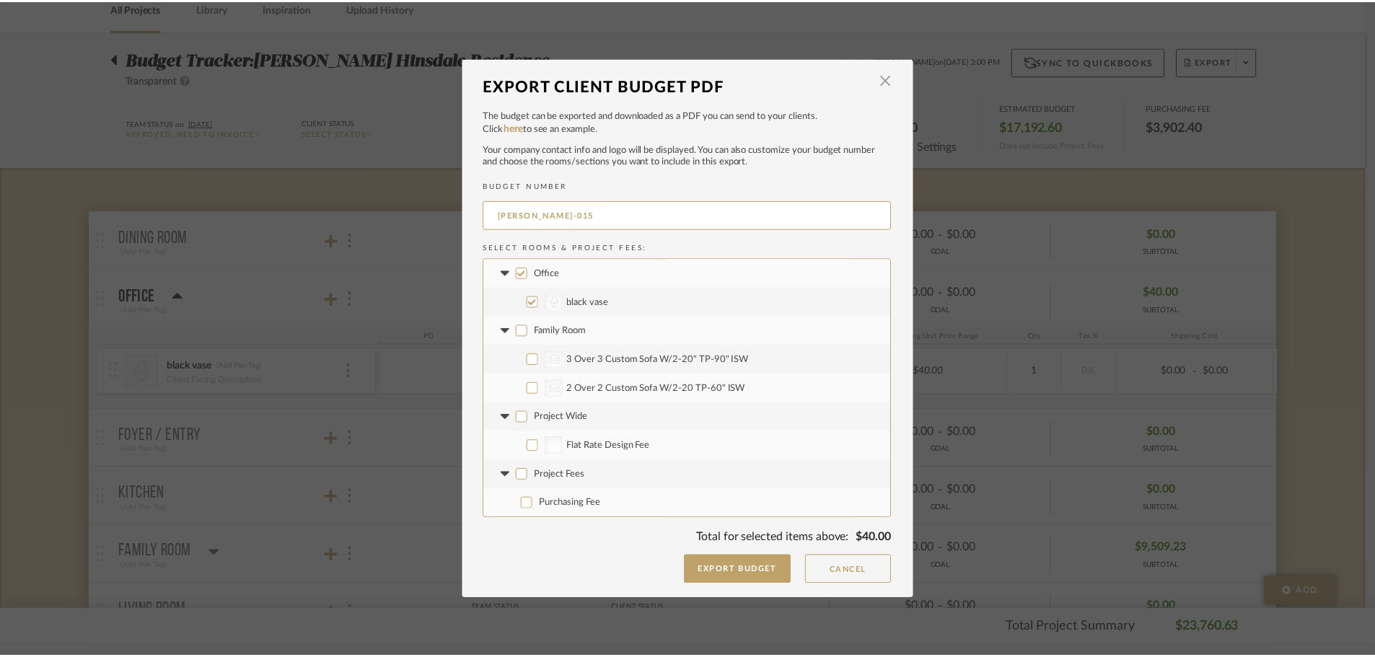
scroll to position [72, 0]
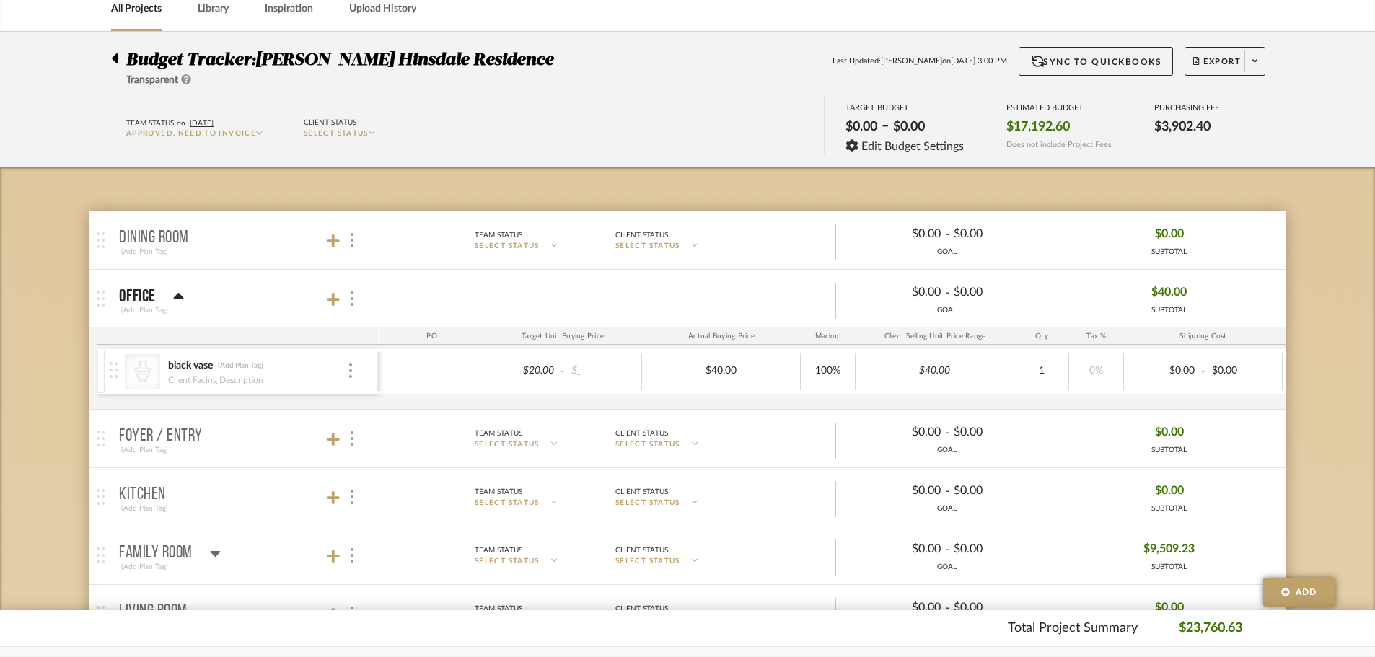
click at [286, 380] on div "Client Facing Description" at bounding box center [257, 379] width 180 height 12
click at [288, 380] on div at bounding box center [257, 379] width 180 height 12
click at [288, 380] on div "Client Facing Description" at bounding box center [257, 379] width 180 height 12
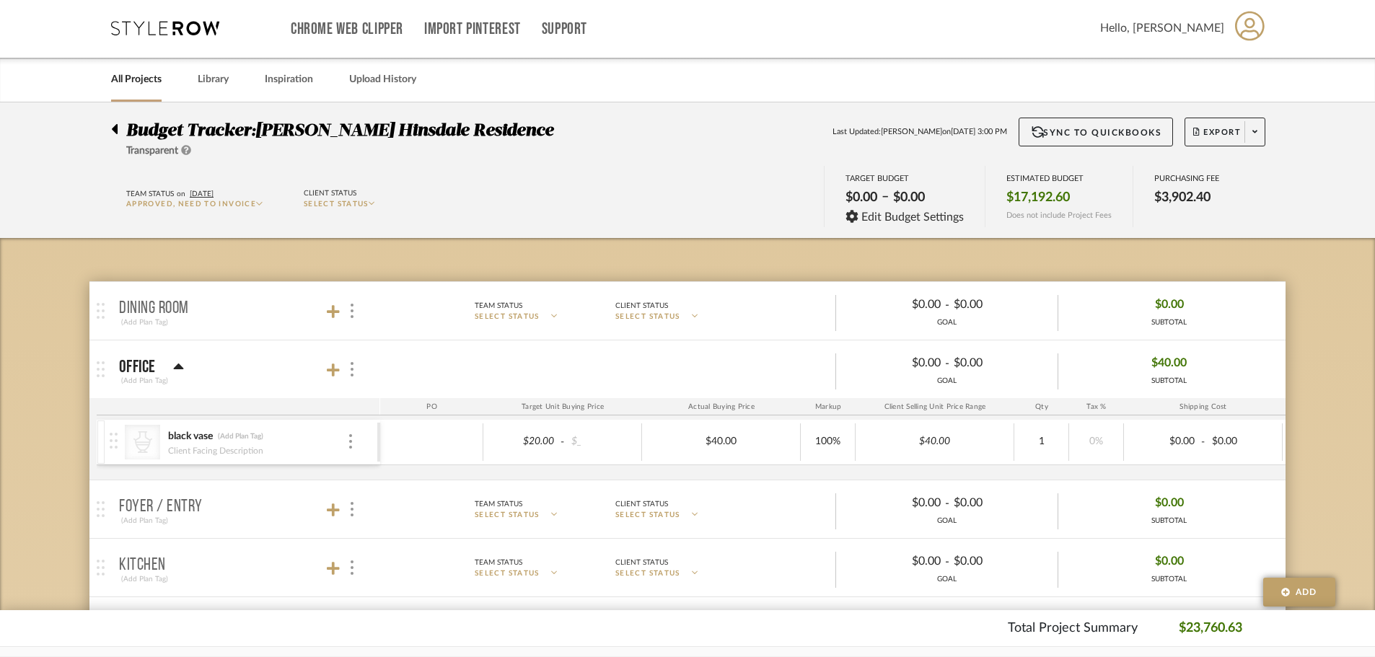
scroll to position [0, 0]
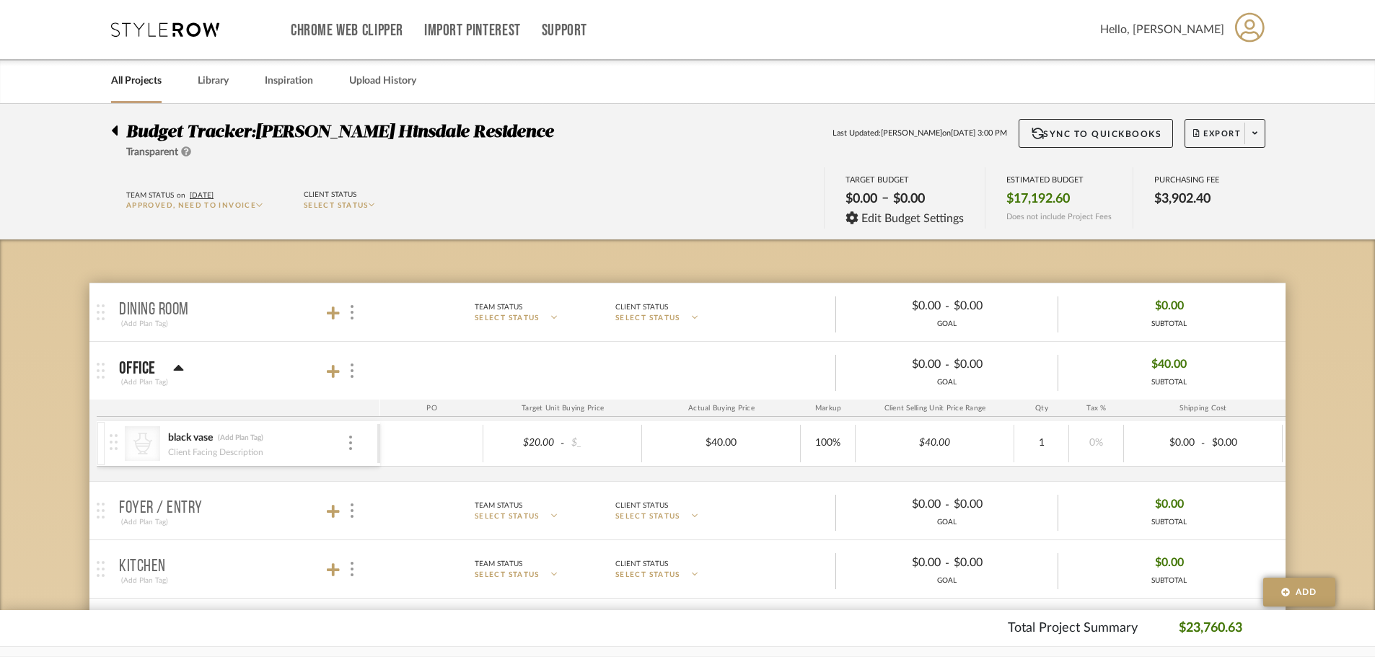
click at [147, 79] on link "All Projects" at bounding box center [136, 80] width 51 height 19
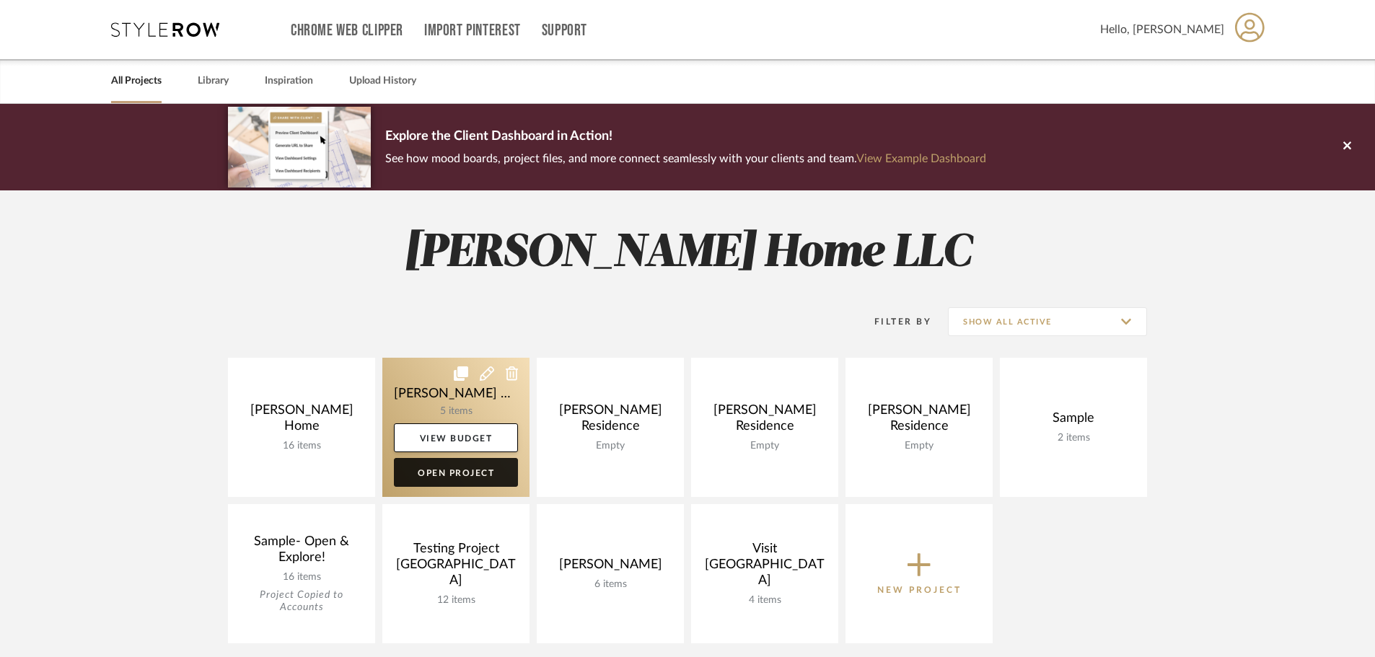
click at [441, 481] on link "Open Project" at bounding box center [456, 472] width 124 height 29
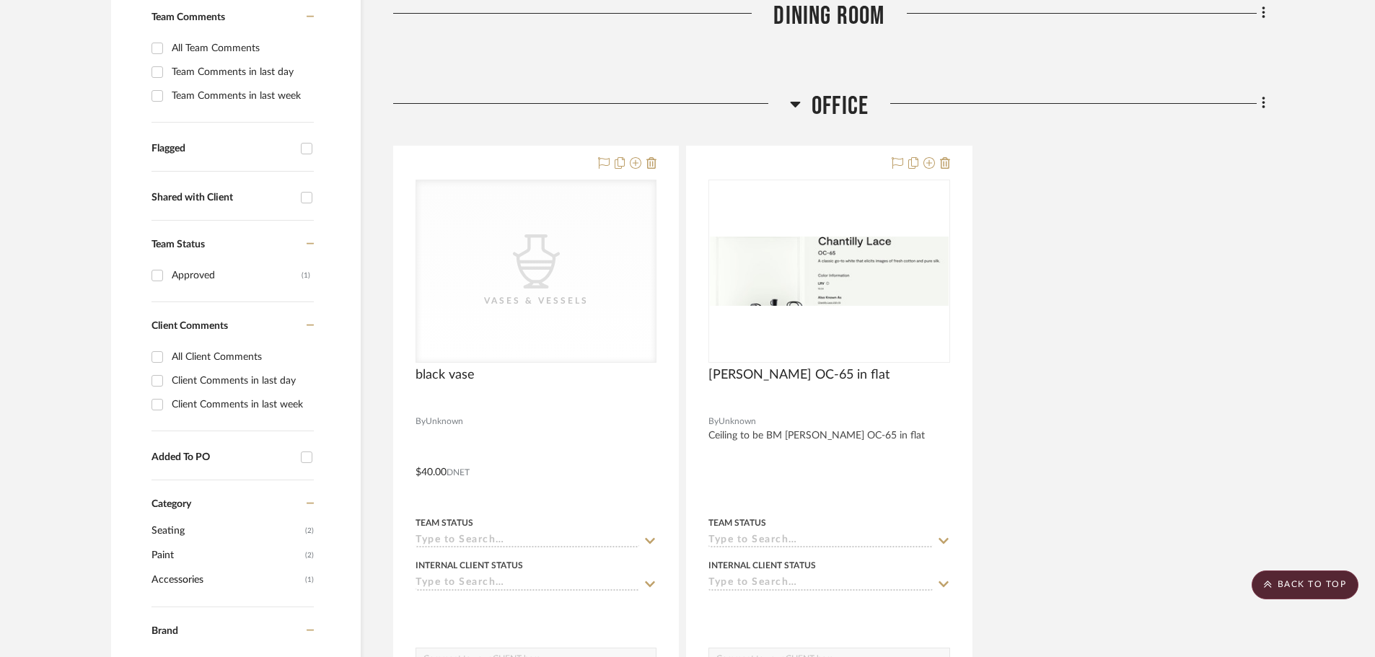
scroll to position [505, 0]
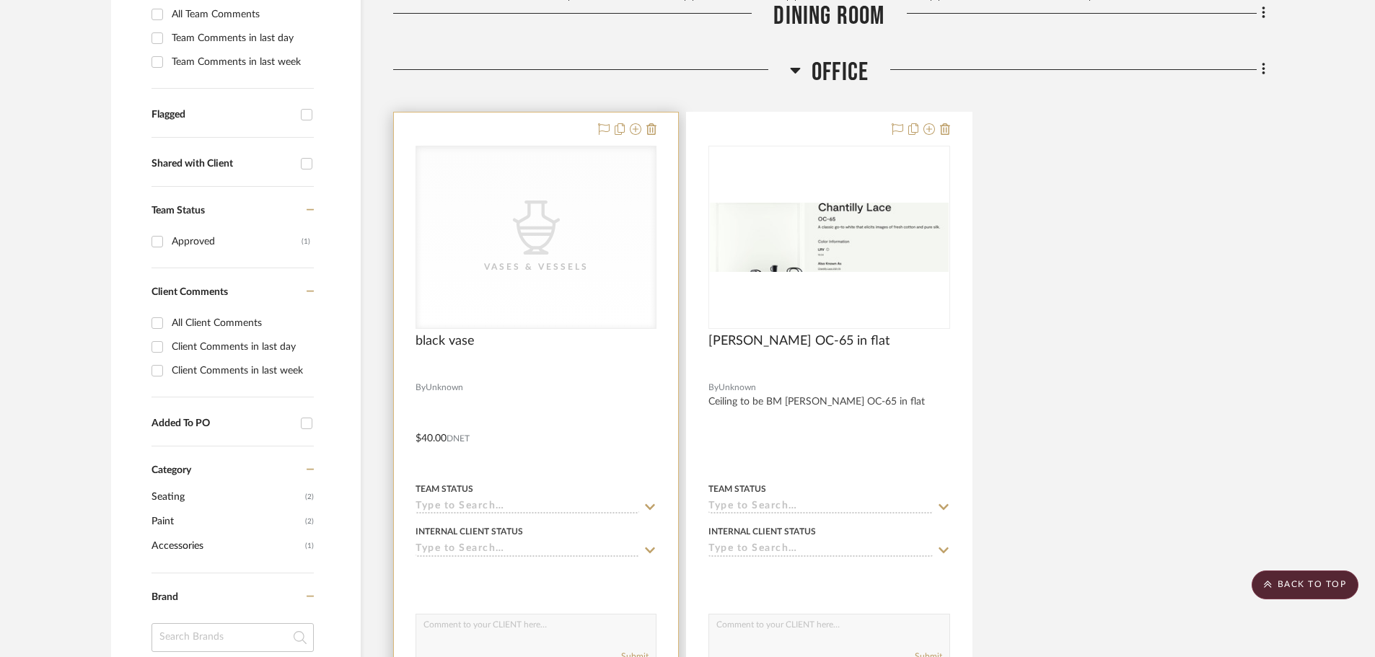
click at [497, 354] on div at bounding box center [536, 428] width 284 height 631
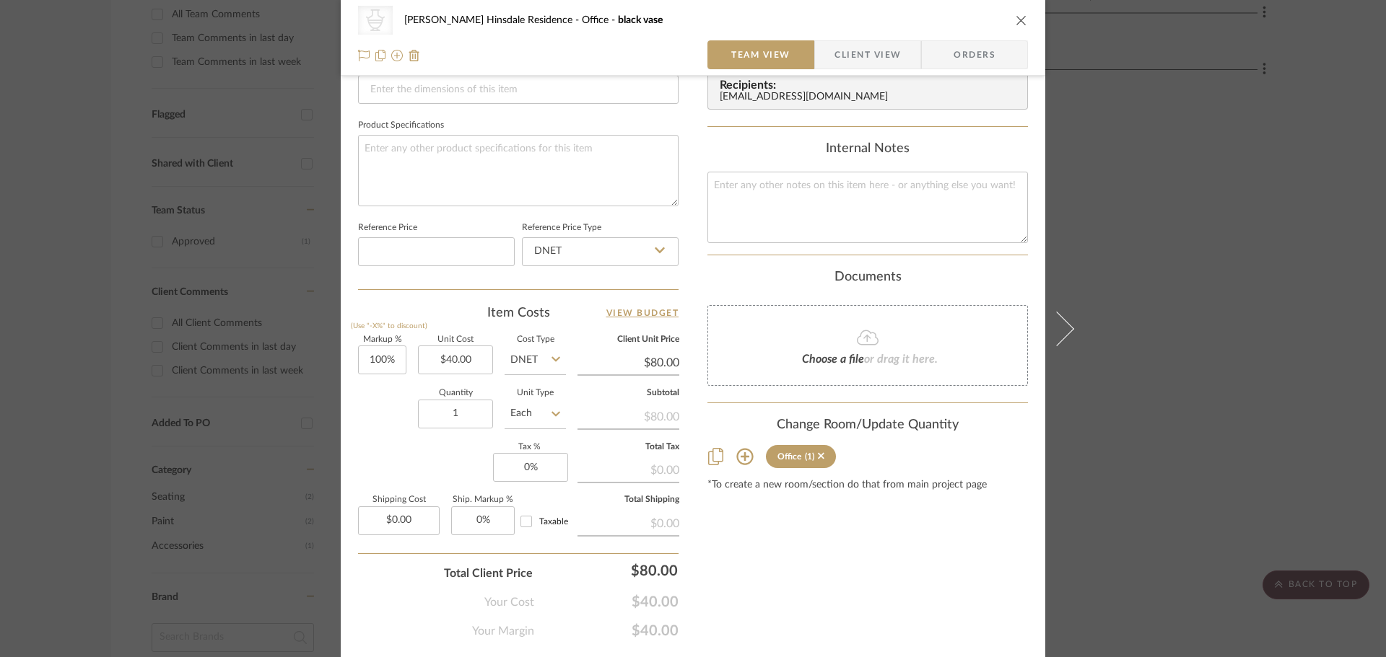
scroll to position [611, 0]
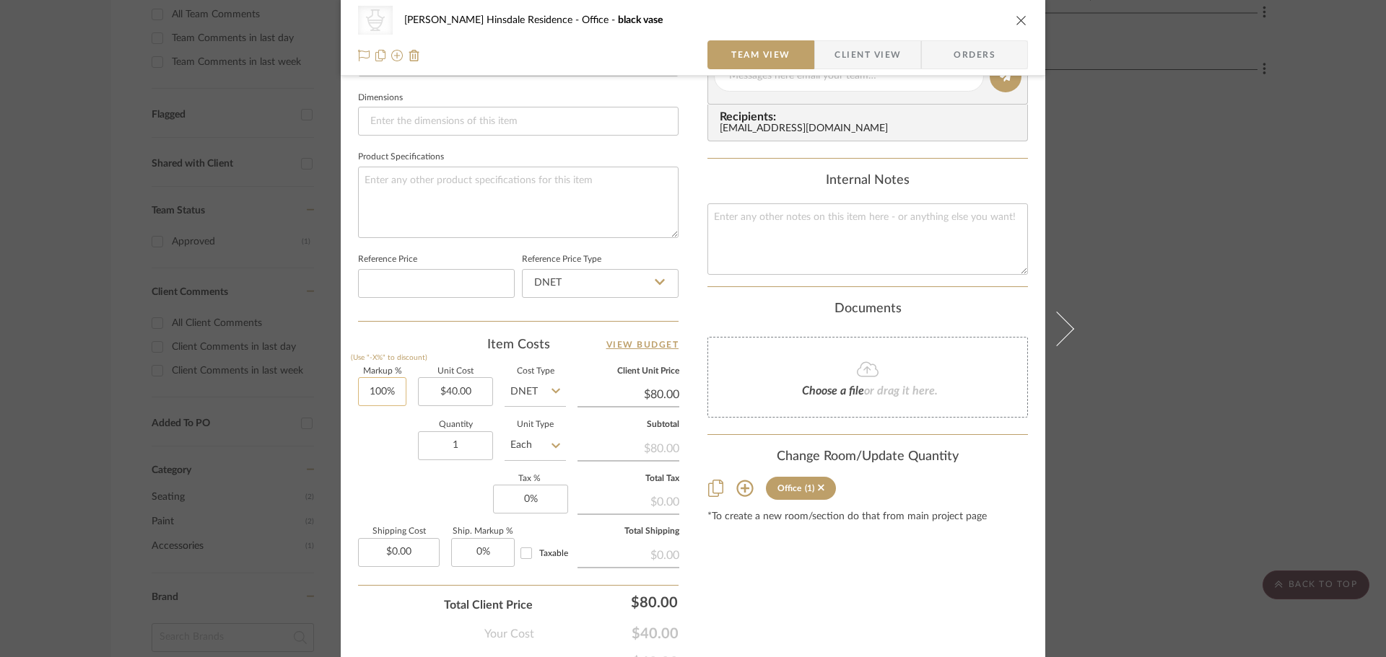
type input "100"
click at [388, 396] on input "100" at bounding box center [382, 391] width 48 height 29
type input "0%"
click at [364, 448] on div "Quantity 1 Unit Type Each" at bounding box center [462, 446] width 208 height 51
type input "$40.00"
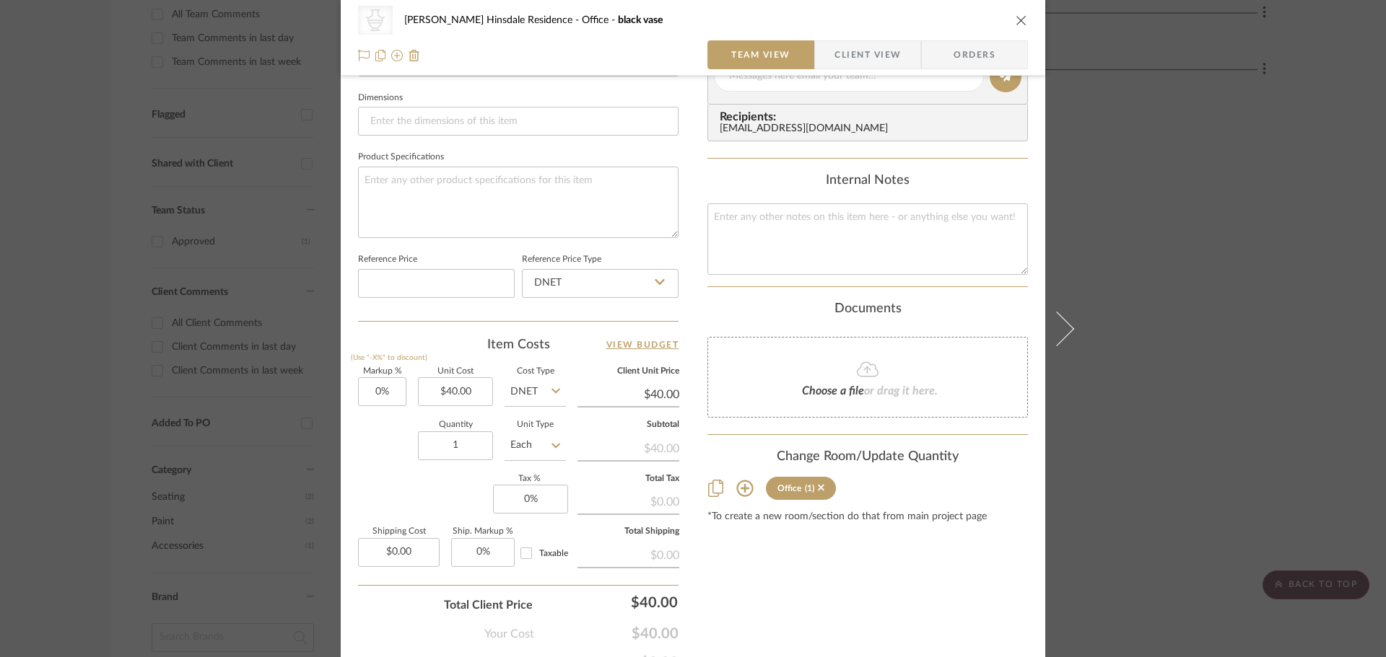
type input "40.00"
click at [637, 404] on input "40.00" at bounding box center [628, 395] width 102 height 22
type input "40.00"
type input "$40.00"
click at [450, 383] on input "40.00" at bounding box center [455, 391] width 75 height 29
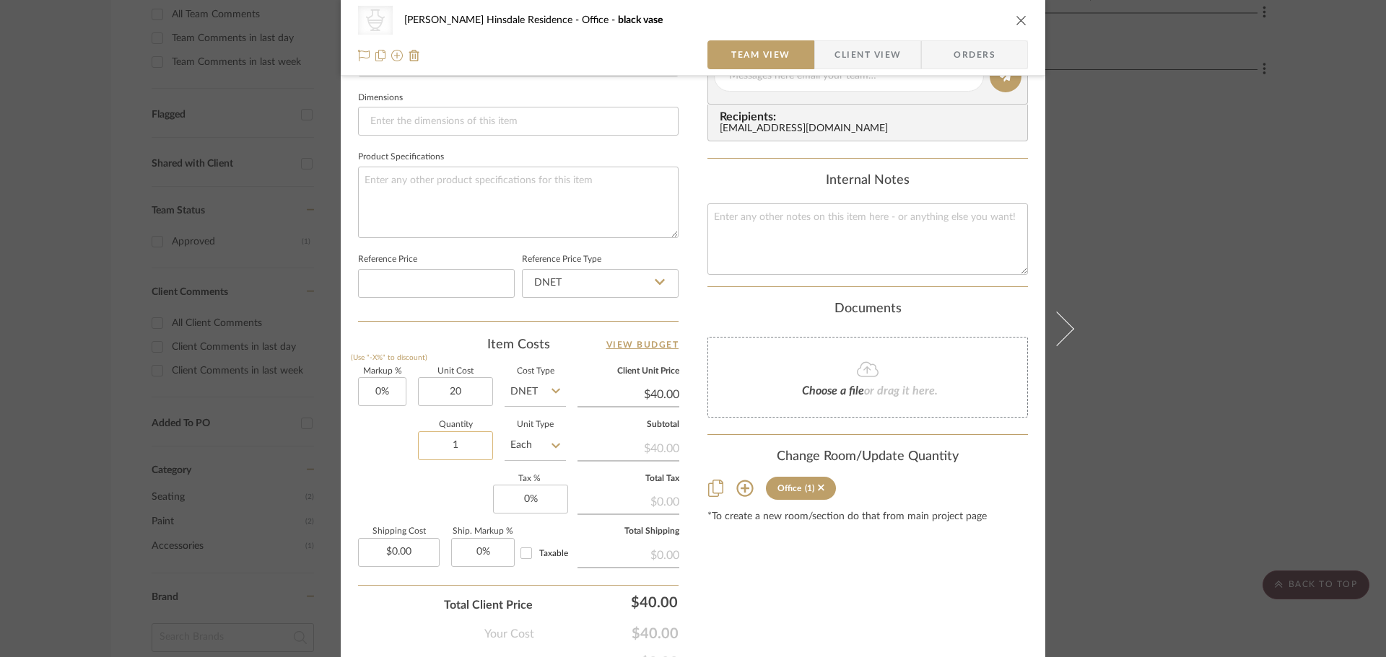
type input "$20.00"
click at [418, 440] on input "1" at bounding box center [455, 446] width 75 height 29
type input "$20.00"
type input "20.00"
click at [660, 394] on input "20.00" at bounding box center [628, 395] width 102 height 22
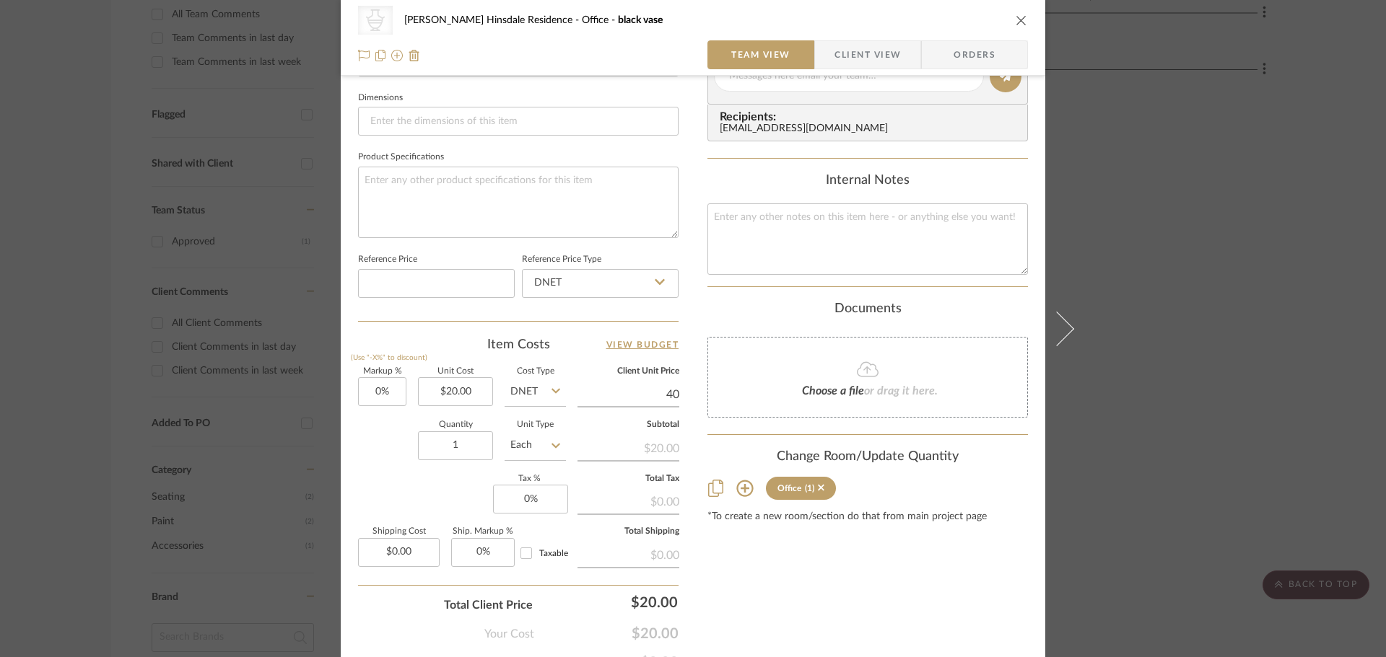
type input "40"
type input "100%"
type input "$40.00"
click at [373, 478] on div "Markup % (Use "-X%" to discount) 100% Unit Cost $20.00 Cost Type DNET Client Un…" at bounding box center [518, 473] width 320 height 211
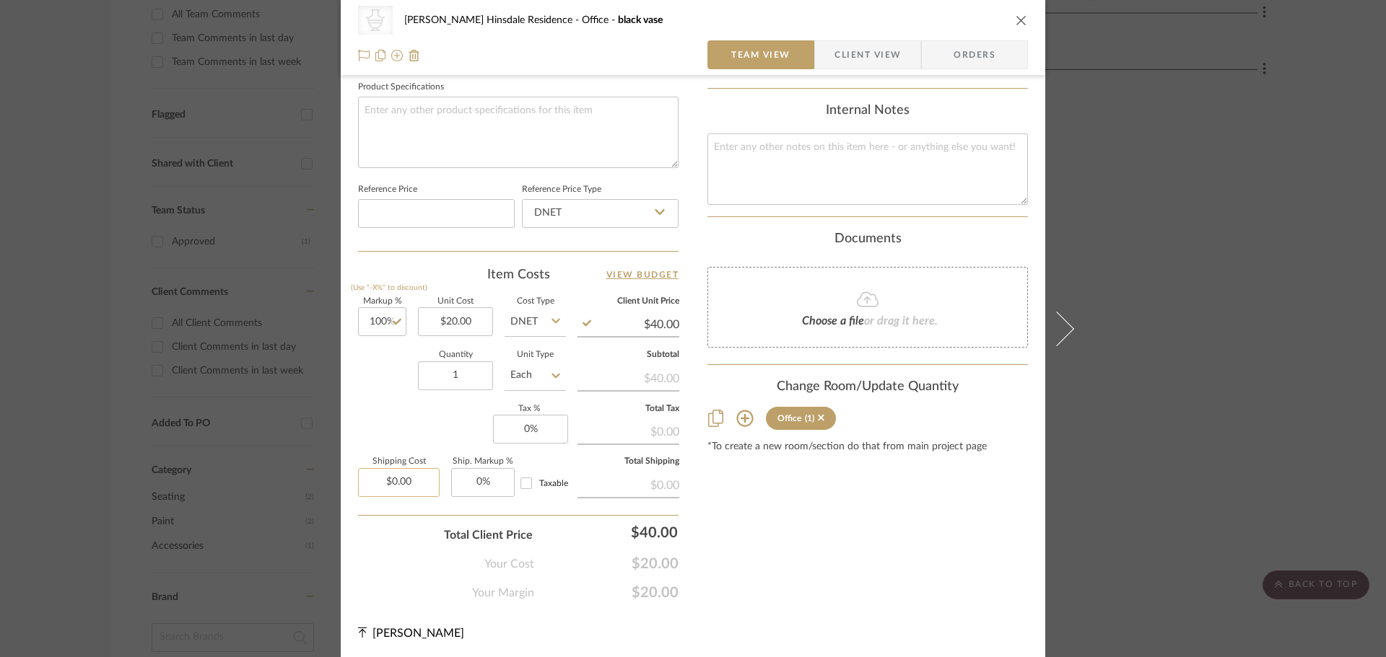
scroll to position [683, 0]
click at [532, 388] on input "Each" at bounding box center [534, 373] width 61 height 29
click at [424, 421] on div "Markup % (Use "-X%" to discount) 100% Unit Cost $20.00 Cost Type DNET Client Un…" at bounding box center [518, 401] width 320 height 211
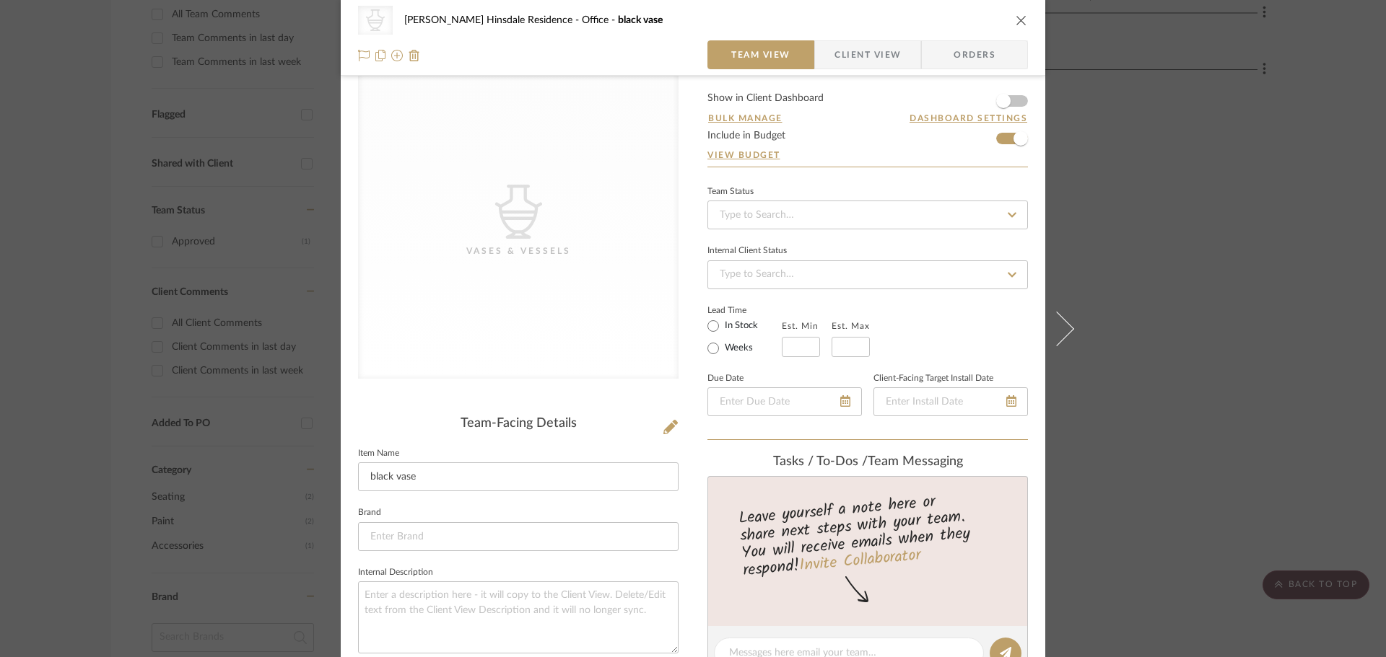
scroll to position [0, 0]
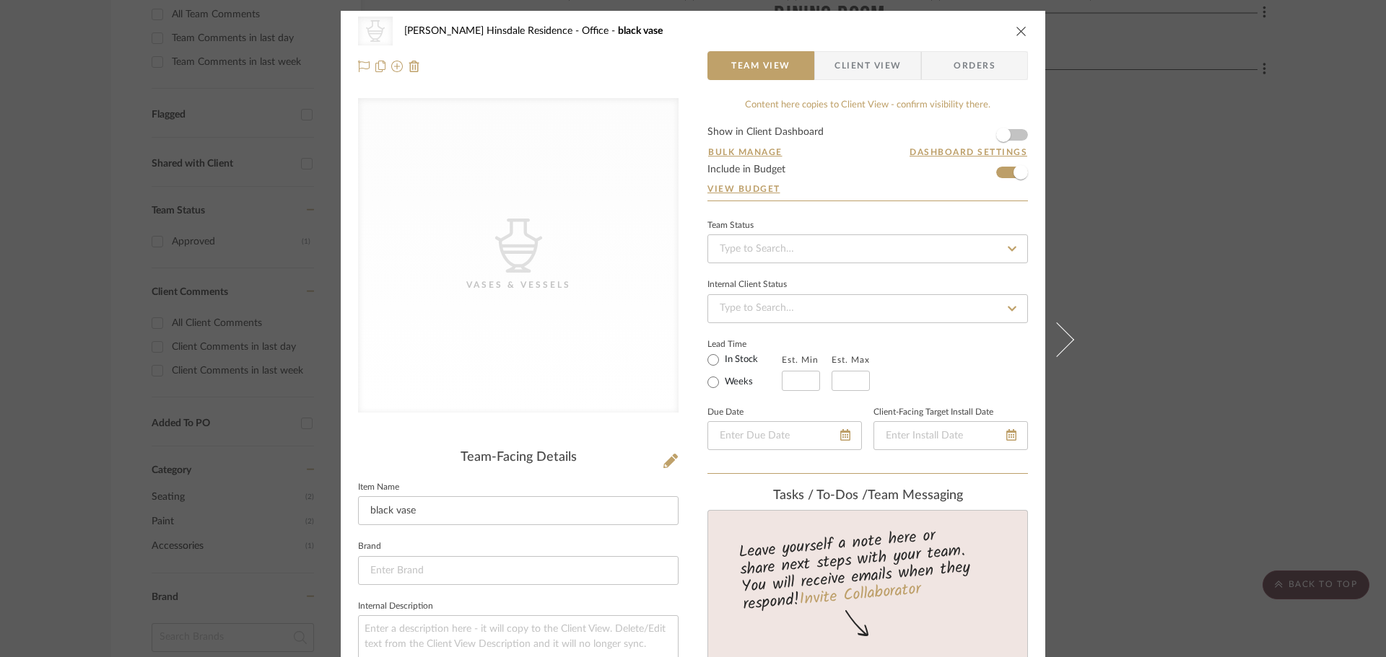
click at [1110, 317] on div "CategoryIconAccessories Created with Sketch. Vases & Vessels Conte Hinsdale Res…" at bounding box center [693, 328] width 1386 height 657
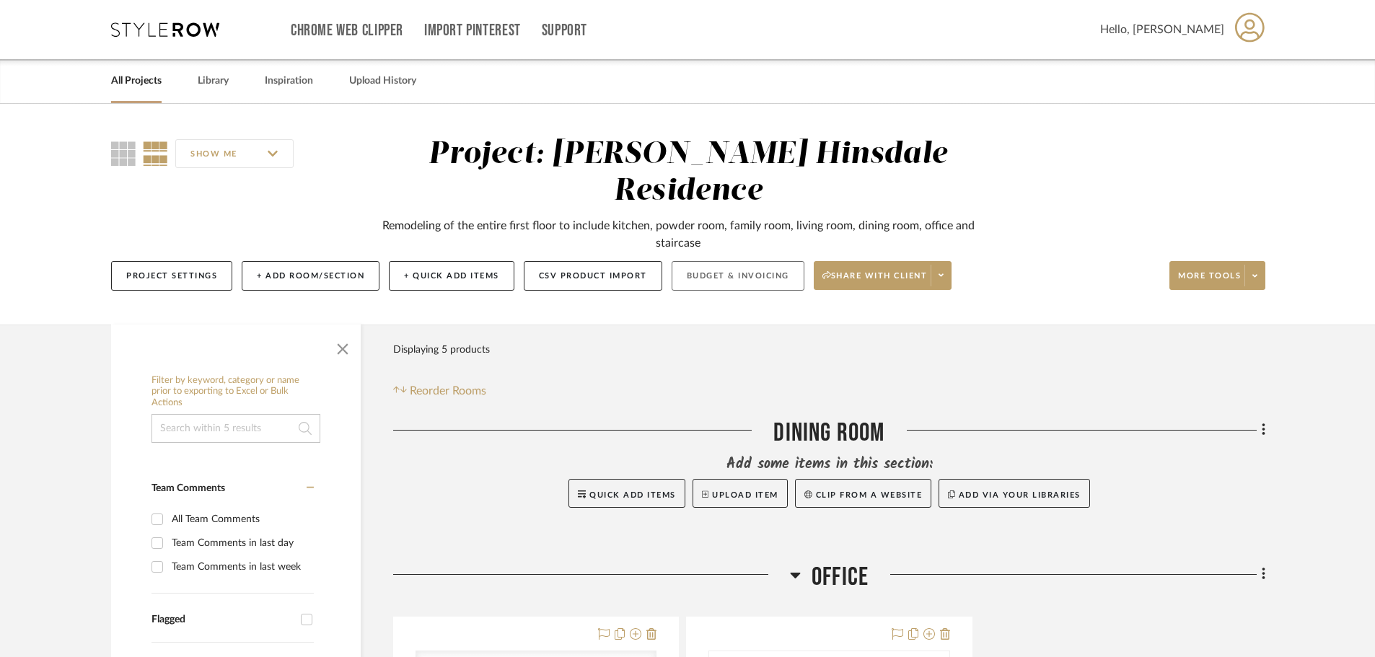
click at [743, 261] on button "Budget & Invoicing" at bounding box center [738, 276] width 133 height 30
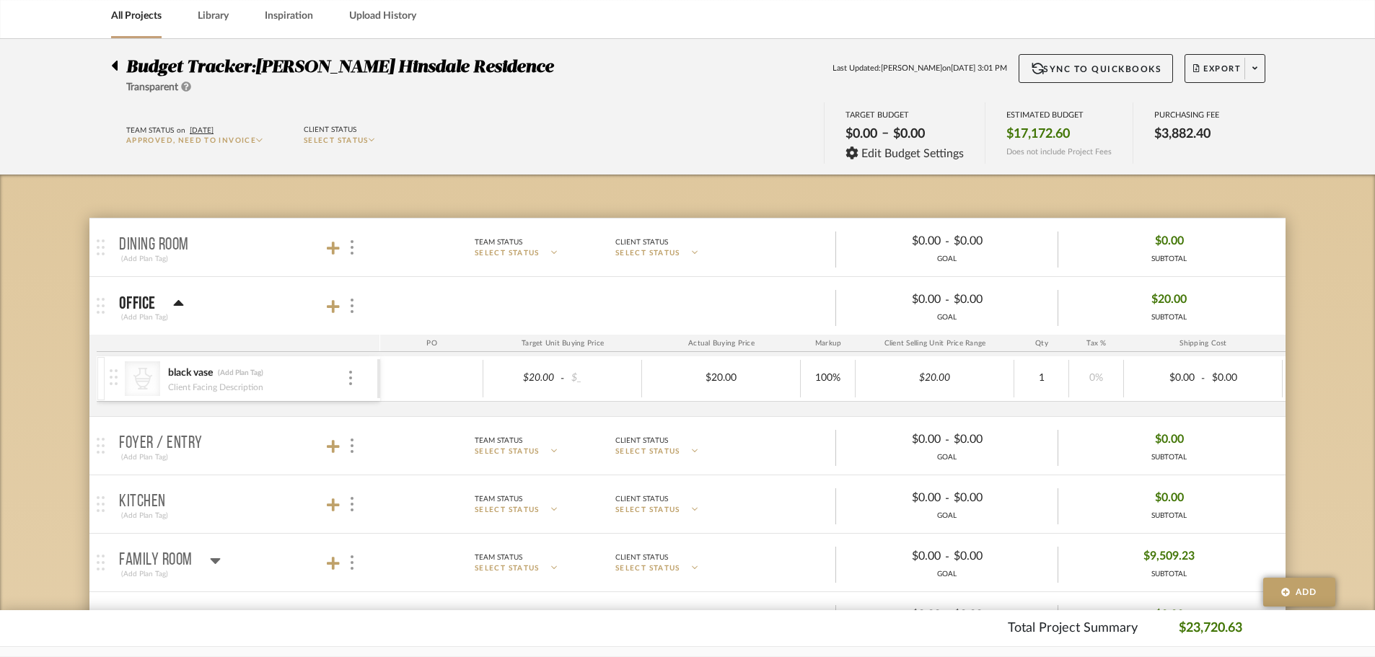
scroll to position [216, 0]
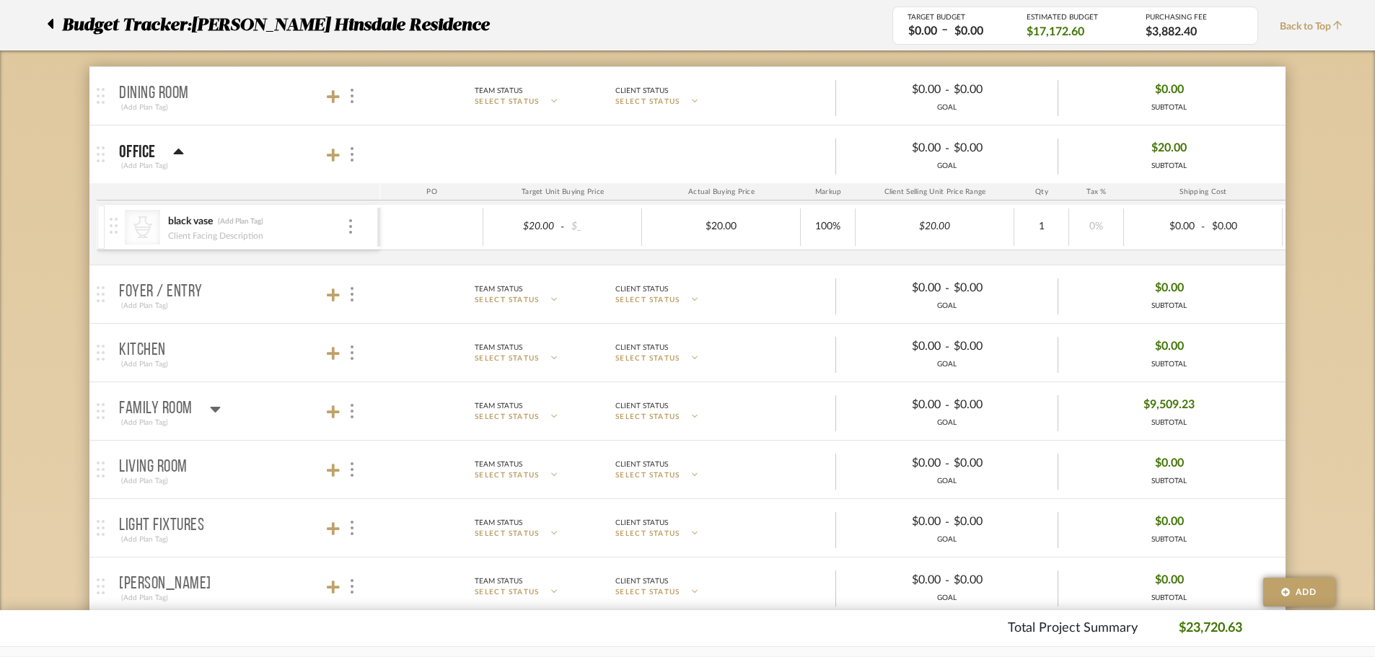
click at [344, 237] on div "Client Facing Description" at bounding box center [257, 235] width 180 height 12
click at [356, 230] on div "CategoryIconAccessories Created with Sketch. black vase (Add Plan Tag) Client F…" at bounding box center [244, 227] width 268 height 45
click at [349, 229] on img at bounding box center [350, 226] width 3 height 14
click at [393, 324] on button "Remove Item" at bounding box center [412, 335] width 130 height 35
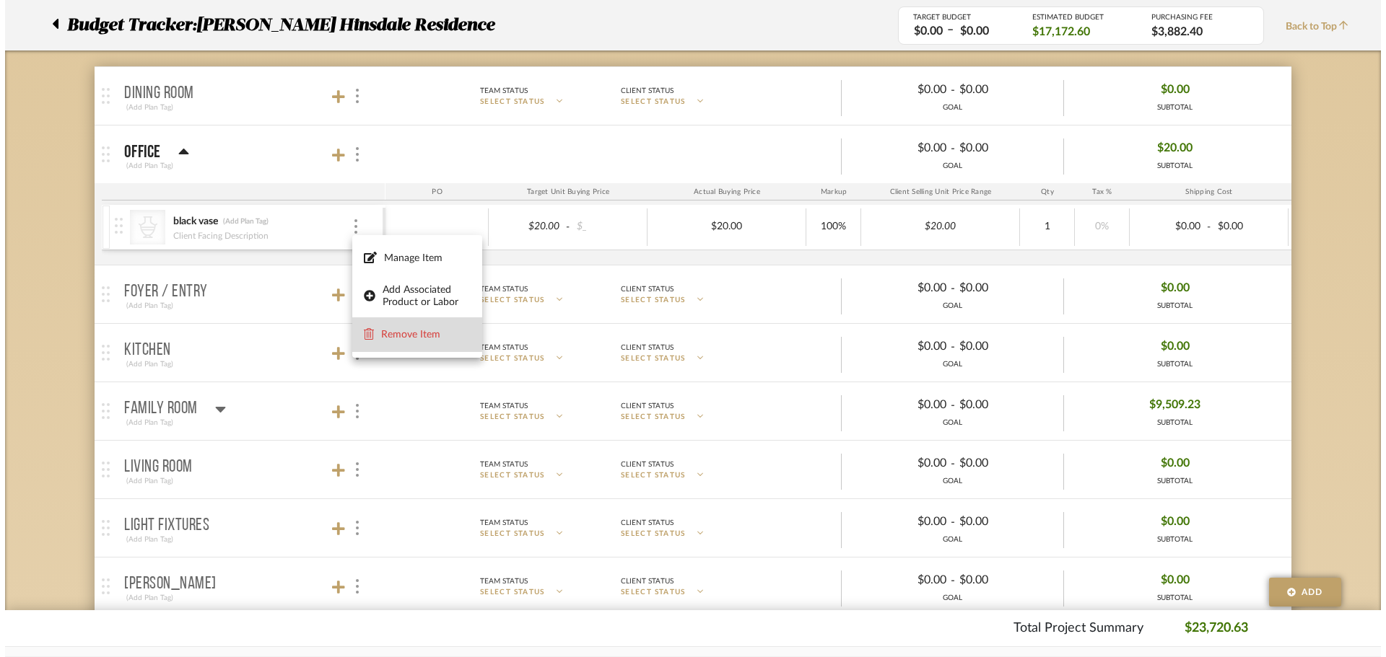
scroll to position [0, 0]
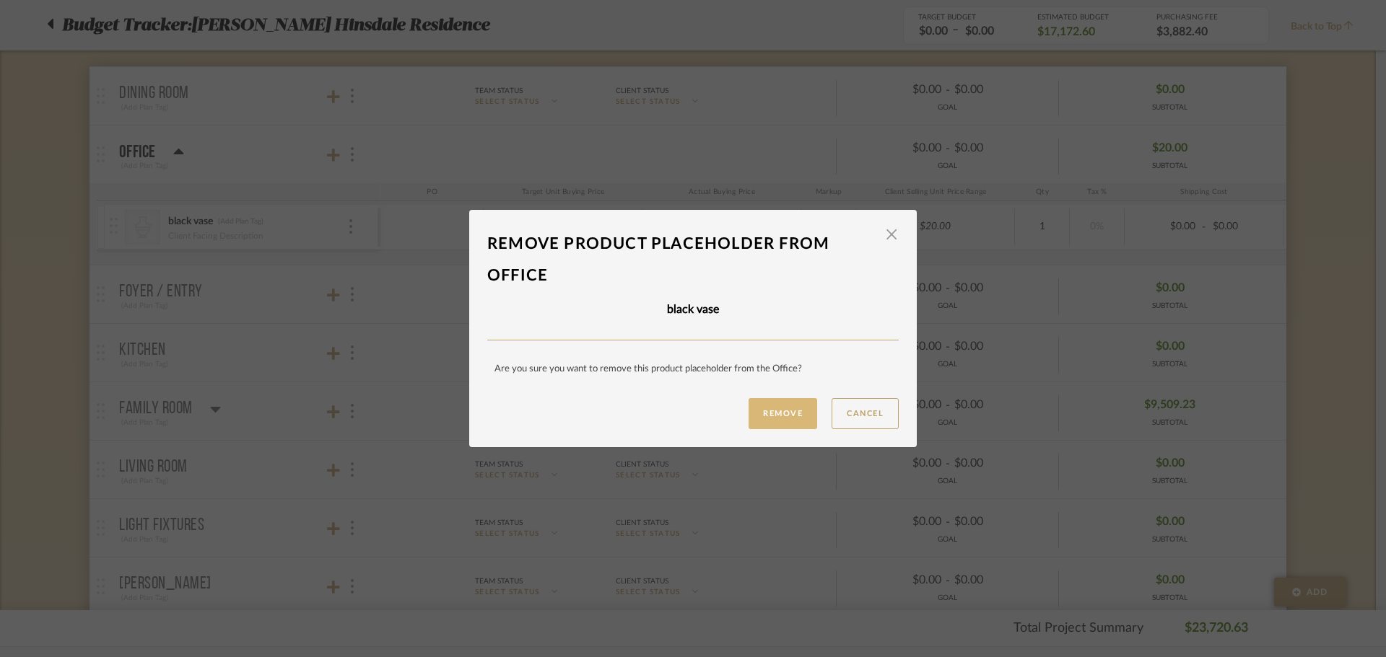
click at [754, 415] on button "Remove" at bounding box center [782, 413] width 69 height 31
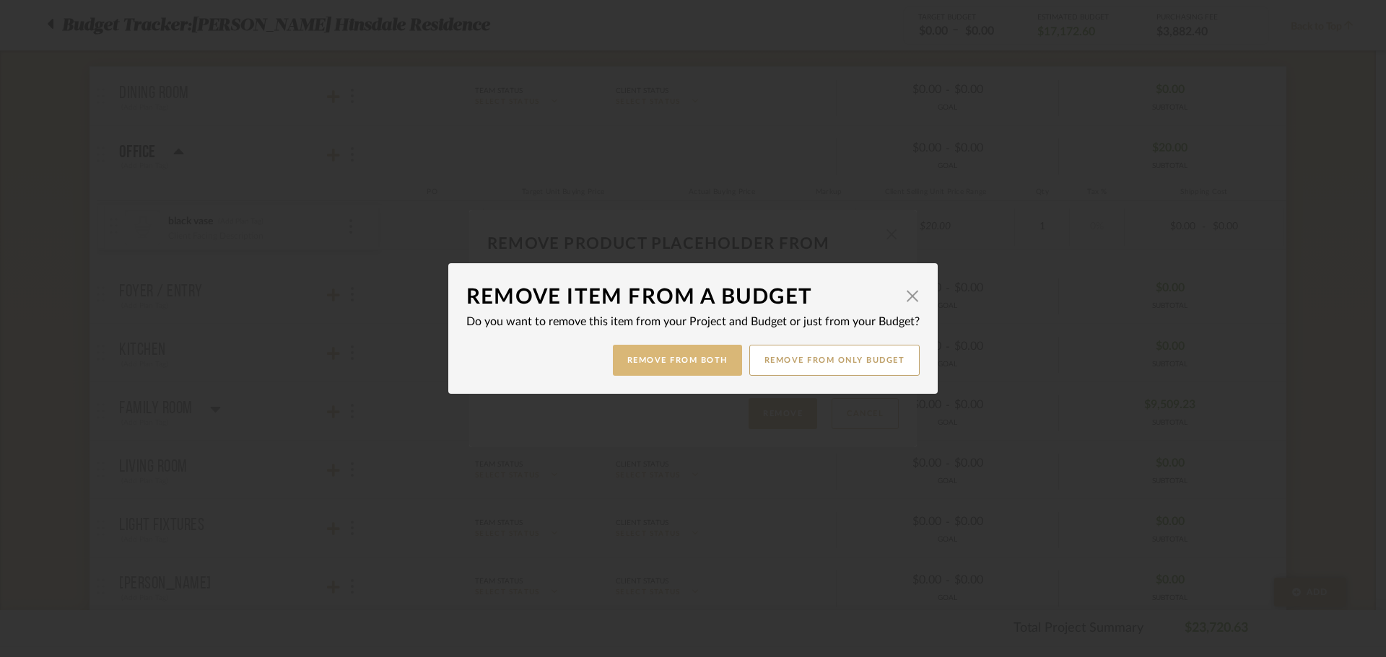
click at [639, 365] on button "Remove from Both" at bounding box center [677, 360] width 129 height 31
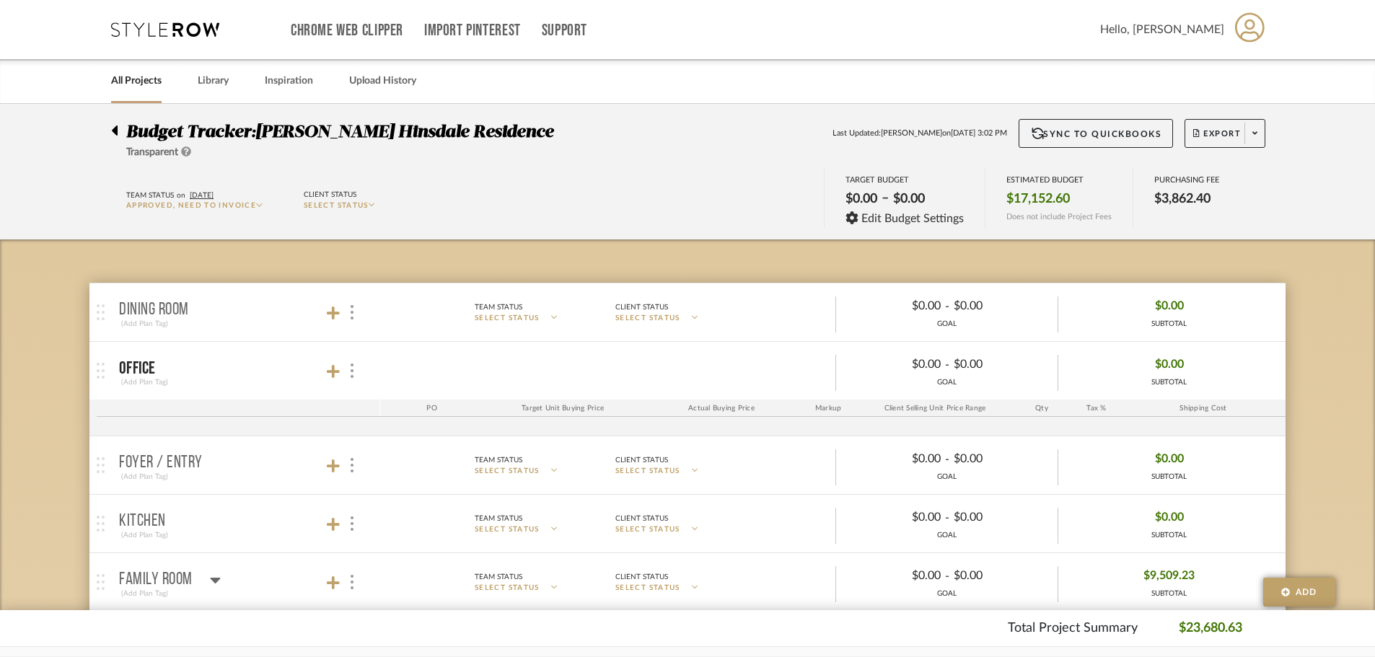
drag, startPoint x: 140, startPoint y: 64, endPoint x: 139, endPoint y: 73, distance: 9.4
click at [139, 67] on div "All Projects" at bounding box center [136, 81] width 51 height 44
click at [139, 90] on link "All Projects" at bounding box center [136, 80] width 51 height 19
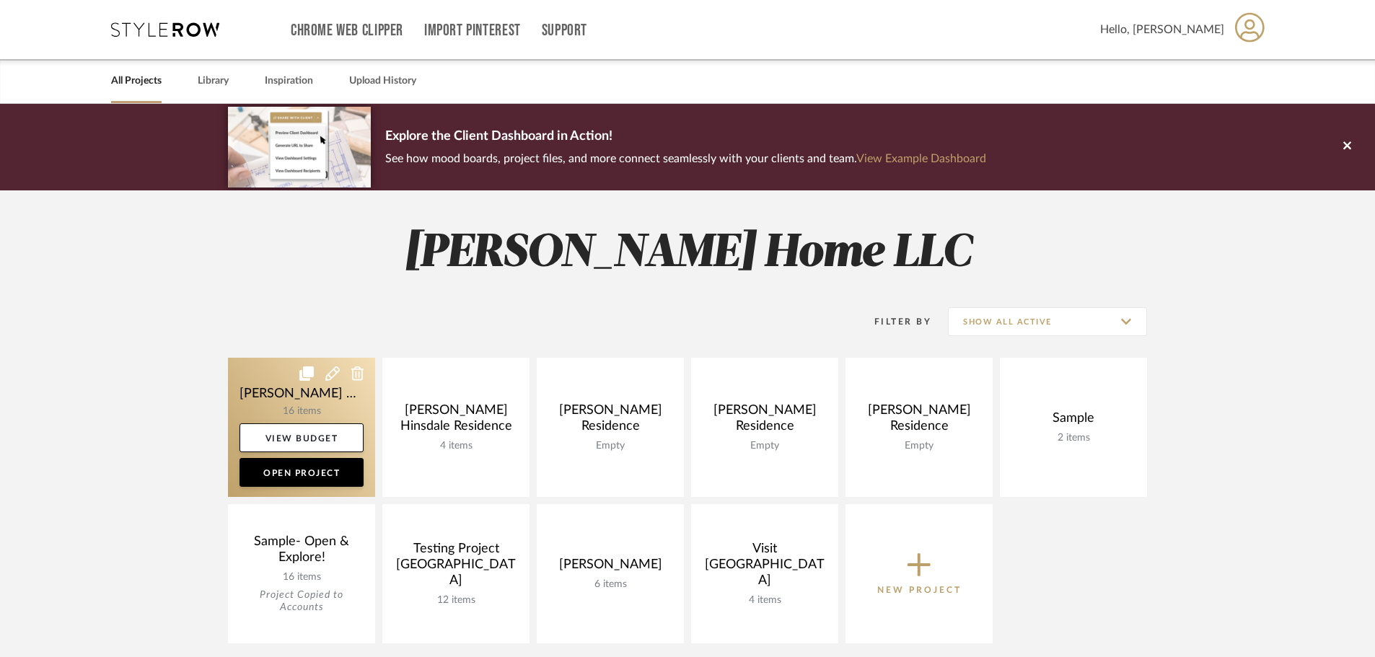
click at [336, 367] on icon at bounding box center [332, 374] width 14 height 14
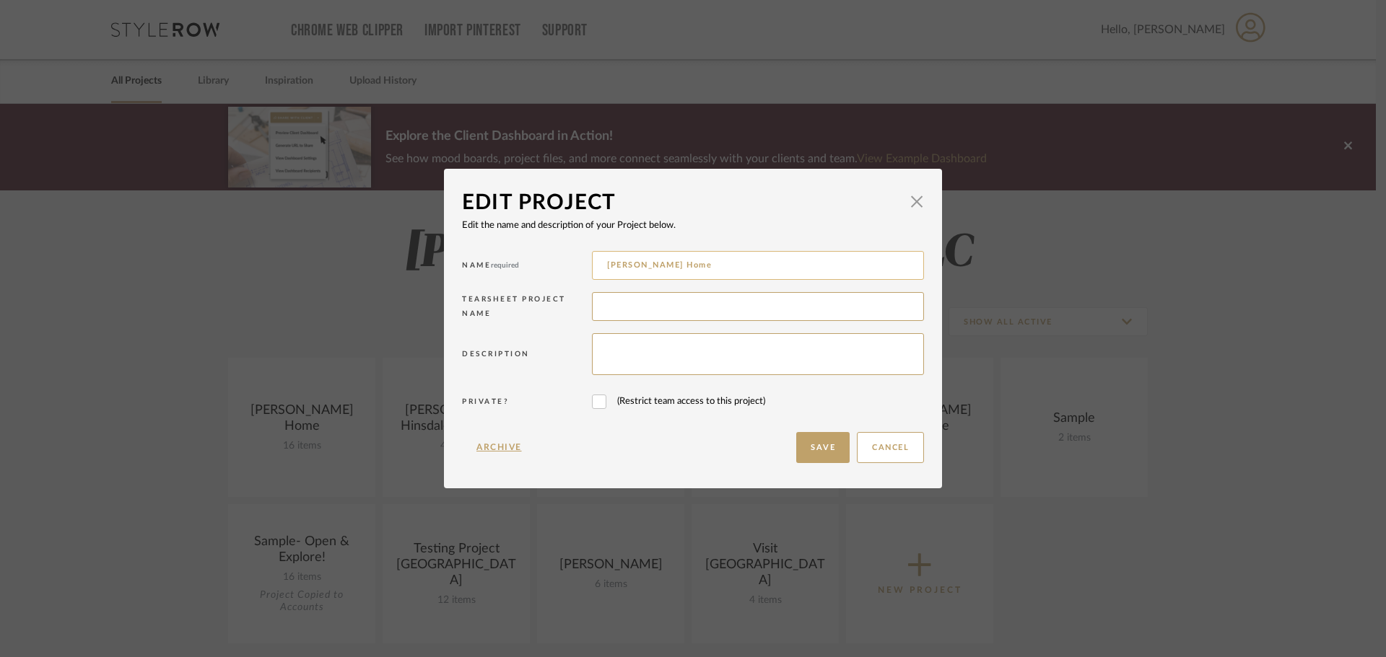
click at [688, 277] on input "[PERSON_NAME] Home" at bounding box center [758, 265] width 332 height 29
type input "Ann Kottler Home Studio"
click at [802, 450] on button "Save" at bounding box center [822, 447] width 53 height 31
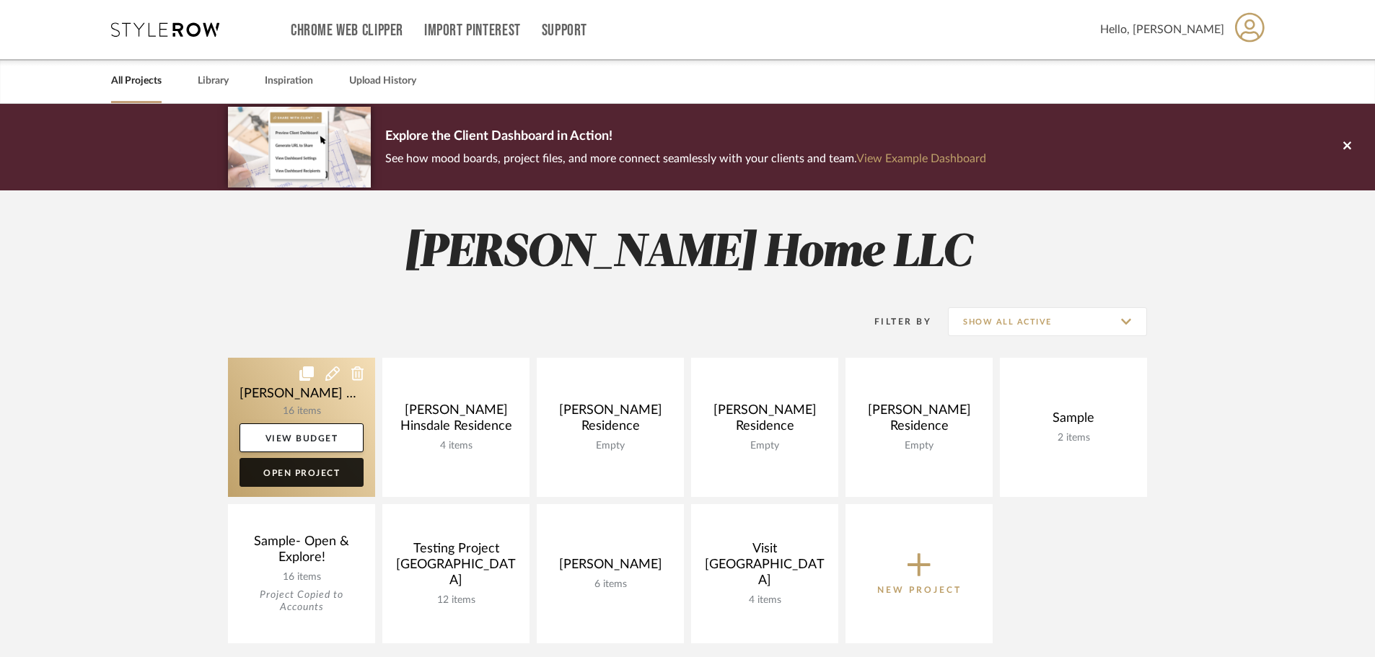
click at [324, 475] on link "Open Project" at bounding box center [302, 472] width 124 height 29
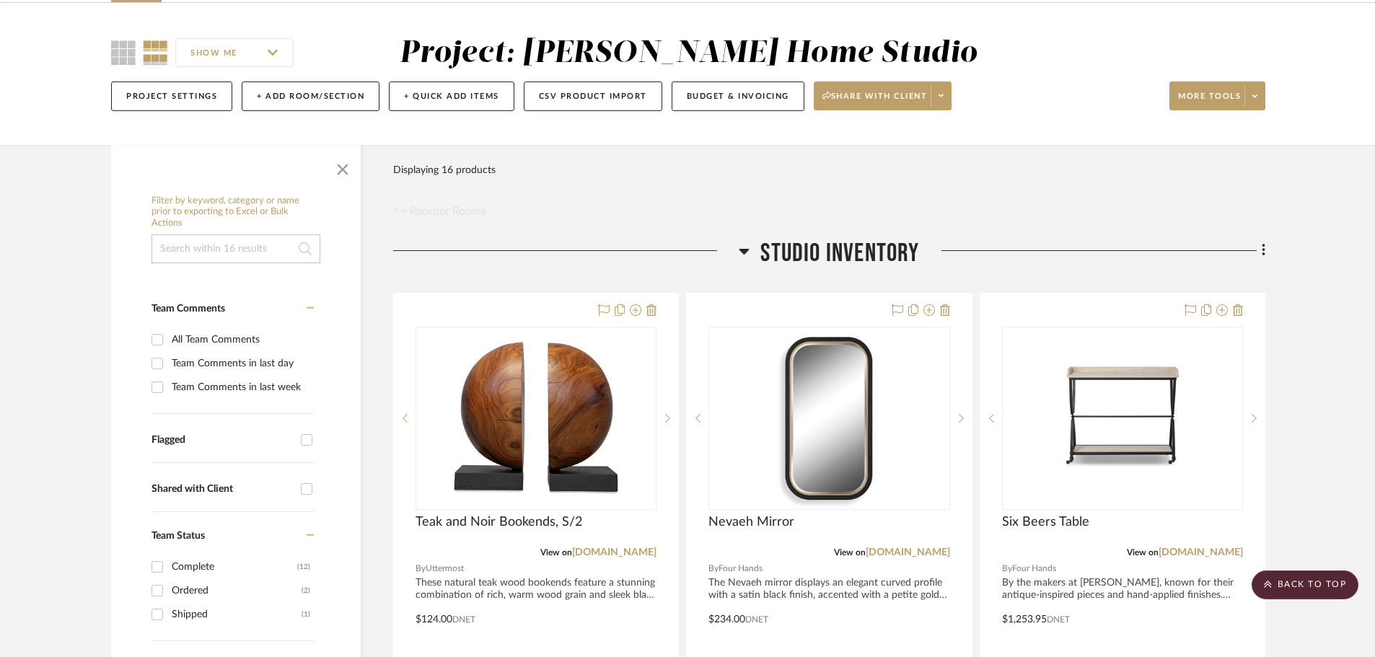
scroll to position [72, 0]
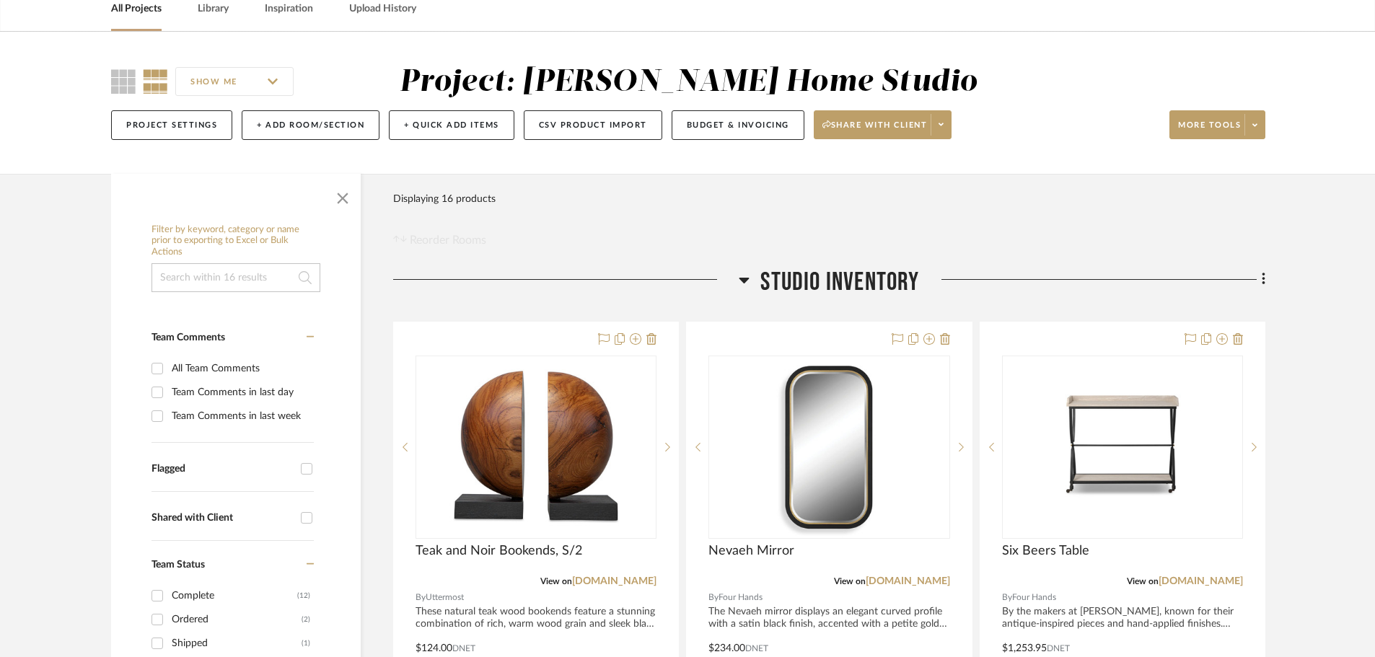
drag, startPoint x: 1190, startPoint y: 143, endPoint x: 1235, endPoint y: 194, distance: 68.5
click at [1238, 201] on div "Filter Products Displaying 16 products Reorder Rooms" at bounding box center [829, 217] width 872 height 64
click at [1229, 123] on span "More tools" at bounding box center [1209, 131] width 63 height 22
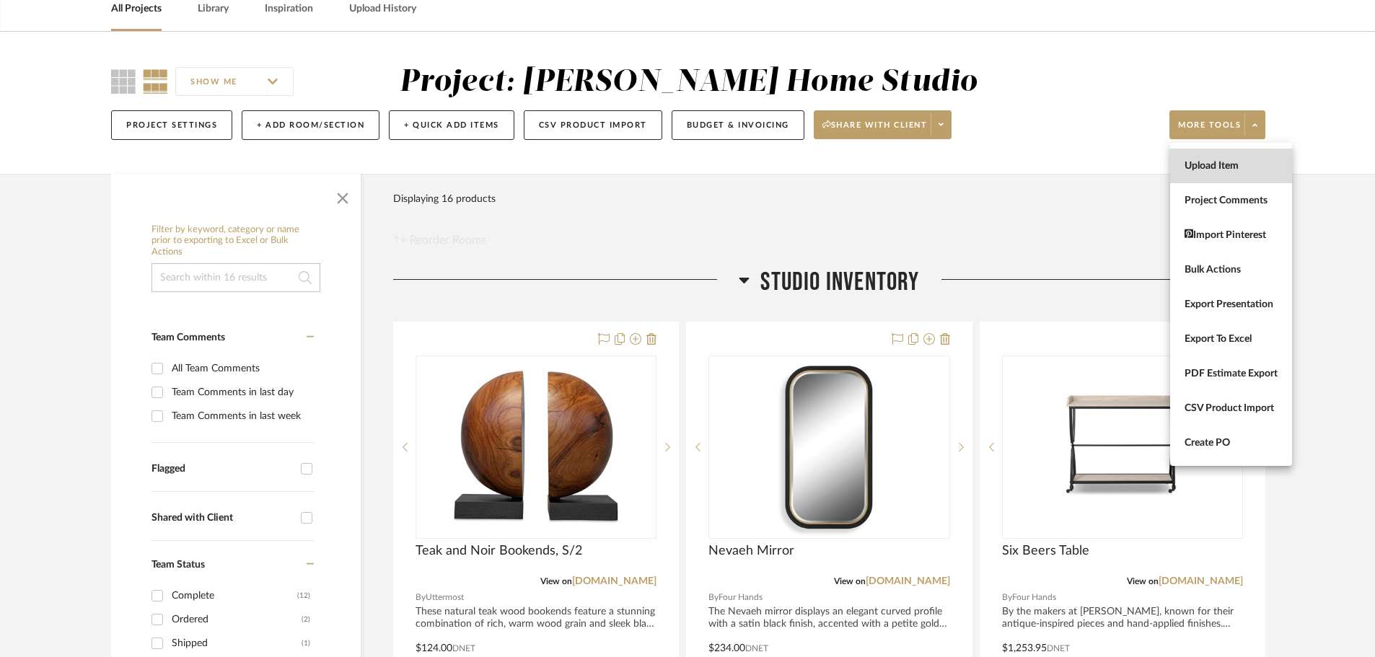
click at [1212, 152] on button "Upload Item" at bounding box center [1232, 166] width 122 height 35
